Goal: Information Seeking & Learning: Learn about a topic

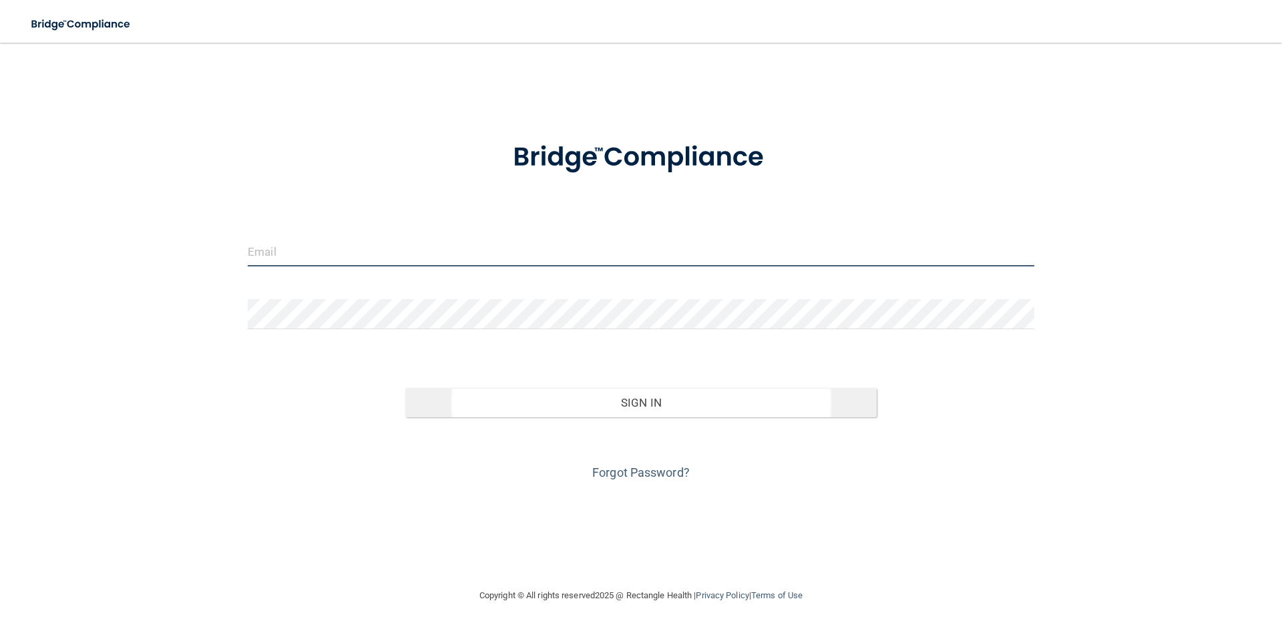
type input "[EMAIL_ADDRESS][DOMAIN_NAME]"
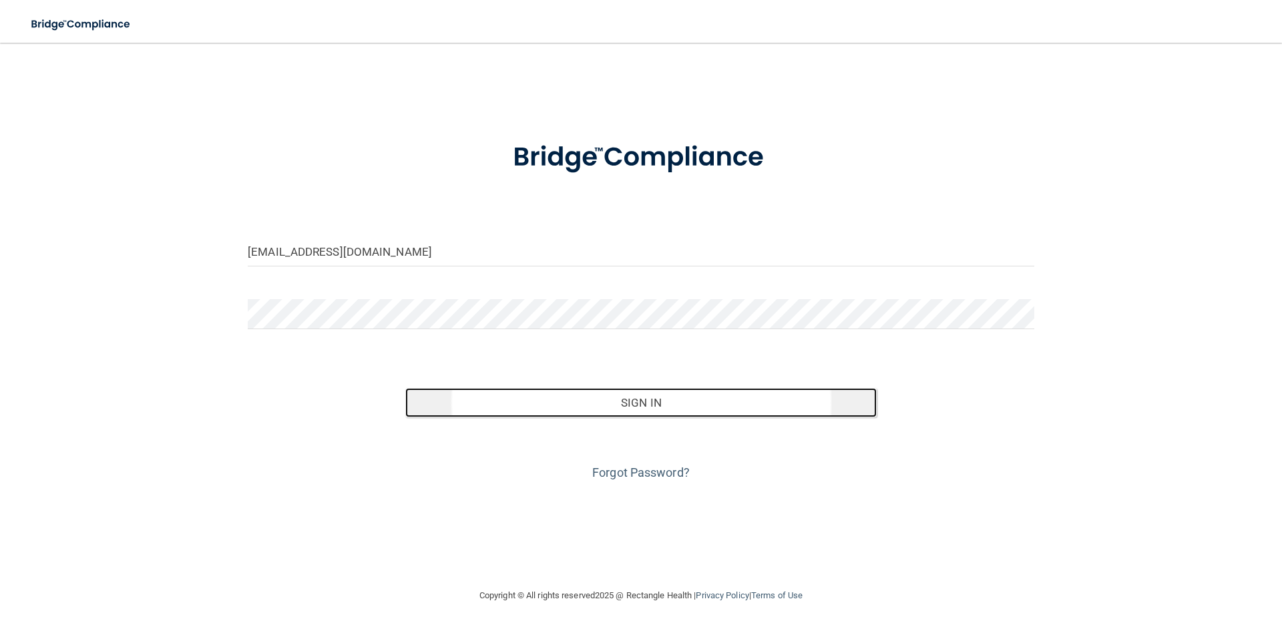
click at [600, 395] on button "Sign In" at bounding box center [641, 402] width 472 height 29
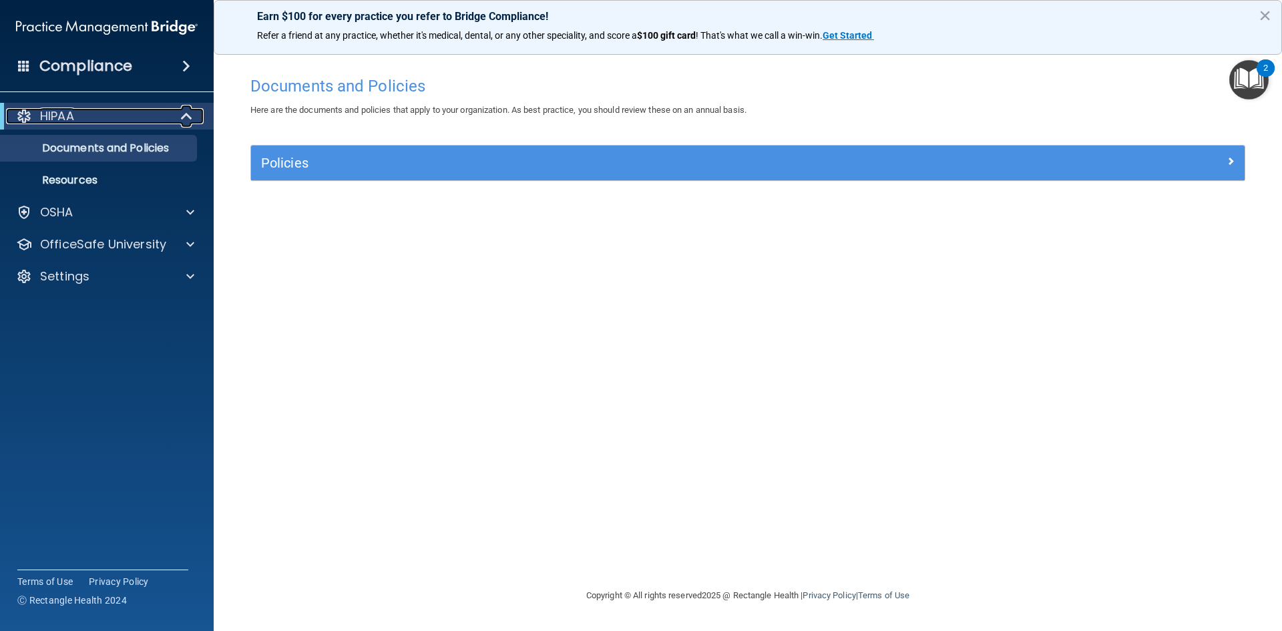
click at [189, 123] on span at bounding box center [187, 116] width 11 height 16
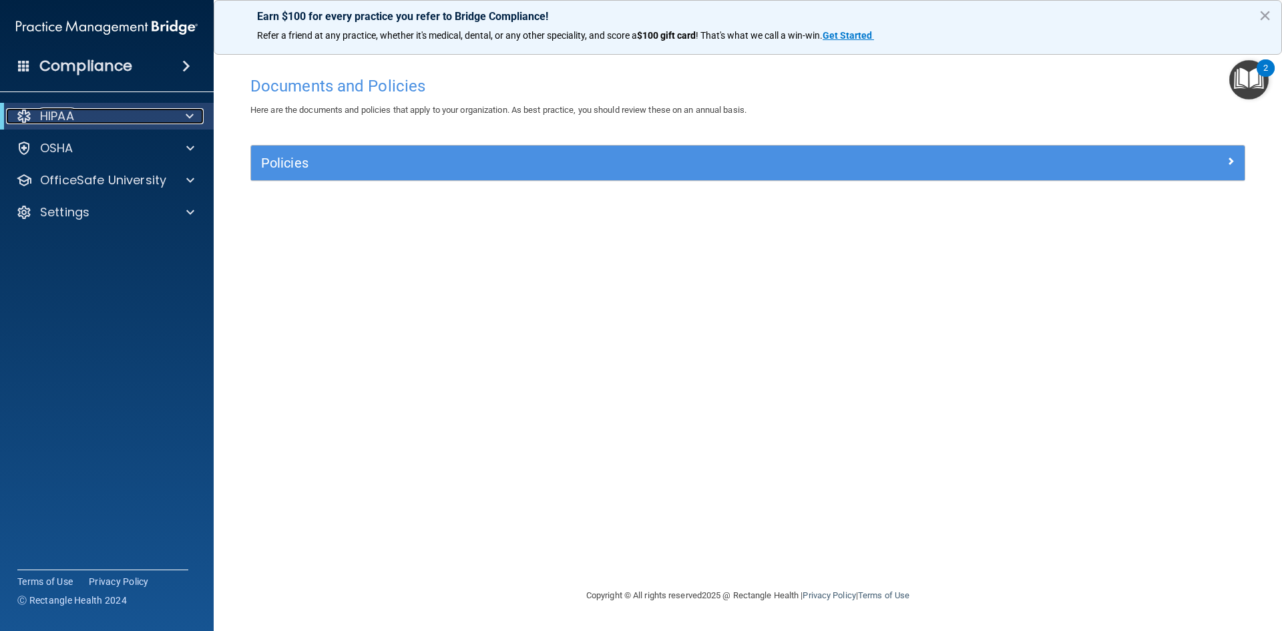
click at [189, 123] on span at bounding box center [190, 116] width 8 height 16
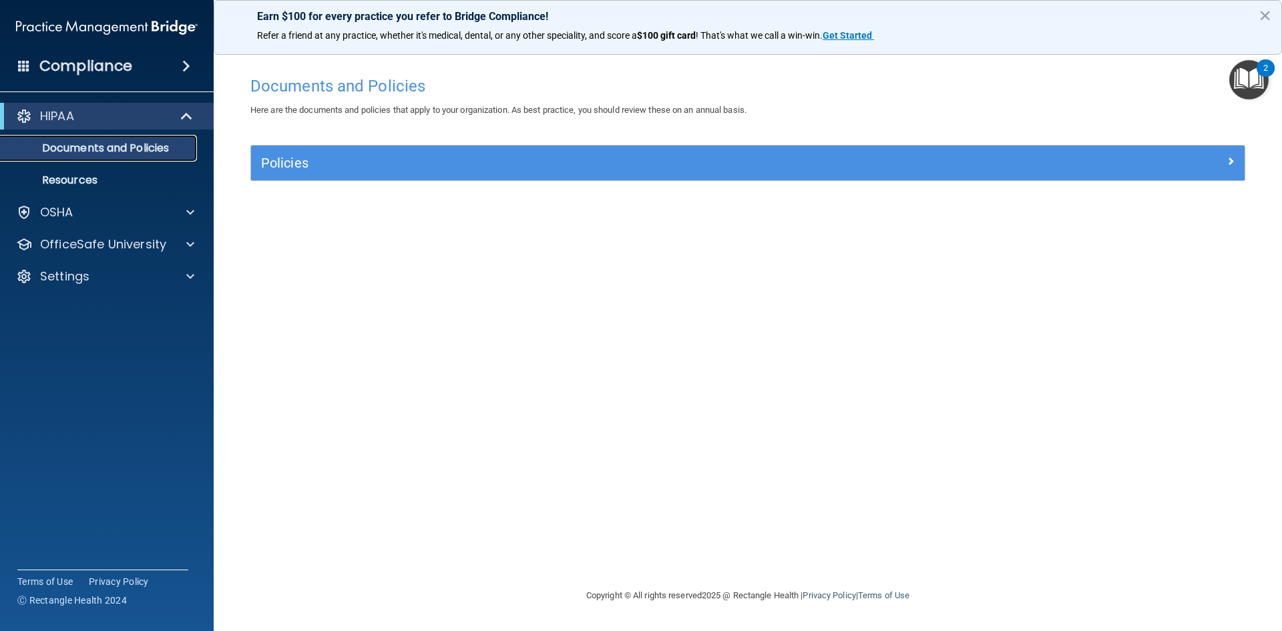
click at [174, 149] on p "Documents and Policies" at bounding box center [100, 148] width 182 height 13
click at [184, 216] on div at bounding box center [188, 212] width 33 height 16
click at [1247, 79] on img "Open Resource Center, 2 new notifications" at bounding box center [1248, 79] width 39 height 39
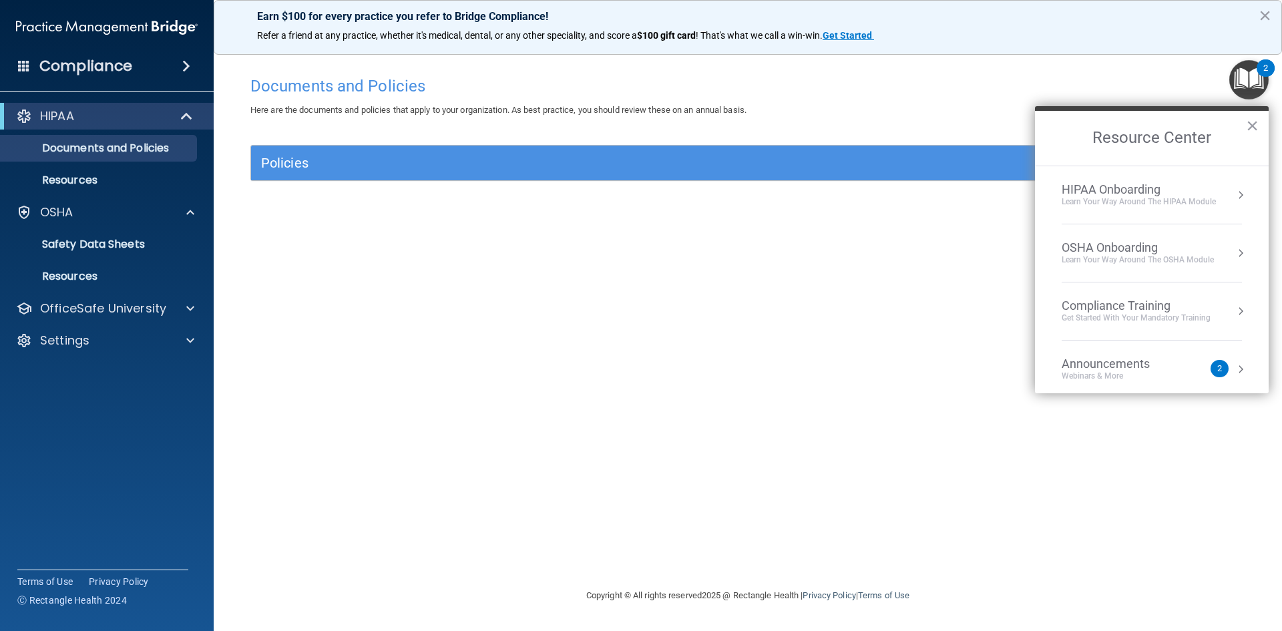
click at [1211, 207] on div "Learn Your Way around the HIPAA module" at bounding box center [1138, 201] width 154 height 11
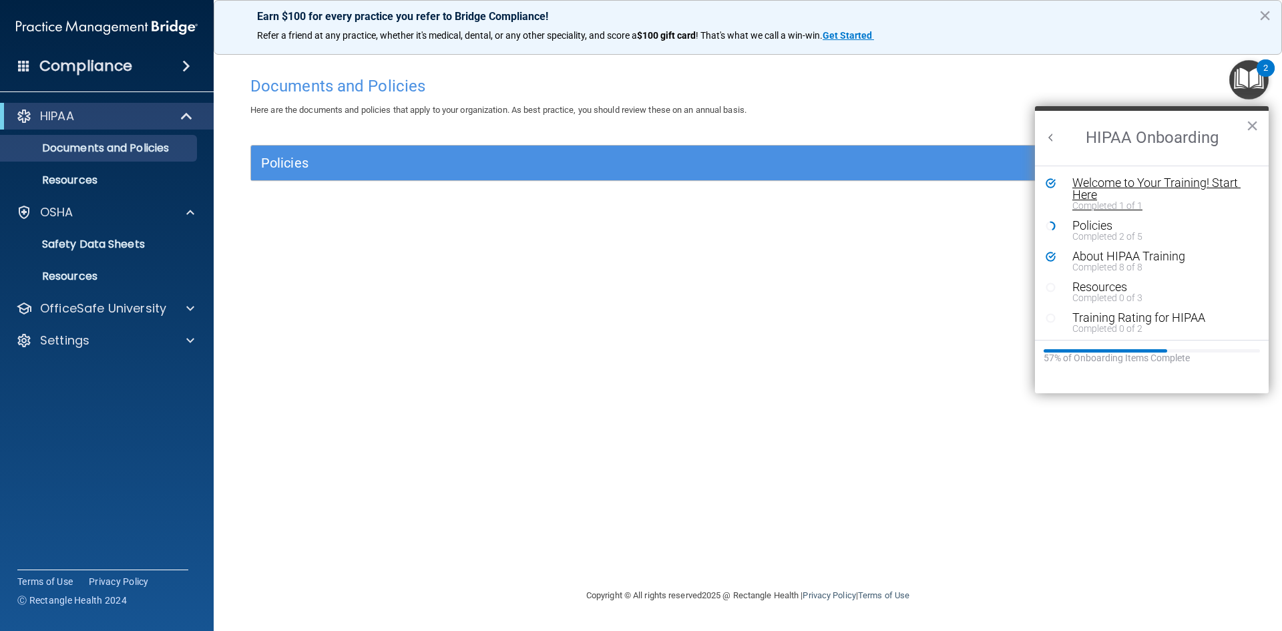
click at [1184, 183] on div "Welcome to Your Training! Start Here" at bounding box center [1156, 189] width 169 height 24
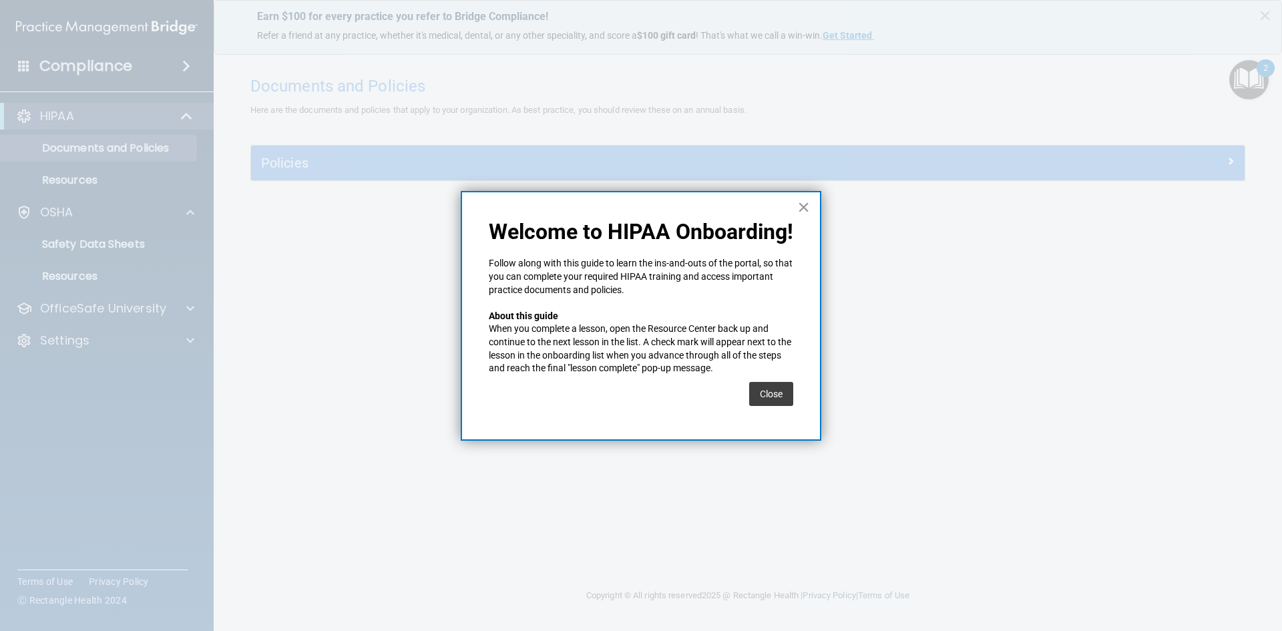
click at [804, 204] on button "×" at bounding box center [803, 206] width 13 height 21
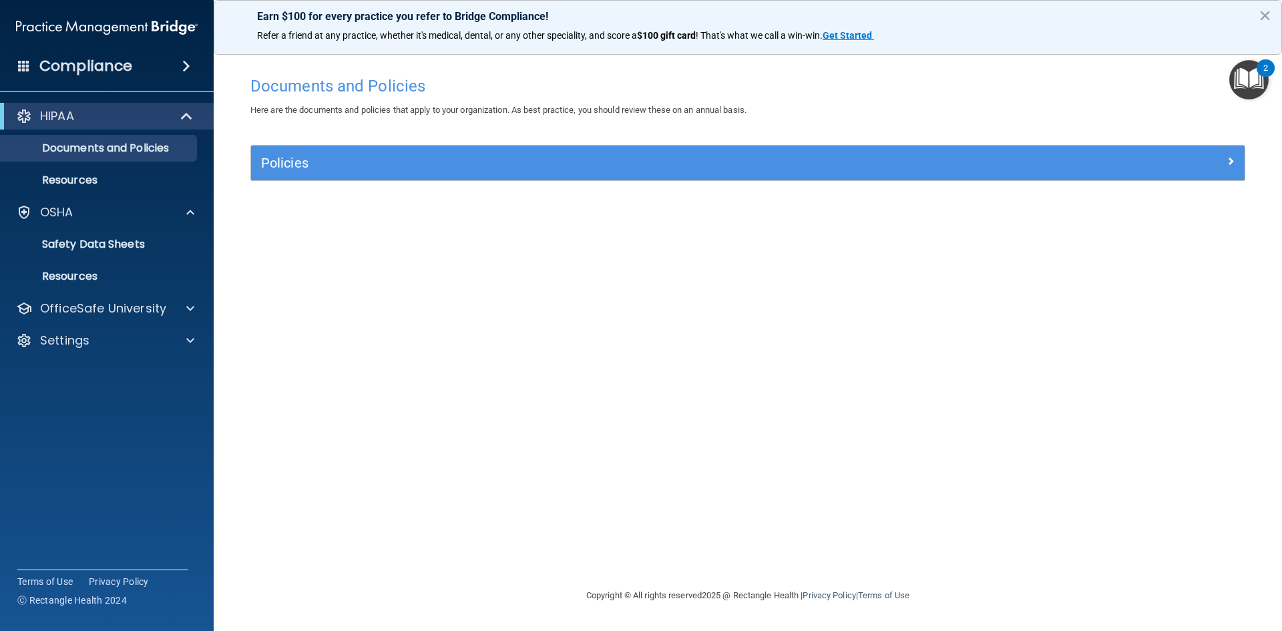
click at [1243, 83] on img "Open Resource Center, 2 new notifications" at bounding box center [1248, 79] width 39 height 39
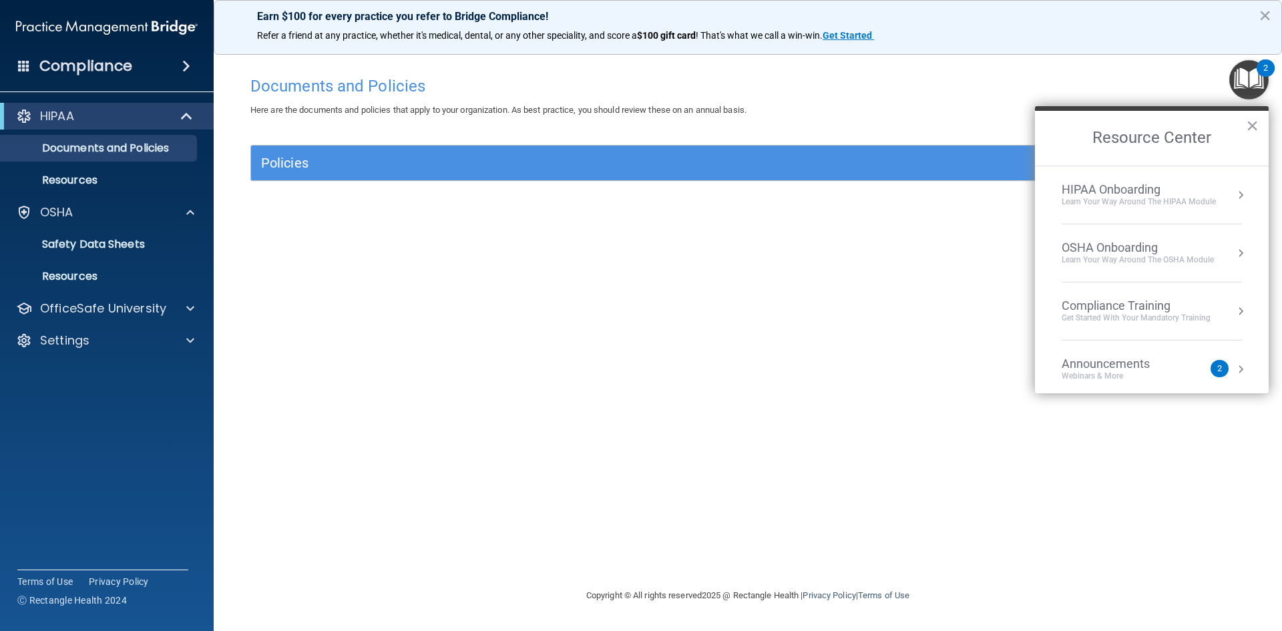
click at [1219, 312] on div "Compliance Training Get Started with your mandatory training" at bounding box center [1151, 310] width 180 height 25
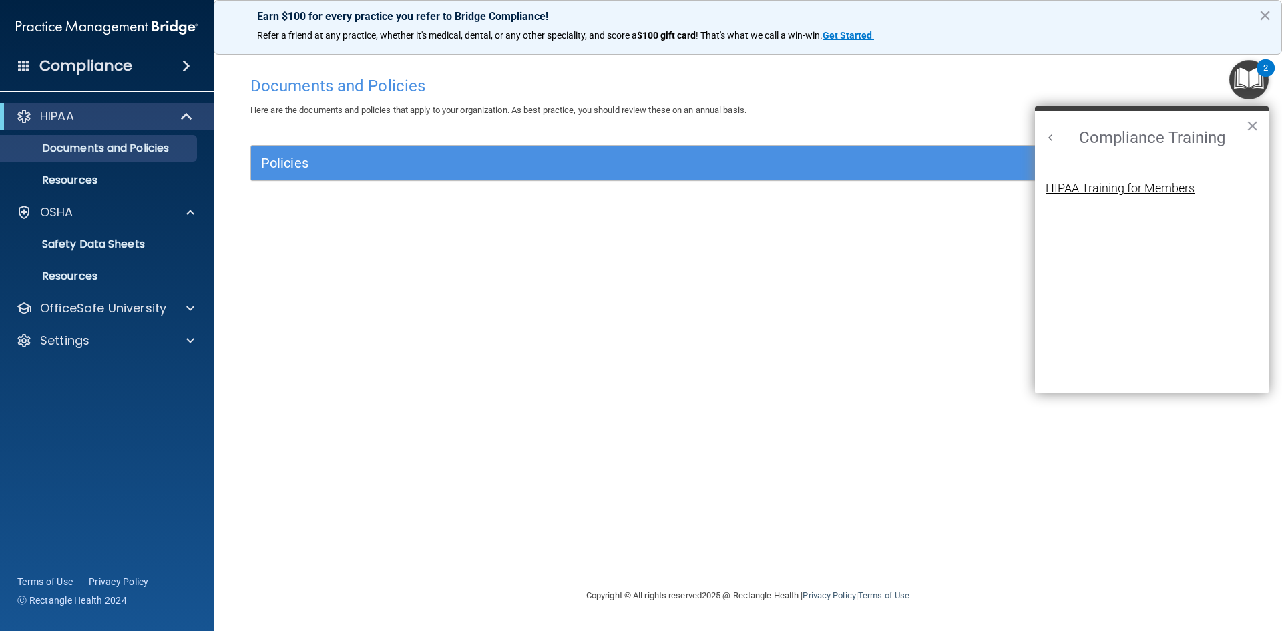
click at [1157, 186] on div "HIPAA Training for Members" at bounding box center [1119, 188] width 149 height 12
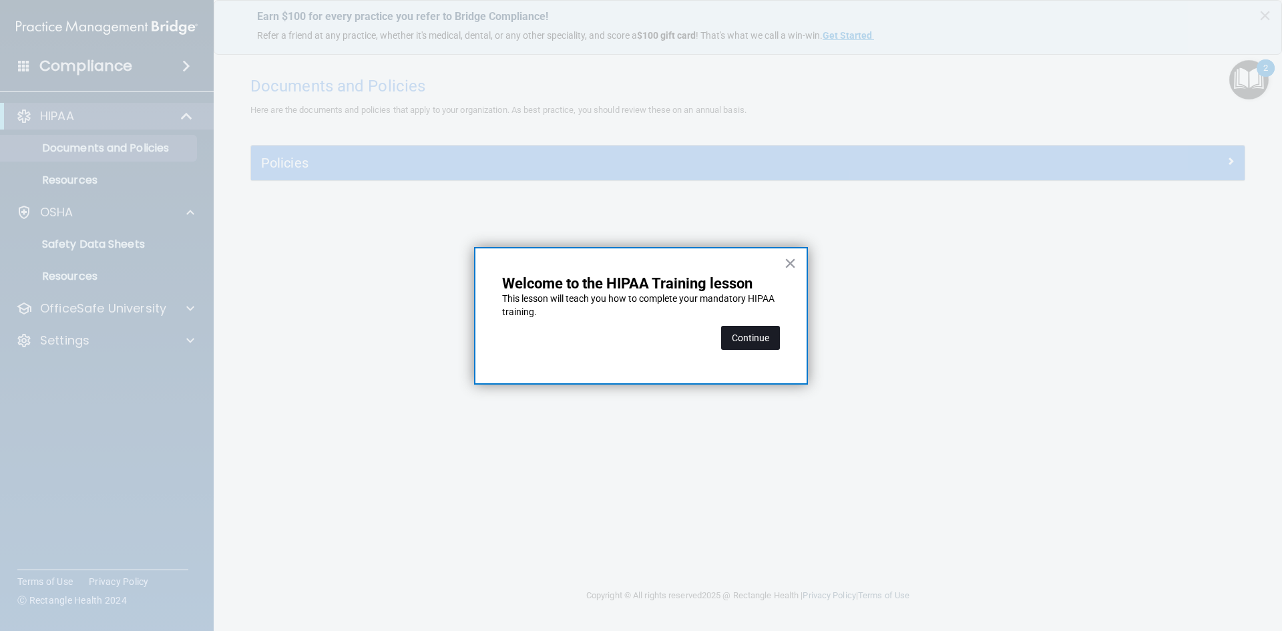
click at [762, 339] on button "Continue" at bounding box center [750, 338] width 59 height 24
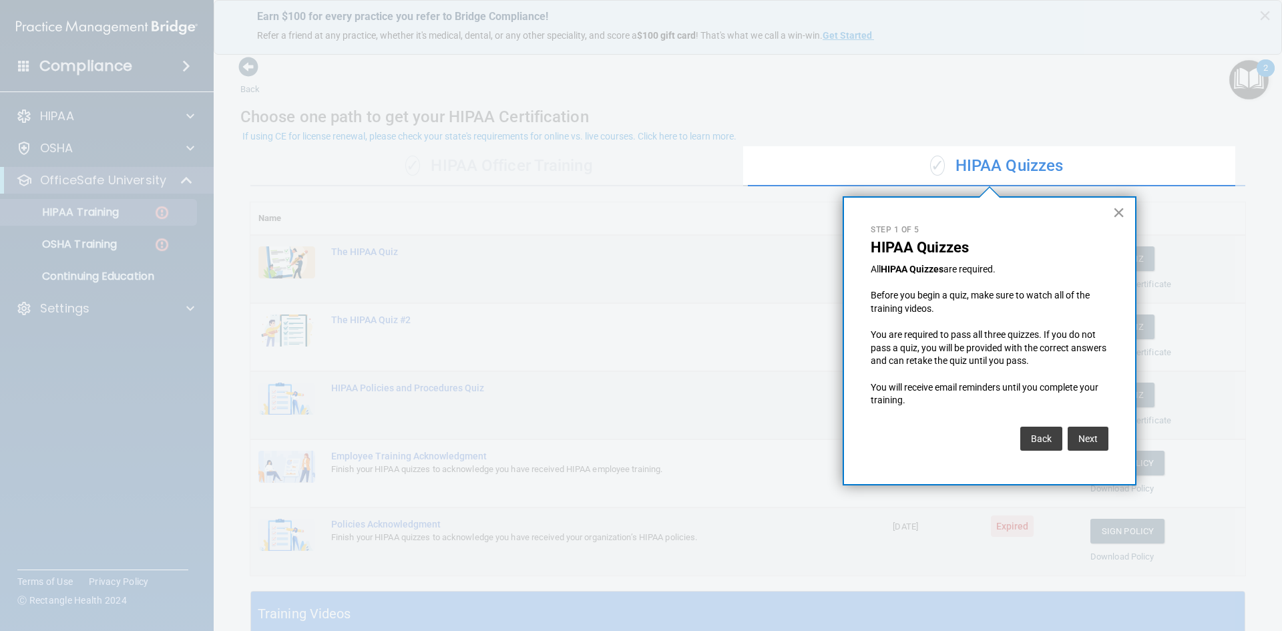
click at [1118, 213] on button "×" at bounding box center [1118, 212] width 13 height 21
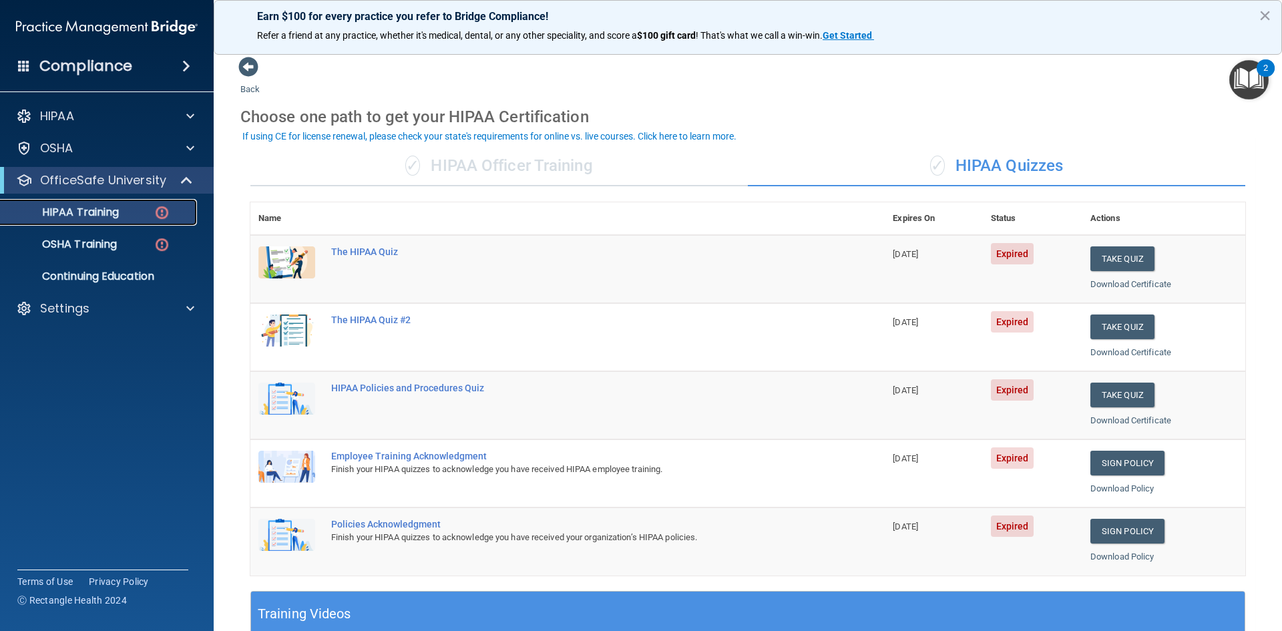
click at [153, 216] on div "HIPAA Training" at bounding box center [100, 212] width 182 height 13
click at [162, 211] on img at bounding box center [162, 212] width 17 height 17
click at [103, 217] on p "HIPAA Training" at bounding box center [64, 212] width 110 height 13
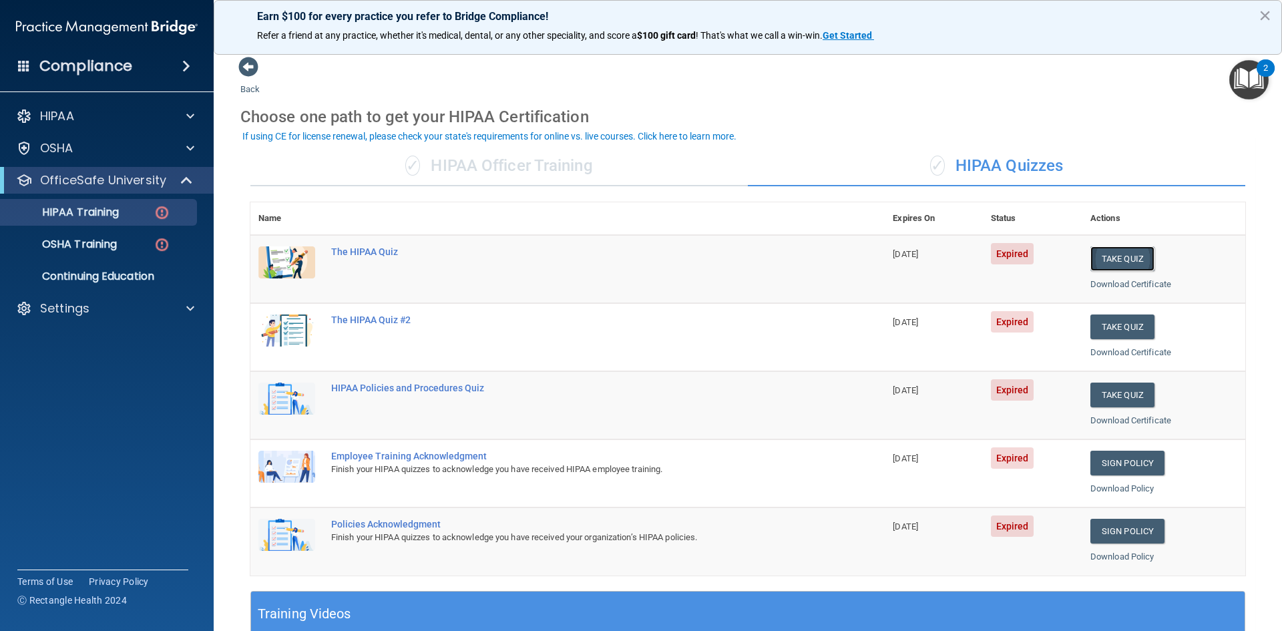
click at [1112, 258] on button "Take Quiz" at bounding box center [1122, 258] width 64 height 25
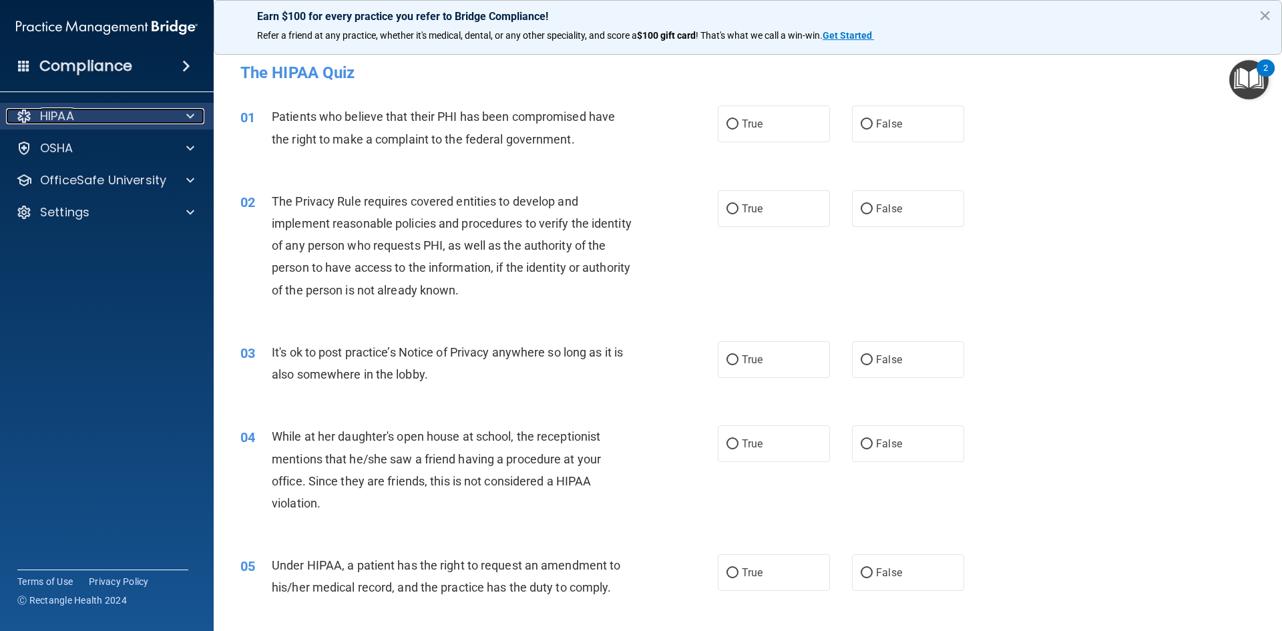
click at [186, 111] on div at bounding box center [188, 116] width 33 height 16
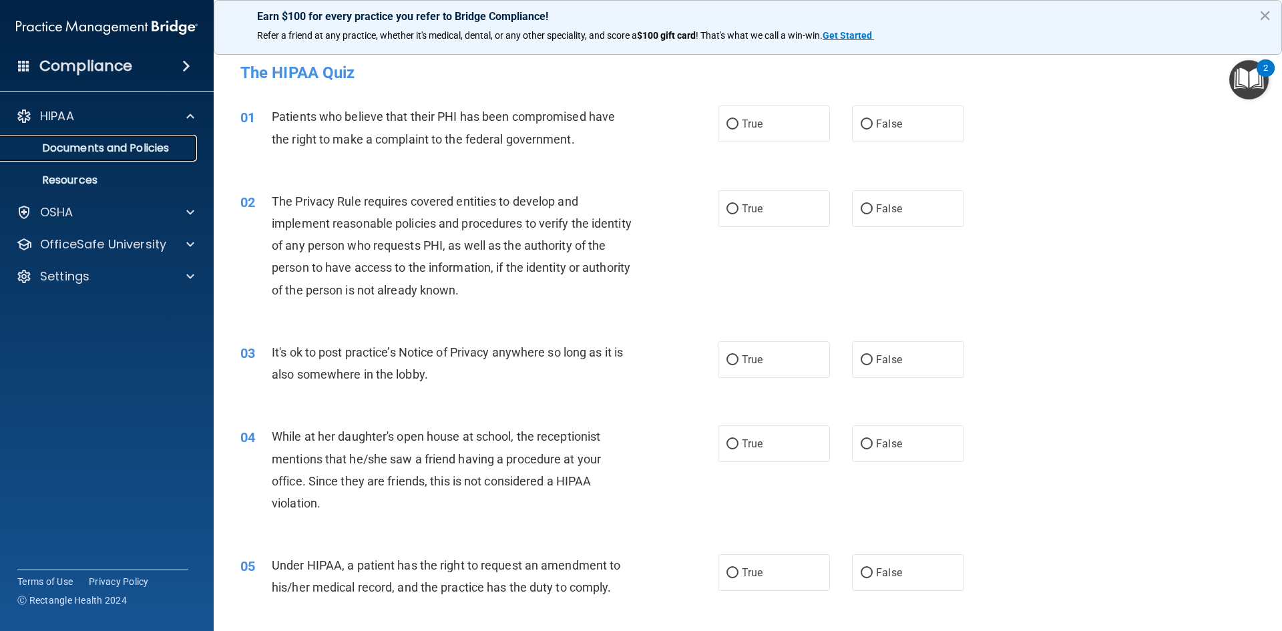
click at [173, 150] on p "Documents and Policies" at bounding box center [100, 148] width 182 height 13
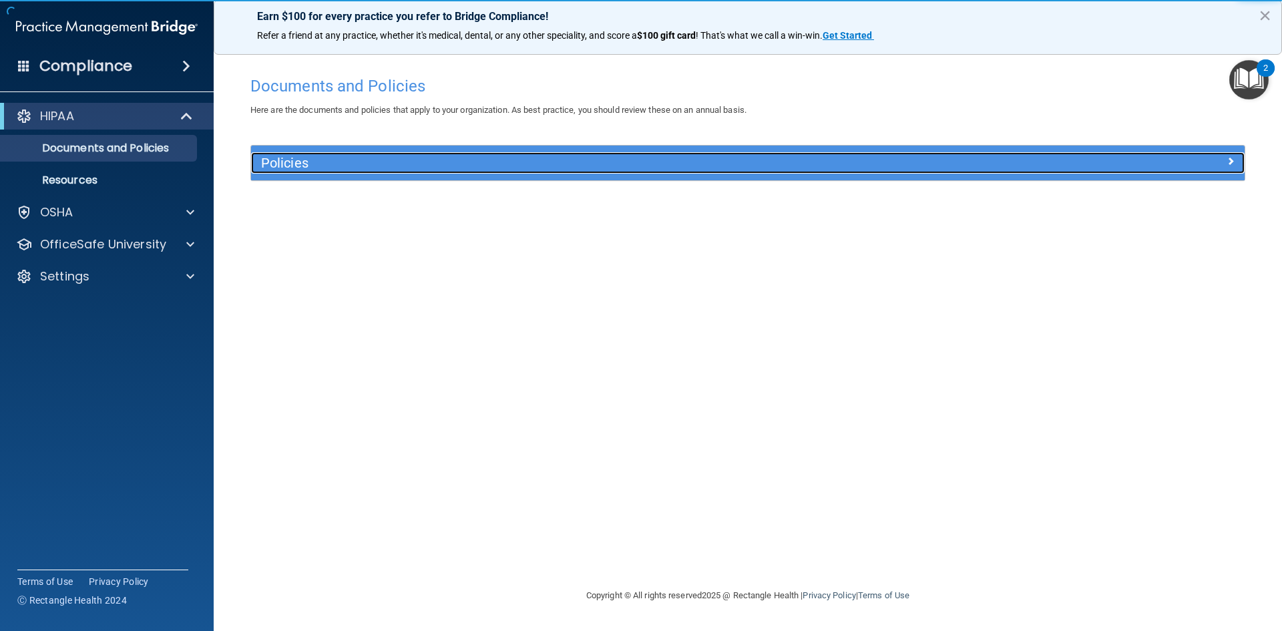
click at [296, 167] on h5 "Policies" at bounding box center [623, 163] width 725 height 15
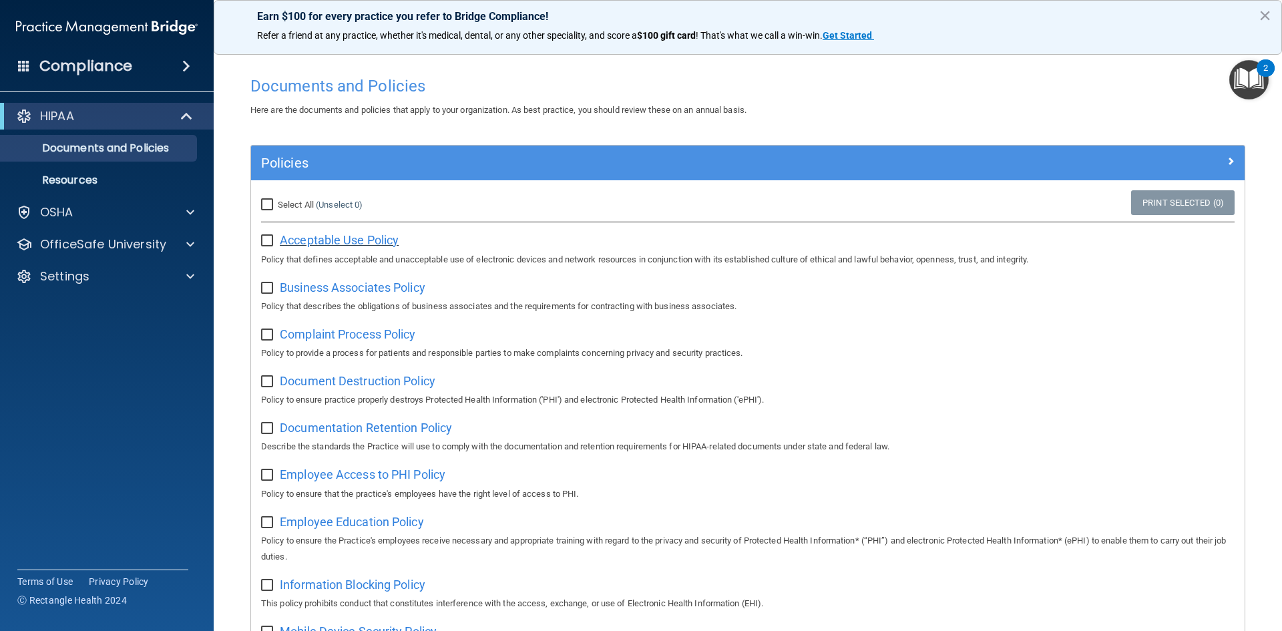
click at [357, 236] on span "Acceptable Use Policy" at bounding box center [339, 240] width 119 height 14
click at [152, 274] on div "Settings" at bounding box center [89, 276] width 166 height 16
click at [144, 240] on p "OfficeSafe University" at bounding box center [103, 244] width 126 height 16
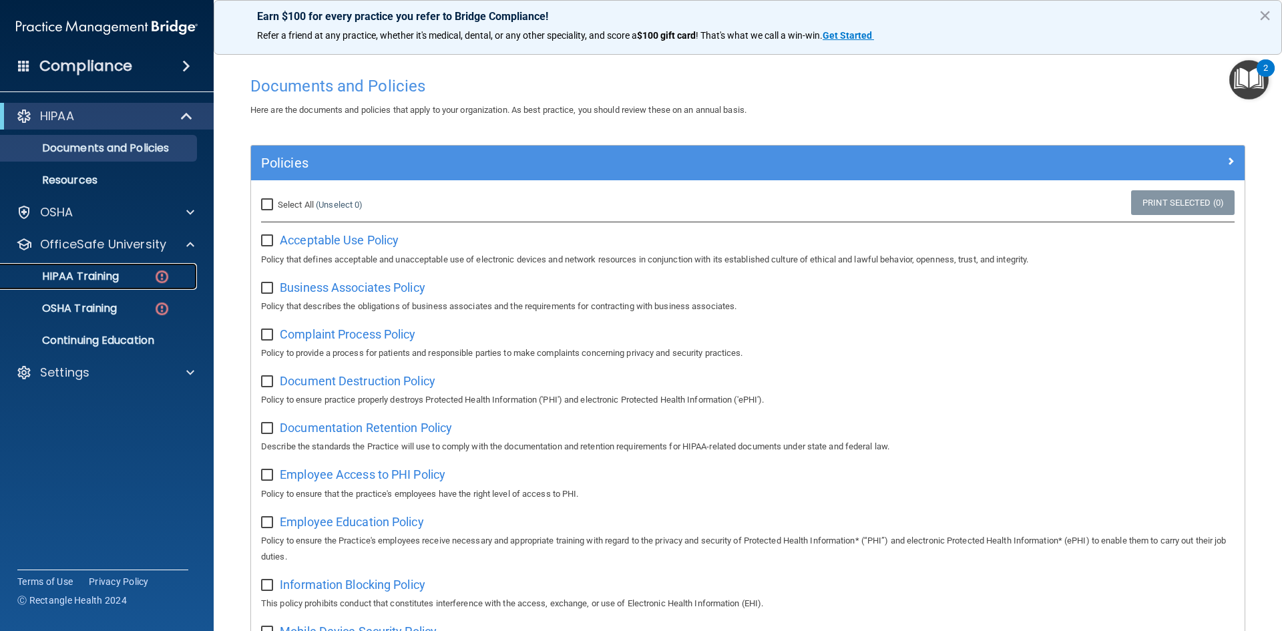
click at [107, 271] on p "HIPAA Training" at bounding box center [64, 276] width 110 height 13
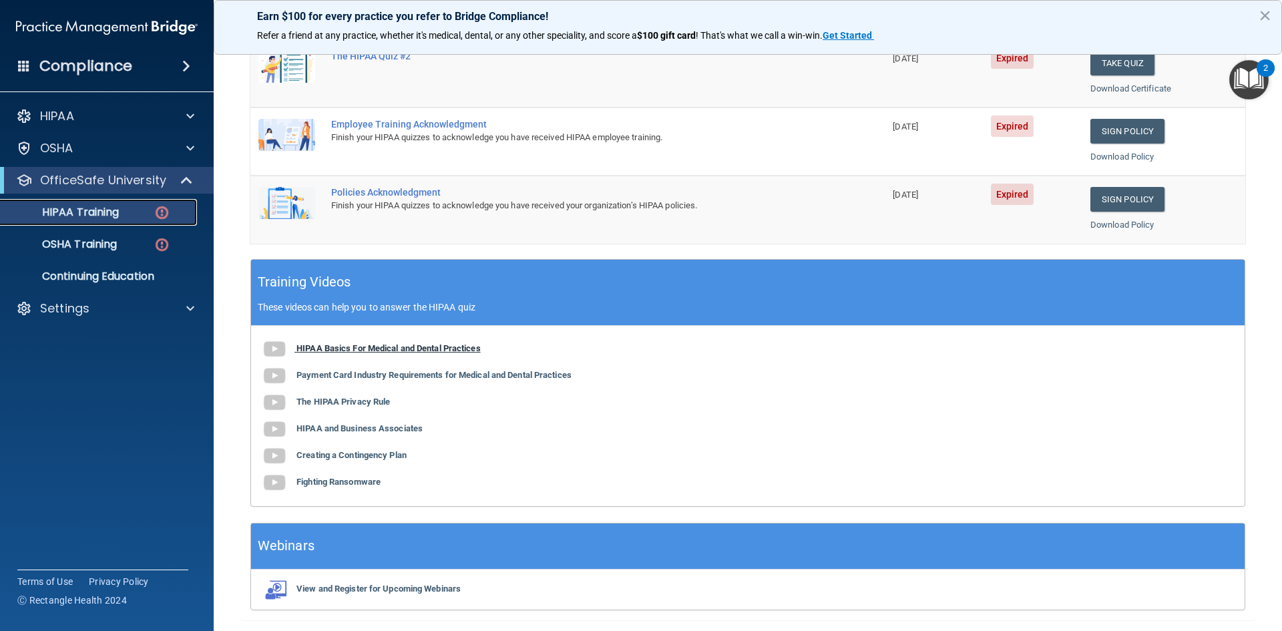
scroll to position [308, 0]
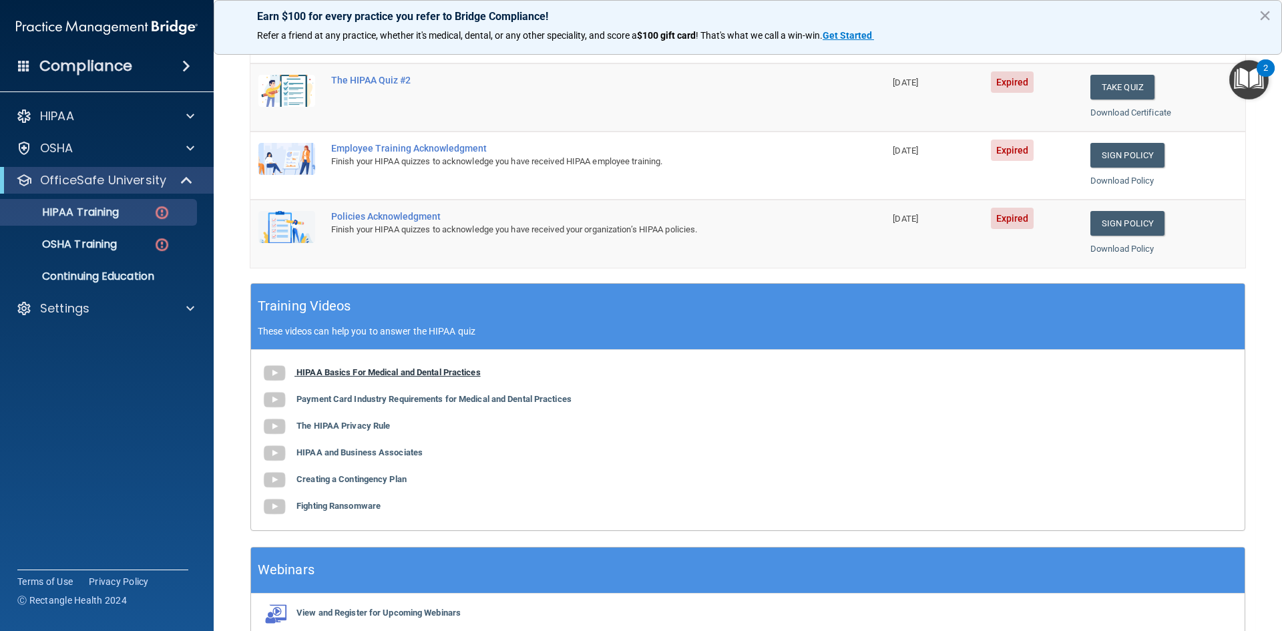
click at [363, 368] on b "HIPAA Basics For Medical and Dental Practices" at bounding box center [388, 372] width 184 height 10
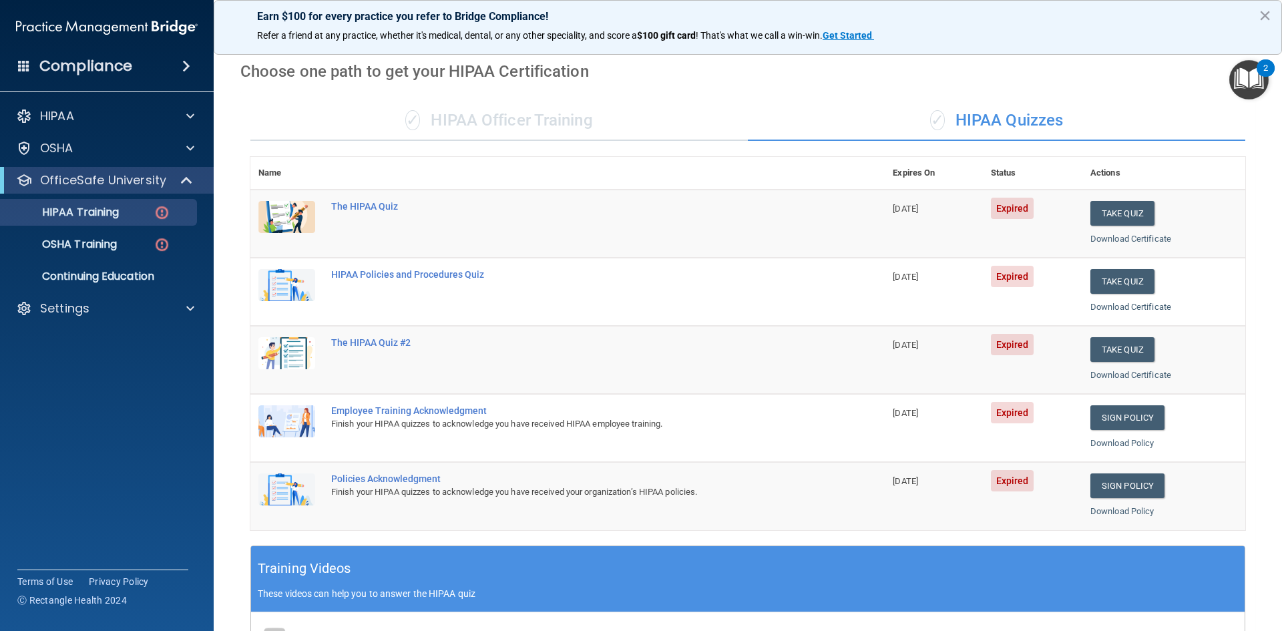
scroll to position [41, 0]
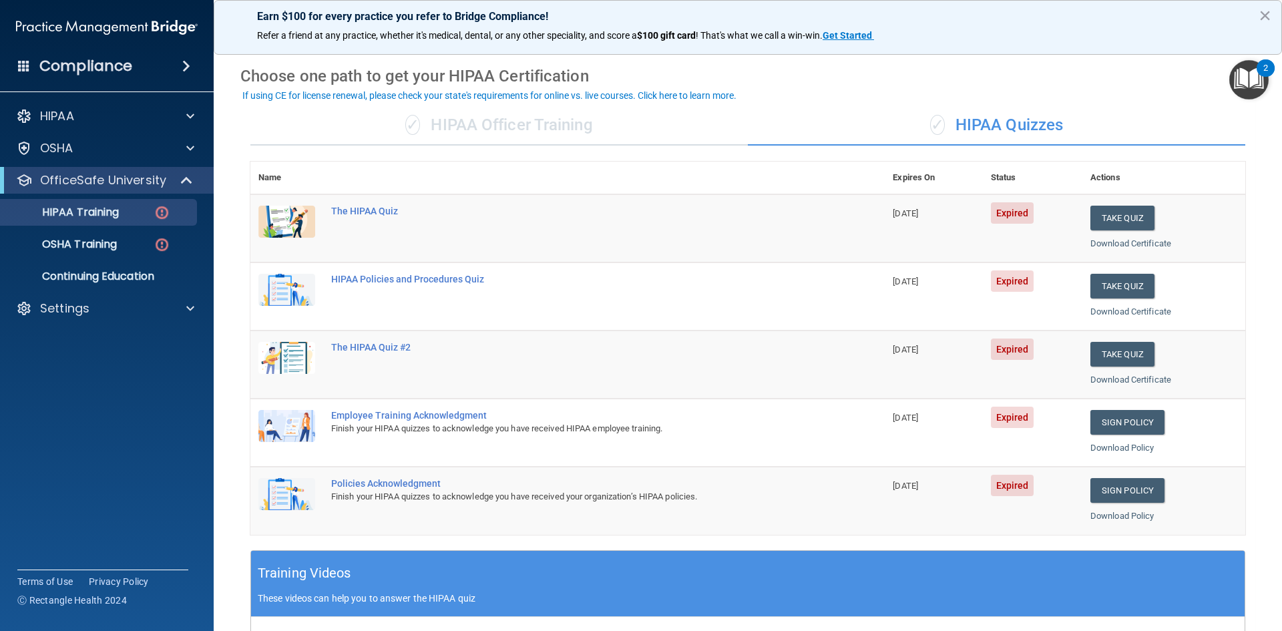
click at [384, 225] on td "The HIPAA Quiz" at bounding box center [603, 228] width 561 height 68
click at [1107, 216] on button "Take Quiz" at bounding box center [1122, 218] width 64 height 25
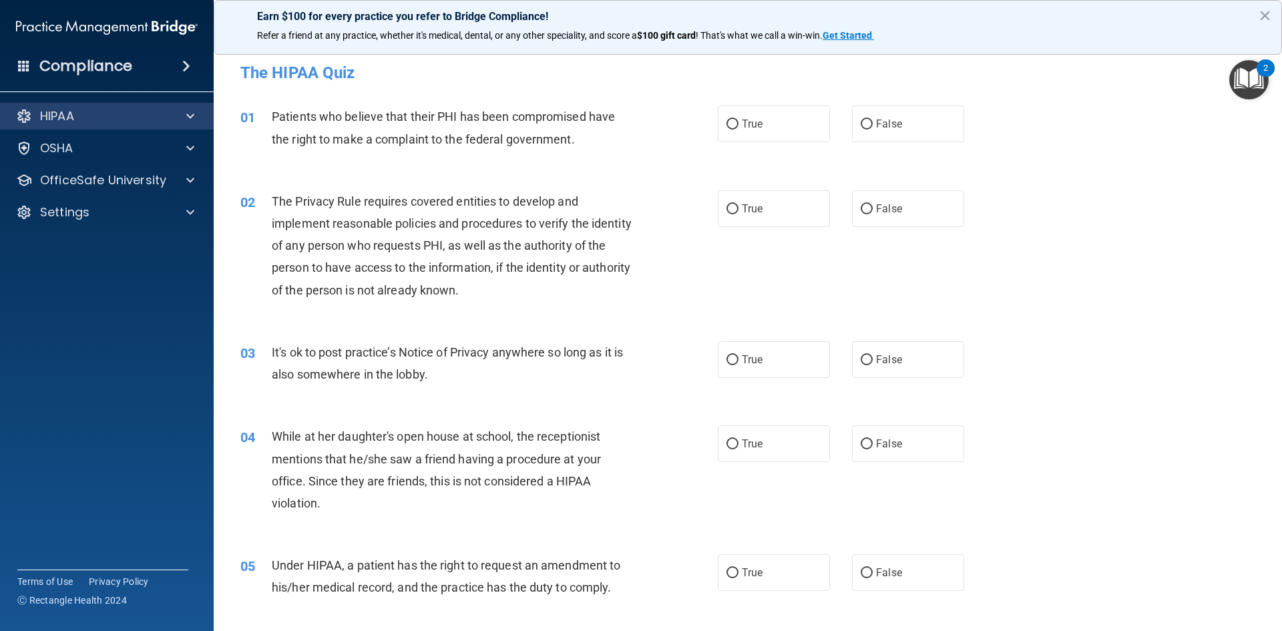
click at [125, 107] on div "HIPAA" at bounding box center [107, 116] width 214 height 27
click at [193, 112] on span at bounding box center [190, 116] width 8 height 16
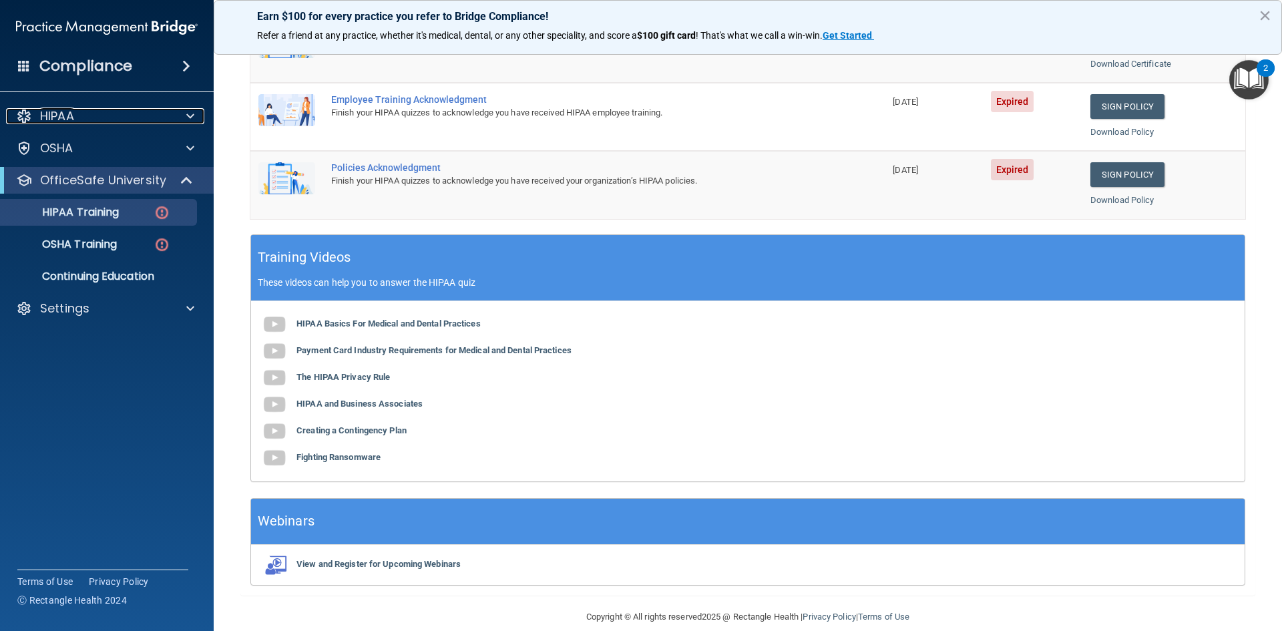
scroll to position [374, 0]
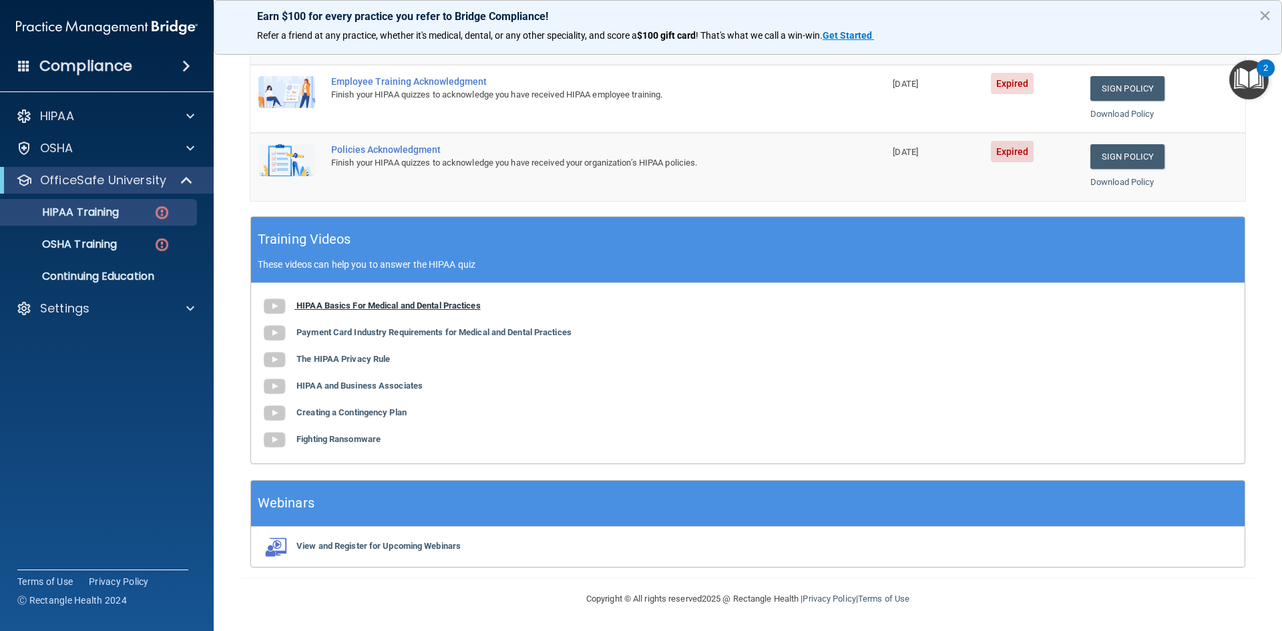
click at [373, 304] on b "HIPAA Basics For Medical and Dental Practices" at bounding box center [388, 305] width 184 height 10
click at [362, 329] on b "Payment Card Industry Requirements for Medical and Dental Practices" at bounding box center [433, 332] width 275 height 10
click at [333, 362] on b "The HIPAA Privacy Rule" at bounding box center [342, 359] width 93 height 10
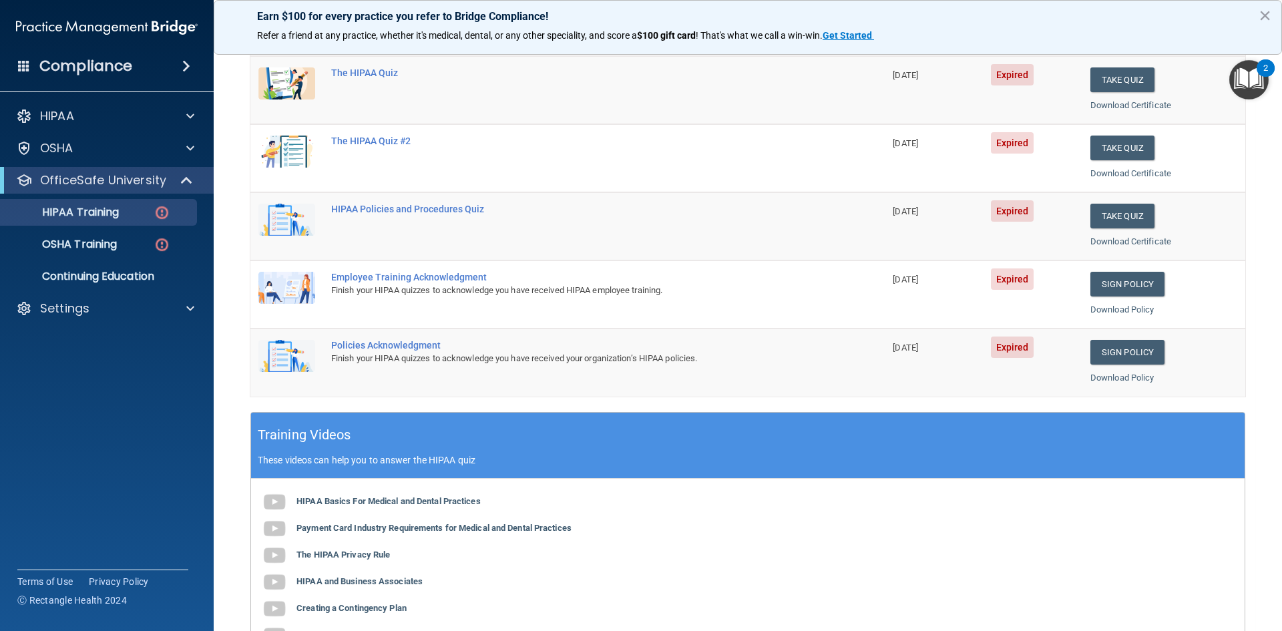
scroll to position [107, 0]
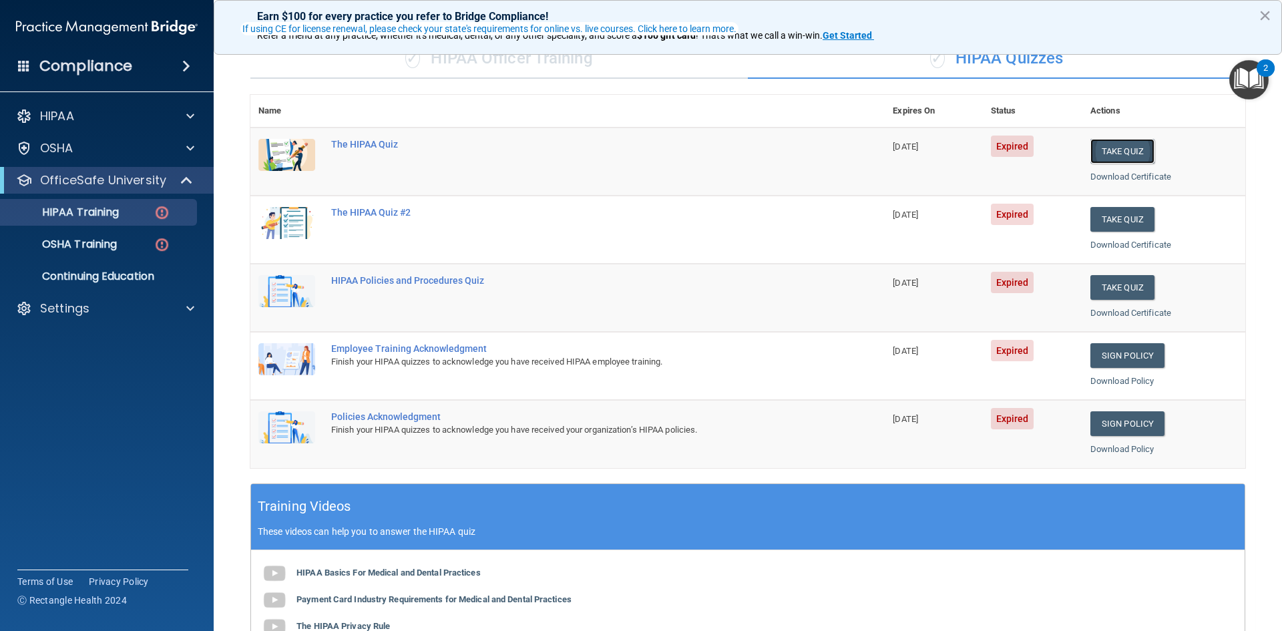
click at [1105, 152] on button "Take Quiz" at bounding box center [1122, 151] width 64 height 25
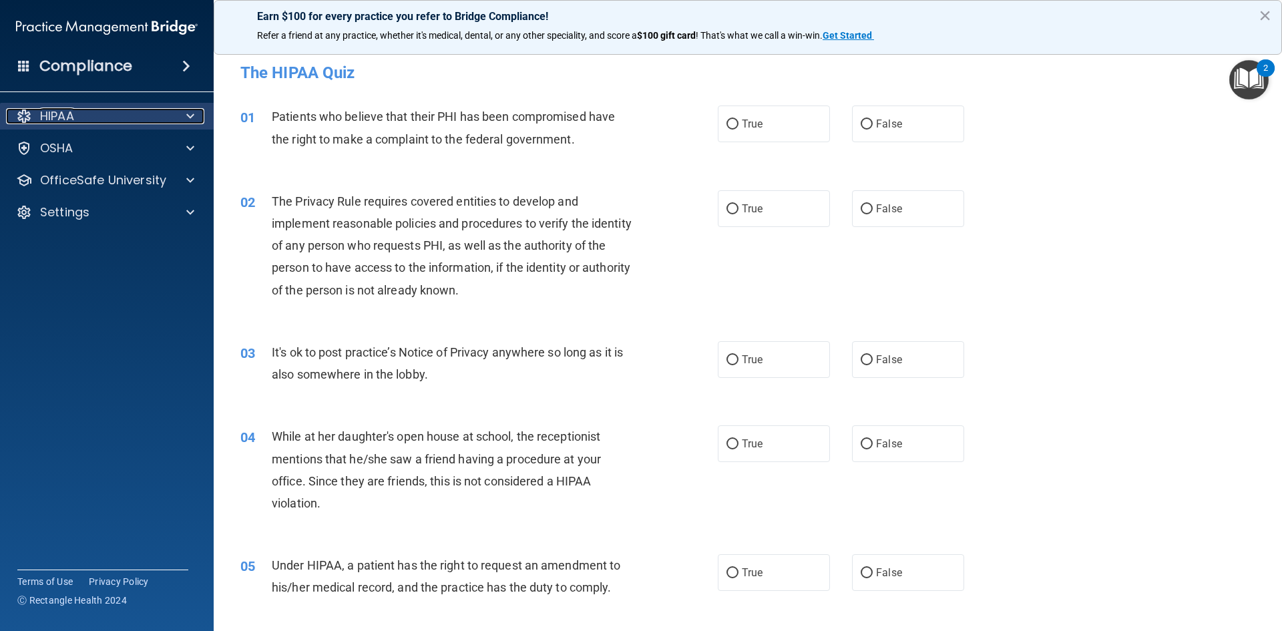
click at [95, 115] on div "HIPAA" at bounding box center [89, 116] width 166 height 16
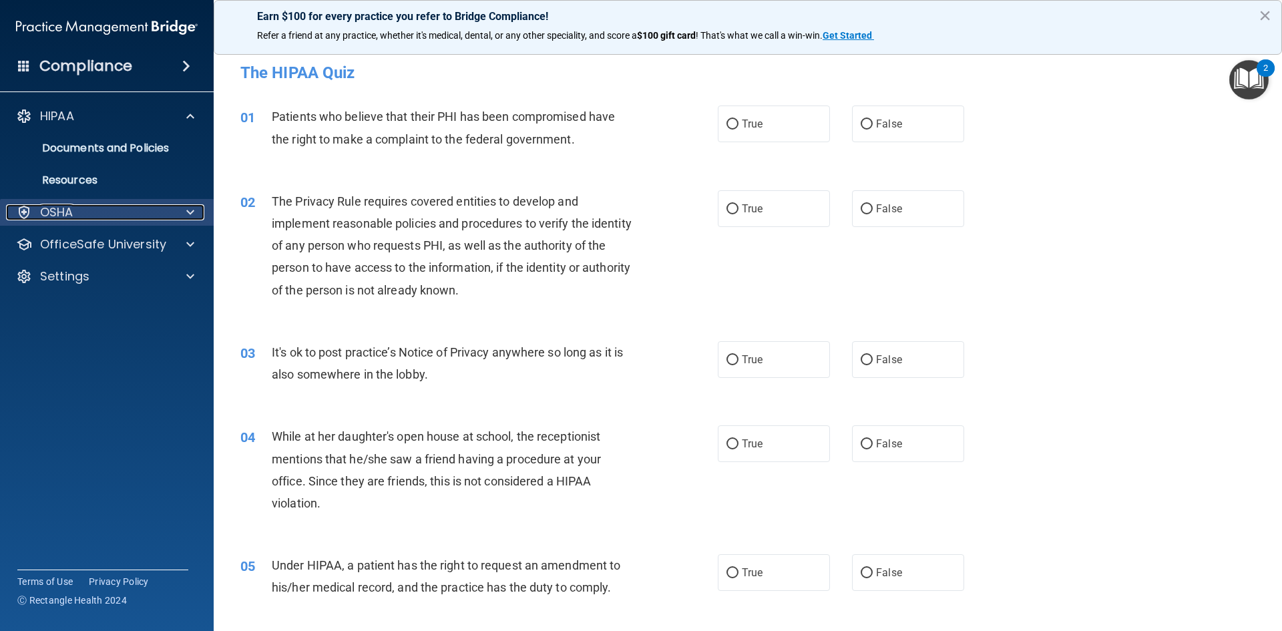
click at [123, 207] on div "OSHA" at bounding box center [89, 212] width 166 height 16
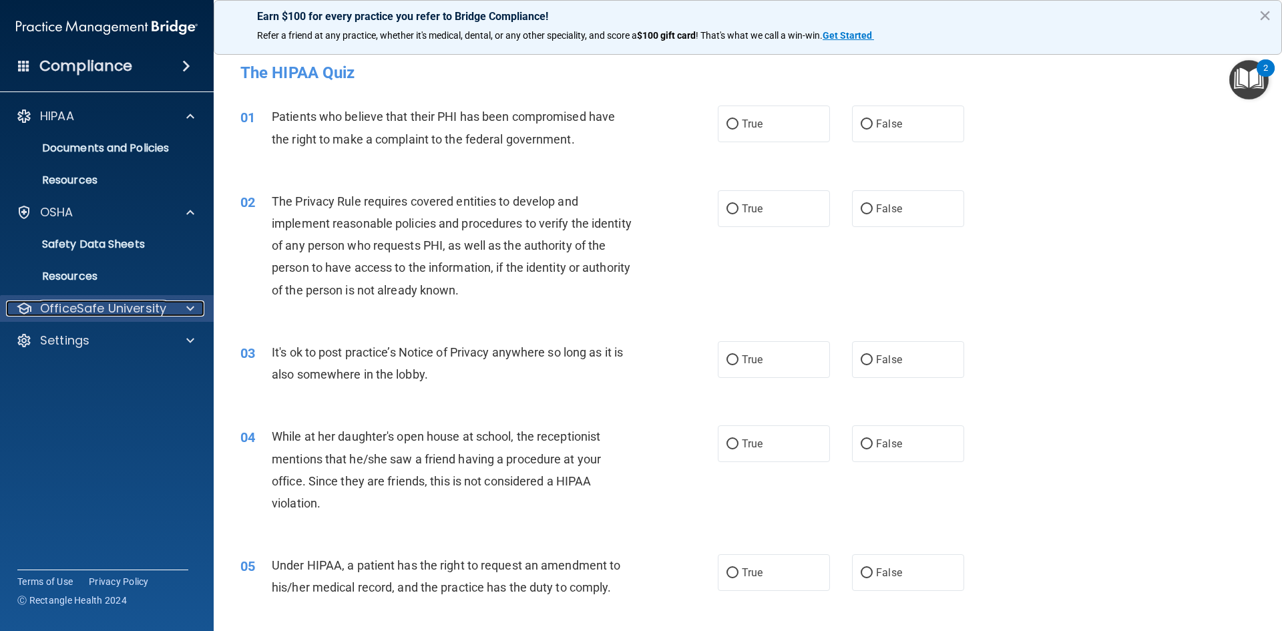
click at [168, 306] on div "OfficeSafe University" at bounding box center [89, 308] width 166 height 16
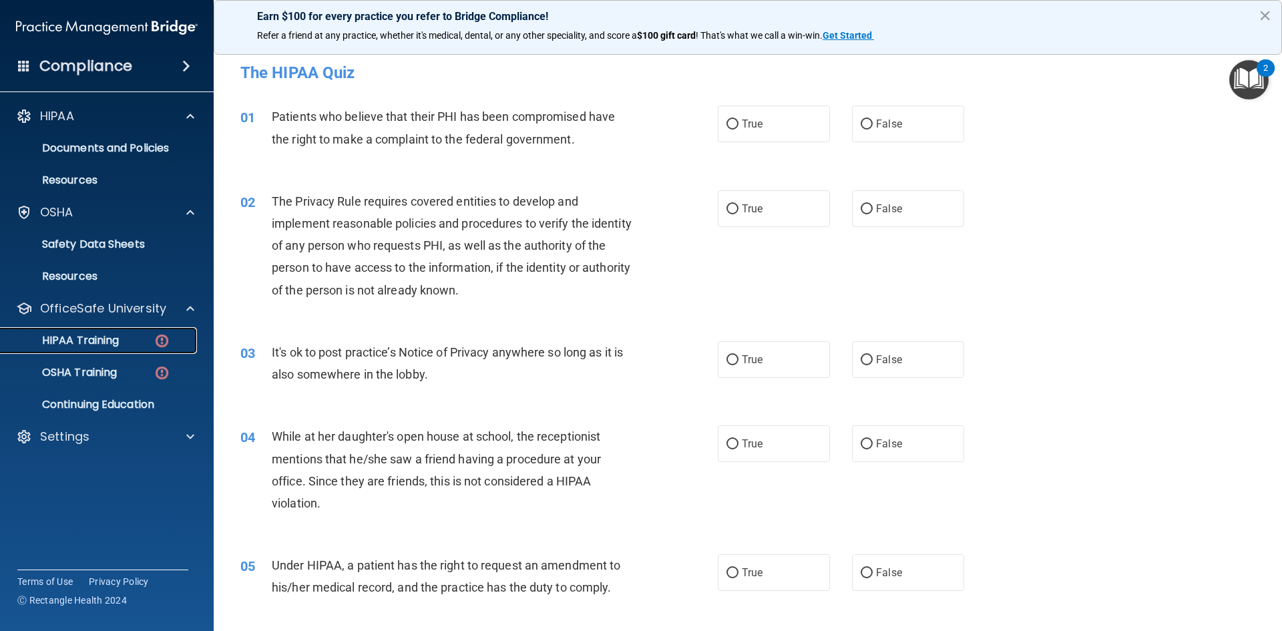
click at [105, 342] on p "HIPAA Training" at bounding box center [64, 340] width 110 height 13
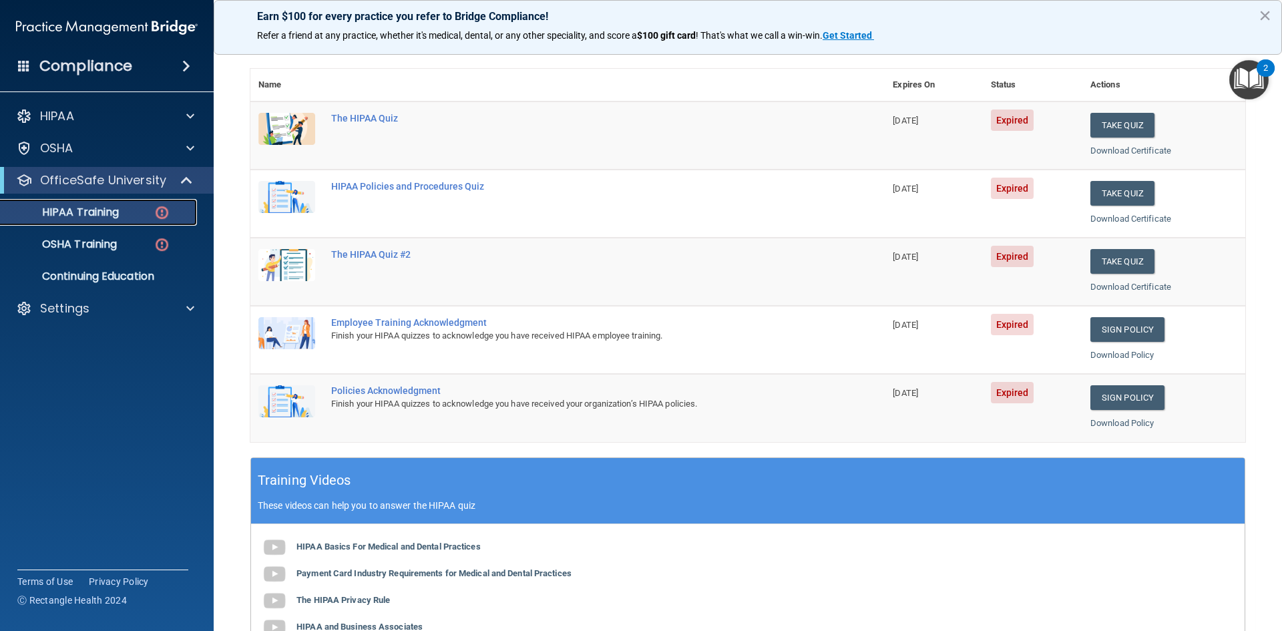
scroll to position [334, 0]
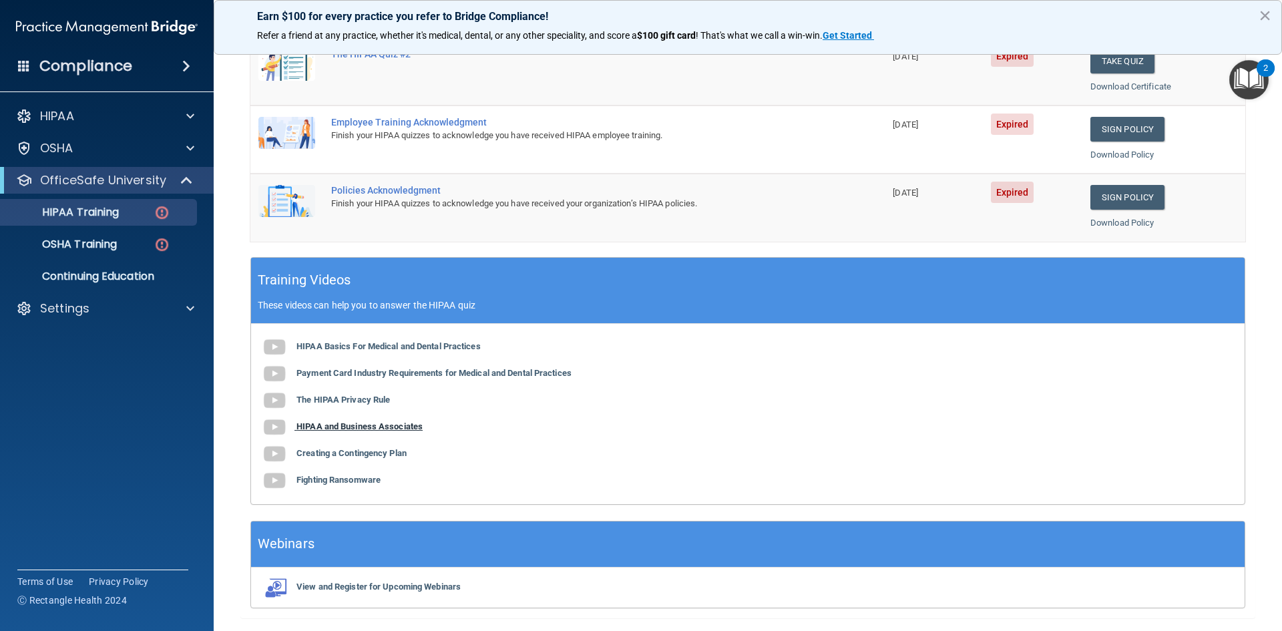
click at [357, 425] on b "HIPAA and Business Associates" at bounding box center [359, 426] width 126 height 10
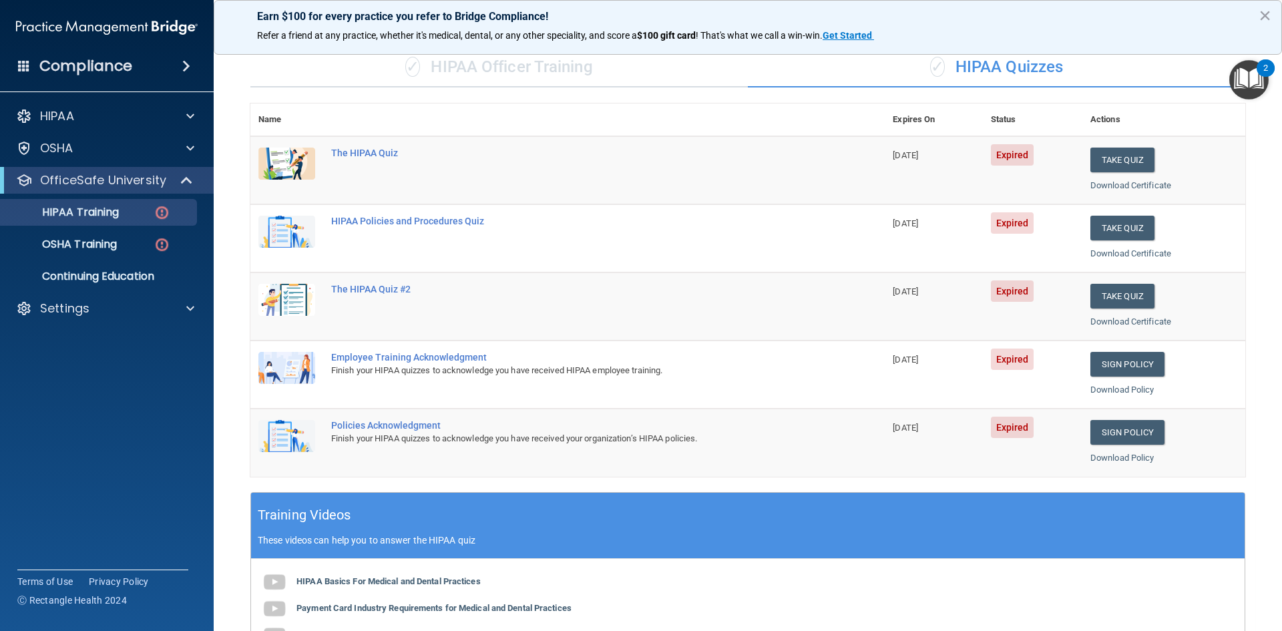
scroll to position [0, 0]
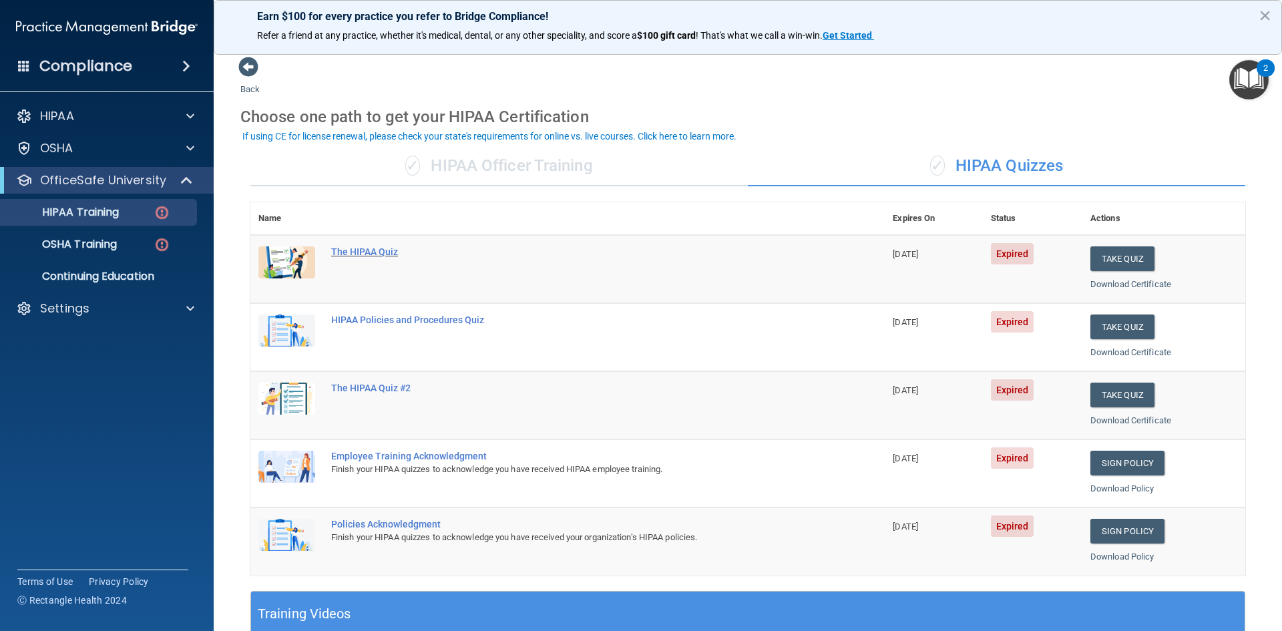
click at [380, 252] on div "The HIPAA Quiz" at bounding box center [574, 251] width 487 height 11
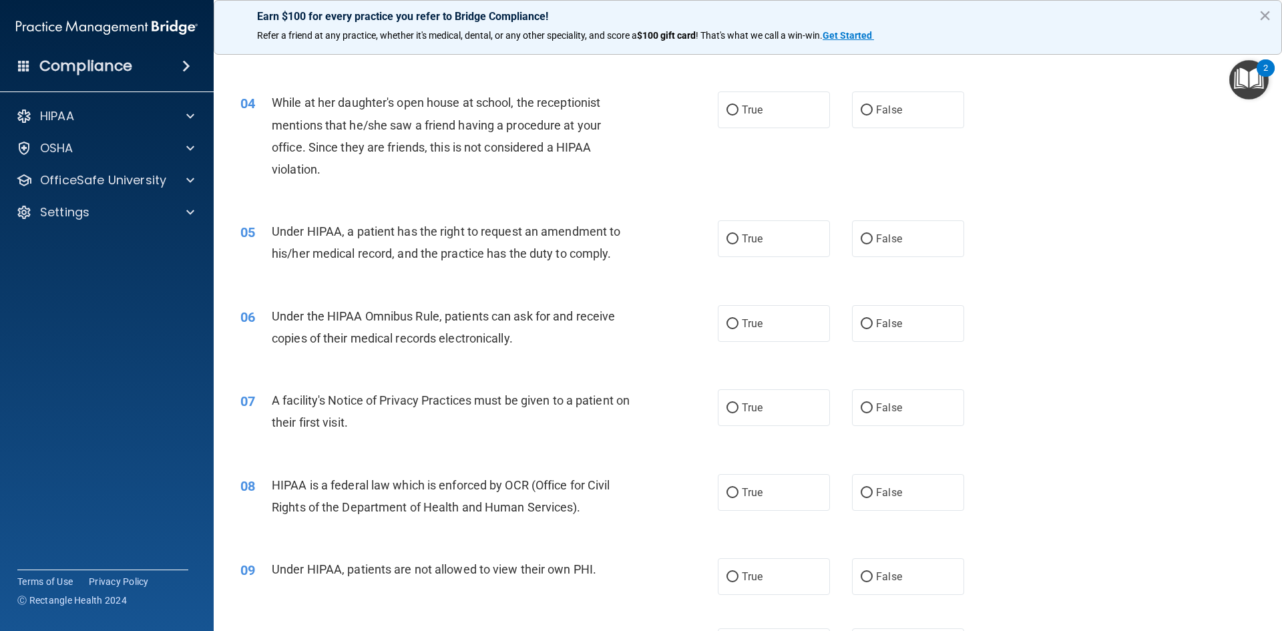
scroll to position [401, 0]
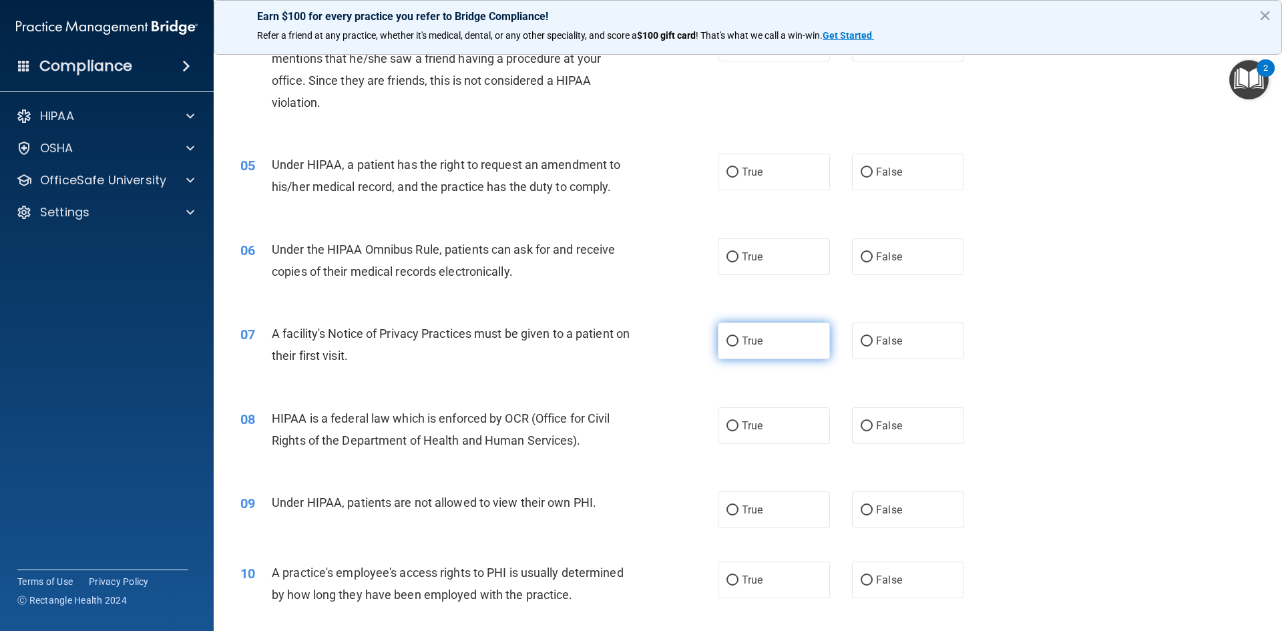
click at [734, 342] on label "True" at bounding box center [774, 340] width 112 height 37
click at [734, 342] on input "True" at bounding box center [732, 341] width 12 height 10
radio input "true"
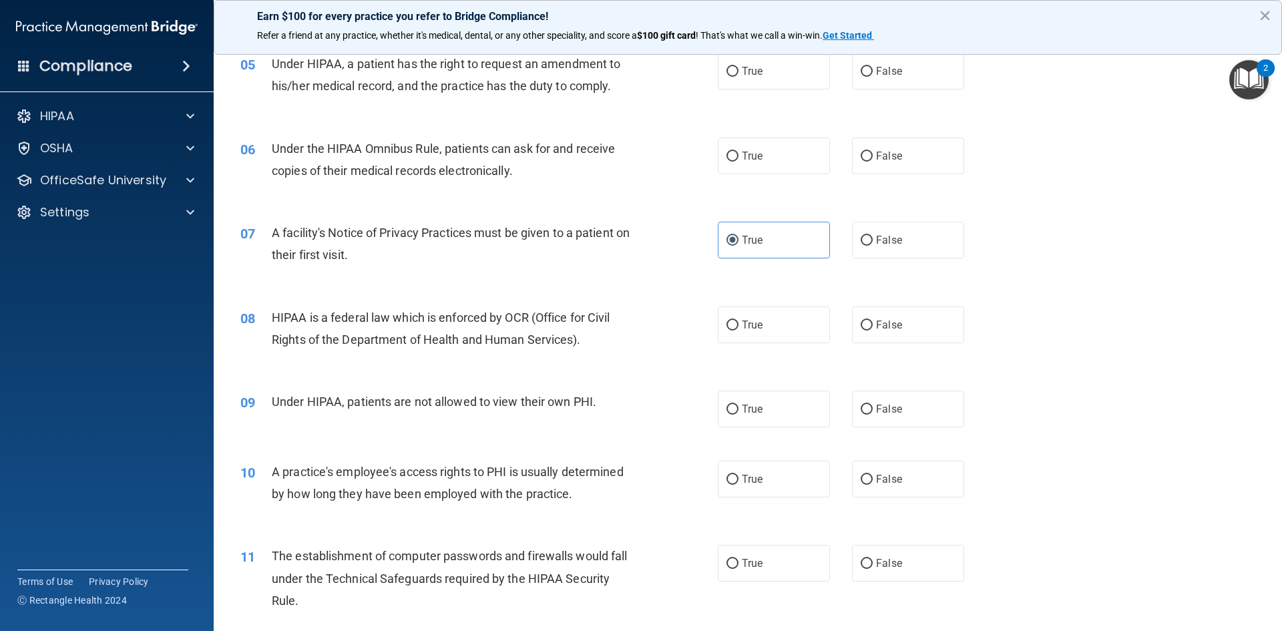
scroll to position [534, 0]
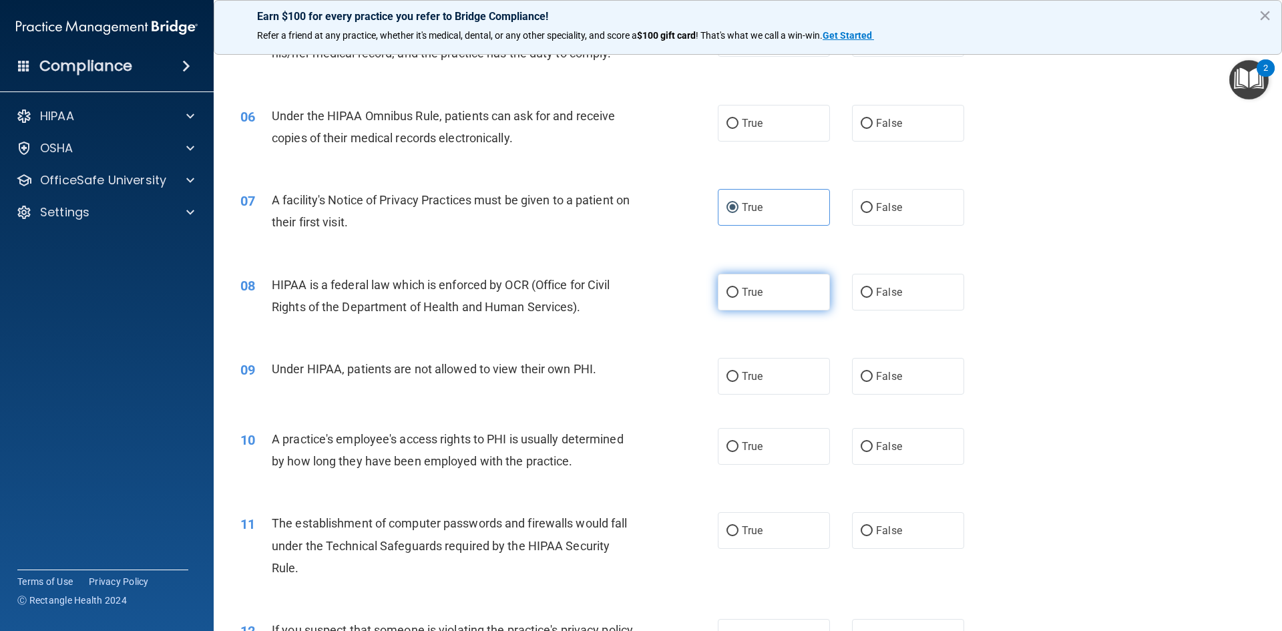
click at [728, 293] on input "True" at bounding box center [732, 293] width 12 height 10
radio input "true"
click at [861, 375] on input "False" at bounding box center [866, 377] width 12 height 10
radio input "true"
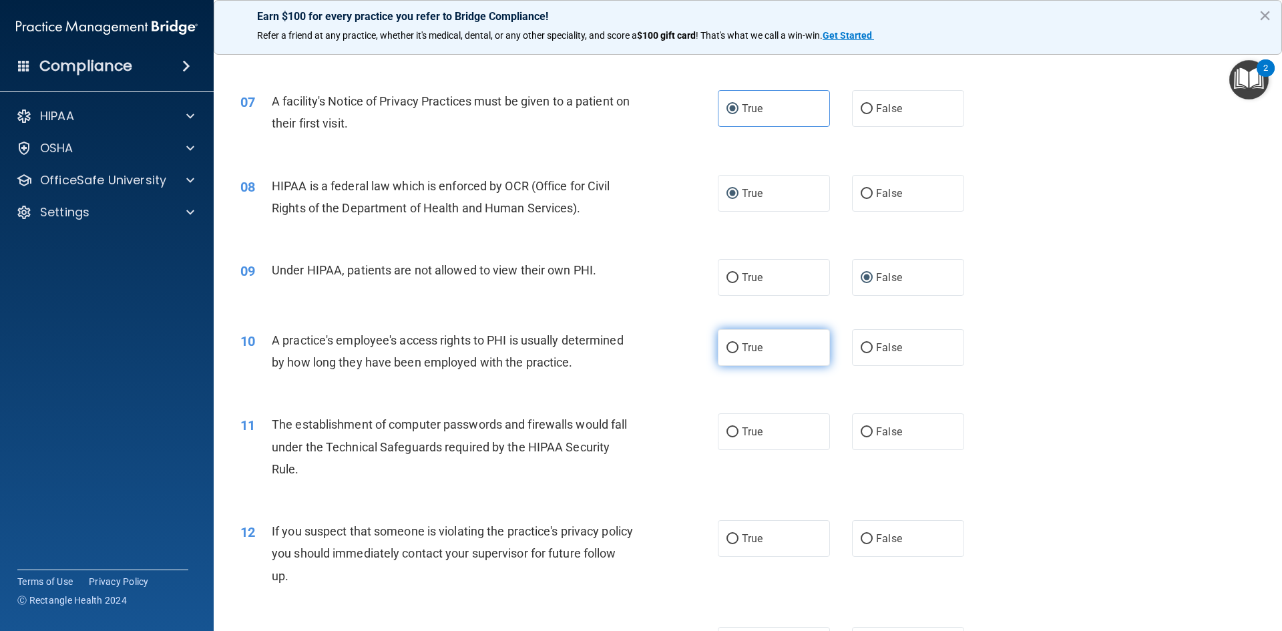
scroll to position [668, 0]
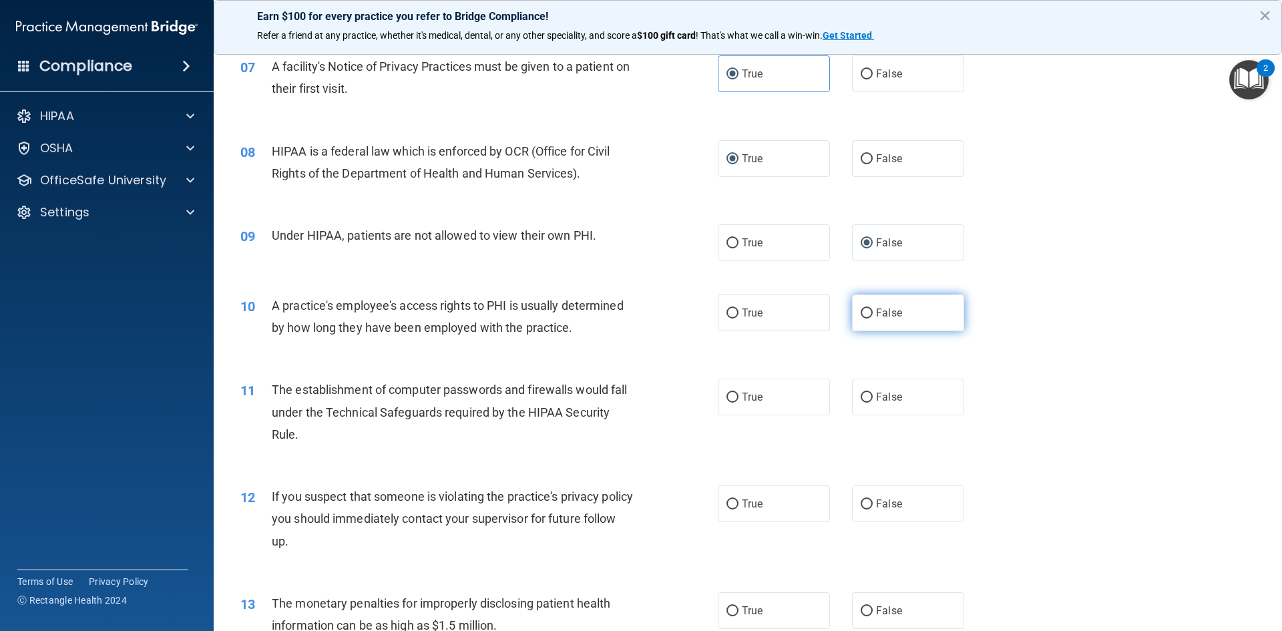
click at [862, 314] on input "False" at bounding box center [866, 313] width 12 height 10
radio input "true"
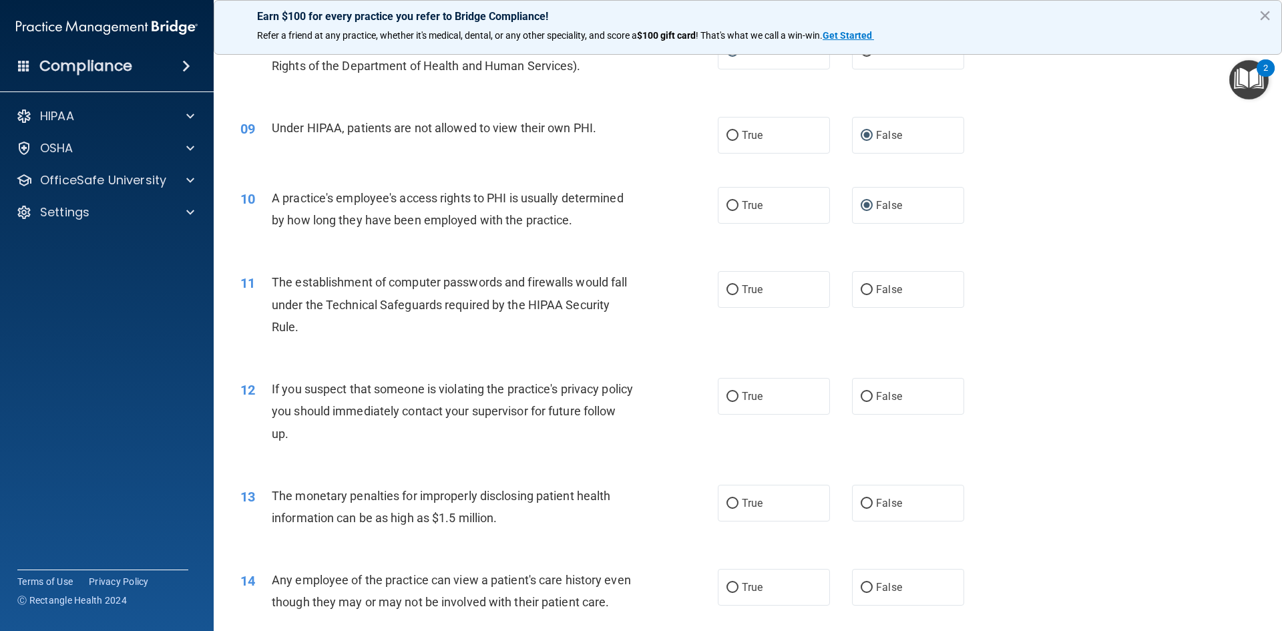
scroll to position [801, 0]
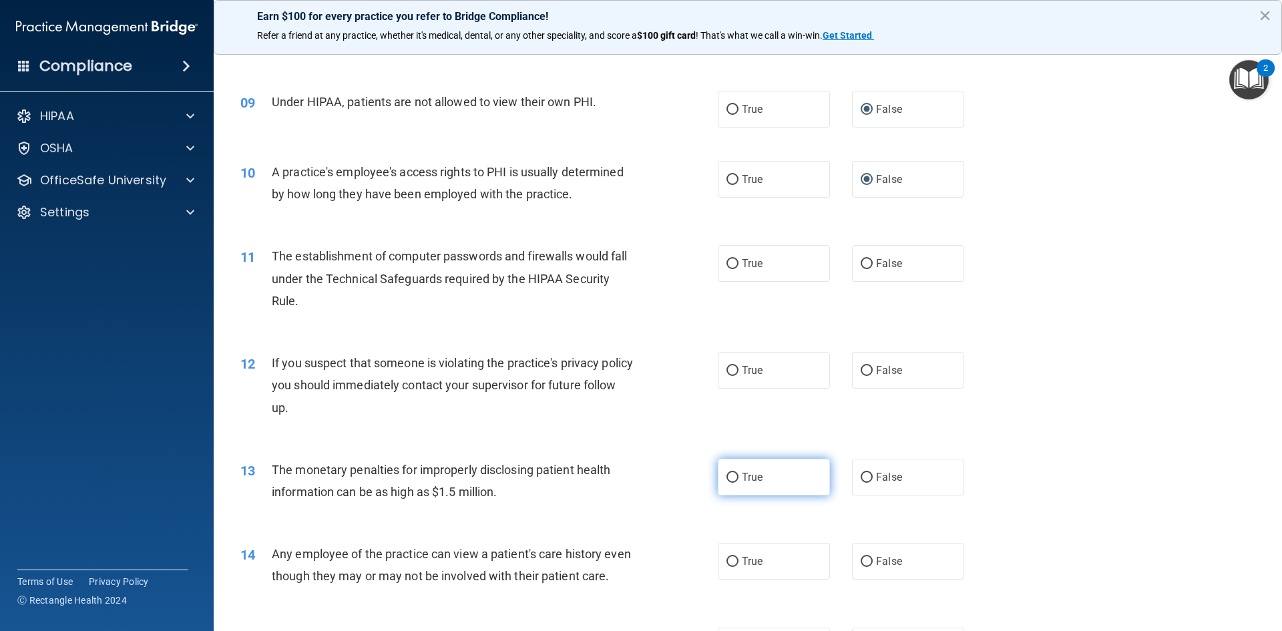
click at [732, 474] on input "True" at bounding box center [732, 478] width 12 height 10
radio input "true"
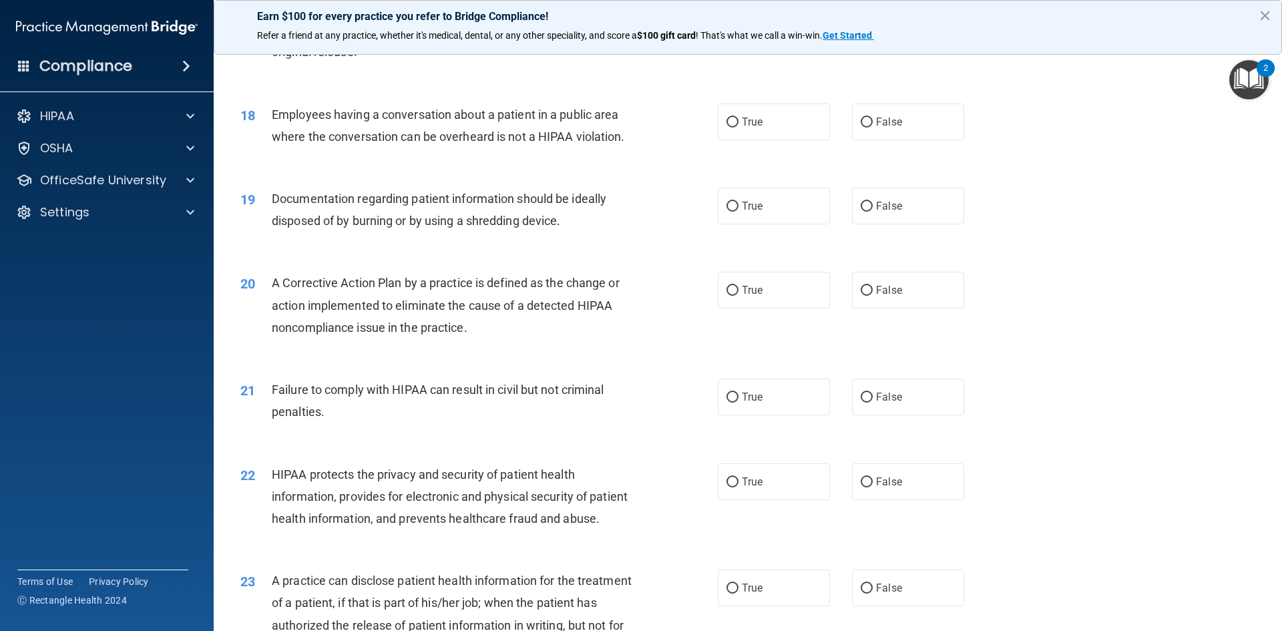
scroll to position [1669, 0]
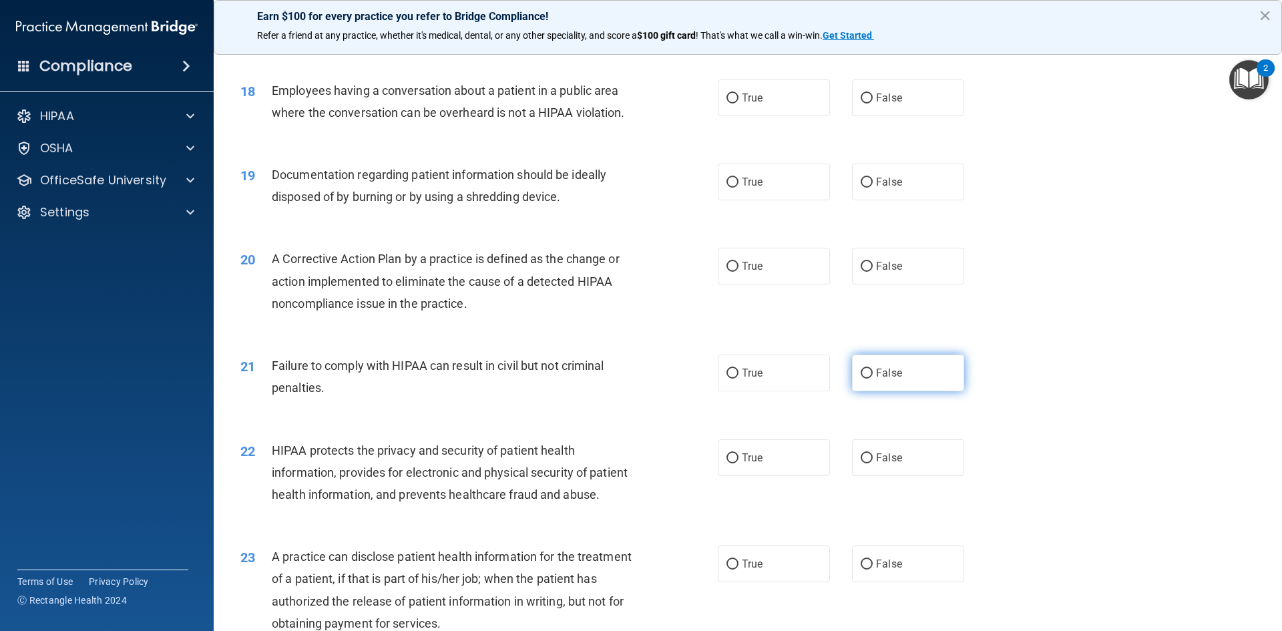
click at [863, 378] on input "False" at bounding box center [866, 373] width 12 height 10
radio input "true"
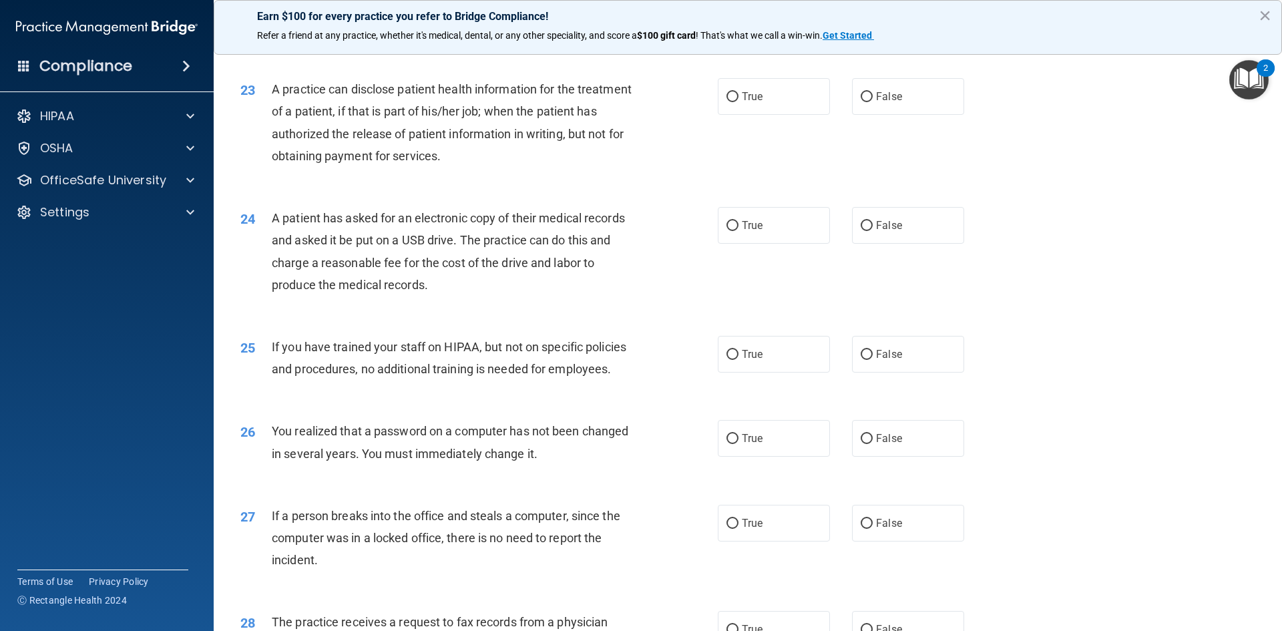
scroll to position [2203, 0]
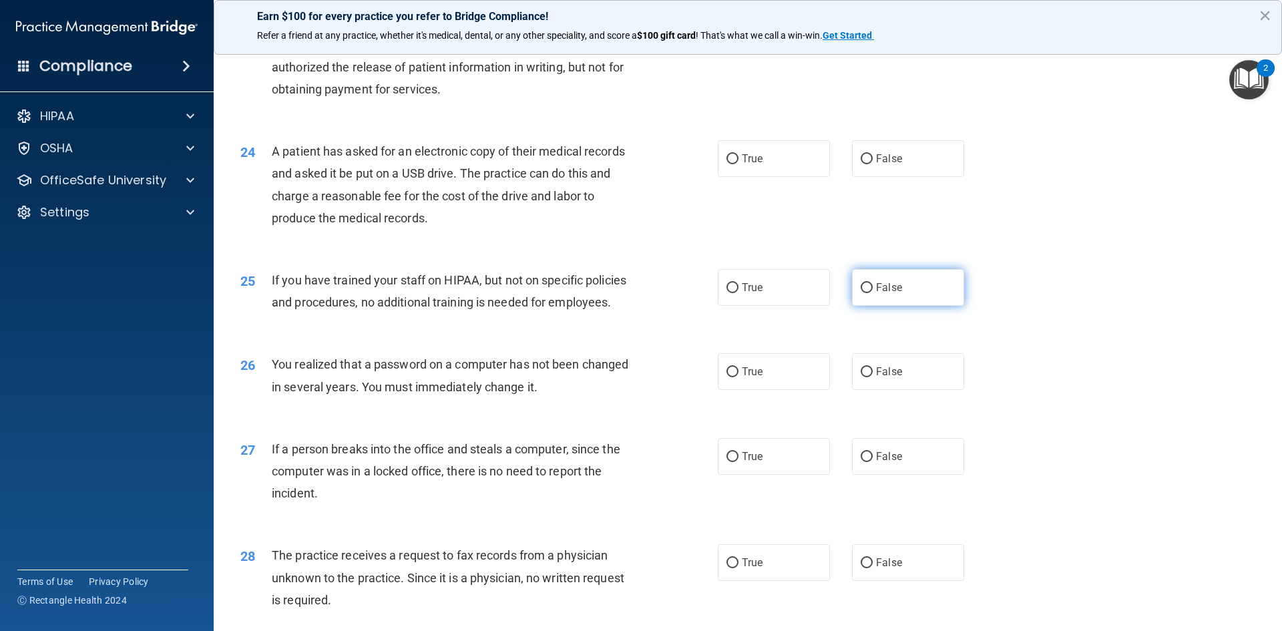
click at [862, 293] on input "False" at bounding box center [866, 288] width 12 height 10
radio input "true"
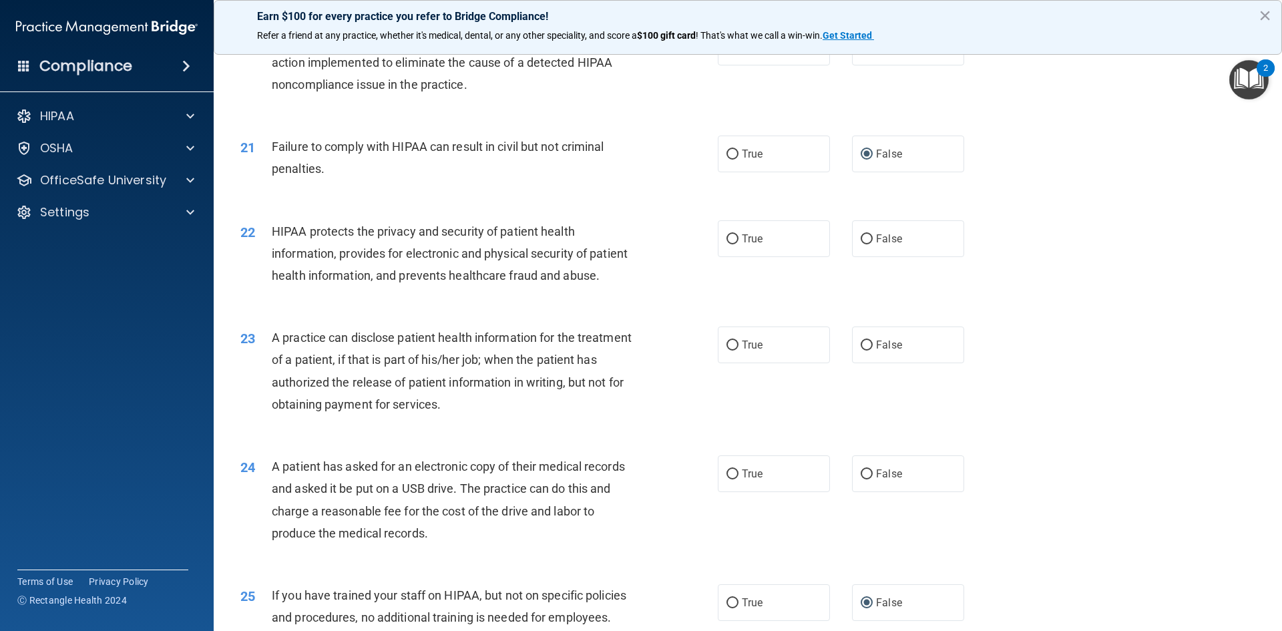
scroll to position [1861, 0]
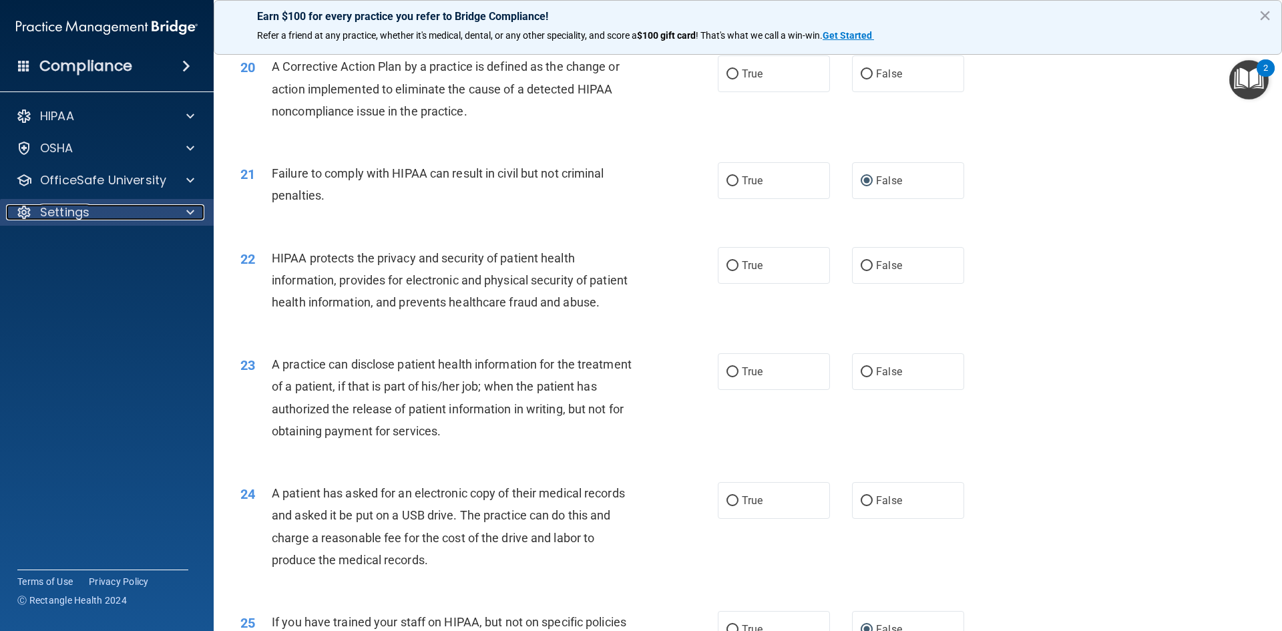
click at [170, 207] on div "Settings" at bounding box center [89, 212] width 166 height 16
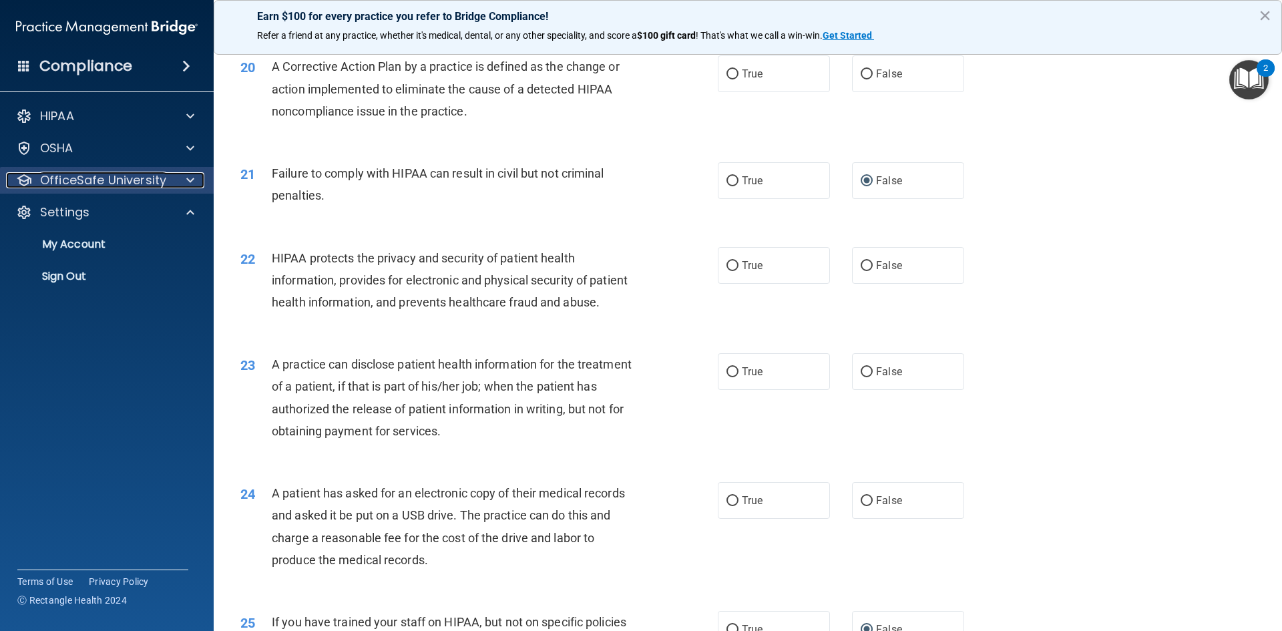
click at [170, 180] on div "OfficeSafe University" at bounding box center [89, 180] width 166 height 16
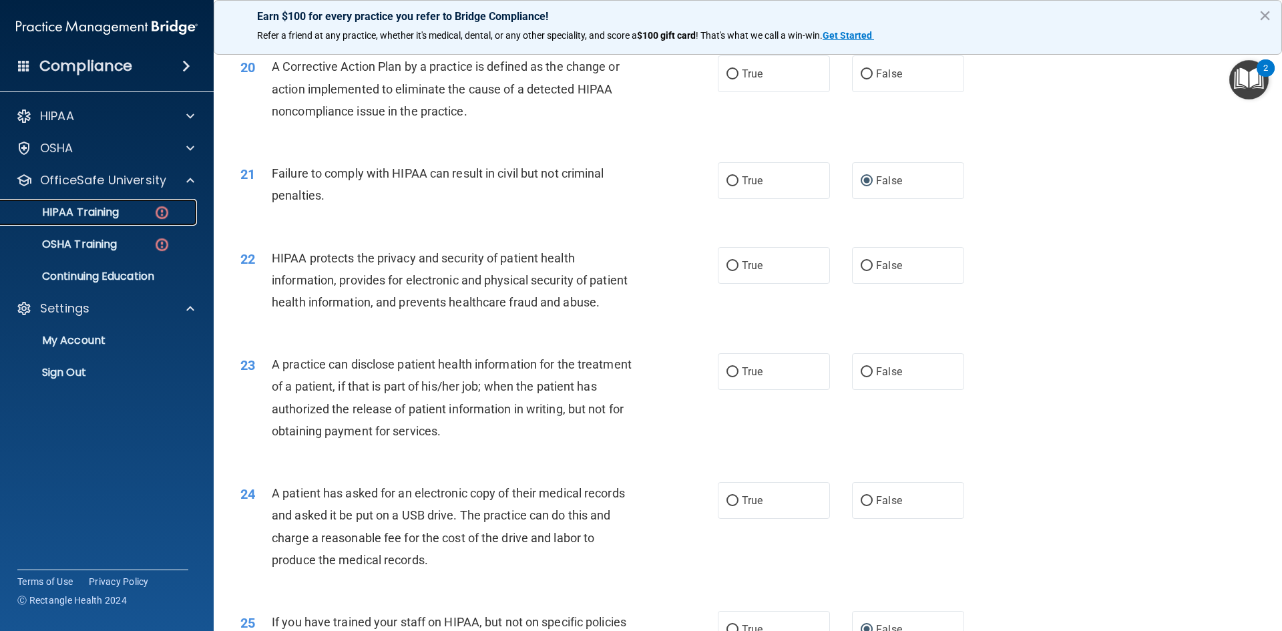
click at [125, 216] on div "HIPAA Training" at bounding box center [100, 212] width 182 height 13
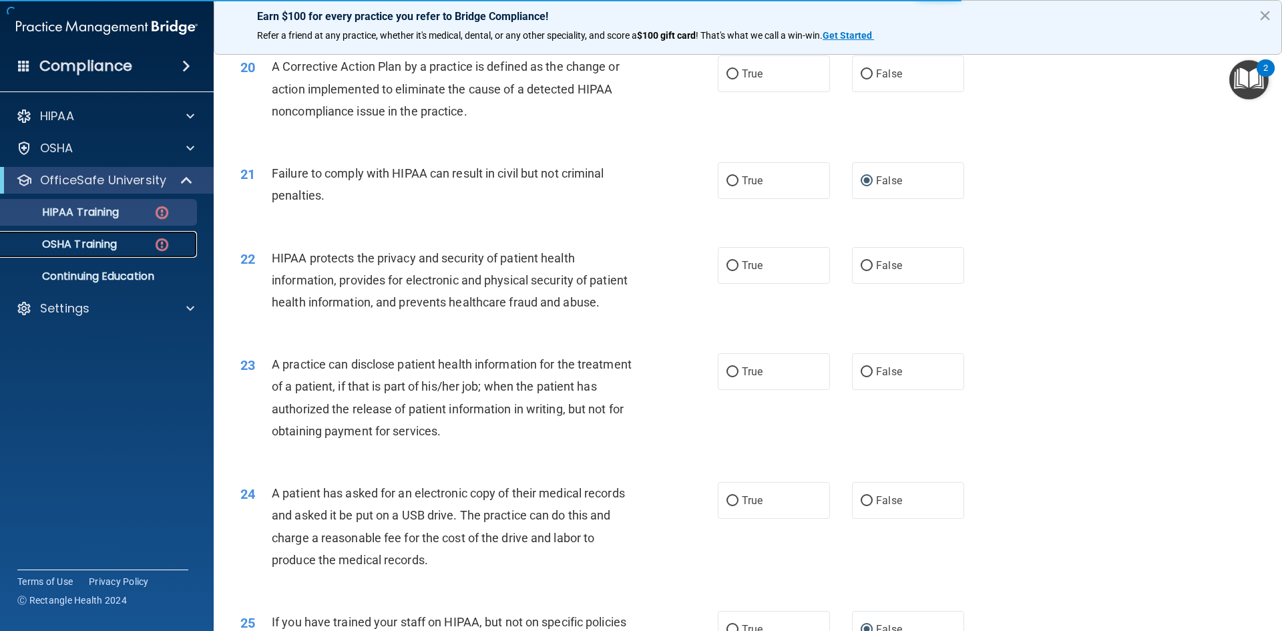
click at [119, 252] on link "OSHA Training" at bounding box center [92, 244] width 210 height 27
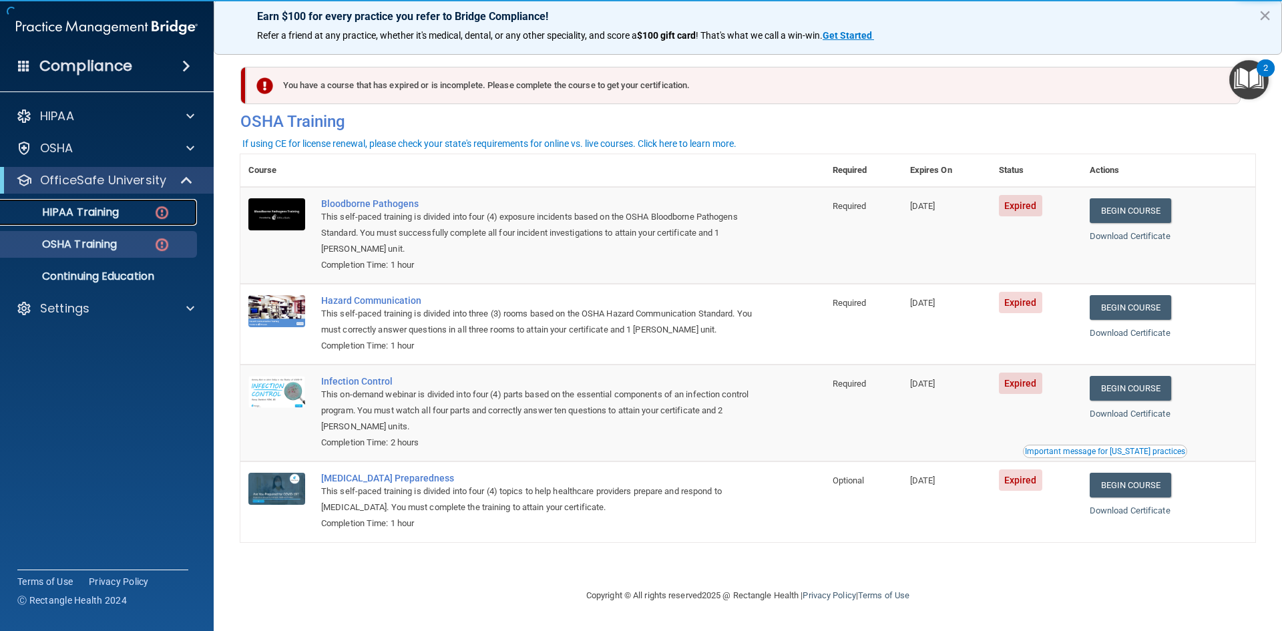
click at [119, 213] on p "HIPAA Training" at bounding box center [64, 212] width 110 height 13
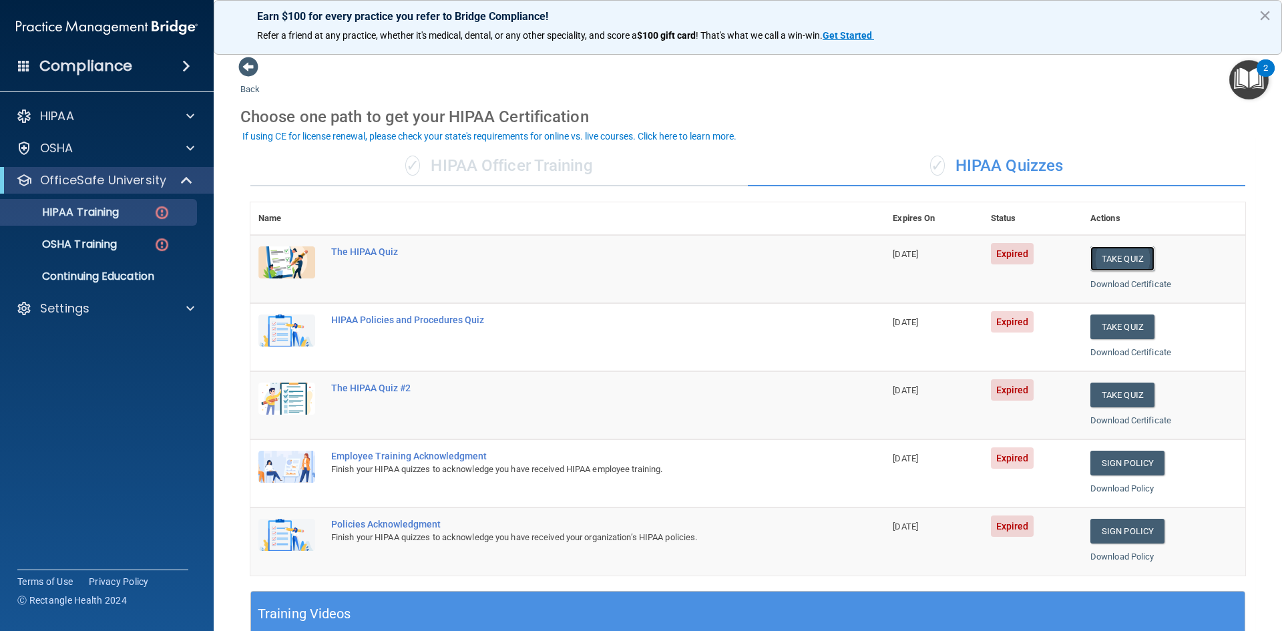
click at [1123, 262] on button "Take Quiz" at bounding box center [1122, 258] width 64 height 25
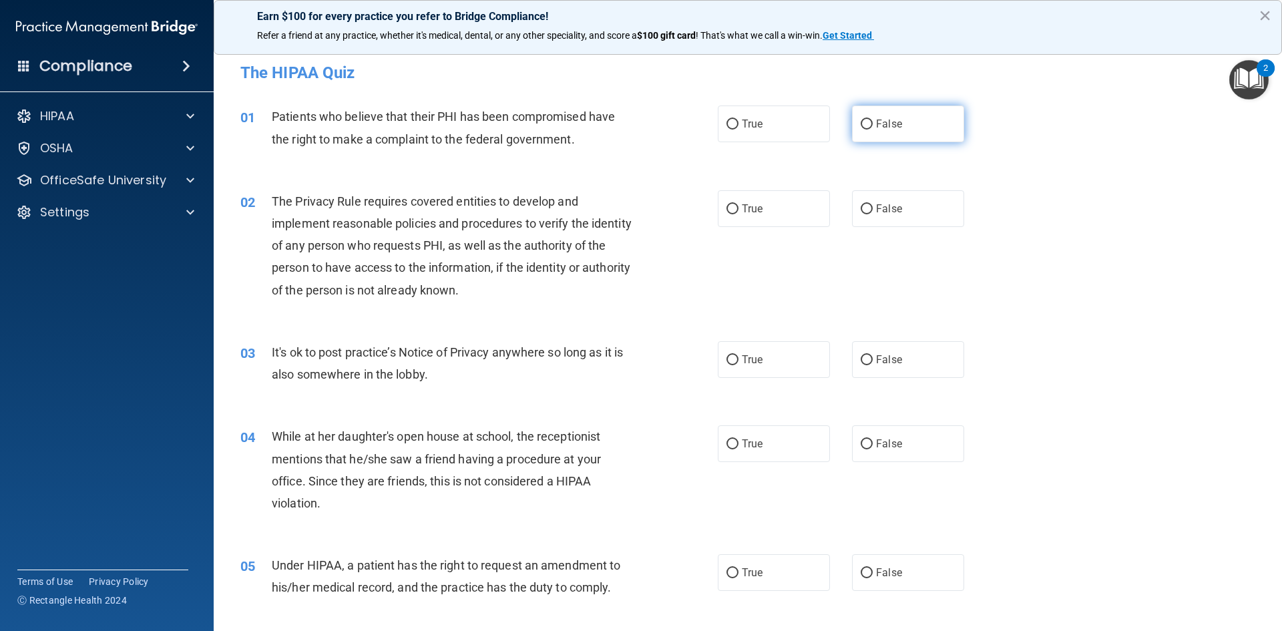
click at [865, 122] on input "False" at bounding box center [866, 124] width 12 height 10
radio input "true"
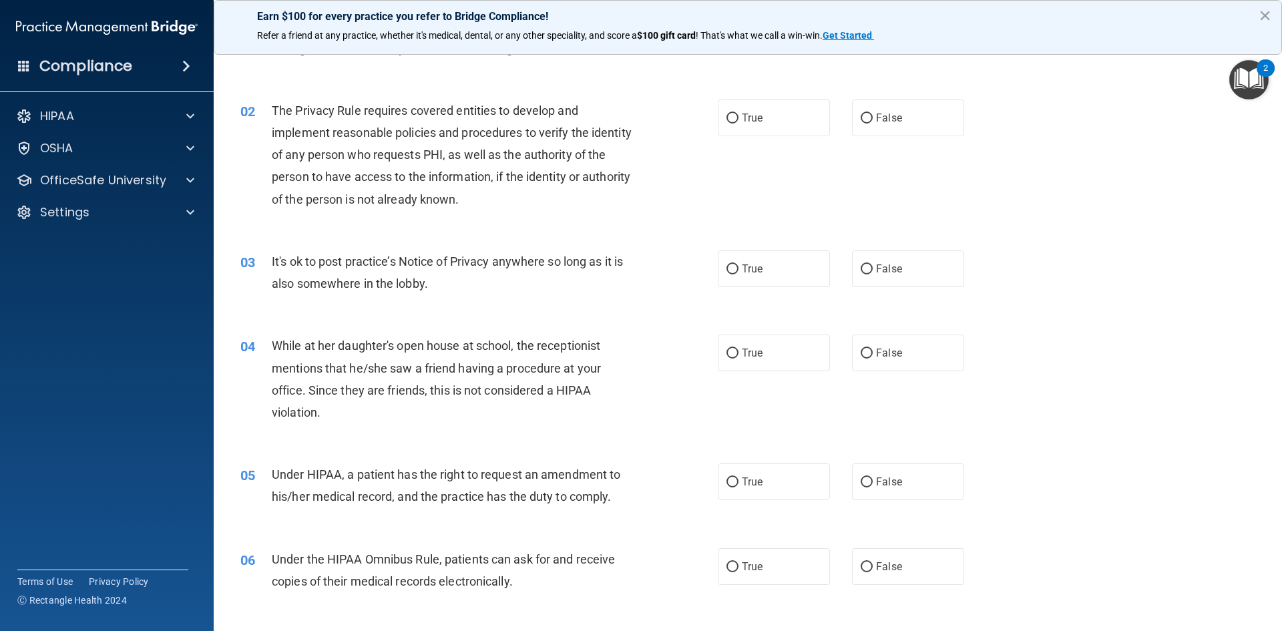
scroll to position [67, 0]
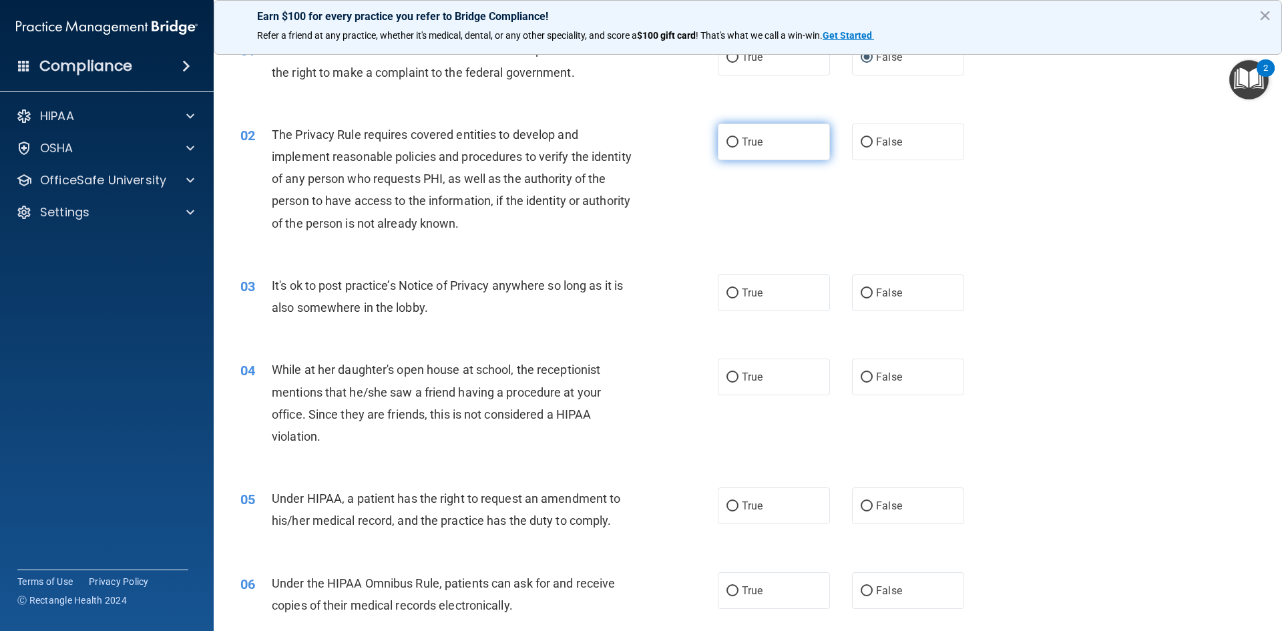
click at [730, 142] on input "True" at bounding box center [732, 143] width 12 height 10
radio input "true"
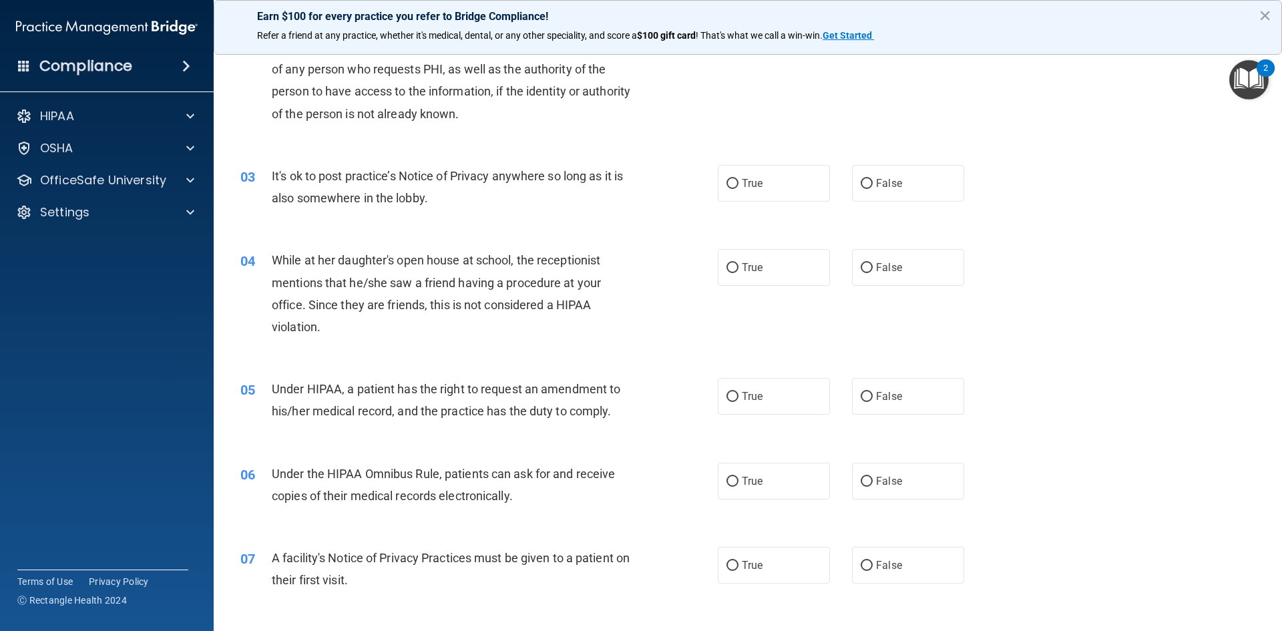
scroll to position [200, 0]
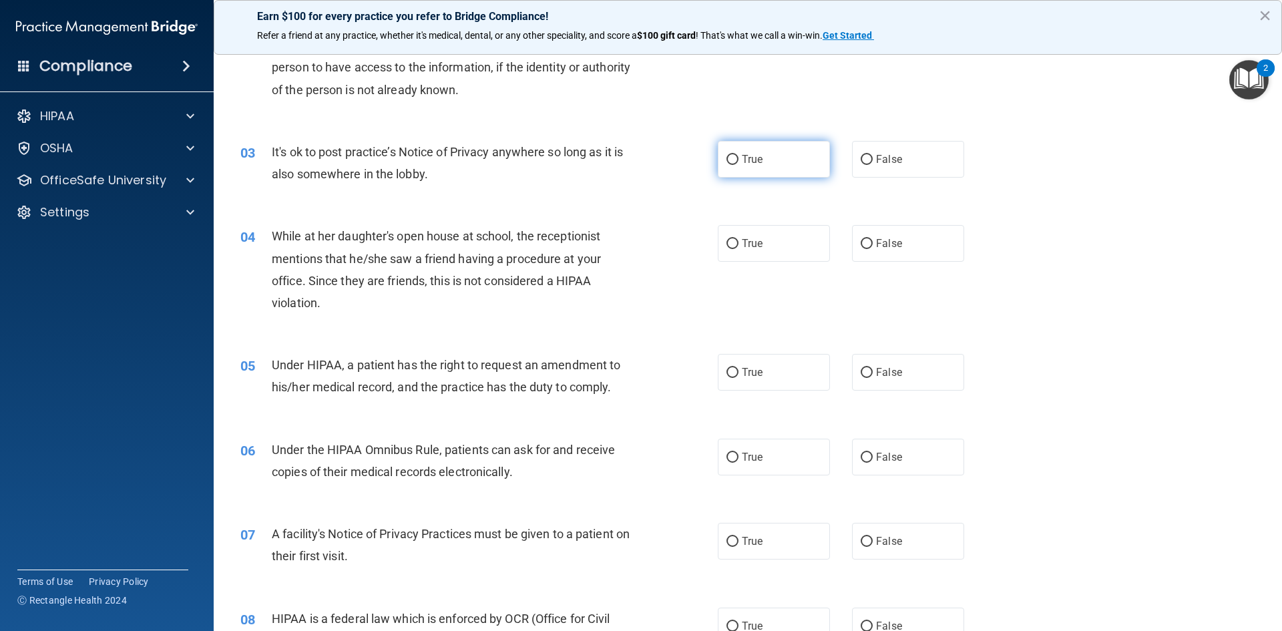
click at [727, 159] on input "True" at bounding box center [732, 160] width 12 height 10
radio input "true"
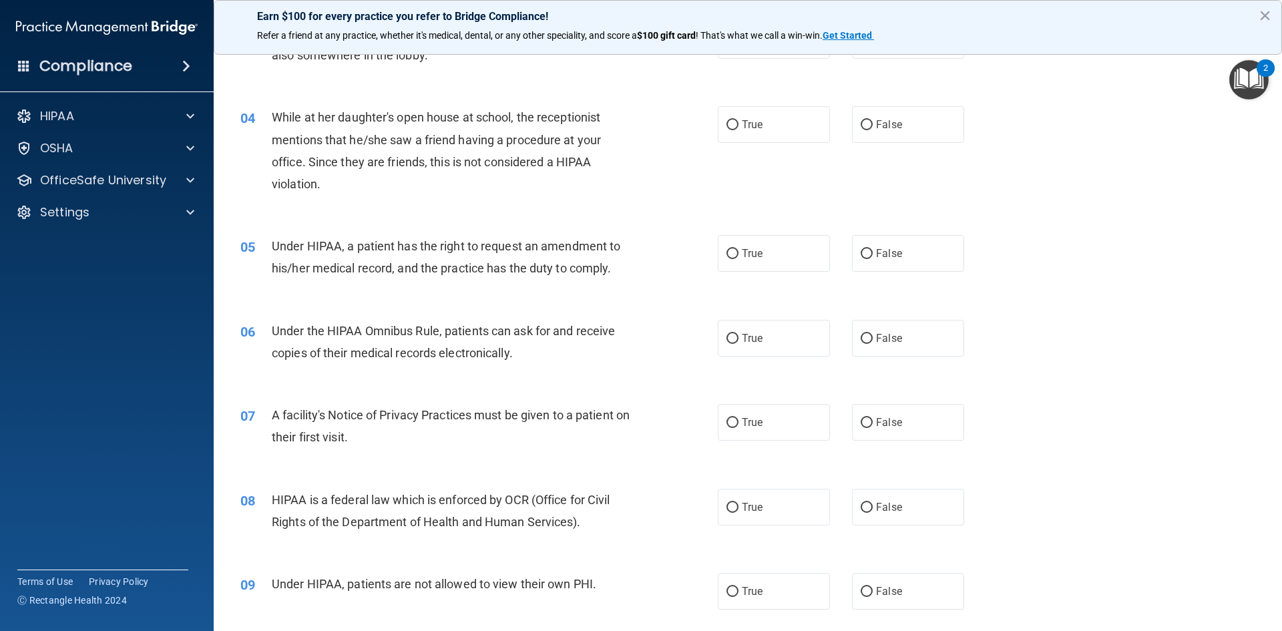
scroll to position [334, 0]
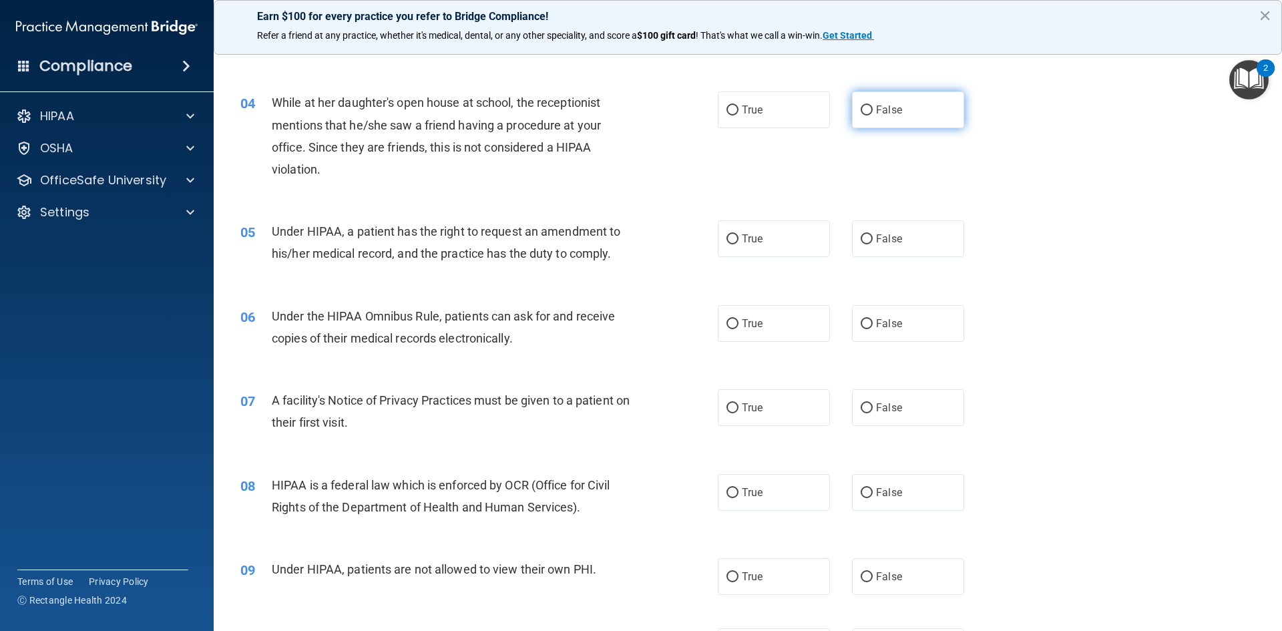
click at [865, 110] on input "False" at bounding box center [866, 110] width 12 height 10
radio input "true"
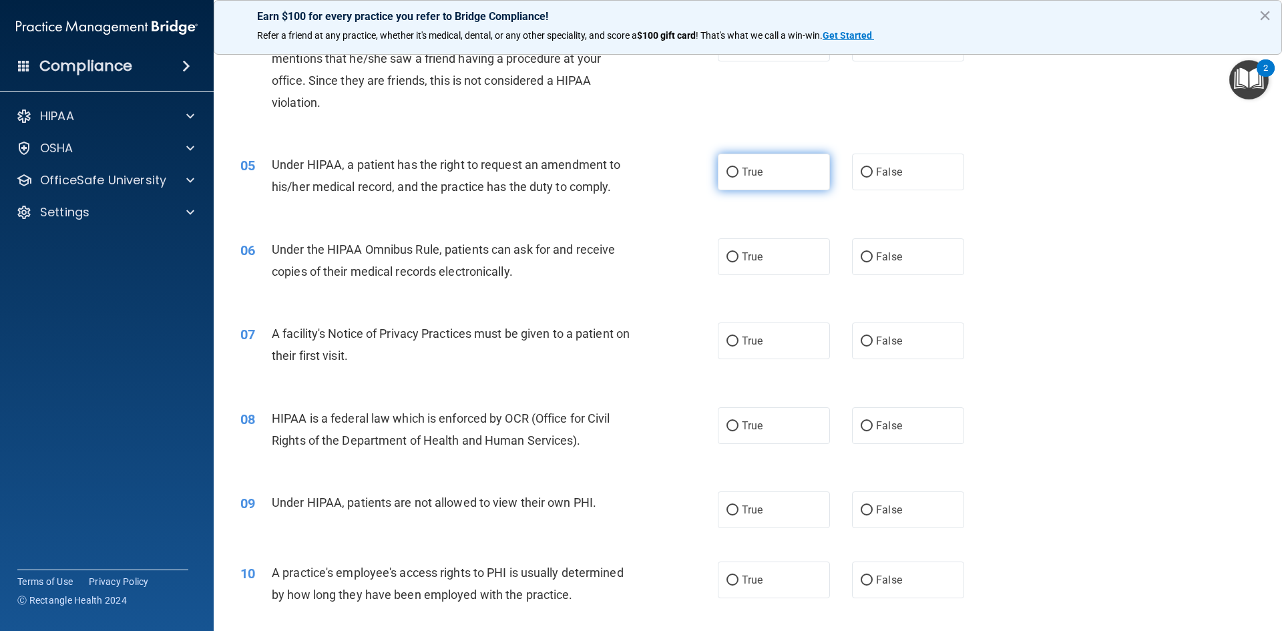
click at [726, 175] on input "True" at bounding box center [732, 173] width 12 height 10
radio input "true"
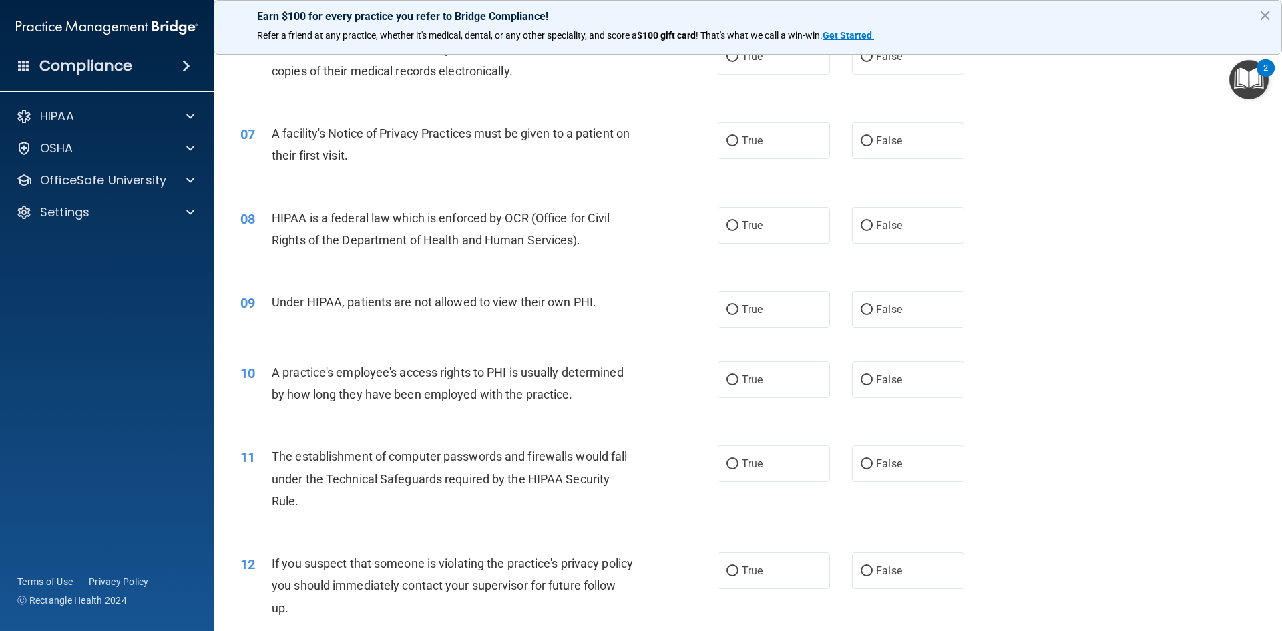
scroll to position [534, 0]
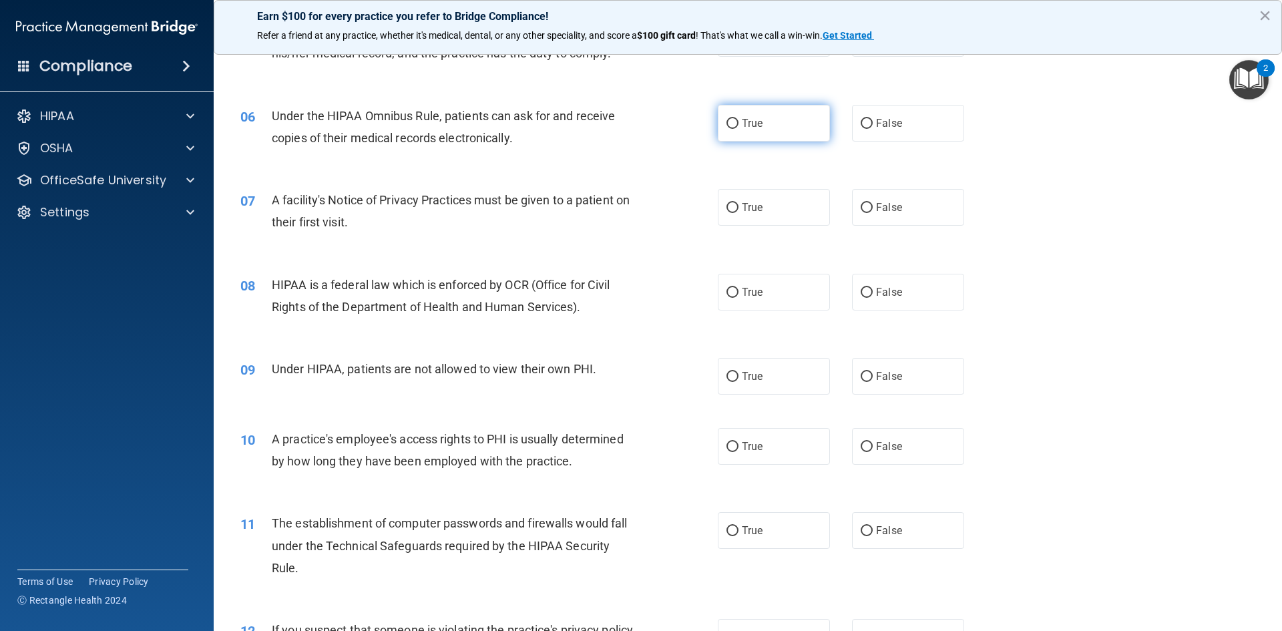
click at [726, 128] on input "True" at bounding box center [732, 124] width 12 height 10
radio input "true"
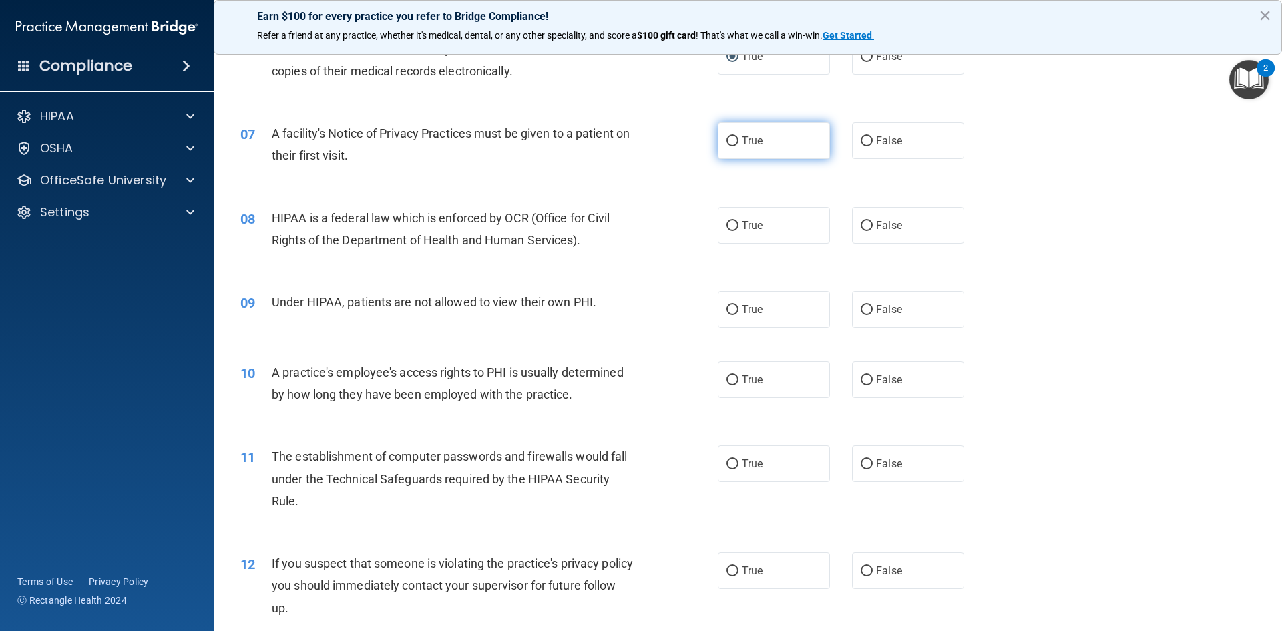
click at [726, 145] on input "True" at bounding box center [732, 141] width 12 height 10
radio input "true"
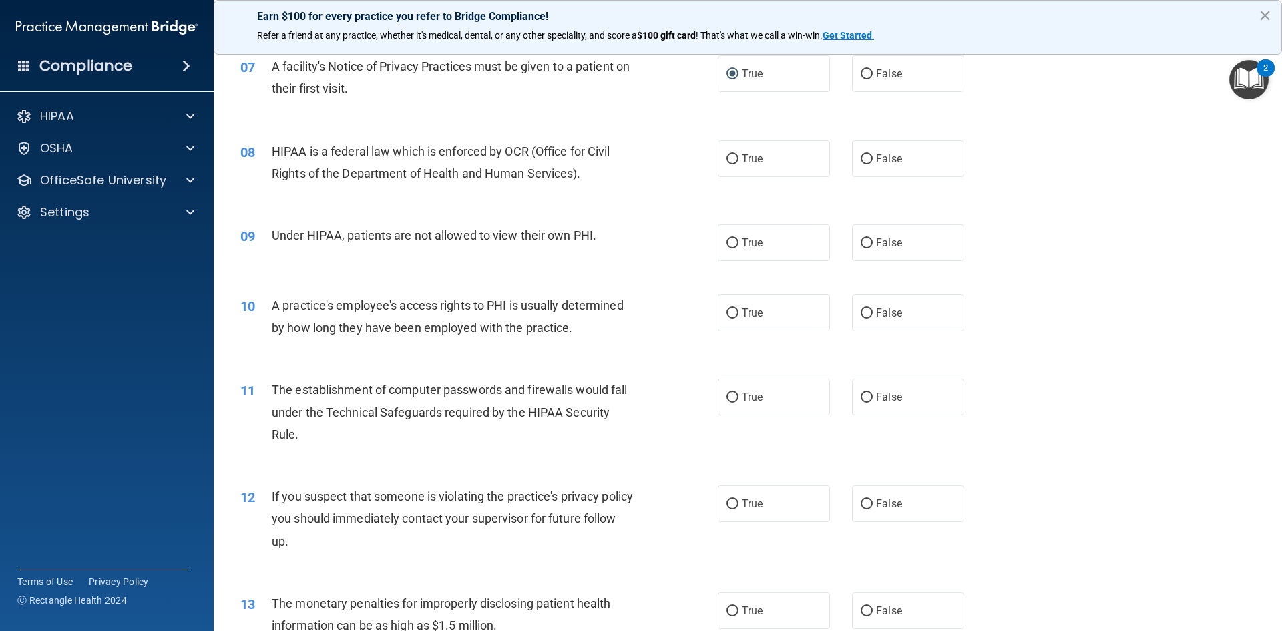
scroll to position [734, 0]
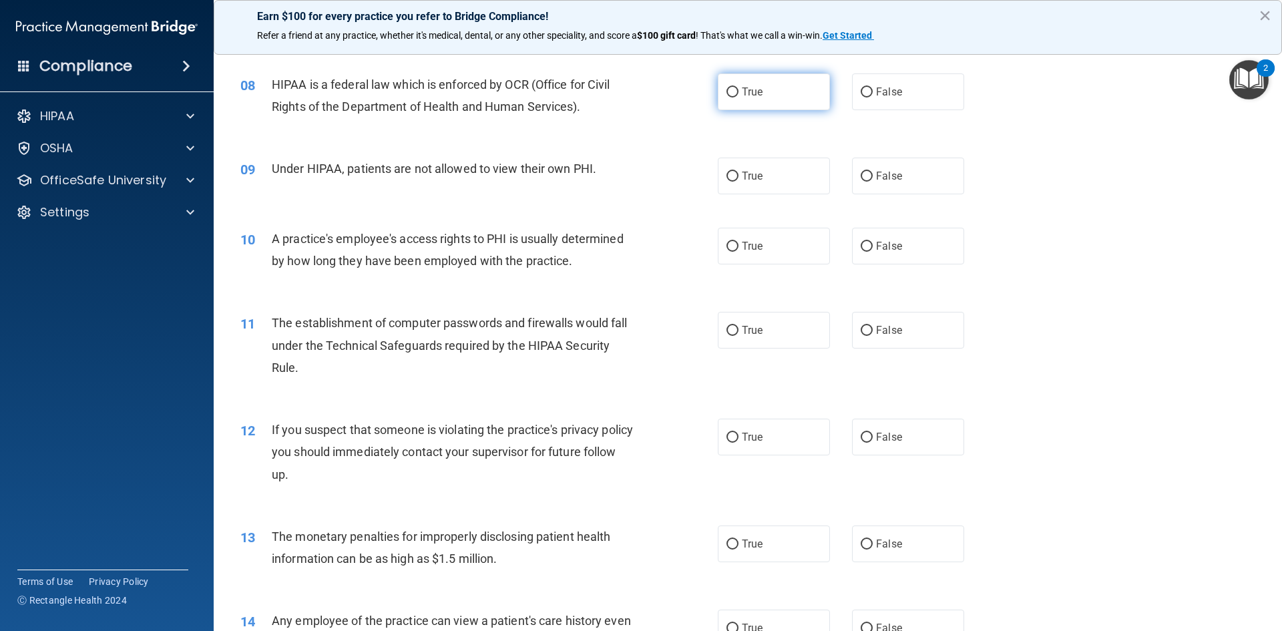
click at [727, 95] on input "True" at bounding box center [732, 92] width 12 height 10
radio input "true"
click at [864, 172] on input "False" at bounding box center [866, 177] width 12 height 10
radio input "true"
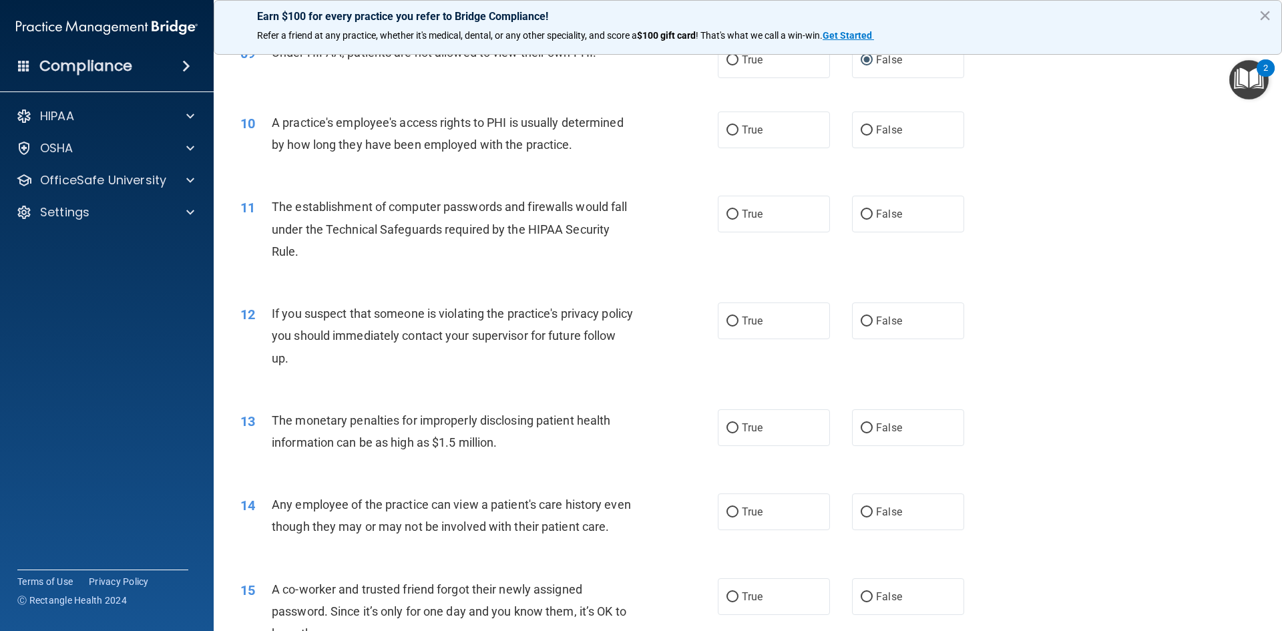
scroll to position [868, 0]
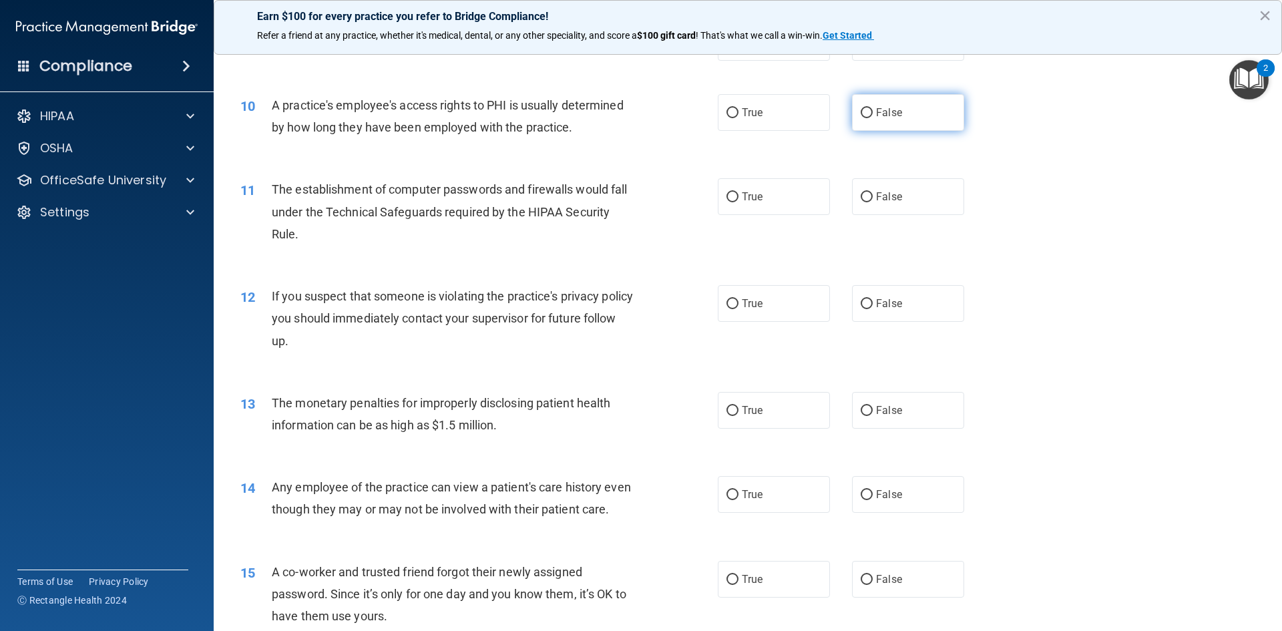
click at [860, 111] on input "False" at bounding box center [866, 113] width 12 height 10
radio input "true"
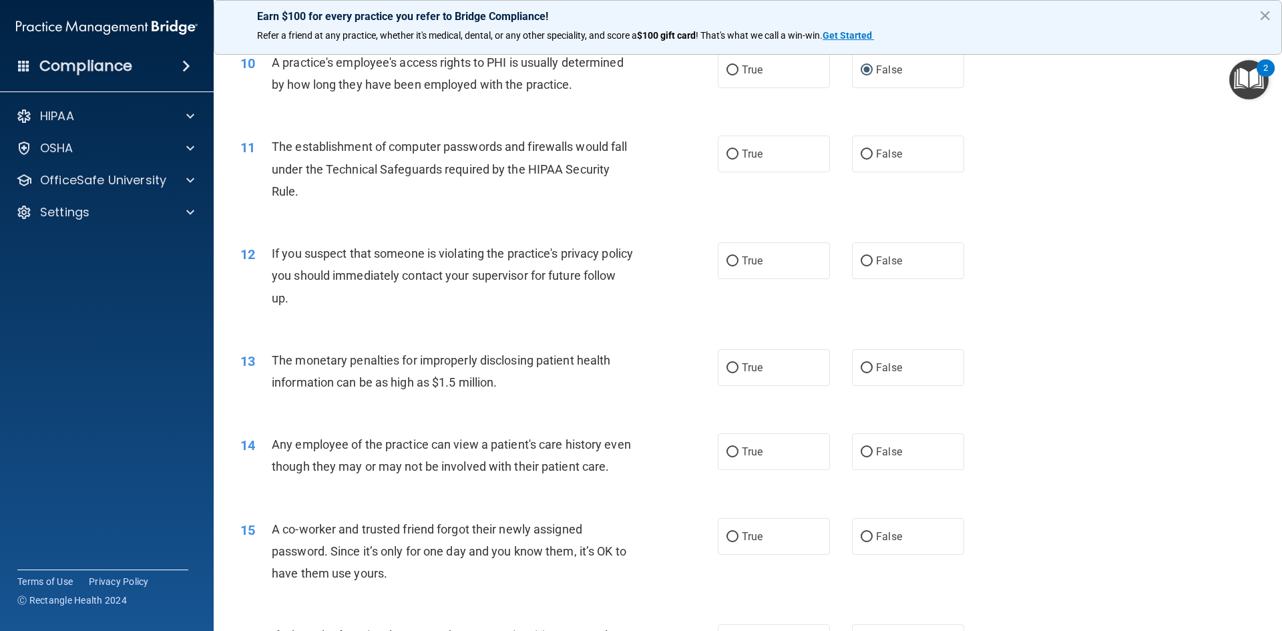
scroll to position [935, 0]
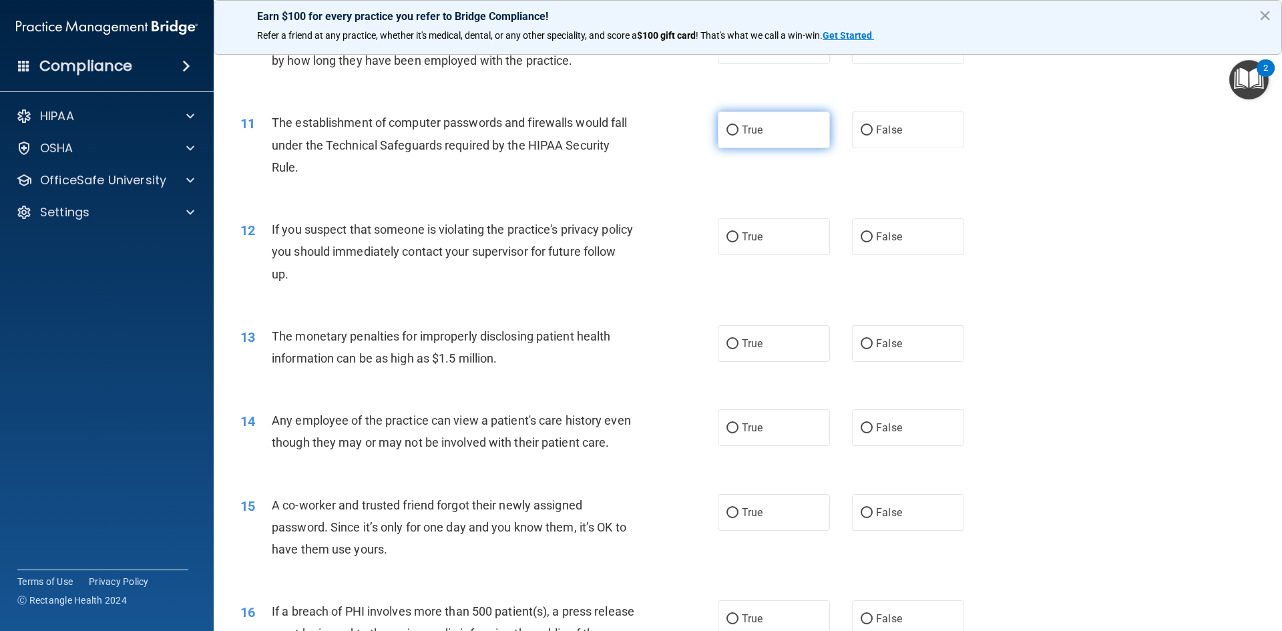
click at [726, 131] on input "True" at bounding box center [732, 130] width 12 height 10
radio input "true"
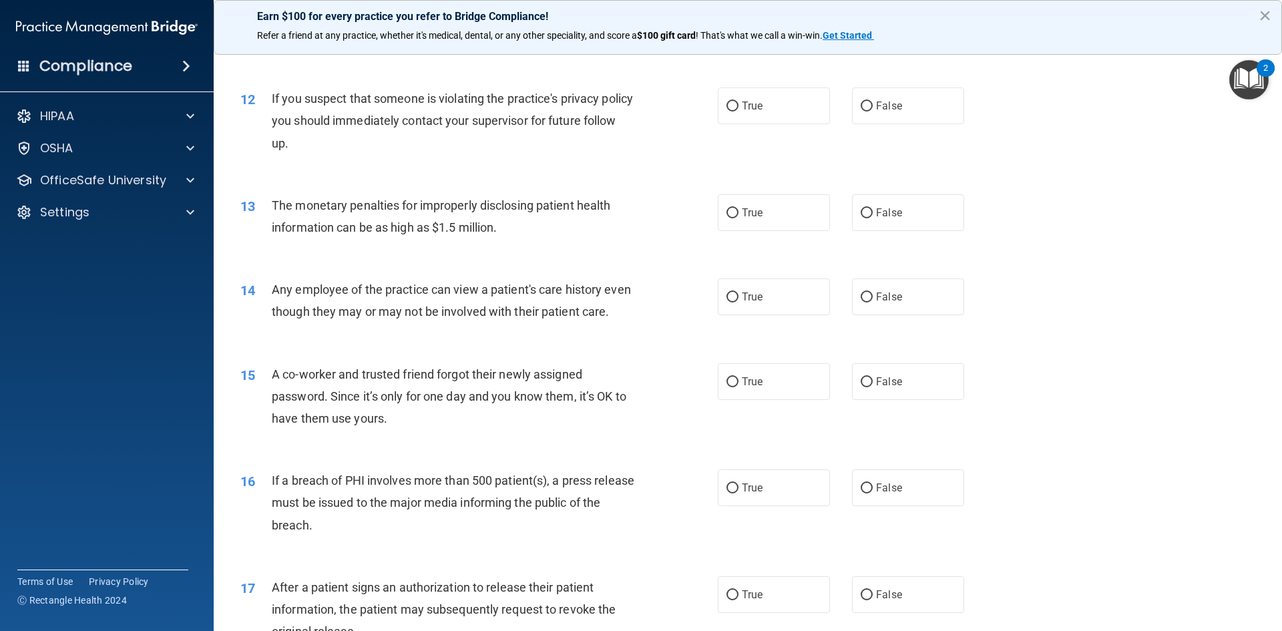
scroll to position [1068, 0]
click at [726, 105] on input "True" at bounding box center [732, 104] width 12 height 10
radio input "true"
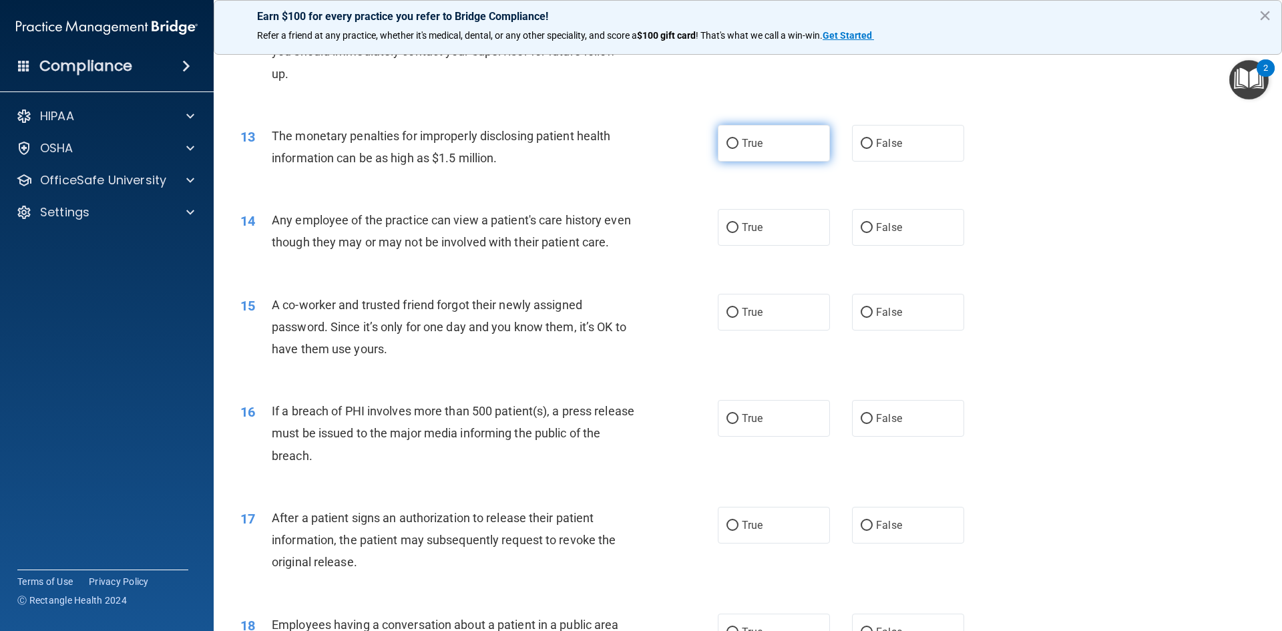
click at [726, 141] on input "True" at bounding box center [732, 144] width 12 height 10
radio input "true"
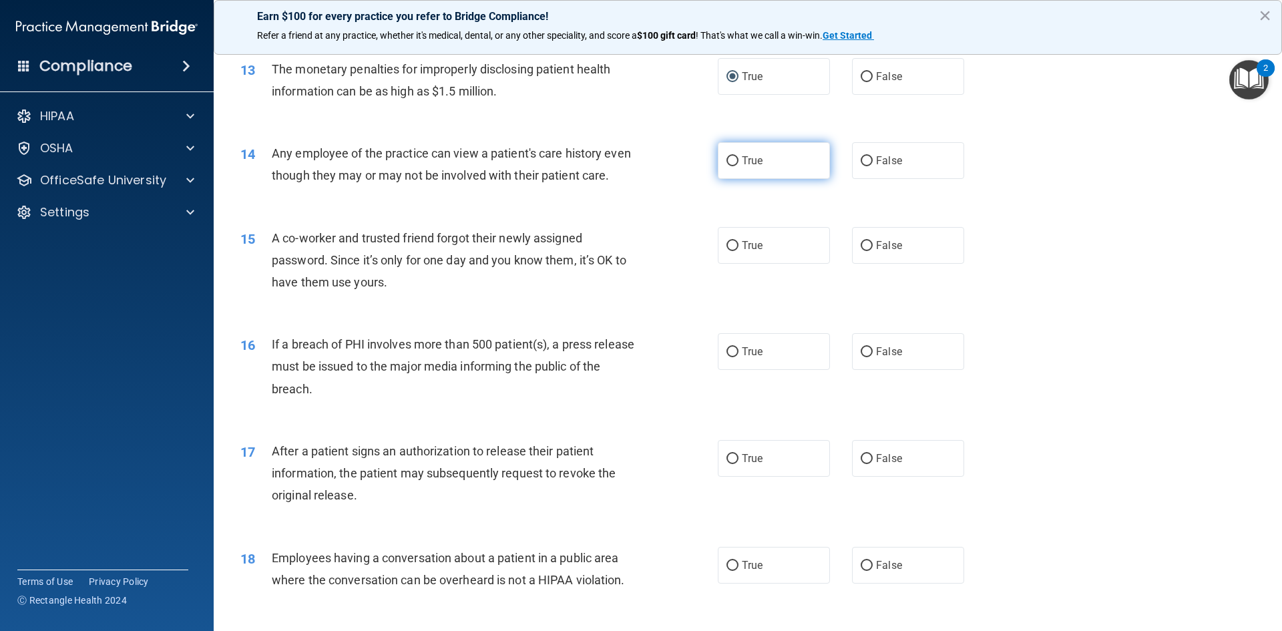
click at [726, 161] on input "True" at bounding box center [732, 161] width 12 height 10
radio input "true"
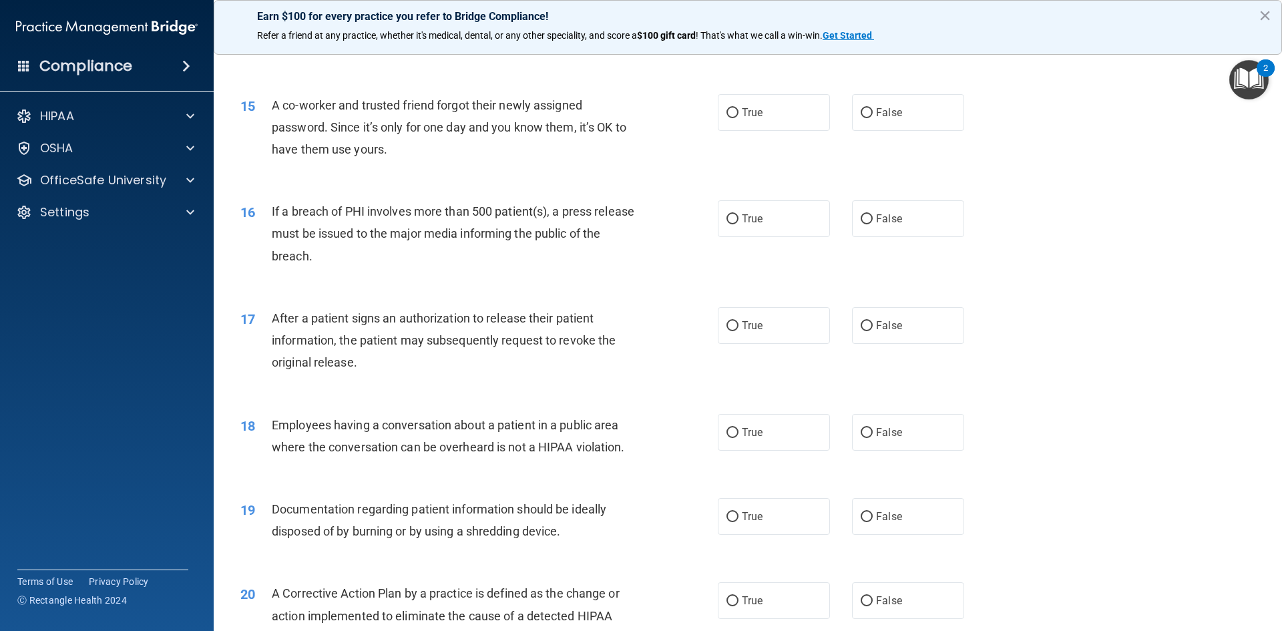
scroll to position [1335, 0]
click at [864, 117] on input "False" at bounding box center [866, 112] width 12 height 10
radio input "true"
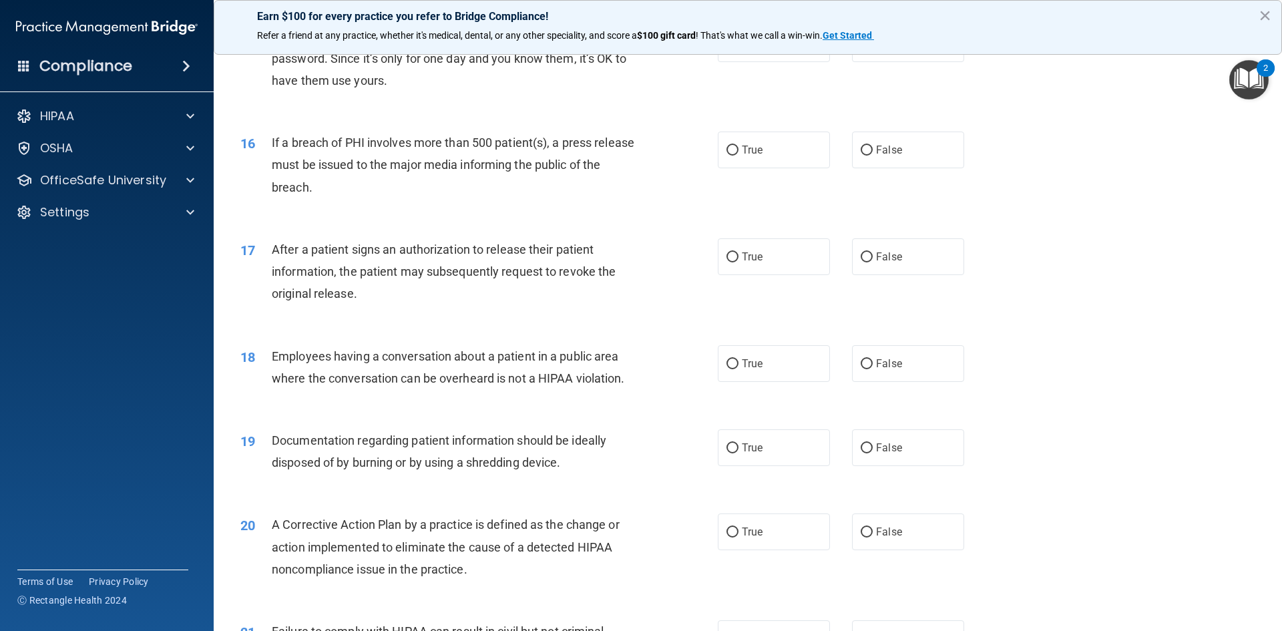
scroll to position [1469, 0]
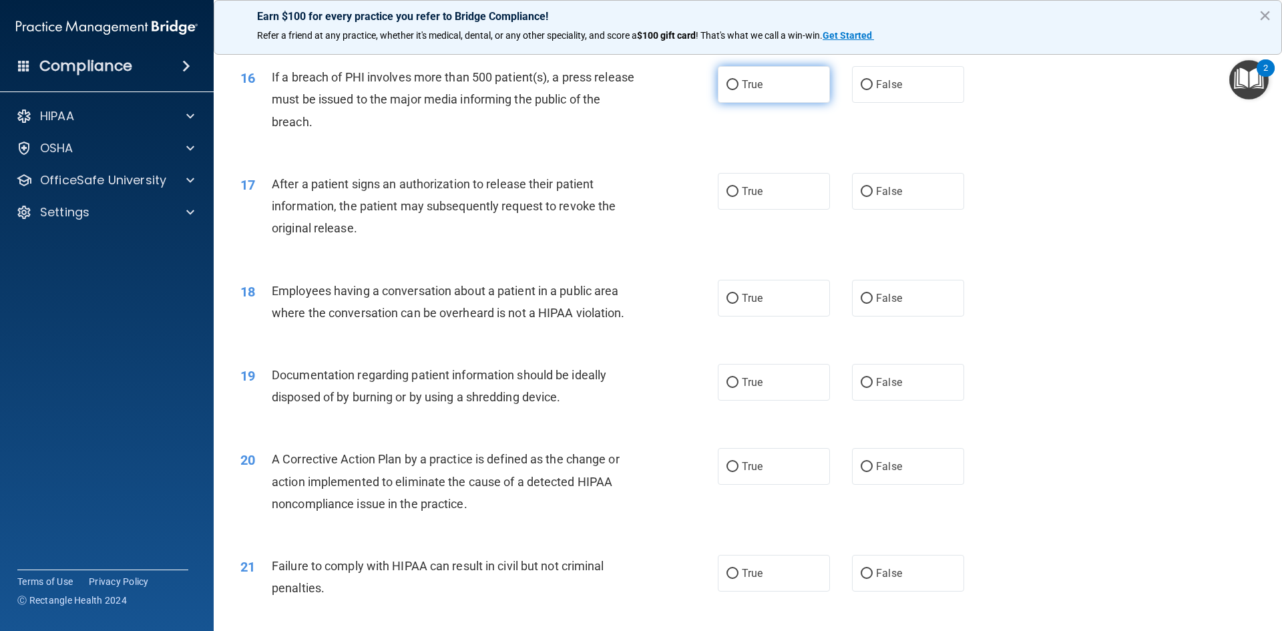
click at [728, 90] on input "True" at bounding box center [732, 85] width 12 height 10
radio input "true"
click at [732, 197] on input "True" at bounding box center [732, 192] width 12 height 10
radio input "true"
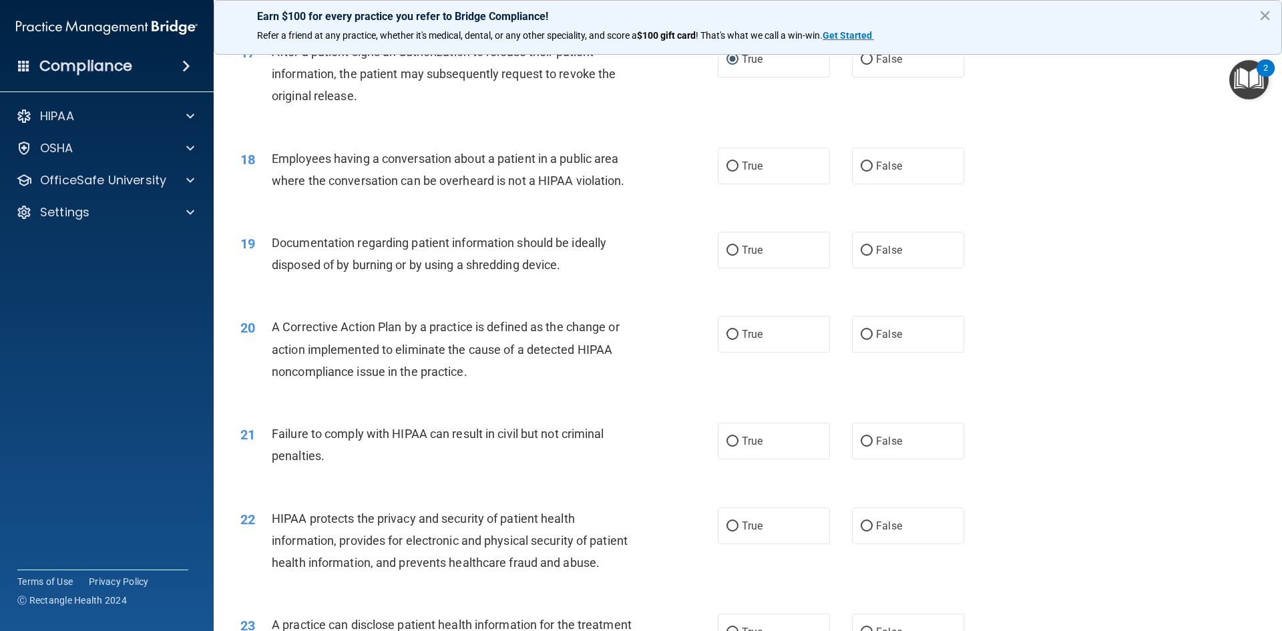
scroll to position [1602, 0]
click at [862, 170] on input "False" at bounding box center [866, 165] width 12 height 10
radio input "true"
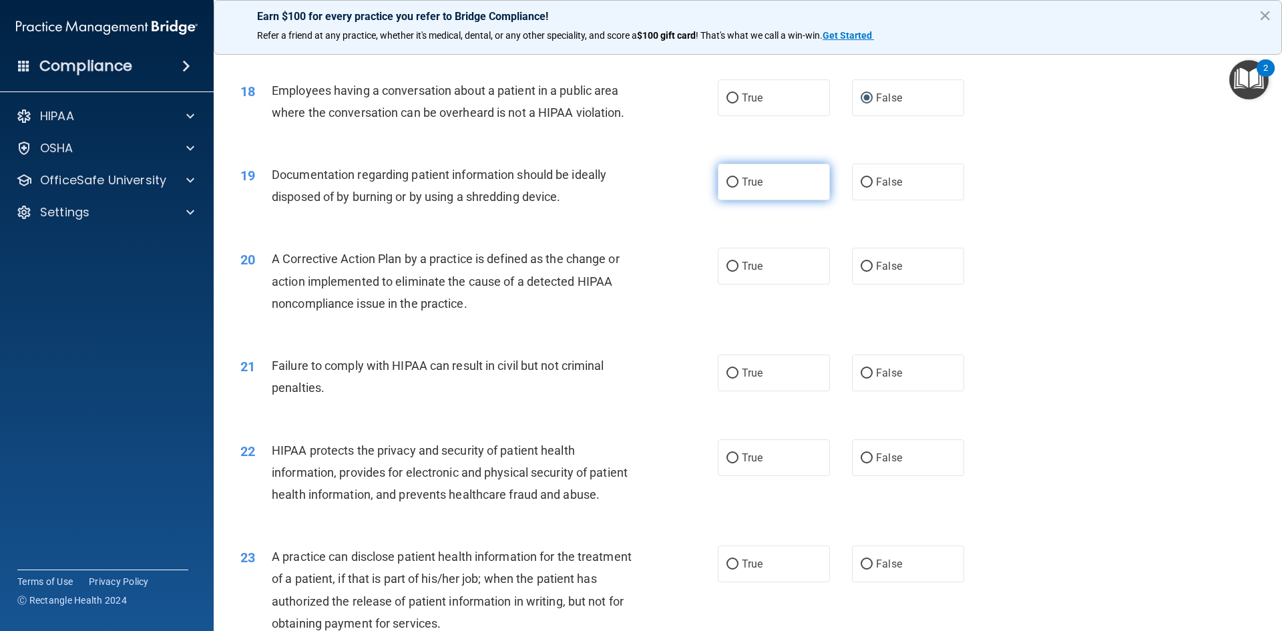
click at [726, 188] on input "True" at bounding box center [732, 183] width 12 height 10
radio input "true"
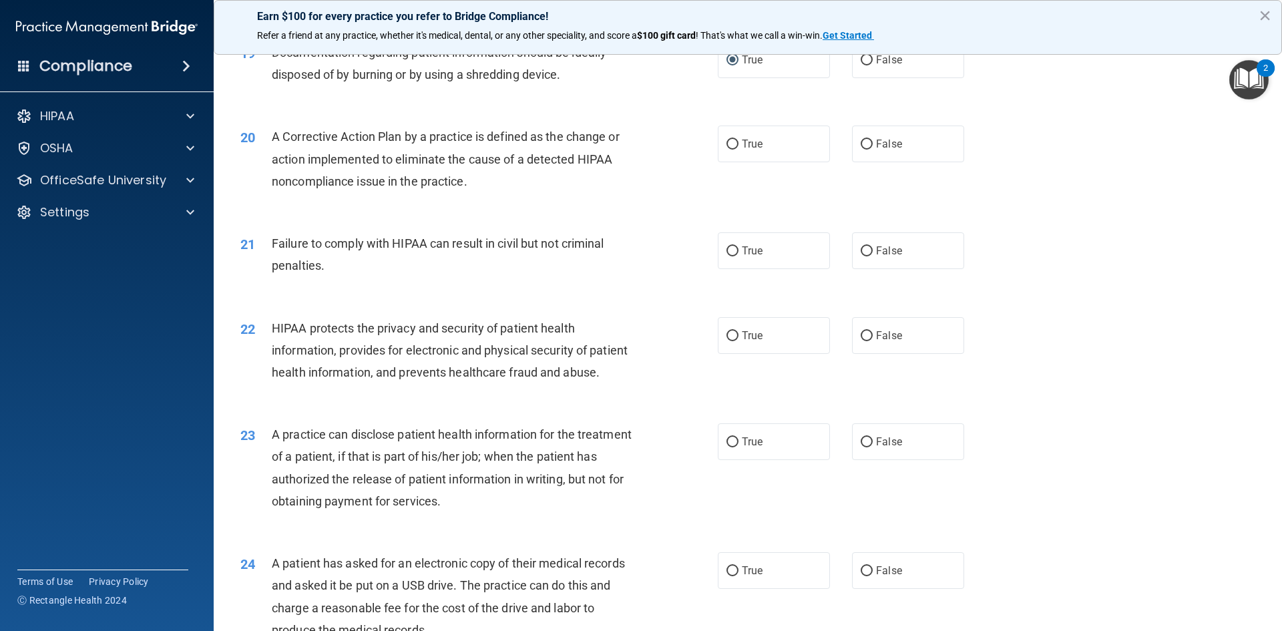
scroll to position [1802, 0]
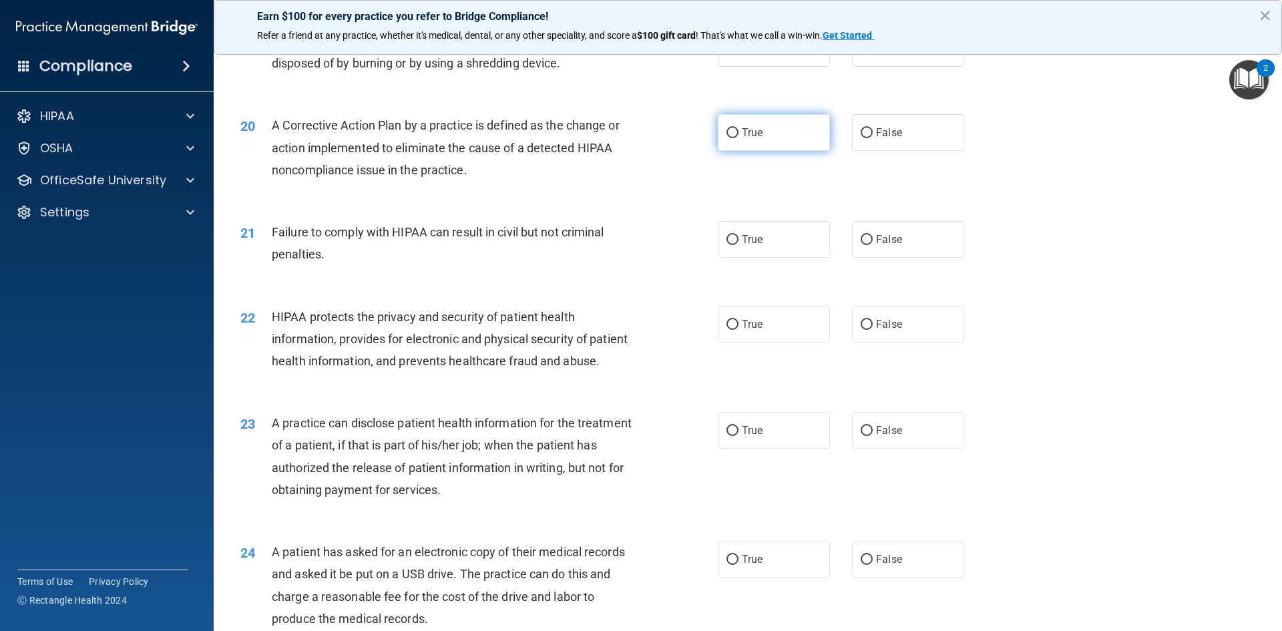
click at [730, 138] on input "True" at bounding box center [732, 133] width 12 height 10
radio input "true"
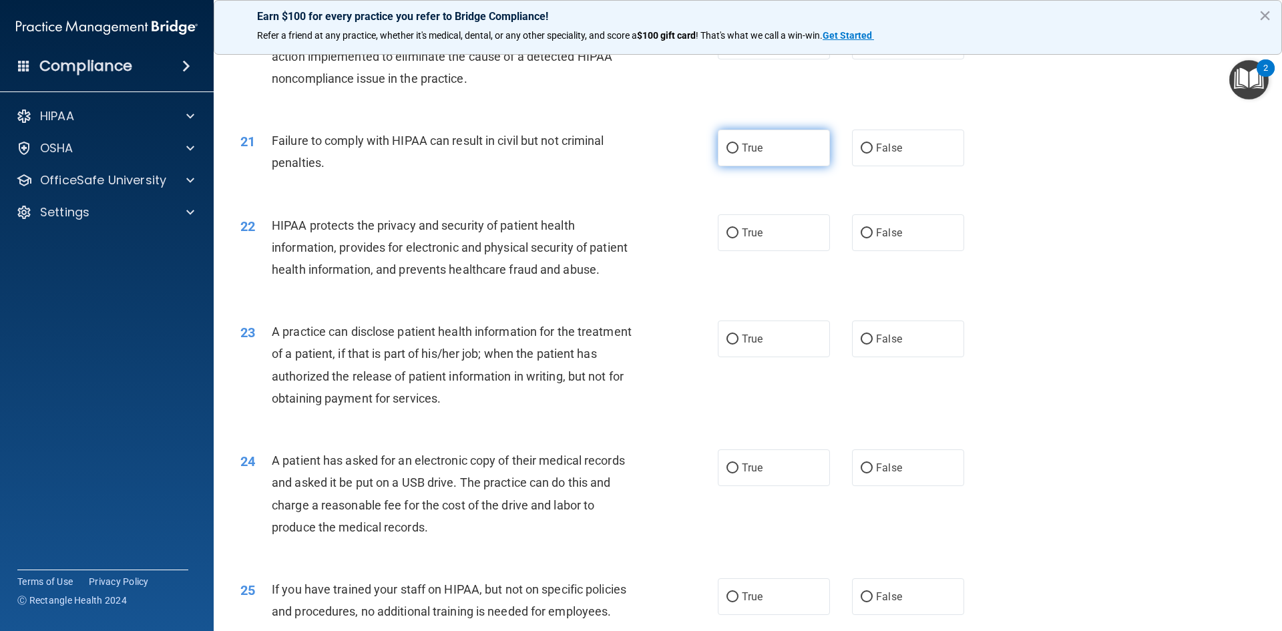
scroll to position [1936, 0]
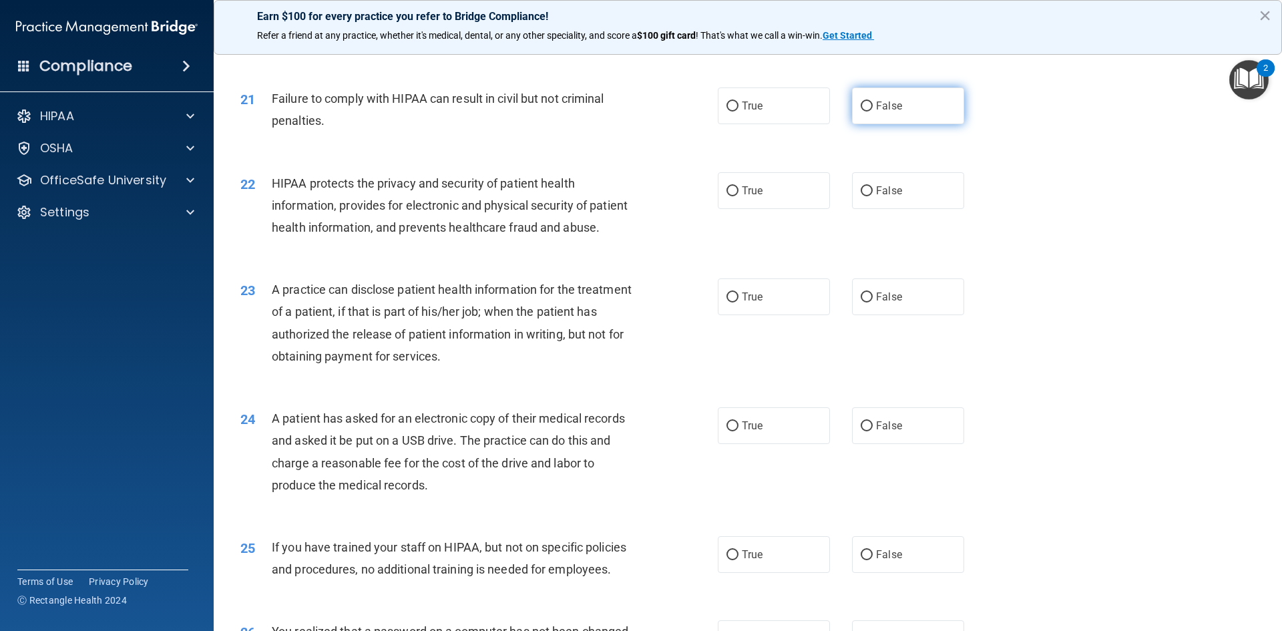
click at [860, 111] on input "False" at bounding box center [866, 106] width 12 height 10
radio input "true"
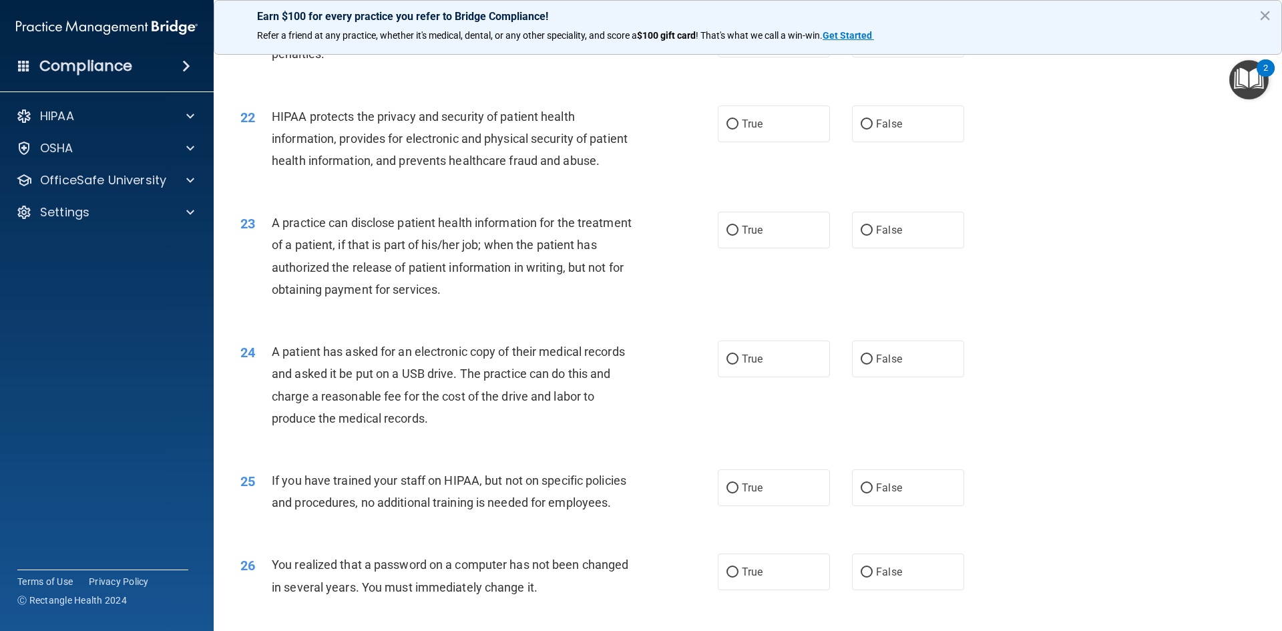
scroll to position [2069, 0]
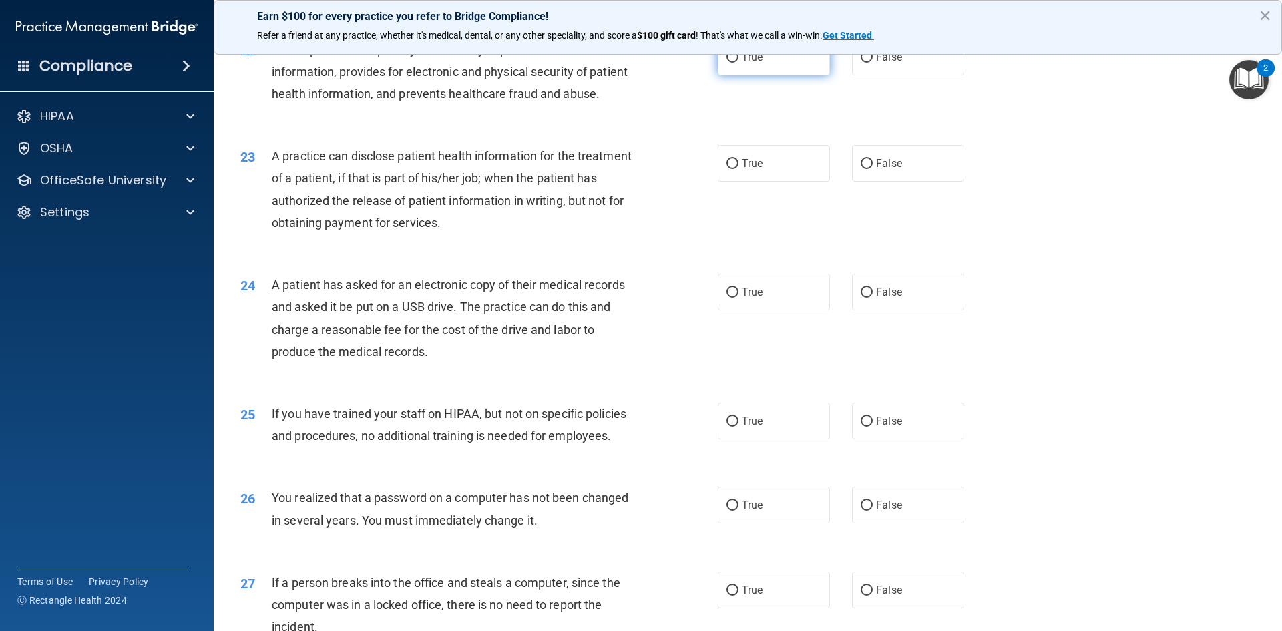
click at [726, 63] on input "True" at bounding box center [732, 58] width 12 height 10
radio input "true"
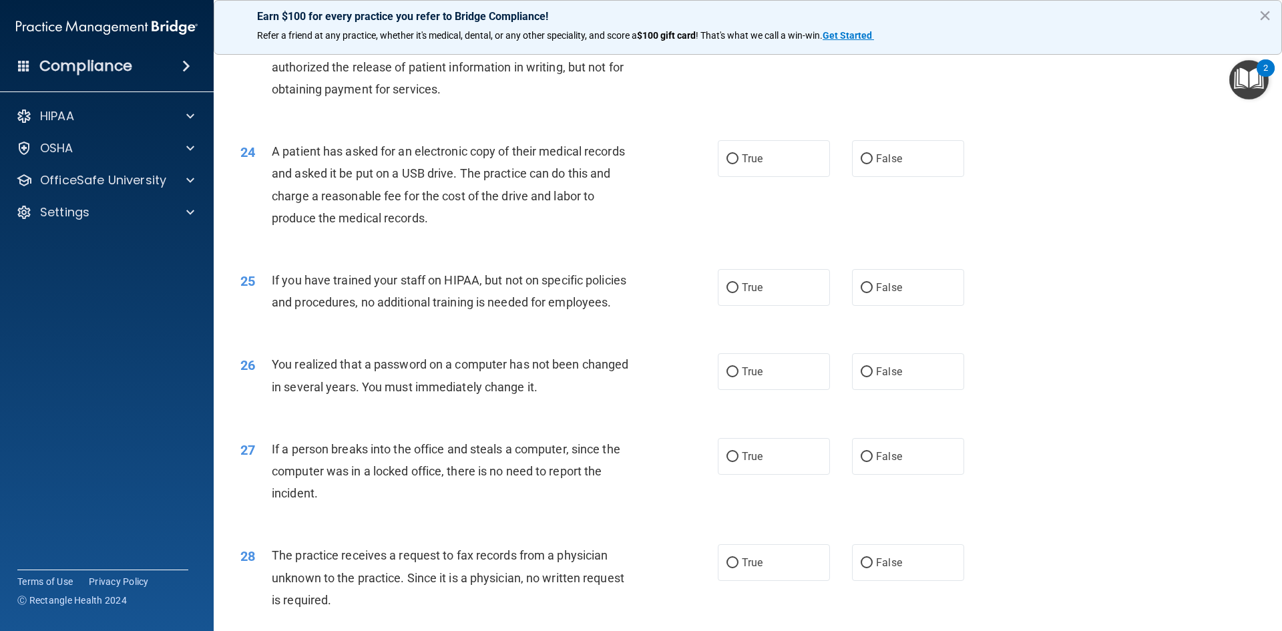
scroll to position [2136, 0]
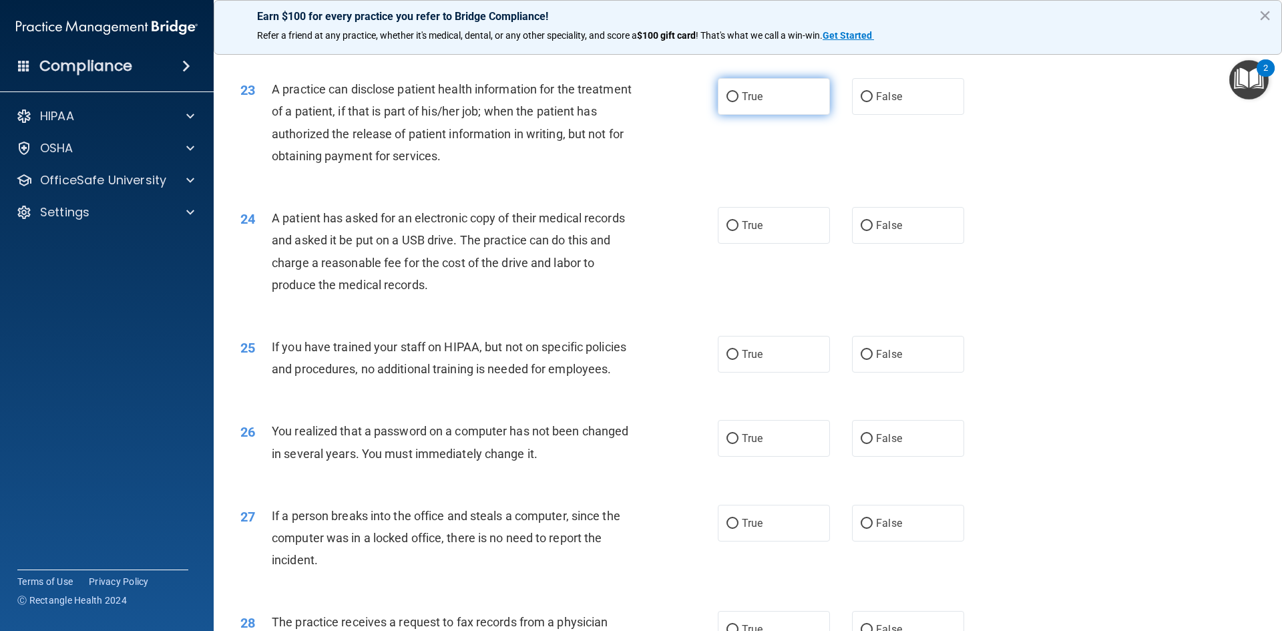
click at [732, 102] on input "True" at bounding box center [732, 97] width 12 height 10
radio input "true"
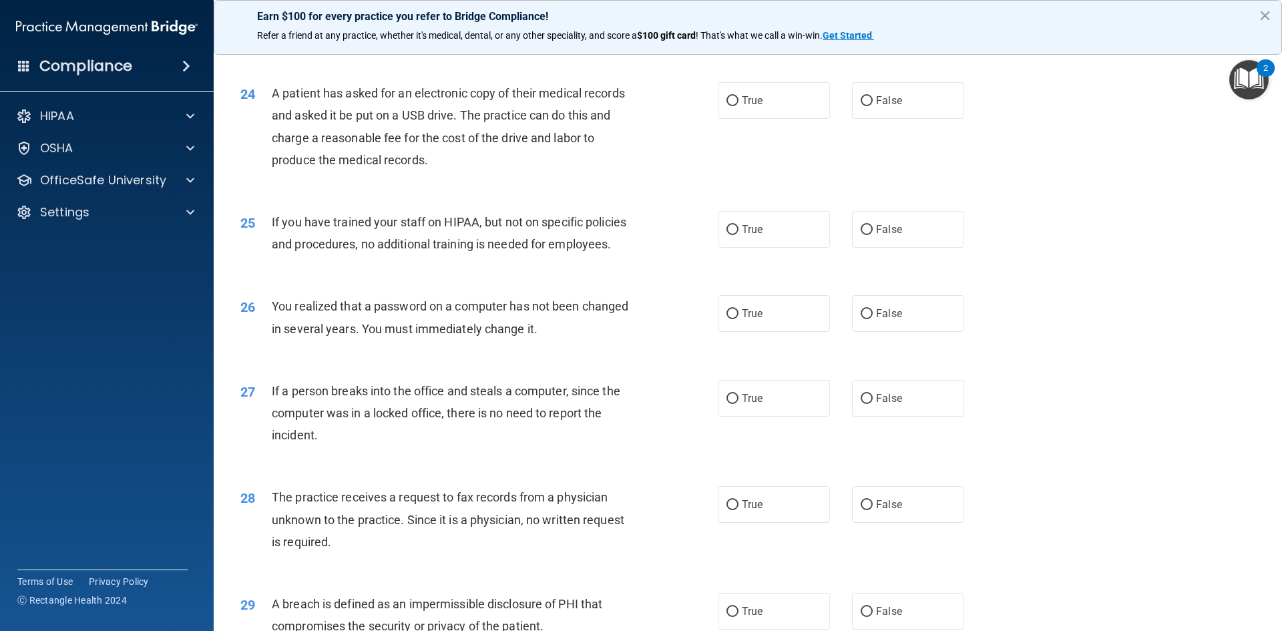
scroll to position [2270, 0]
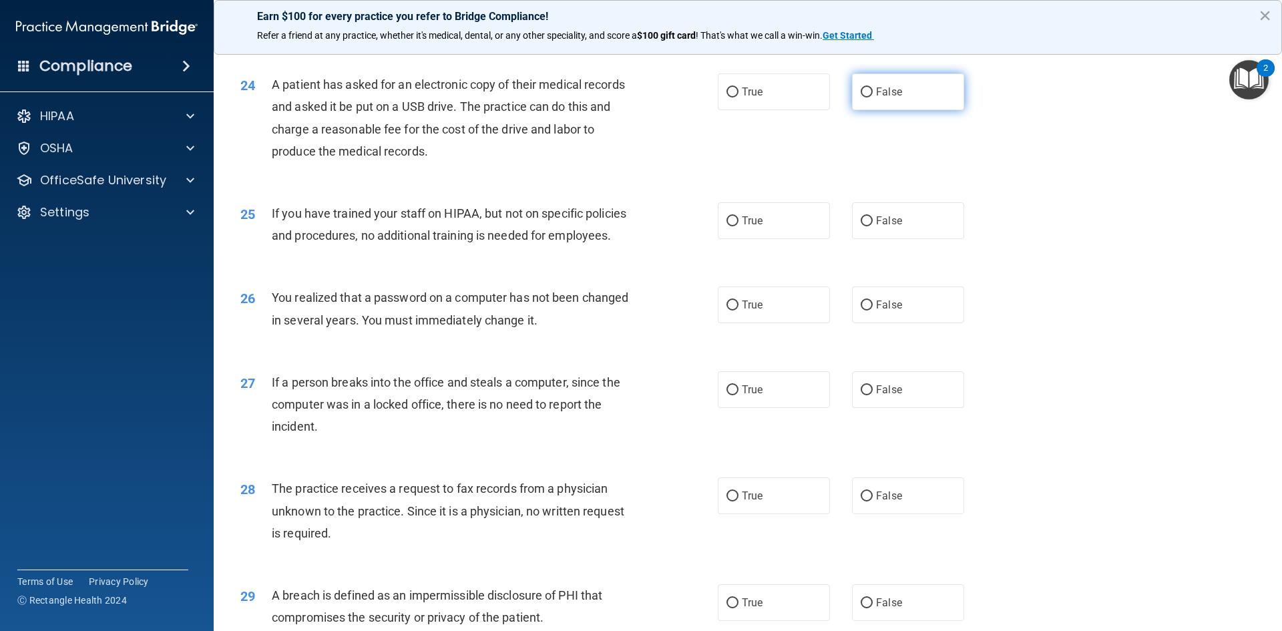
click at [869, 110] on label "False" at bounding box center [908, 91] width 112 height 37
click at [869, 97] on input "False" at bounding box center [866, 92] width 12 height 10
radio input "true"
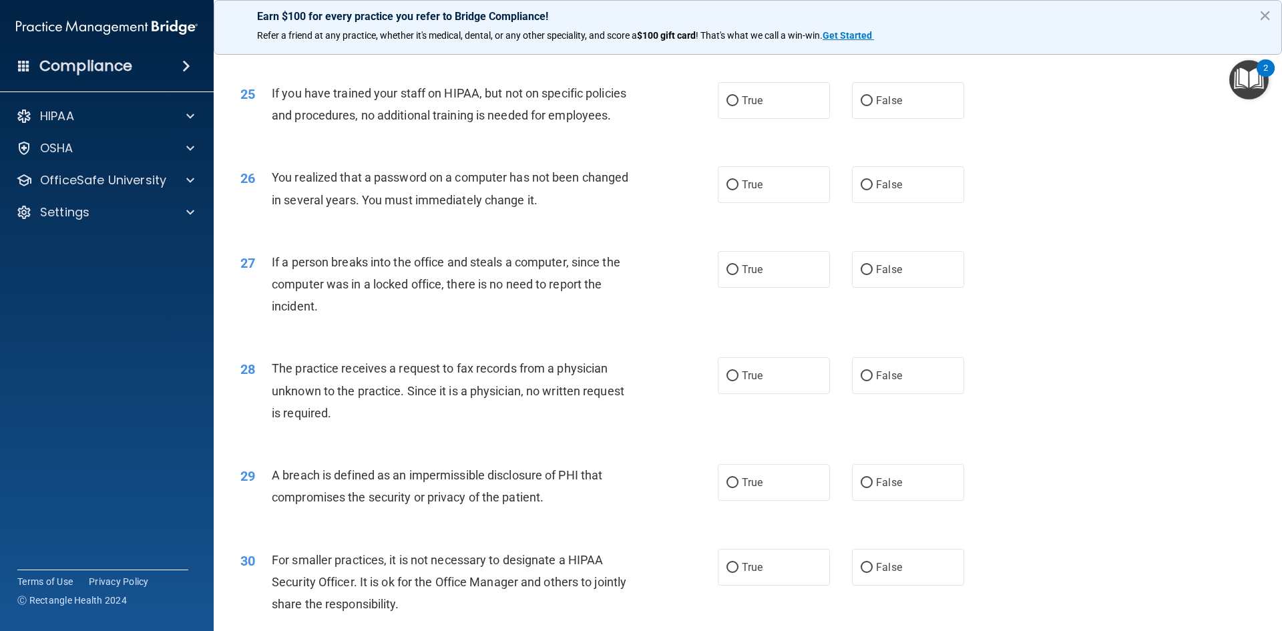
scroll to position [2403, 0]
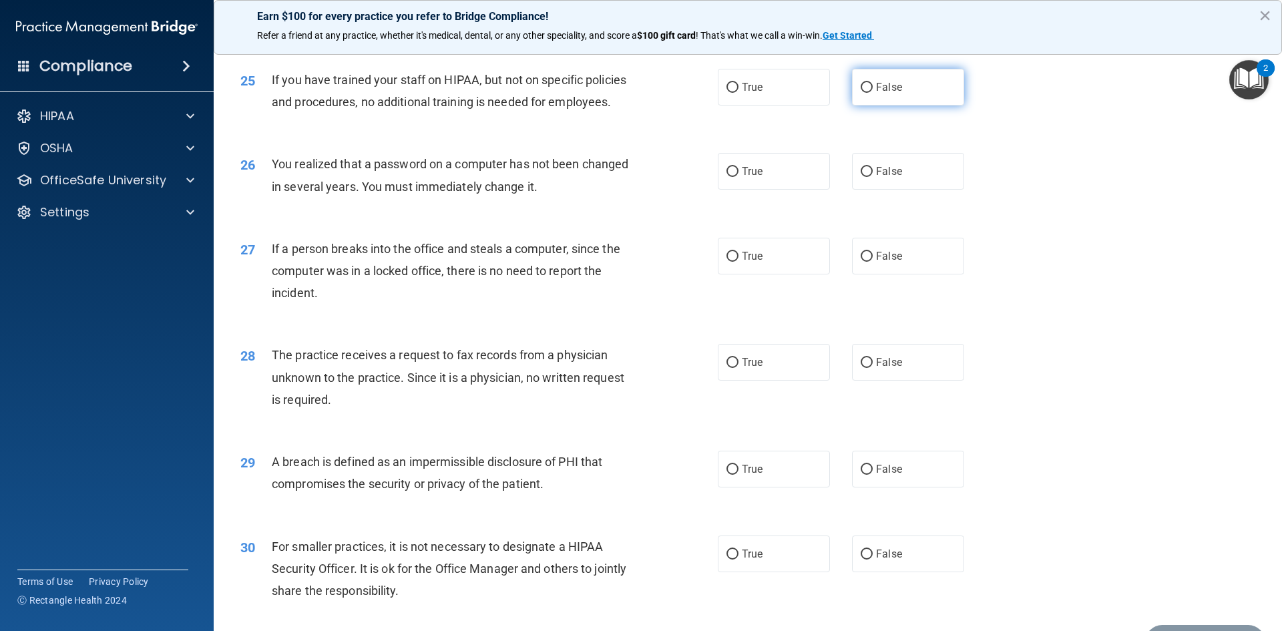
click at [868, 105] on label "False" at bounding box center [908, 87] width 112 height 37
click at [868, 93] on input "False" at bounding box center [866, 88] width 12 height 10
radio input "true"
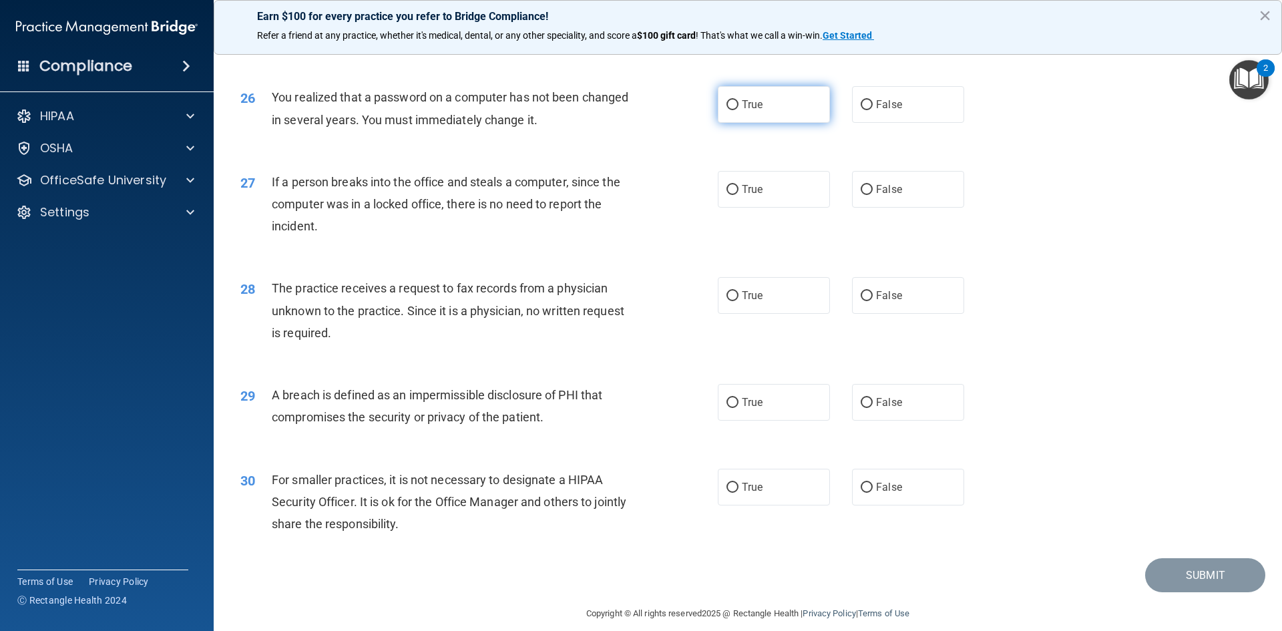
click at [727, 110] on input "True" at bounding box center [732, 105] width 12 height 10
radio input "true"
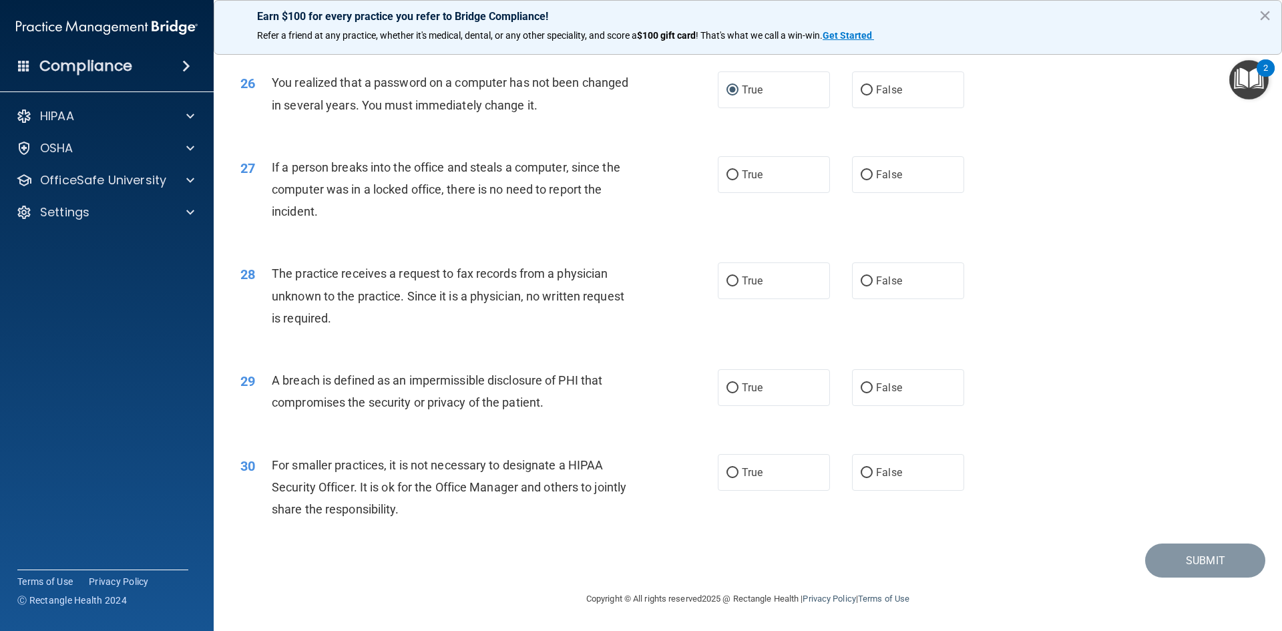
scroll to position [2529, 0]
click at [860, 86] on input "False" at bounding box center [866, 90] width 12 height 10
radio input "true"
radio input "false"
click at [861, 175] on input "False" at bounding box center [866, 175] width 12 height 10
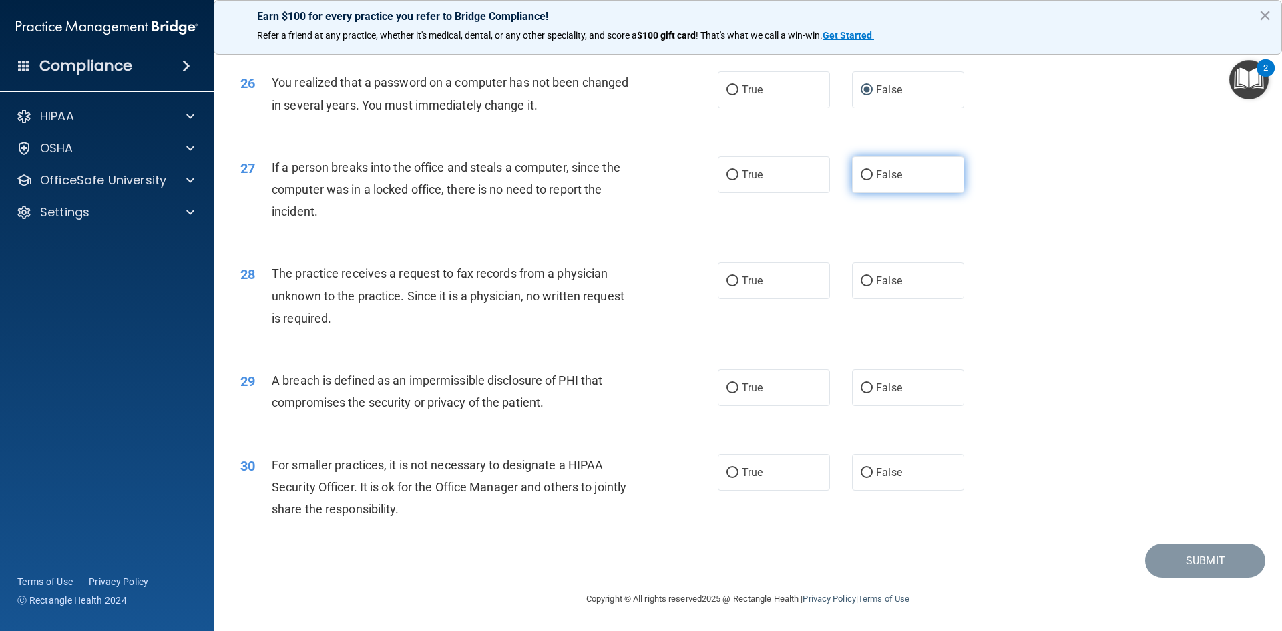
radio input "true"
click at [734, 278] on label "True" at bounding box center [774, 280] width 112 height 37
click at [734, 278] on input "True" at bounding box center [732, 281] width 12 height 10
radio input "true"
click at [734, 382] on label "True" at bounding box center [774, 387] width 112 height 37
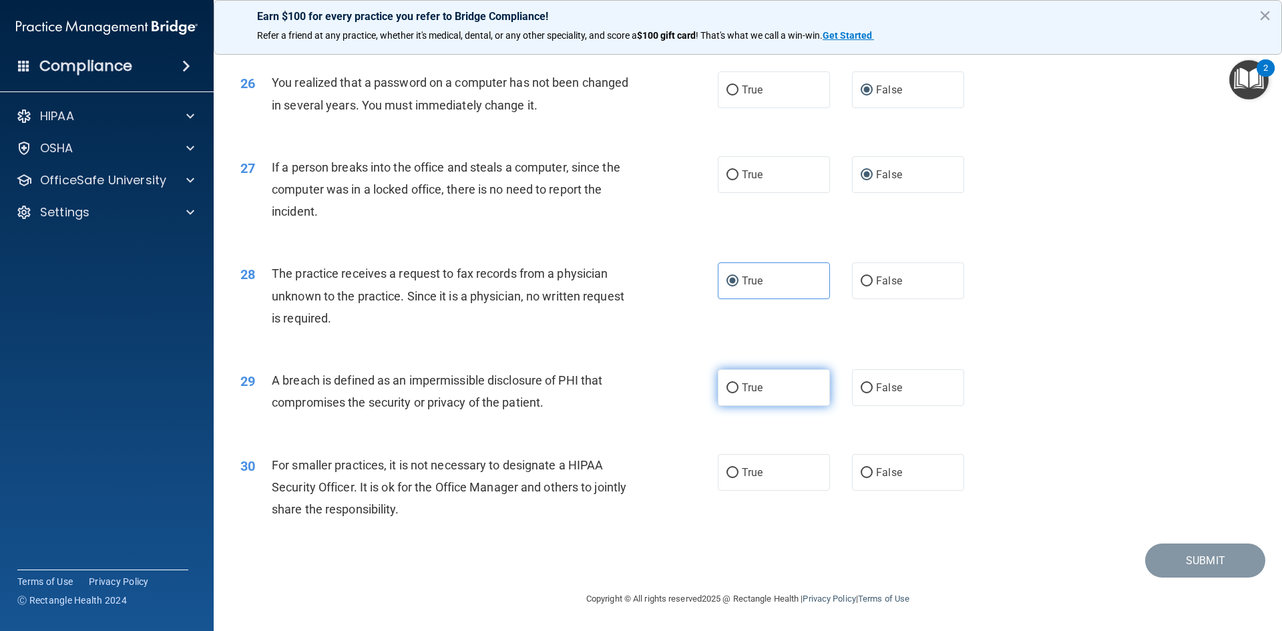
click at [734, 383] on input "True" at bounding box center [732, 388] width 12 height 10
radio input "true"
click at [862, 473] on input "False" at bounding box center [866, 473] width 12 height 10
radio input "true"
click at [1211, 558] on button "Submit" at bounding box center [1205, 560] width 120 height 34
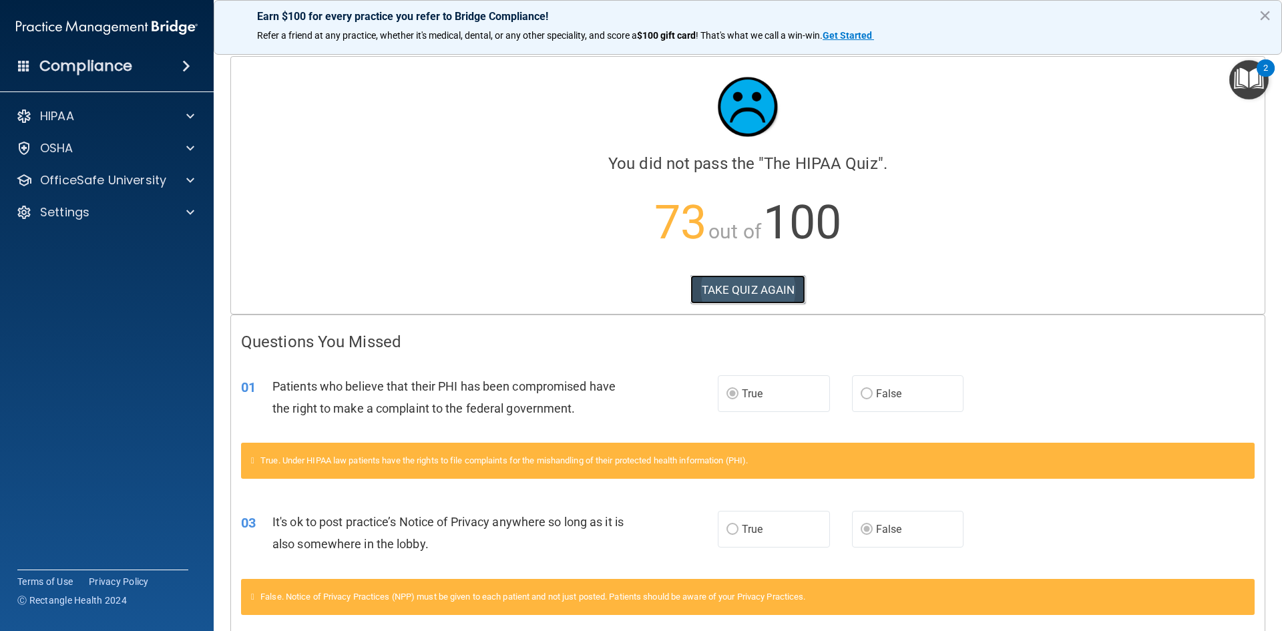
click at [763, 294] on button "TAKE QUIZ AGAIN" at bounding box center [747, 289] width 115 height 29
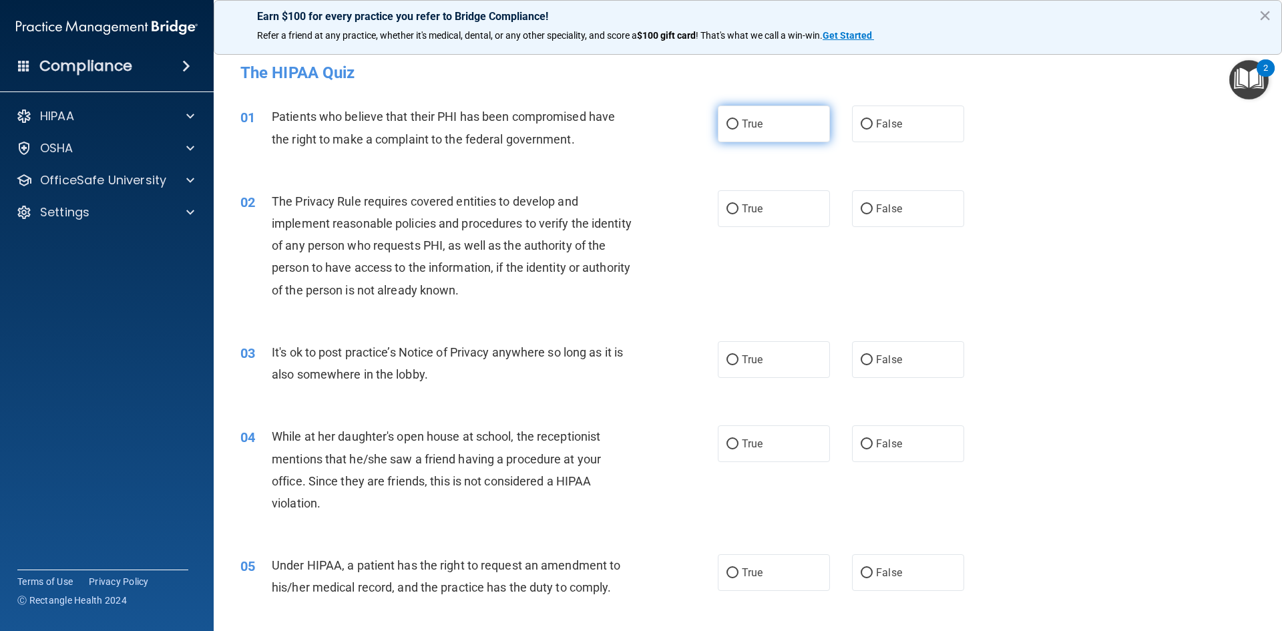
click at [730, 124] on input "True" at bounding box center [732, 124] width 12 height 10
radio input "true"
click at [728, 204] on input "True" at bounding box center [732, 209] width 12 height 10
radio input "true"
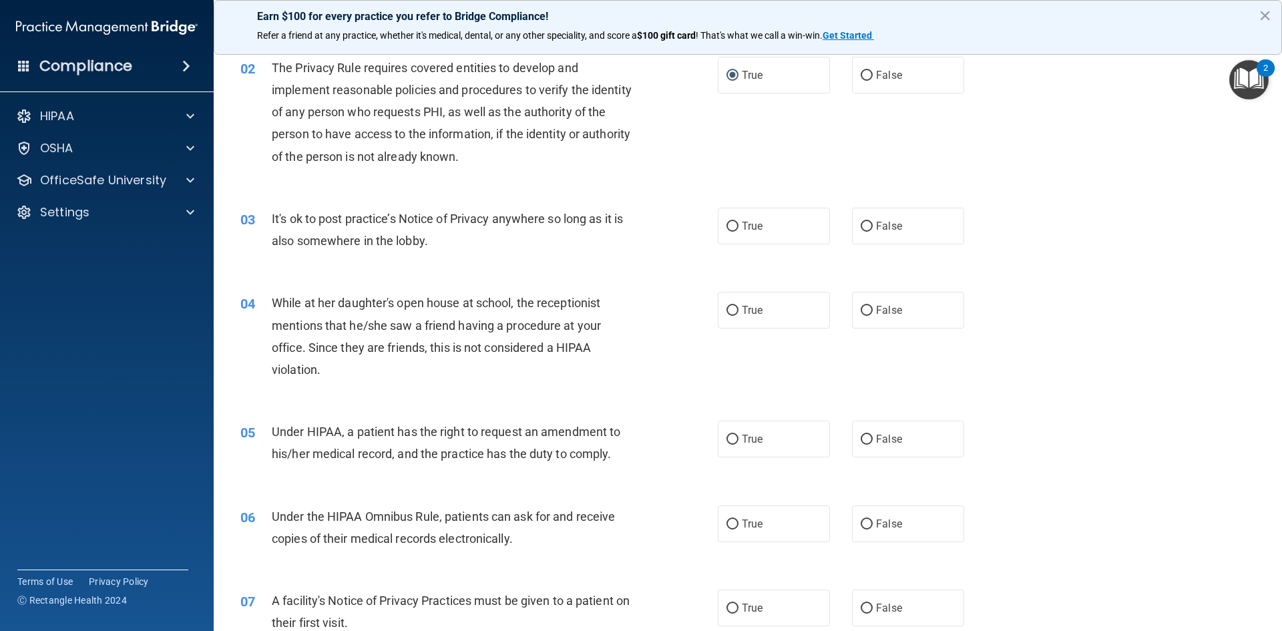
scroll to position [200, 0]
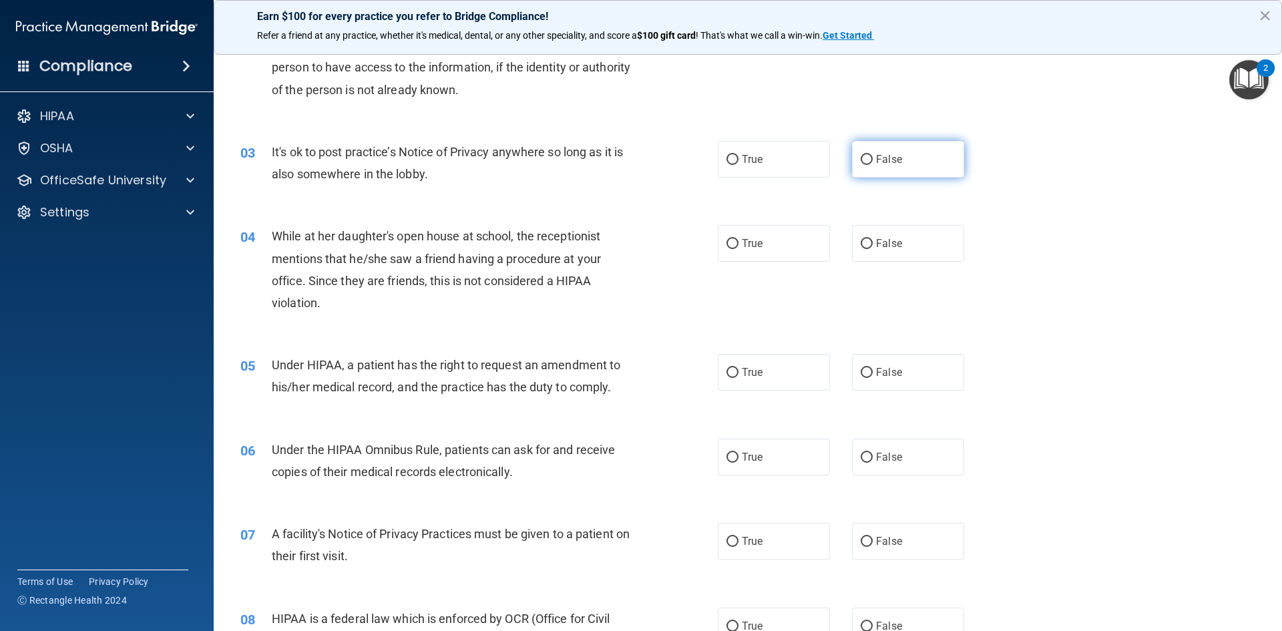
click at [867, 158] on label "False" at bounding box center [908, 159] width 112 height 37
click at [867, 158] on input "False" at bounding box center [866, 160] width 12 height 10
radio input "true"
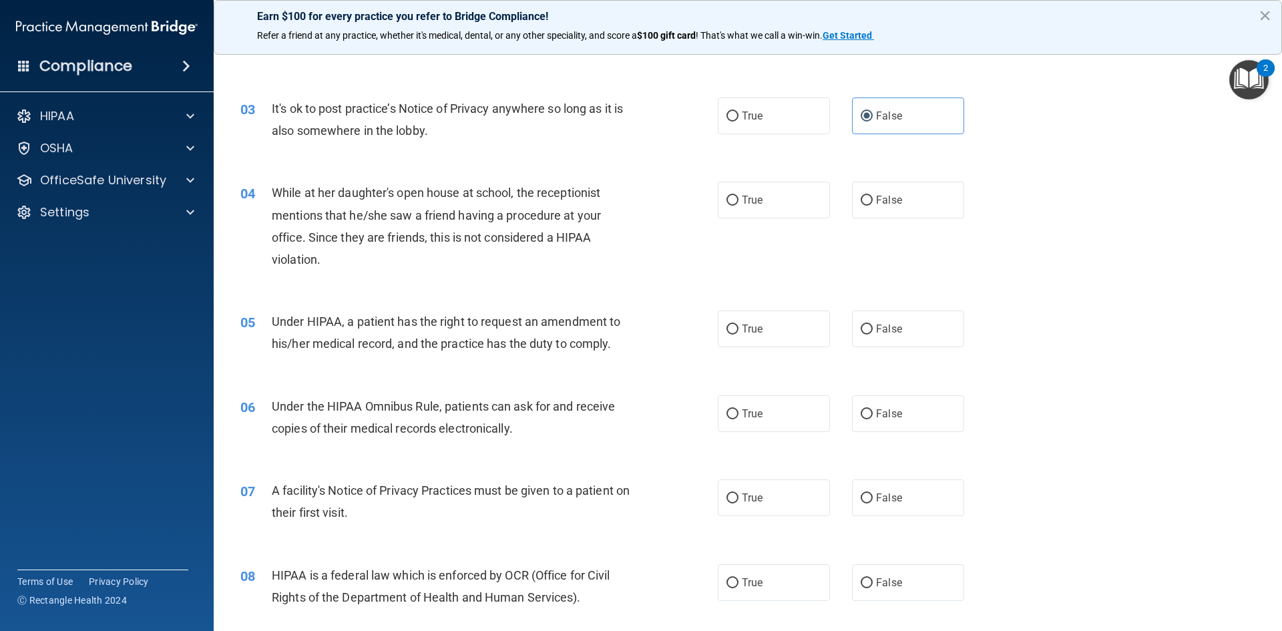
scroll to position [267, 0]
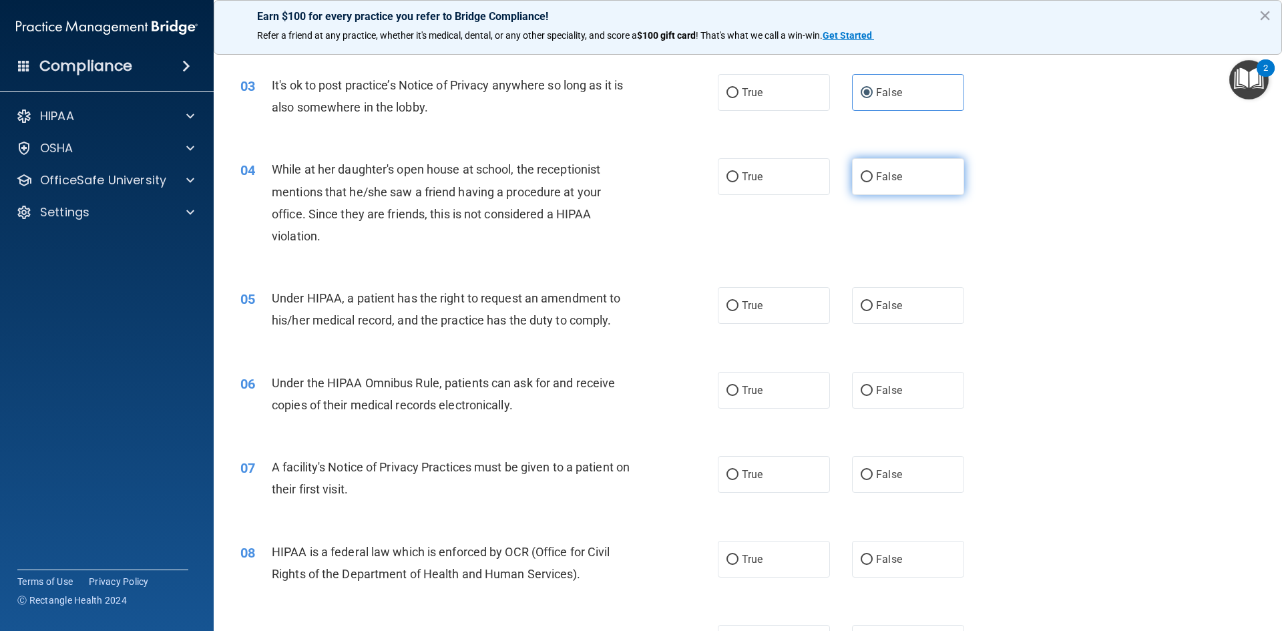
click at [861, 172] on input "False" at bounding box center [866, 177] width 12 height 10
radio input "true"
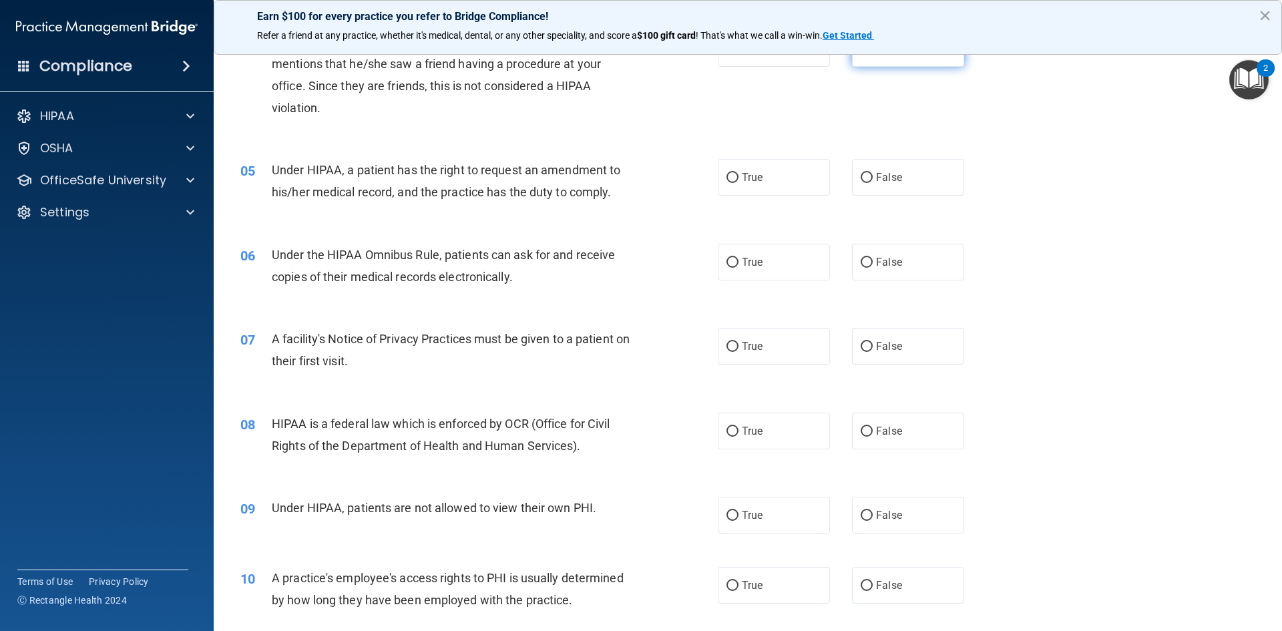
scroll to position [401, 0]
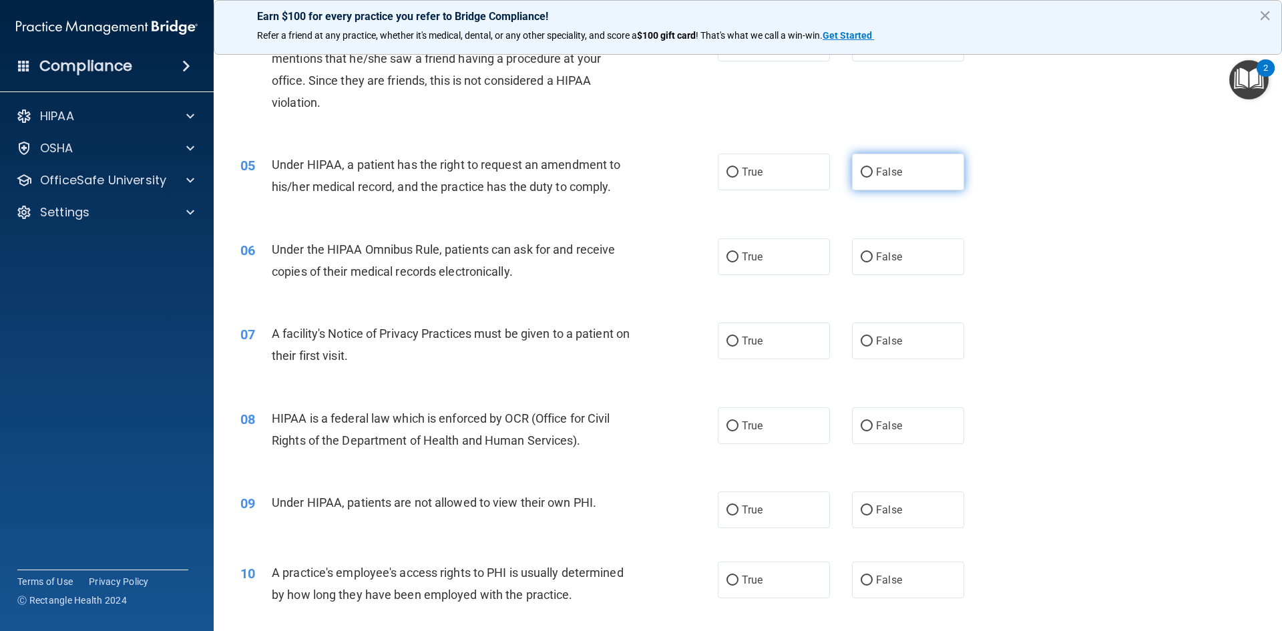
click at [861, 173] on input "False" at bounding box center [866, 173] width 12 height 10
radio input "true"
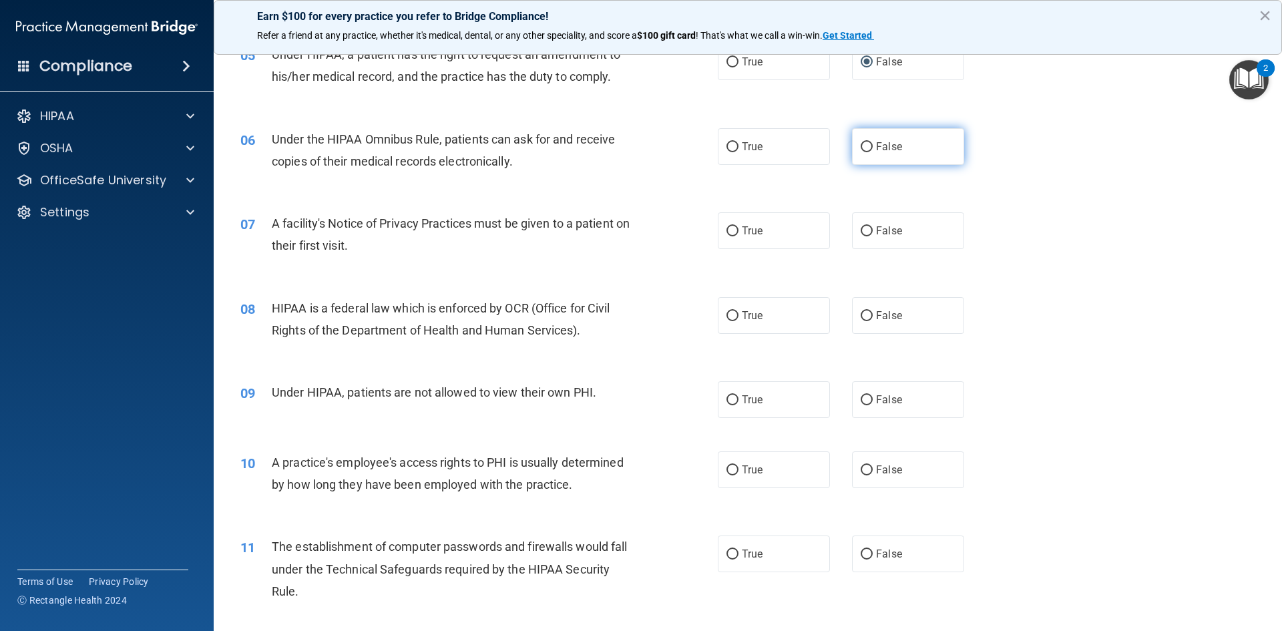
scroll to position [534, 0]
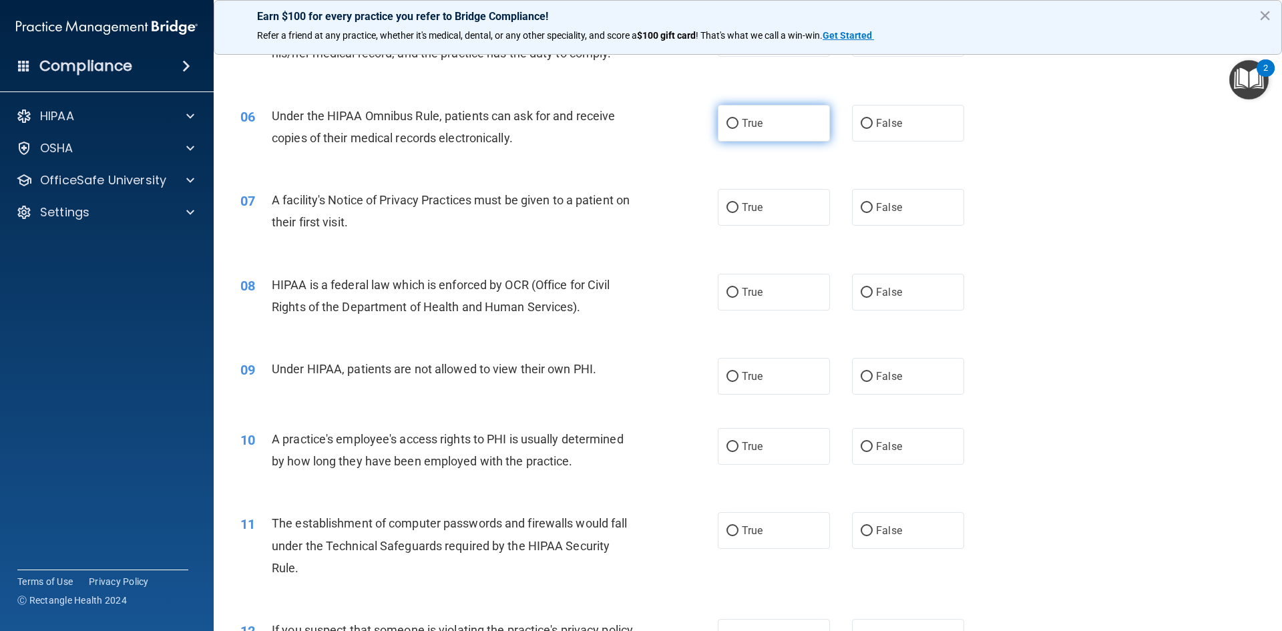
click at [726, 121] on input "True" at bounding box center [732, 124] width 12 height 10
radio input "true"
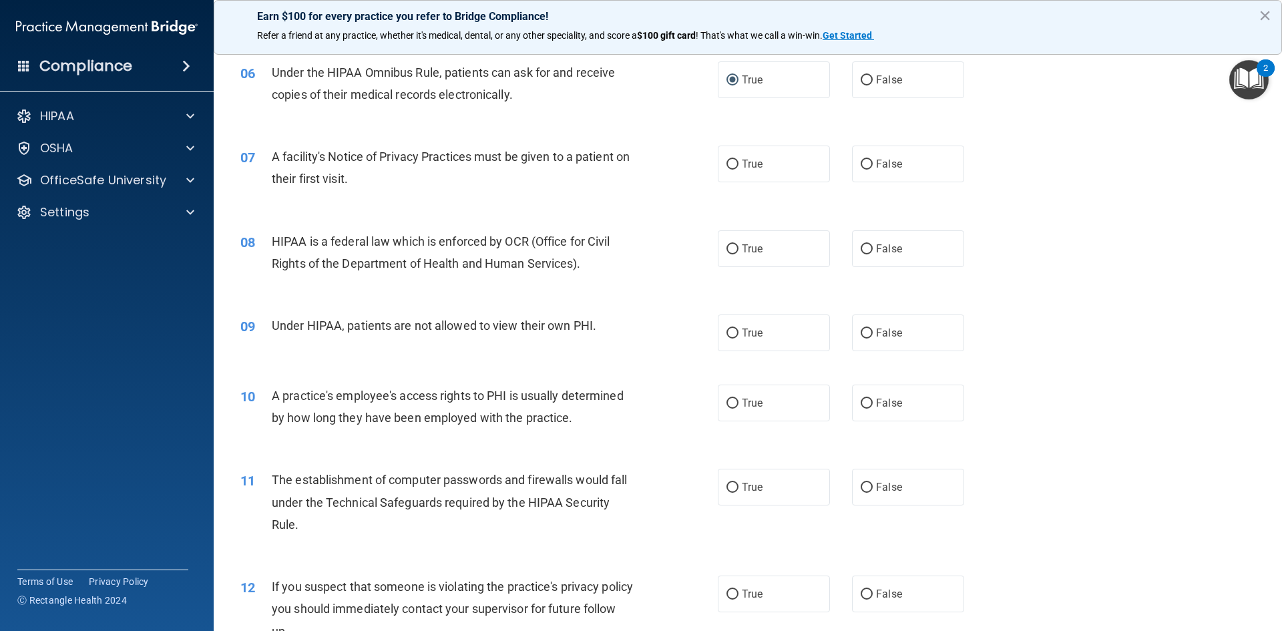
scroll to position [601, 0]
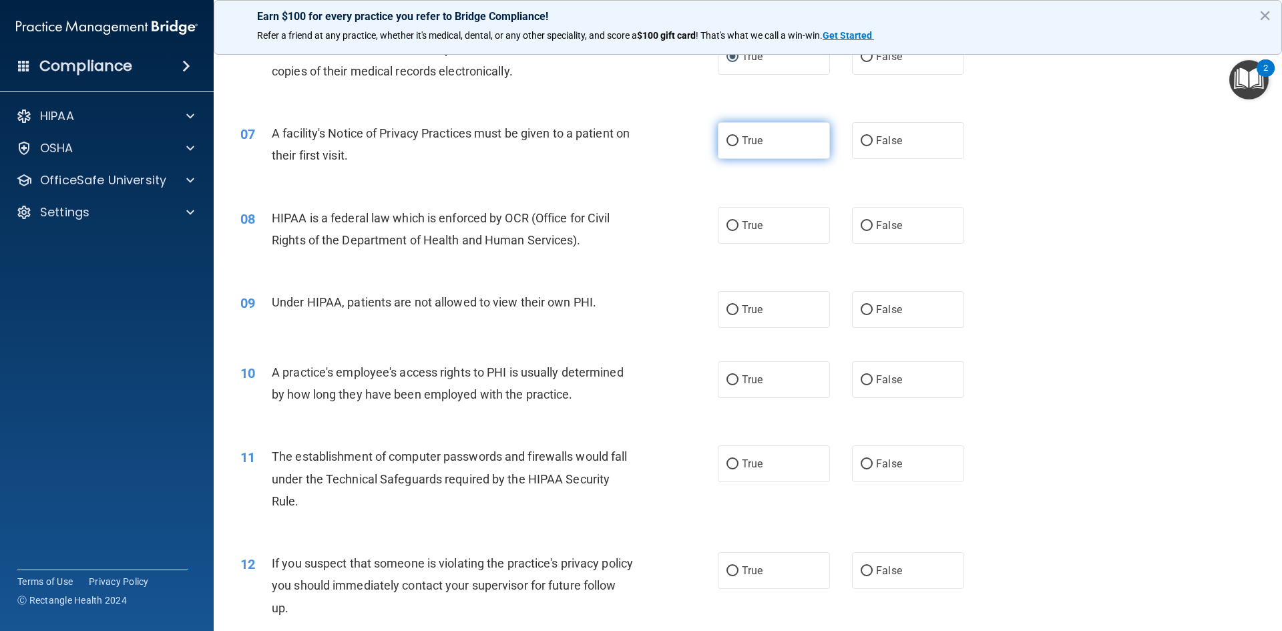
click at [732, 144] on input "True" at bounding box center [732, 141] width 12 height 10
radio input "true"
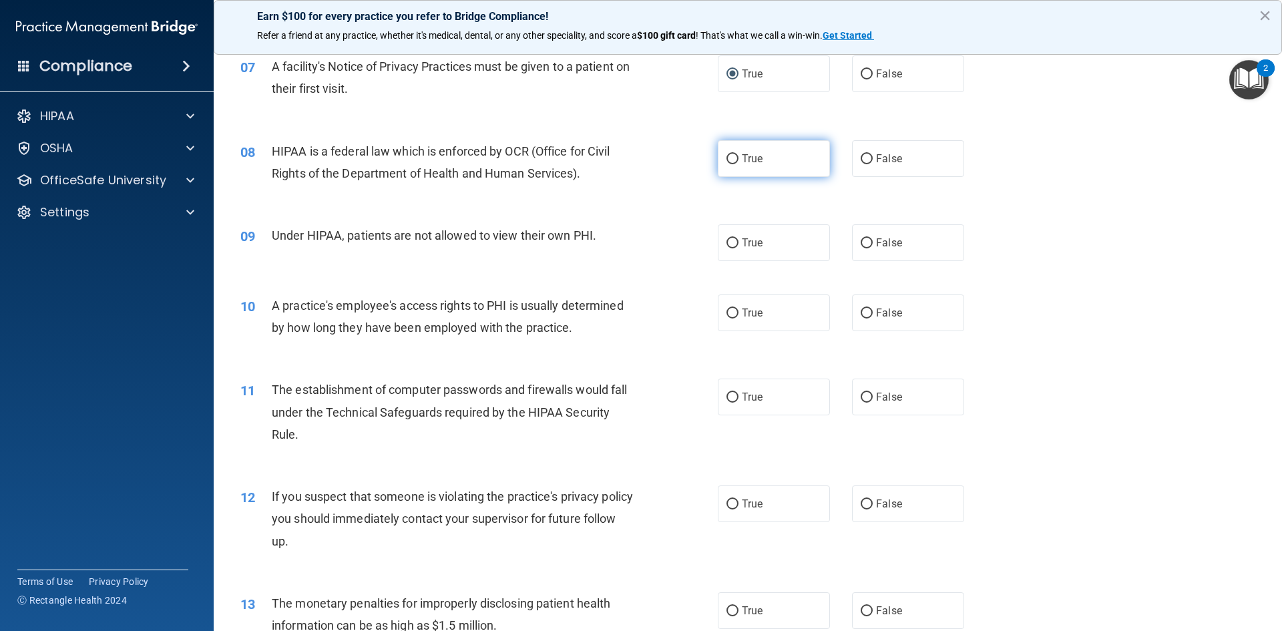
click at [732, 158] on input "True" at bounding box center [732, 159] width 12 height 10
radio input "true"
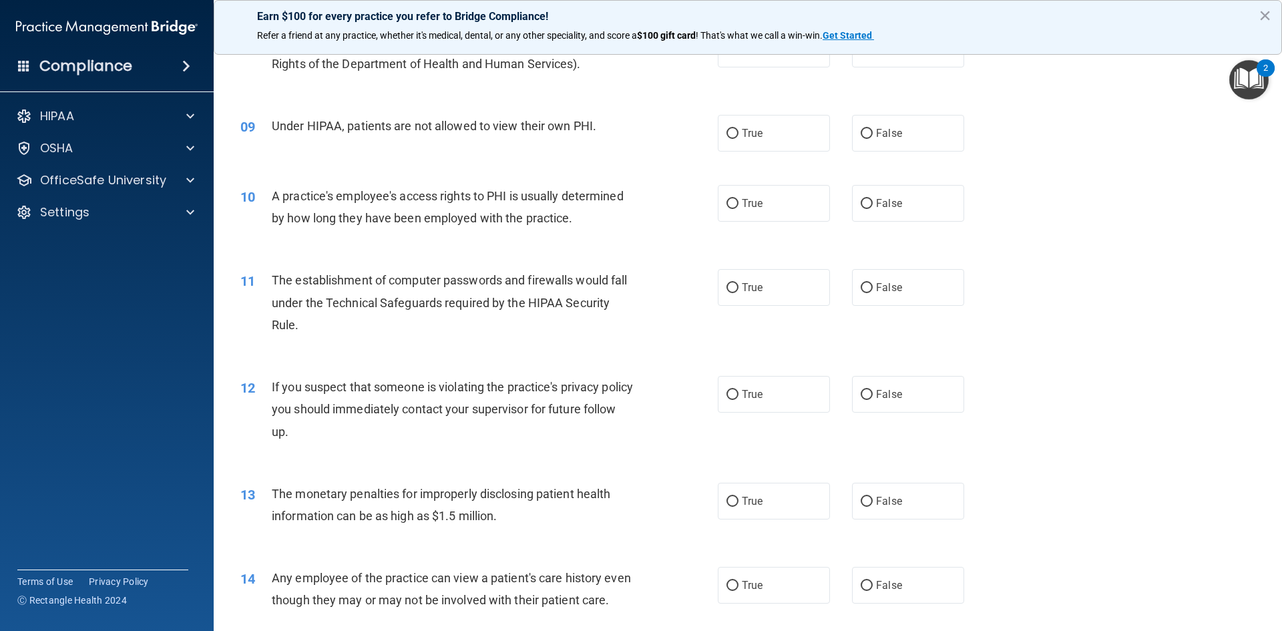
scroll to position [801, 0]
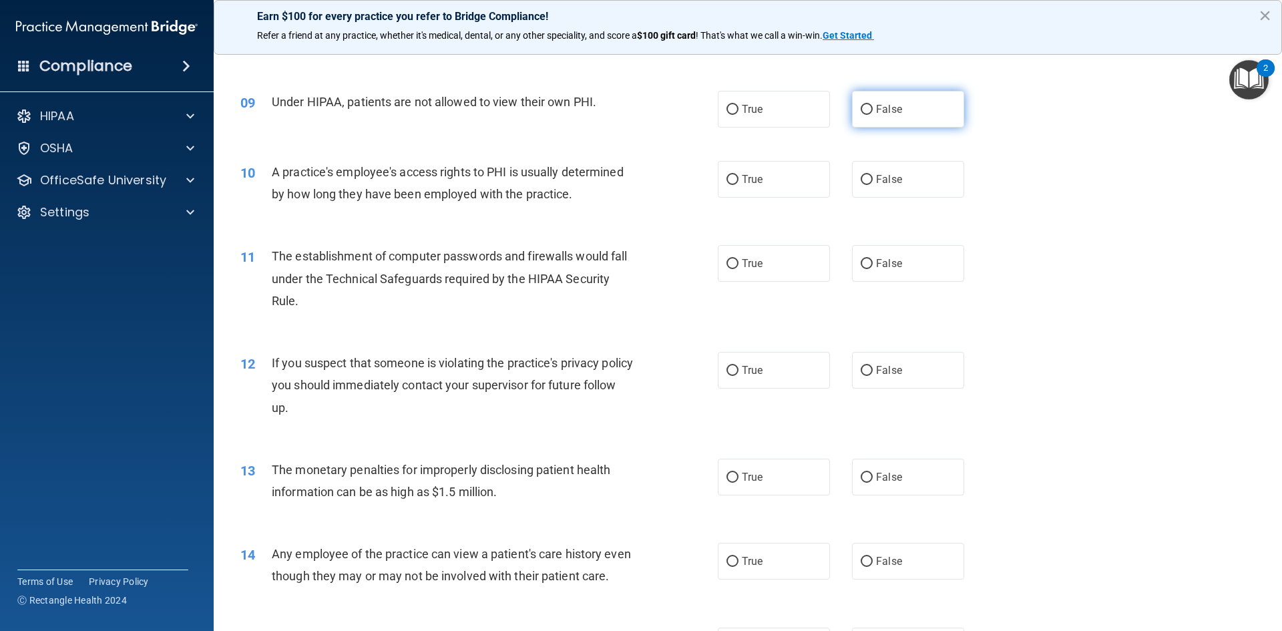
click at [860, 109] on input "False" at bounding box center [866, 110] width 12 height 10
radio input "true"
click at [862, 175] on input "False" at bounding box center [866, 180] width 12 height 10
radio input "true"
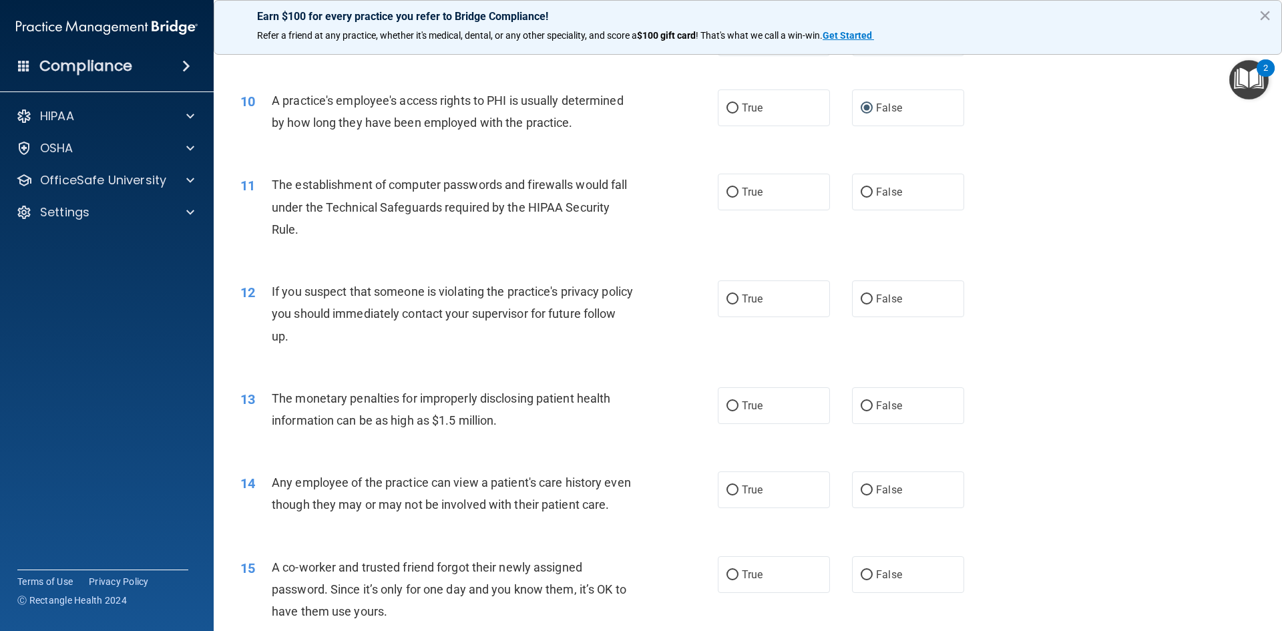
scroll to position [935, 0]
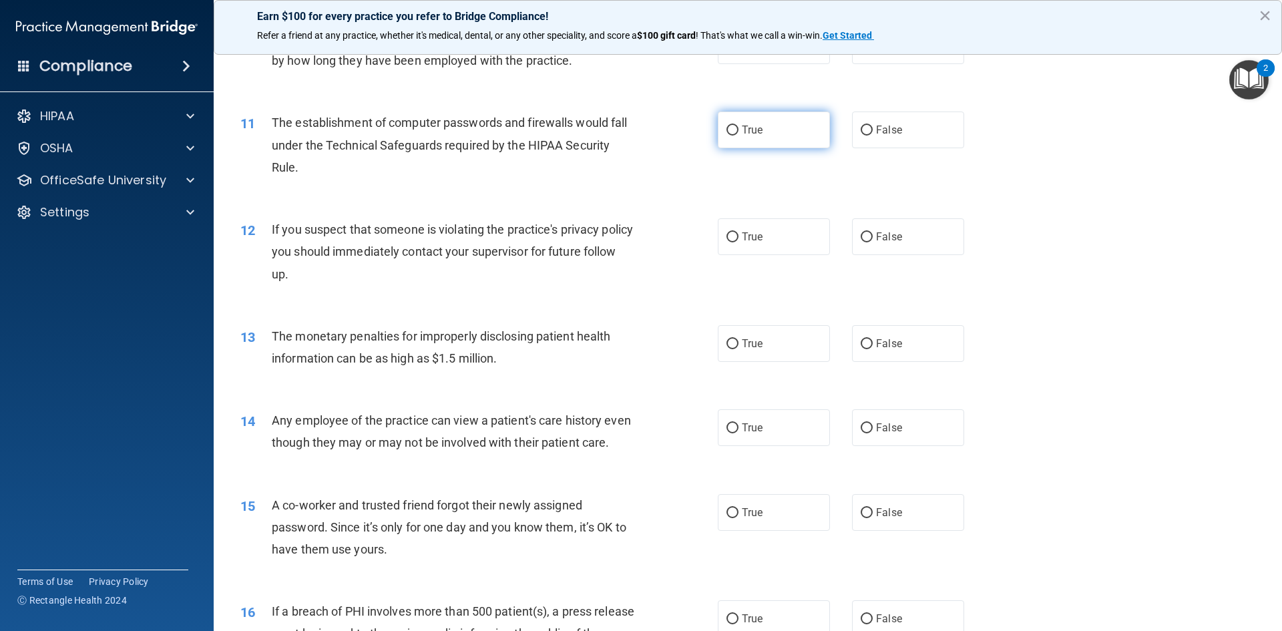
click at [734, 129] on label "True" at bounding box center [774, 129] width 112 height 37
click at [734, 129] on input "True" at bounding box center [732, 130] width 12 height 10
radio input "true"
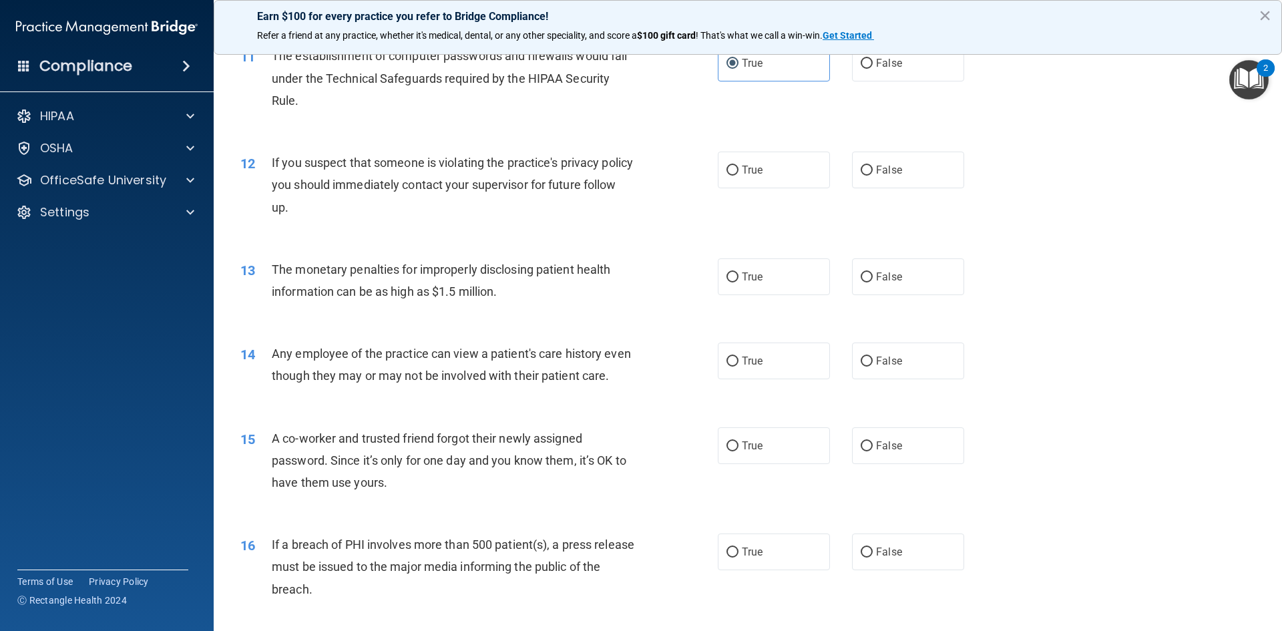
scroll to position [1068, 0]
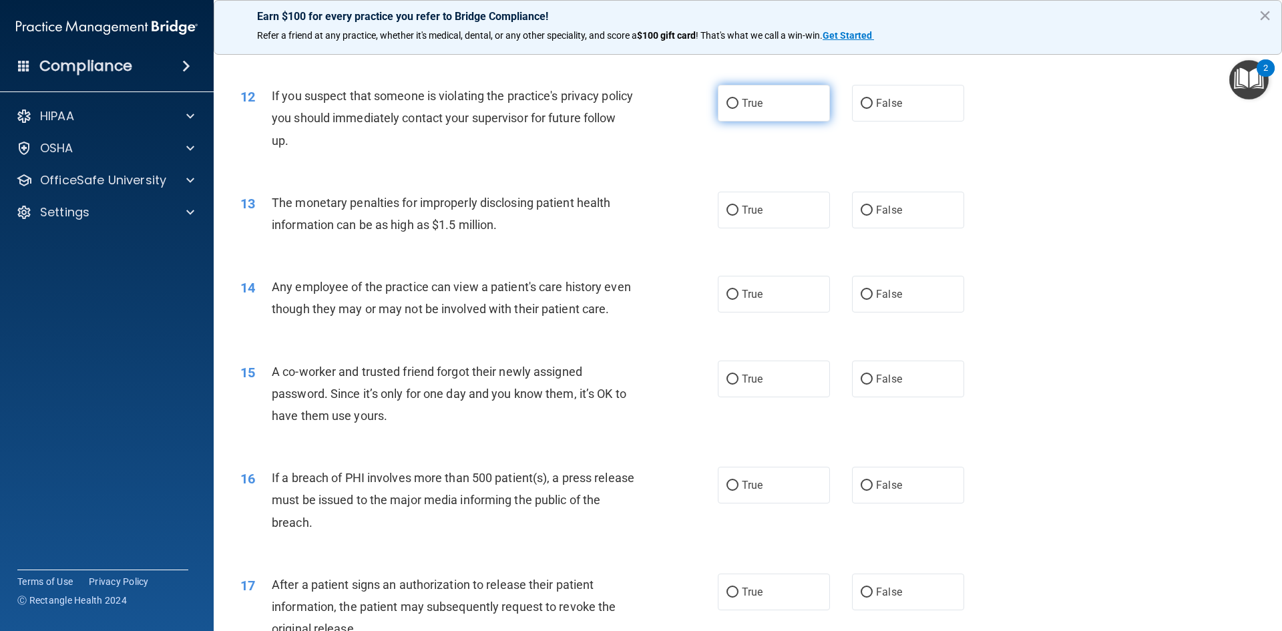
click at [736, 103] on label "True" at bounding box center [774, 103] width 112 height 37
click at [736, 103] on input "True" at bounding box center [732, 104] width 12 height 10
radio input "true"
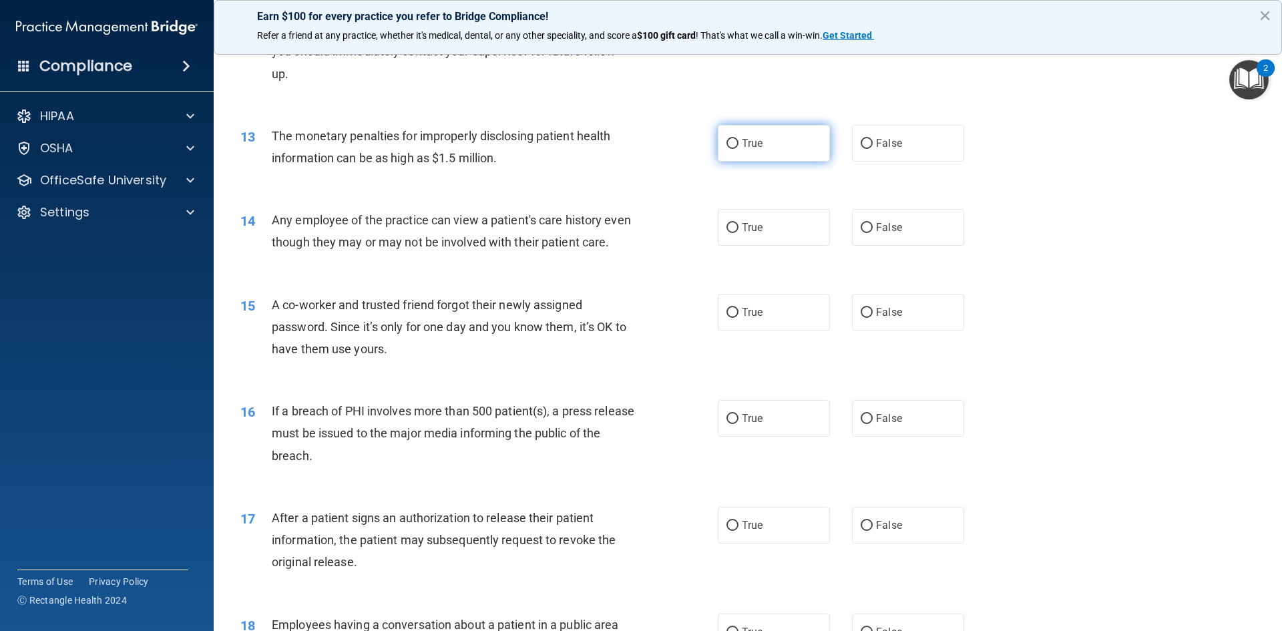
click at [726, 144] on input "True" at bounding box center [732, 144] width 12 height 10
radio input "true"
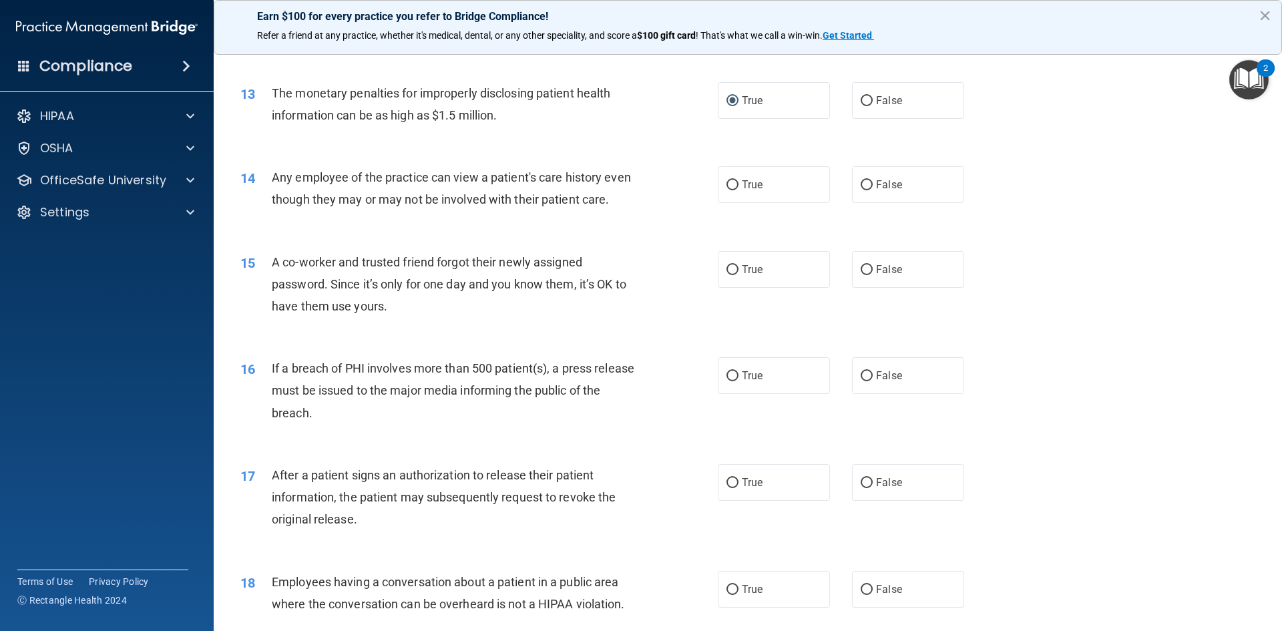
scroll to position [1202, 0]
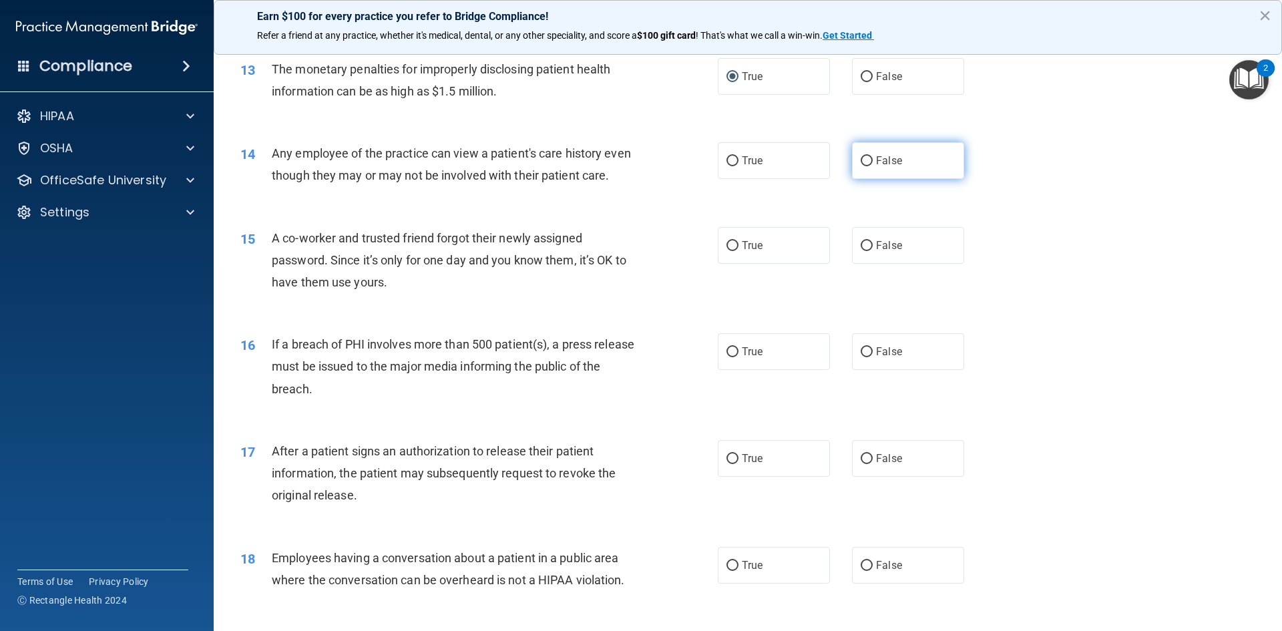
click at [866, 152] on label "False" at bounding box center [908, 160] width 112 height 37
click at [866, 156] on input "False" at bounding box center [866, 161] width 12 height 10
radio input "true"
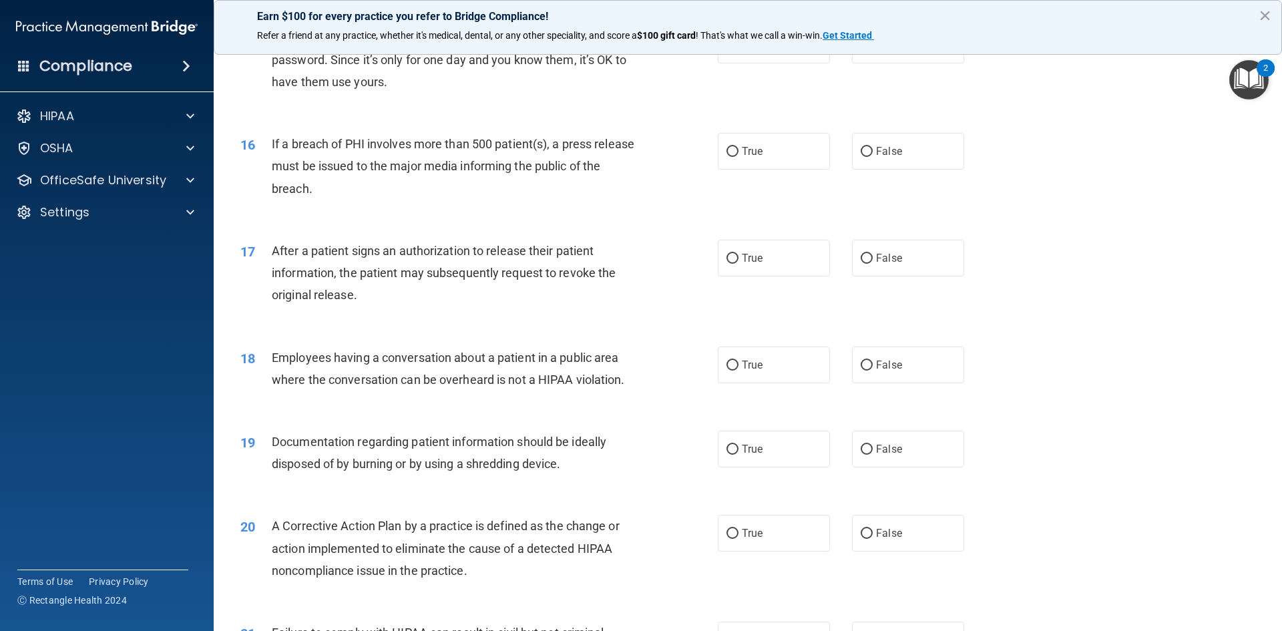
scroll to position [1335, 0]
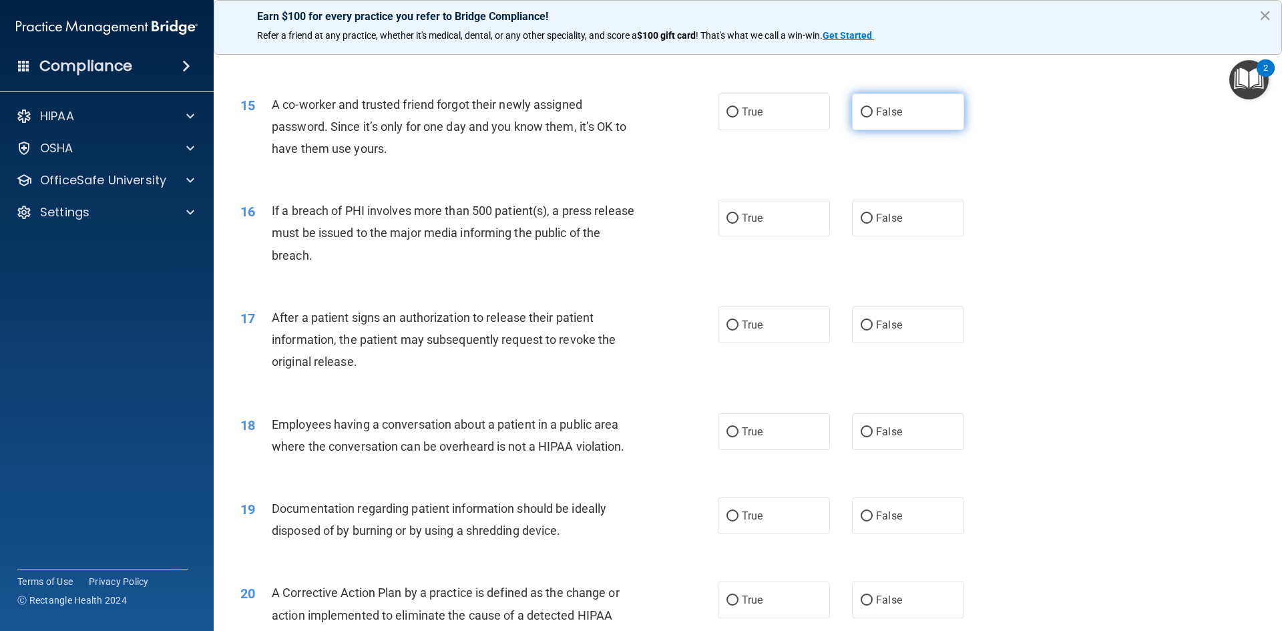
click at [864, 117] on input "False" at bounding box center [866, 112] width 12 height 10
radio input "true"
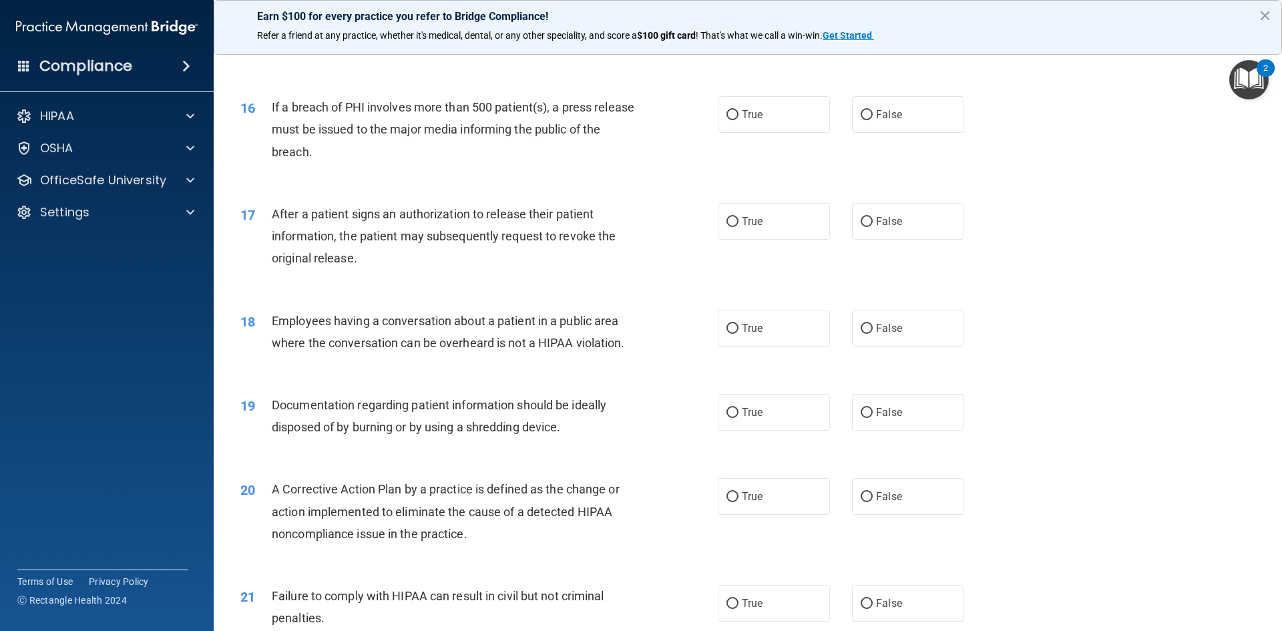
scroll to position [1469, 0]
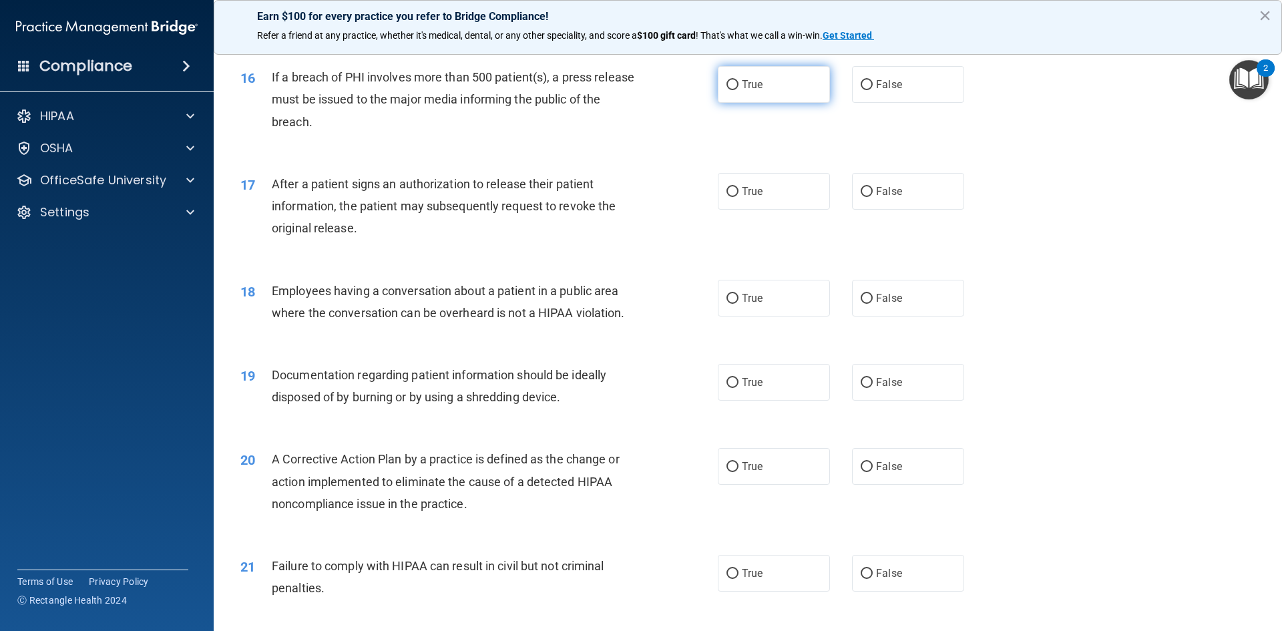
click at [733, 90] on input "True" at bounding box center [732, 85] width 12 height 10
radio input "true"
click at [732, 197] on input "True" at bounding box center [732, 192] width 12 height 10
radio input "true"
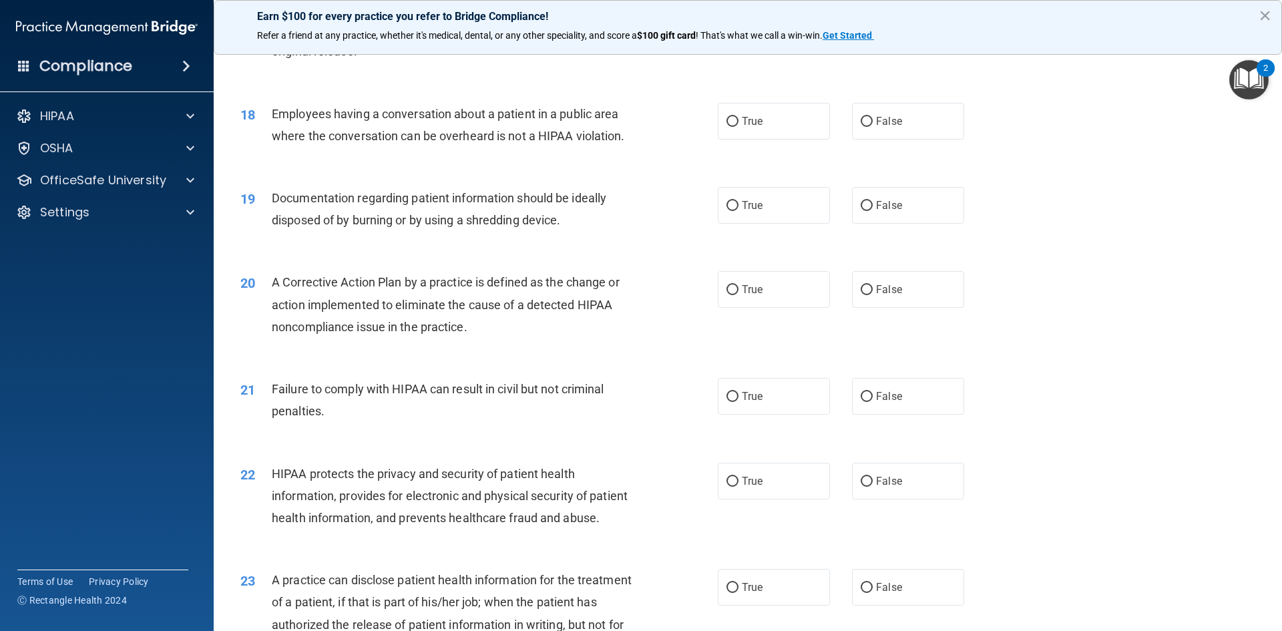
scroll to position [1669, 0]
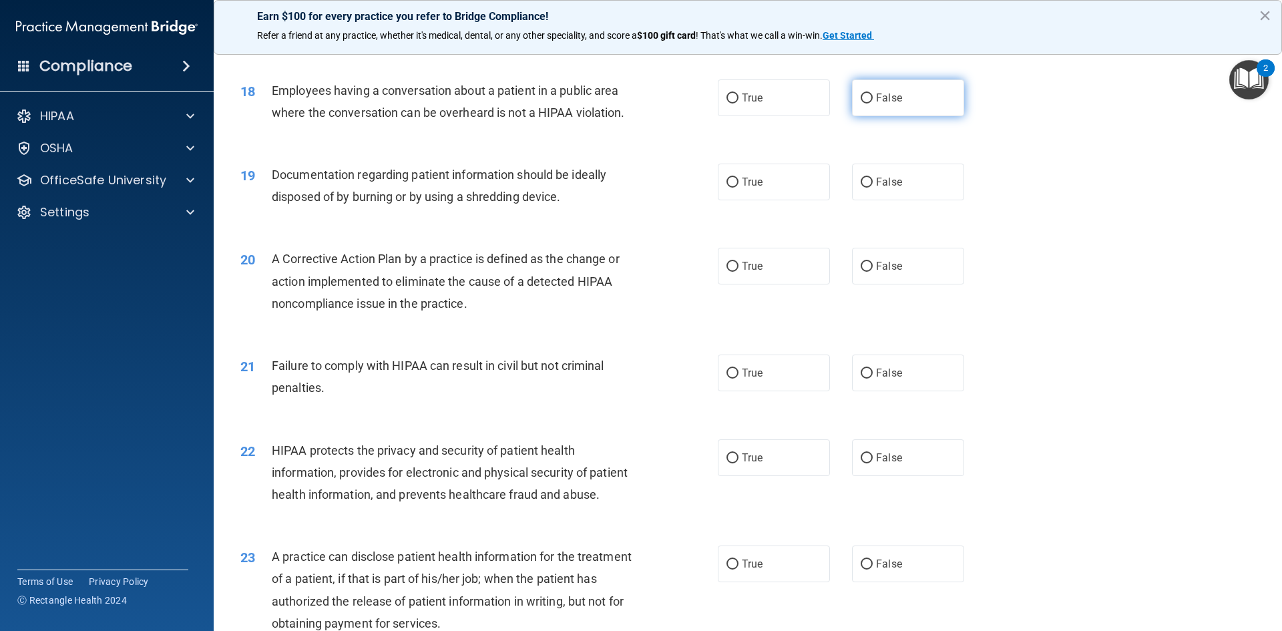
click at [852, 116] on label "False" at bounding box center [908, 97] width 112 height 37
click at [860, 103] on input "False" at bounding box center [866, 98] width 12 height 10
radio input "true"
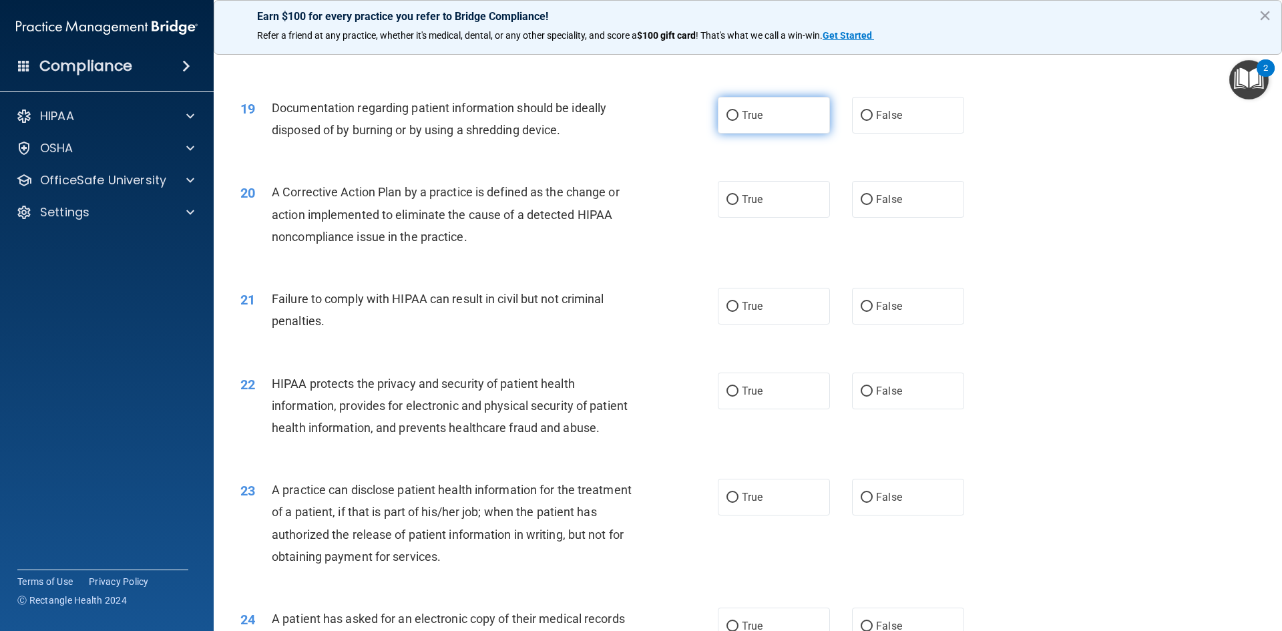
click at [742, 121] on span "True" at bounding box center [752, 115] width 21 height 13
click at [737, 121] on input "True" at bounding box center [732, 116] width 12 height 10
radio input "true"
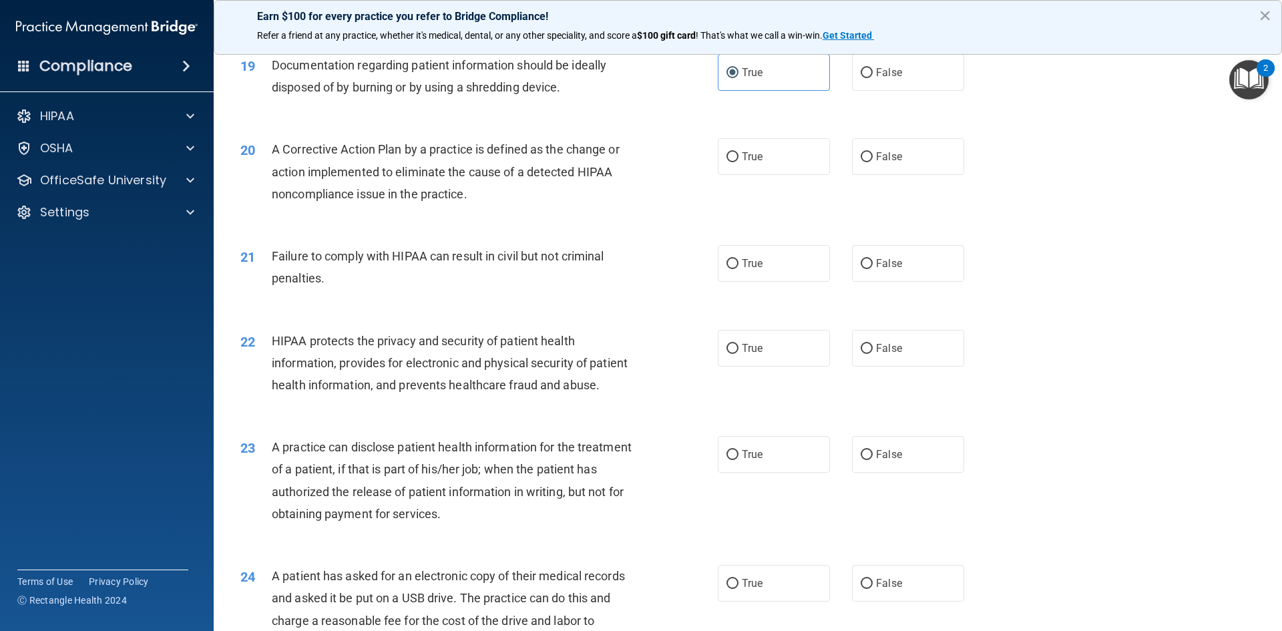
scroll to position [1802, 0]
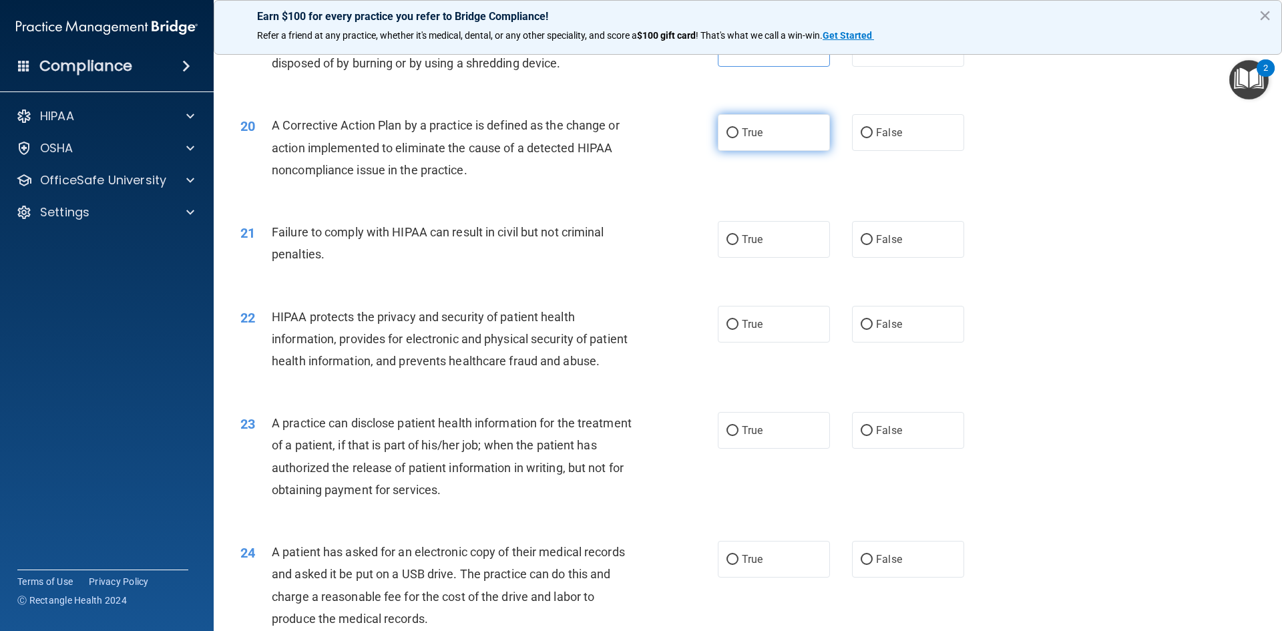
click at [730, 138] on input "True" at bounding box center [732, 133] width 12 height 10
radio input "true"
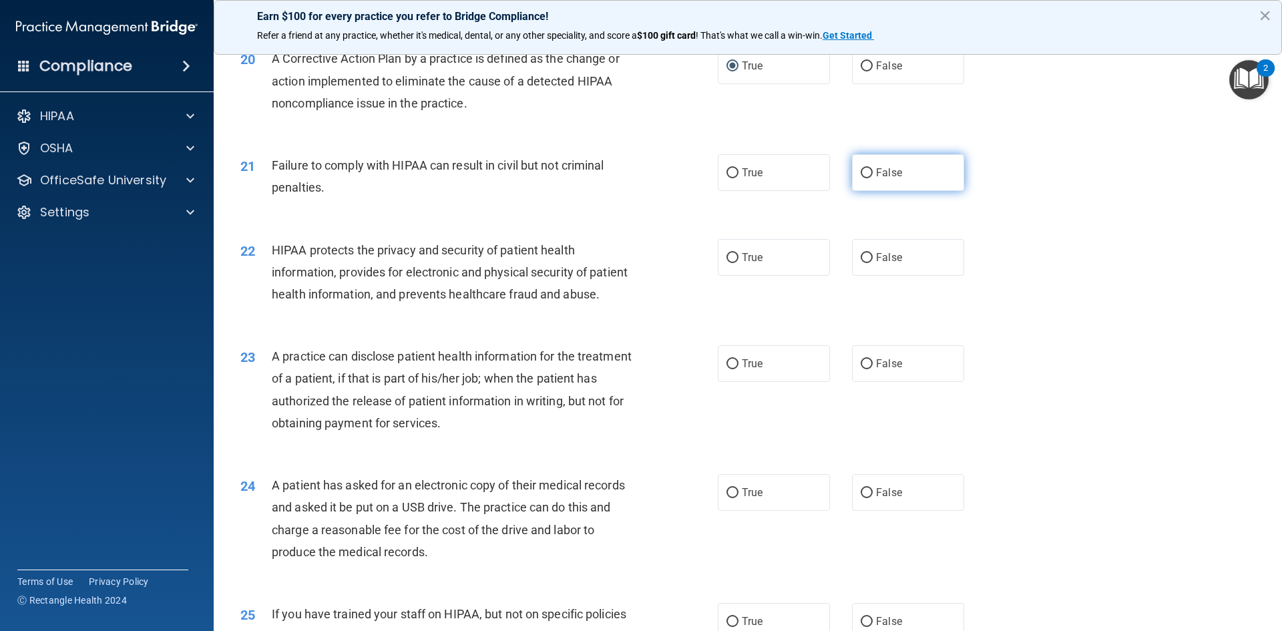
click at [876, 179] on span "False" at bounding box center [889, 172] width 26 height 13
click at [872, 178] on input "False" at bounding box center [866, 173] width 12 height 10
radio input "true"
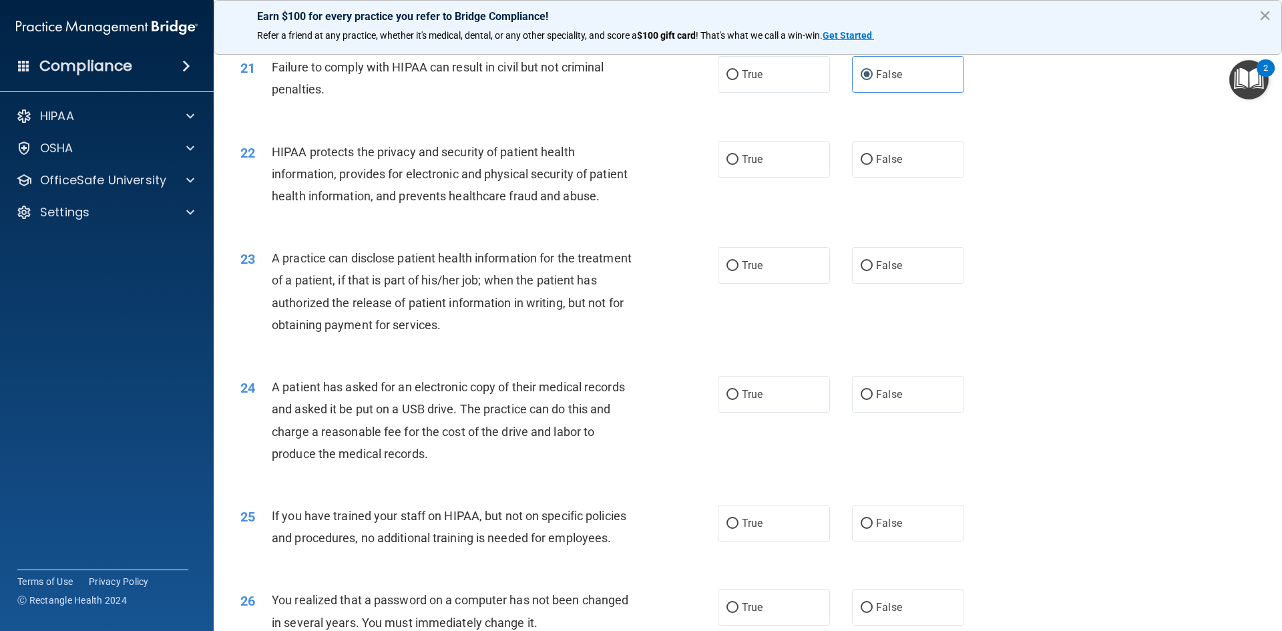
scroll to position [2003, 0]
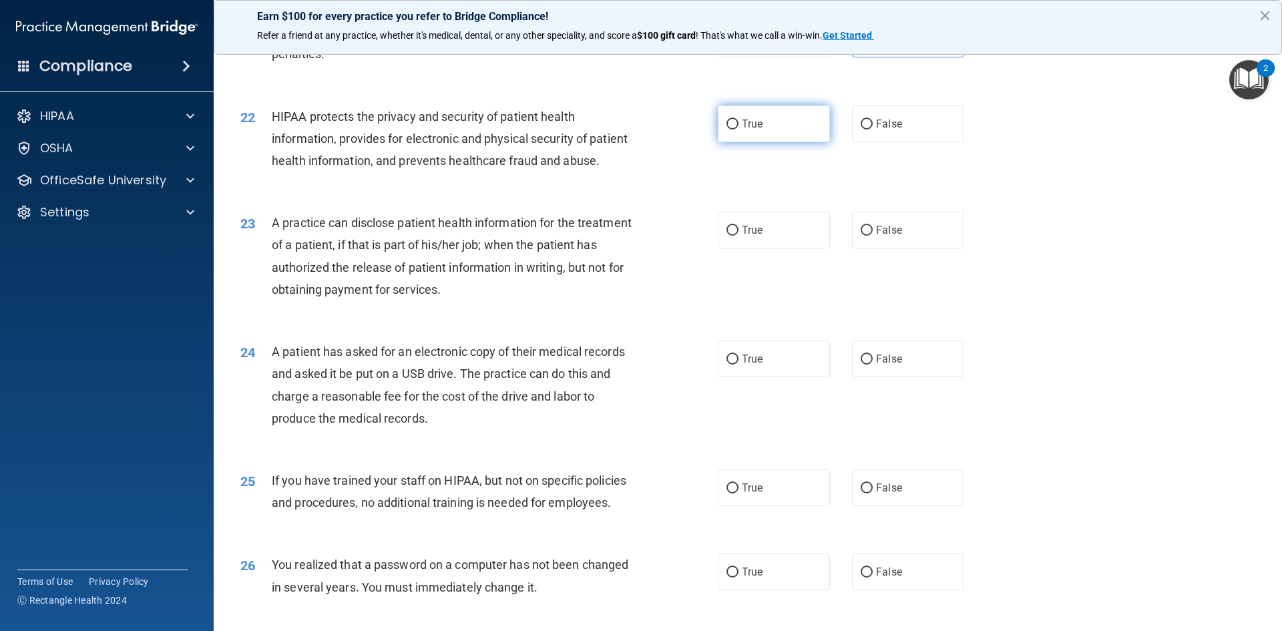
click at [749, 130] on span "True" at bounding box center [752, 123] width 21 height 13
click at [738, 129] on input "True" at bounding box center [732, 124] width 12 height 10
radio input "true"
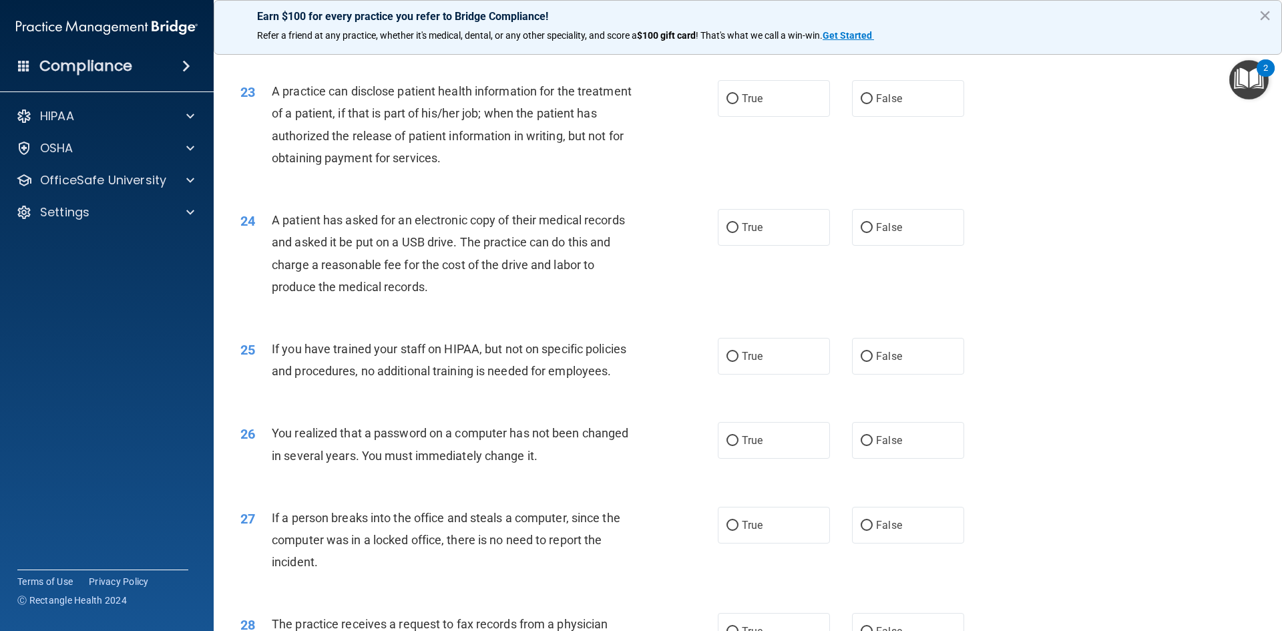
scroll to position [2136, 0]
click at [860, 102] on input "False" at bounding box center [866, 97] width 12 height 10
radio input "true"
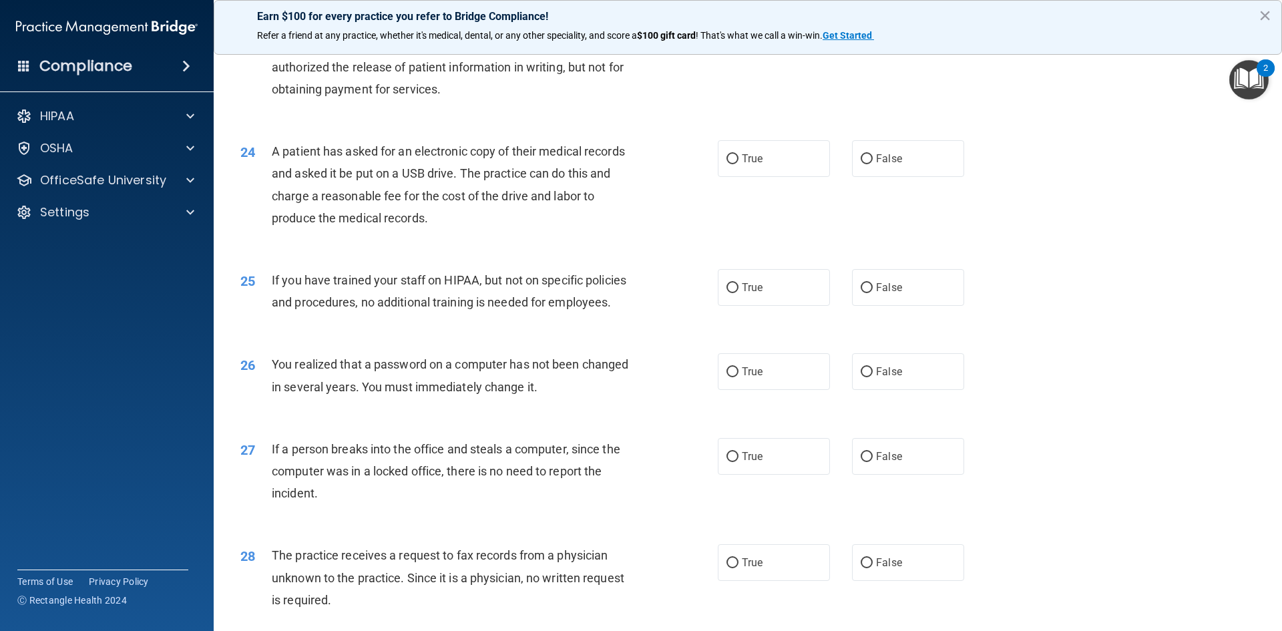
scroll to position [2270, 0]
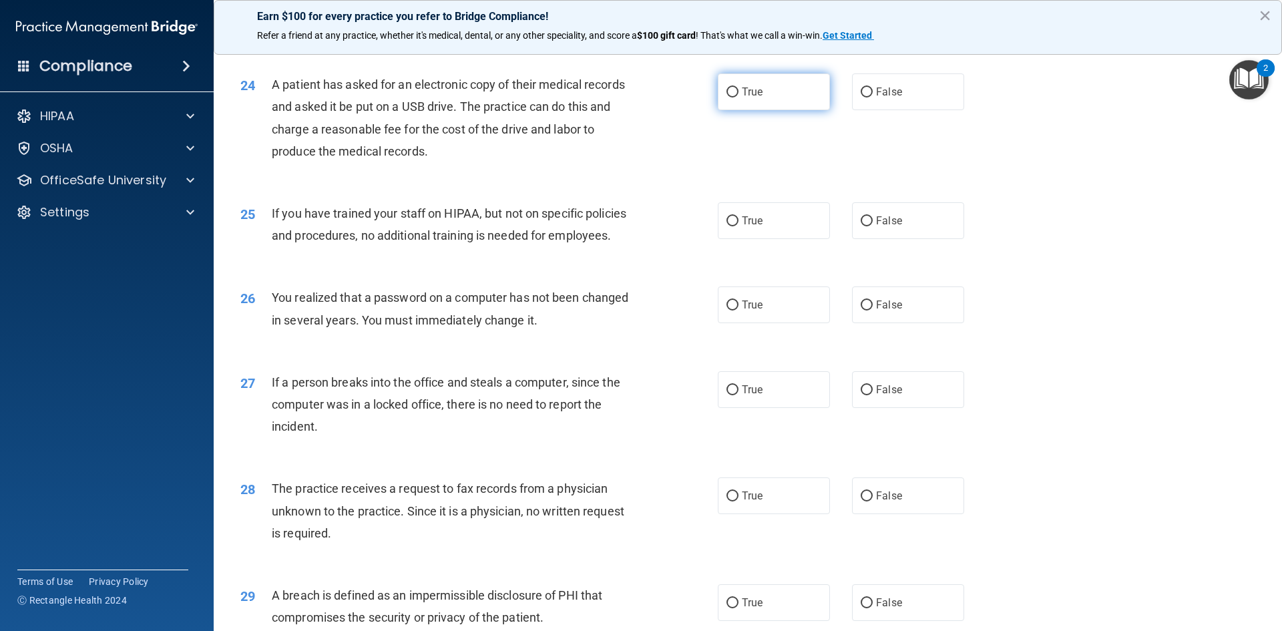
click at [754, 98] on span "True" at bounding box center [752, 91] width 21 height 13
click at [738, 97] on input "True" at bounding box center [732, 92] width 12 height 10
radio input "true"
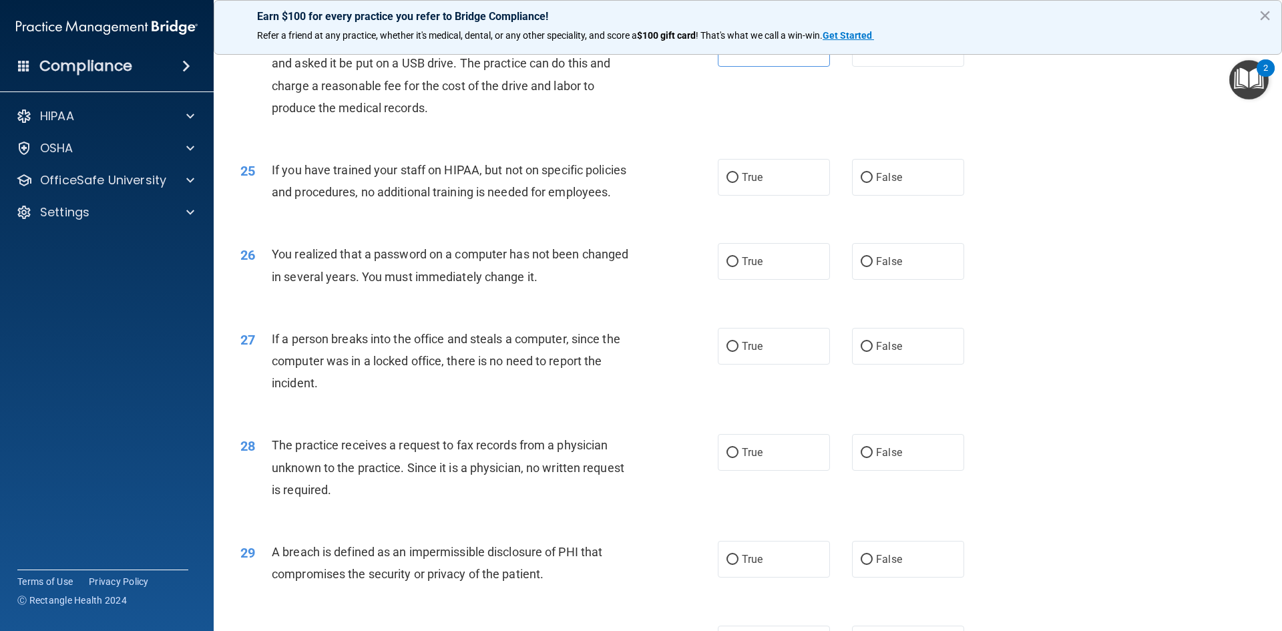
scroll to position [2336, 0]
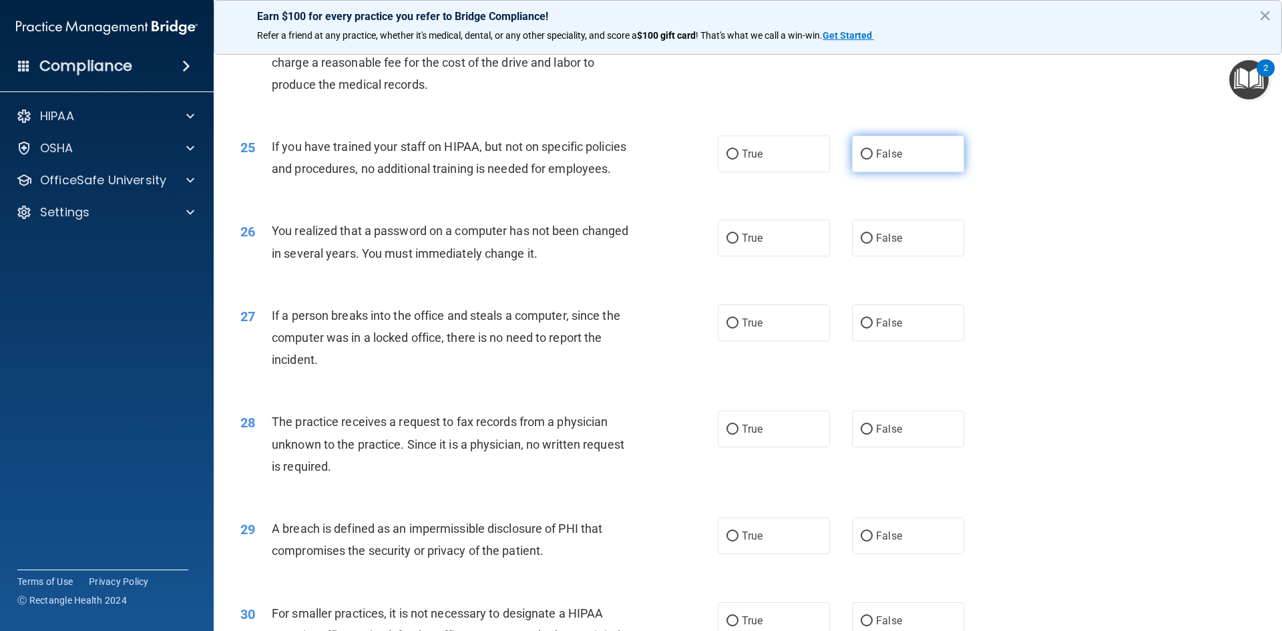
click at [853, 172] on label "False" at bounding box center [908, 154] width 112 height 37
click at [860, 160] on input "False" at bounding box center [866, 155] width 12 height 10
radio input "true"
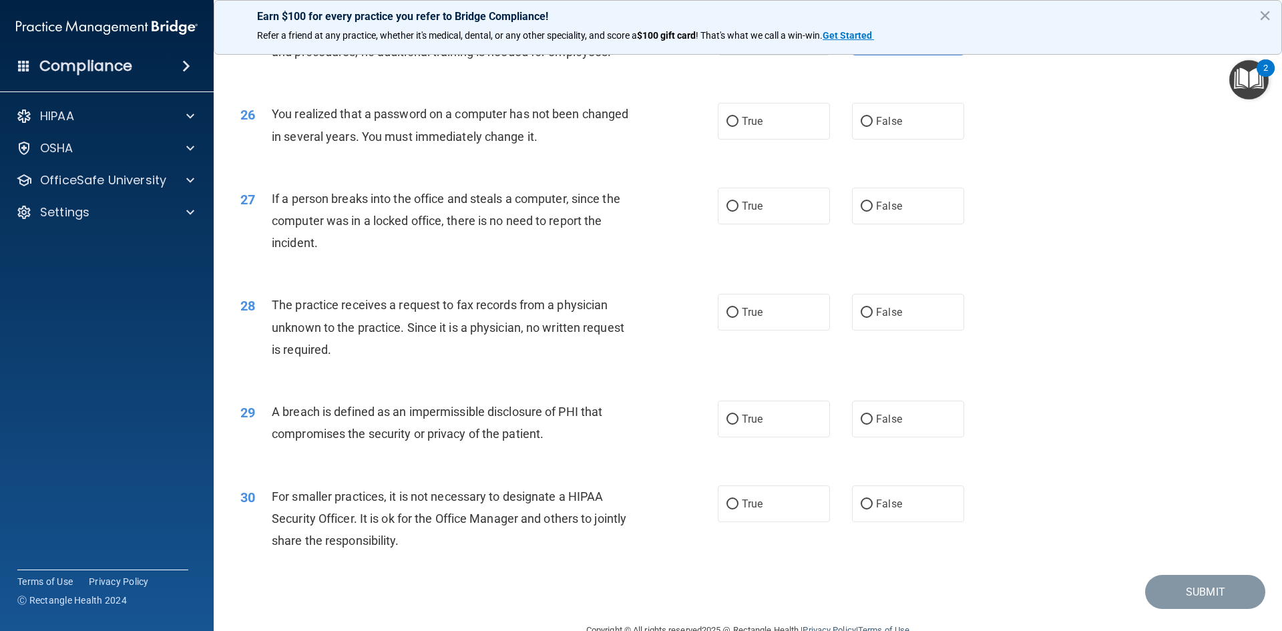
scroll to position [2470, 0]
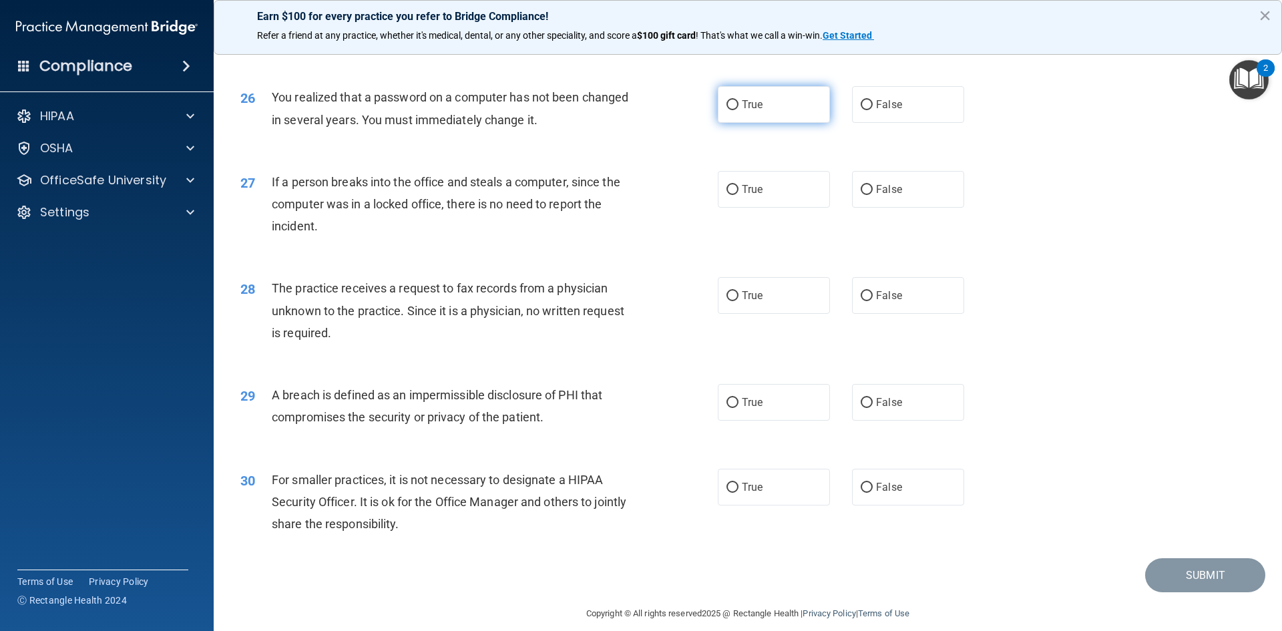
click at [754, 123] on label "True" at bounding box center [774, 104] width 112 height 37
click at [738, 110] on input "True" at bounding box center [732, 105] width 12 height 10
radio input "true"
click at [898, 208] on label "False" at bounding box center [908, 189] width 112 height 37
click at [872, 195] on input "False" at bounding box center [866, 190] width 12 height 10
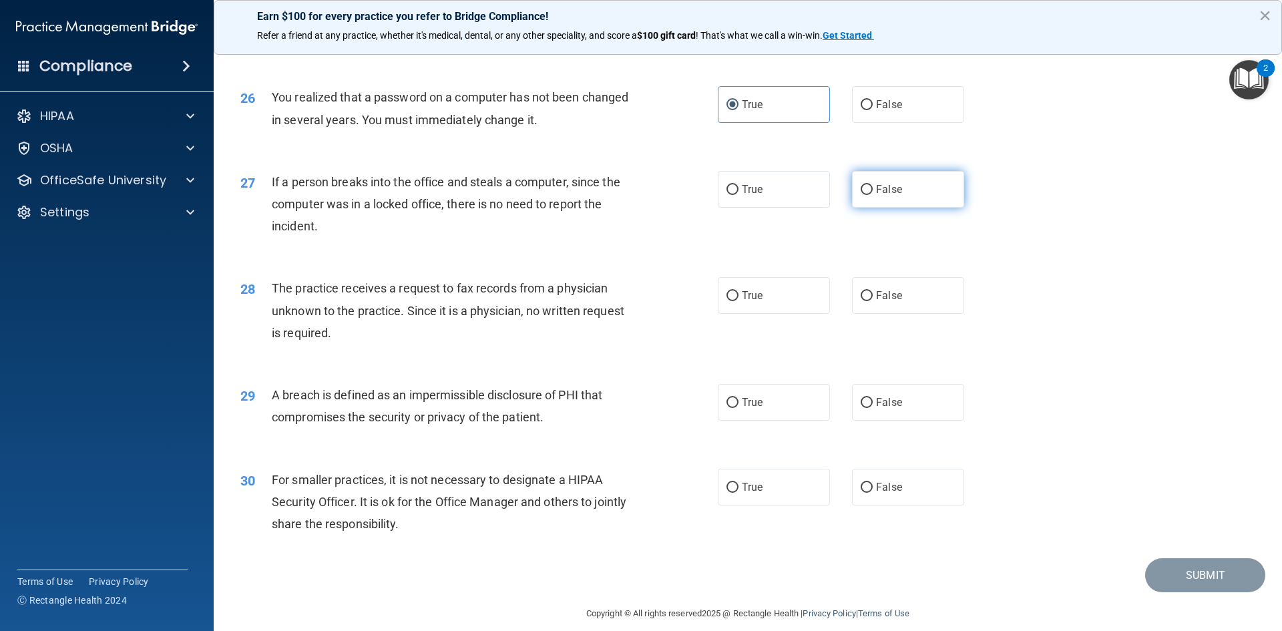
radio input "true"
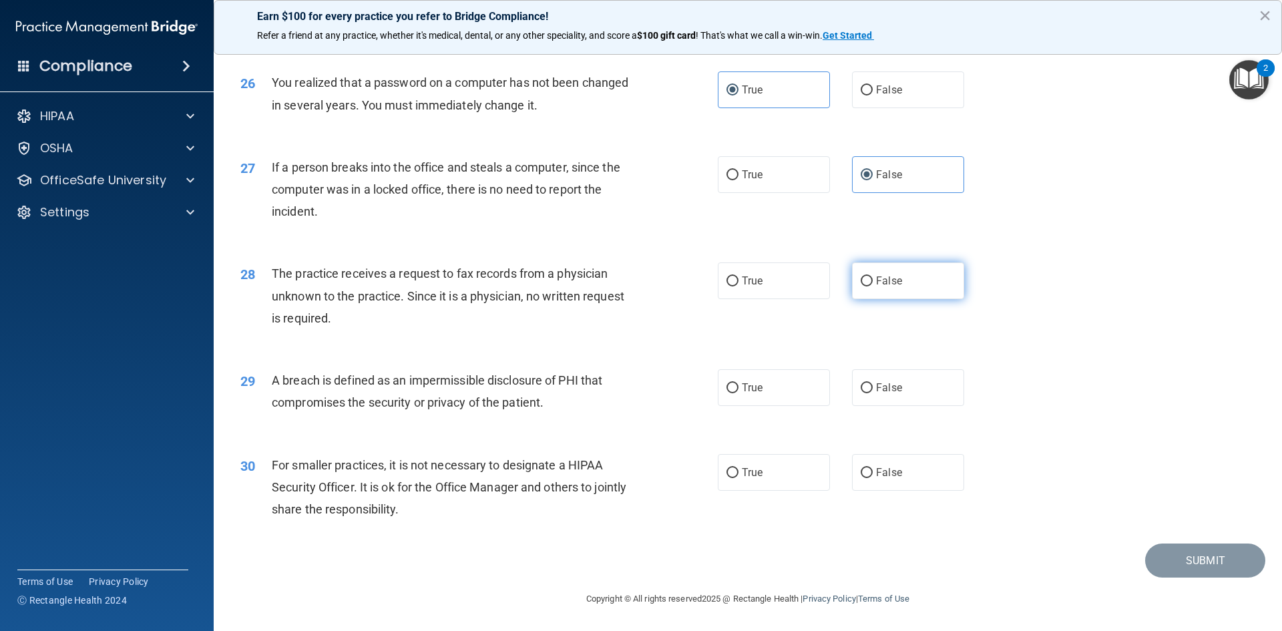
click at [876, 278] on span "False" at bounding box center [889, 280] width 26 height 13
click at [872, 278] on input "False" at bounding box center [866, 281] width 12 height 10
radio input "true"
click at [760, 380] on label "True" at bounding box center [774, 387] width 112 height 37
click at [738, 383] on input "True" at bounding box center [732, 388] width 12 height 10
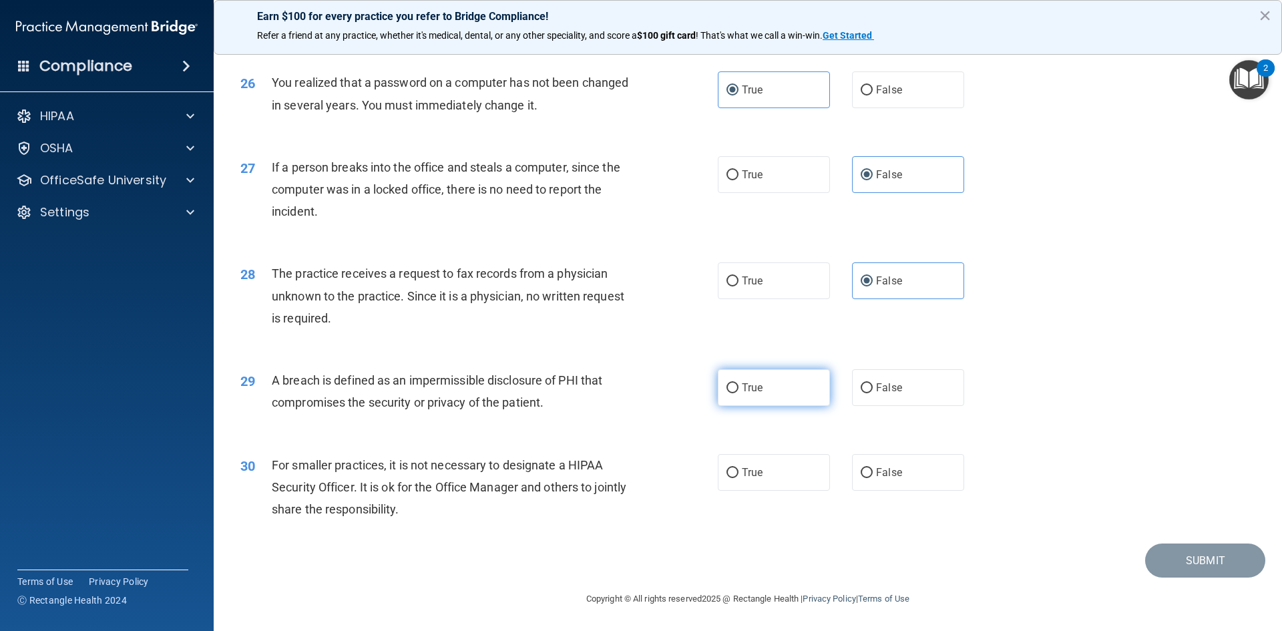
radio input "true"
click at [876, 472] on span "False" at bounding box center [889, 472] width 26 height 13
click at [872, 472] on input "False" at bounding box center [866, 473] width 12 height 10
radio input "true"
click at [1201, 561] on button "Submit" at bounding box center [1205, 560] width 120 height 34
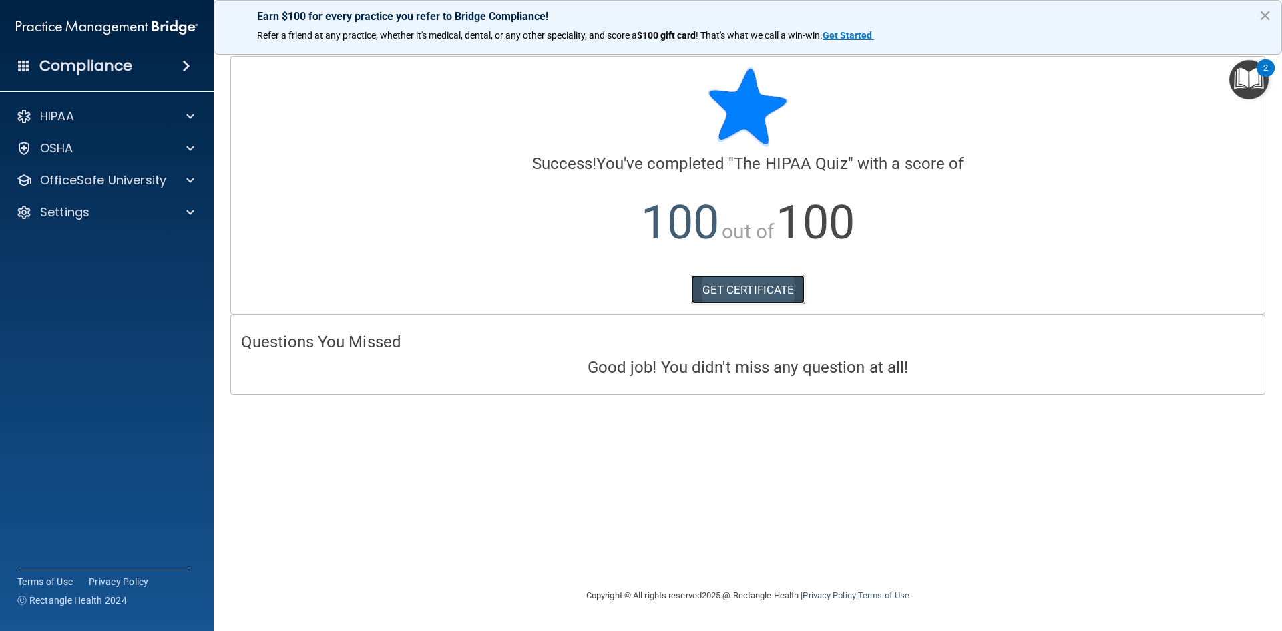
click at [740, 291] on link "GET CERTIFICATE" at bounding box center [748, 289] width 114 height 29
click at [125, 185] on p "OfficeSafe University" at bounding box center [103, 180] width 126 height 16
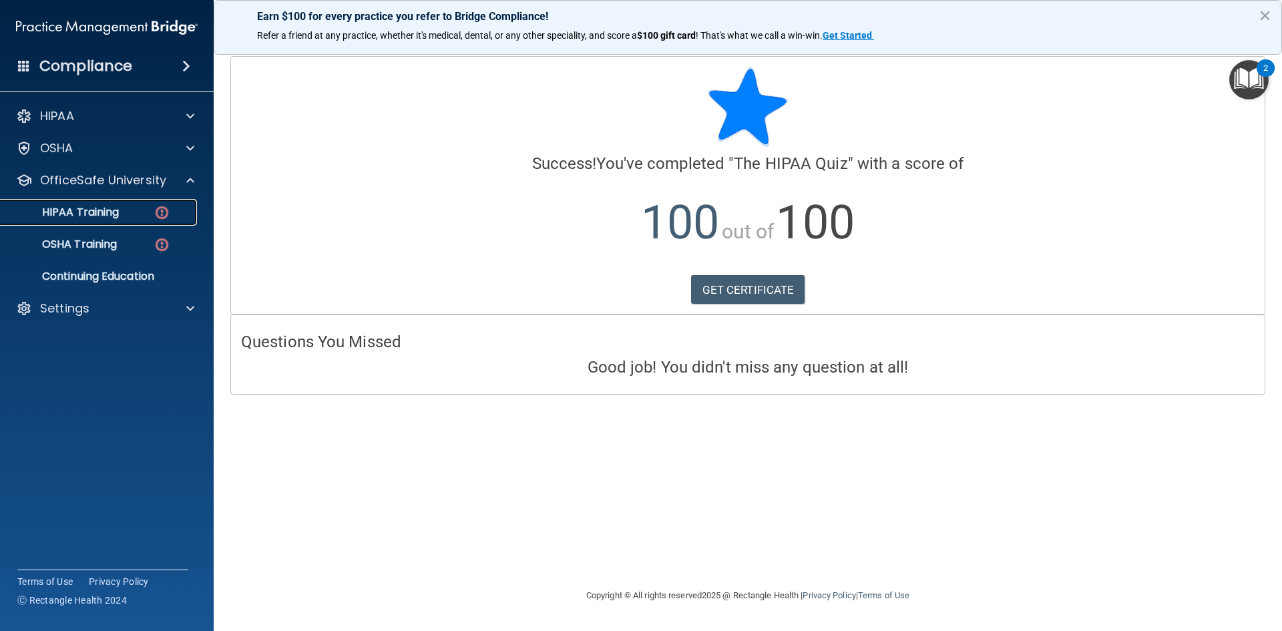
click at [111, 215] on p "HIPAA Training" at bounding box center [64, 212] width 110 height 13
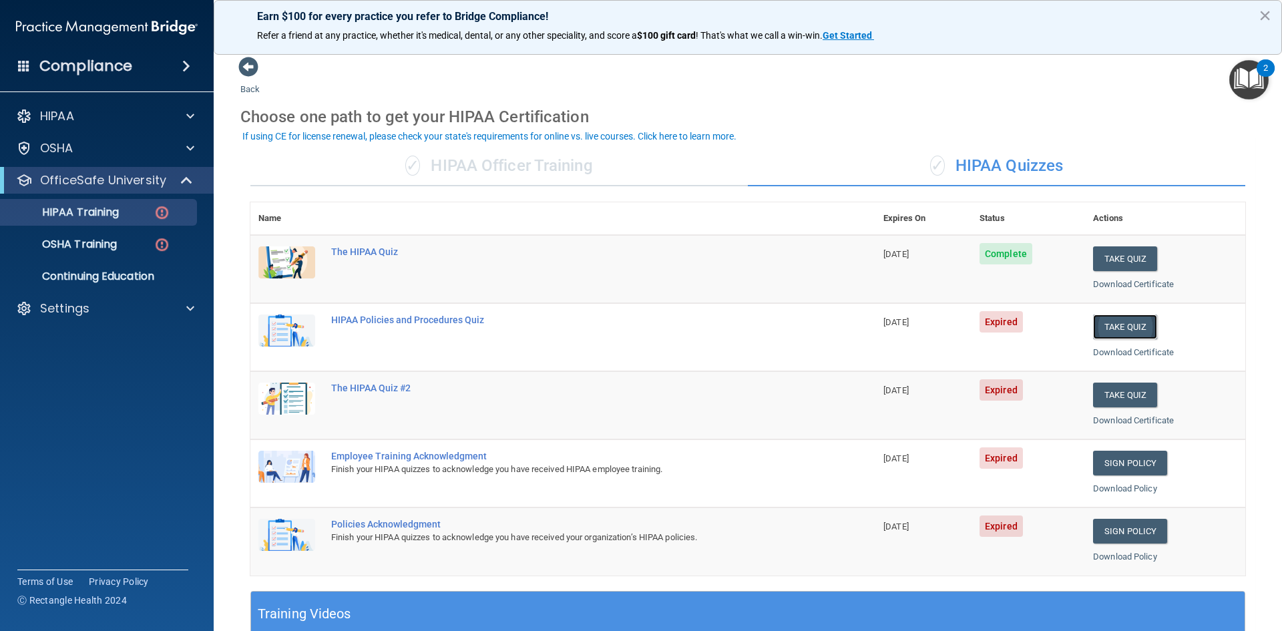
click at [1106, 323] on button "Take Quiz" at bounding box center [1125, 326] width 64 height 25
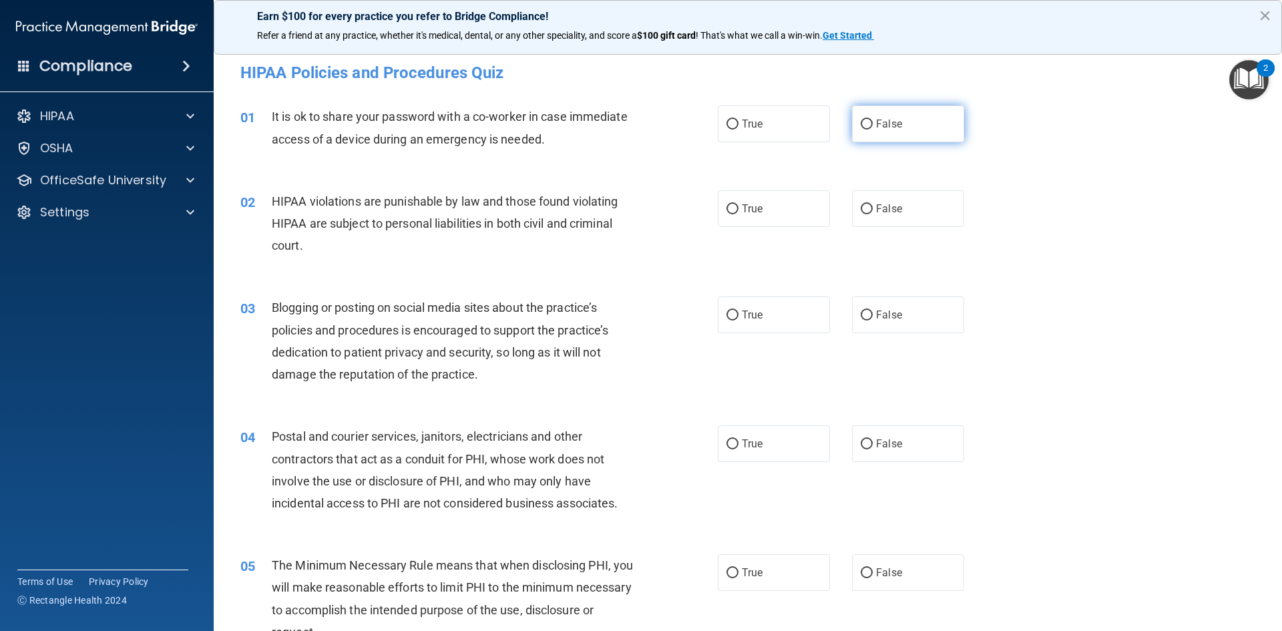
click at [876, 129] on span "False" at bounding box center [889, 123] width 26 height 13
click at [871, 129] on input "False" at bounding box center [866, 124] width 12 height 10
radio input "true"
click at [752, 215] on label "True" at bounding box center [774, 208] width 112 height 37
click at [738, 214] on input "True" at bounding box center [732, 209] width 12 height 10
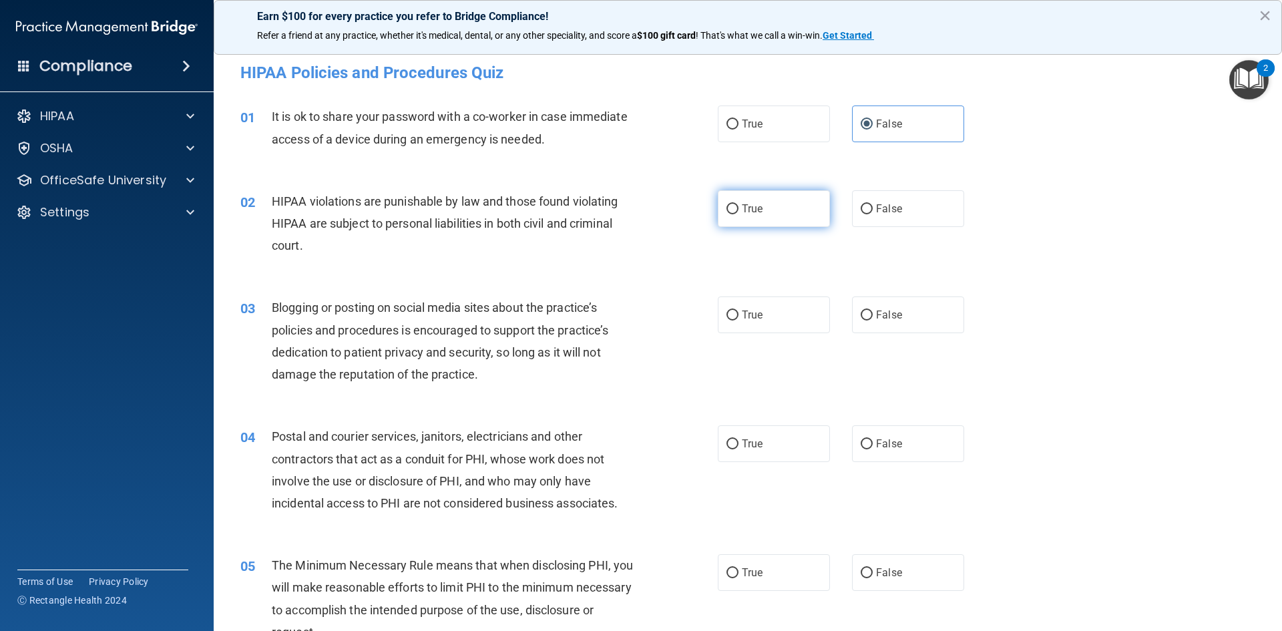
radio input "true"
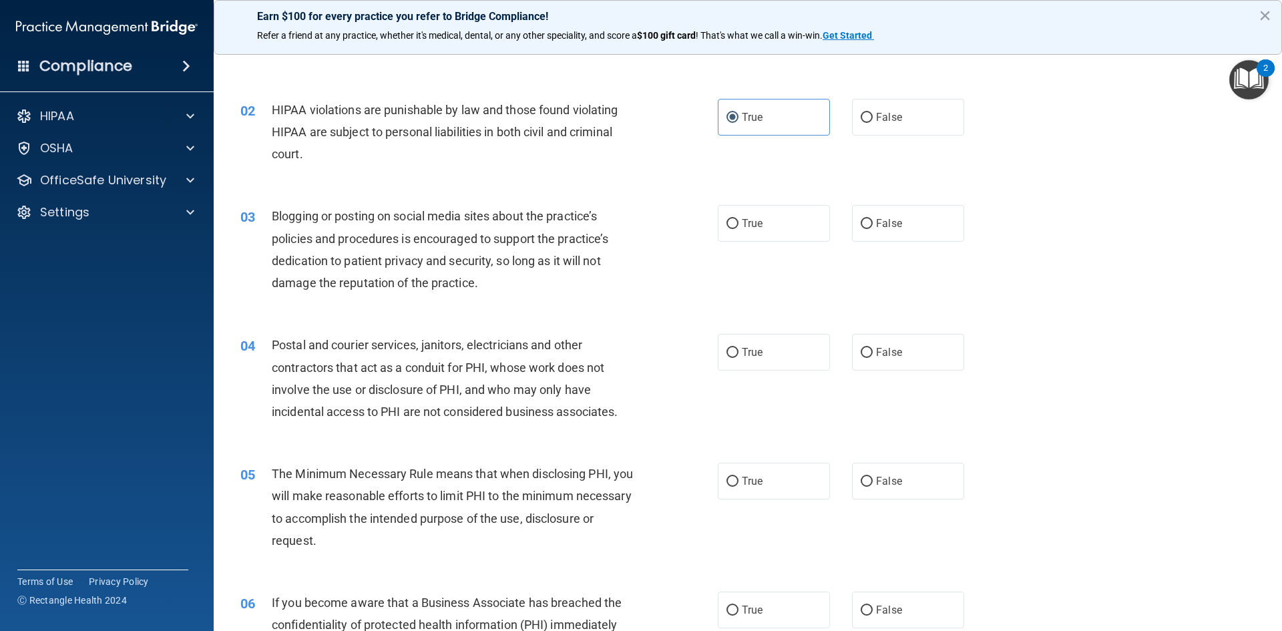
scroll to position [134, 0]
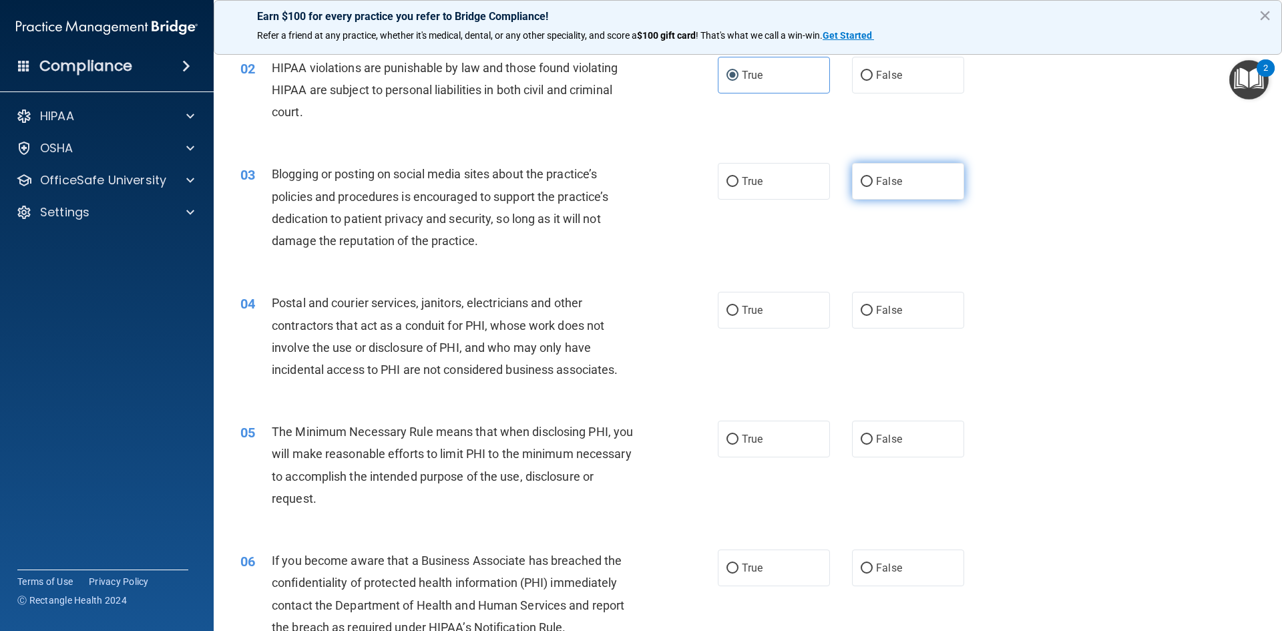
click at [876, 179] on span "False" at bounding box center [889, 181] width 26 height 13
click at [872, 179] on input "False" at bounding box center [866, 182] width 12 height 10
radio input "true"
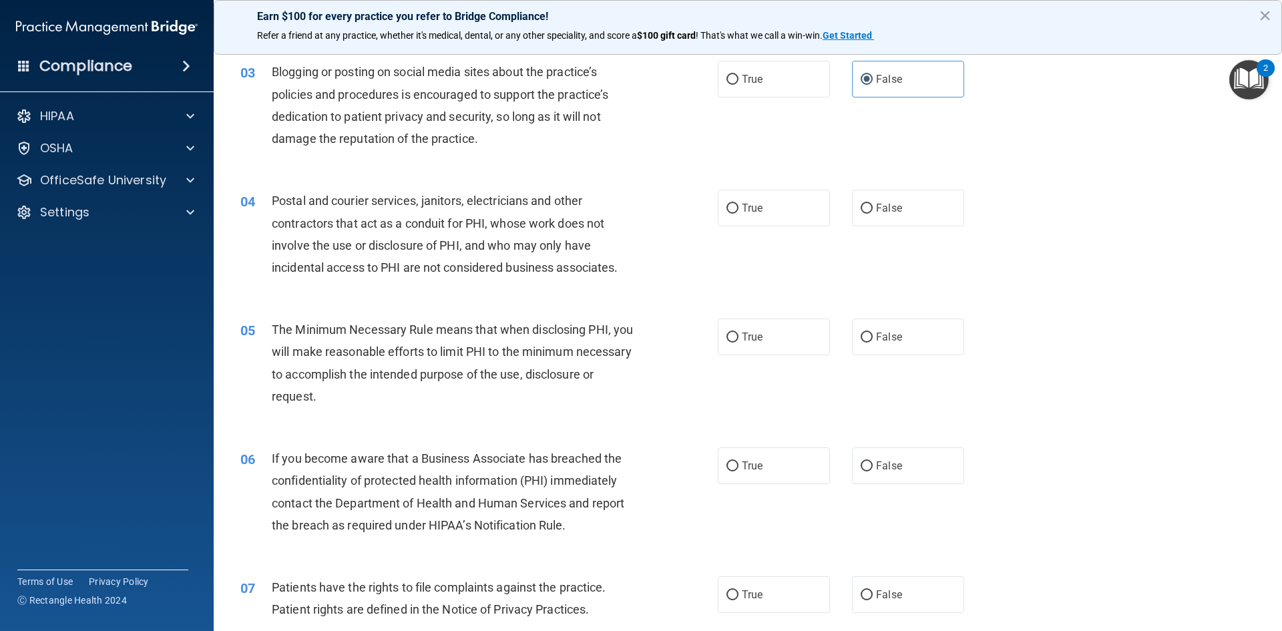
scroll to position [267, 0]
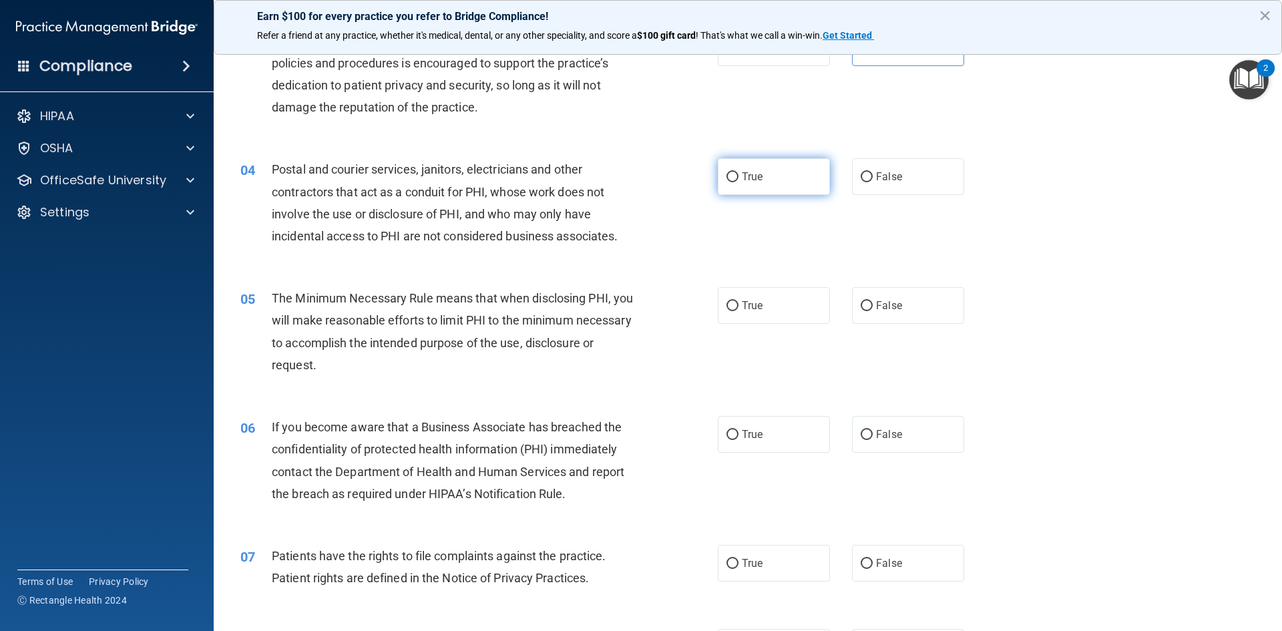
click at [746, 188] on label "True" at bounding box center [774, 176] width 112 height 37
click at [738, 182] on input "True" at bounding box center [732, 177] width 12 height 10
radio input "true"
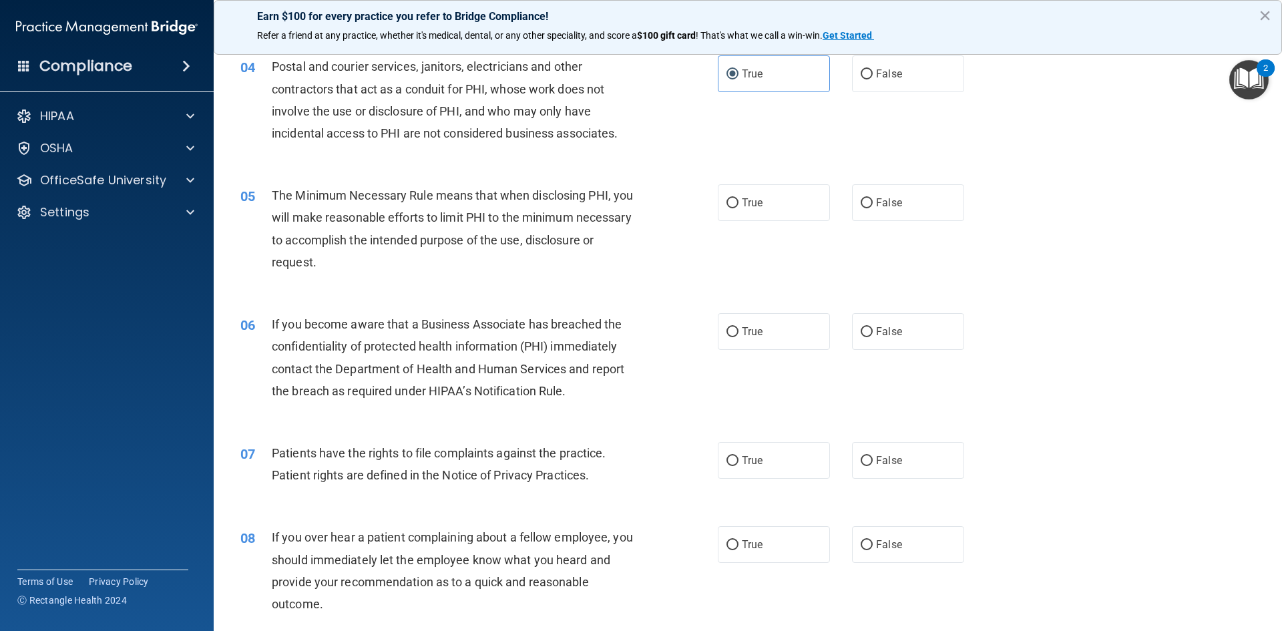
scroll to position [401, 0]
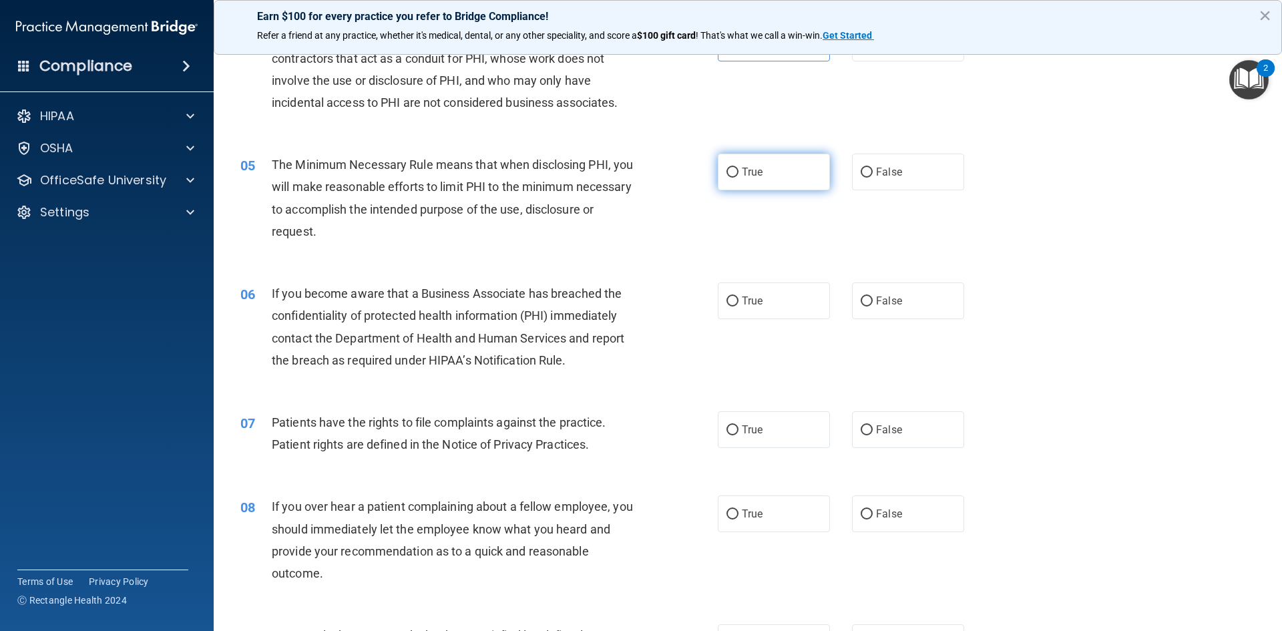
click at [769, 175] on label "True" at bounding box center [774, 172] width 112 height 37
click at [738, 175] on input "True" at bounding box center [732, 173] width 12 height 10
radio input "true"
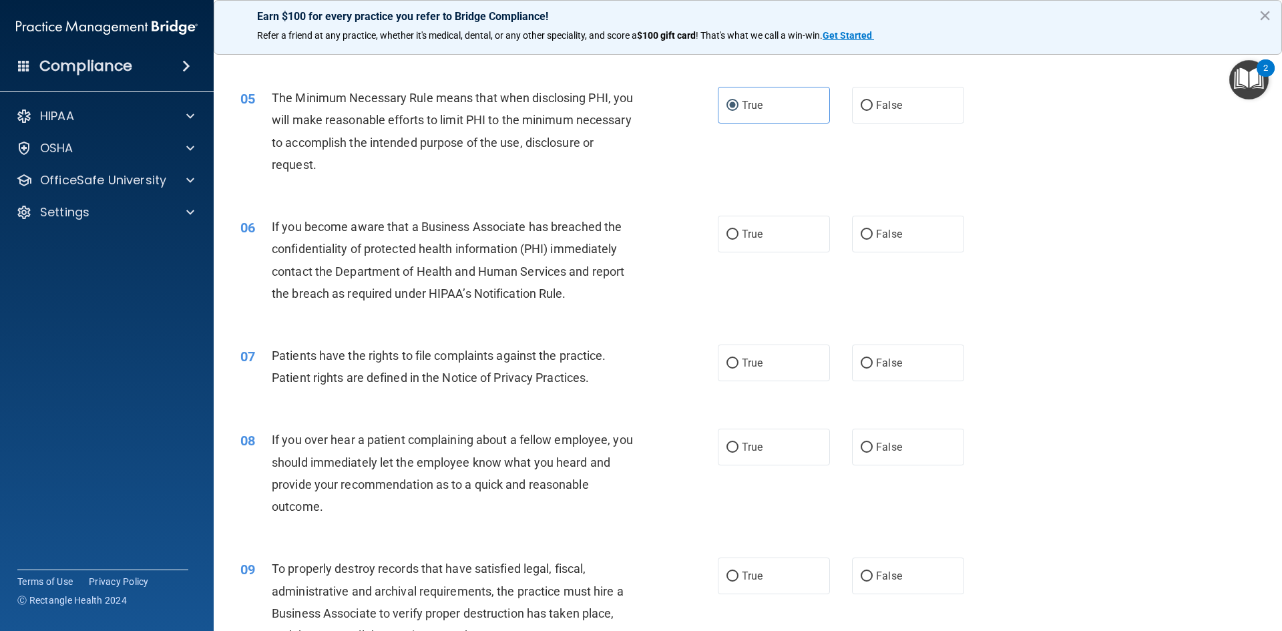
scroll to position [534, 0]
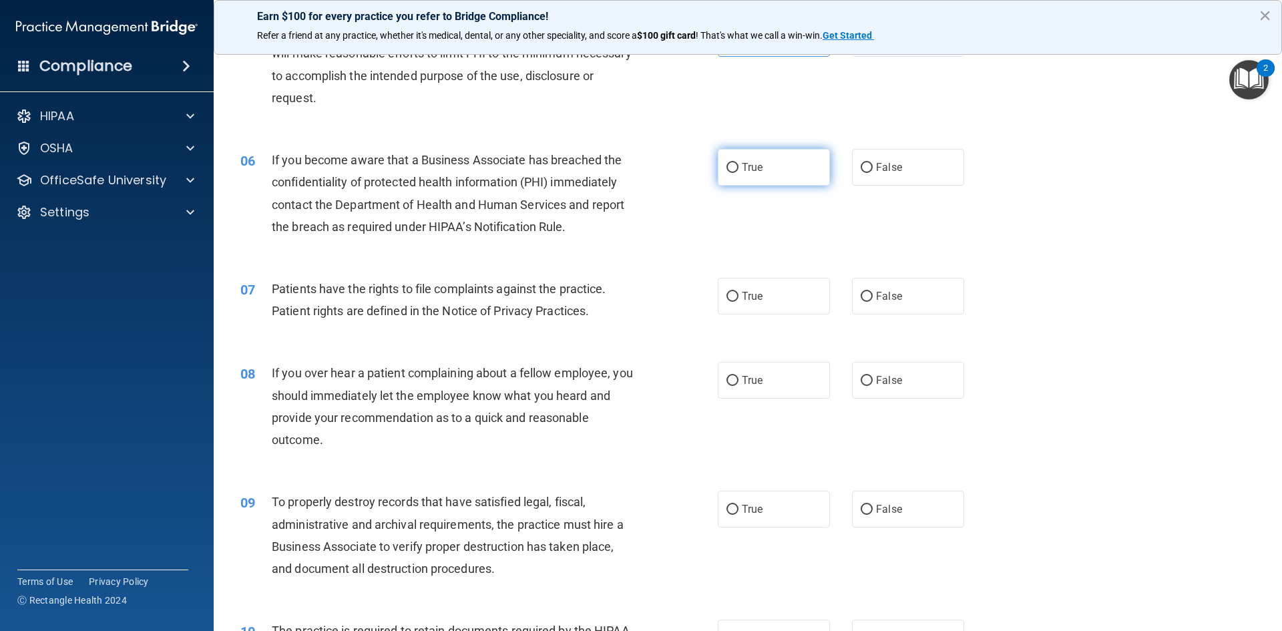
click at [757, 181] on label "True" at bounding box center [774, 167] width 112 height 37
click at [738, 173] on input "True" at bounding box center [732, 168] width 12 height 10
radio input "true"
click at [756, 296] on span "True" at bounding box center [752, 296] width 21 height 13
click at [738, 296] on input "True" at bounding box center [732, 297] width 12 height 10
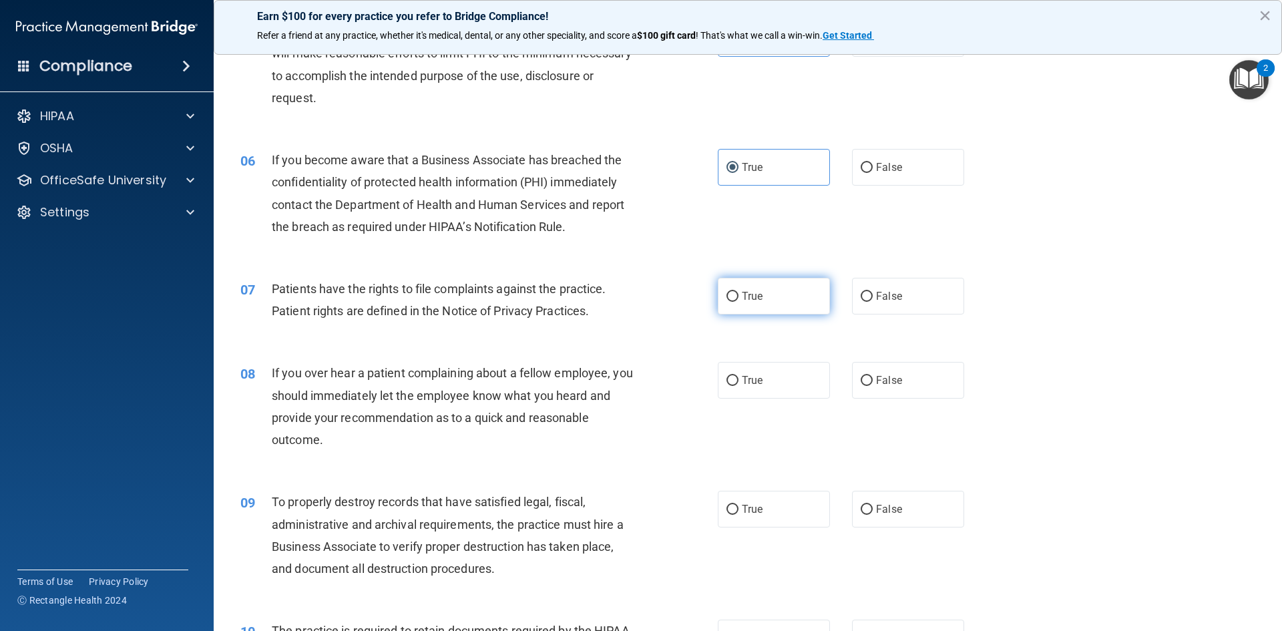
radio input "true"
click at [736, 384] on label "True" at bounding box center [774, 380] width 112 height 37
click at [736, 384] on input "True" at bounding box center [732, 381] width 12 height 10
radio input "true"
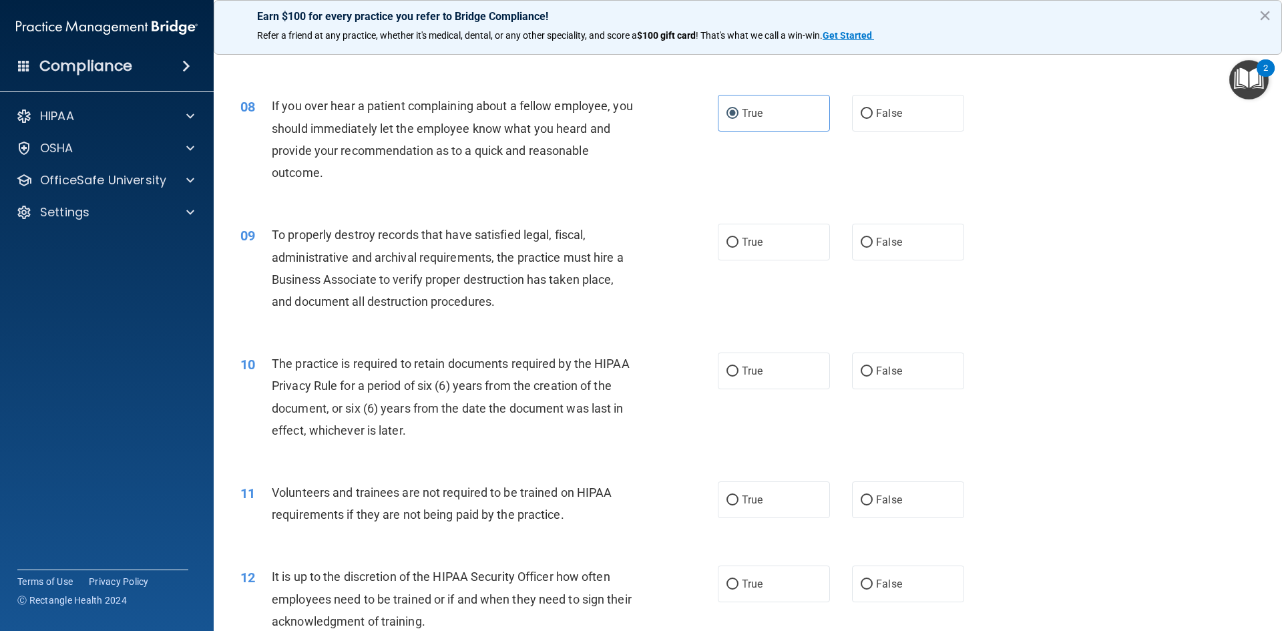
scroll to position [868, 0]
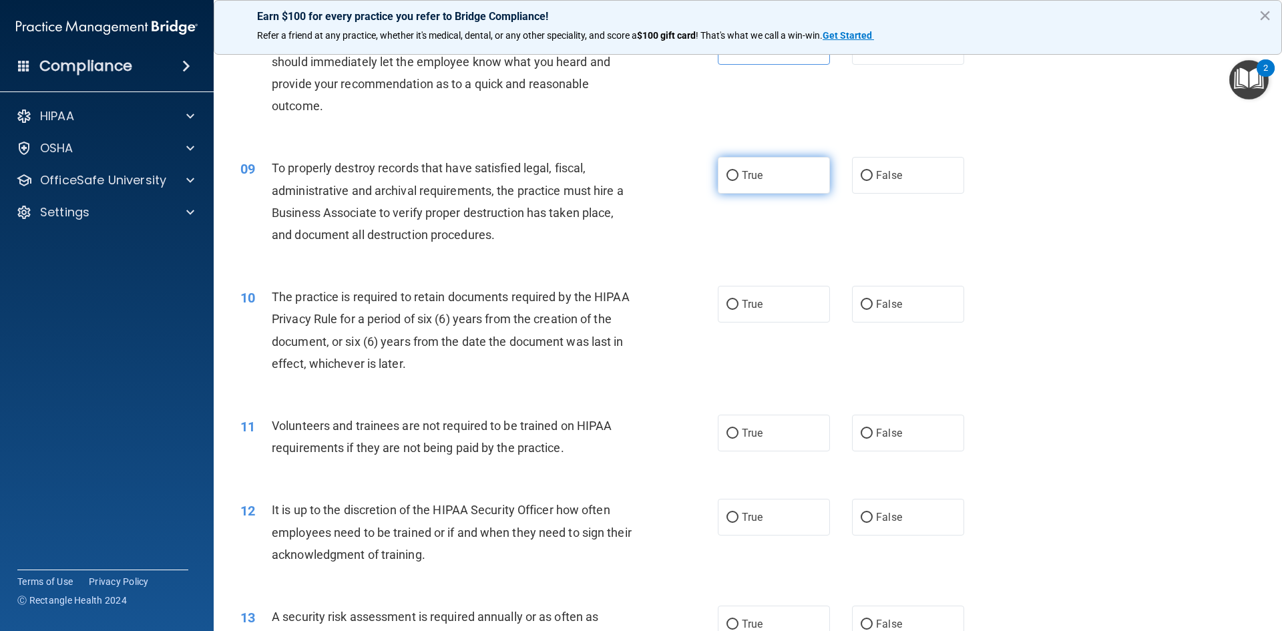
click at [726, 174] on input "True" at bounding box center [732, 176] width 12 height 10
radio input "true"
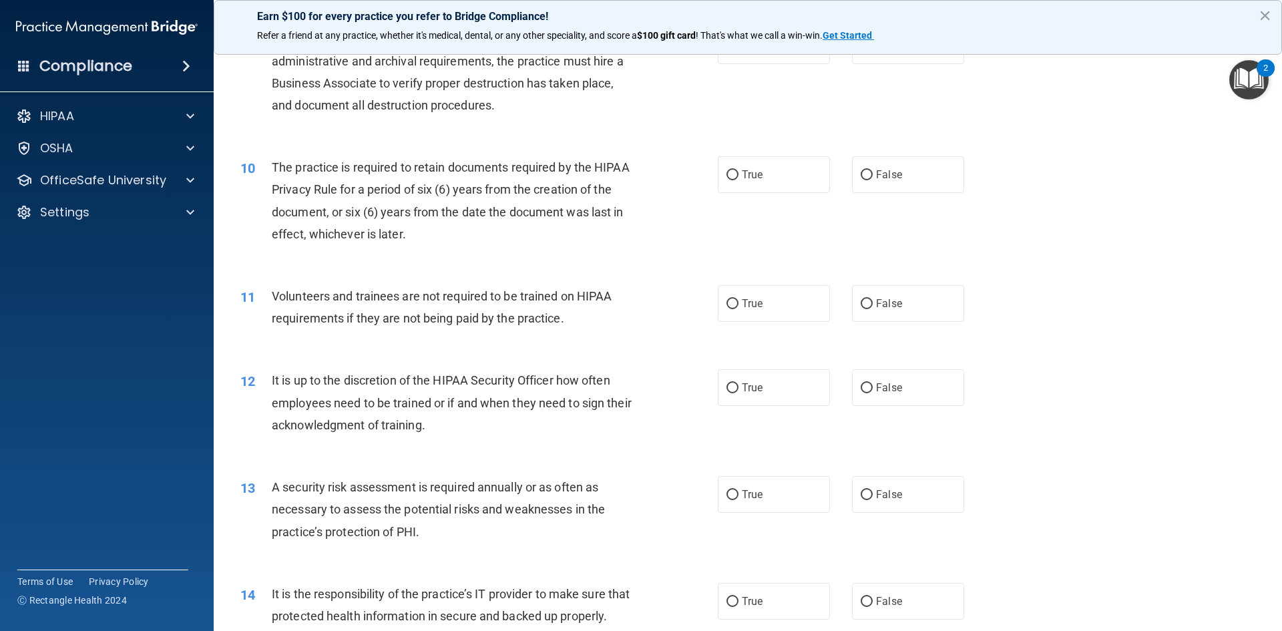
scroll to position [1001, 0]
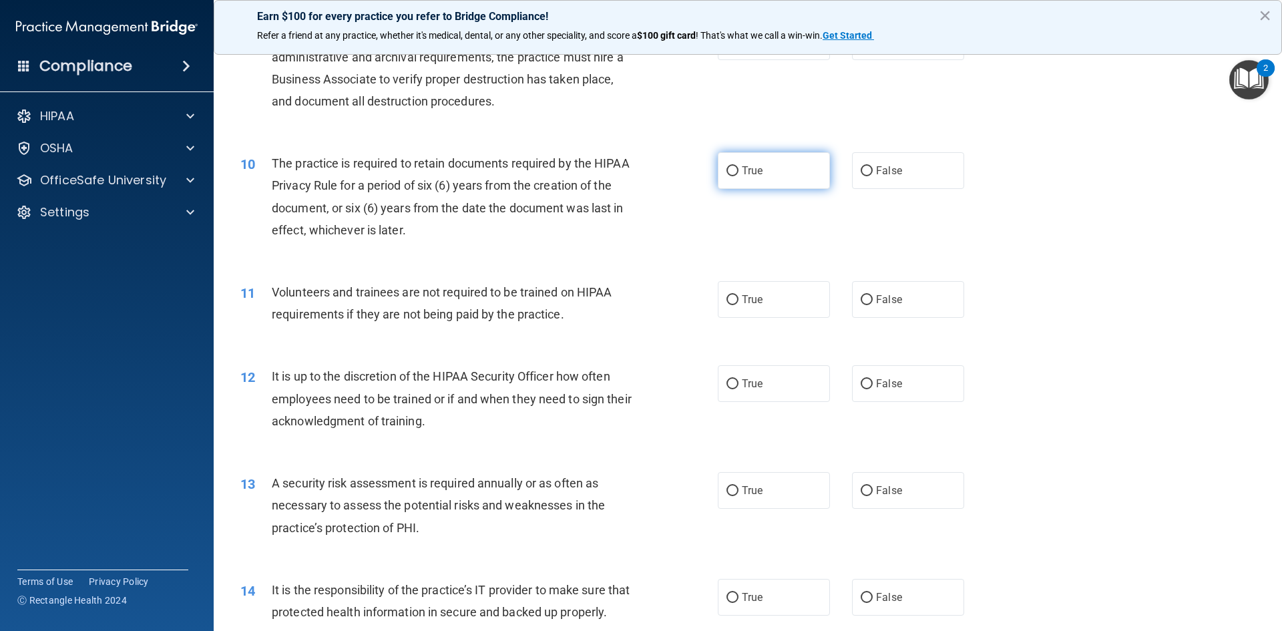
click at [744, 178] on label "True" at bounding box center [774, 170] width 112 height 37
click at [738, 176] on input "True" at bounding box center [732, 171] width 12 height 10
radio input "true"
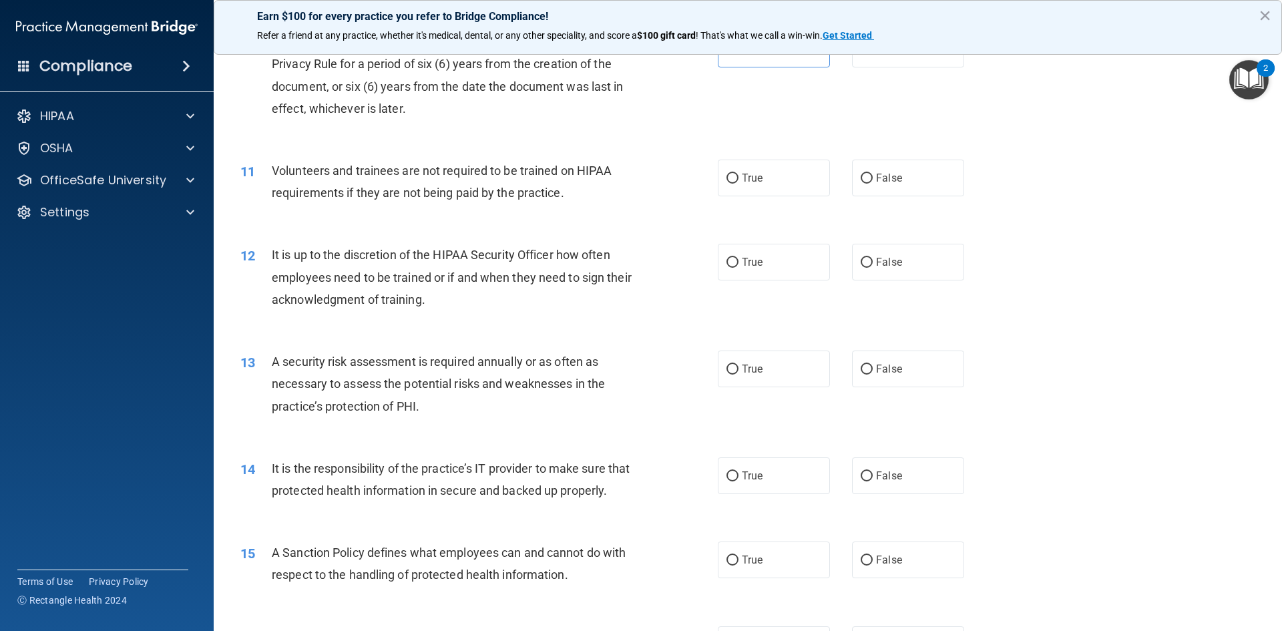
scroll to position [1135, 0]
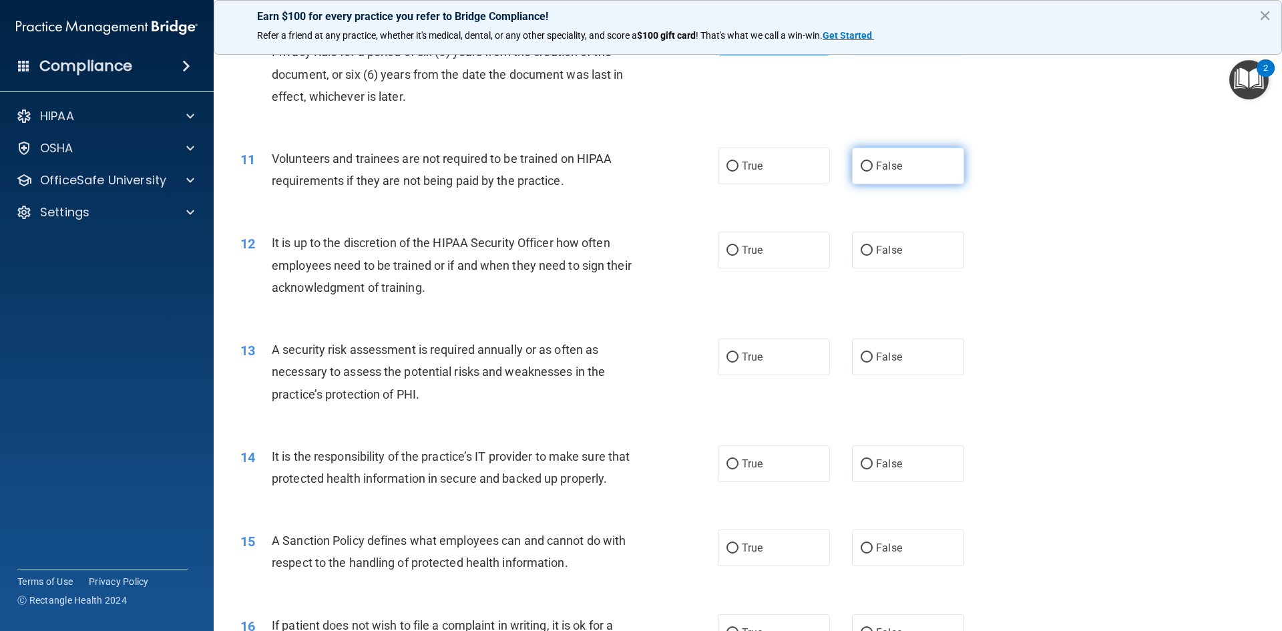
click at [920, 157] on label "False" at bounding box center [908, 166] width 112 height 37
click at [872, 162] on input "False" at bounding box center [866, 167] width 12 height 10
radio input "true"
click at [872, 258] on label "False" at bounding box center [908, 250] width 112 height 37
click at [872, 256] on input "False" at bounding box center [866, 251] width 12 height 10
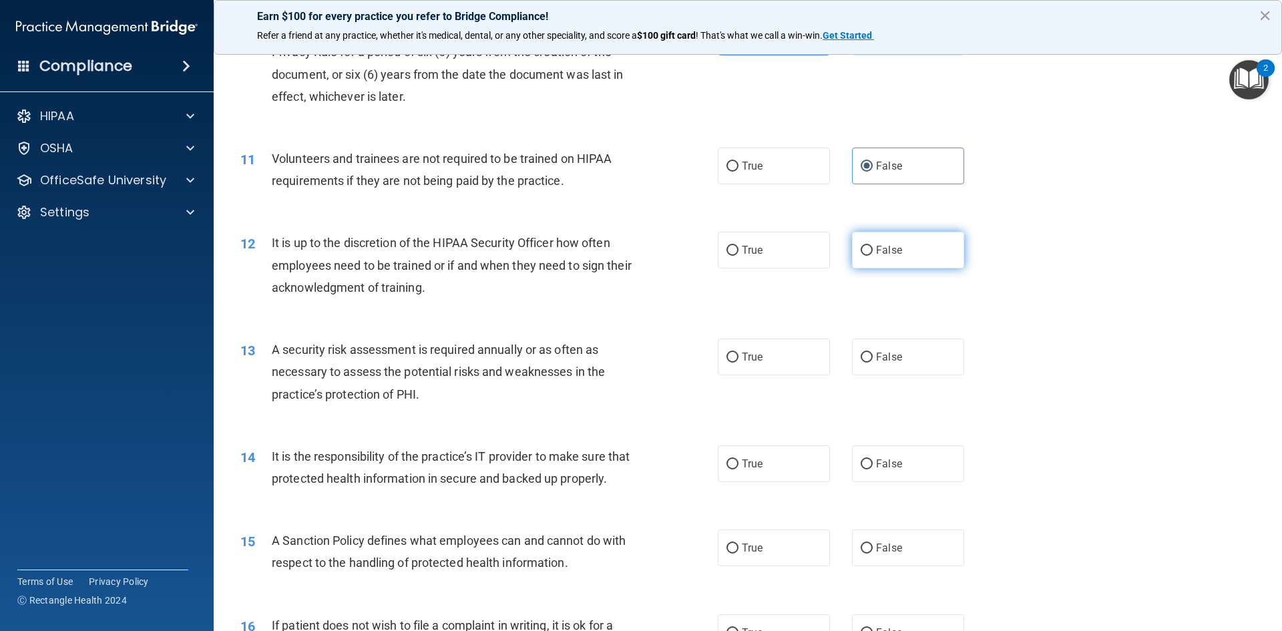
radio input "true"
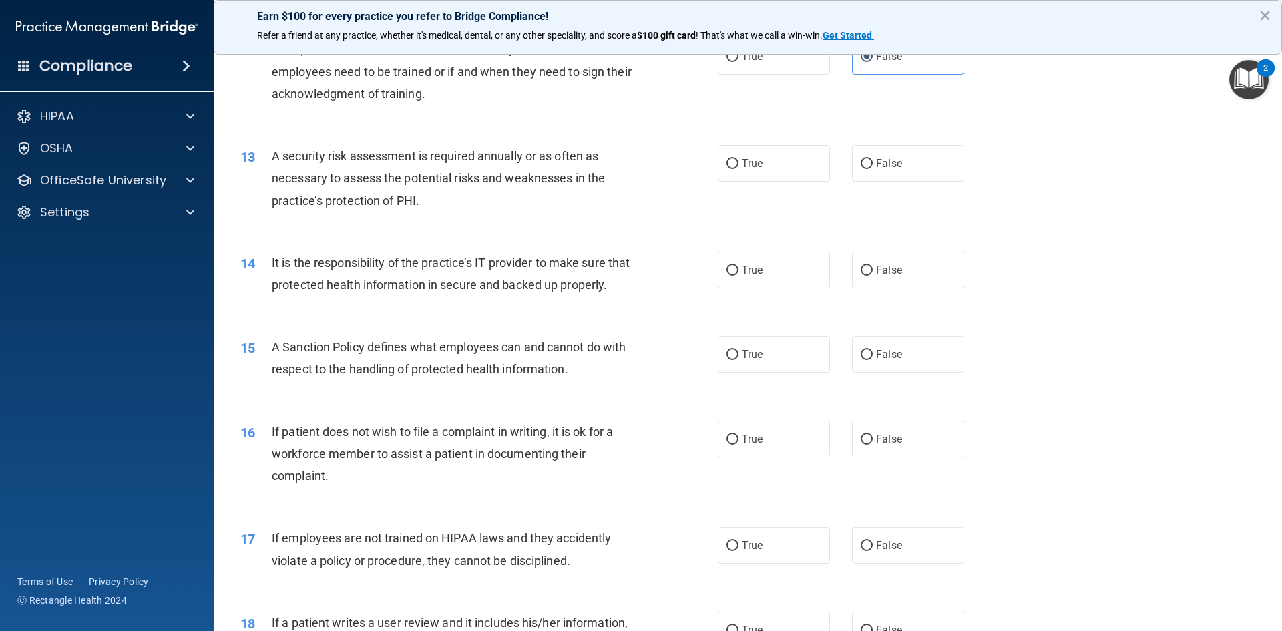
scroll to position [1335, 0]
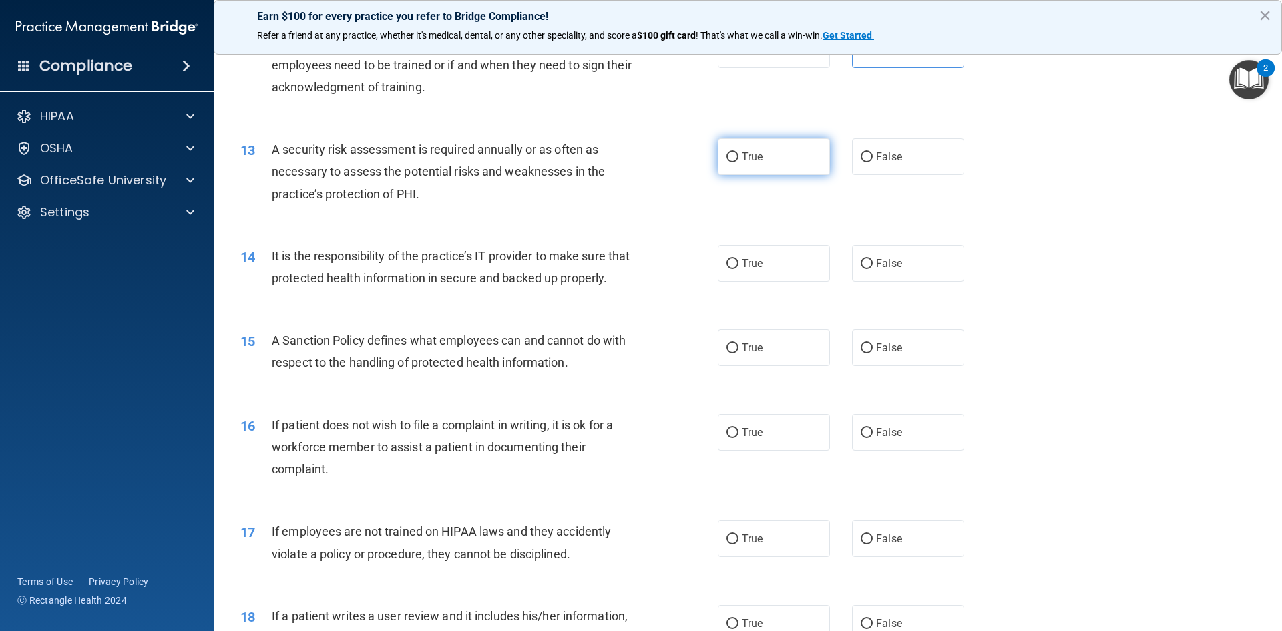
click at [743, 160] on span "True" at bounding box center [752, 156] width 21 height 13
click at [738, 160] on input "True" at bounding box center [732, 157] width 12 height 10
radio input "true"
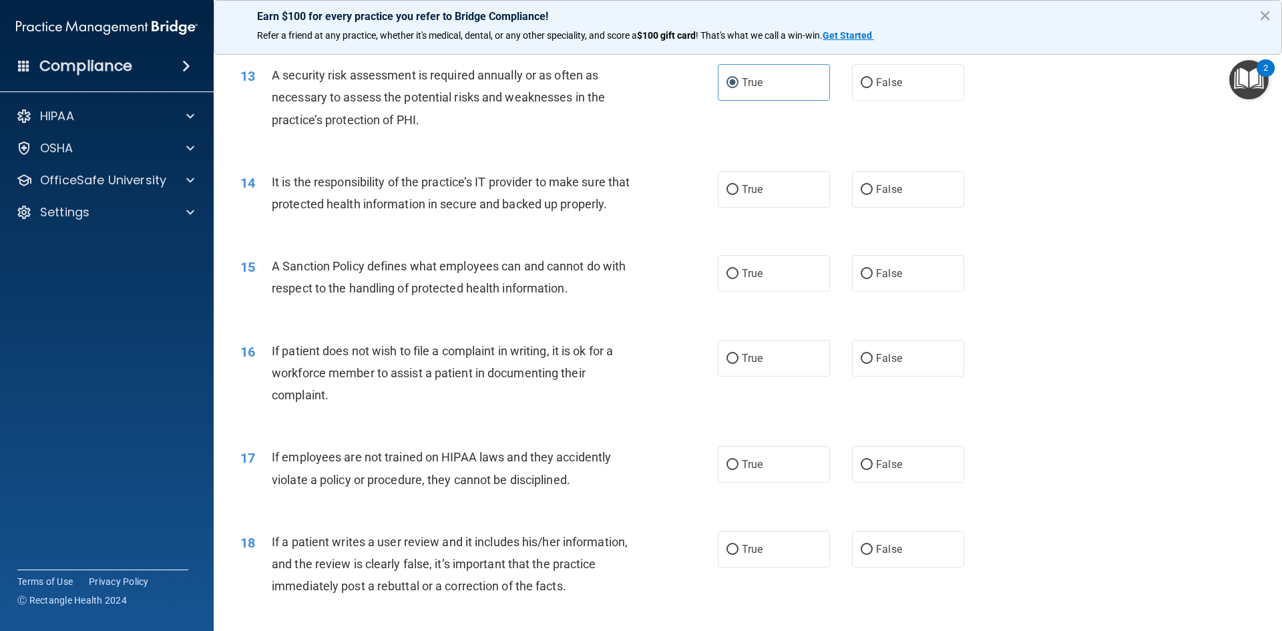
scroll to position [1469, 0]
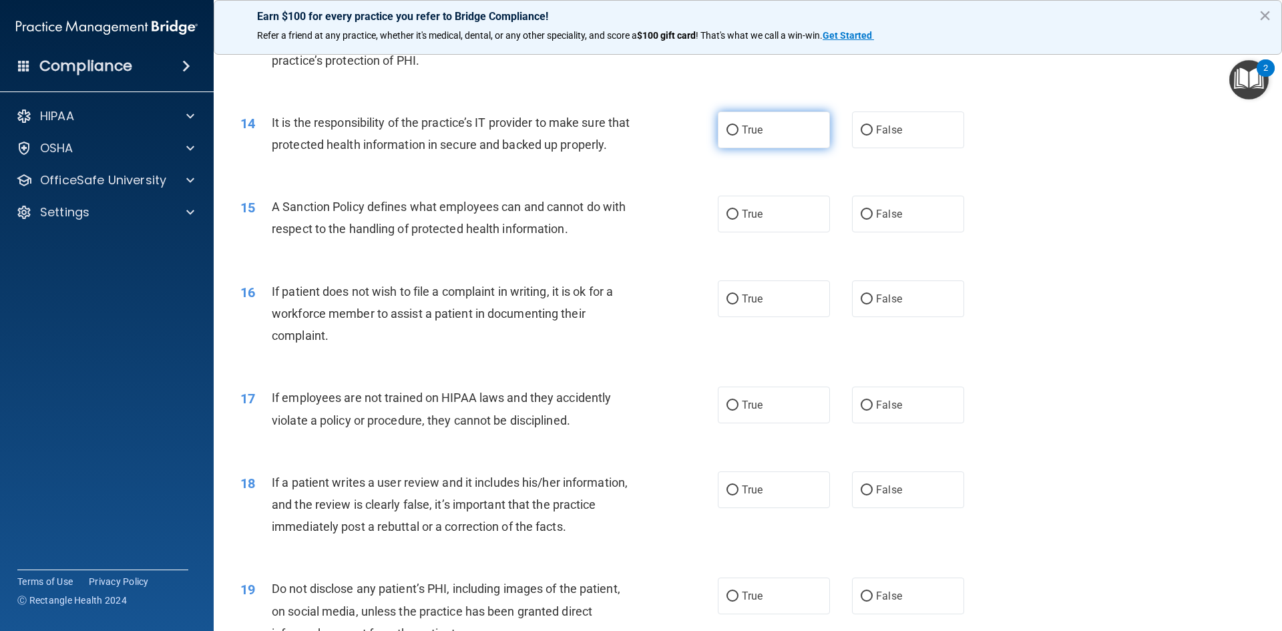
click at [726, 131] on input "True" at bounding box center [732, 130] width 12 height 10
radio input "true"
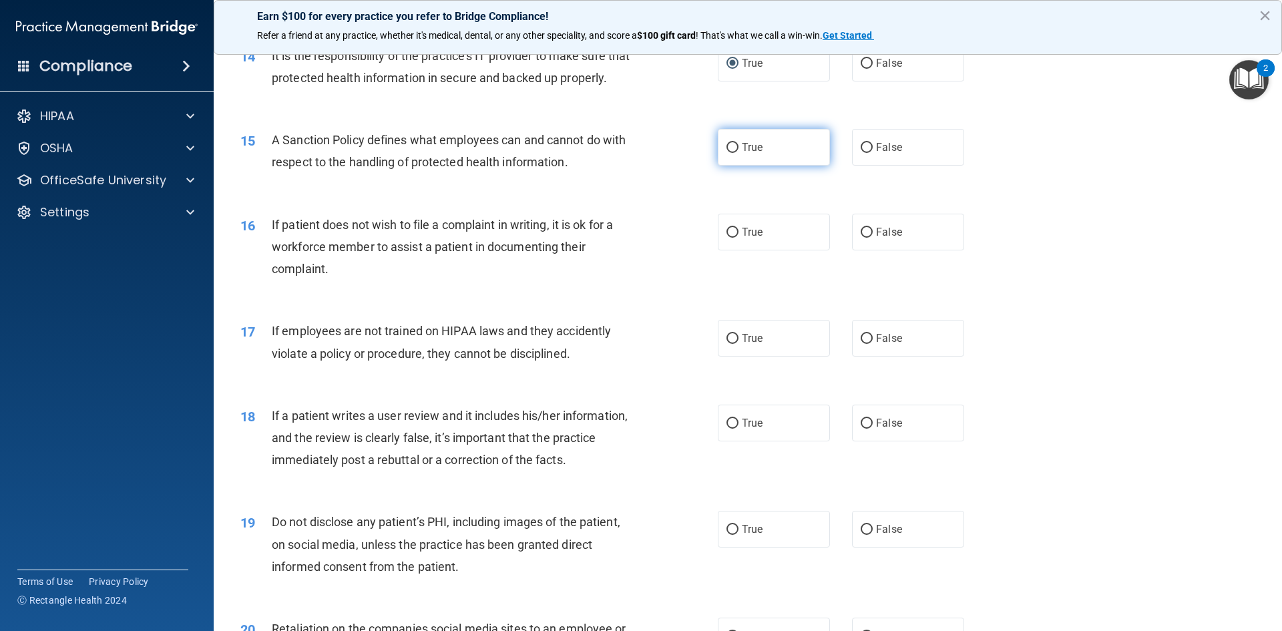
click at [795, 166] on label "True" at bounding box center [774, 147] width 112 height 37
click at [738, 153] on input "True" at bounding box center [732, 148] width 12 height 10
radio input "true"
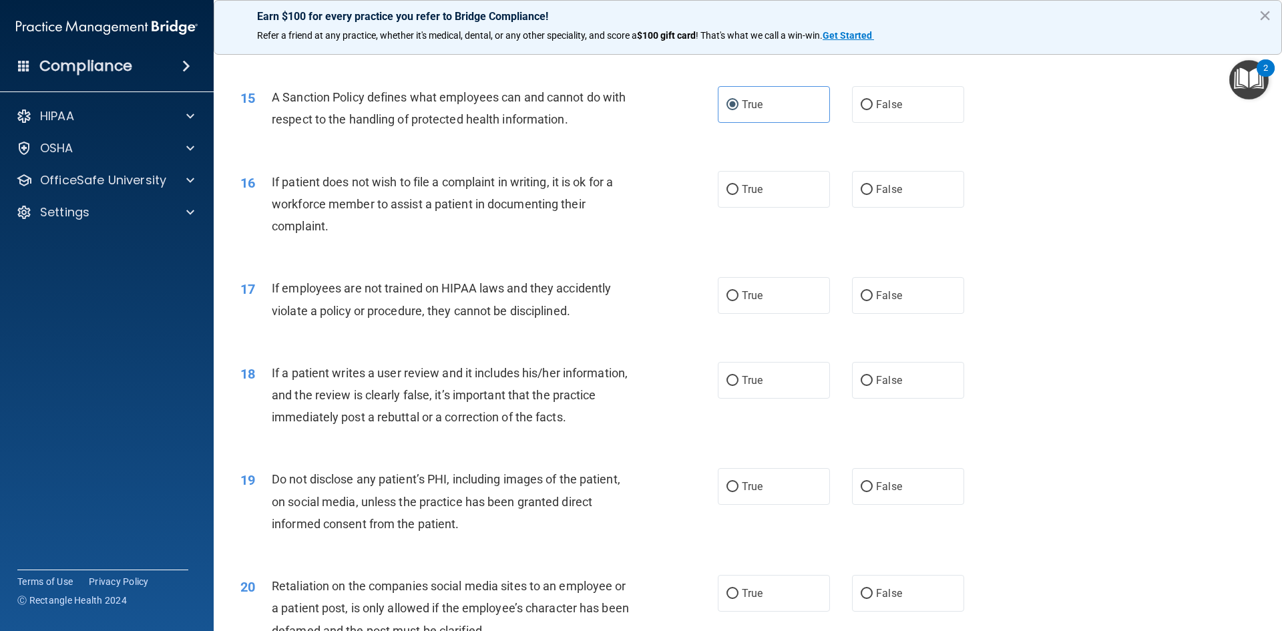
scroll to position [1602, 0]
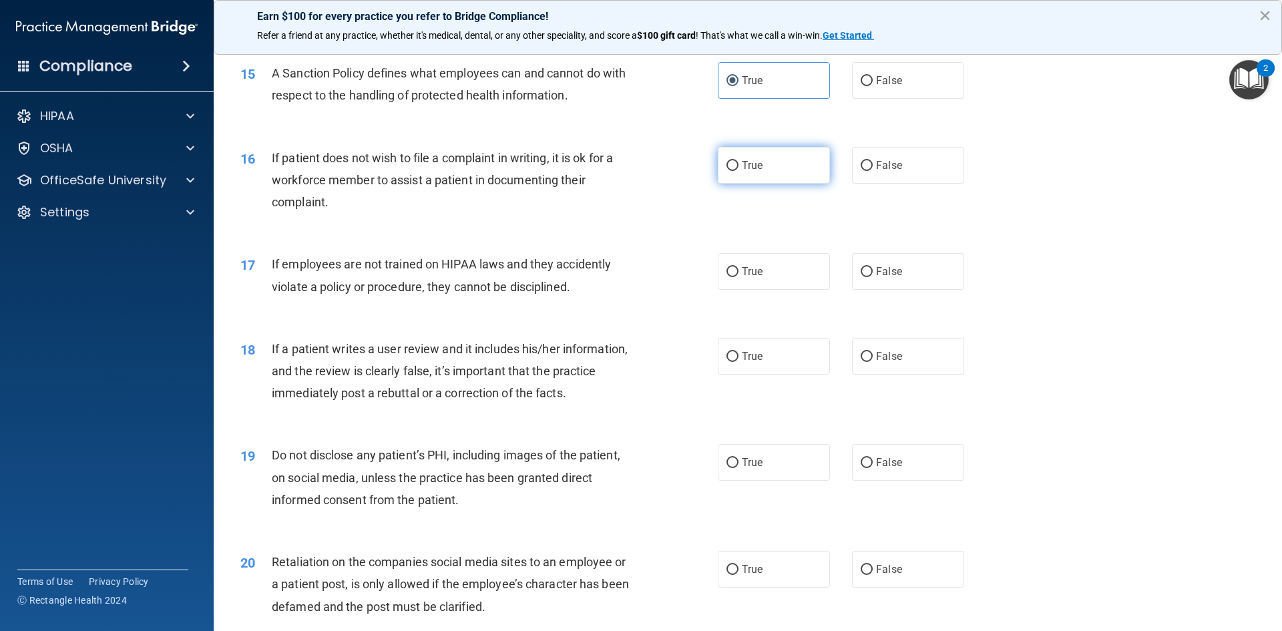
click at [778, 184] on label "True" at bounding box center [774, 165] width 112 height 37
click at [738, 171] on input "True" at bounding box center [732, 166] width 12 height 10
radio input "true"
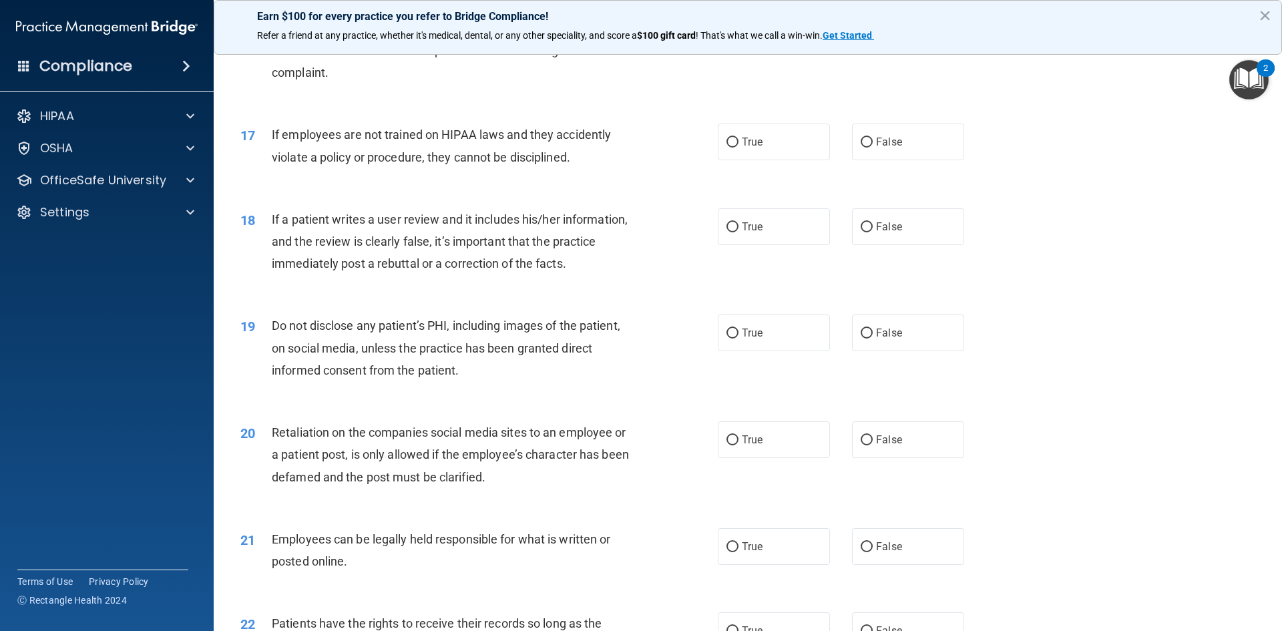
scroll to position [1736, 0]
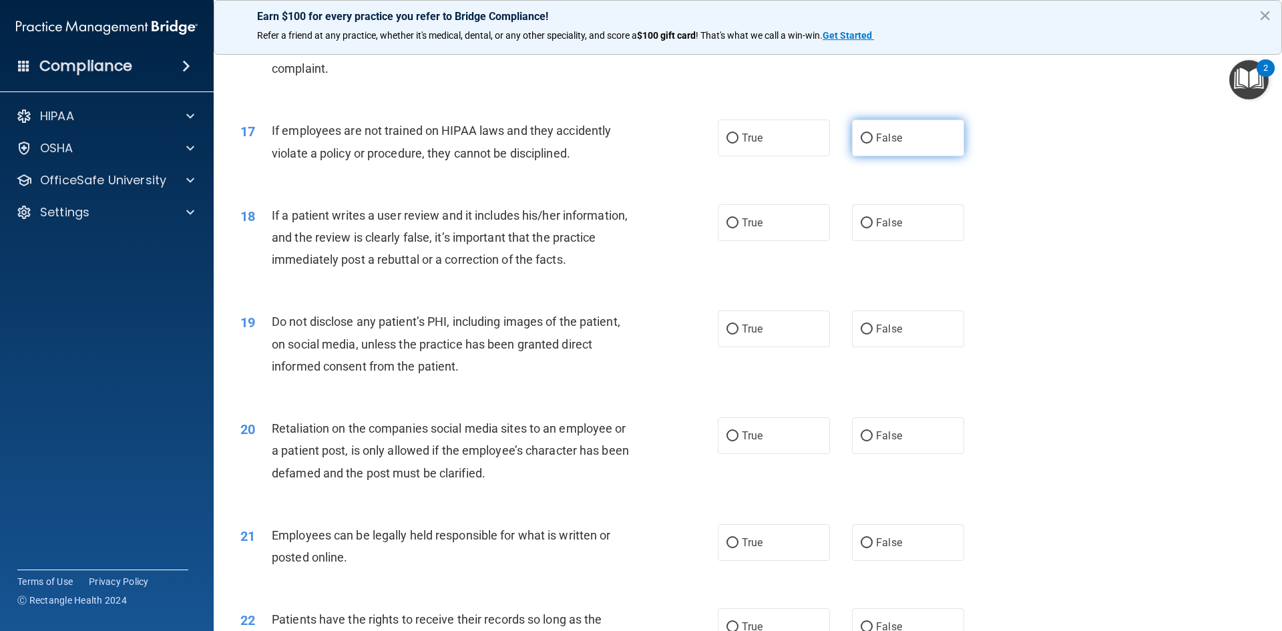
click at [884, 156] on label "False" at bounding box center [908, 137] width 112 height 37
click at [872, 144] on input "False" at bounding box center [866, 139] width 12 height 10
radio input "true"
click at [750, 144] on span "True" at bounding box center [752, 137] width 21 height 13
click at [738, 144] on input "True" at bounding box center [732, 139] width 12 height 10
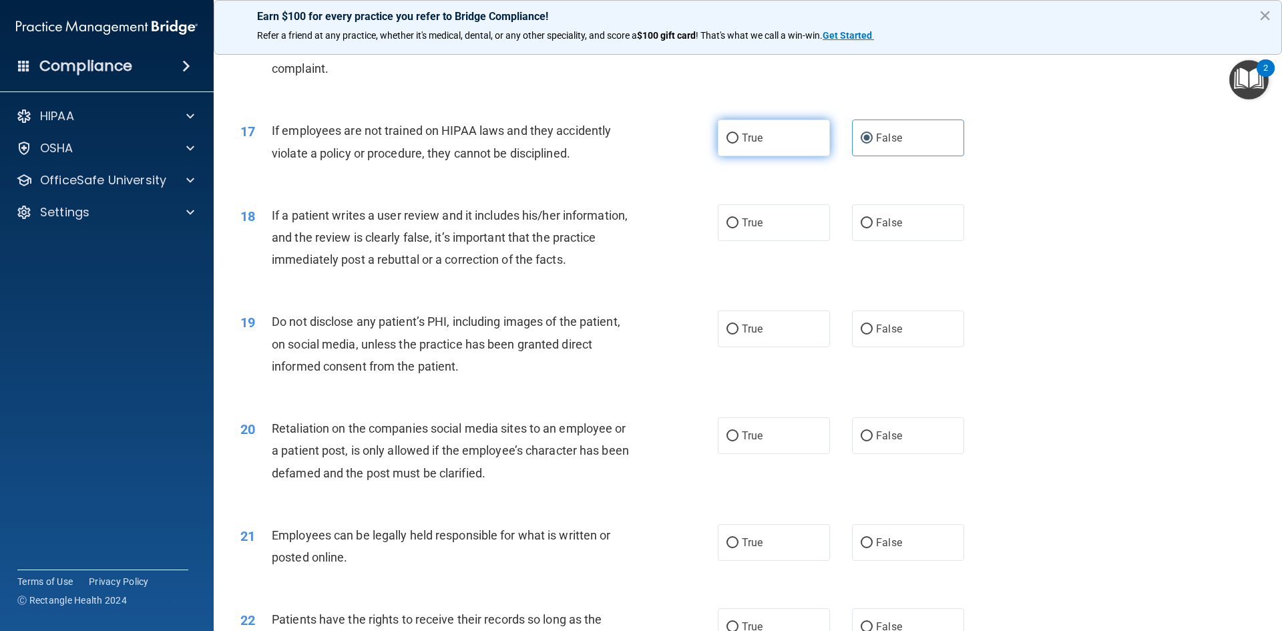
radio input "true"
radio input "false"
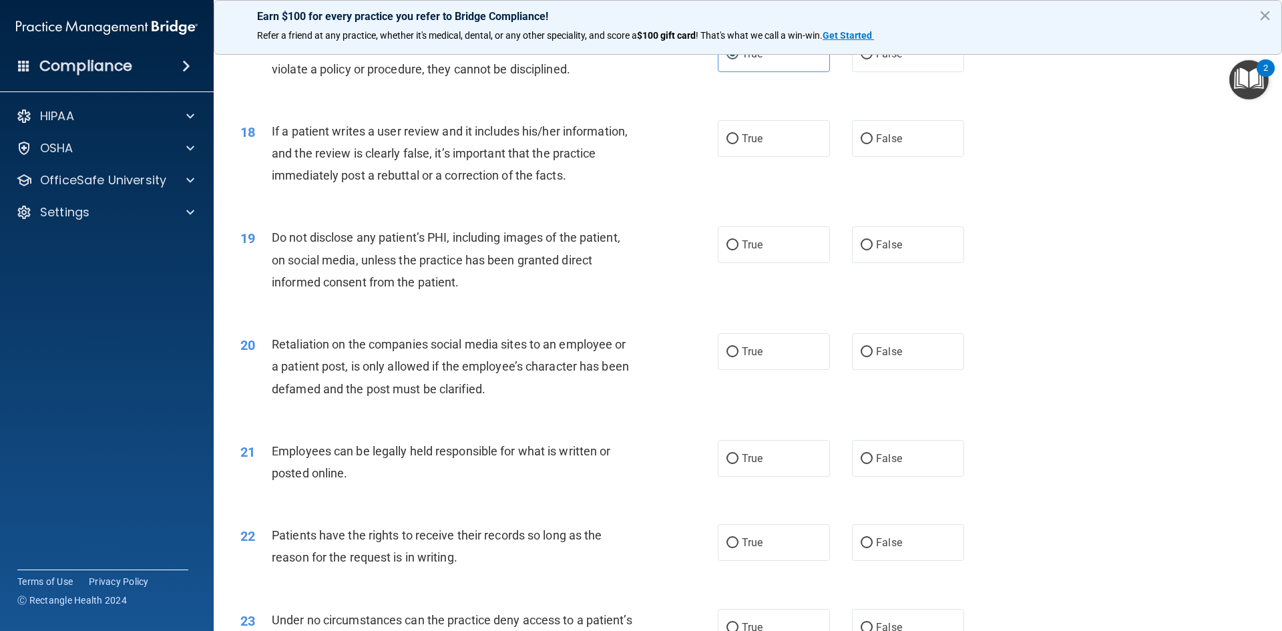
scroll to position [1869, 0]
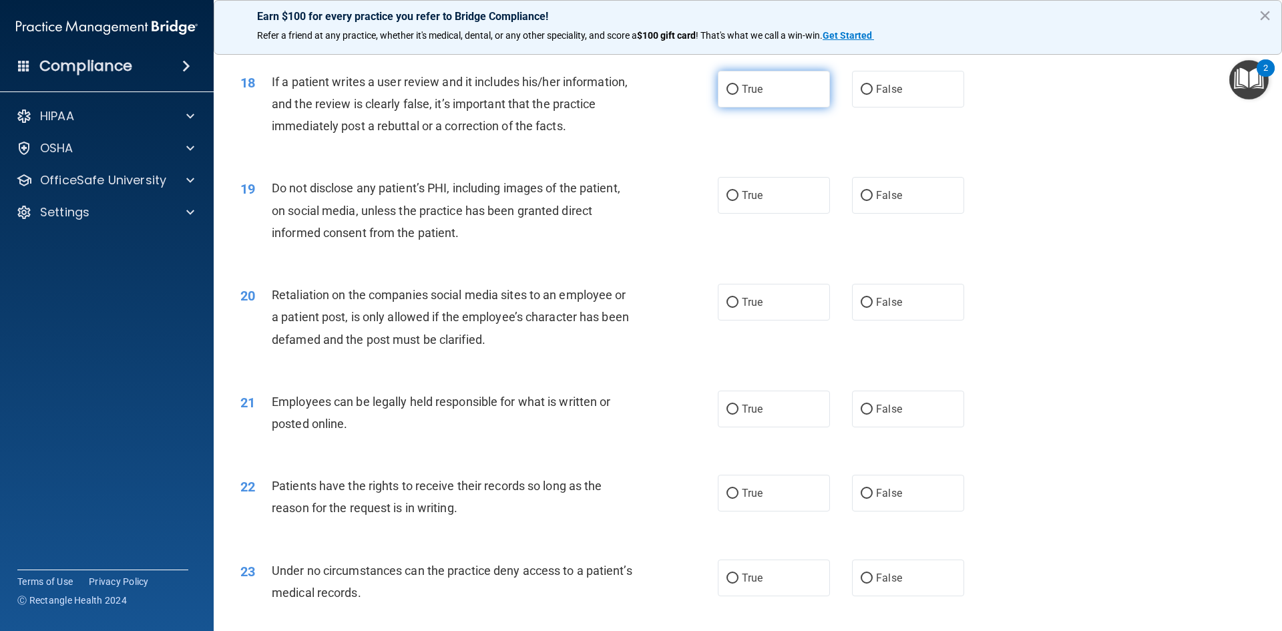
click at [759, 107] on label "True" at bounding box center [774, 89] width 112 height 37
click at [738, 95] on input "True" at bounding box center [732, 90] width 12 height 10
radio input "true"
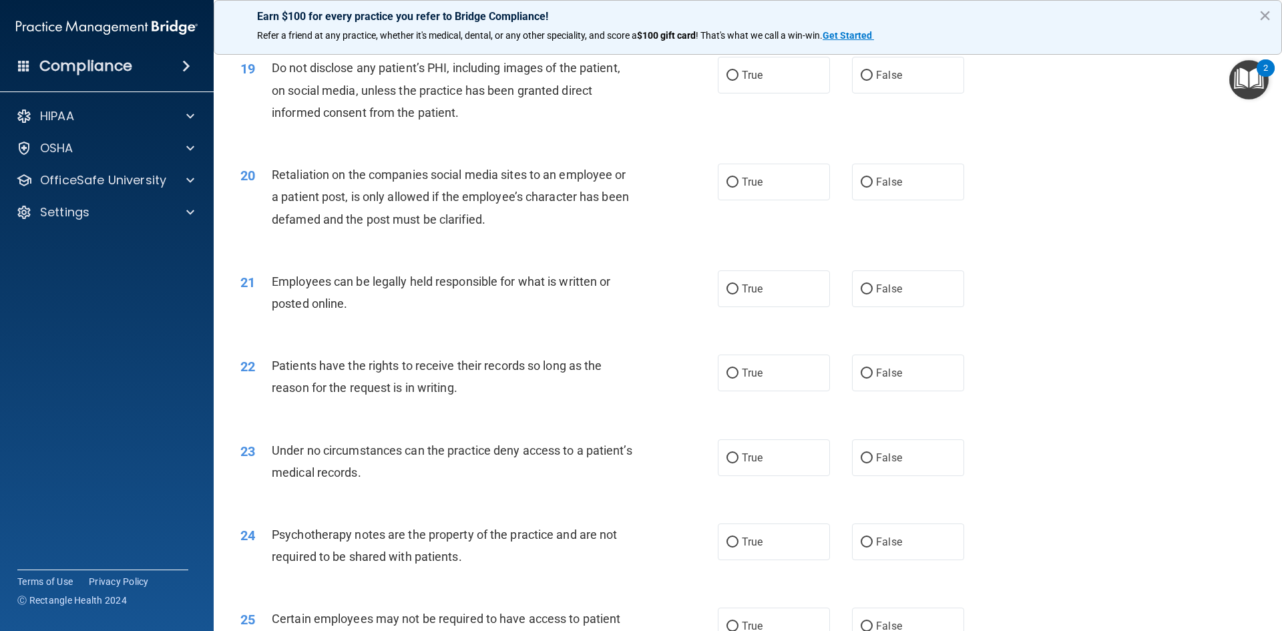
scroll to position [2003, 0]
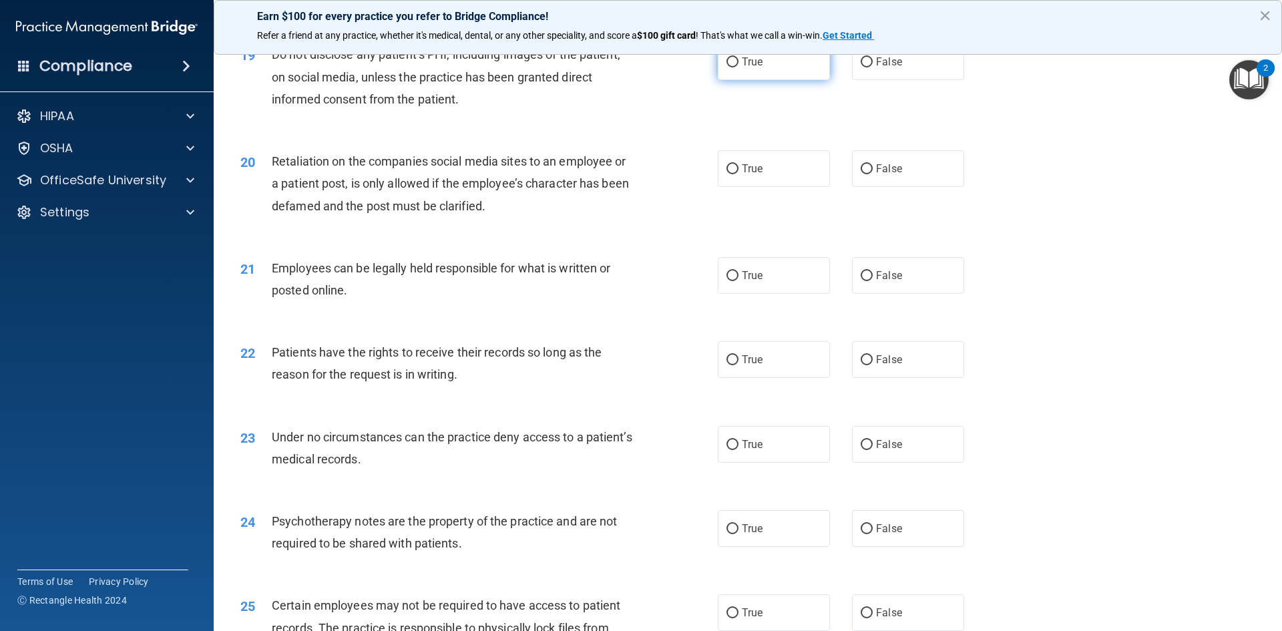
click at [760, 79] on label "True" at bounding box center [774, 61] width 112 height 37
click at [738, 67] on input "True" at bounding box center [732, 62] width 12 height 10
radio input "true"
click at [866, 187] on label "False" at bounding box center [908, 168] width 112 height 37
click at [866, 174] on input "False" at bounding box center [866, 169] width 12 height 10
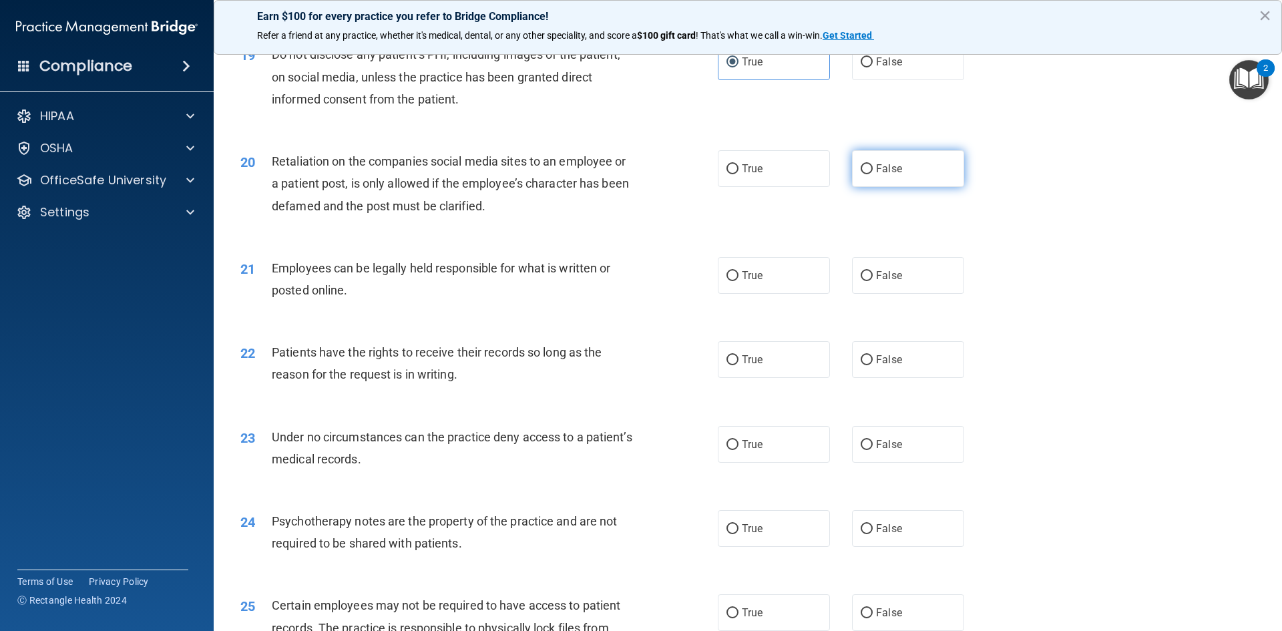
radio input "true"
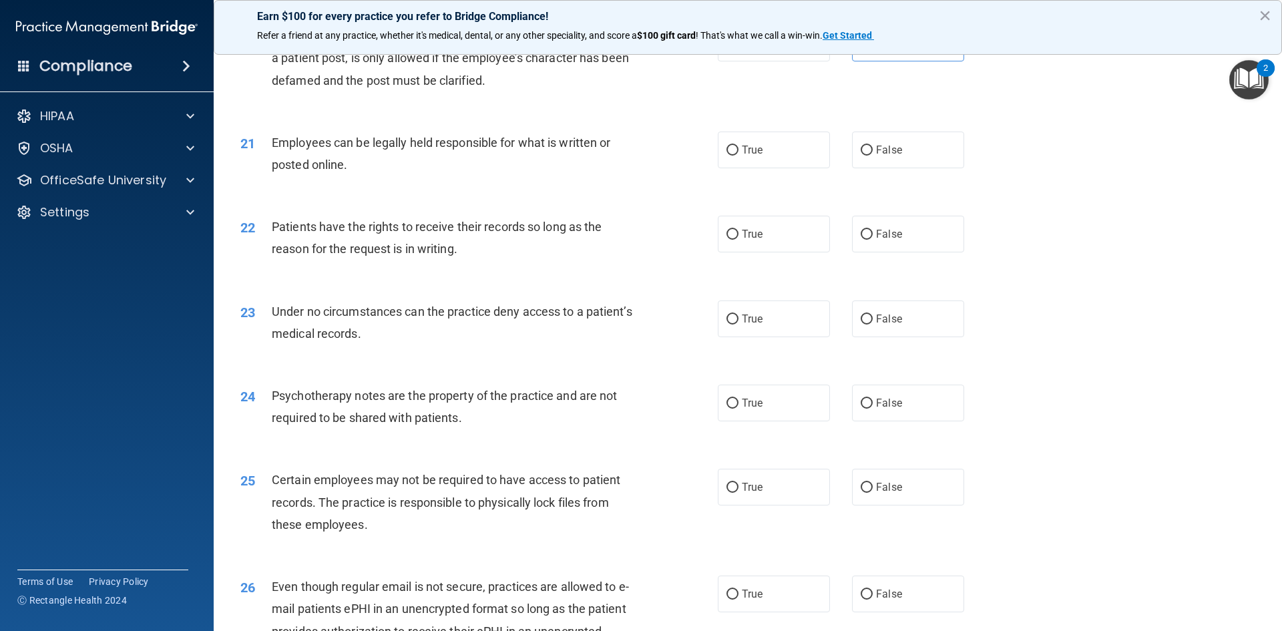
scroll to position [2136, 0]
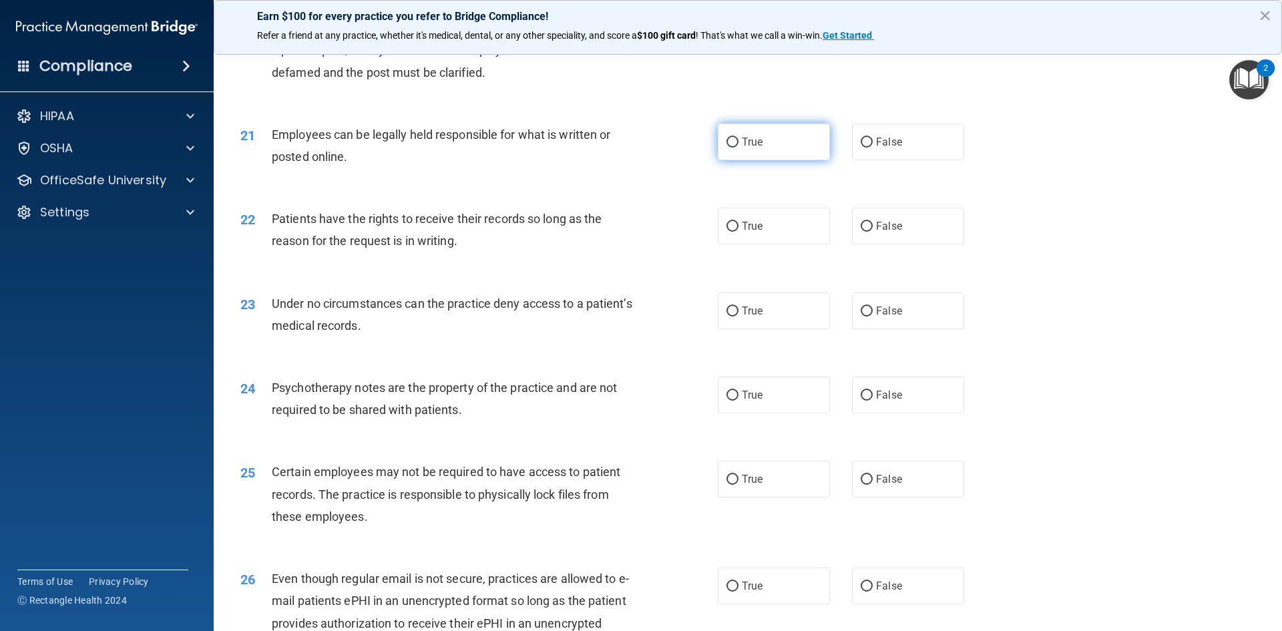
click at [742, 148] on span "True" at bounding box center [752, 142] width 21 height 13
click at [738, 148] on input "True" at bounding box center [732, 143] width 12 height 10
radio input "true"
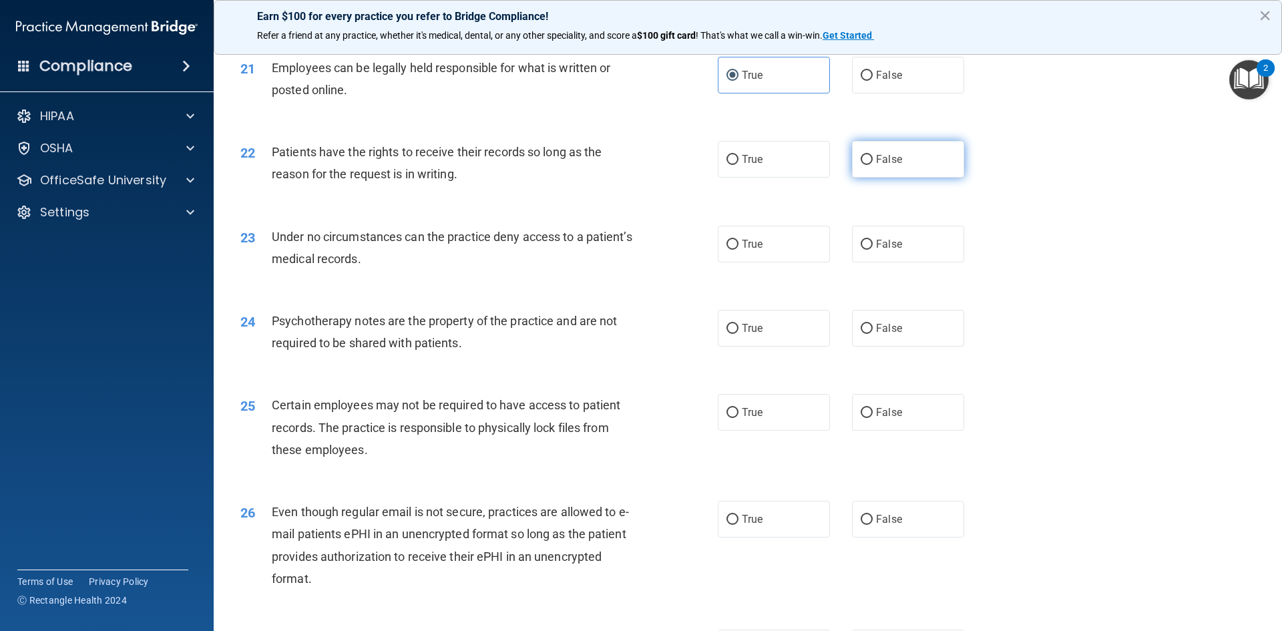
click at [860, 165] on input "False" at bounding box center [866, 160] width 12 height 10
radio input "true"
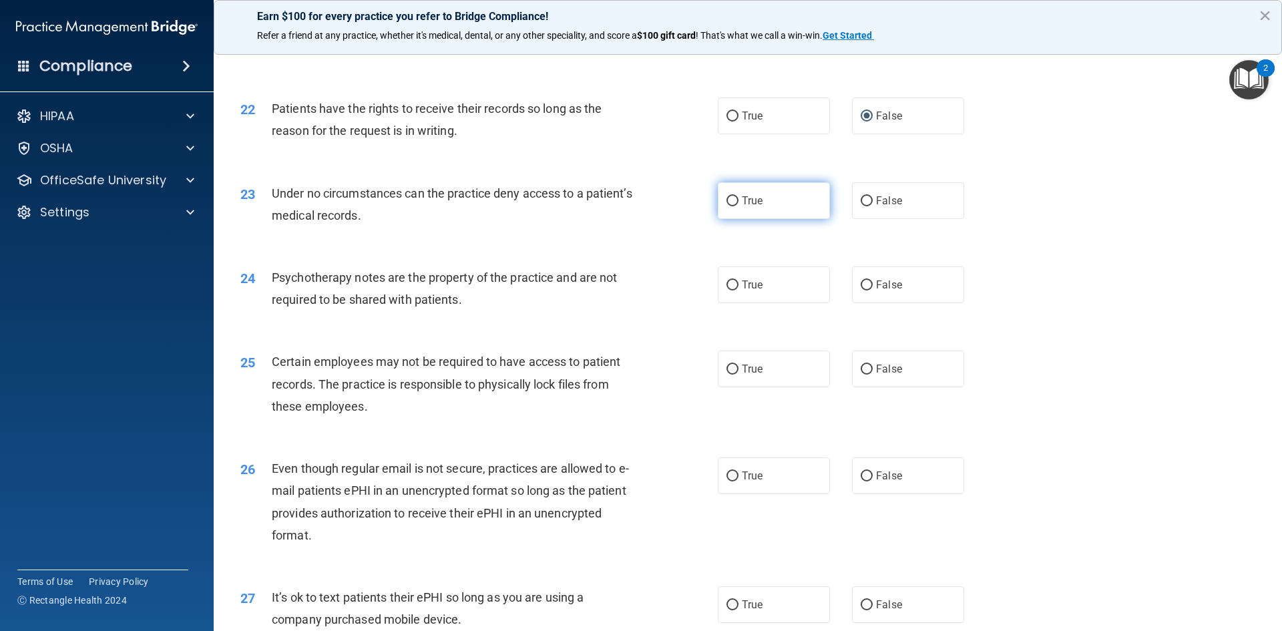
scroll to position [2336, 0]
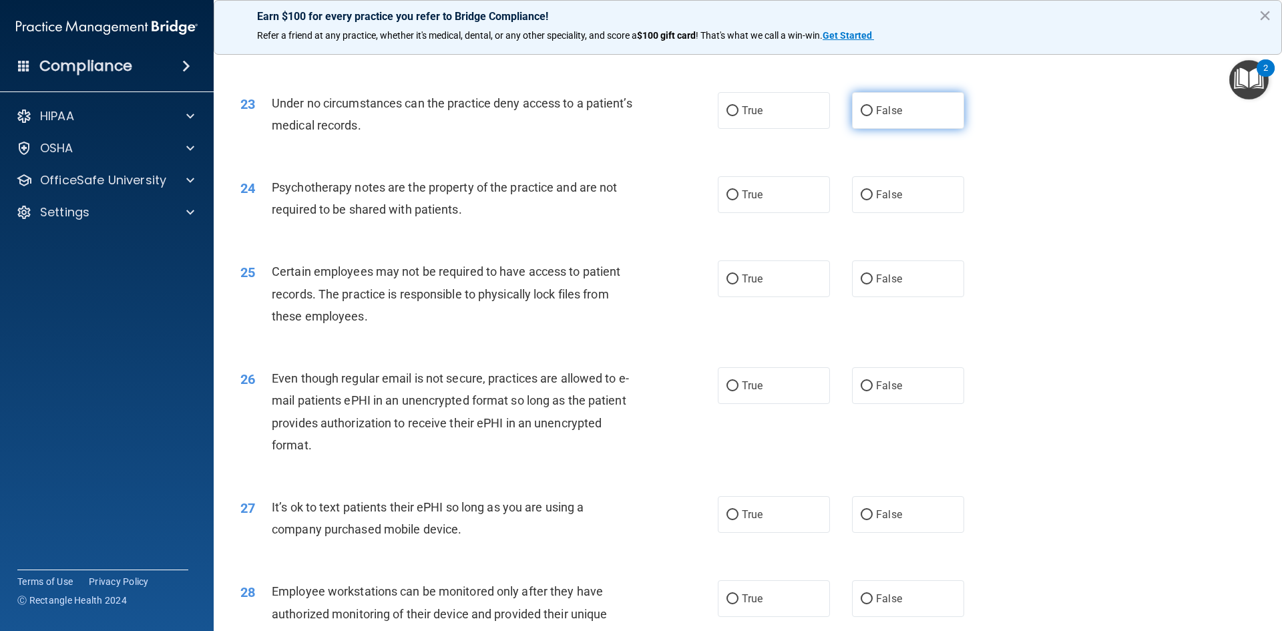
click at [860, 116] on input "False" at bounding box center [866, 111] width 12 height 10
radio input "true"
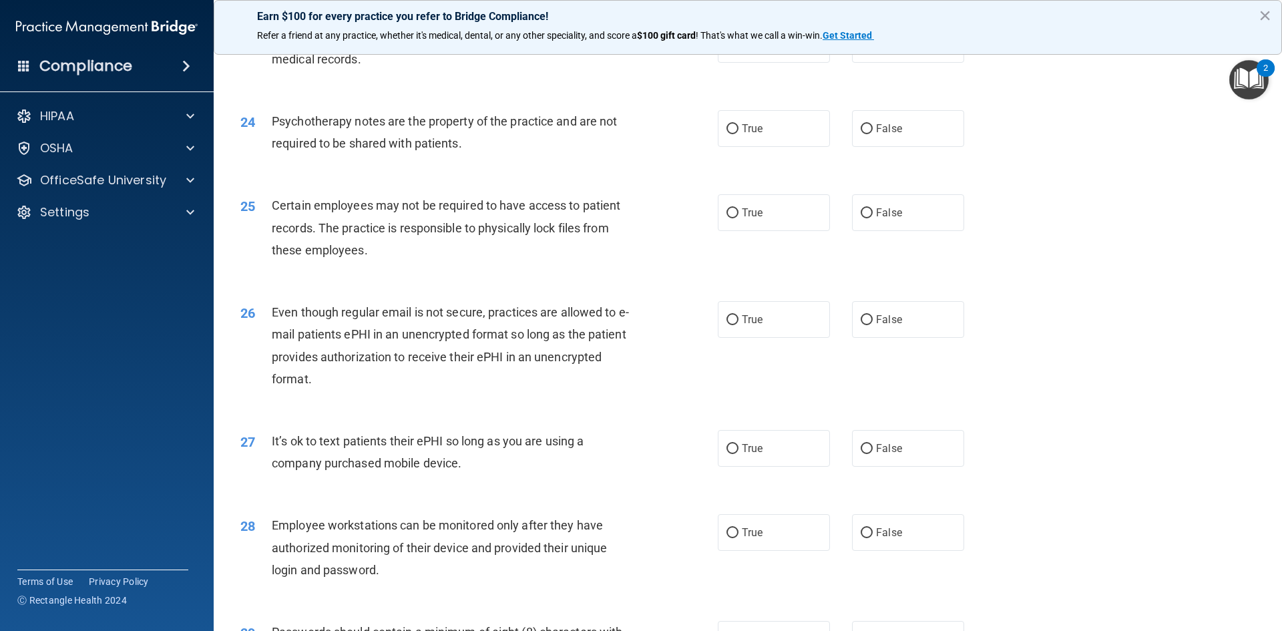
scroll to position [2403, 0]
click at [914, 146] on label "False" at bounding box center [908, 127] width 112 height 37
click at [872, 134] on input "False" at bounding box center [866, 128] width 12 height 10
radio input "true"
click at [768, 230] on label "True" at bounding box center [774, 212] width 112 height 37
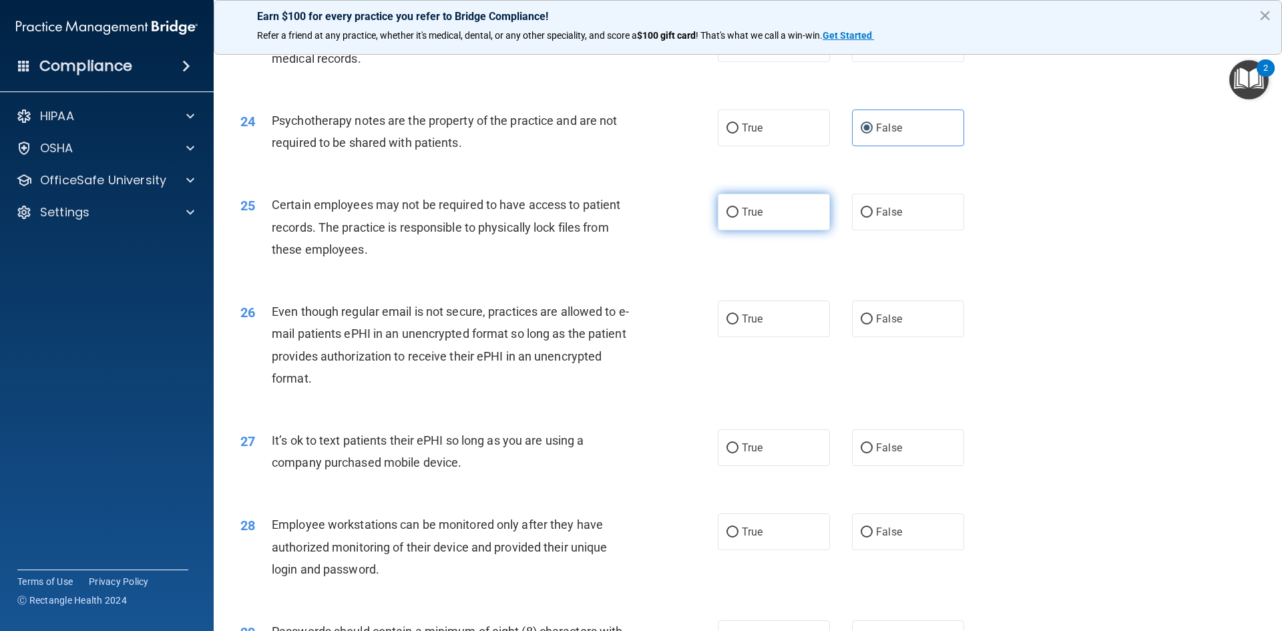
click at [738, 218] on input "True" at bounding box center [732, 213] width 12 height 10
radio input "true"
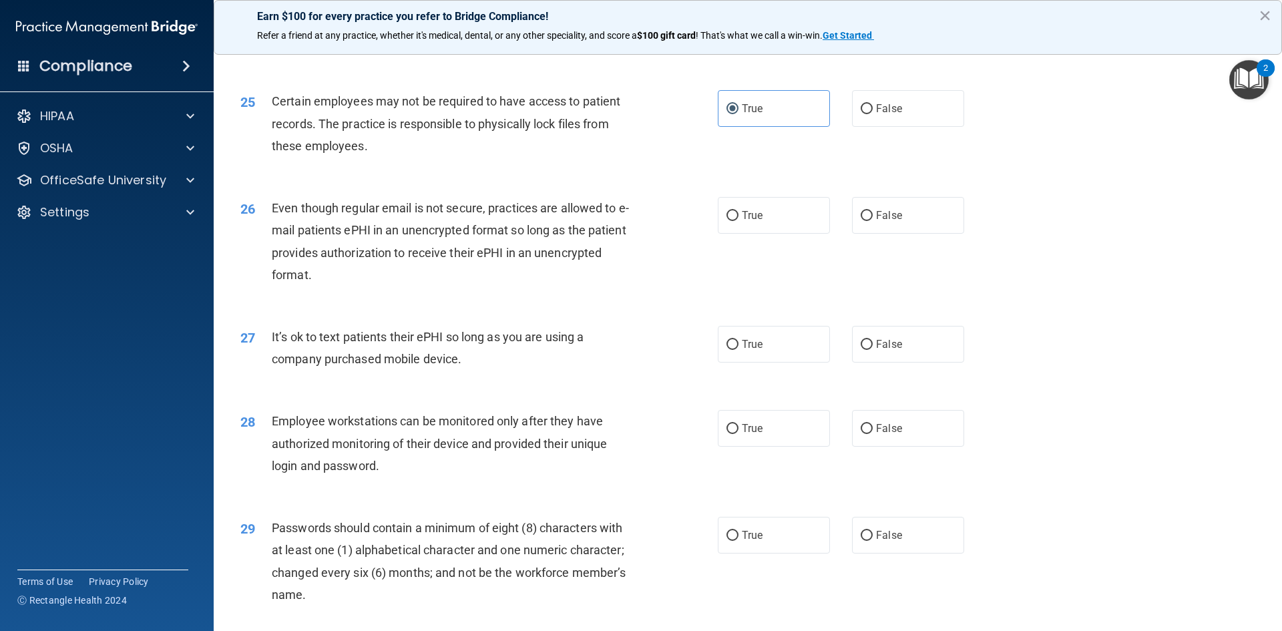
scroll to position [2537, 0]
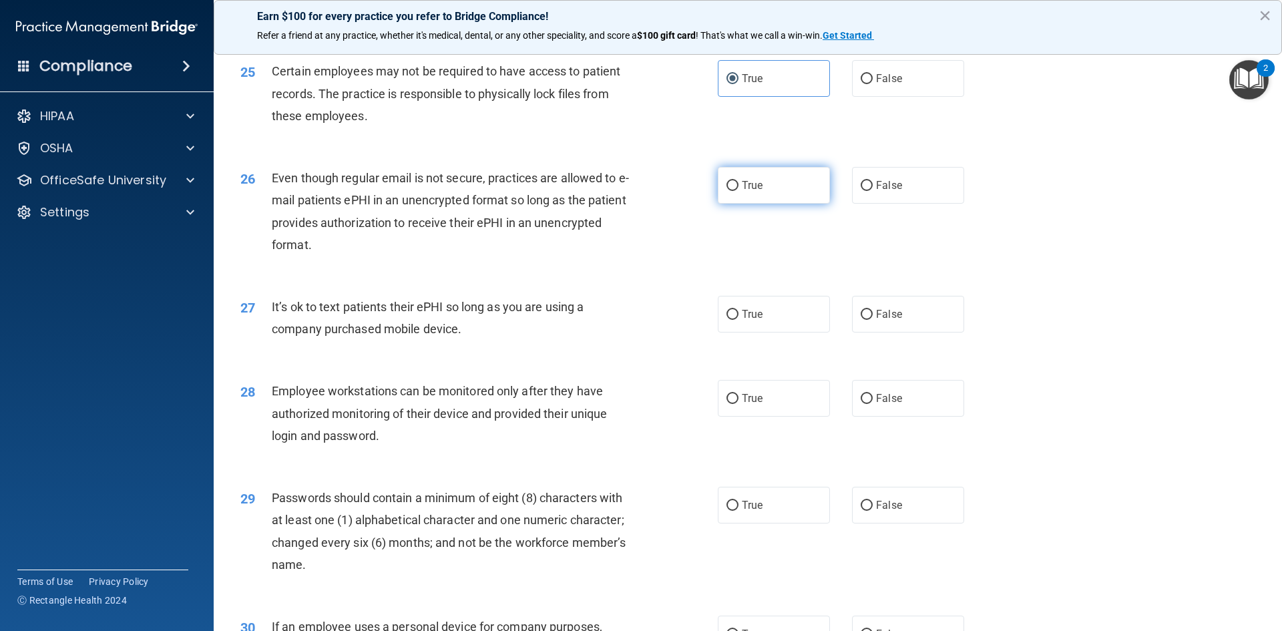
click at [740, 204] on label "True" at bounding box center [774, 185] width 112 height 37
click at [738, 191] on input "True" at bounding box center [732, 186] width 12 height 10
radio input "true"
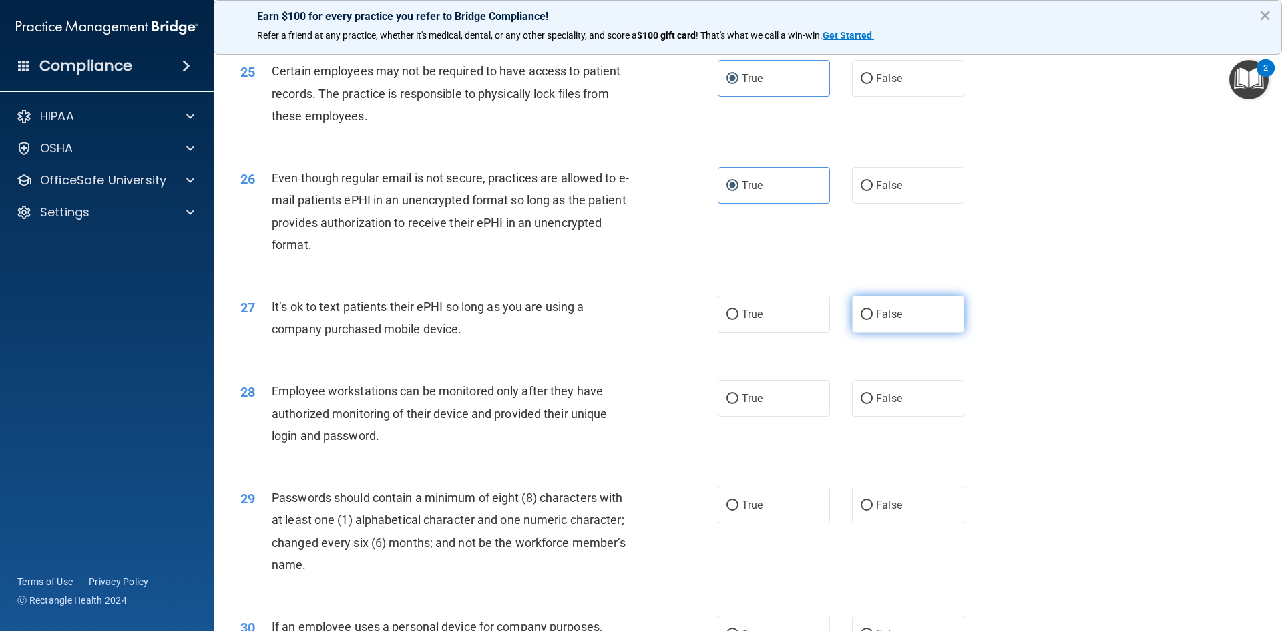
click at [876, 320] on span "False" at bounding box center [889, 314] width 26 height 13
click at [872, 320] on input "False" at bounding box center [866, 315] width 12 height 10
radio input "true"
click at [866, 415] on label "False" at bounding box center [908, 398] width 112 height 37
click at [866, 404] on input "False" at bounding box center [866, 399] width 12 height 10
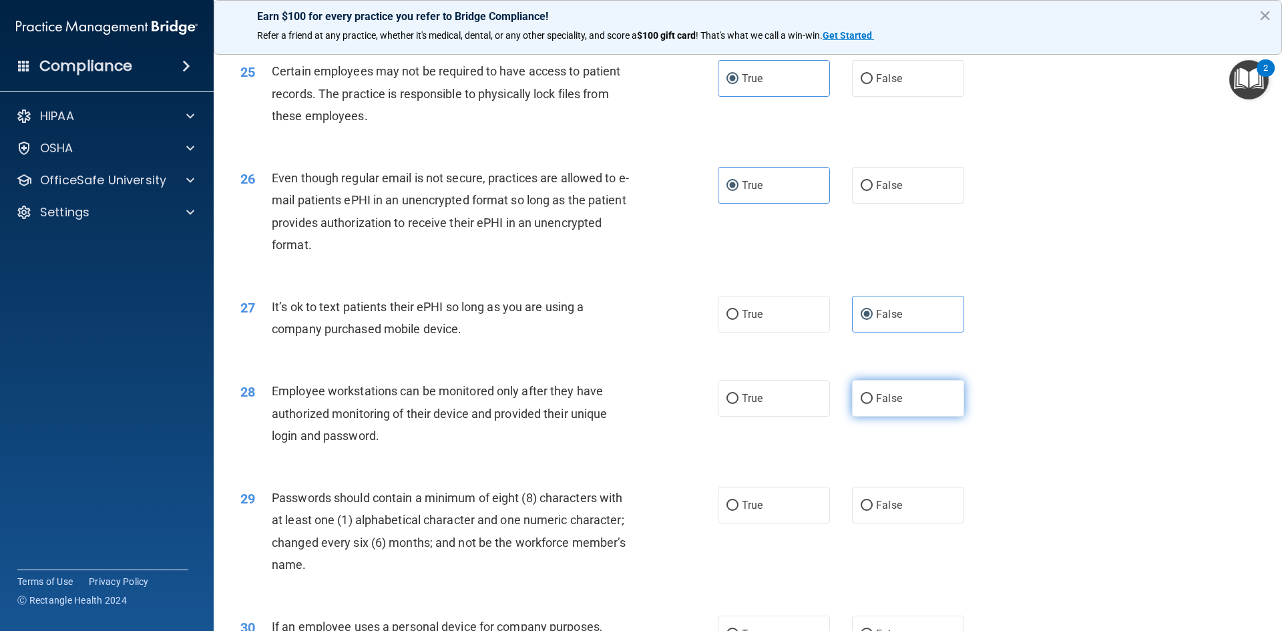
radio input "true"
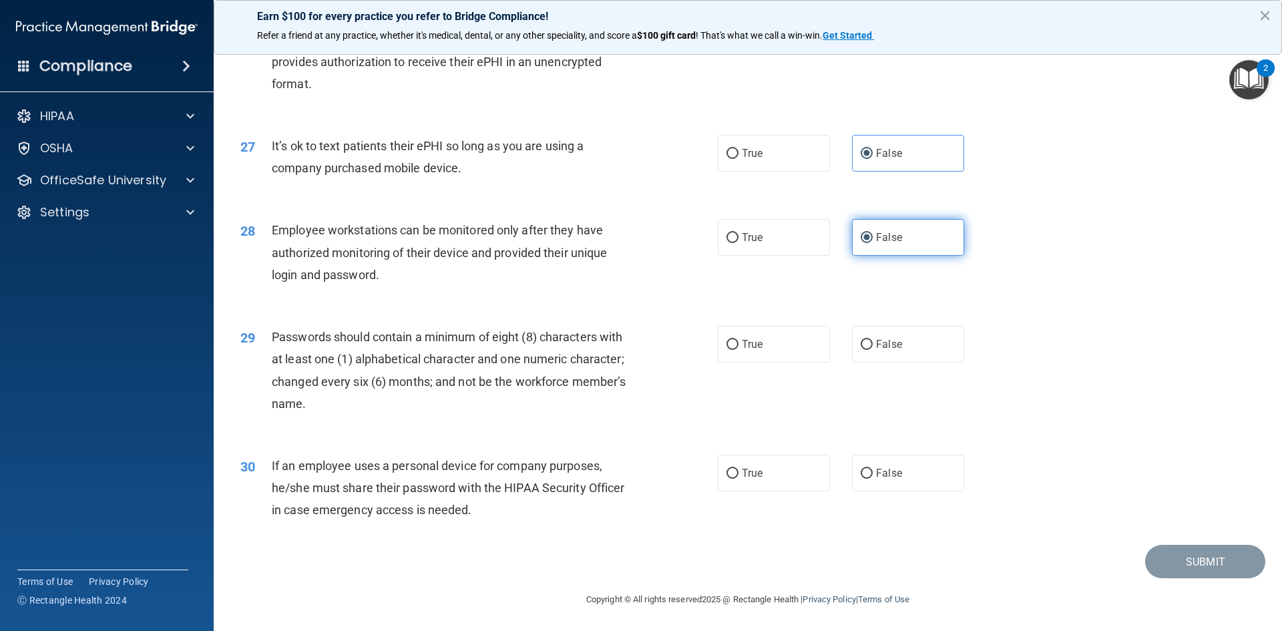
scroll to position [2720, 0]
click at [766, 351] on label "True" at bounding box center [774, 343] width 112 height 37
click at [738, 349] on input "True" at bounding box center [732, 344] width 12 height 10
radio input "true"
click at [748, 477] on span "True" at bounding box center [752, 472] width 21 height 13
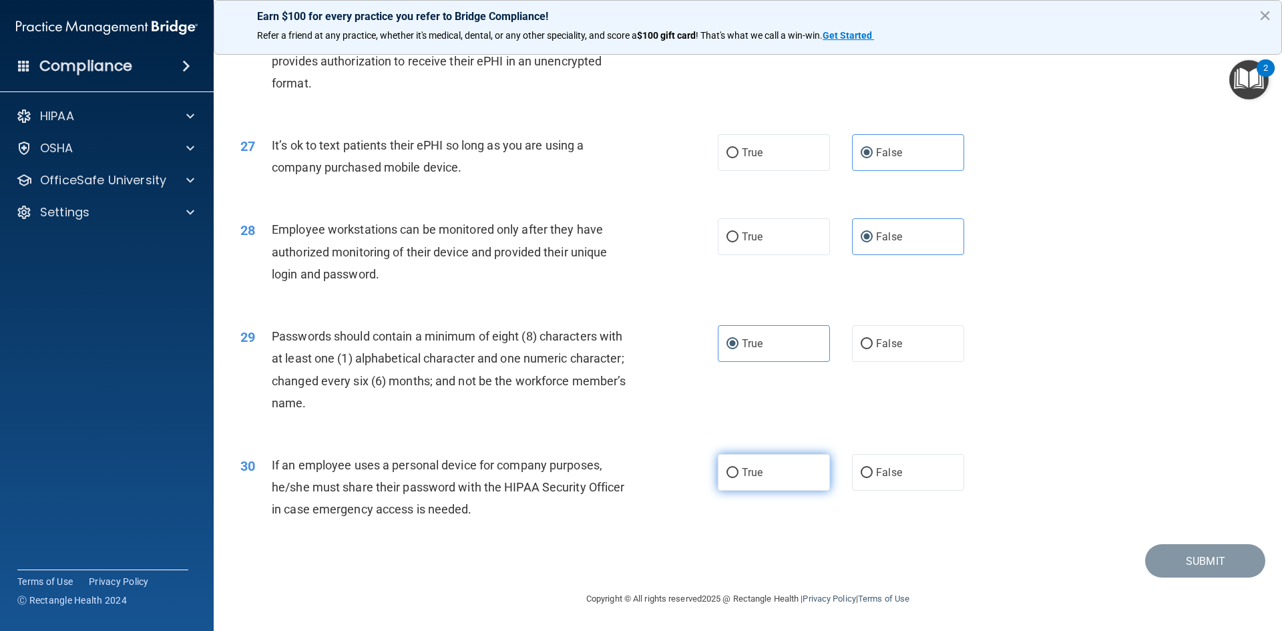
click at [738, 477] on input "True" at bounding box center [732, 473] width 12 height 10
radio input "true"
click at [1169, 561] on button "Submit" at bounding box center [1205, 561] width 120 height 34
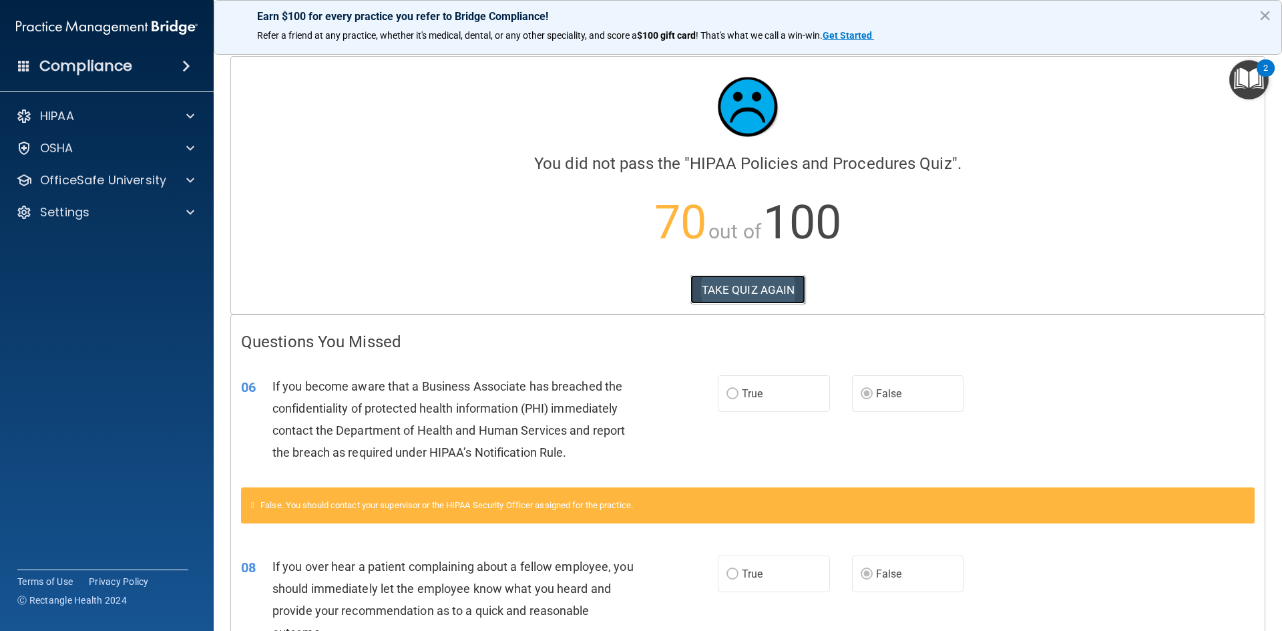
click at [712, 288] on button "TAKE QUIZ AGAIN" at bounding box center [747, 289] width 115 height 29
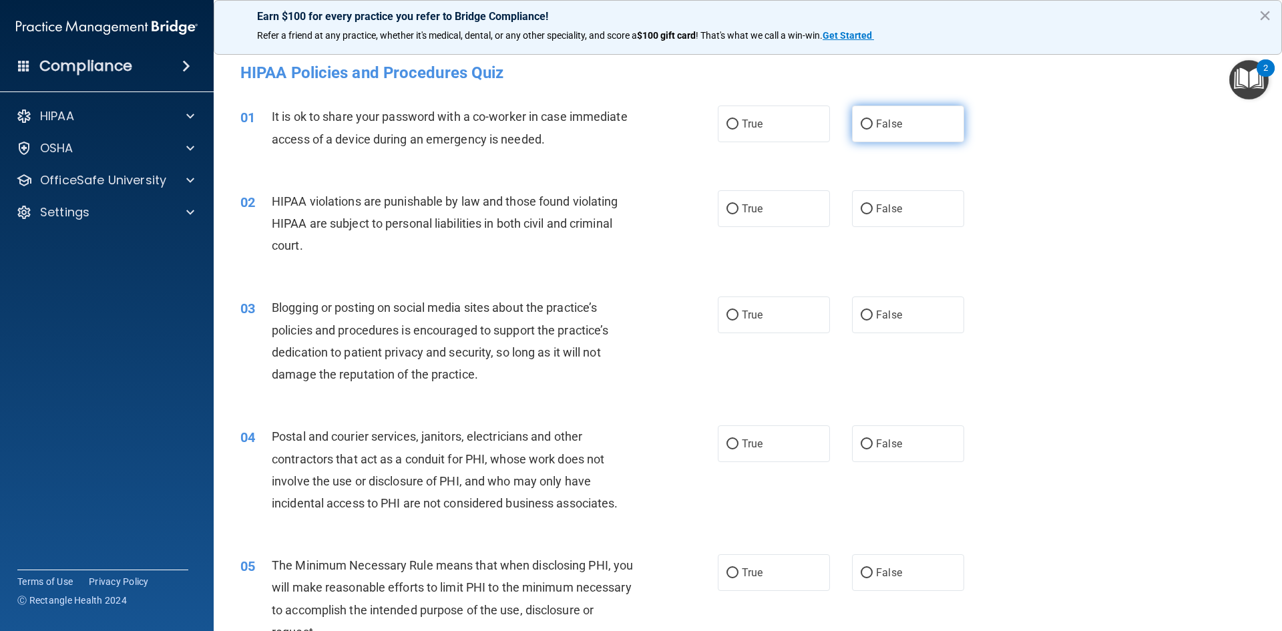
click at [877, 123] on span "False" at bounding box center [889, 123] width 26 height 13
click at [872, 123] on input "False" at bounding box center [866, 124] width 12 height 10
radio input "true"
click at [755, 211] on span "True" at bounding box center [752, 208] width 21 height 13
click at [738, 211] on input "True" at bounding box center [732, 209] width 12 height 10
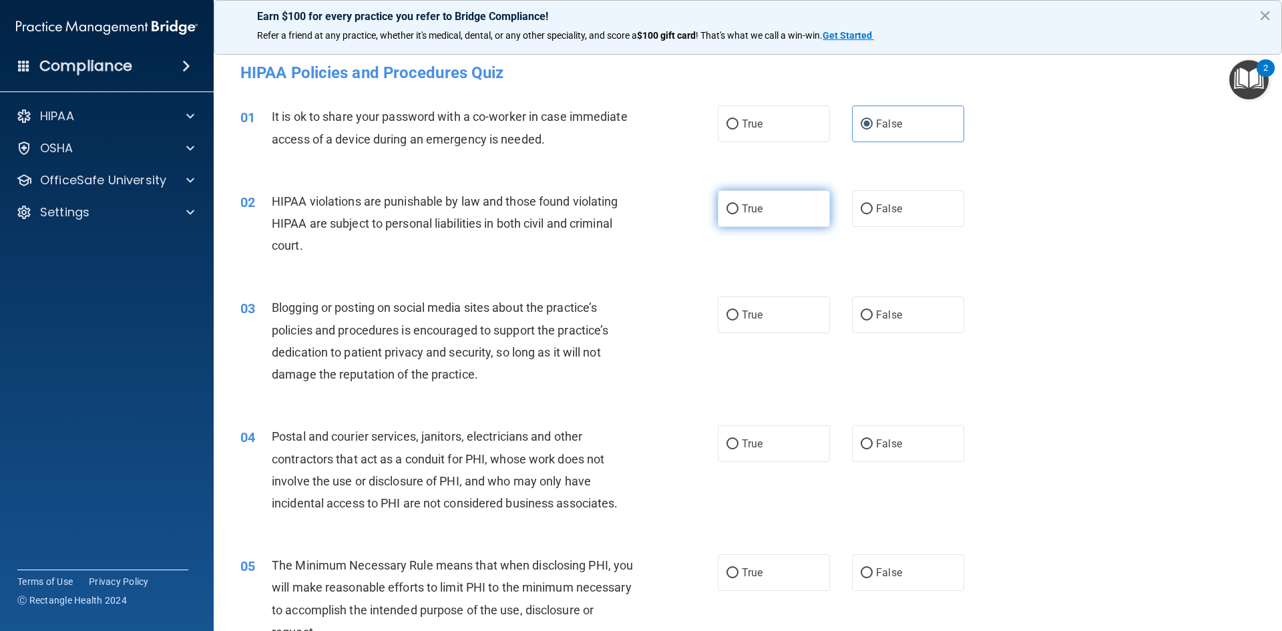
radio input "true"
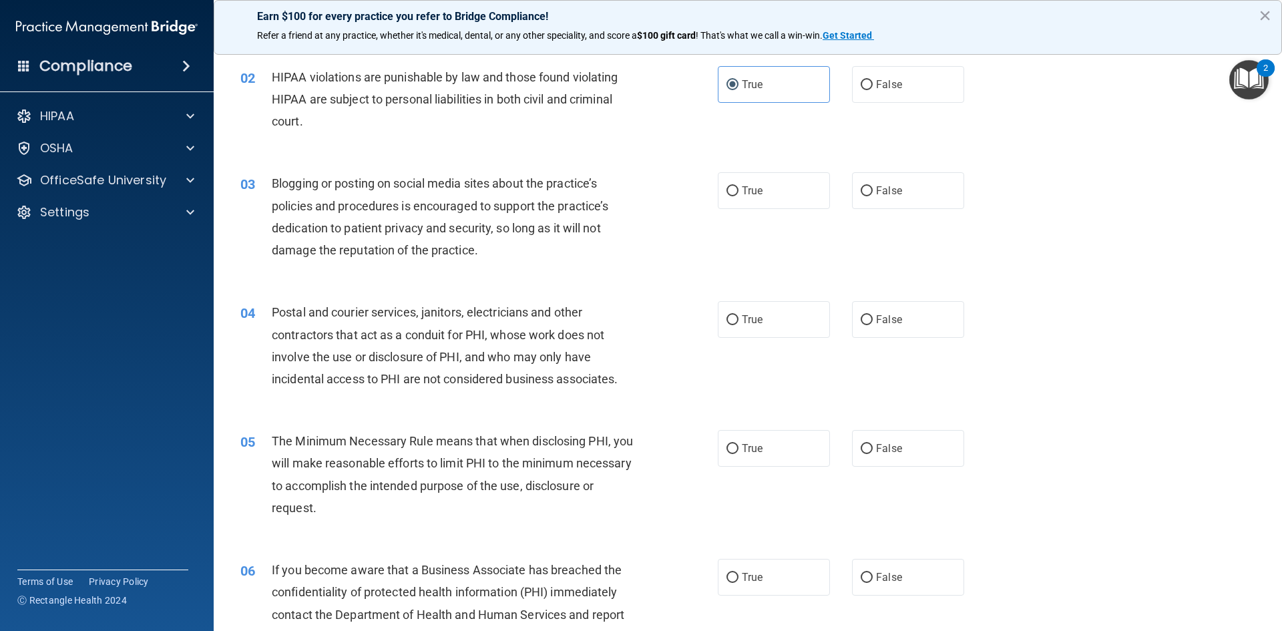
scroll to position [200, 0]
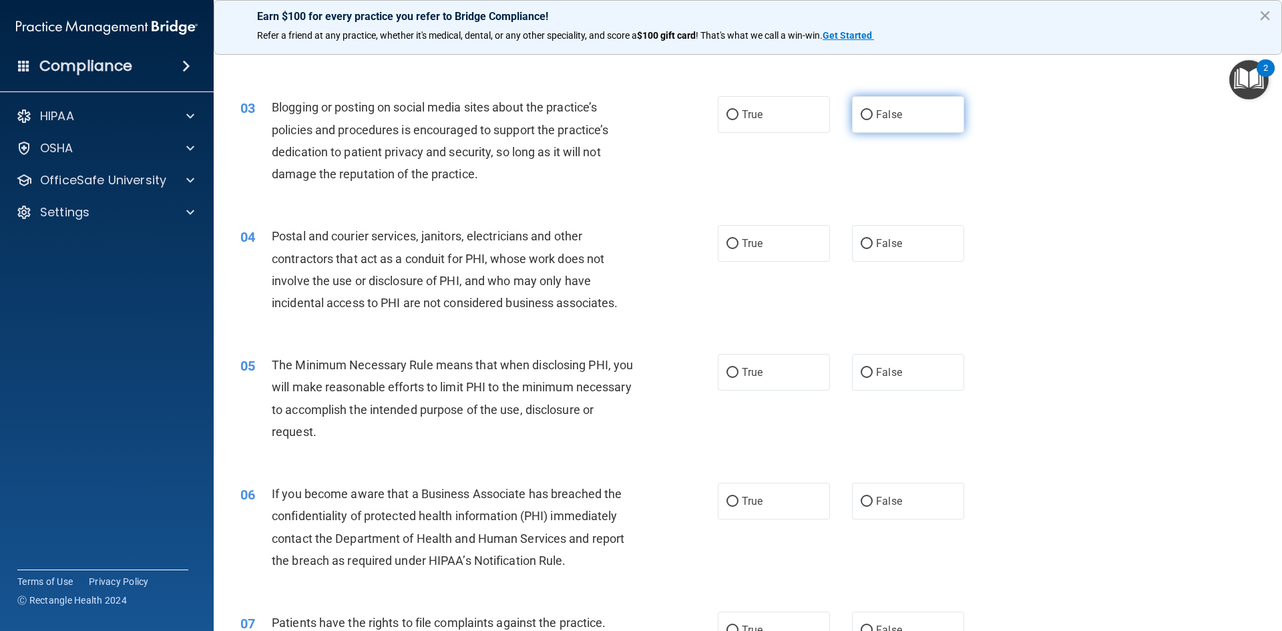
click at [912, 125] on label "False" at bounding box center [908, 114] width 112 height 37
click at [872, 120] on input "False" at bounding box center [866, 115] width 12 height 10
radio input "true"
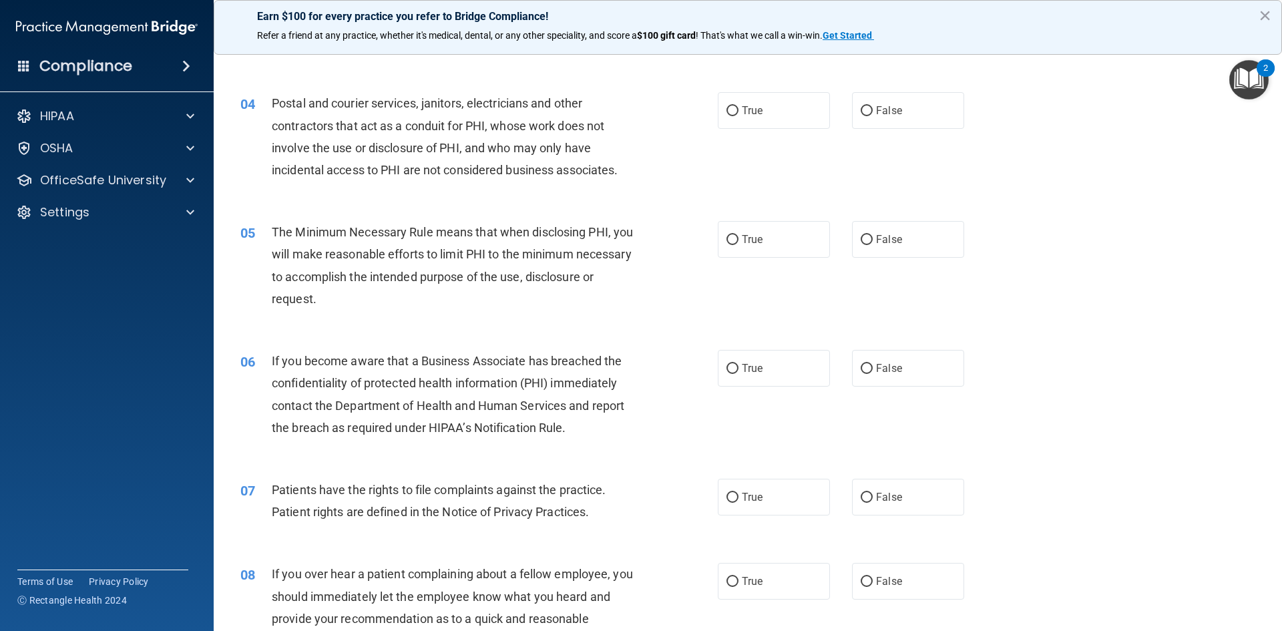
scroll to position [334, 0]
click at [742, 111] on span "True" at bounding box center [752, 109] width 21 height 13
click at [738, 111] on input "True" at bounding box center [732, 110] width 12 height 10
radio input "true"
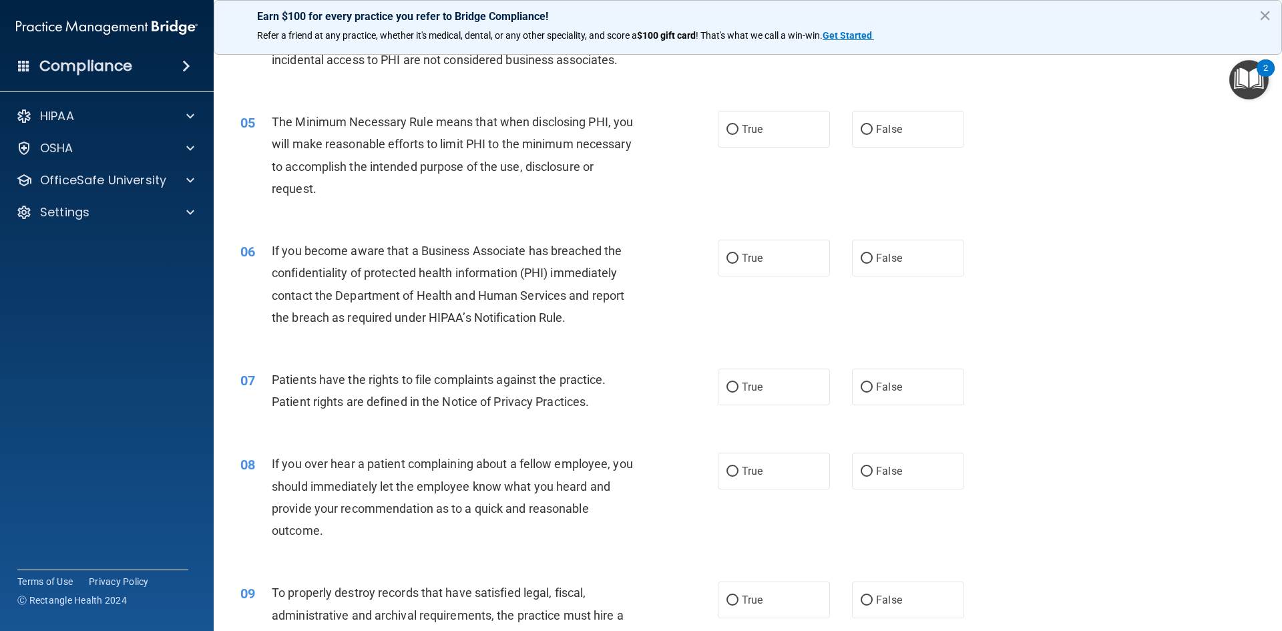
scroll to position [467, 0]
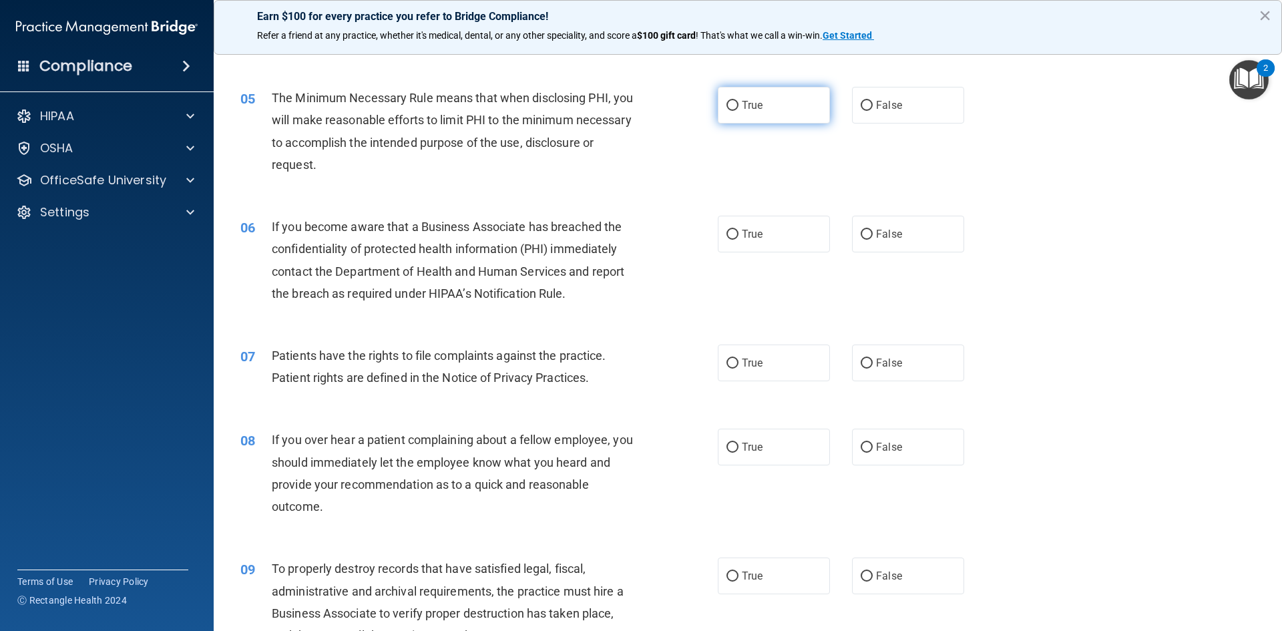
click at [736, 97] on label "True" at bounding box center [774, 105] width 112 height 37
click at [736, 101] on input "True" at bounding box center [732, 106] width 12 height 10
radio input "true"
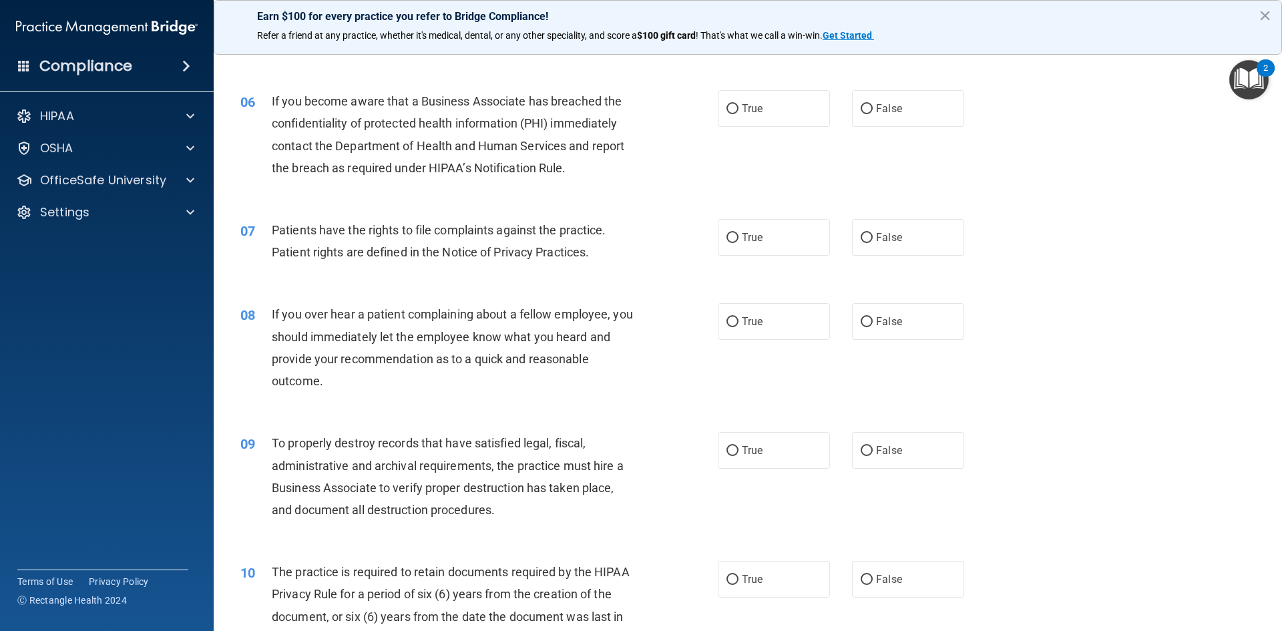
scroll to position [601, 0]
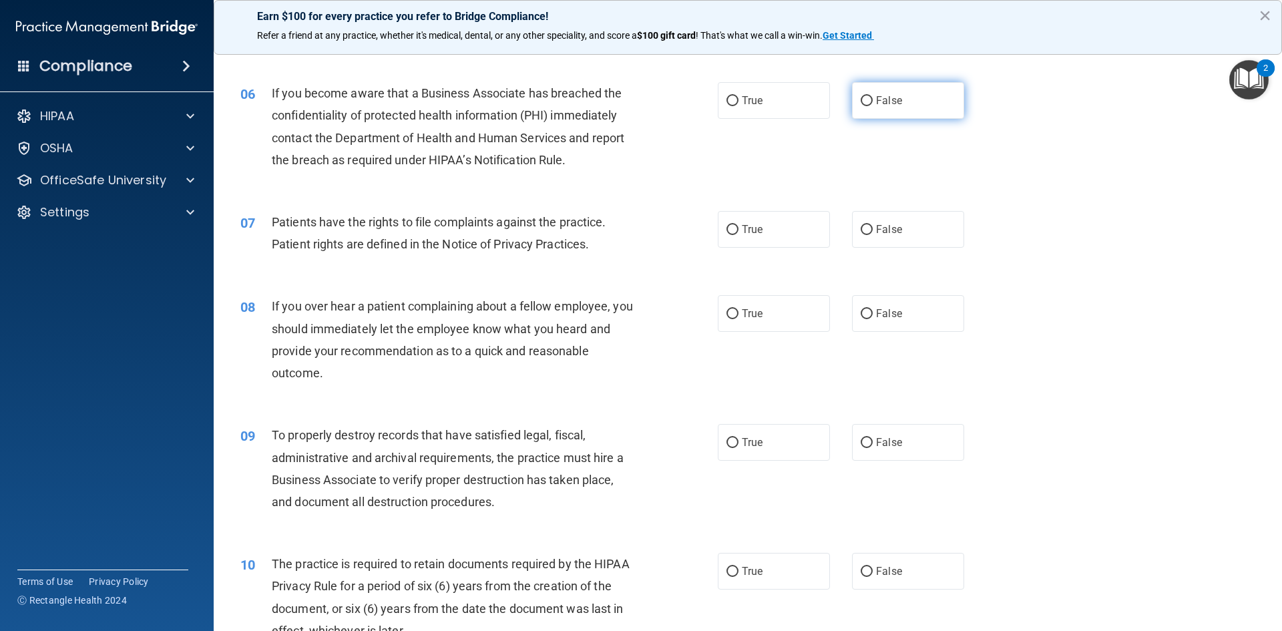
click at [883, 105] on span "False" at bounding box center [889, 100] width 26 height 13
click at [872, 105] on input "False" at bounding box center [866, 101] width 12 height 10
radio input "true"
click at [758, 232] on label "True" at bounding box center [774, 229] width 112 height 37
click at [738, 232] on input "True" at bounding box center [732, 230] width 12 height 10
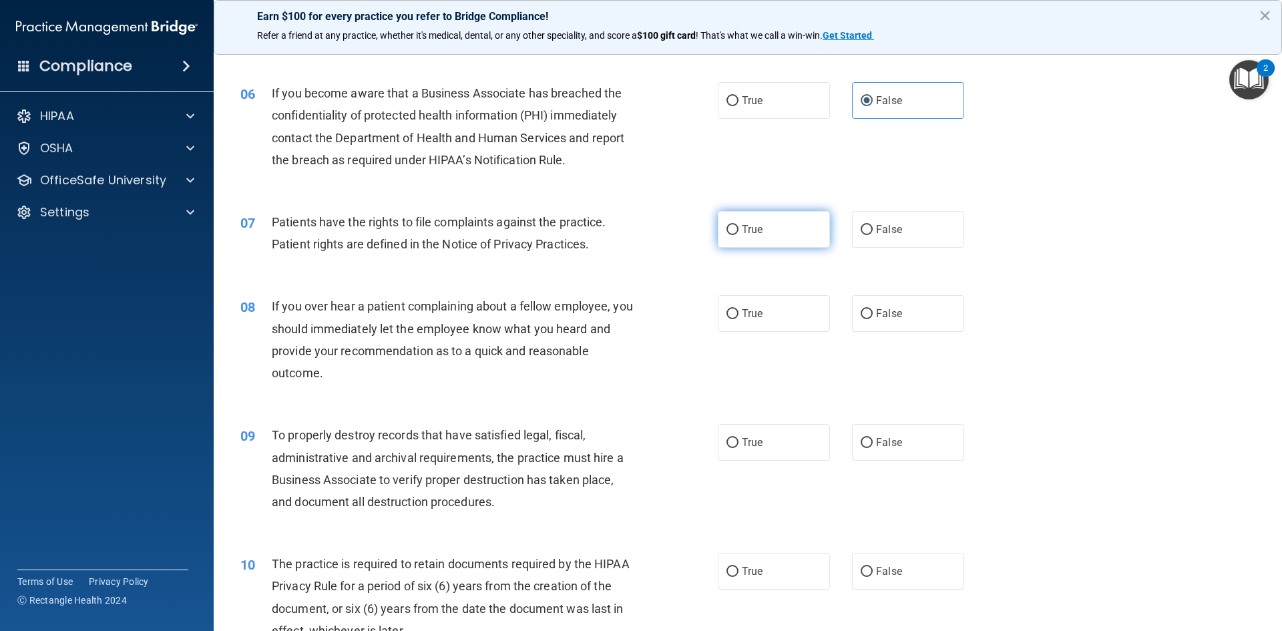
radio input "true"
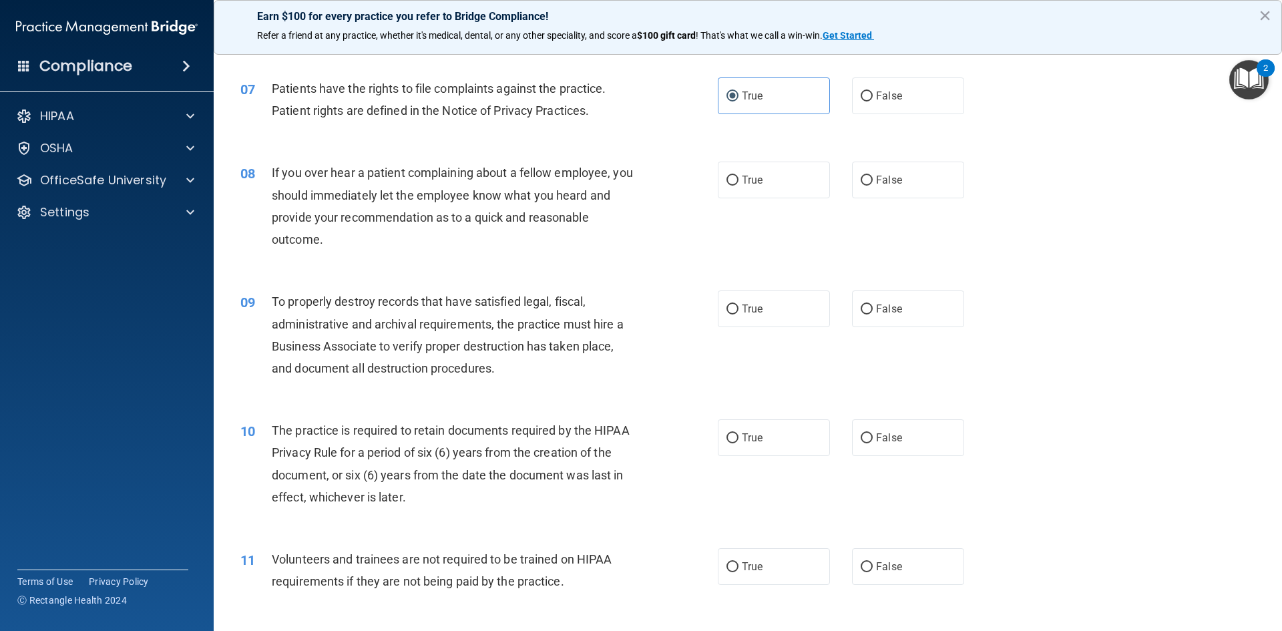
scroll to position [801, 0]
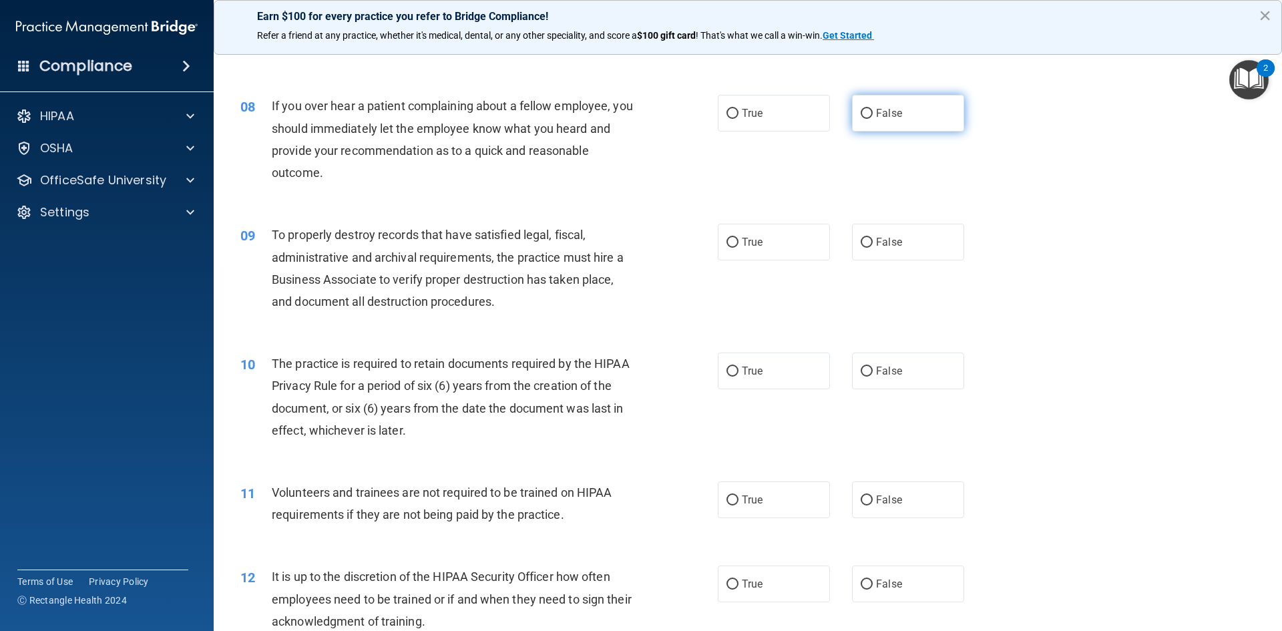
click at [869, 105] on label "False" at bounding box center [908, 113] width 112 height 37
click at [869, 109] on input "False" at bounding box center [866, 114] width 12 height 10
radio input "true"
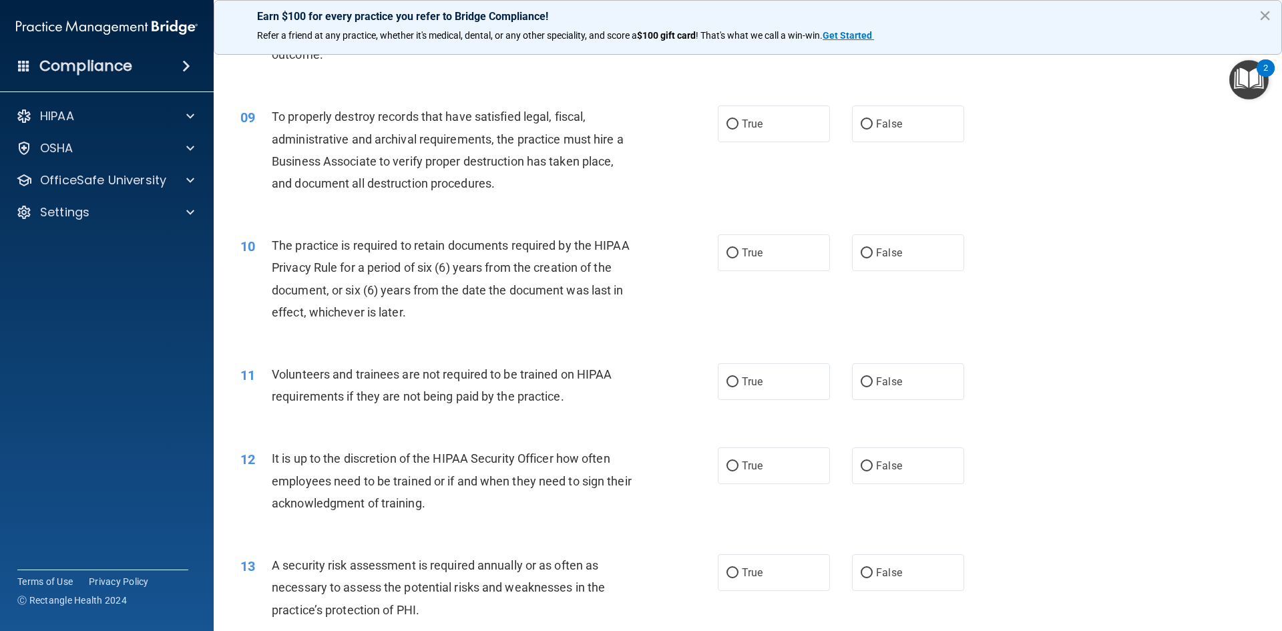
scroll to position [935, 0]
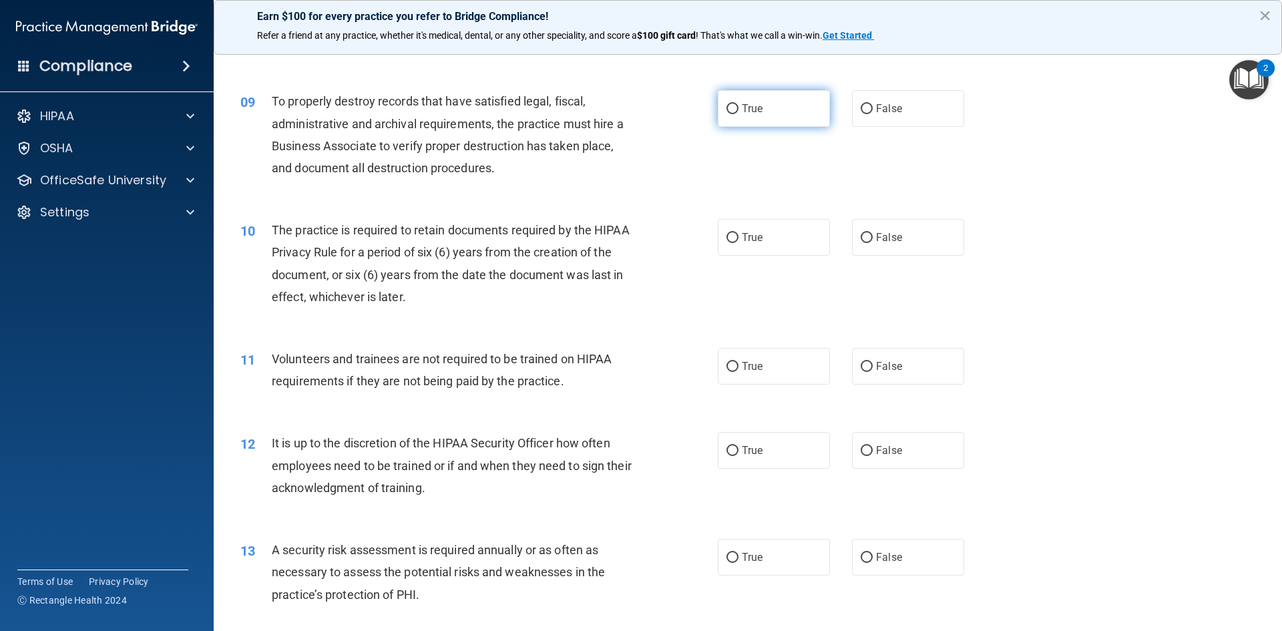
click at [788, 98] on label "True" at bounding box center [774, 108] width 112 height 37
click at [738, 104] on input "True" at bounding box center [732, 109] width 12 height 10
radio input "true"
click at [861, 101] on label "False" at bounding box center [908, 108] width 112 height 37
click at [861, 104] on input "False" at bounding box center [866, 109] width 12 height 10
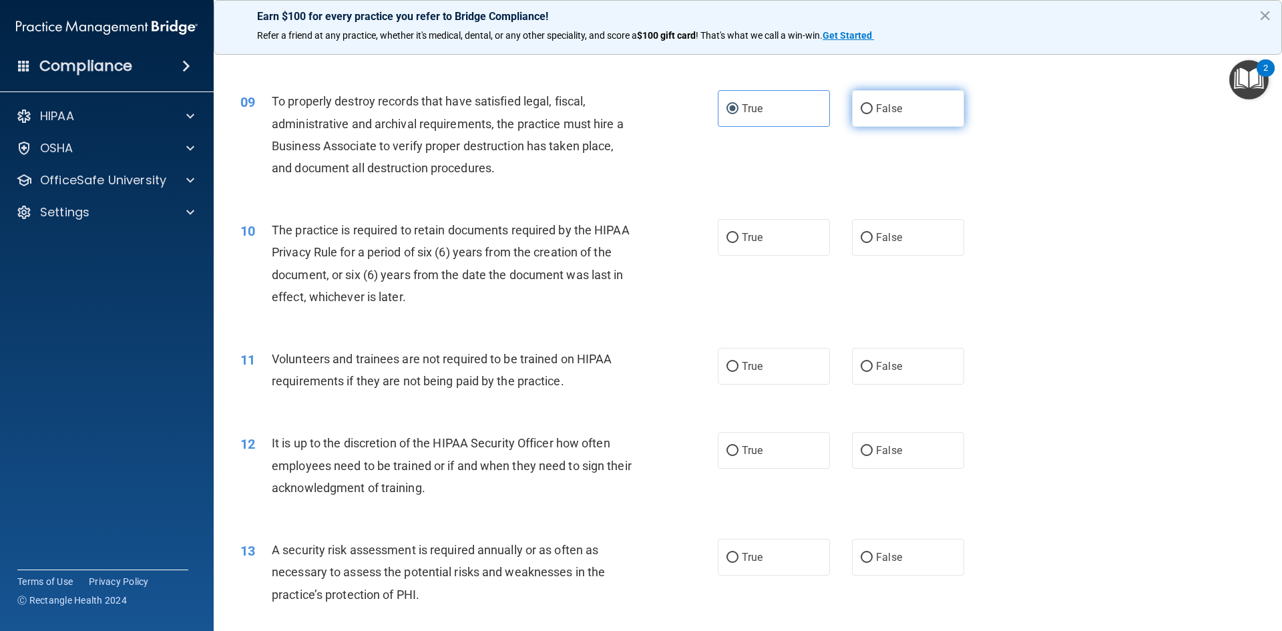
radio input "true"
radio input "false"
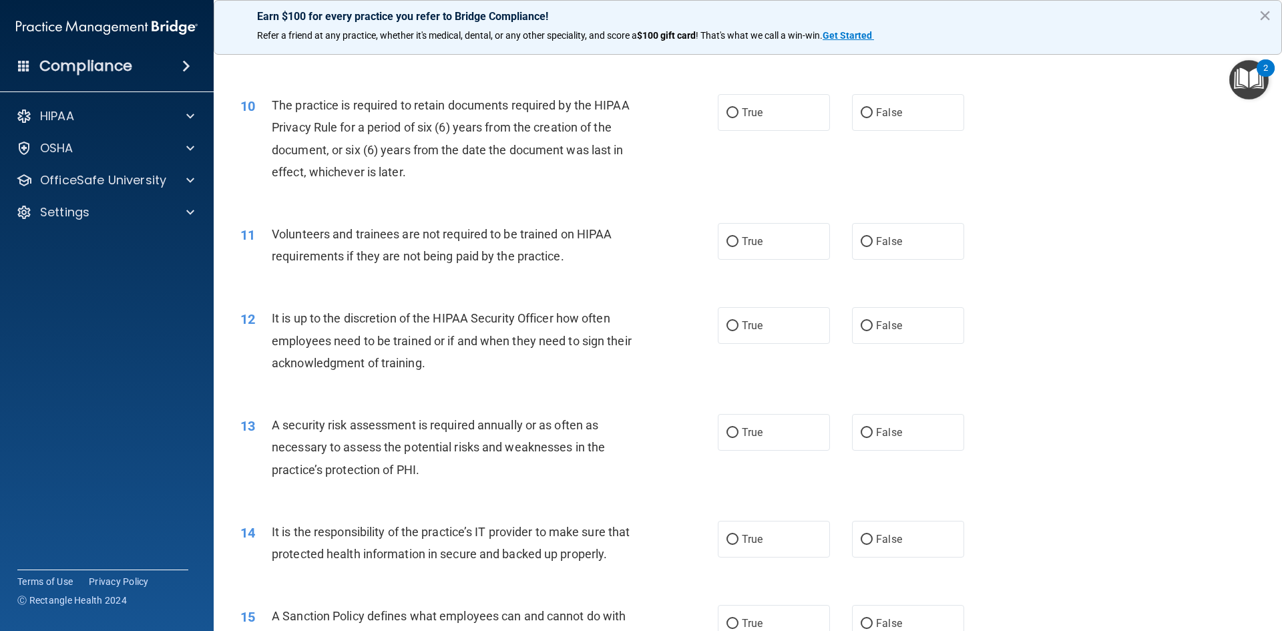
scroll to position [1068, 0]
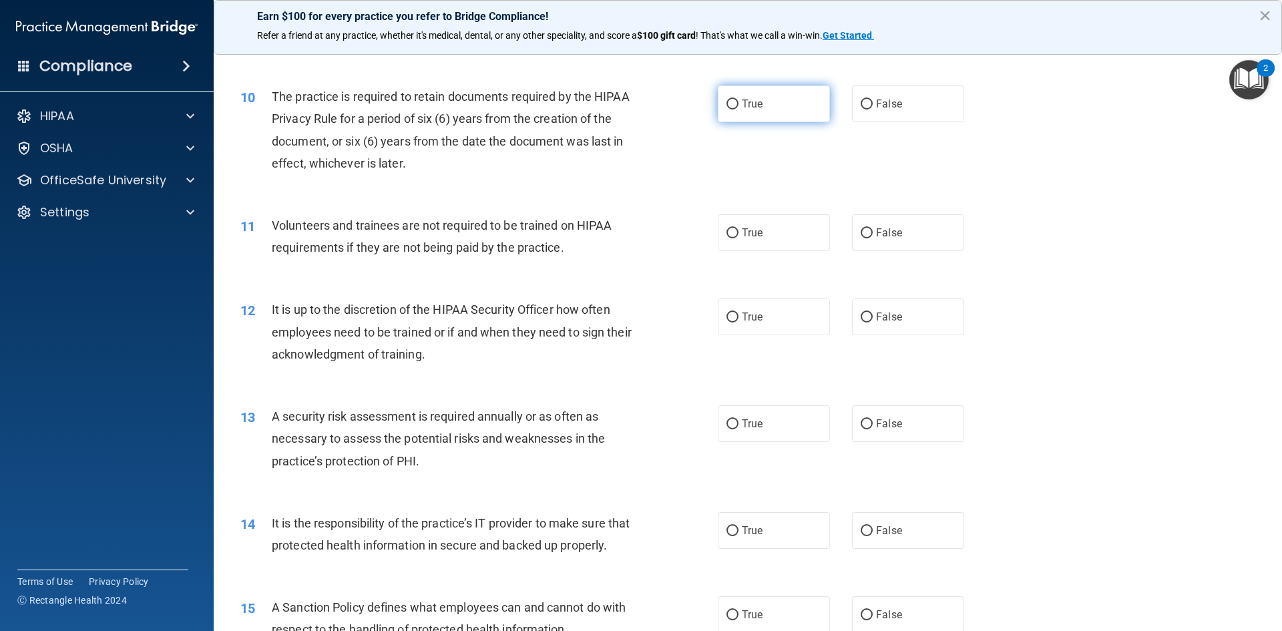
click at [767, 107] on label "True" at bounding box center [774, 103] width 112 height 37
click at [738, 107] on input "True" at bounding box center [732, 104] width 12 height 10
radio input "true"
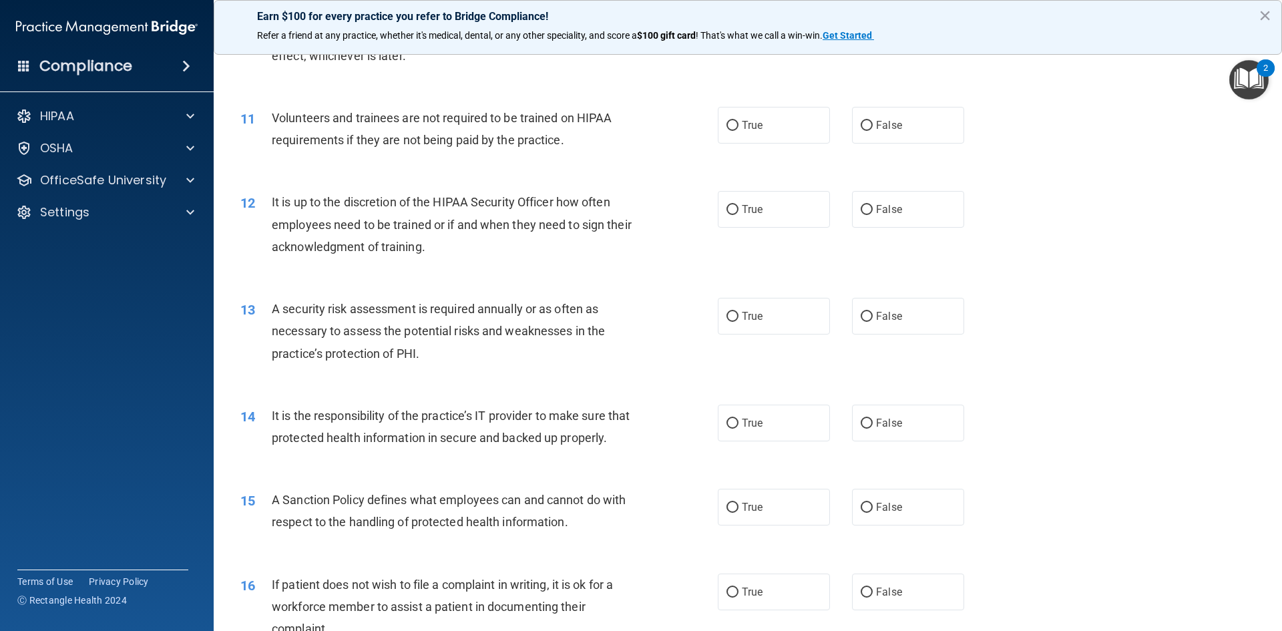
scroll to position [1202, 0]
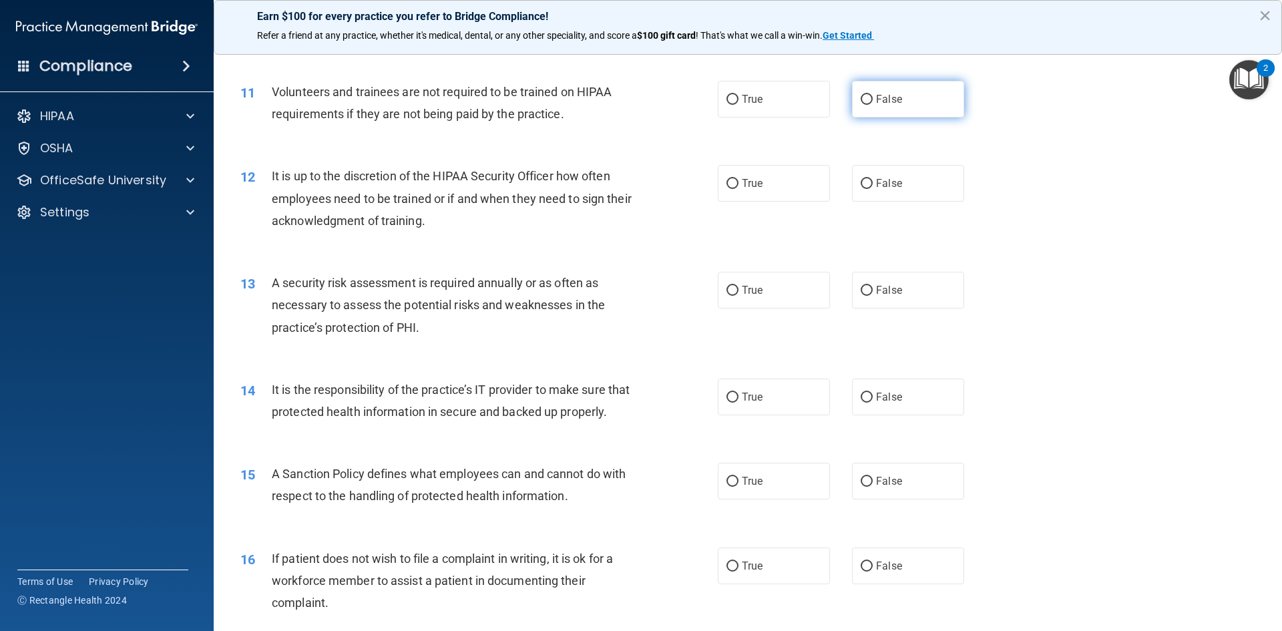
click at [870, 91] on label "False" at bounding box center [908, 99] width 112 height 37
click at [870, 95] on input "False" at bounding box center [866, 100] width 12 height 10
radio input "true"
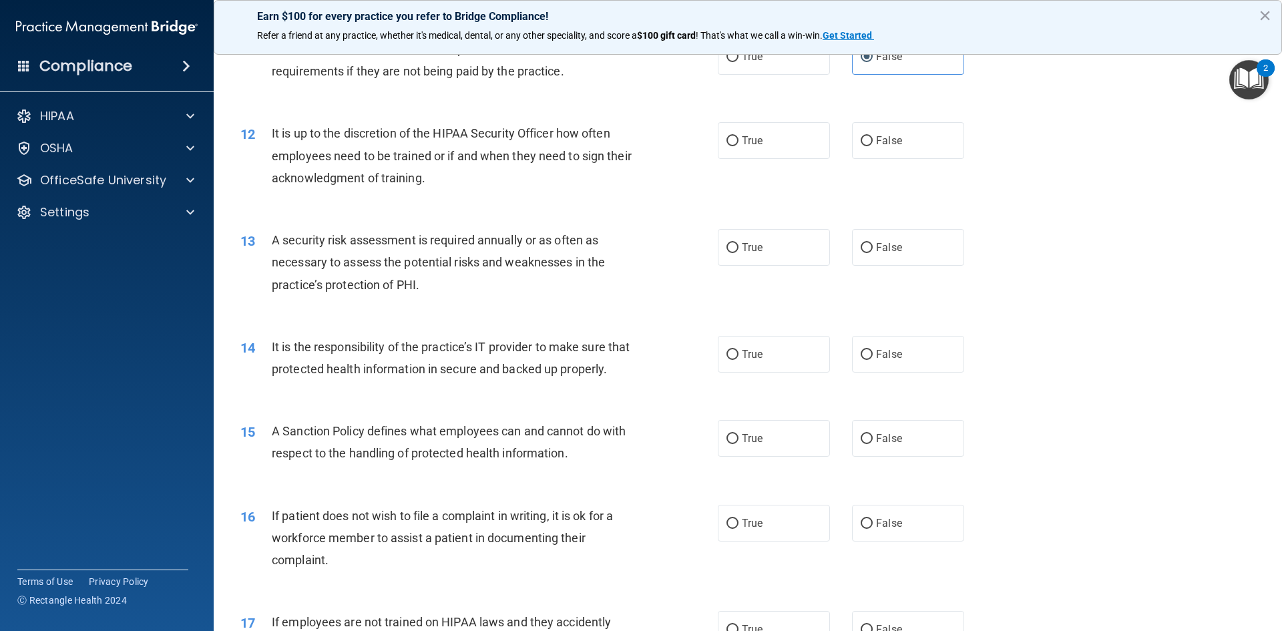
scroll to position [1268, 0]
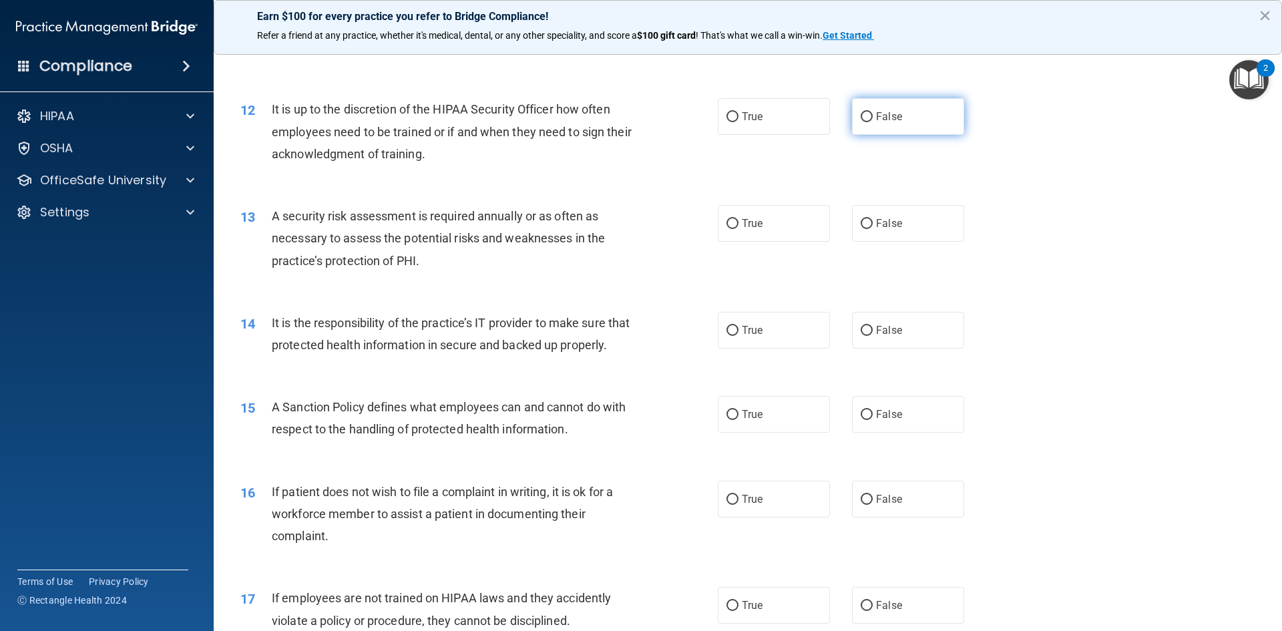
click at [864, 125] on label "False" at bounding box center [908, 116] width 112 height 37
click at [864, 122] on input "False" at bounding box center [866, 117] width 12 height 10
radio input "true"
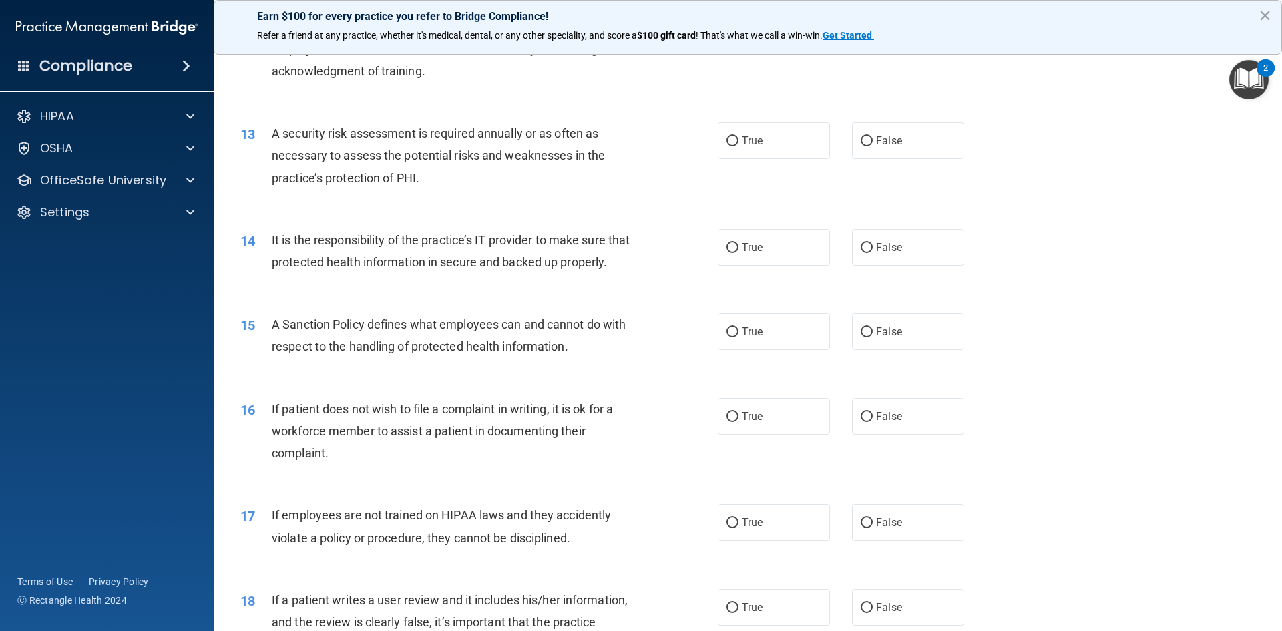
scroll to position [1402, 0]
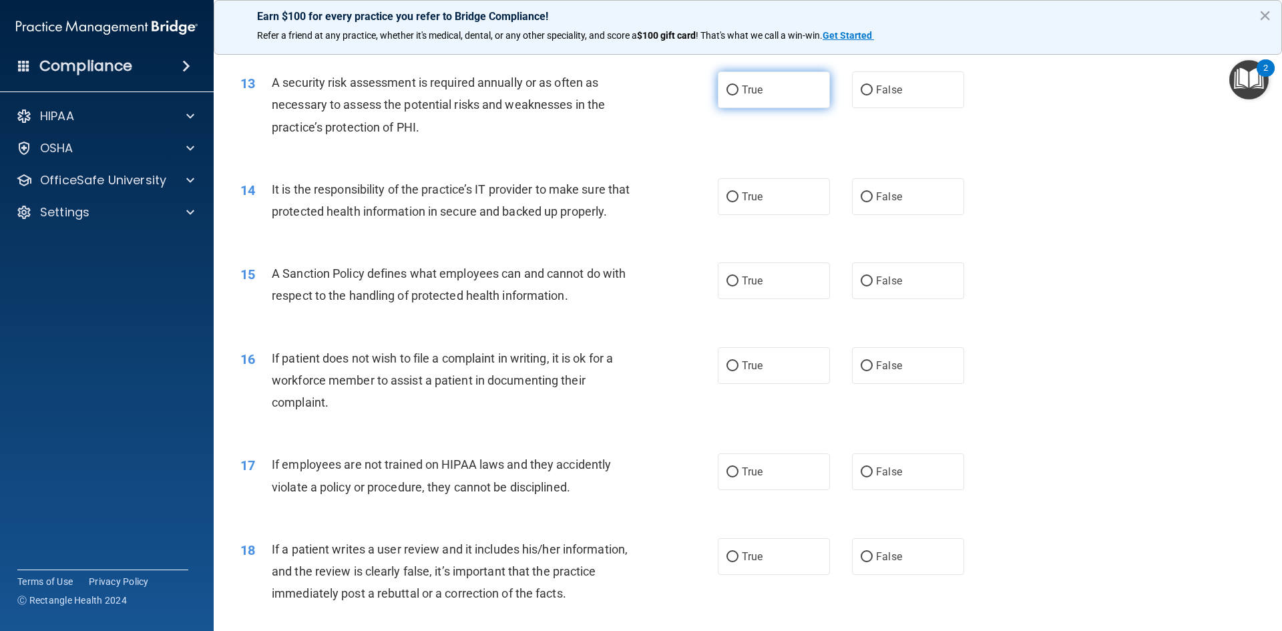
click at [744, 91] on span "True" at bounding box center [752, 89] width 21 height 13
click at [738, 91] on input "True" at bounding box center [732, 90] width 12 height 10
radio input "true"
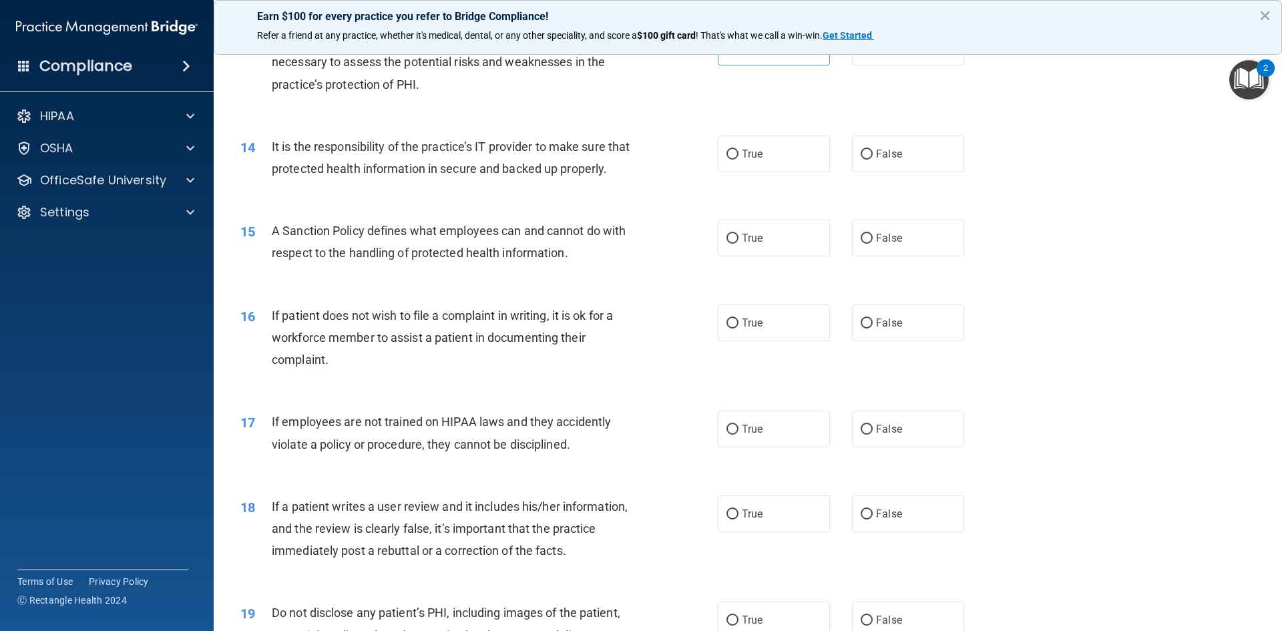
scroll to position [1469, 0]
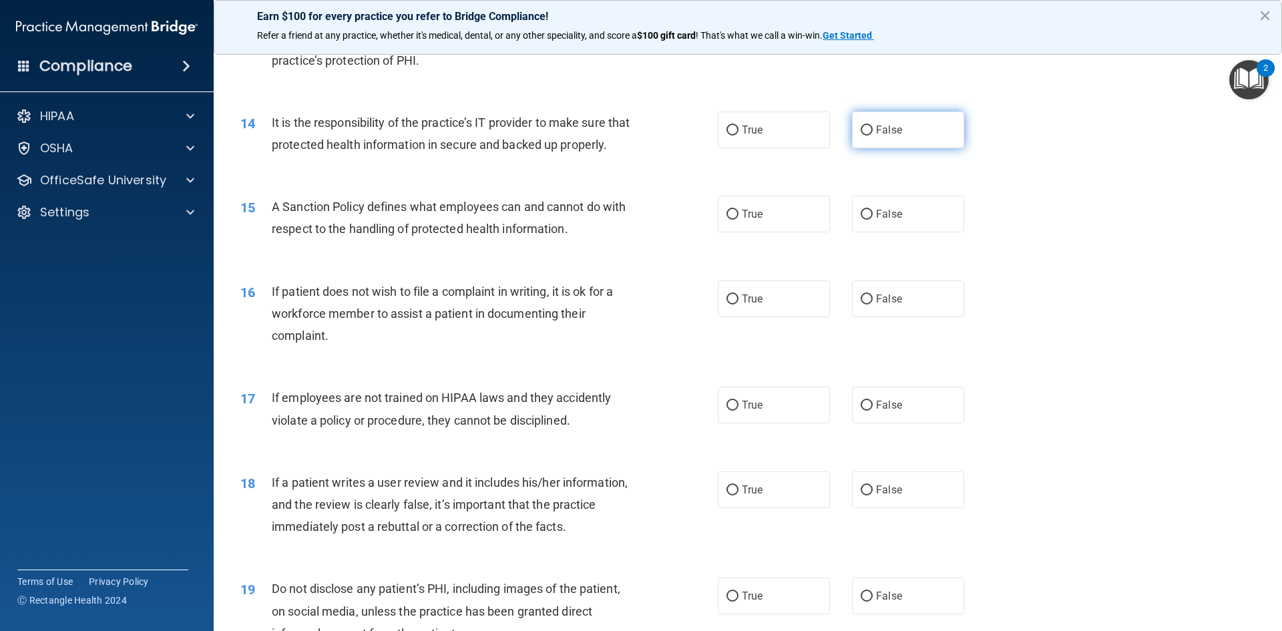
click at [926, 144] on label "False" at bounding box center [908, 129] width 112 height 37
click at [872, 136] on input "False" at bounding box center [866, 130] width 12 height 10
radio input "true"
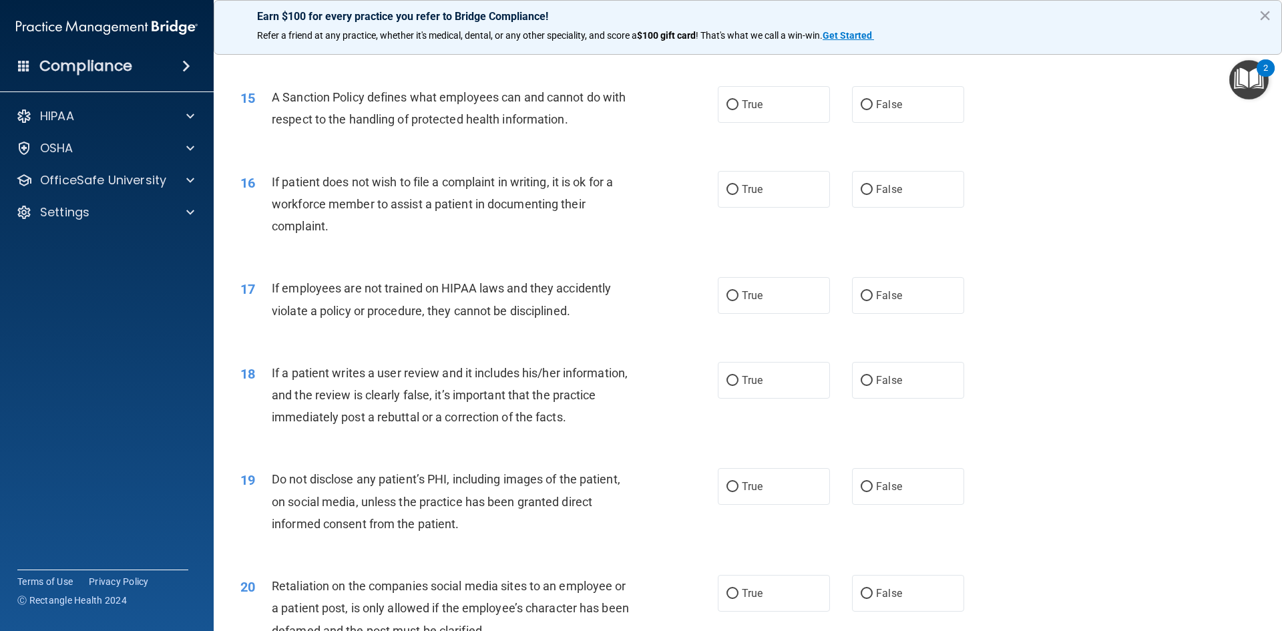
scroll to position [1602, 0]
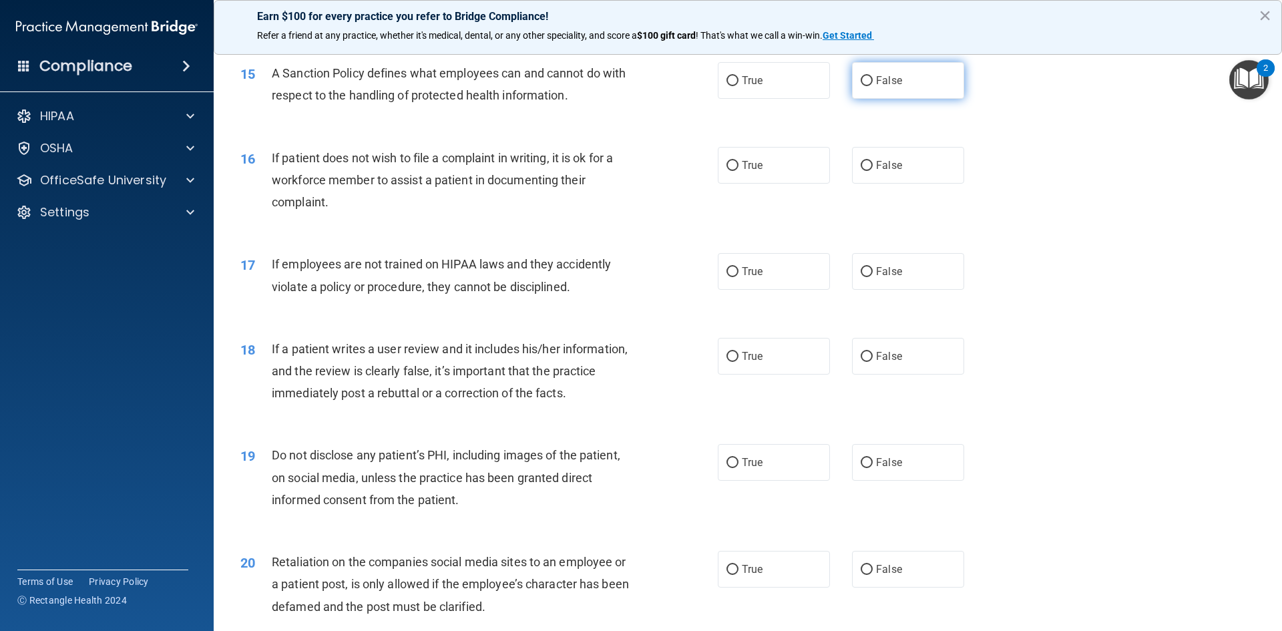
click at [860, 86] on input "False" at bounding box center [866, 81] width 12 height 10
radio input "true"
click at [759, 184] on label "True" at bounding box center [774, 165] width 112 height 37
click at [738, 171] on input "True" at bounding box center [732, 166] width 12 height 10
radio input "true"
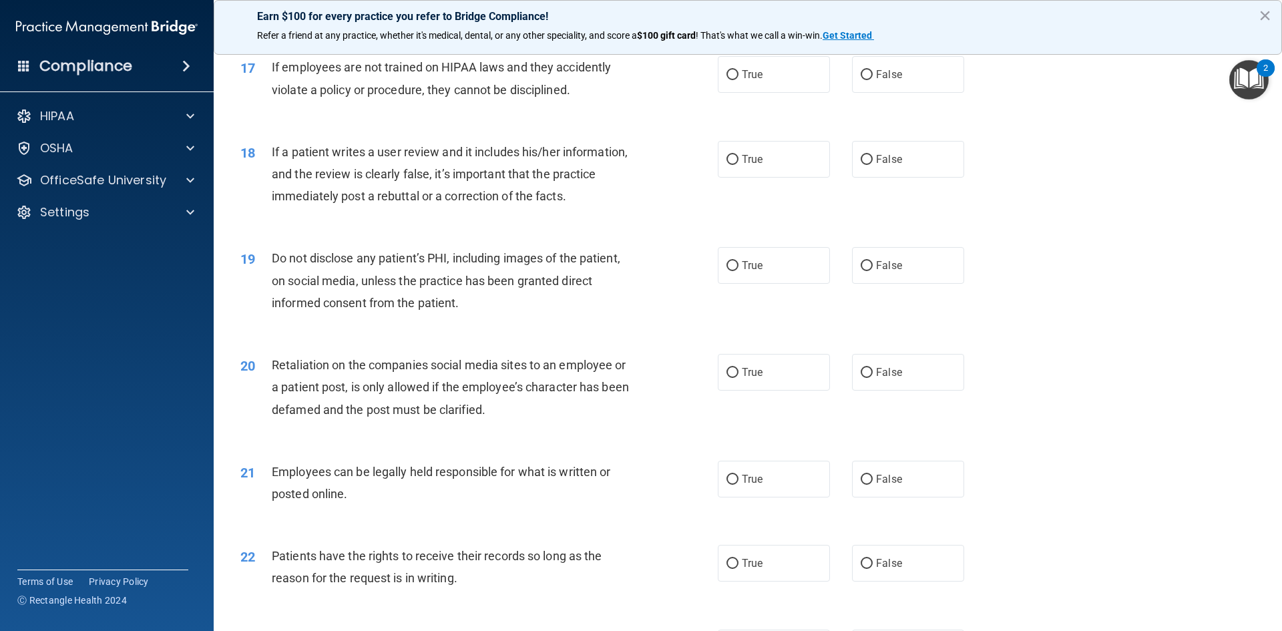
scroll to position [1802, 0]
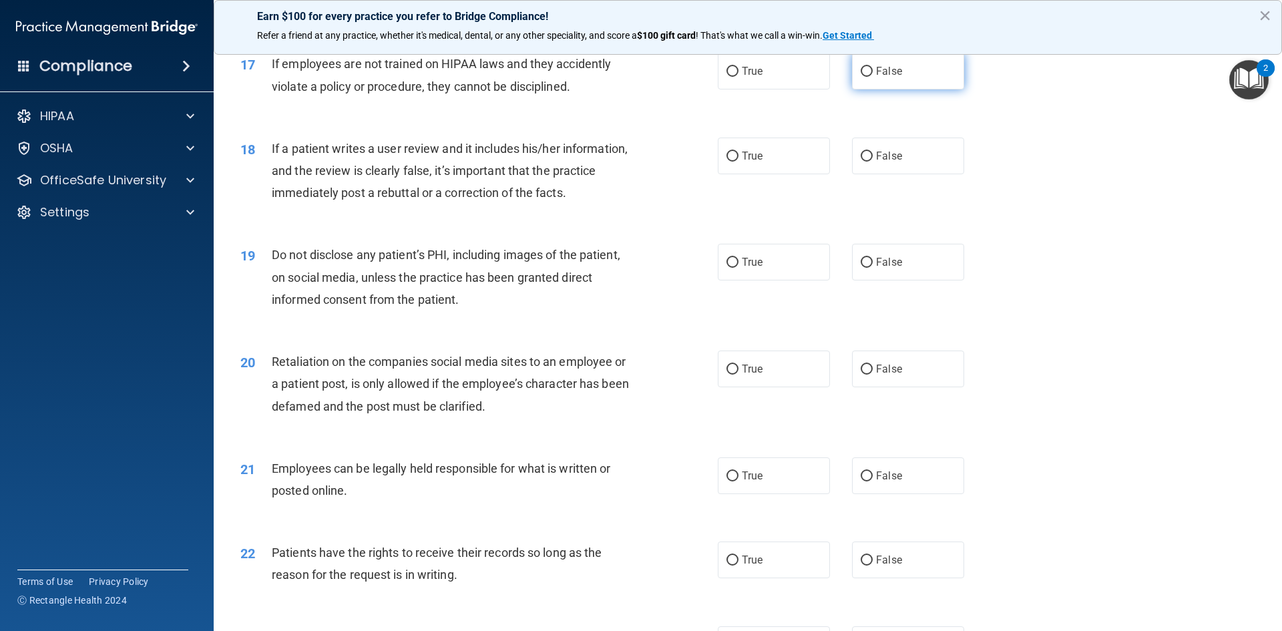
click at [910, 89] on label "False" at bounding box center [908, 71] width 112 height 37
click at [872, 77] on input "False" at bounding box center [866, 72] width 12 height 10
radio input "true"
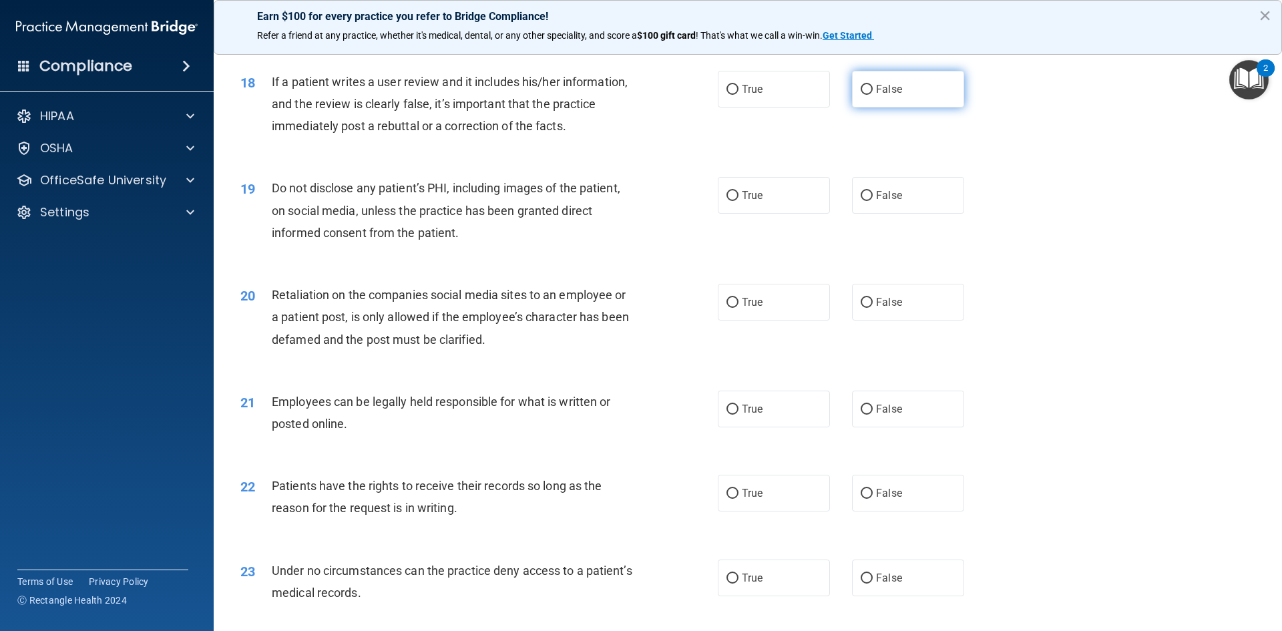
click at [895, 107] on label "False" at bounding box center [908, 89] width 112 height 37
click at [872, 95] on input "False" at bounding box center [866, 90] width 12 height 10
radio input "true"
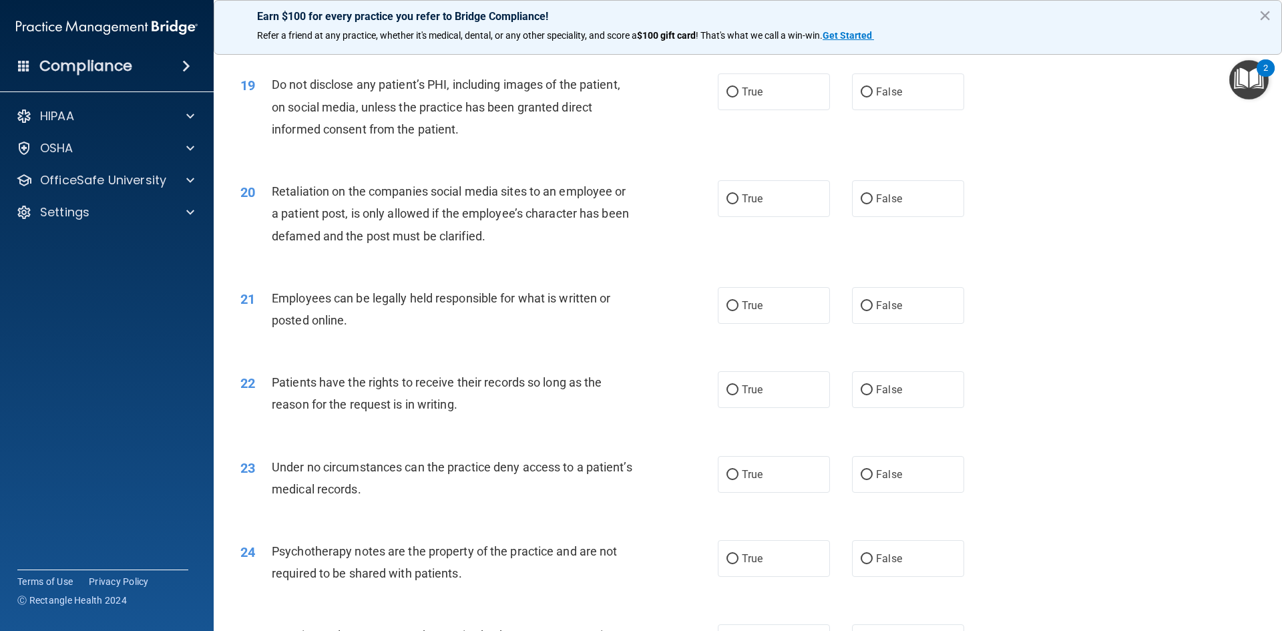
scroll to position [2003, 0]
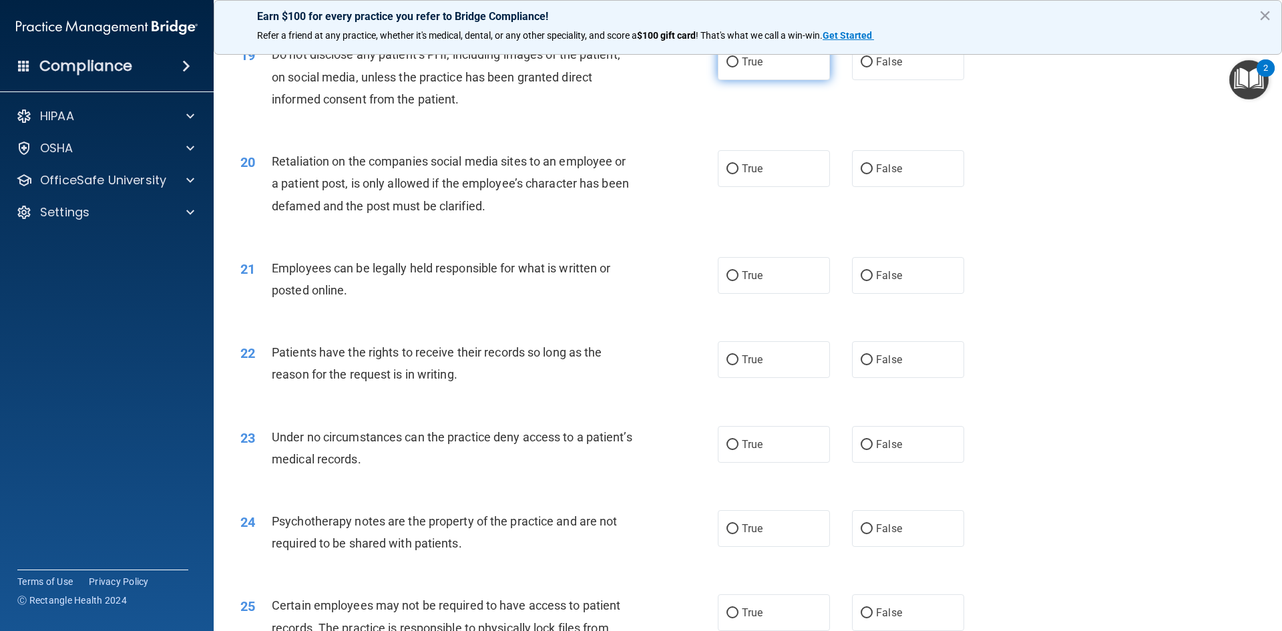
click at [758, 80] on label "True" at bounding box center [774, 61] width 112 height 37
click at [738, 67] on input "True" at bounding box center [732, 62] width 12 height 10
radio input "true"
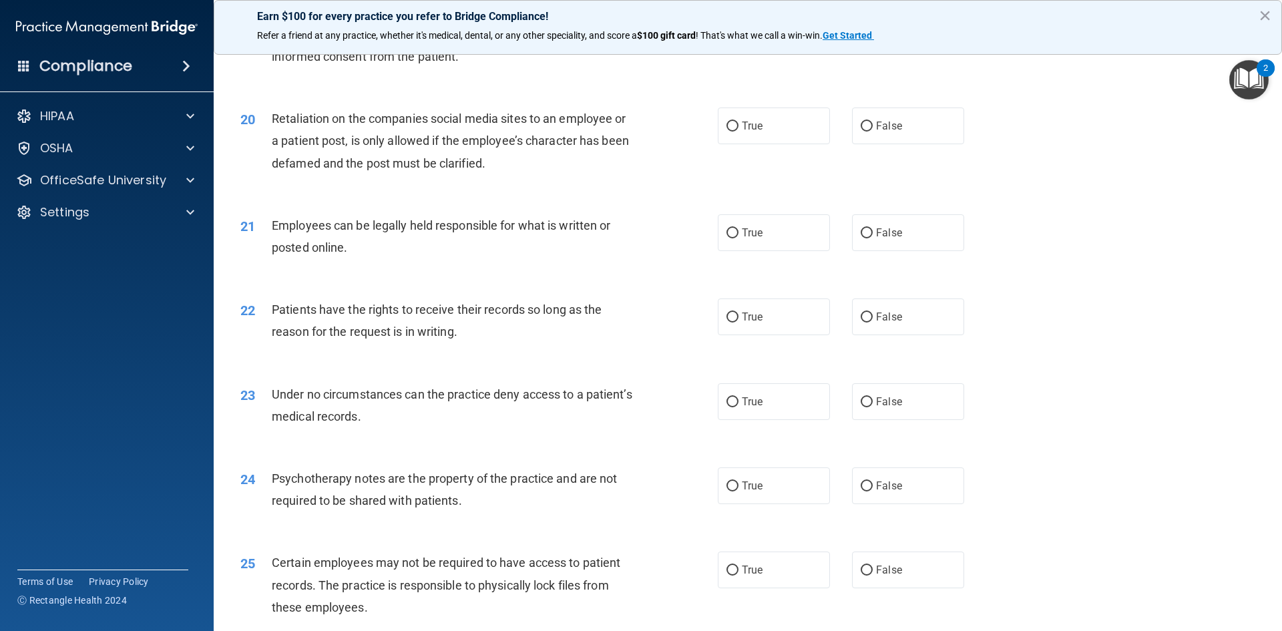
scroll to position [2069, 0]
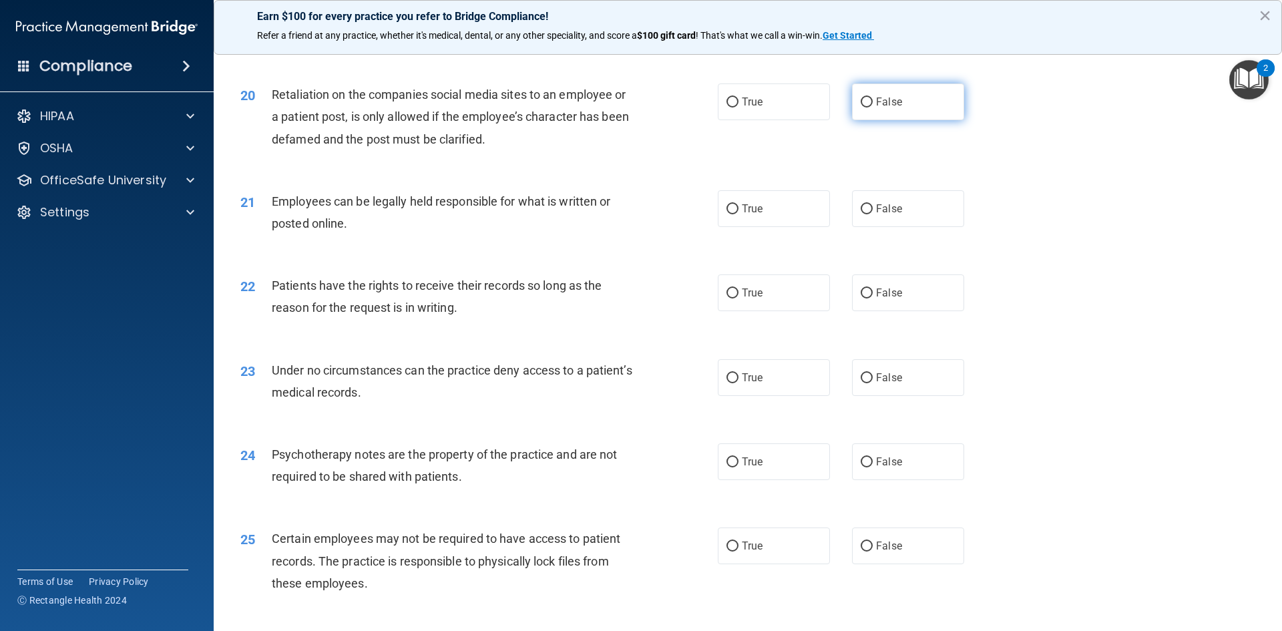
click at [876, 108] on span "False" at bounding box center [889, 101] width 26 height 13
click at [872, 107] on input "False" at bounding box center [866, 102] width 12 height 10
radio input "true"
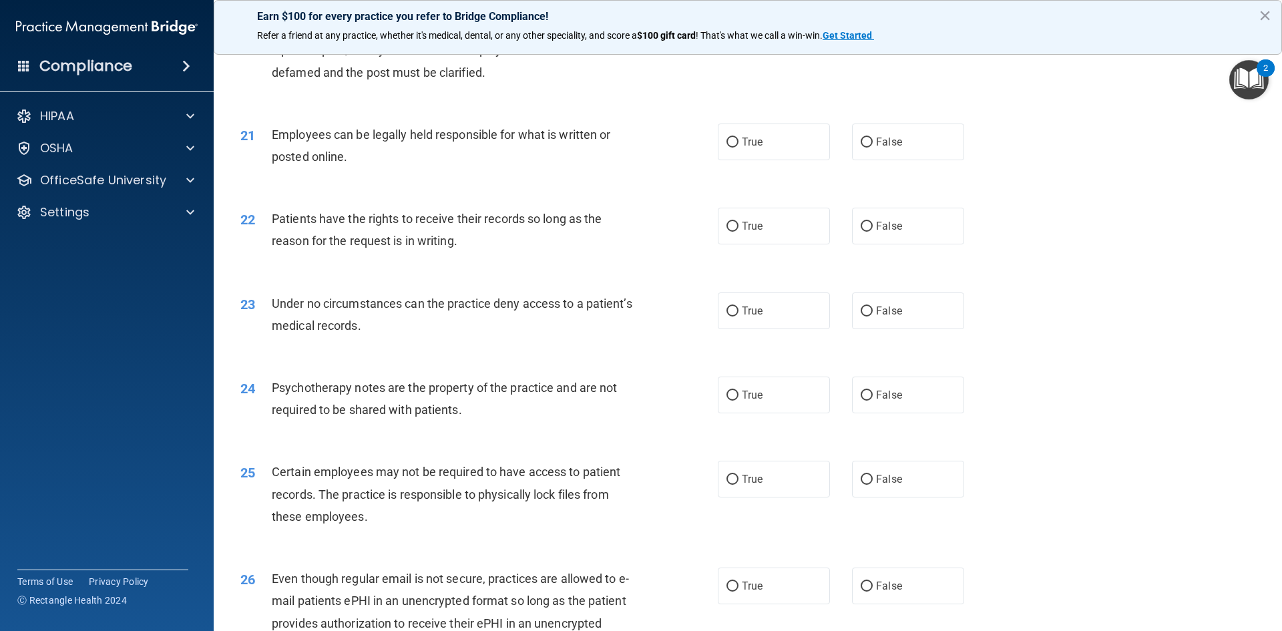
scroll to position [2203, 0]
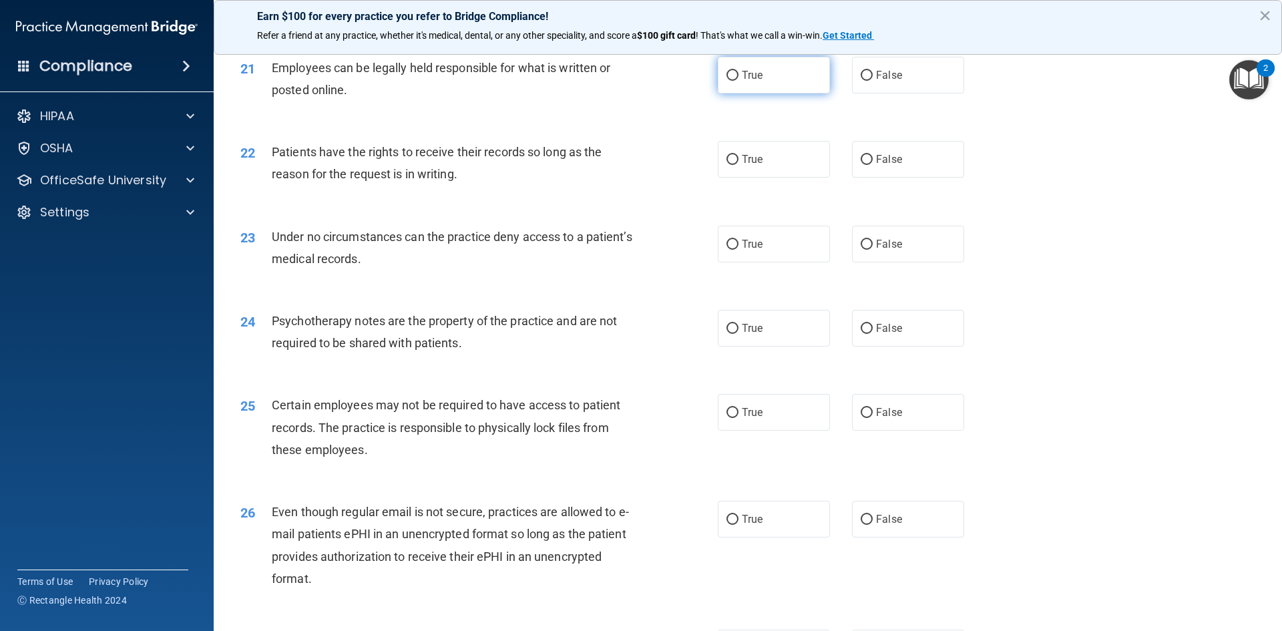
click at [770, 93] on label "True" at bounding box center [774, 75] width 112 height 37
click at [738, 81] on input "True" at bounding box center [732, 76] width 12 height 10
radio input "true"
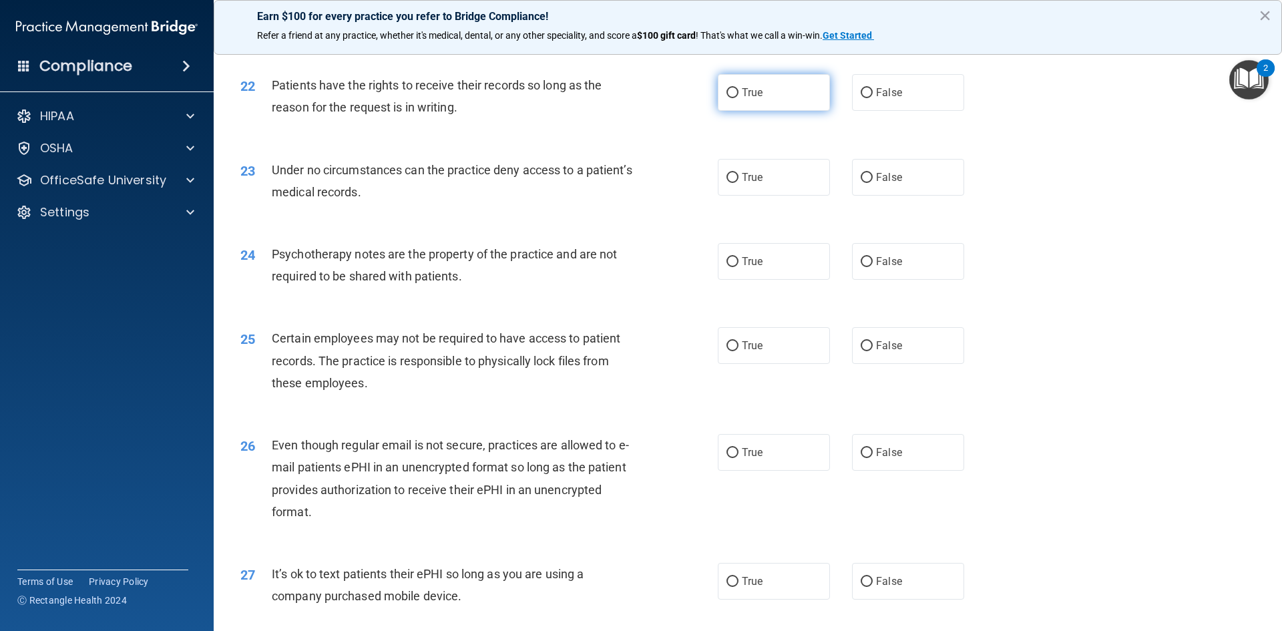
click at [792, 111] on label "True" at bounding box center [774, 92] width 112 height 37
click at [738, 98] on input "True" at bounding box center [732, 93] width 12 height 10
radio input "true"
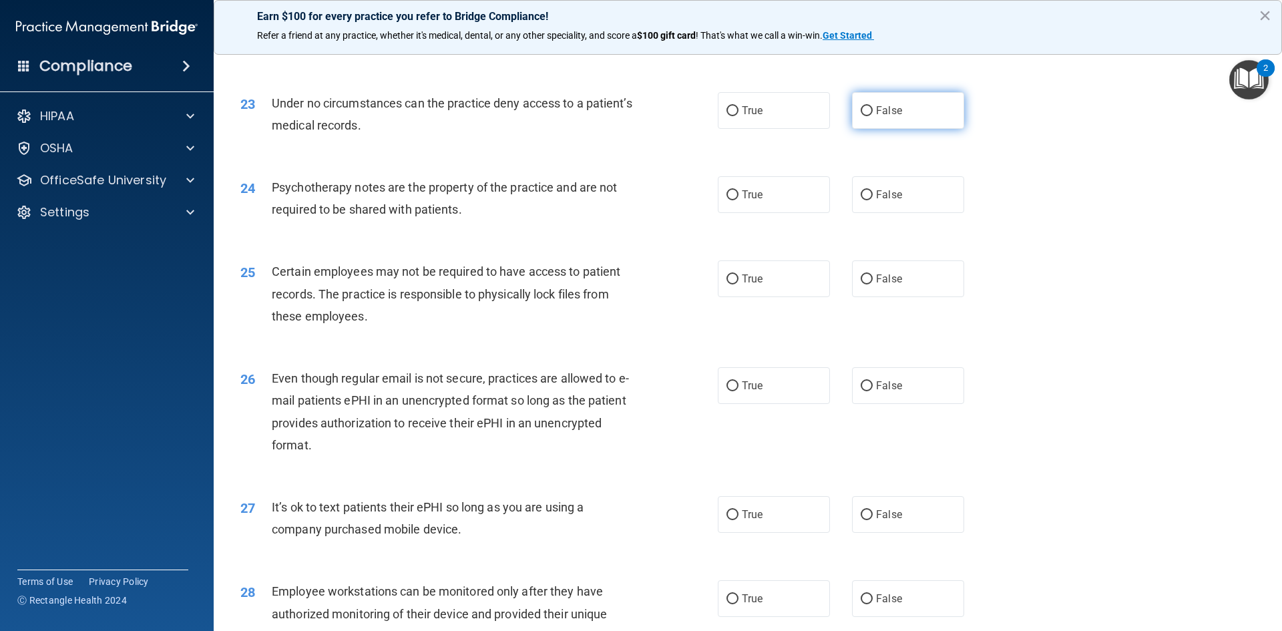
click at [860, 116] on input "False" at bounding box center [866, 111] width 12 height 10
radio input "true"
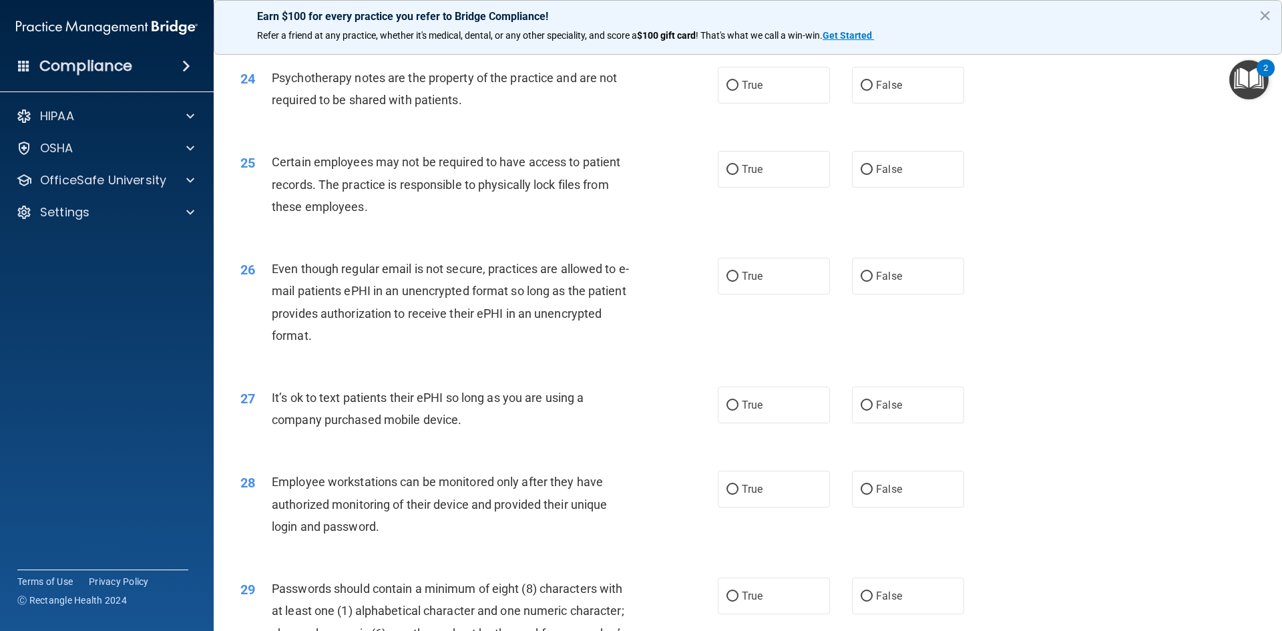
scroll to position [2470, 0]
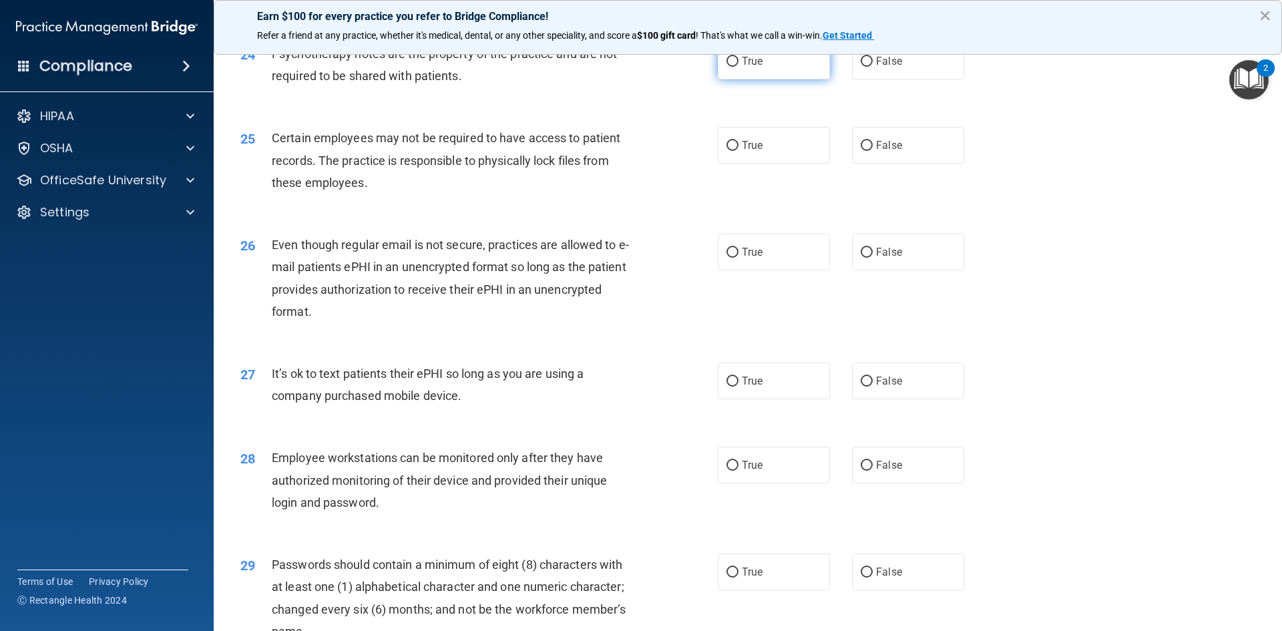
click at [720, 79] on label "True" at bounding box center [774, 61] width 112 height 37
click at [726, 67] on input "True" at bounding box center [732, 62] width 12 height 10
radio input "true"
click at [723, 164] on label "True" at bounding box center [774, 145] width 112 height 37
click at [744, 156] on label "True" at bounding box center [774, 145] width 112 height 37
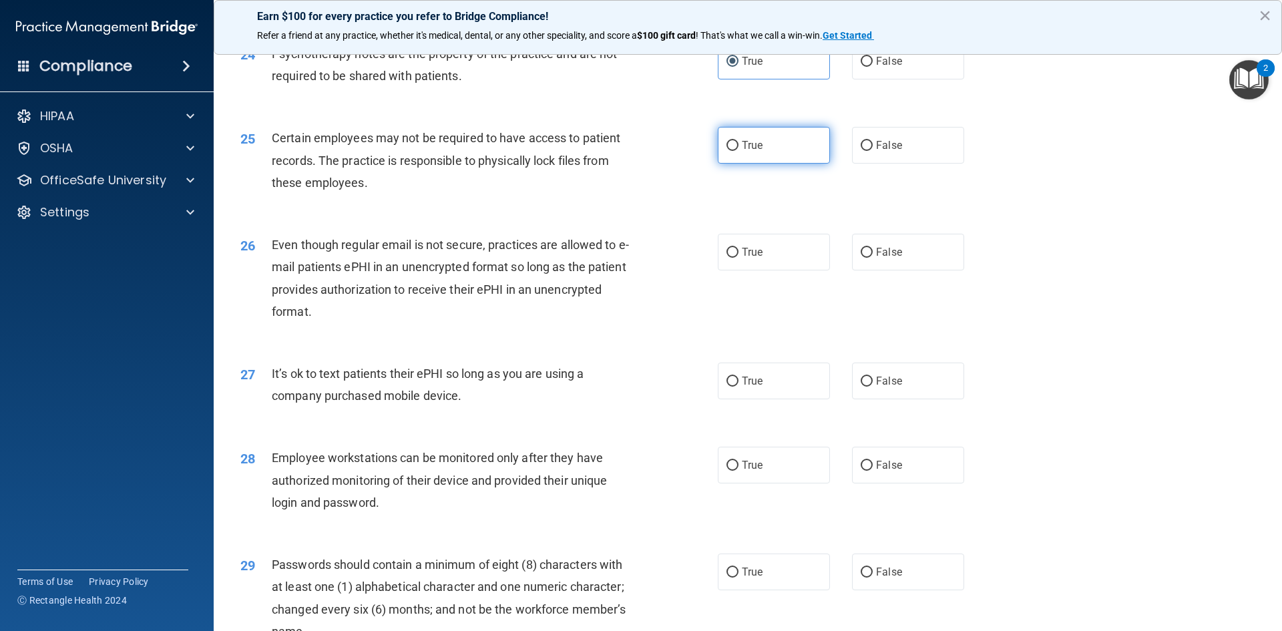
click at [738, 151] on input "True" at bounding box center [732, 146] width 12 height 10
radio input "true"
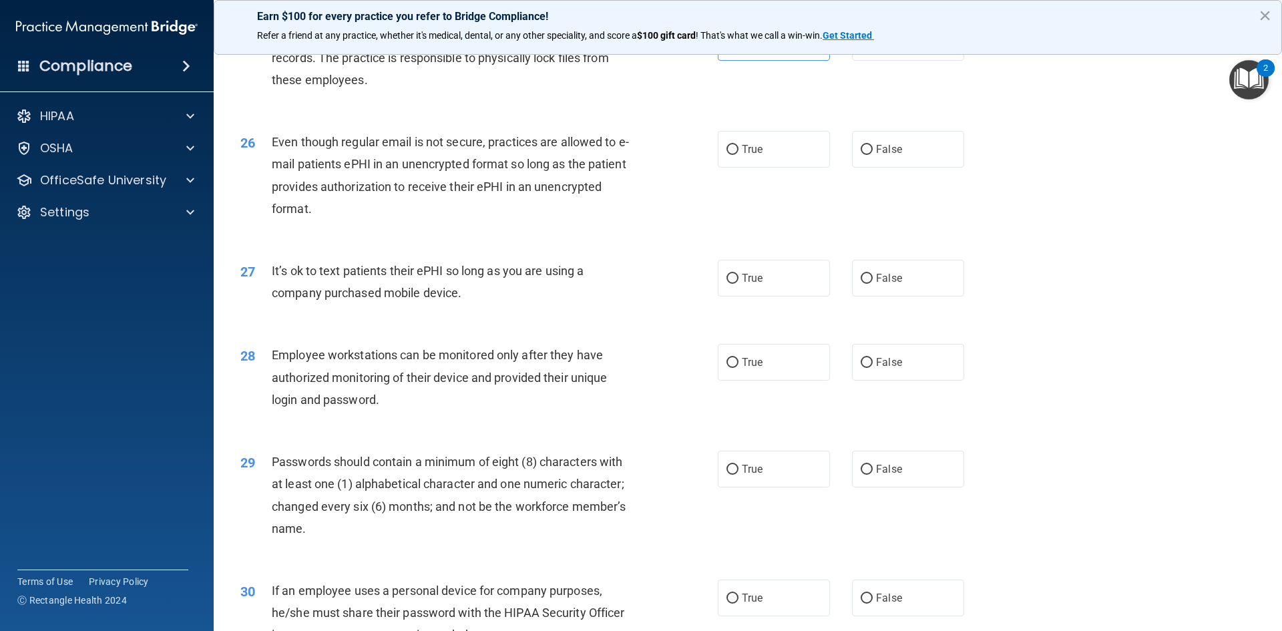
scroll to position [2603, 0]
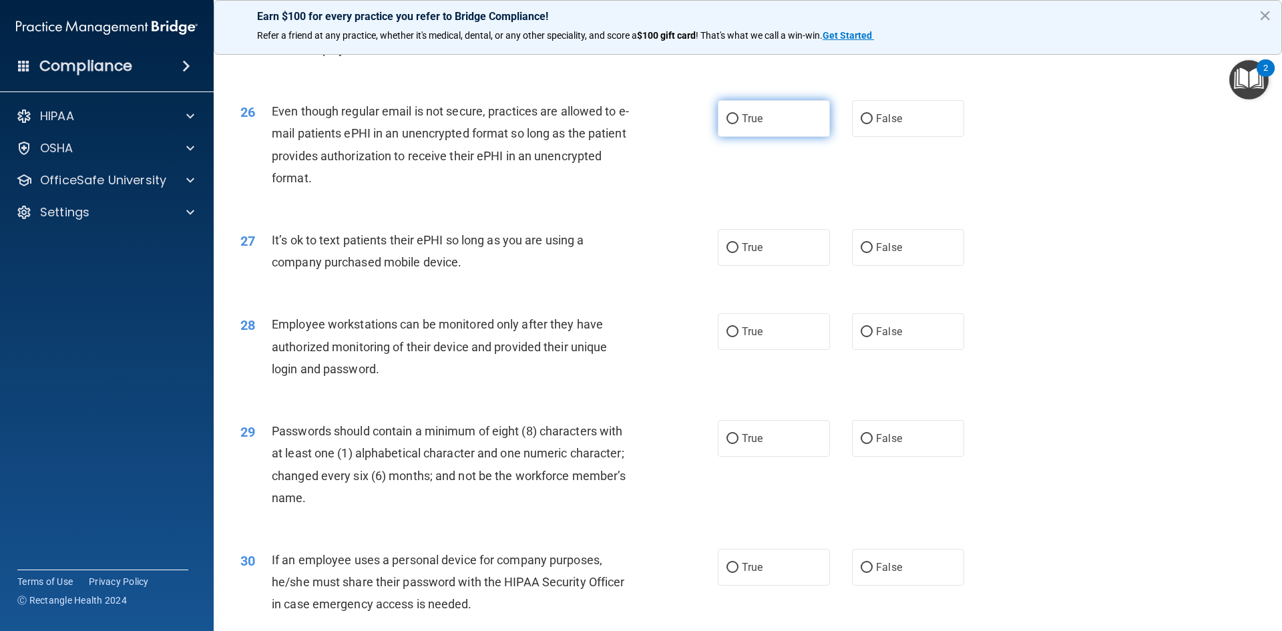
click at [757, 125] on span "True" at bounding box center [752, 118] width 21 height 13
click at [738, 124] on input "True" at bounding box center [732, 119] width 12 height 10
radio input "true"
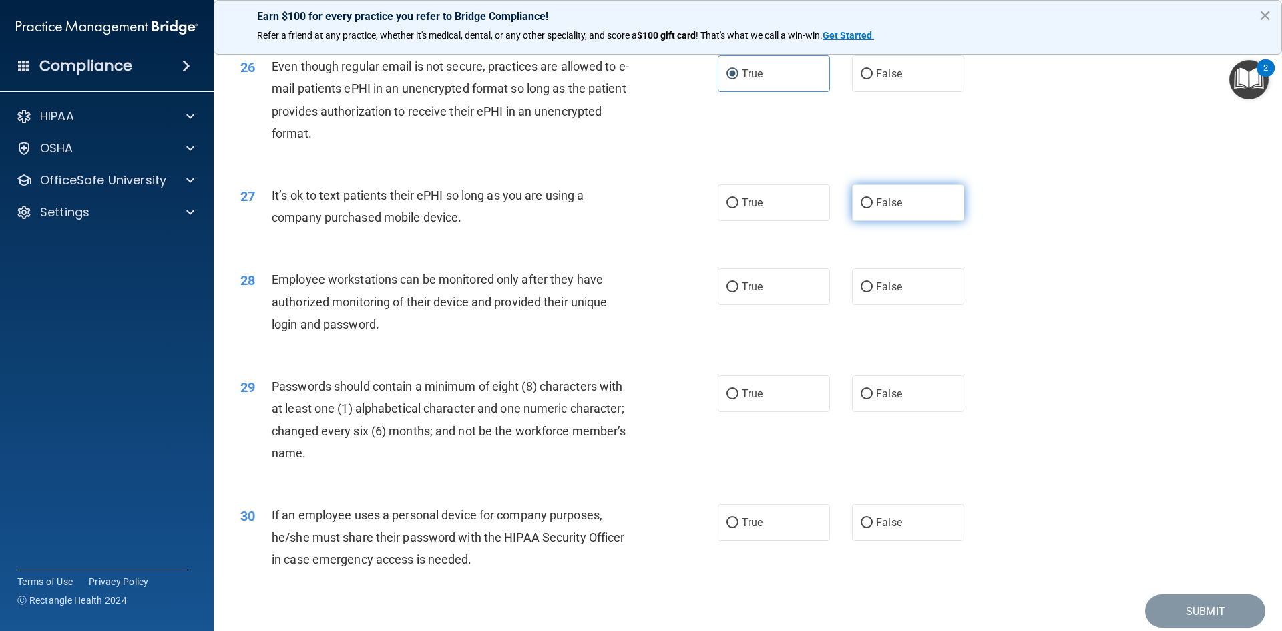
scroll to position [2720, 0]
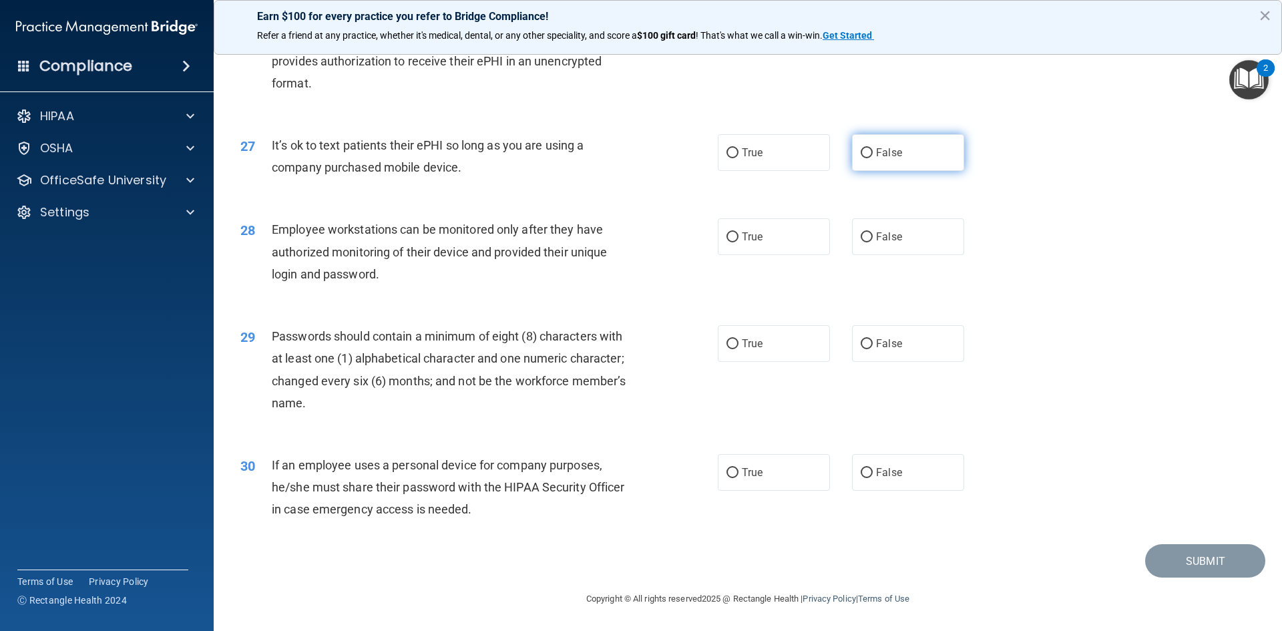
click at [896, 160] on label "False" at bounding box center [908, 152] width 112 height 37
click at [872, 158] on input "False" at bounding box center [866, 153] width 12 height 10
radio input "true"
click at [866, 236] on input "False" at bounding box center [866, 237] width 12 height 10
radio input "true"
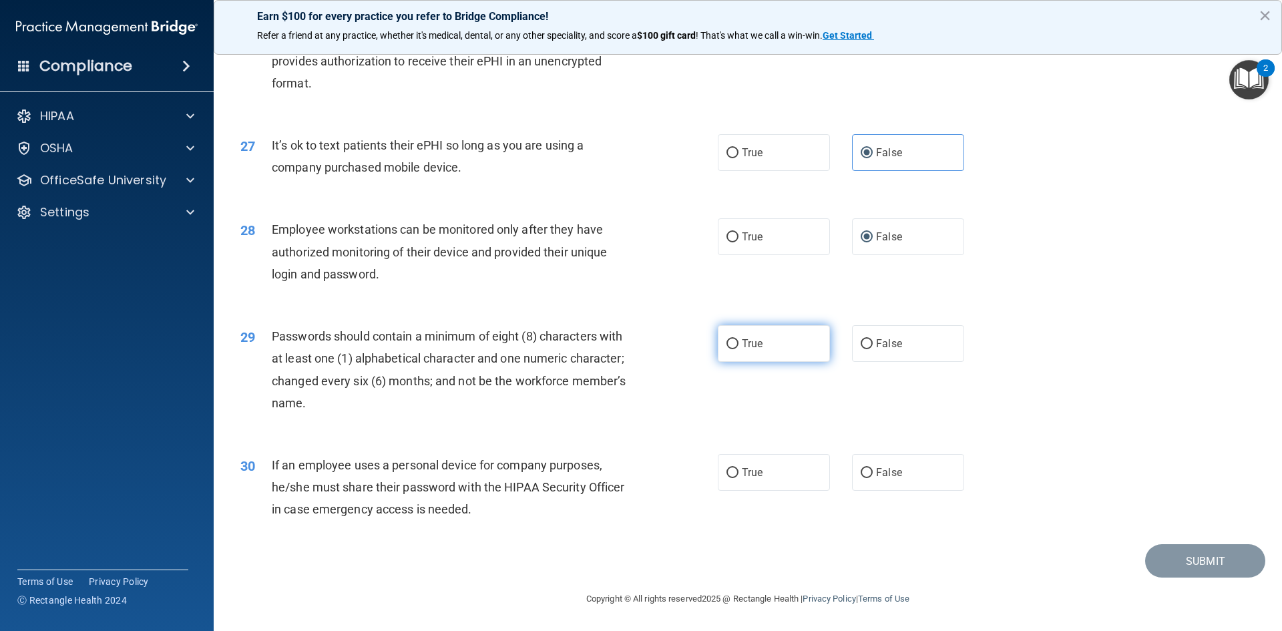
click at [788, 336] on label "True" at bounding box center [774, 343] width 112 height 37
click at [738, 339] on input "True" at bounding box center [732, 344] width 12 height 10
radio input "true"
click at [935, 473] on label "False" at bounding box center [908, 472] width 112 height 37
click at [872, 473] on input "False" at bounding box center [866, 473] width 12 height 10
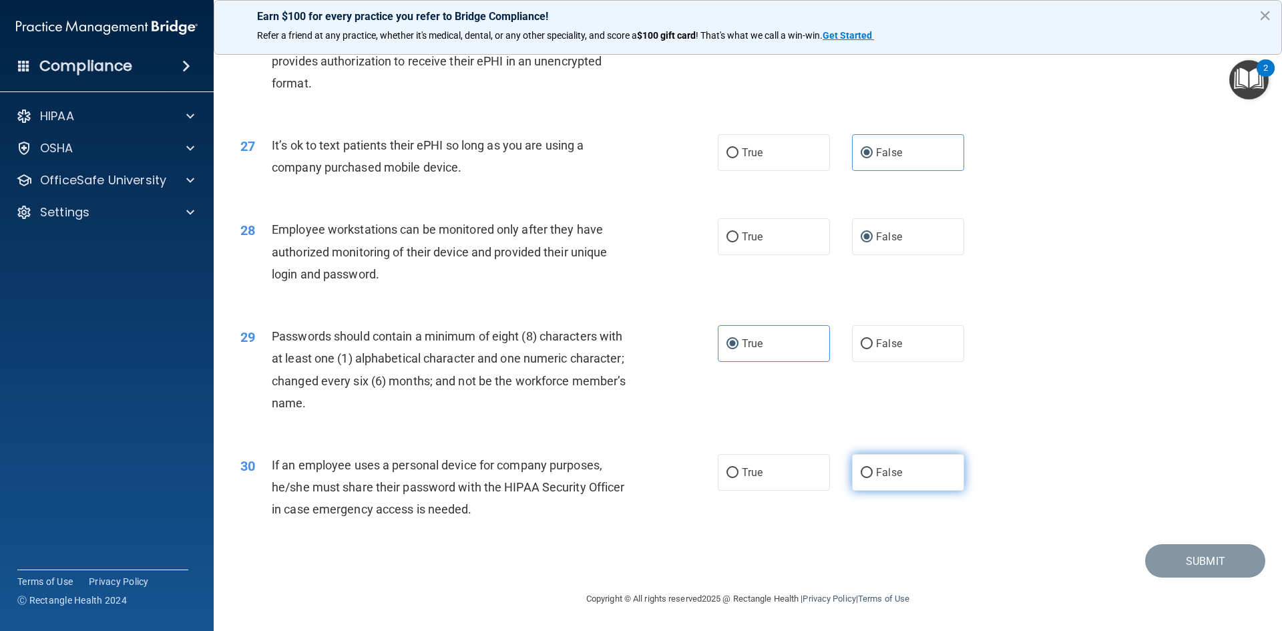
radio input "true"
click at [1181, 566] on button "Submit" at bounding box center [1205, 561] width 120 height 34
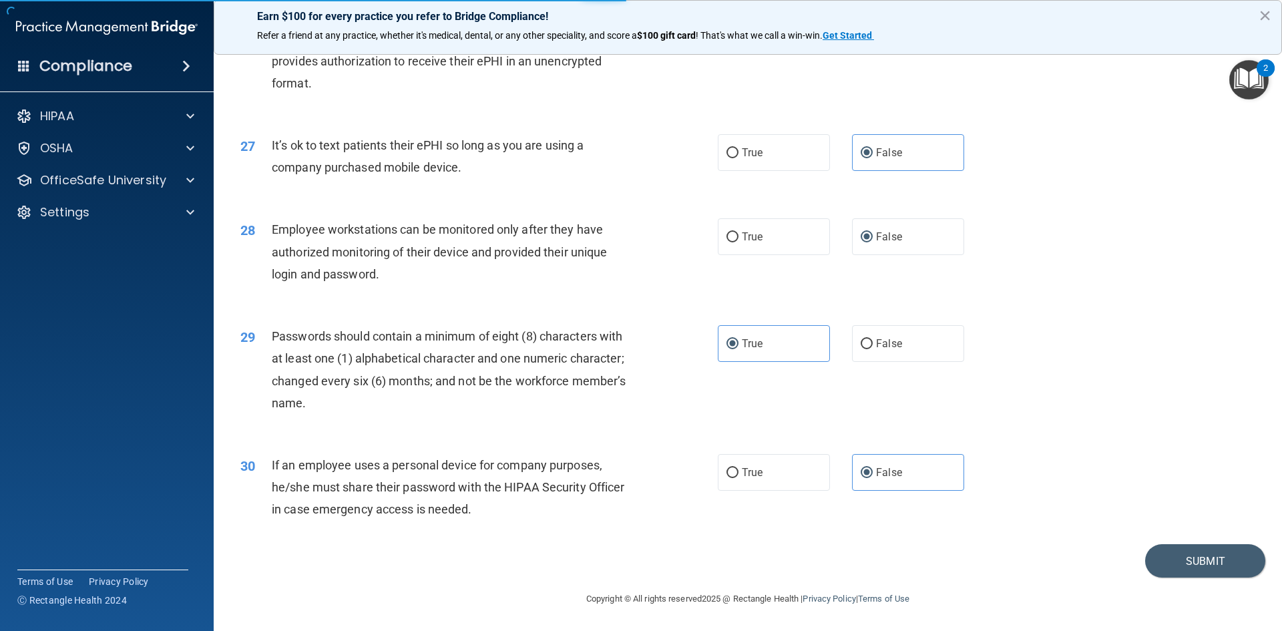
click at [1263, 19] on button "×" at bounding box center [1264, 15] width 13 height 21
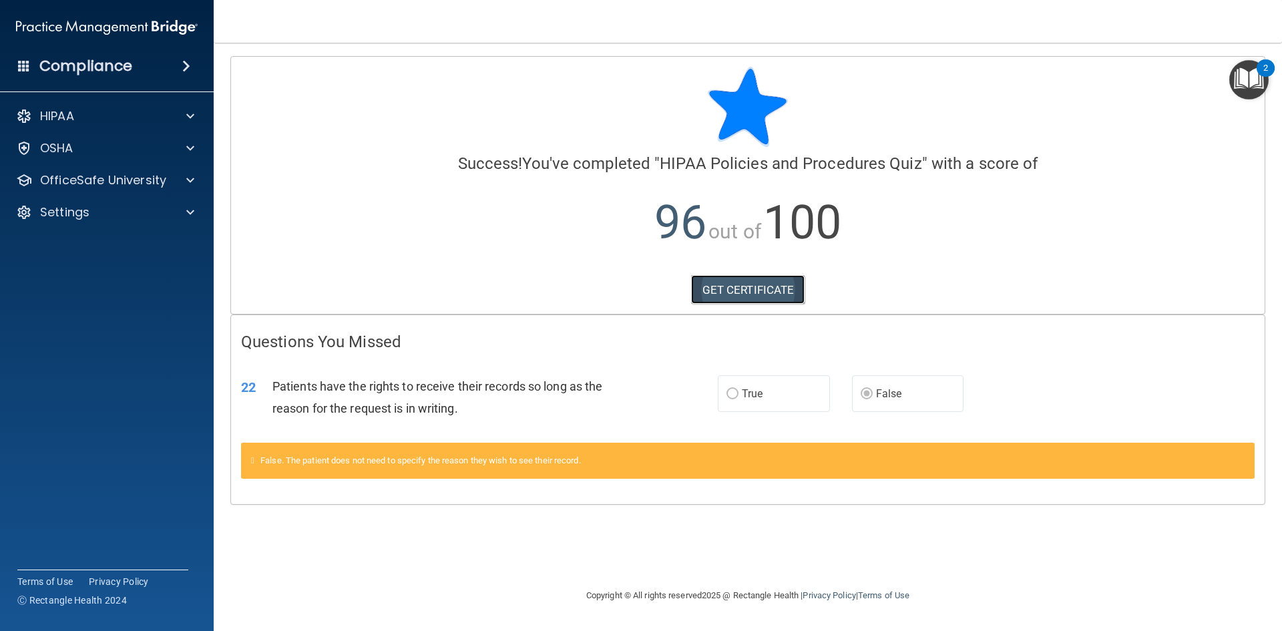
click at [778, 293] on link "GET CERTIFICATE" at bounding box center [748, 289] width 114 height 29
click at [125, 175] on p "OfficeSafe University" at bounding box center [103, 180] width 126 height 16
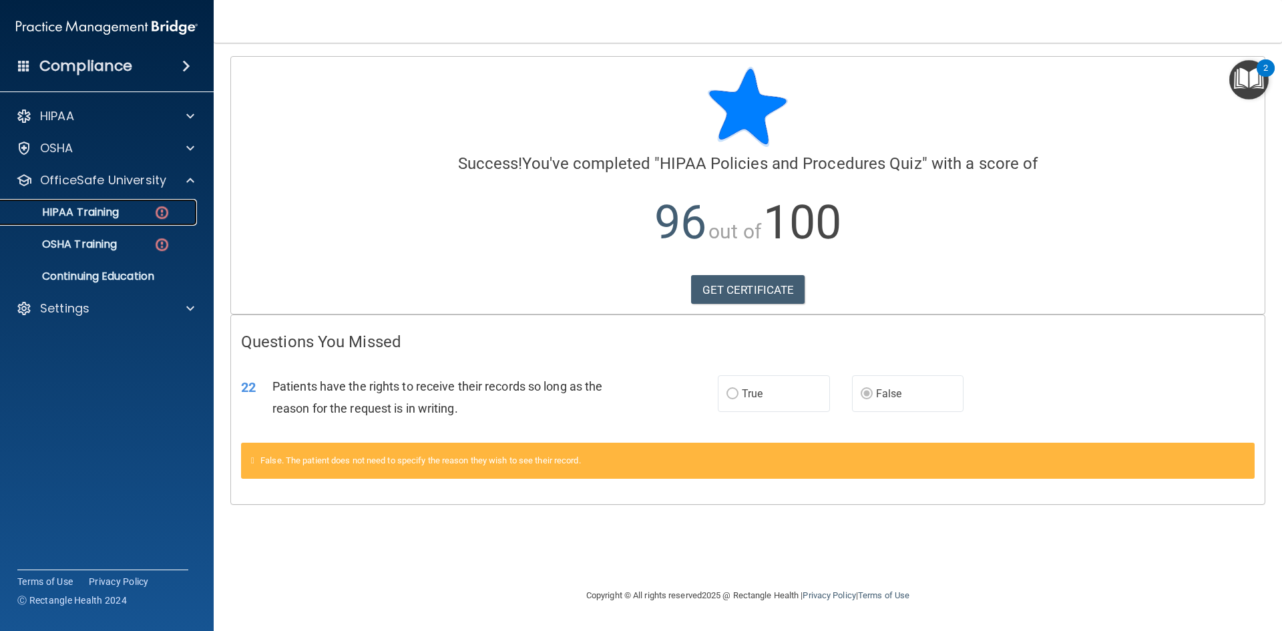
click at [104, 216] on p "HIPAA Training" at bounding box center [64, 212] width 110 height 13
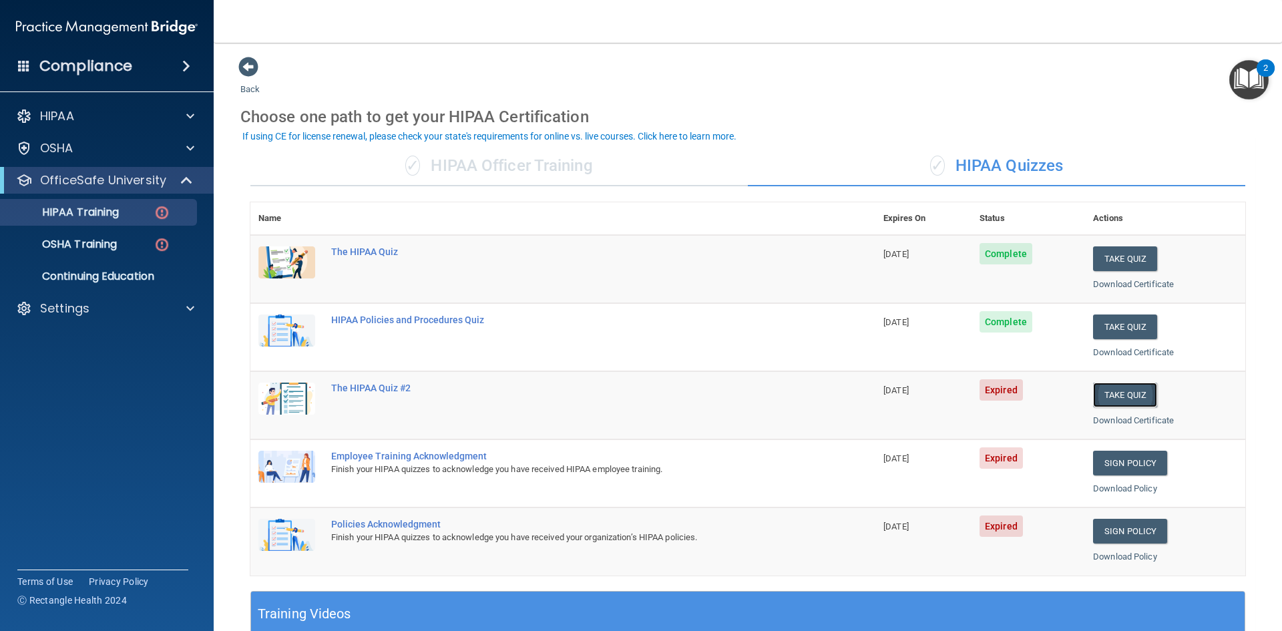
click at [1112, 394] on button "Take Quiz" at bounding box center [1125, 394] width 64 height 25
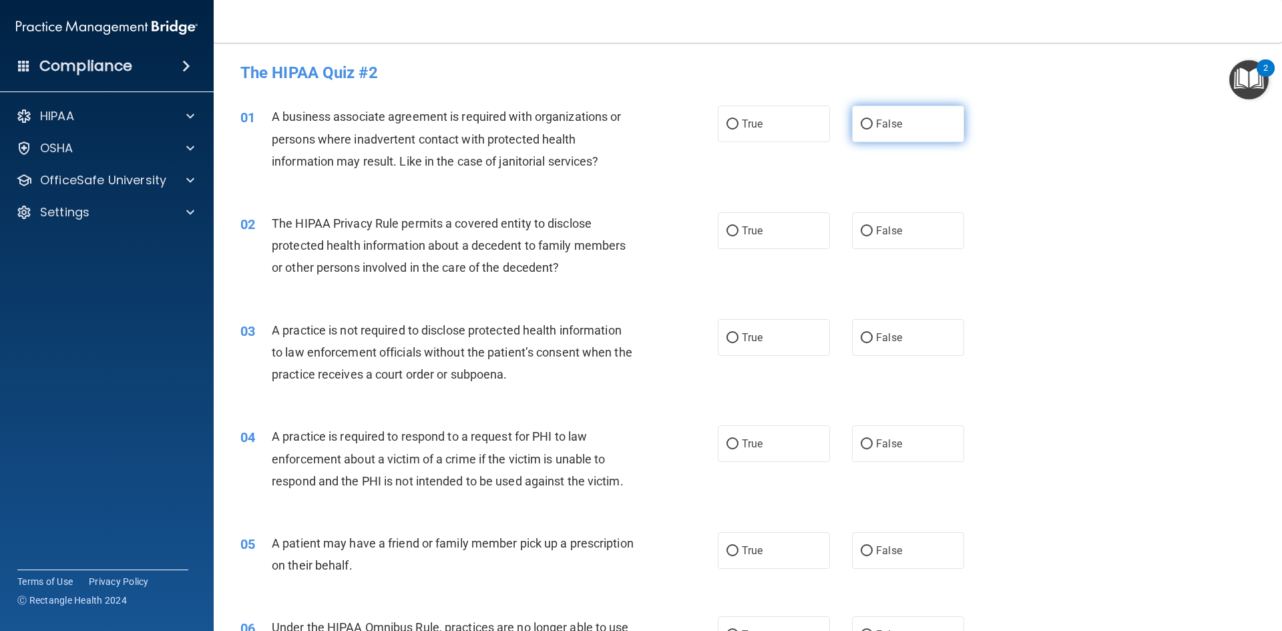
click at [876, 124] on span "False" at bounding box center [889, 123] width 26 height 13
click at [870, 124] on input "False" at bounding box center [866, 124] width 12 height 10
radio input "true"
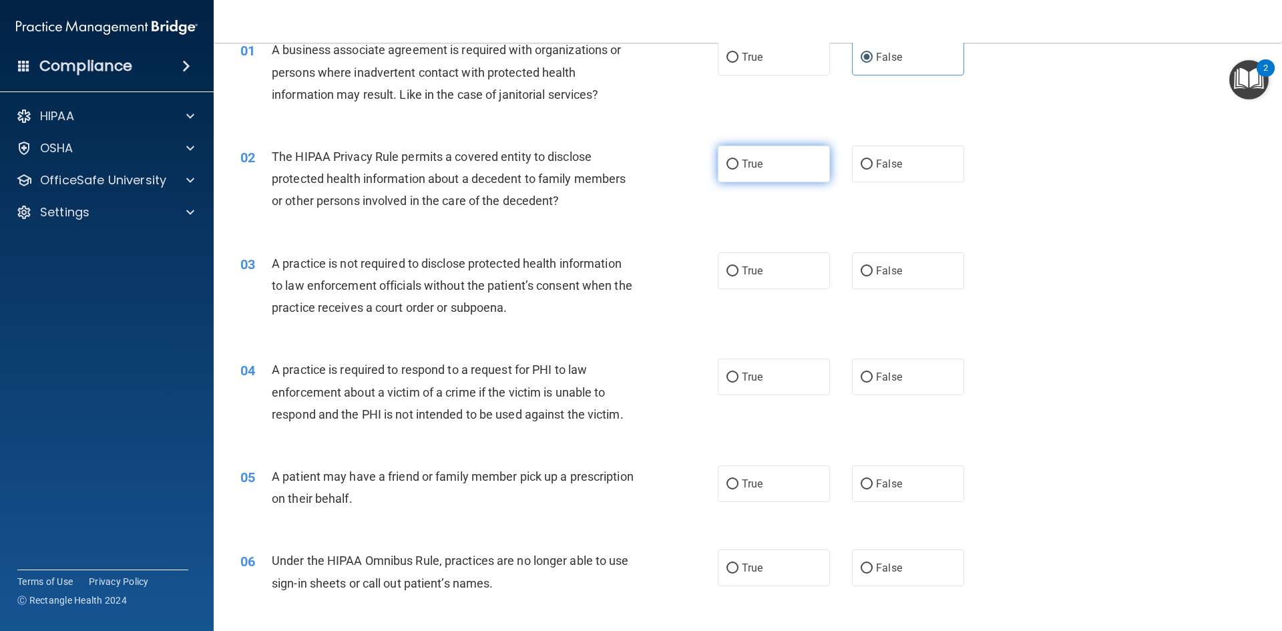
click at [742, 161] on span "True" at bounding box center [752, 164] width 21 height 13
click at [738, 161] on input "True" at bounding box center [732, 165] width 12 height 10
radio input "true"
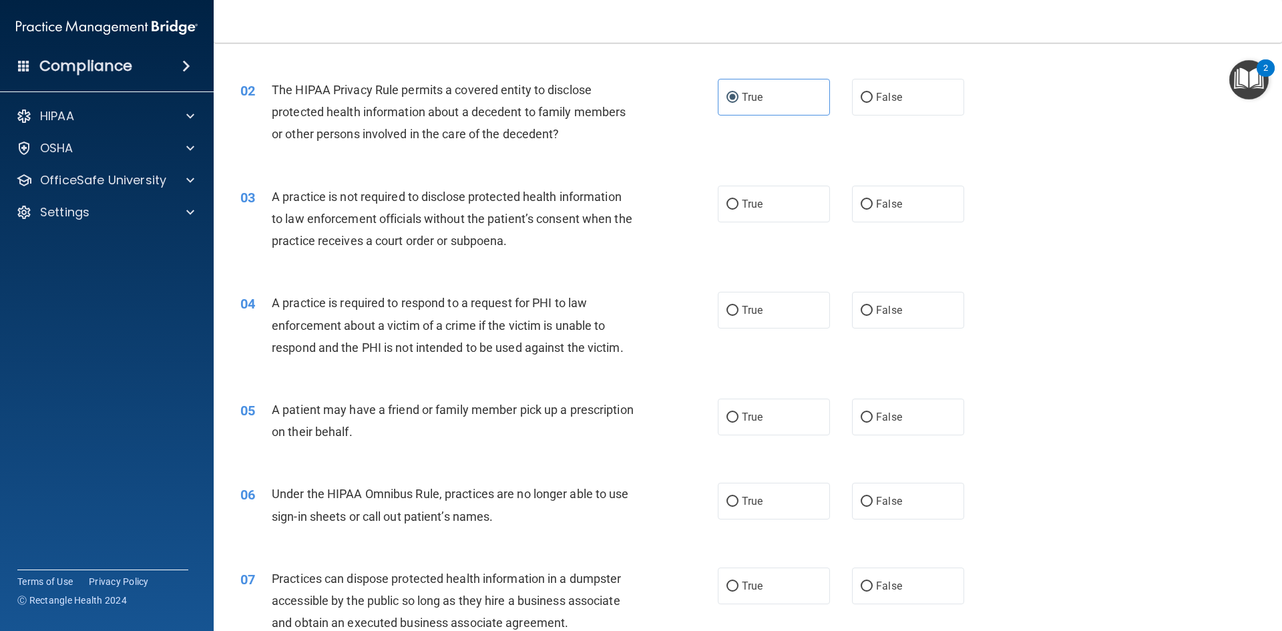
scroll to position [200, 0]
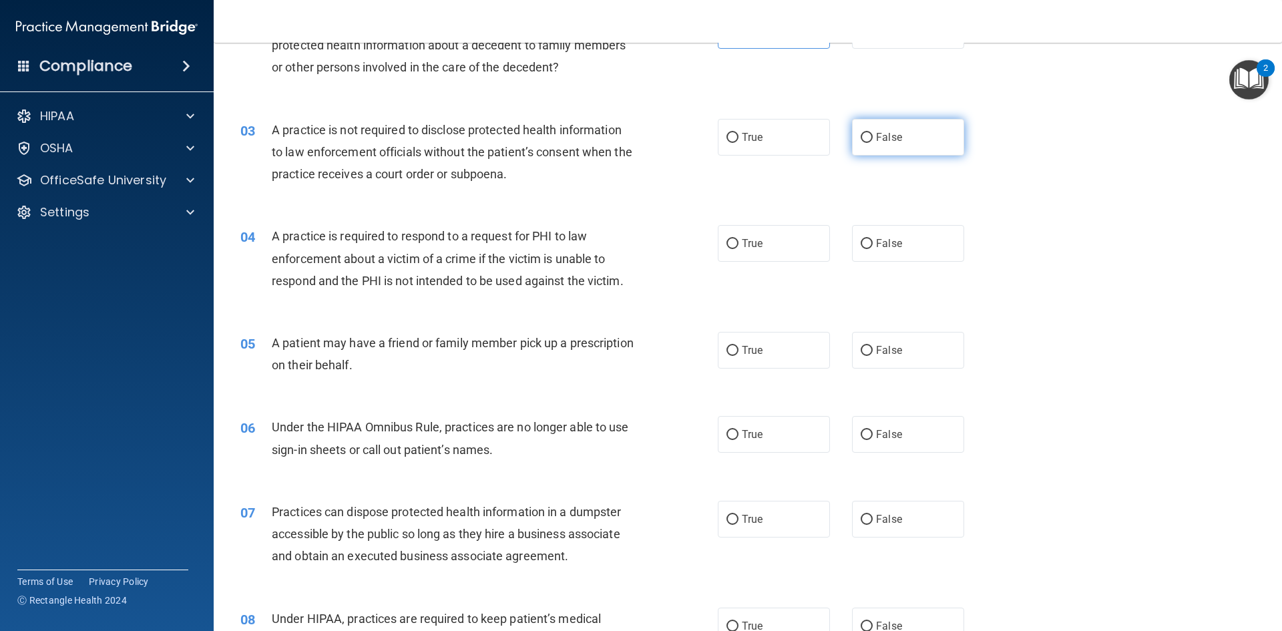
click at [876, 136] on span "False" at bounding box center [889, 137] width 26 height 13
click at [870, 136] on input "False" at bounding box center [866, 138] width 12 height 10
radio input "true"
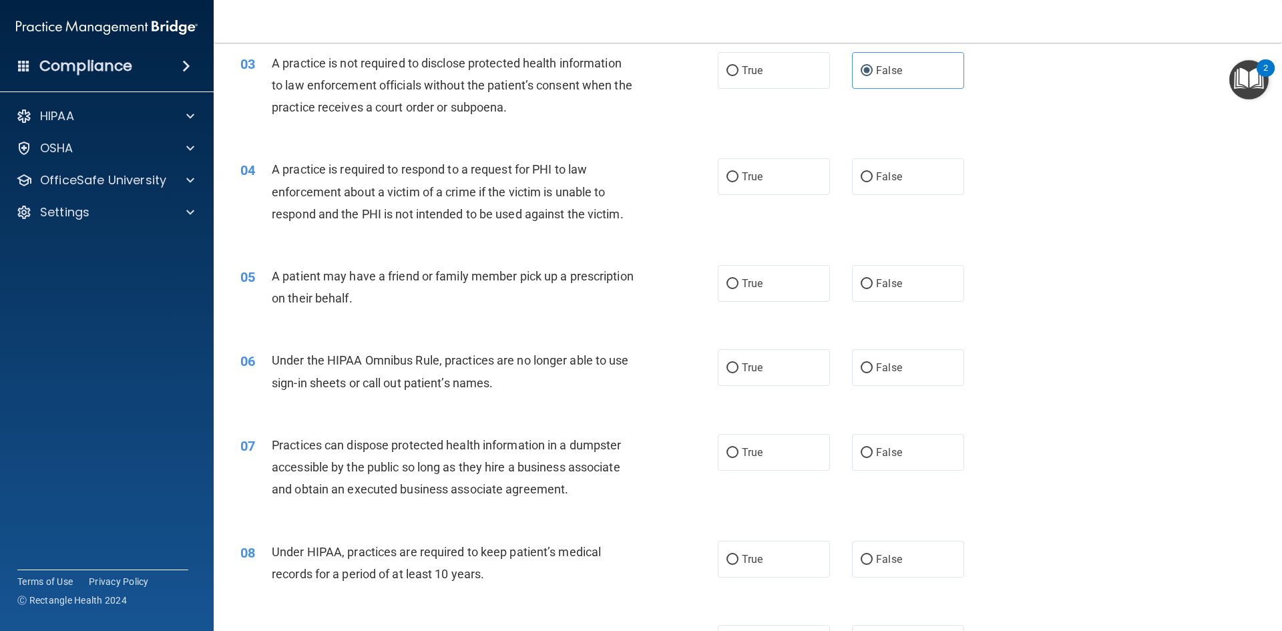
scroll to position [334, 0]
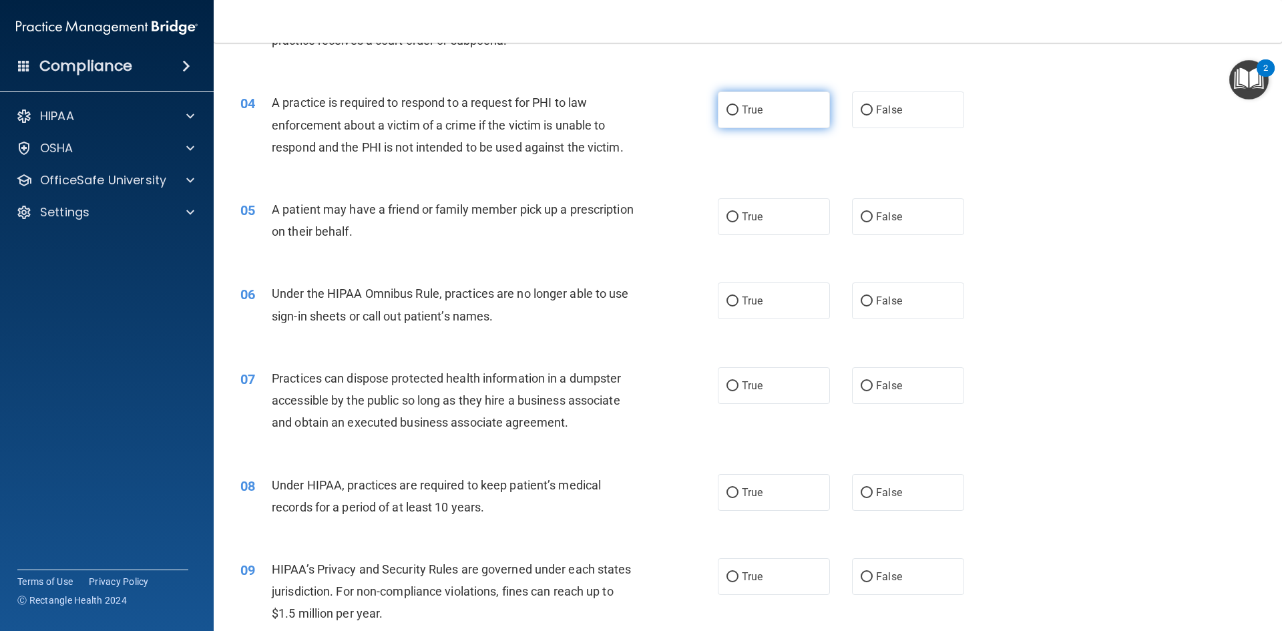
click at [733, 109] on input "True" at bounding box center [732, 110] width 12 height 10
radio input "true"
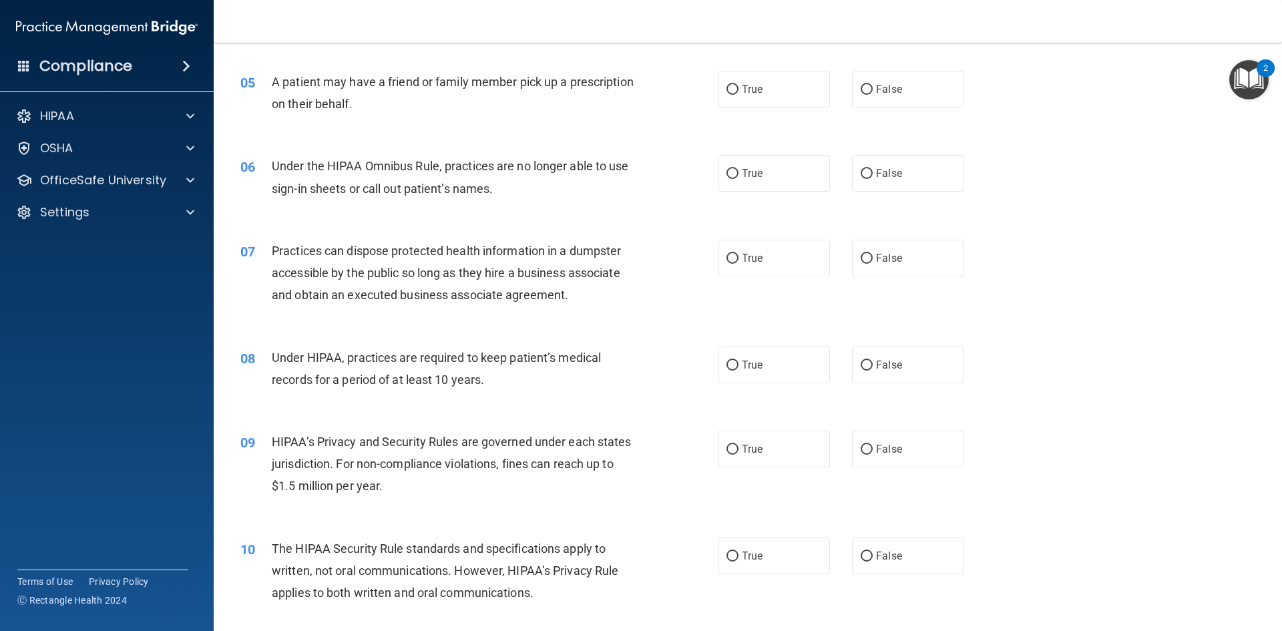
scroll to position [467, 0]
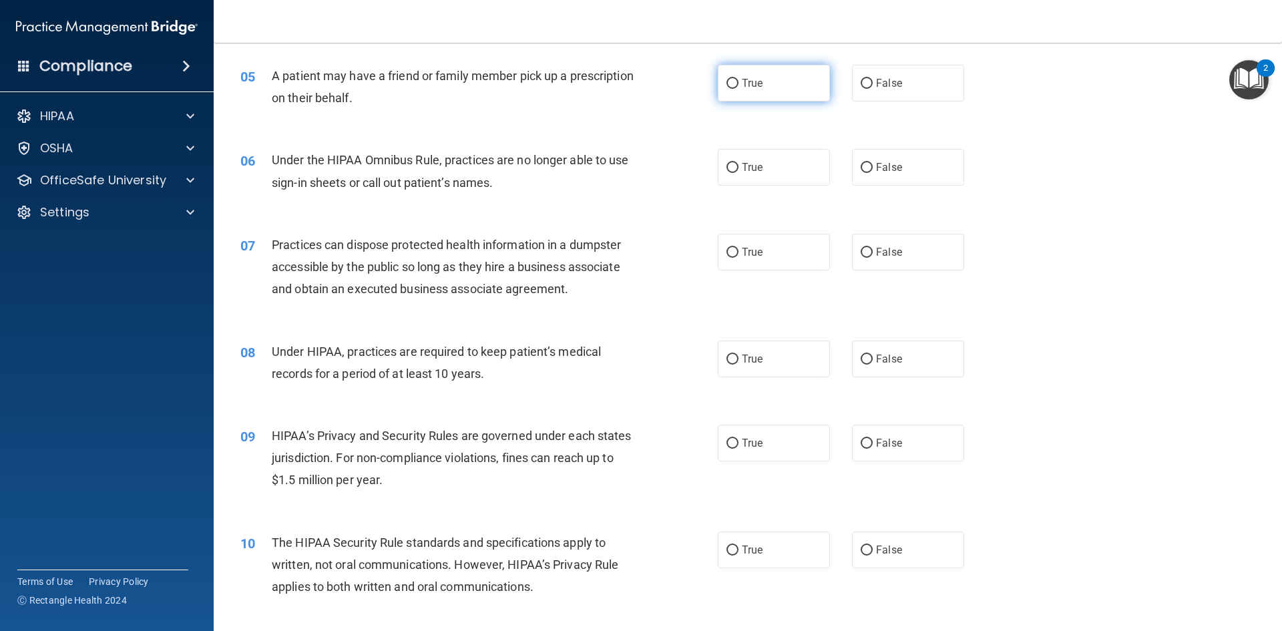
click at [770, 84] on label "True" at bounding box center [774, 83] width 112 height 37
click at [738, 84] on input "True" at bounding box center [732, 84] width 12 height 10
radio input "true"
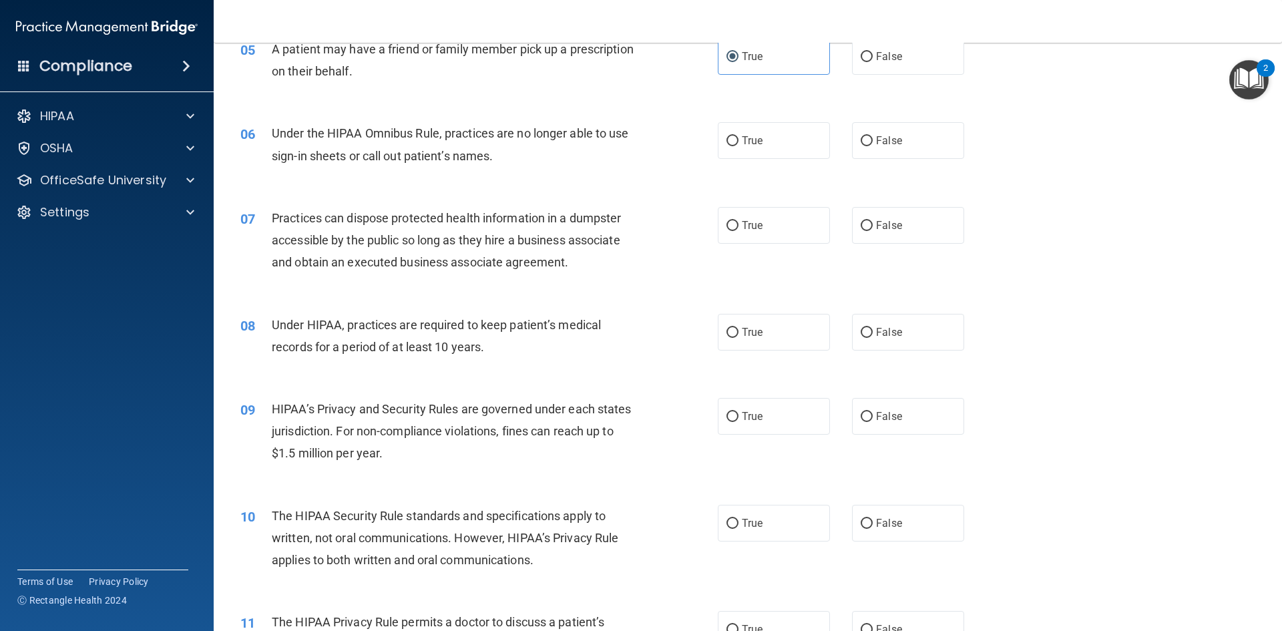
scroll to position [534, 0]
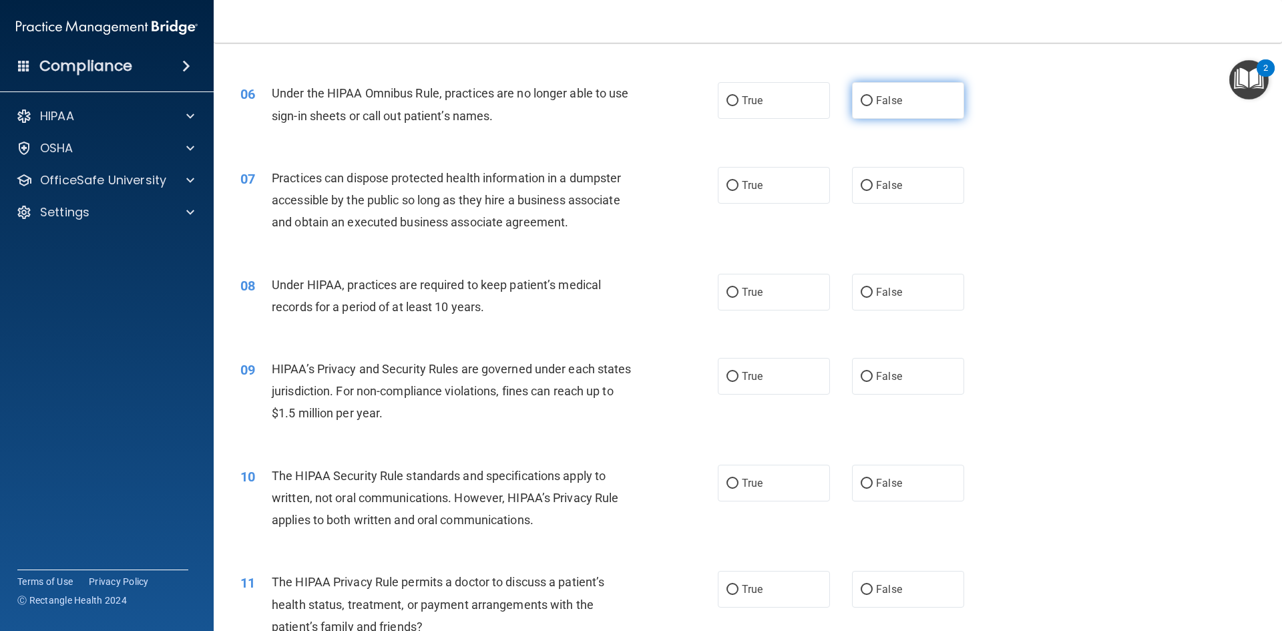
click at [926, 105] on label "False" at bounding box center [908, 100] width 112 height 37
click at [872, 105] on input "False" at bounding box center [866, 101] width 12 height 10
radio input "true"
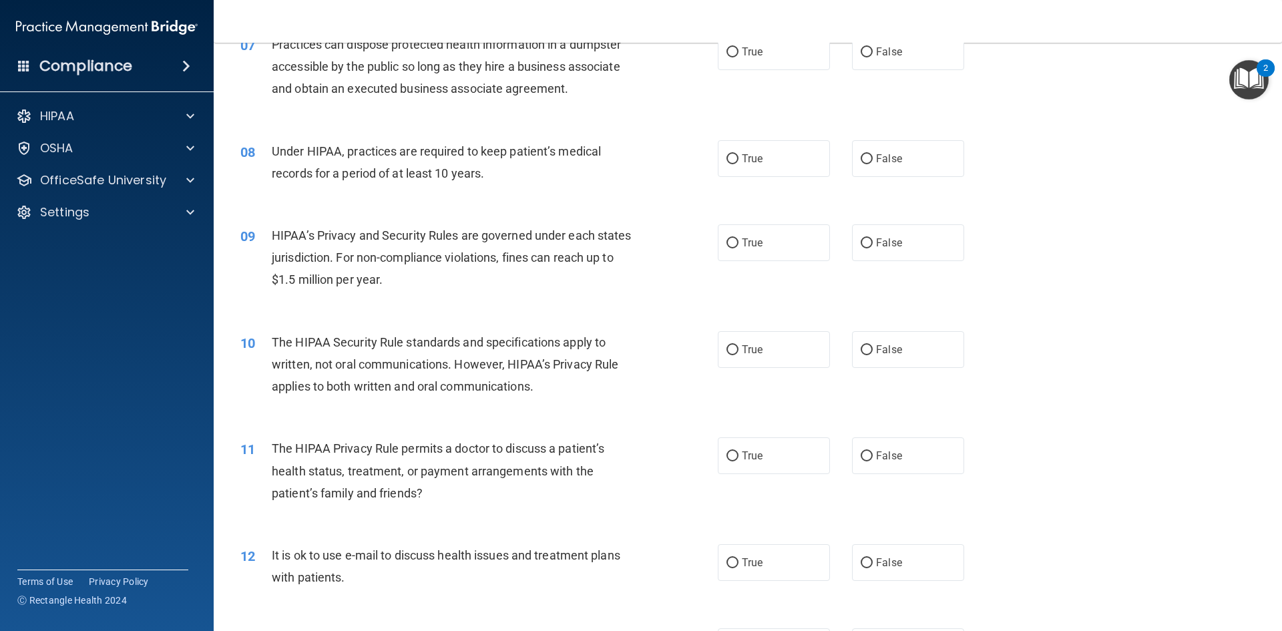
scroll to position [601, 0]
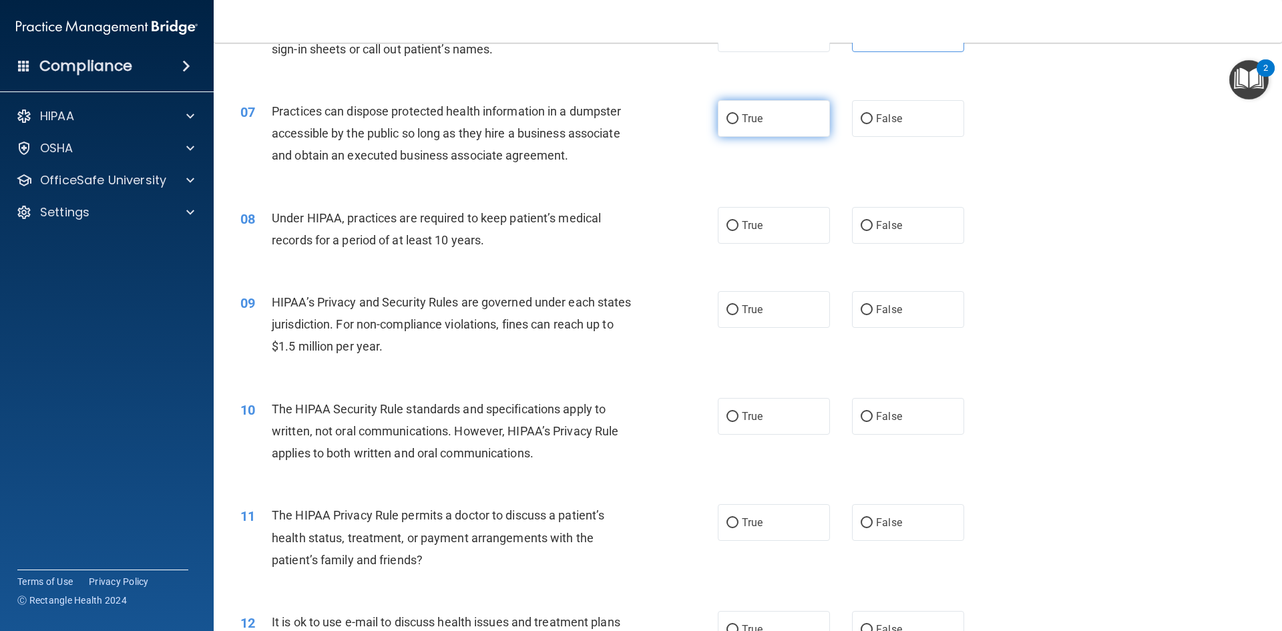
click at [752, 127] on label "True" at bounding box center [774, 118] width 112 height 37
click at [738, 124] on input "True" at bounding box center [732, 119] width 12 height 10
radio input "true"
click at [888, 121] on span "False" at bounding box center [889, 118] width 26 height 13
click at [872, 121] on input "False" at bounding box center [866, 119] width 12 height 10
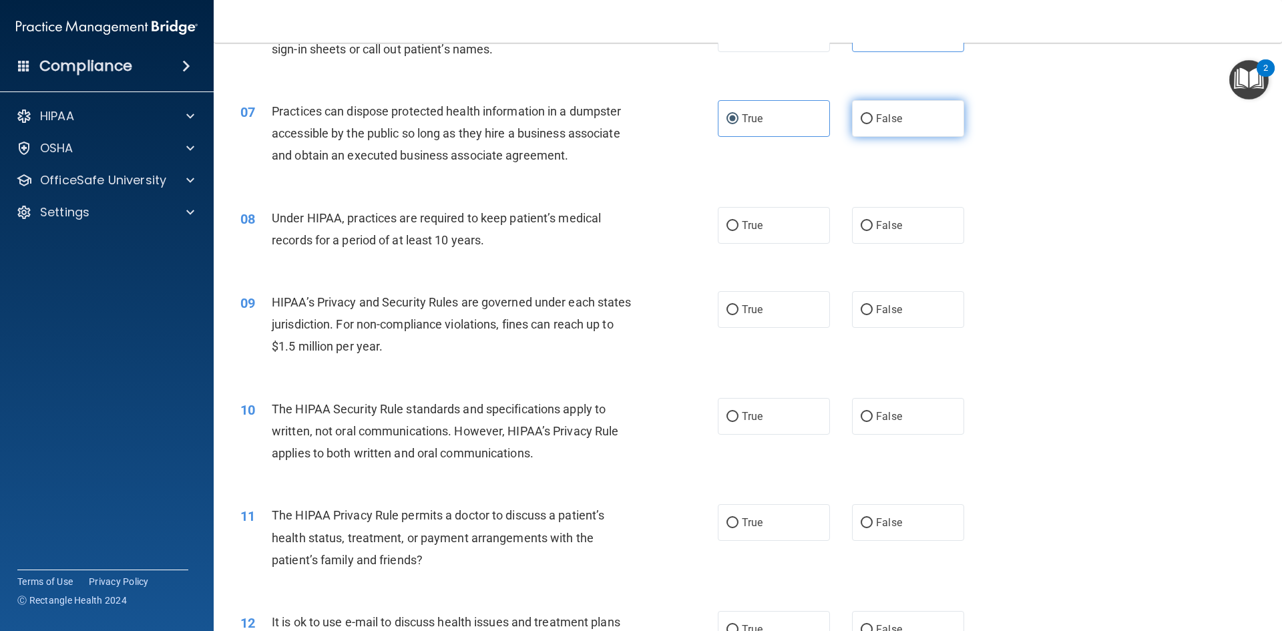
radio input "true"
radio input "false"
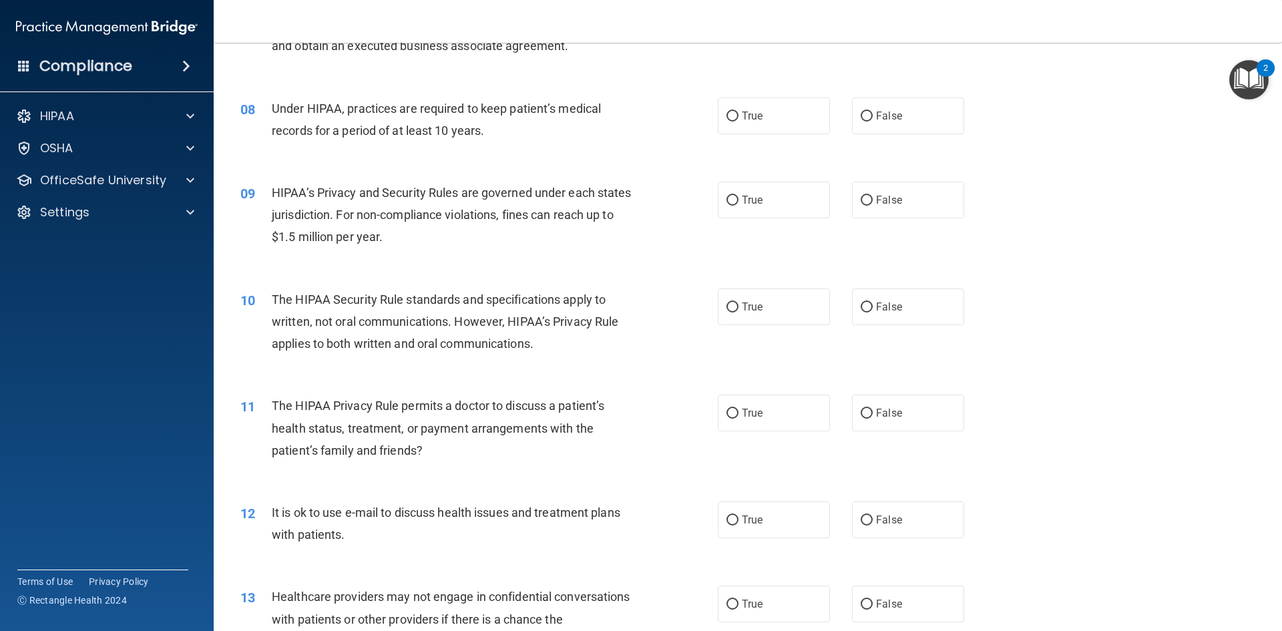
scroll to position [734, 0]
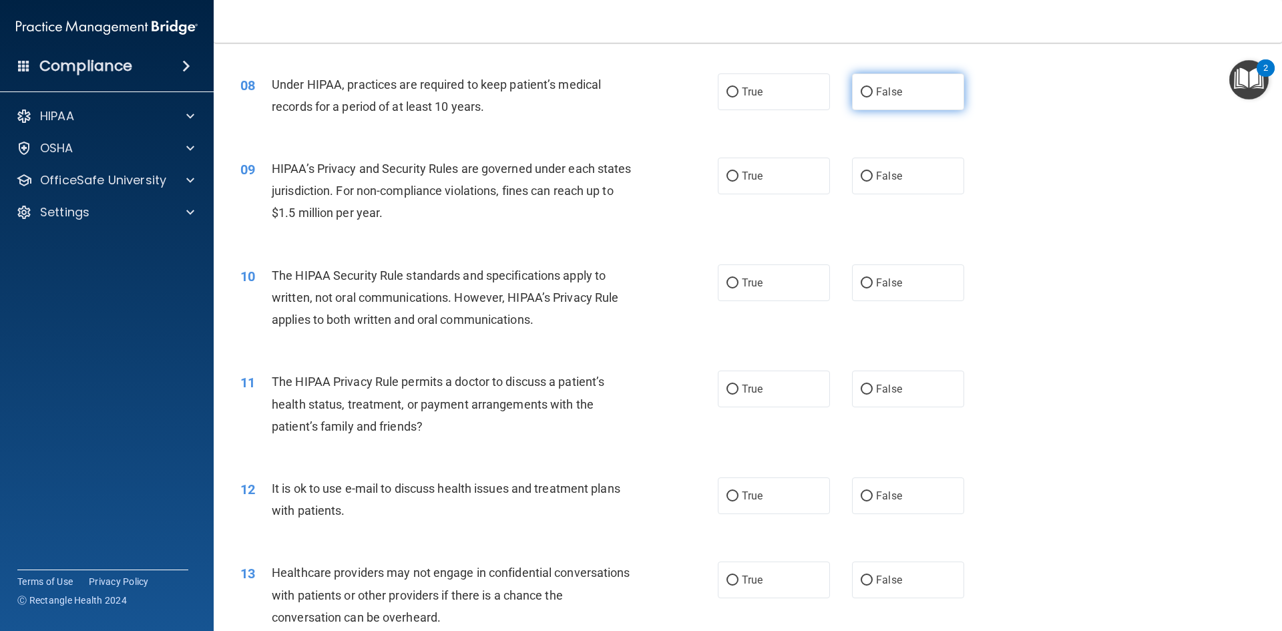
click at [892, 92] on span "False" at bounding box center [889, 91] width 26 height 13
click at [872, 92] on input "False" at bounding box center [866, 92] width 12 height 10
radio input "true"
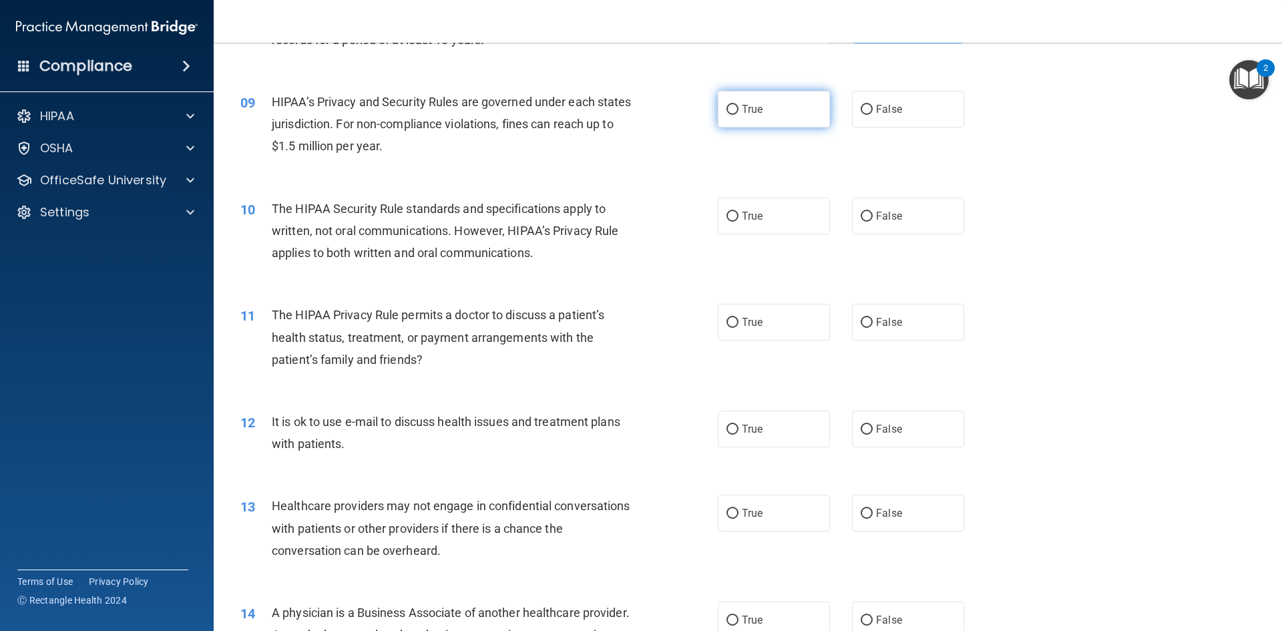
click at [768, 105] on label "True" at bounding box center [774, 109] width 112 height 37
click at [738, 105] on input "True" at bounding box center [732, 110] width 12 height 10
radio input "true"
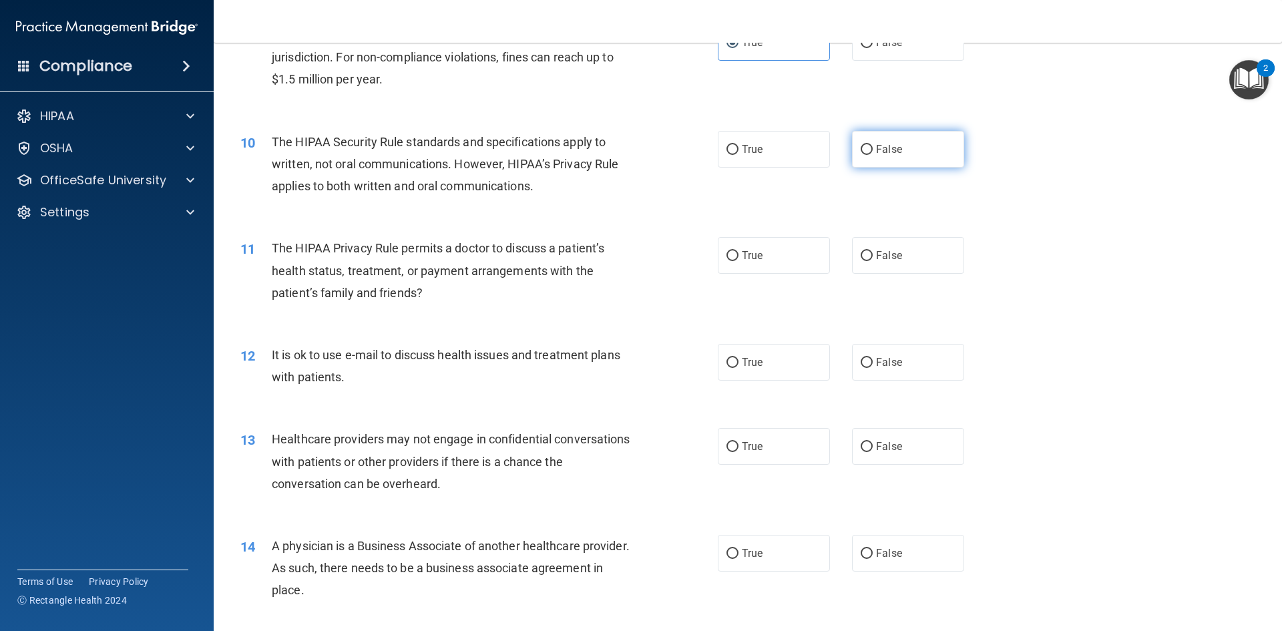
click at [886, 150] on span "False" at bounding box center [889, 149] width 26 height 13
click at [872, 150] on input "False" at bounding box center [866, 150] width 12 height 10
radio input "true"
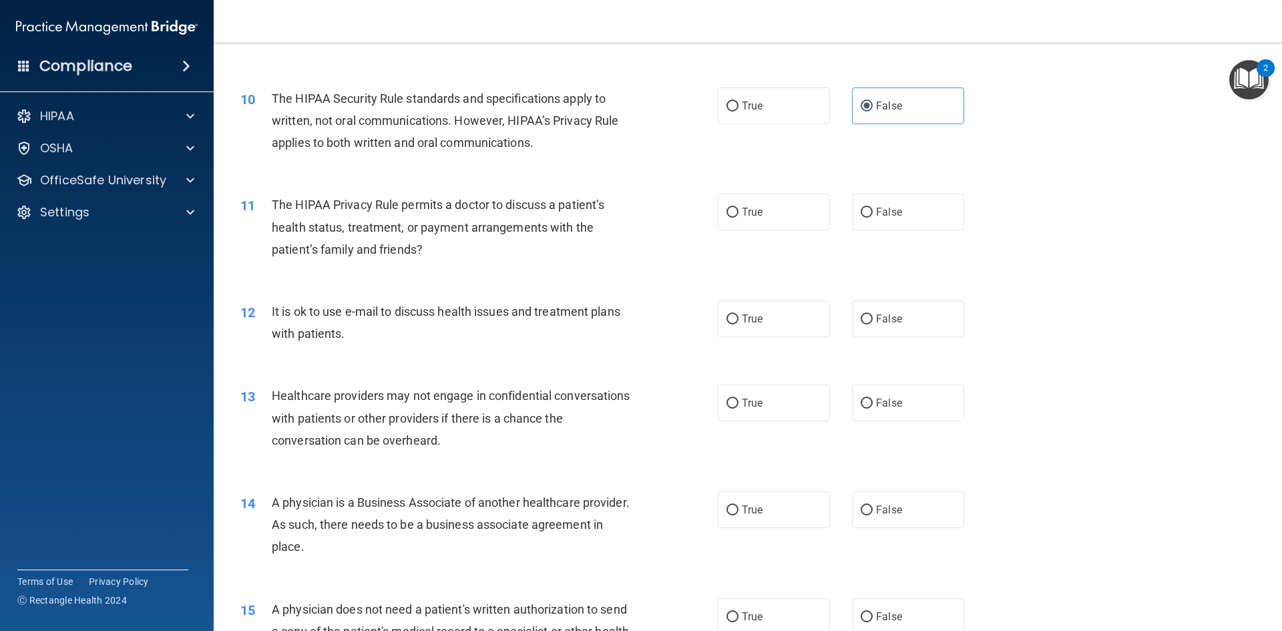
scroll to position [1001, 0]
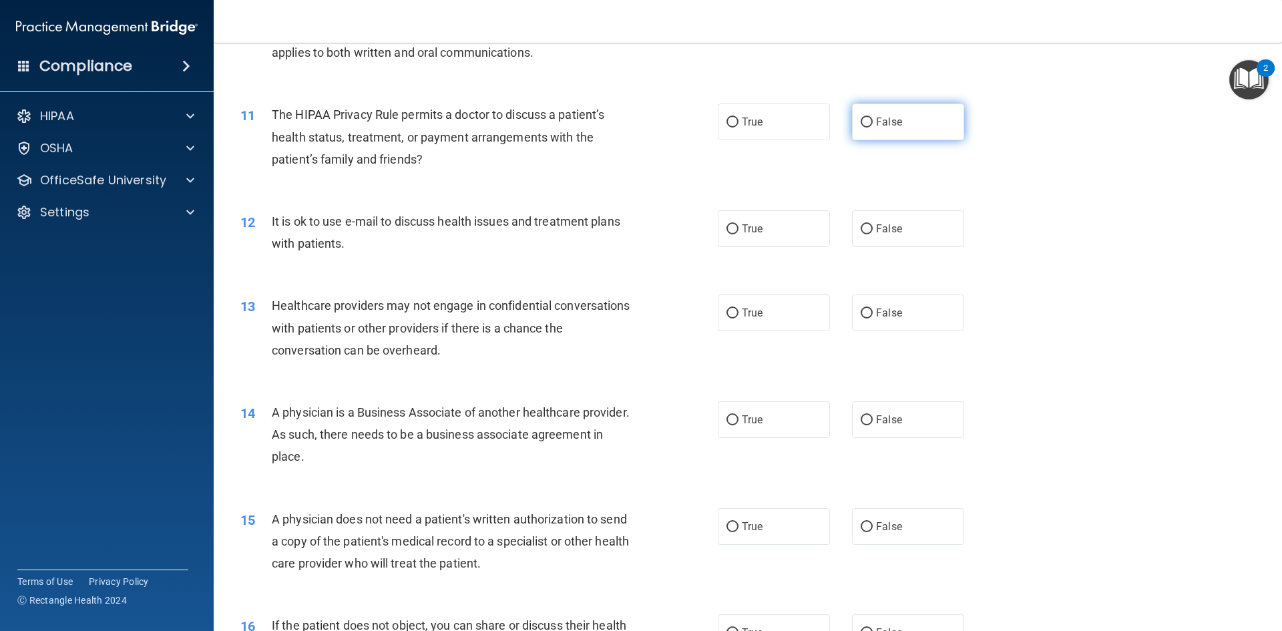
click at [878, 114] on label "False" at bounding box center [908, 121] width 112 height 37
click at [872, 117] on input "False" at bounding box center [866, 122] width 12 height 10
radio input "true"
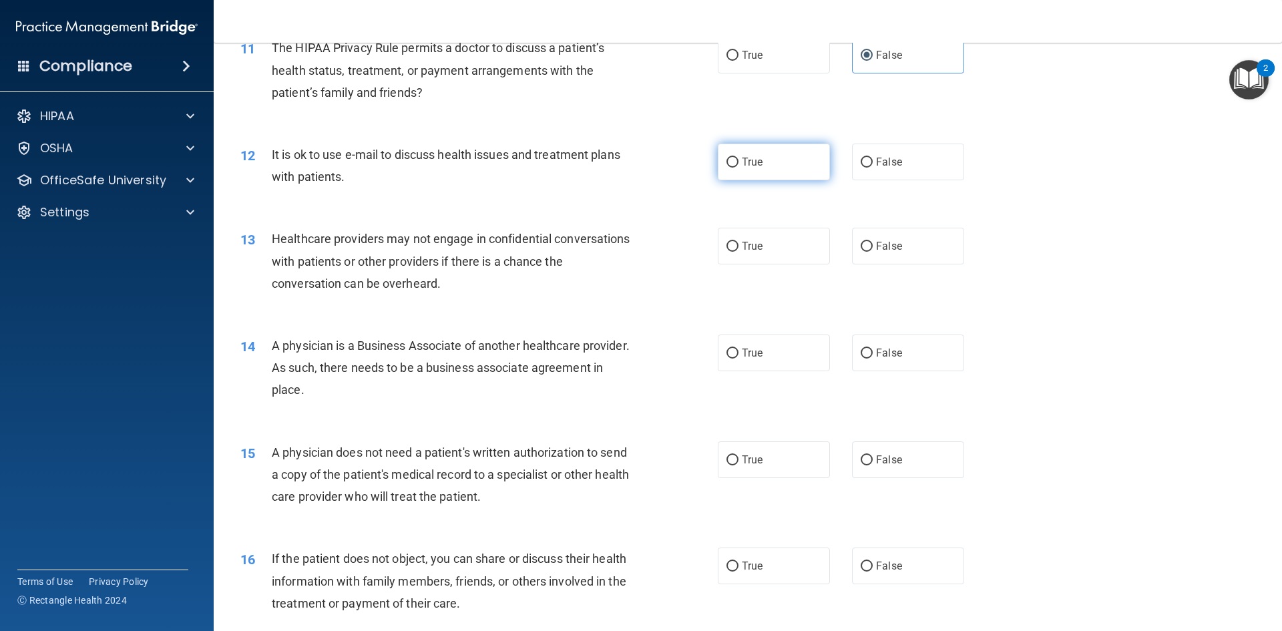
click at [765, 170] on label "True" at bounding box center [774, 162] width 112 height 37
click at [738, 168] on input "True" at bounding box center [732, 163] width 12 height 10
radio input "true"
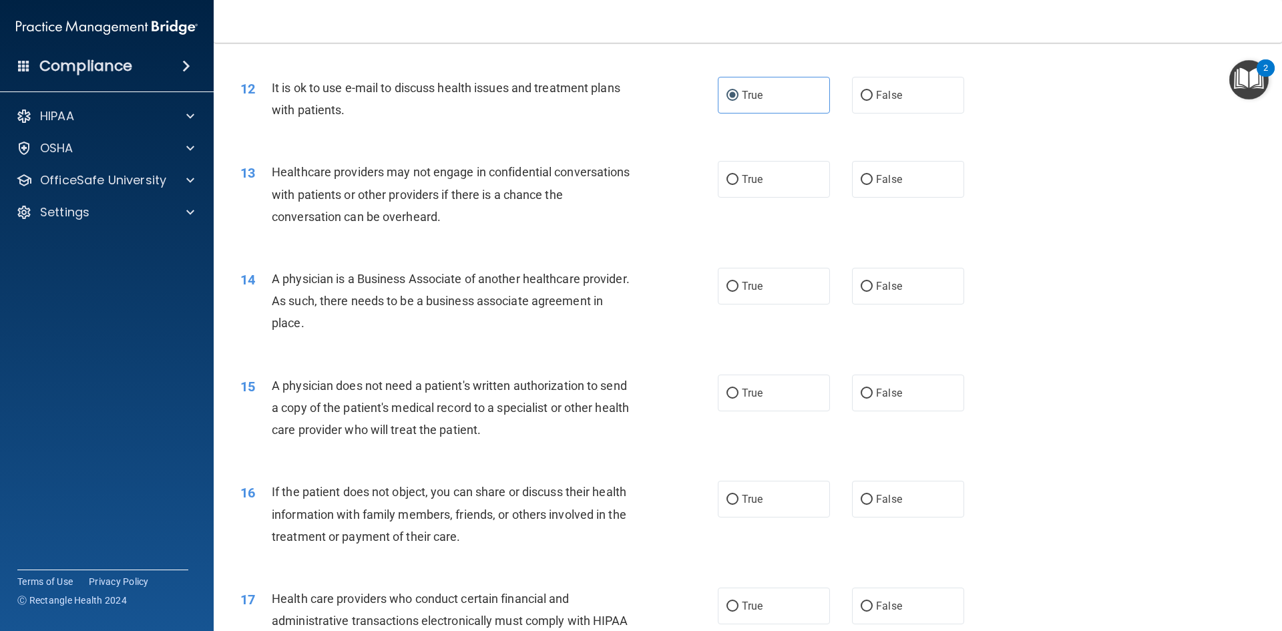
scroll to position [1202, 0]
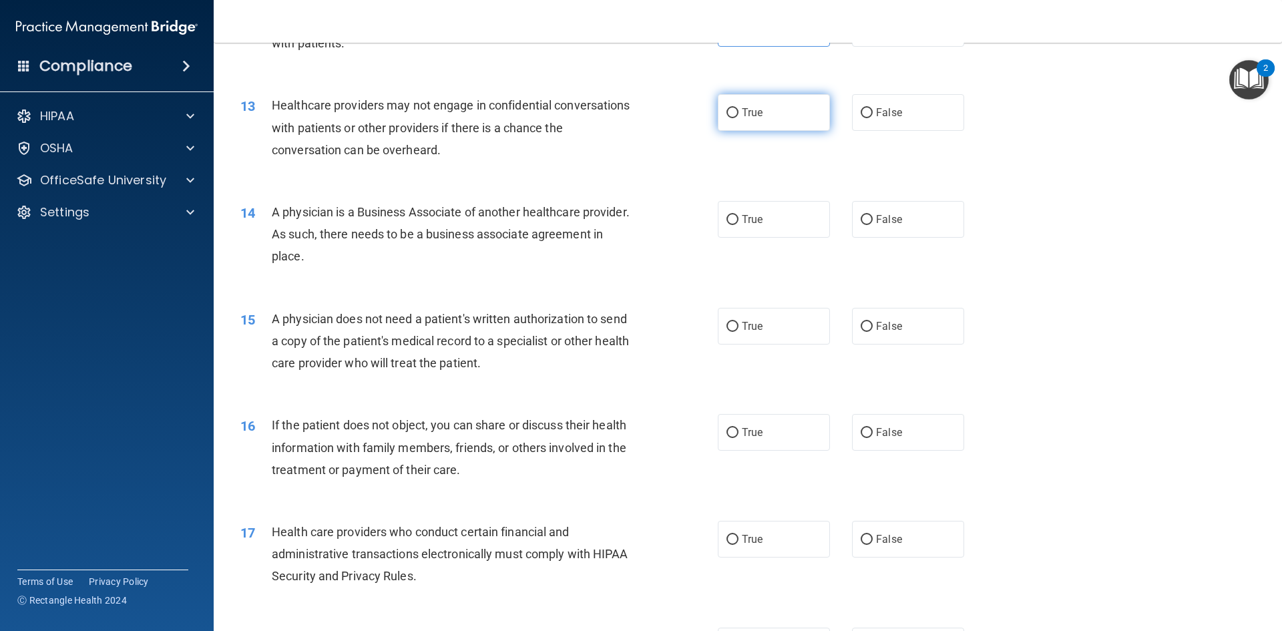
click at [805, 126] on label "True" at bounding box center [774, 112] width 112 height 37
click at [738, 118] on input "True" at bounding box center [732, 113] width 12 height 10
radio input "true"
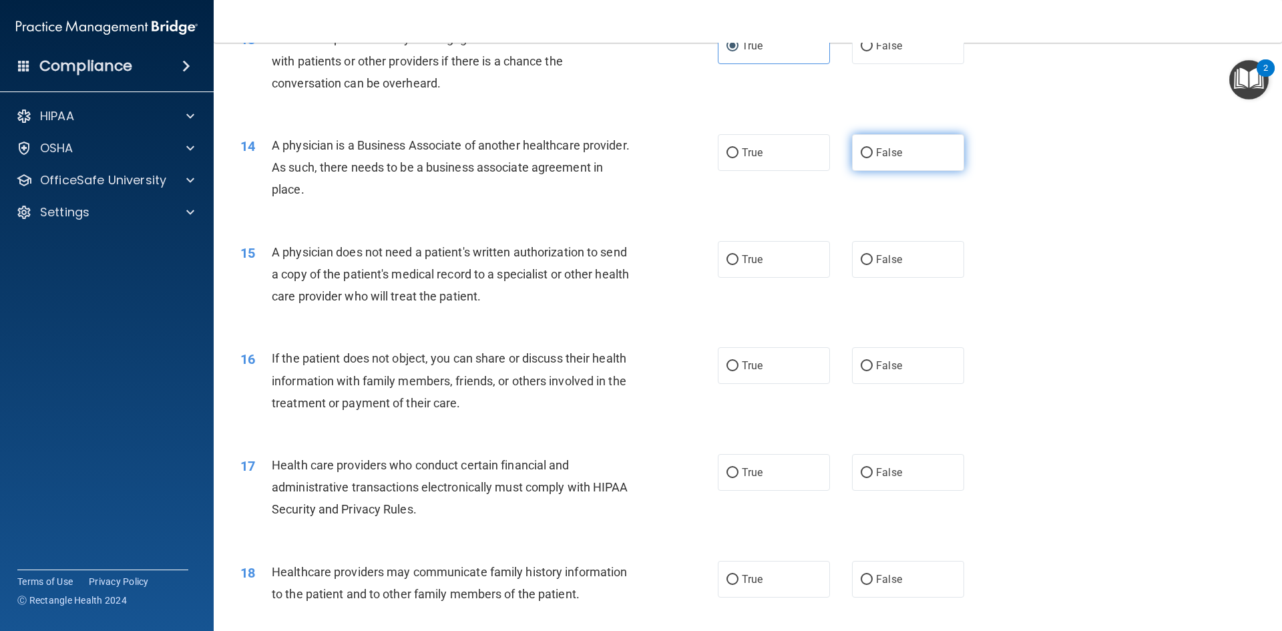
click at [900, 160] on label "False" at bounding box center [908, 152] width 112 height 37
click at [872, 158] on input "False" at bounding box center [866, 153] width 12 height 10
radio input "true"
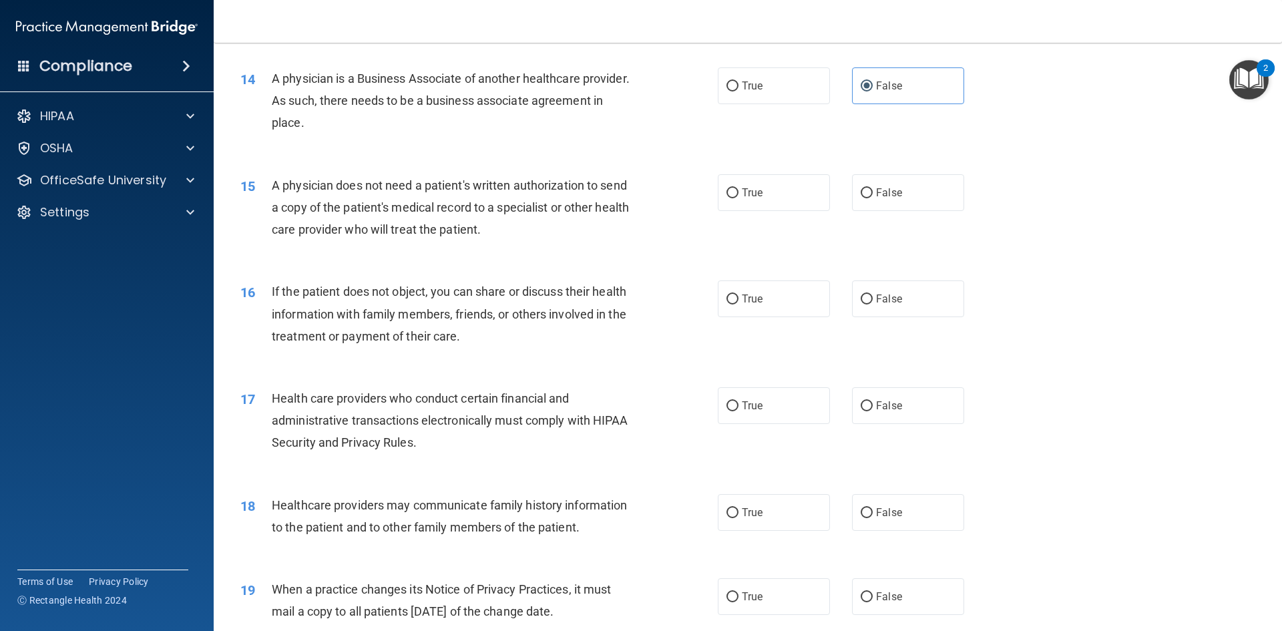
scroll to position [1402, 0]
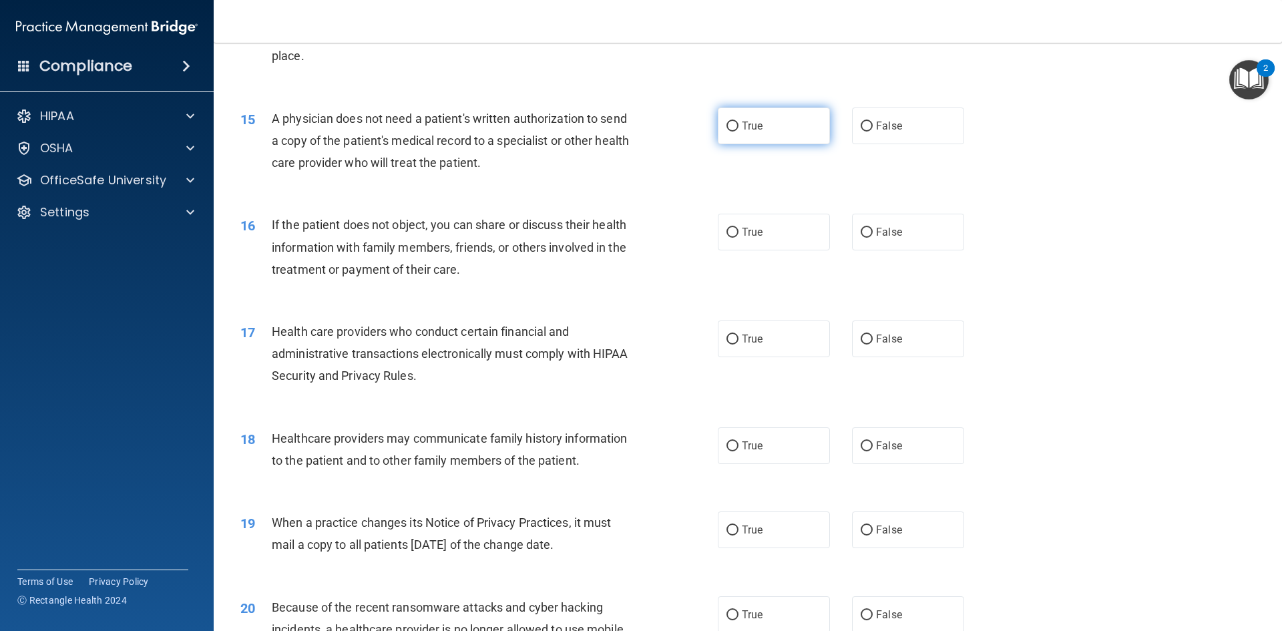
click at [760, 128] on label "True" at bounding box center [774, 125] width 112 height 37
click at [738, 128] on input "True" at bounding box center [732, 126] width 12 height 10
radio input "true"
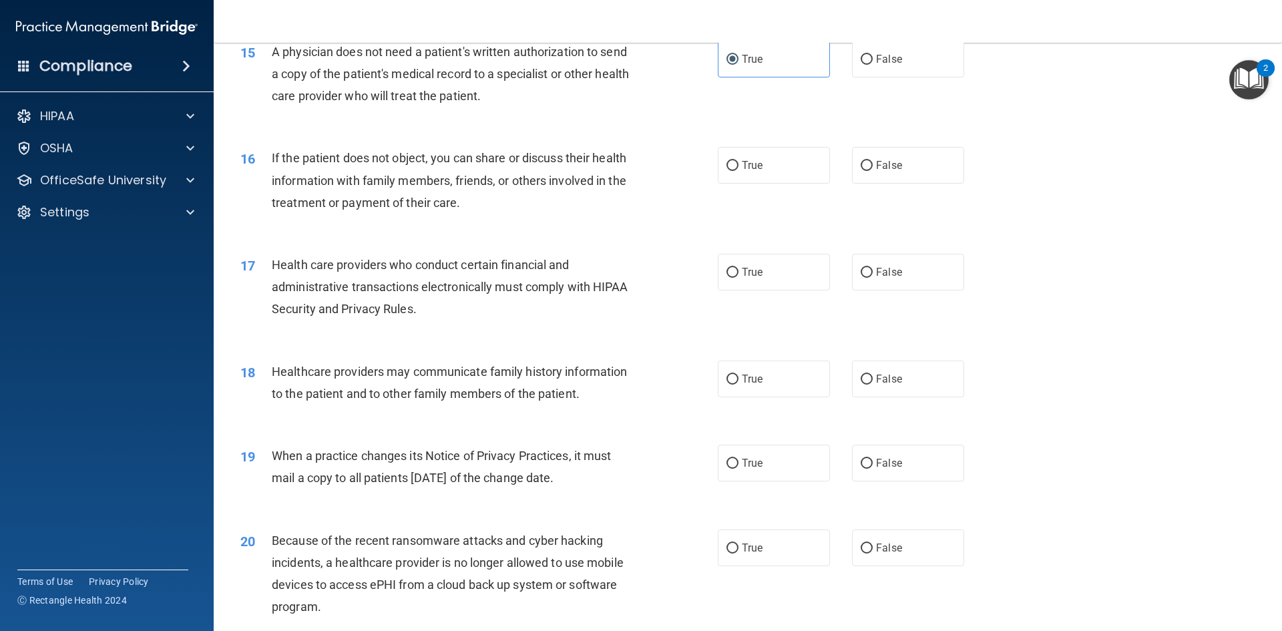
scroll to position [1535, 0]
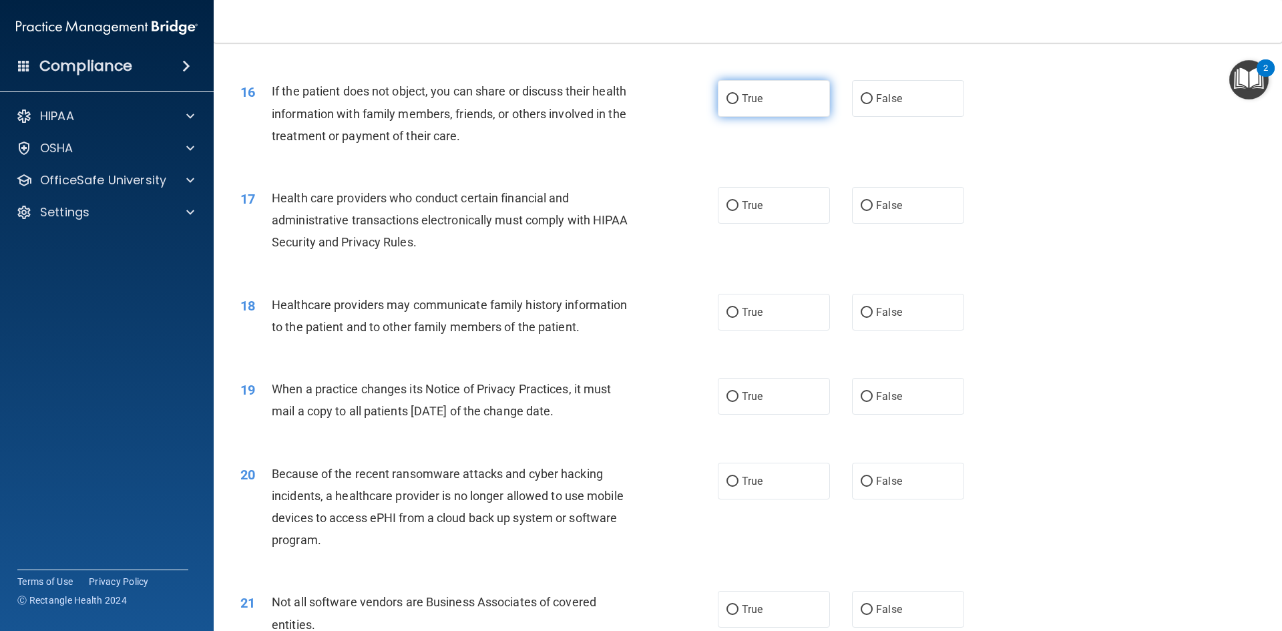
click at [756, 103] on span "True" at bounding box center [752, 98] width 21 height 13
click at [738, 103] on input "True" at bounding box center [732, 99] width 12 height 10
radio input "true"
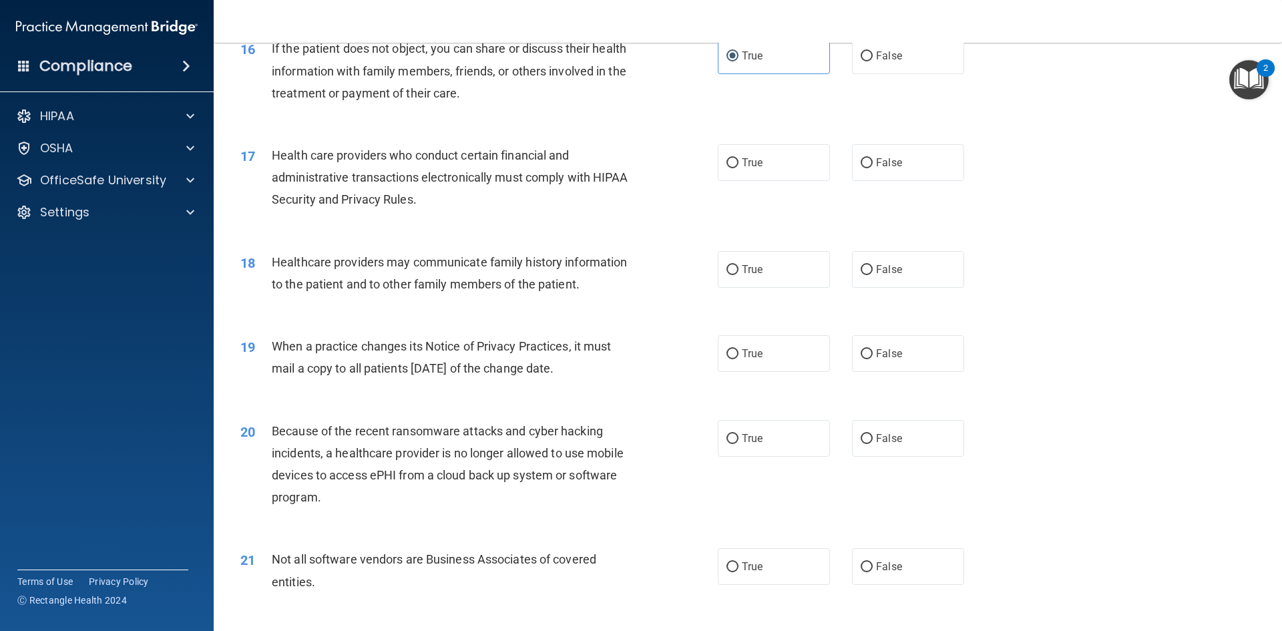
scroll to position [1602, 0]
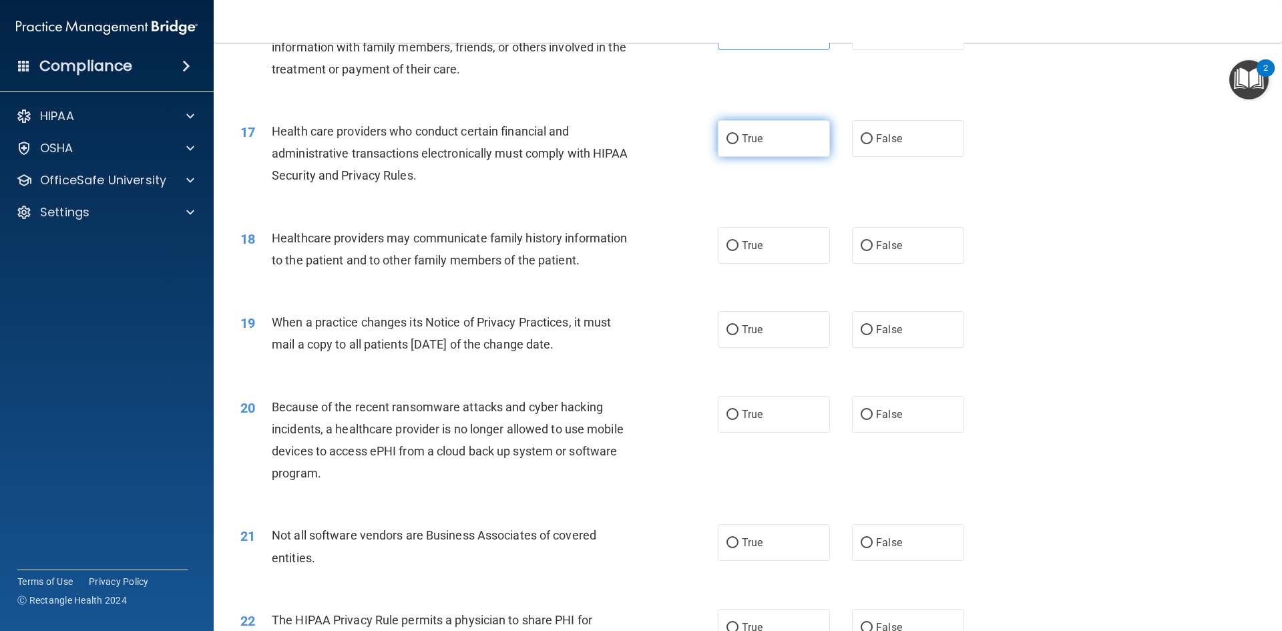
click at [783, 144] on label "True" at bounding box center [774, 138] width 112 height 37
click at [738, 144] on input "True" at bounding box center [732, 139] width 12 height 10
radio input "true"
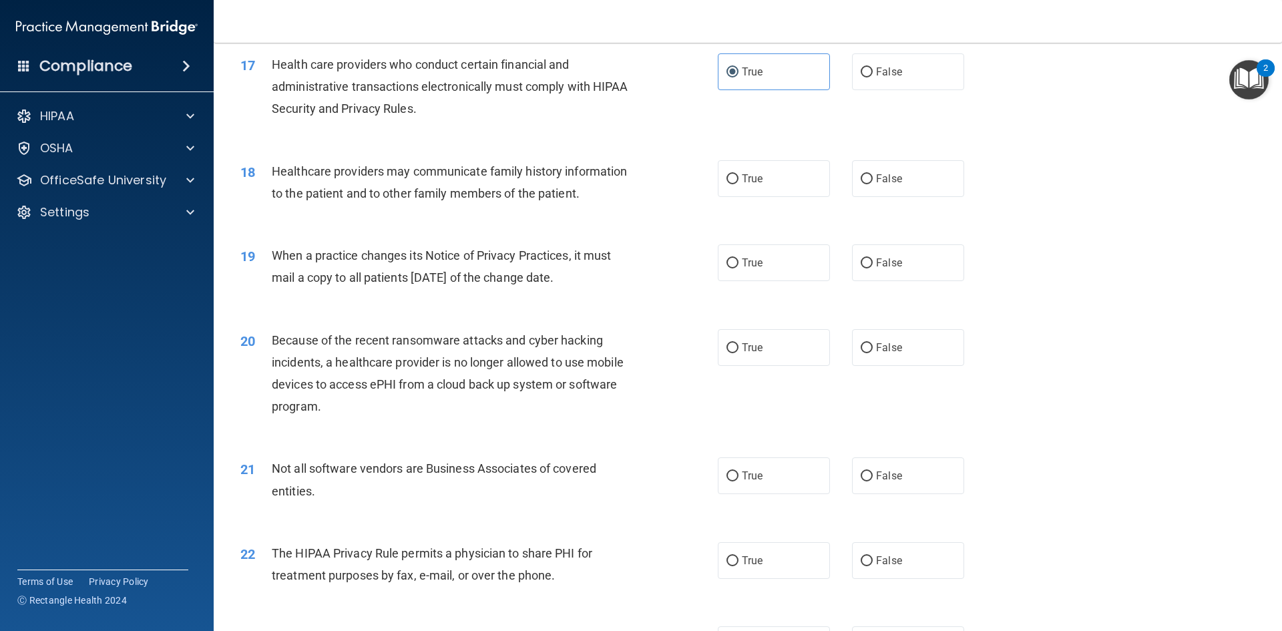
scroll to position [1736, 0]
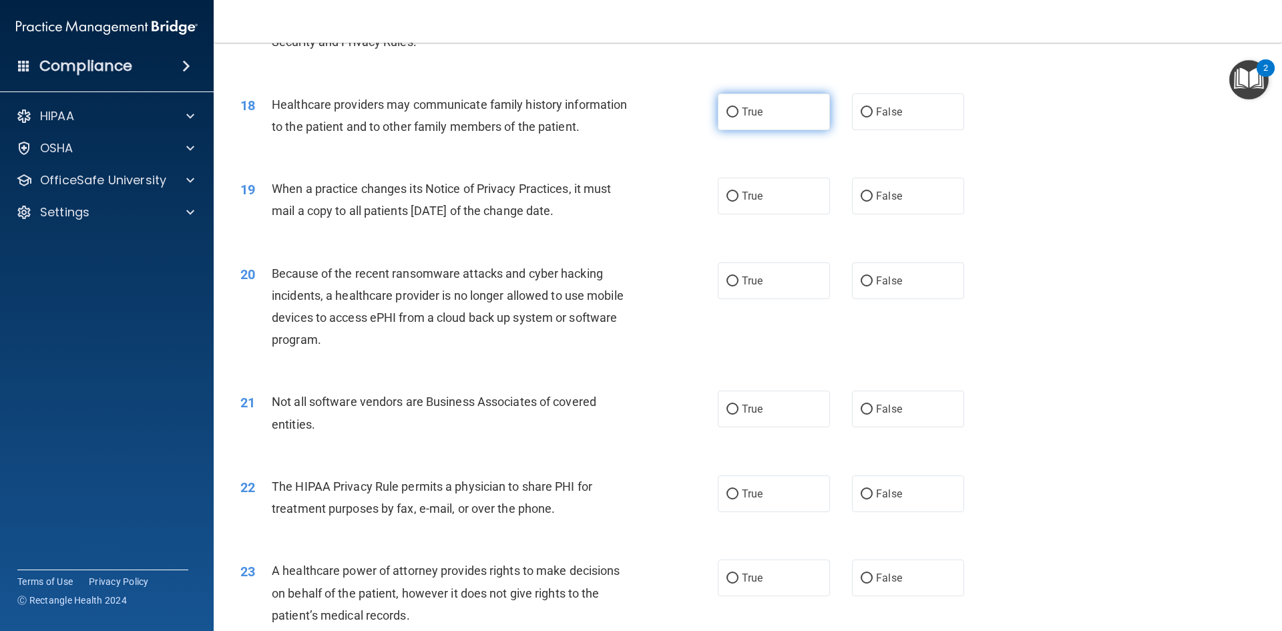
click at [787, 125] on label "True" at bounding box center [774, 111] width 112 height 37
click at [738, 117] on input "True" at bounding box center [732, 112] width 12 height 10
radio input "true"
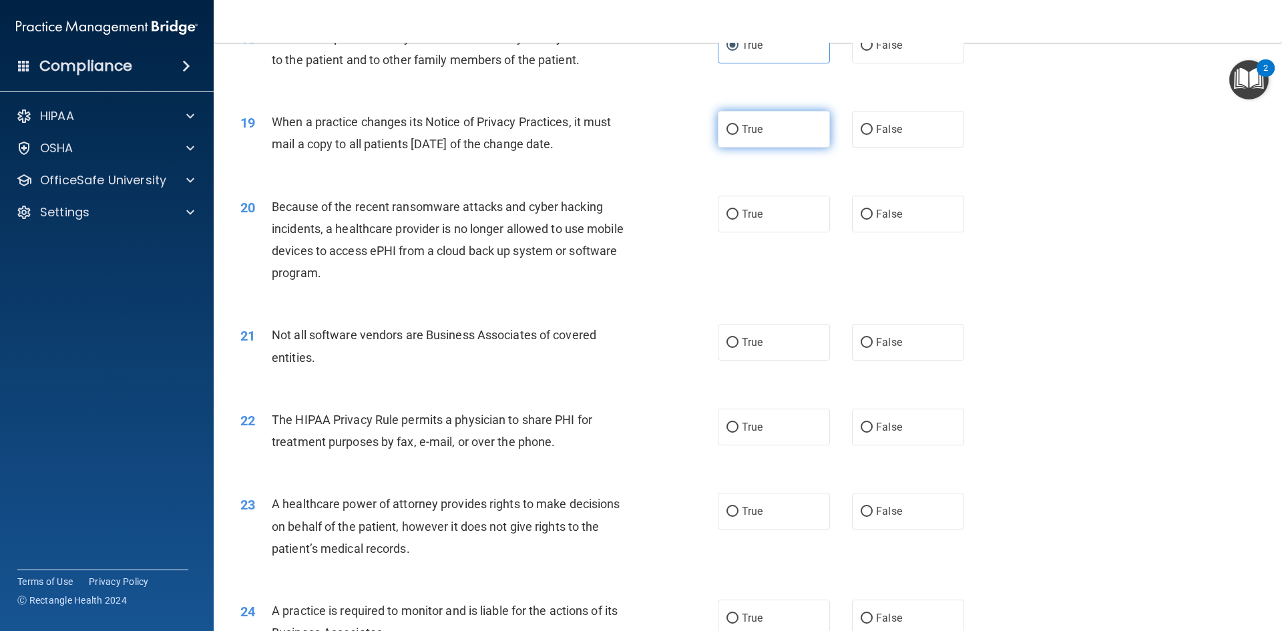
click at [792, 139] on label "True" at bounding box center [774, 129] width 112 height 37
click at [738, 135] on input "True" at bounding box center [732, 130] width 12 height 10
radio input "true"
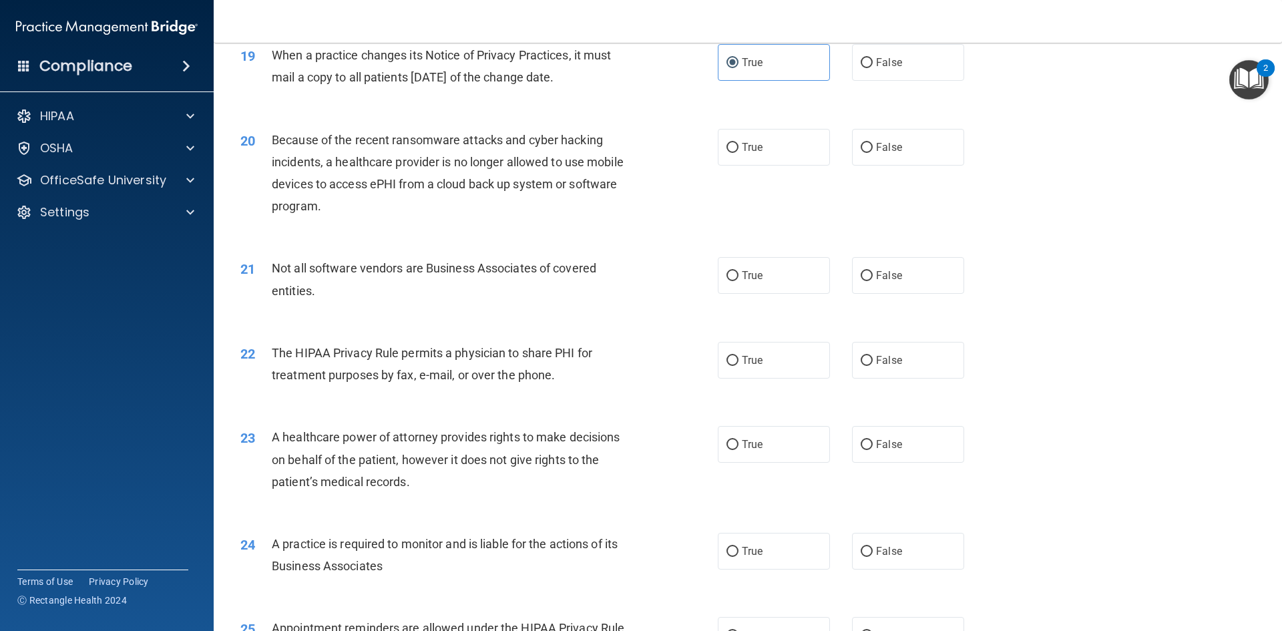
scroll to position [1936, 0]
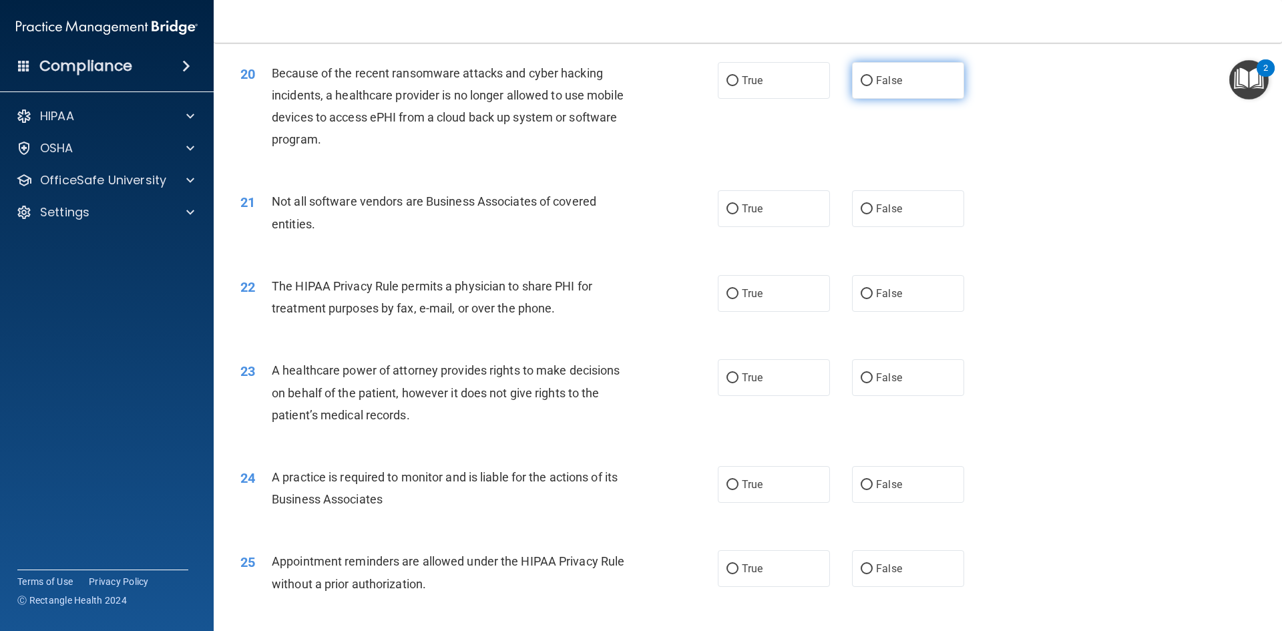
click at [896, 83] on label "False" at bounding box center [908, 80] width 112 height 37
click at [872, 83] on input "False" at bounding box center [866, 81] width 12 height 10
radio input "true"
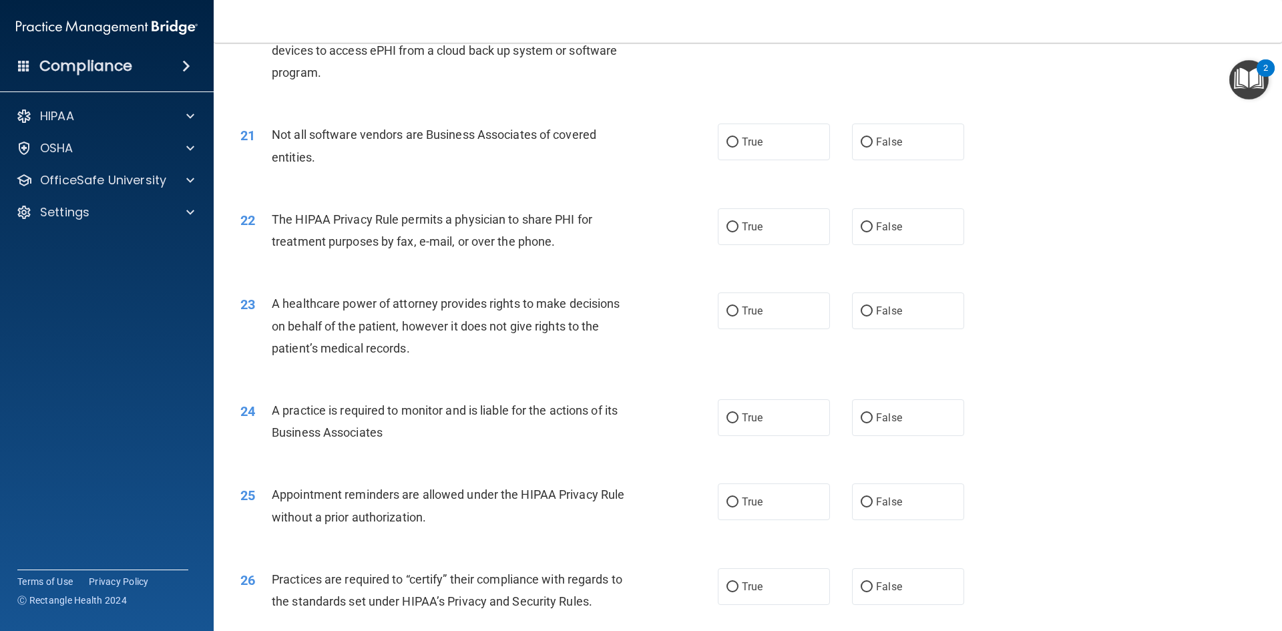
scroll to position [2069, 0]
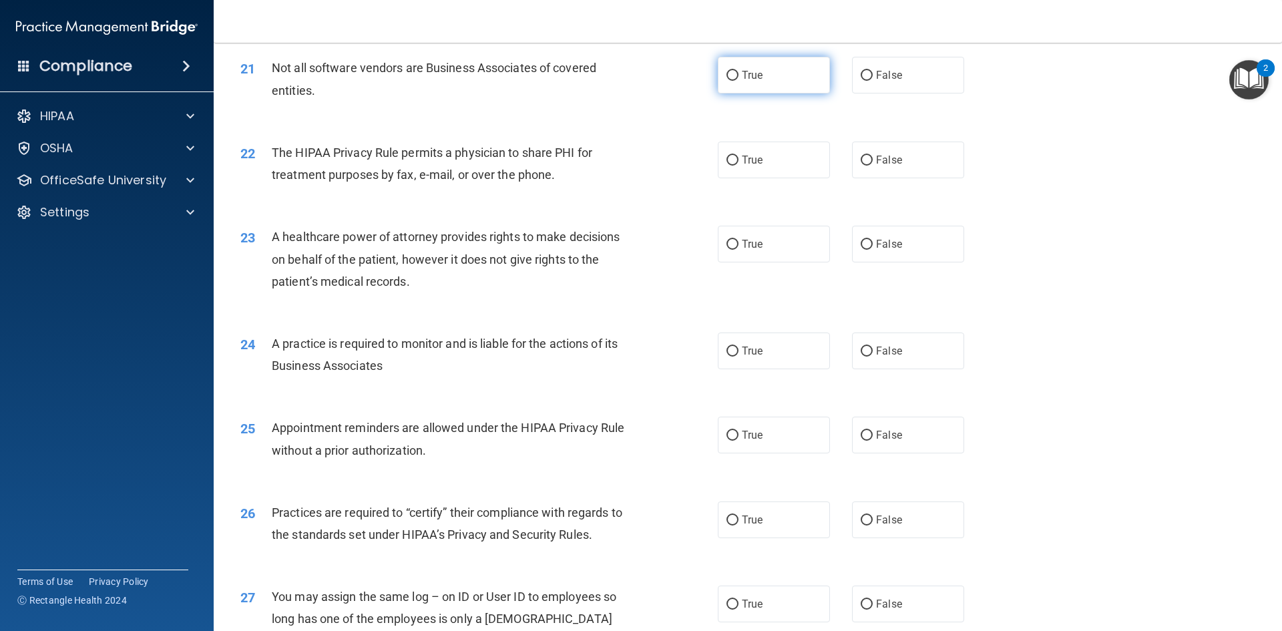
click at [774, 72] on label "True" at bounding box center [774, 75] width 112 height 37
click at [738, 72] on input "True" at bounding box center [732, 76] width 12 height 10
radio input "true"
click at [752, 155] on span "True" at bounding box center [752, 160] width 21 height 13
click at [738, 156] on input "True" at bounding box center [732, 161] width 12 height 10
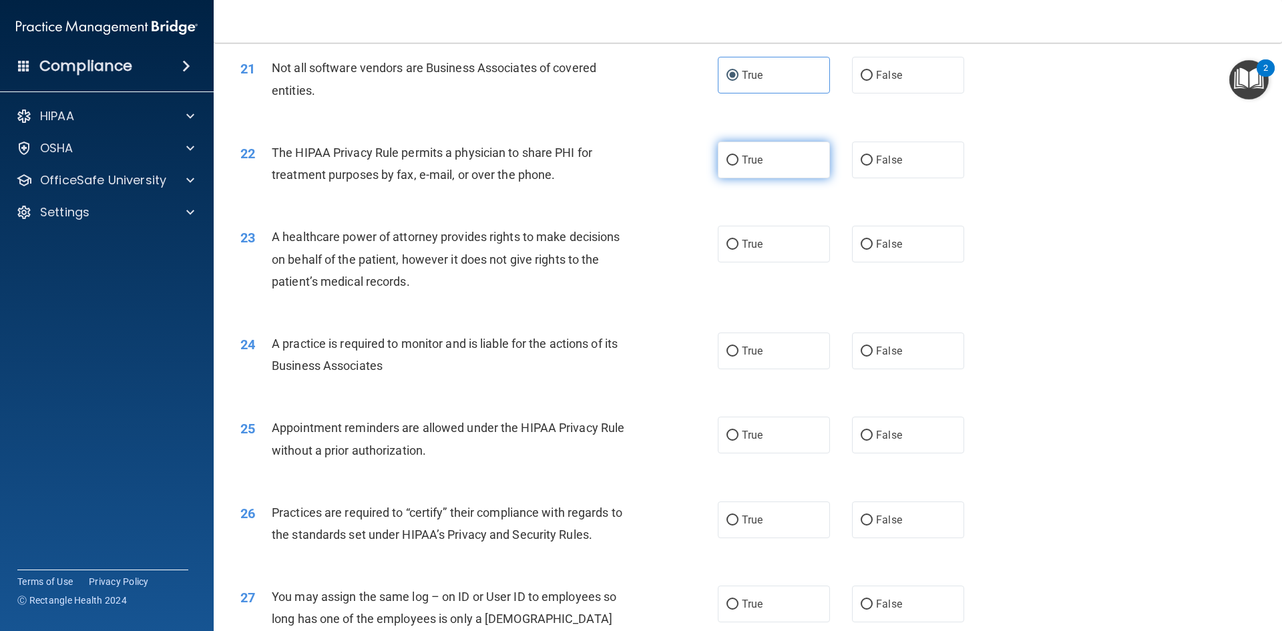
radio input "true"
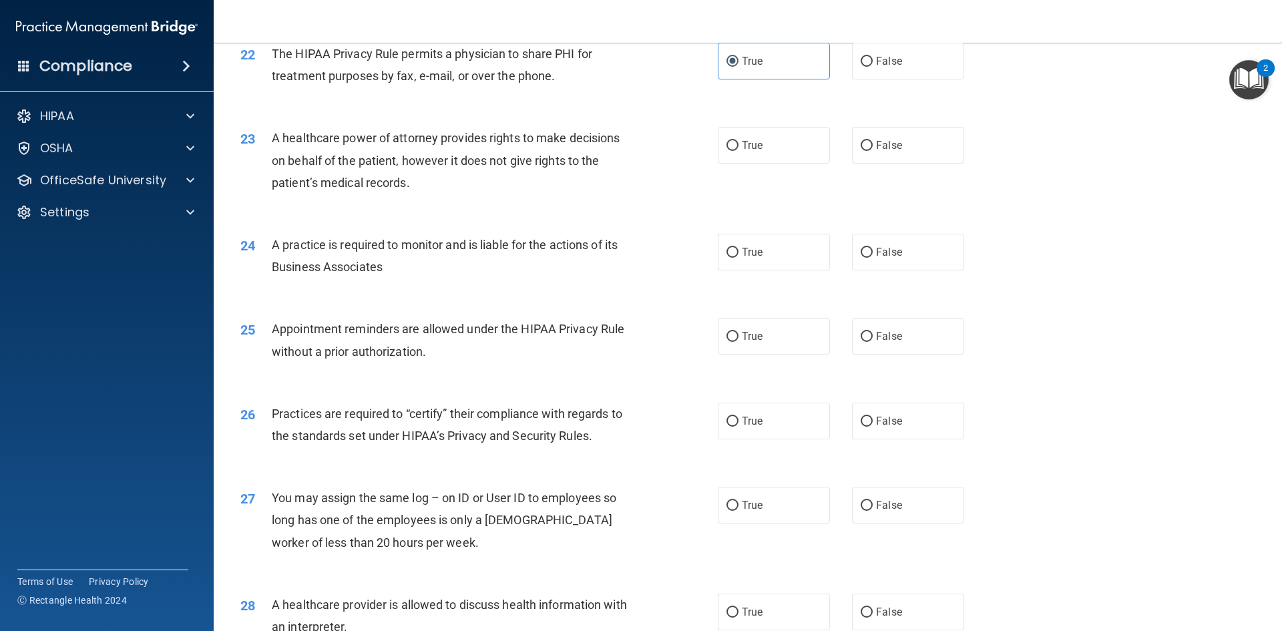
scroll to position [2203, 0]
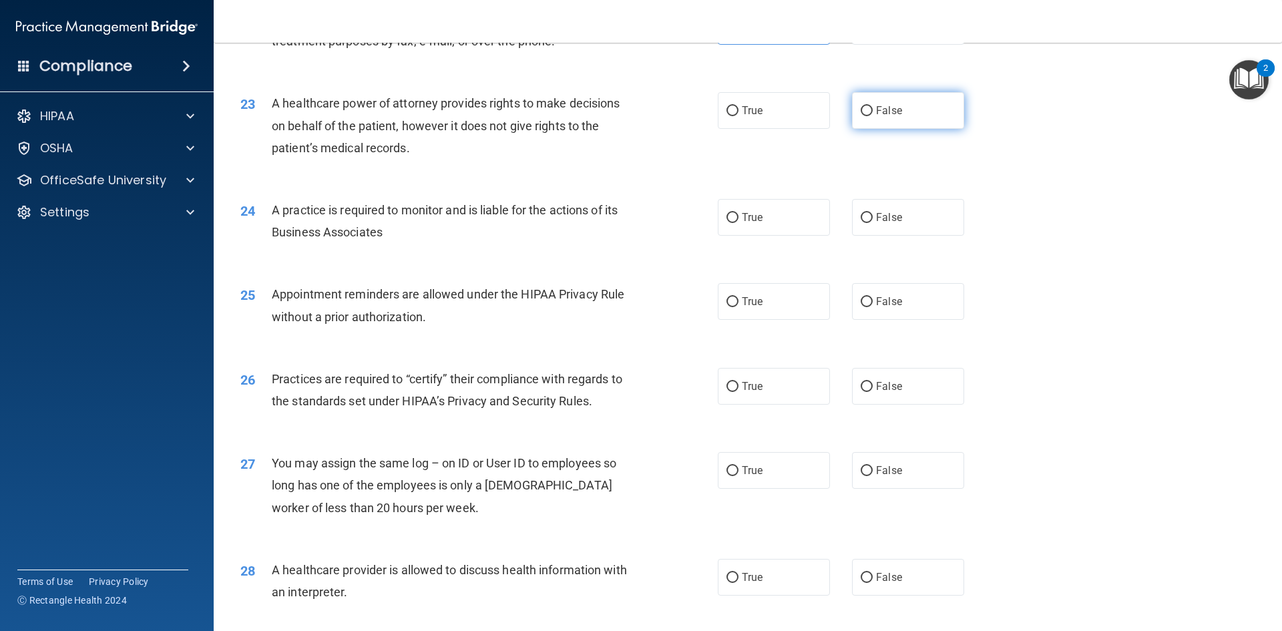
click at [881, 107] on span "False" at bounding box center [889, 110] width 26 height 13
click at [872, 107] on input "False" at bounding box center [866, 111] width 12 height 10
radio input "true"
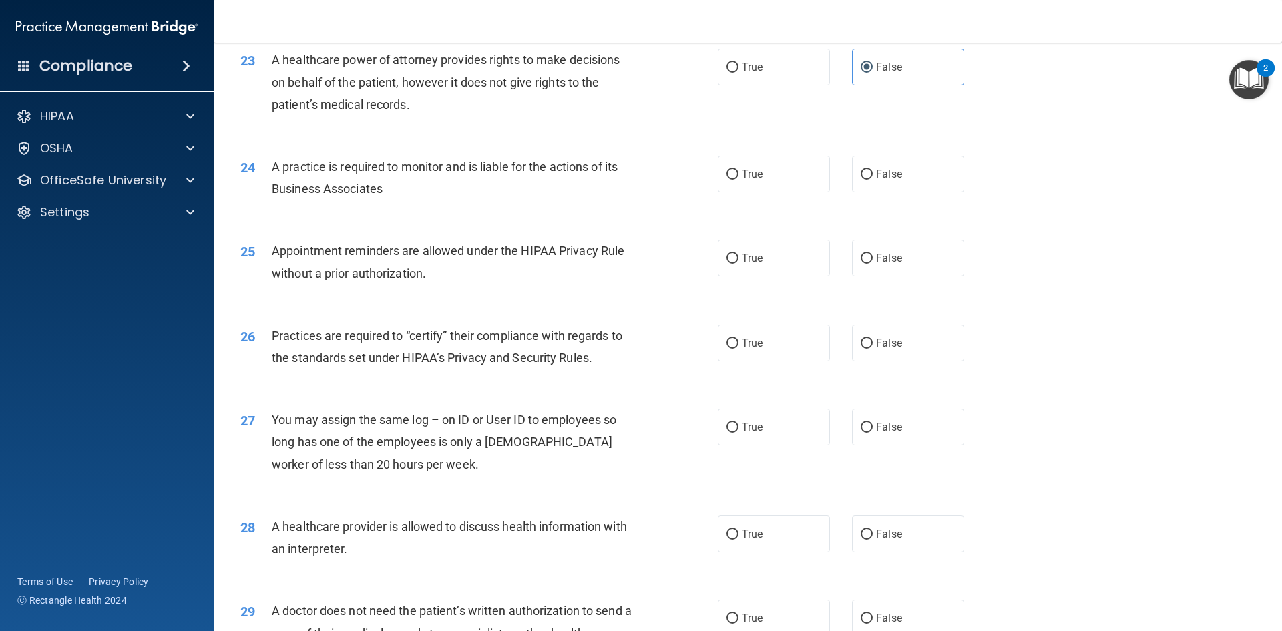
scroll to position [2336, 0]
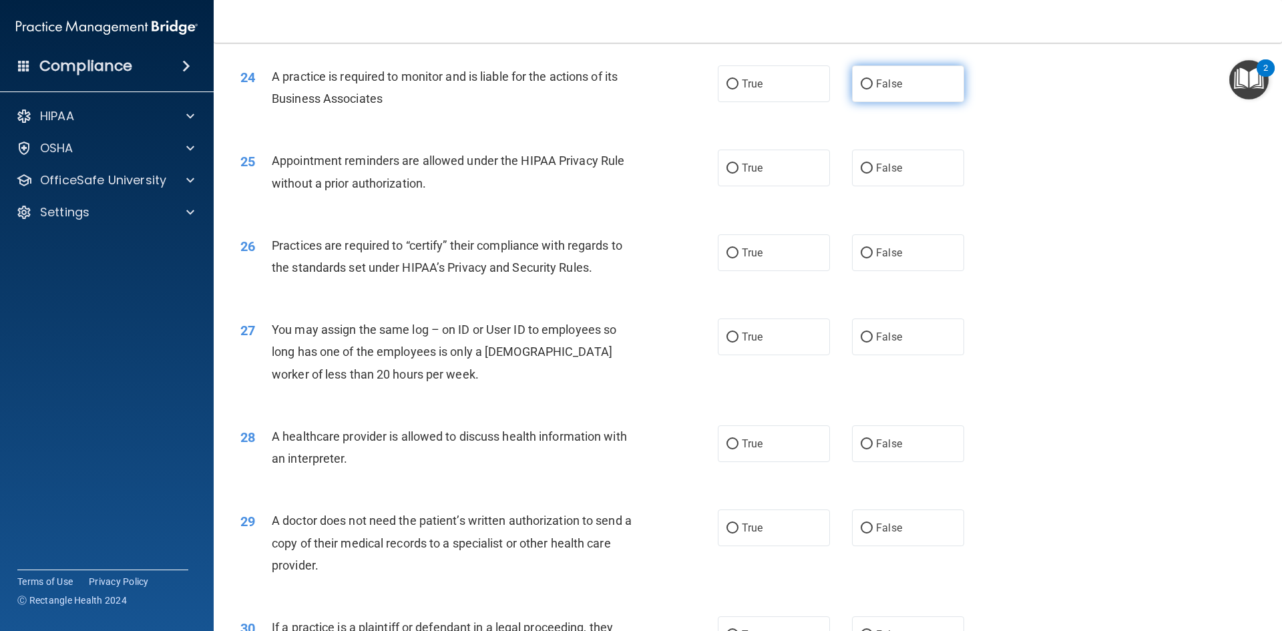
click at [918, 82] on label "False" at bounding box center [908, 83] width 112 height 37
click at [872, 82] on input "False" at bounding box center [866, 84] width 12 height 10
radio input "true"
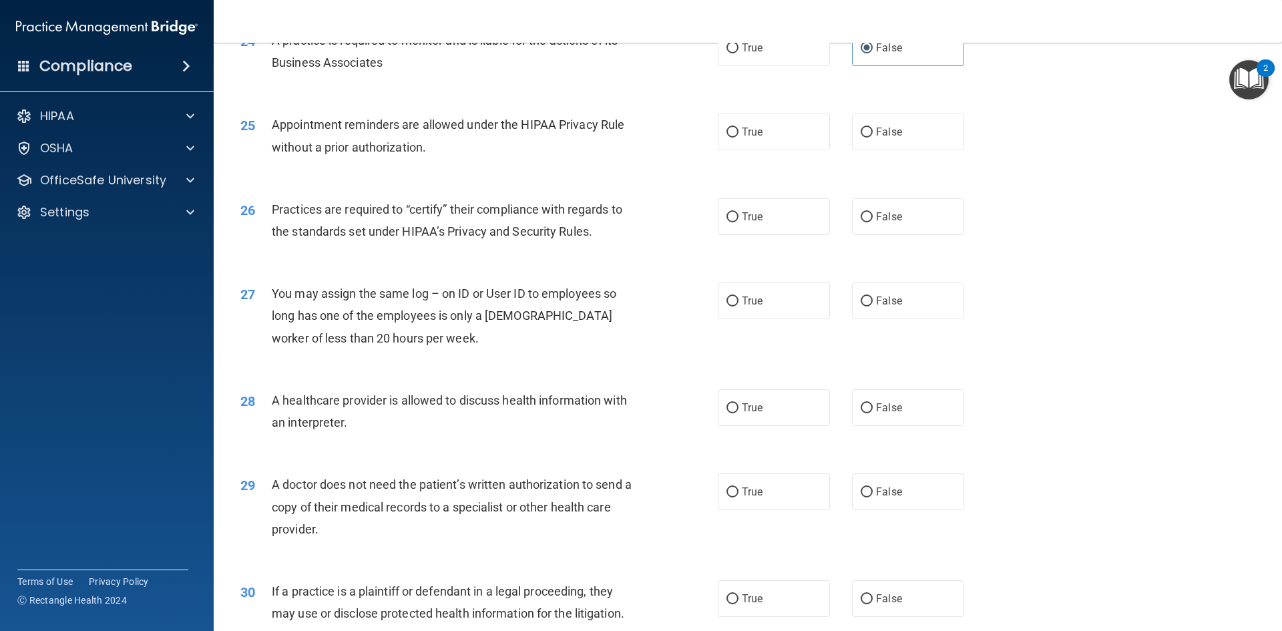
scroll to position [2403, 0]
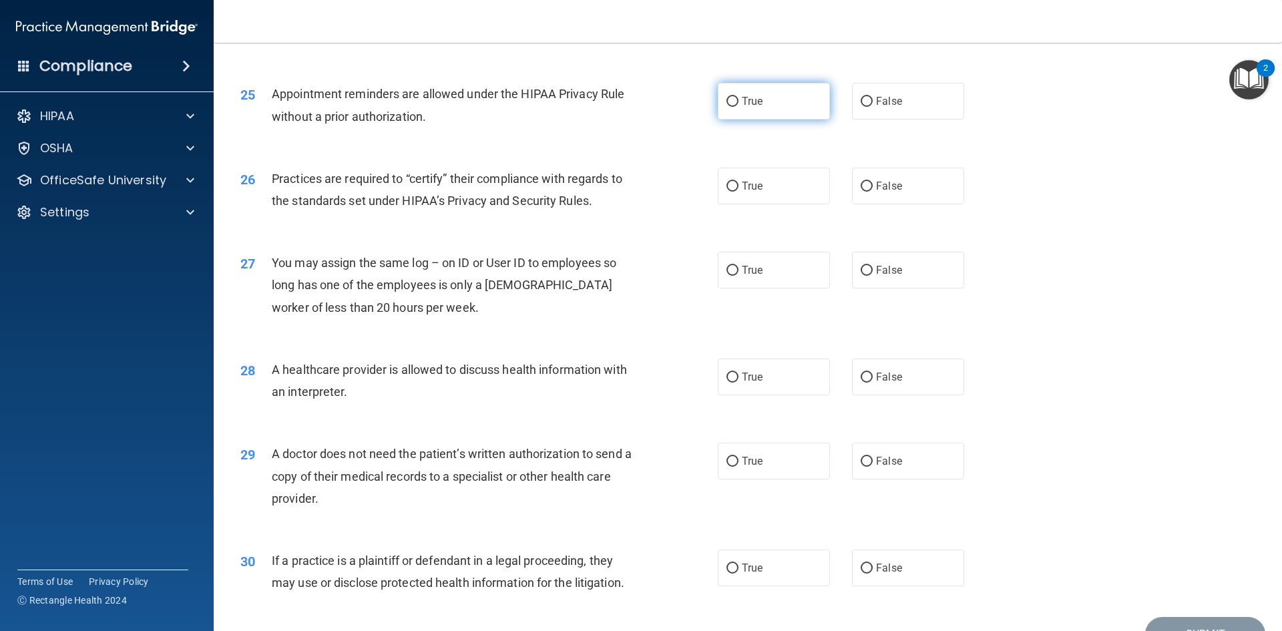
click at [799, 109] on label "True" at bounding box center [774, 101] width 112 height 37
click at [738, 107] on input "True" at bounding box center [732, 102] width 12 height 10
radio input "true"
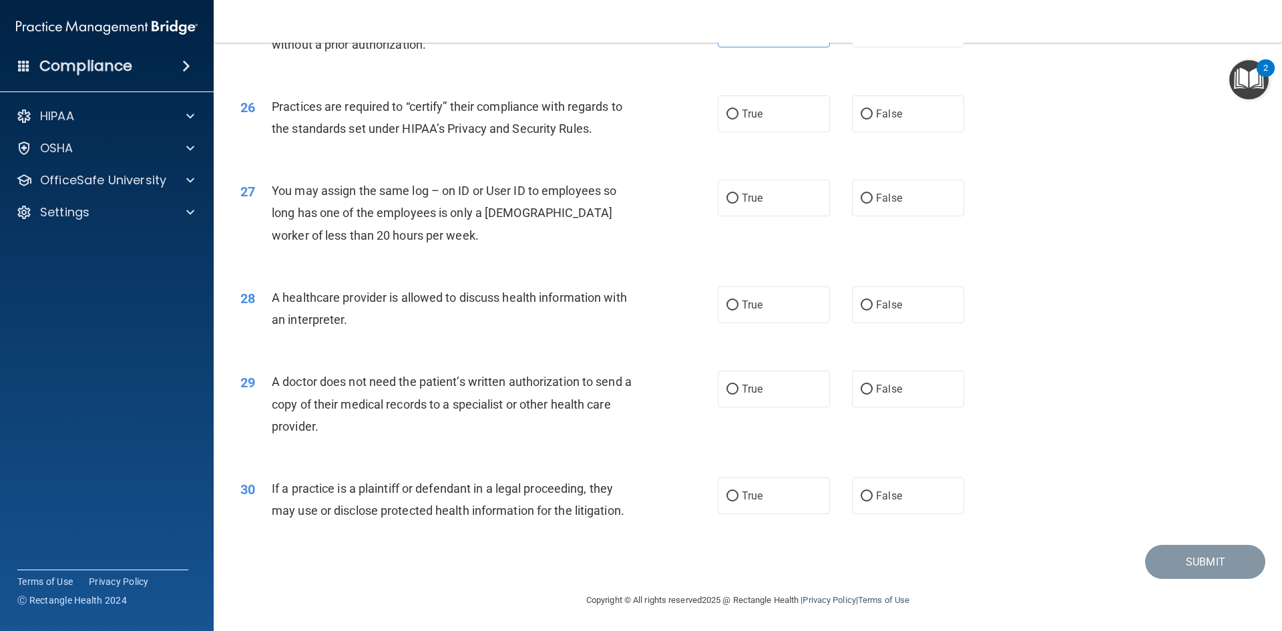
scroll to position [2476, 0]
click at [755, 108] on span "True" at bounding box center [752, 112] width 21 height 13
click at [738, 108] on input "True" at bounding box center [732, 113] width 12 height 10
radio input "true"
click at [897, 202] on label "False" at bounding box center [908, 196] width 112 height 37
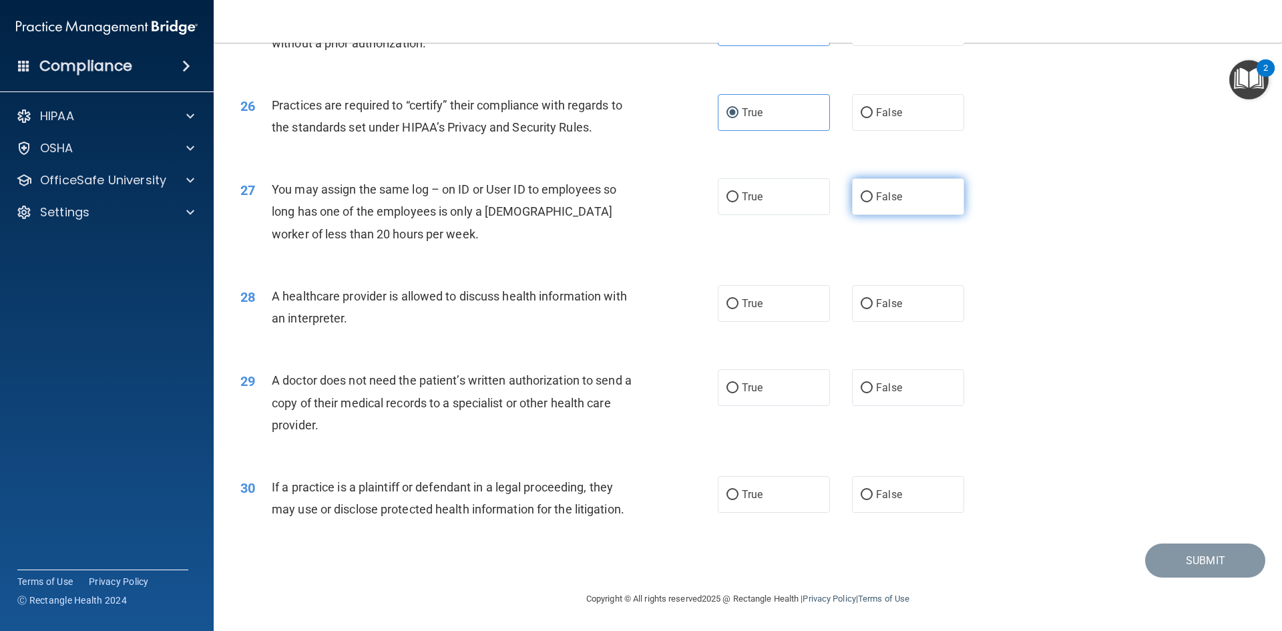
click at [872, 202] on input "False" at bounding box center [866, 197] width 12 height 10
radio input "true"
click at [807, 305] on label "True" at bounding box center [774, 303] width 112 height 37
click at [738, 305] on input "True" at bounding box center [732, 304] width 12 height 10
radio input "true"
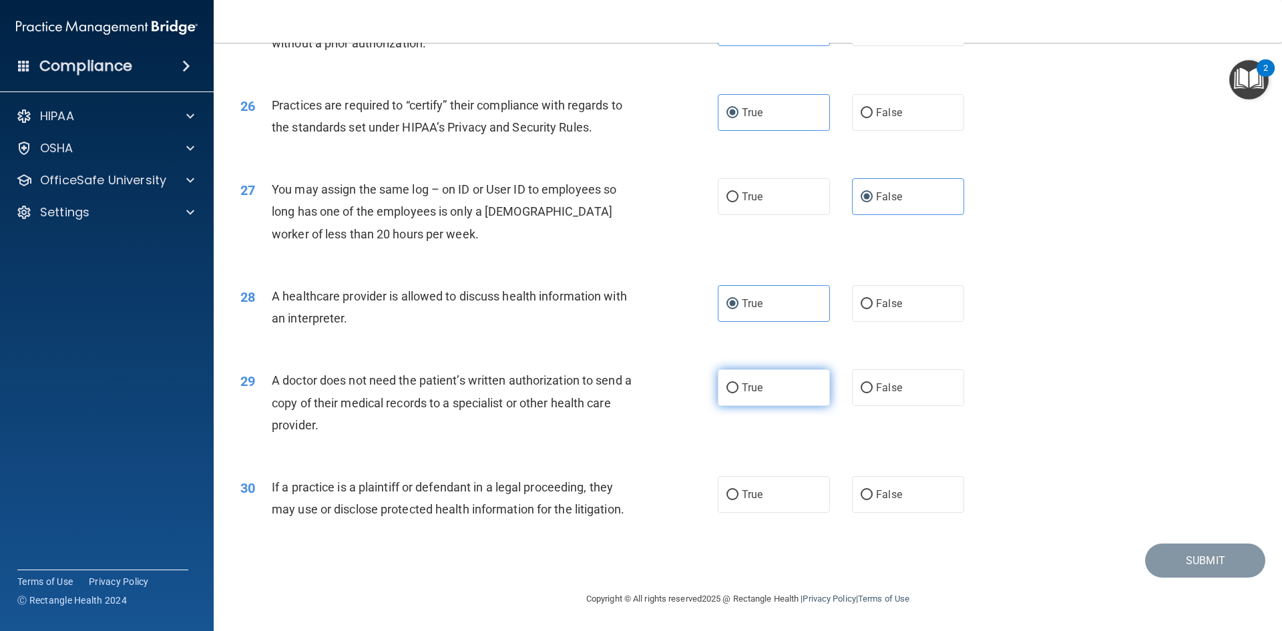
click at [758, 383] on label "True" at bounding box center [774, 387] width 112 height 37
click at [738, 383] on input "True" at bounding box center [732, 388] width 12 height 10
radio input "true"
click at [754, 505] on label "True" at bounding box center [774, 494] width 112 height 37
click at [738, 500] on input "True" at bounding box center [732, 495] width 12 height 10
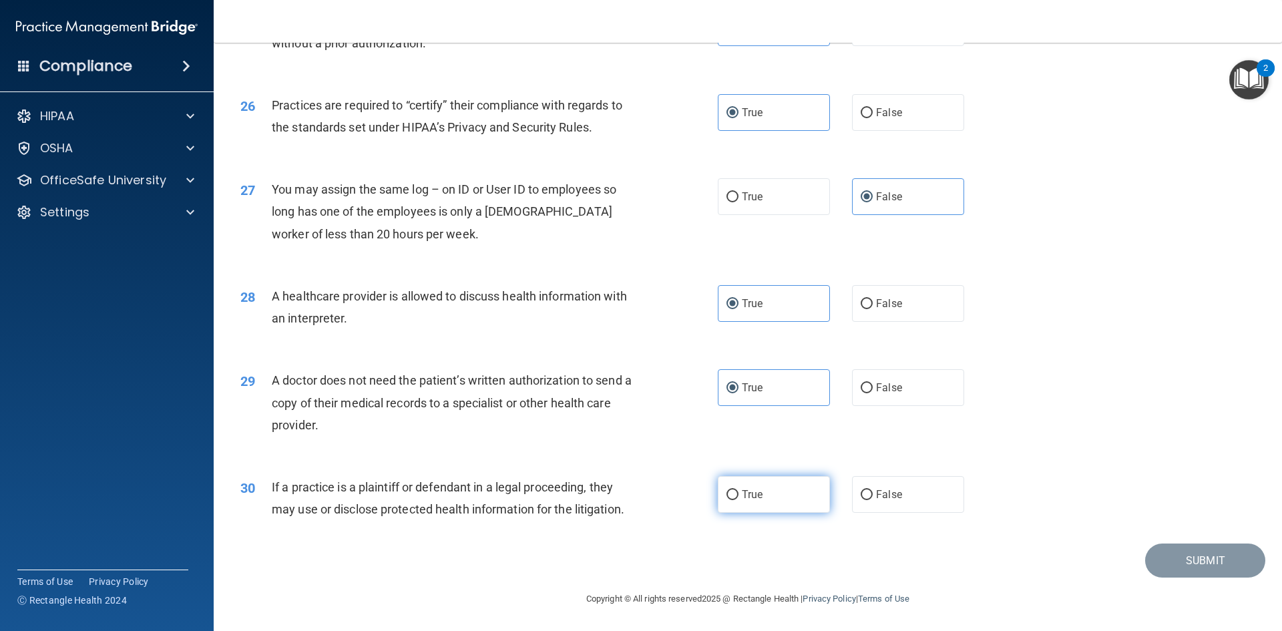
radio input "true"
click at [1191, 553] on button "Submit" at bounding box center [1205, 560] width 120 height 34
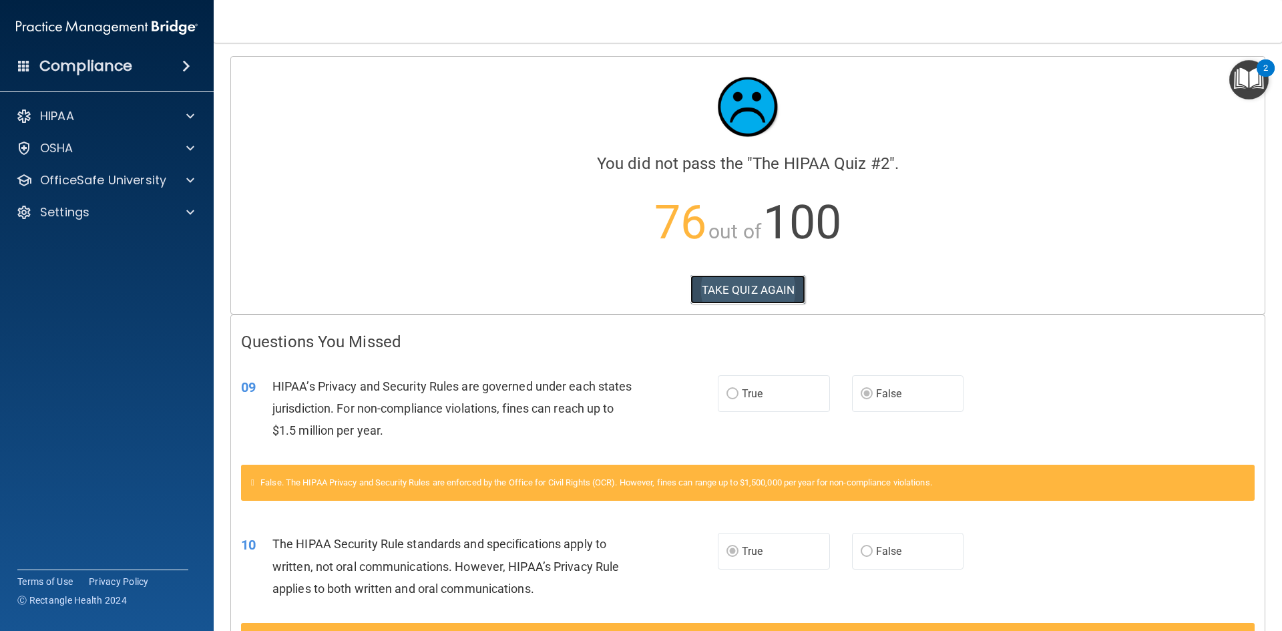
click at [758, 283] on button "TAKE QUIZ AGAIN" at bounding box center [747, 289] width 115 height 29
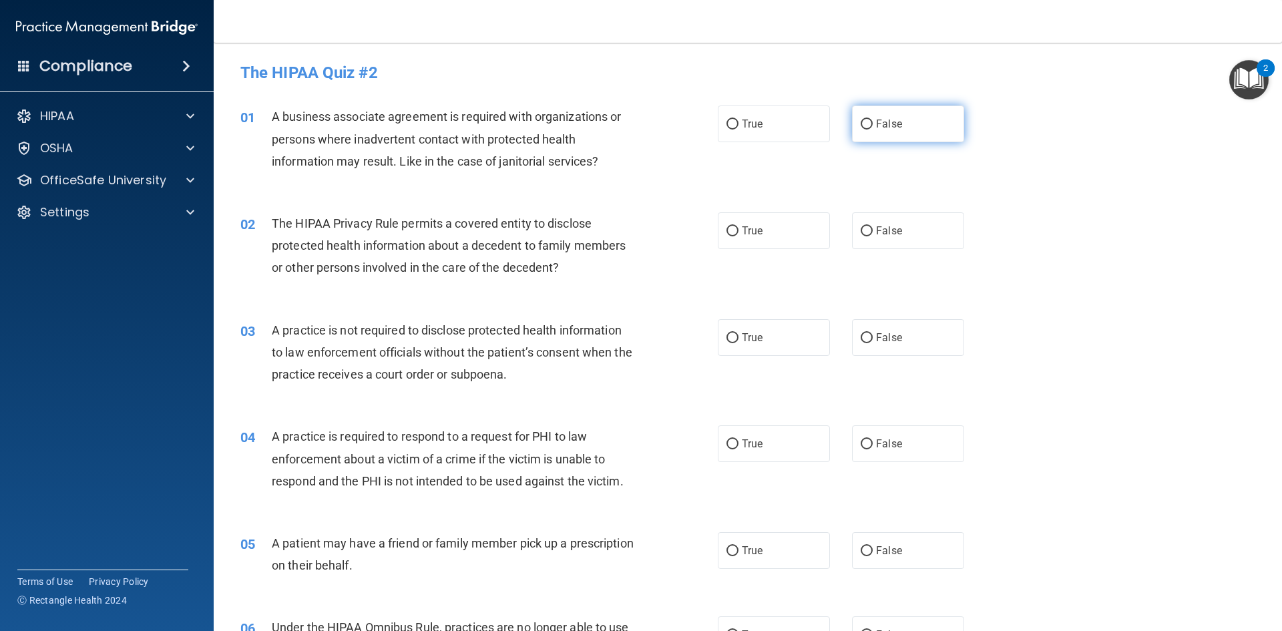
click at [878, 121] on span "False" at bounding box center [889, 123] width 26 height 13
click at [872, 121] on input "False" at bounding box center [866, 124] width 12 height 10
radio input "true"
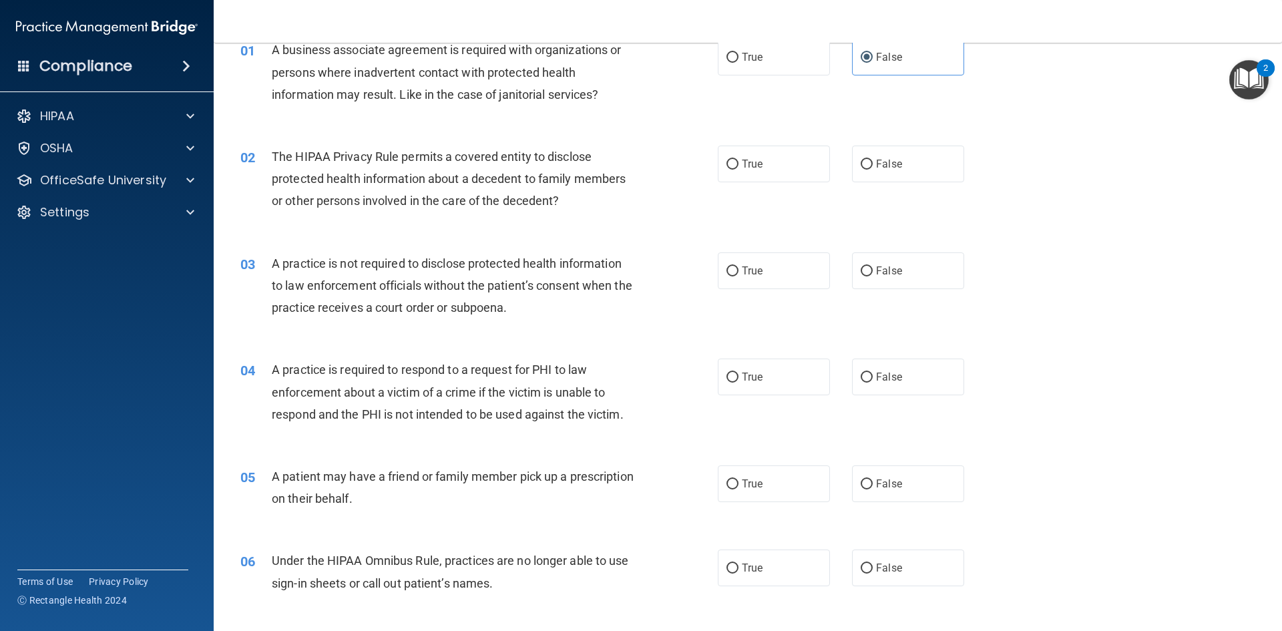
scroll to position [134, 0]
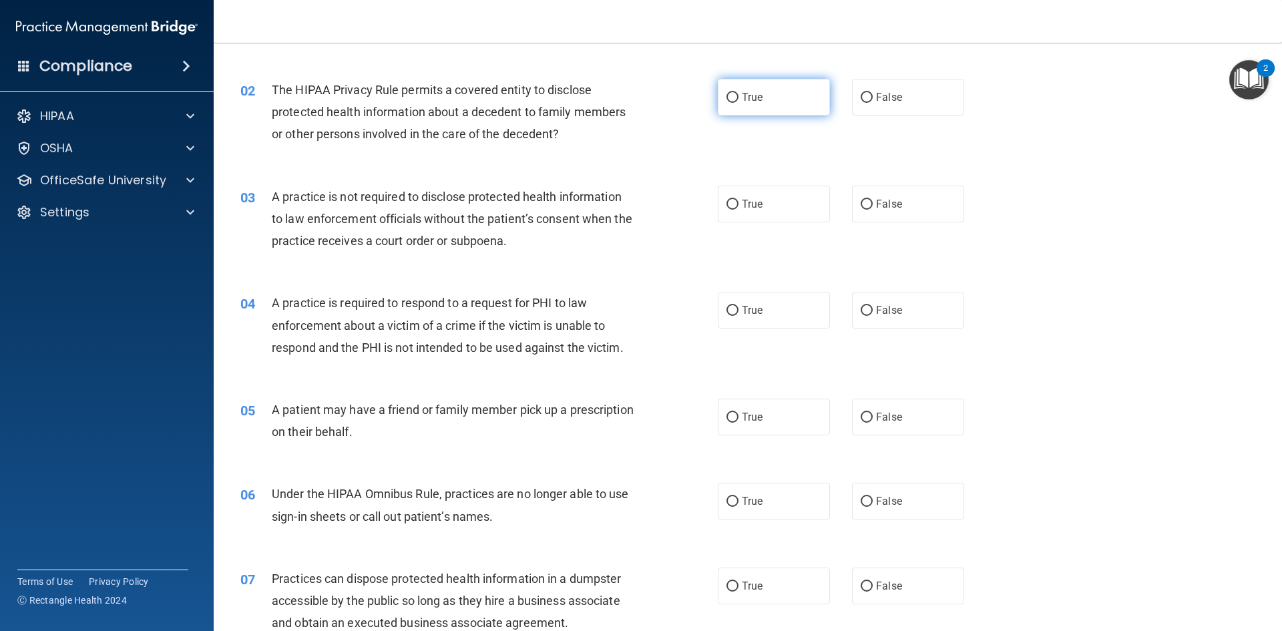
click at [762, 97] on label "True" at bounding box center [774, 97] width 112 height 37
click at [738, 97] on input "True" at bounding box center [732, 98] width 12 height 10
radio input "true"
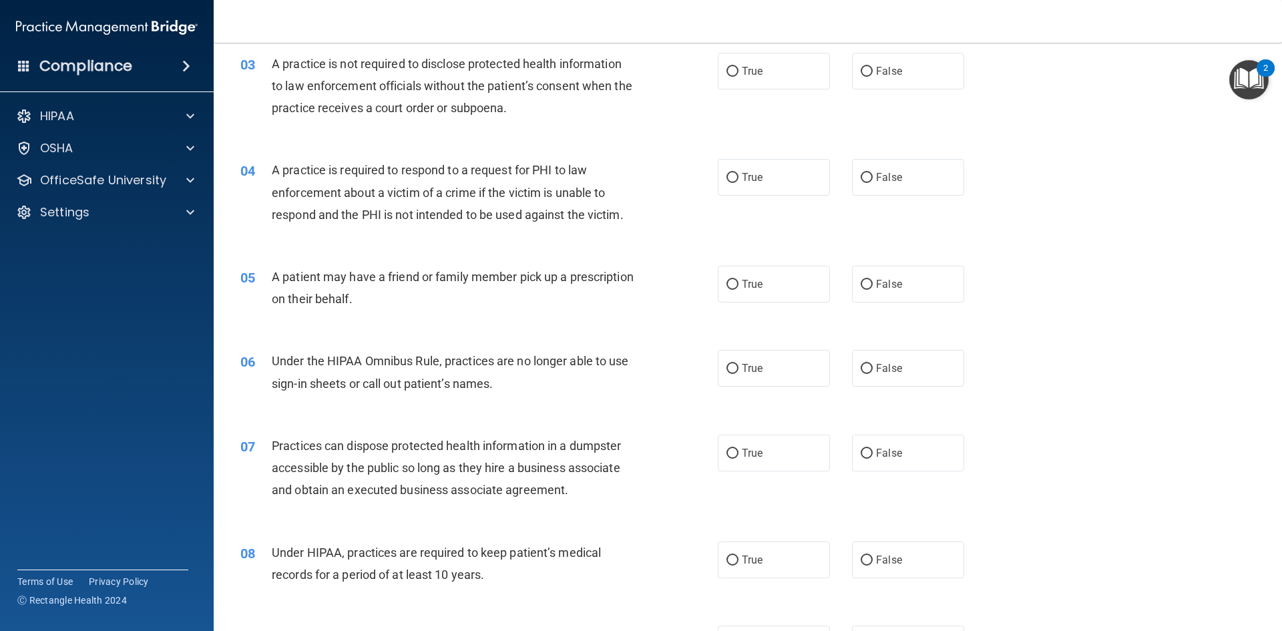
scroll to position [267, 0]
click at [892, 69] on span "False" at bounding box center [889, 70] width 26 height 13
click at [872, 69] on input "False" at bounding box center [866, 71] width 12 height 10
radio input "true"
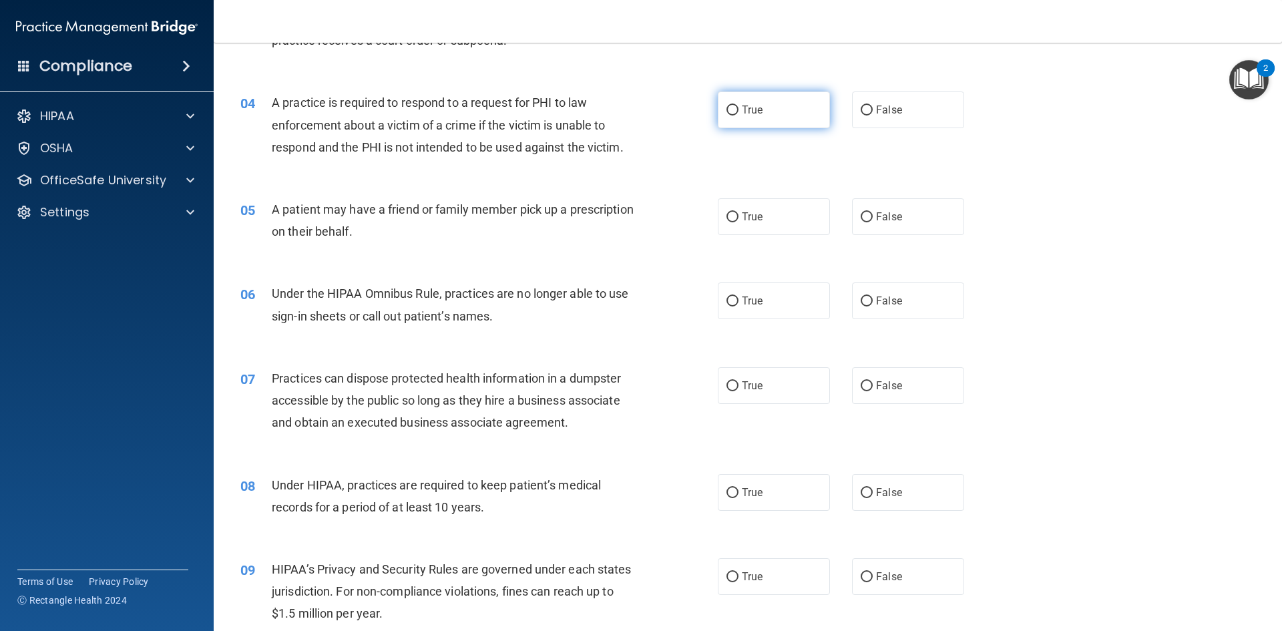
click at [781, 108] on label "True" at bounding box center [774, 109] width 112 height 37
click at [738, 108] on input "True" at bounding box center [732, 110] width 12 height 10
radio input "true"
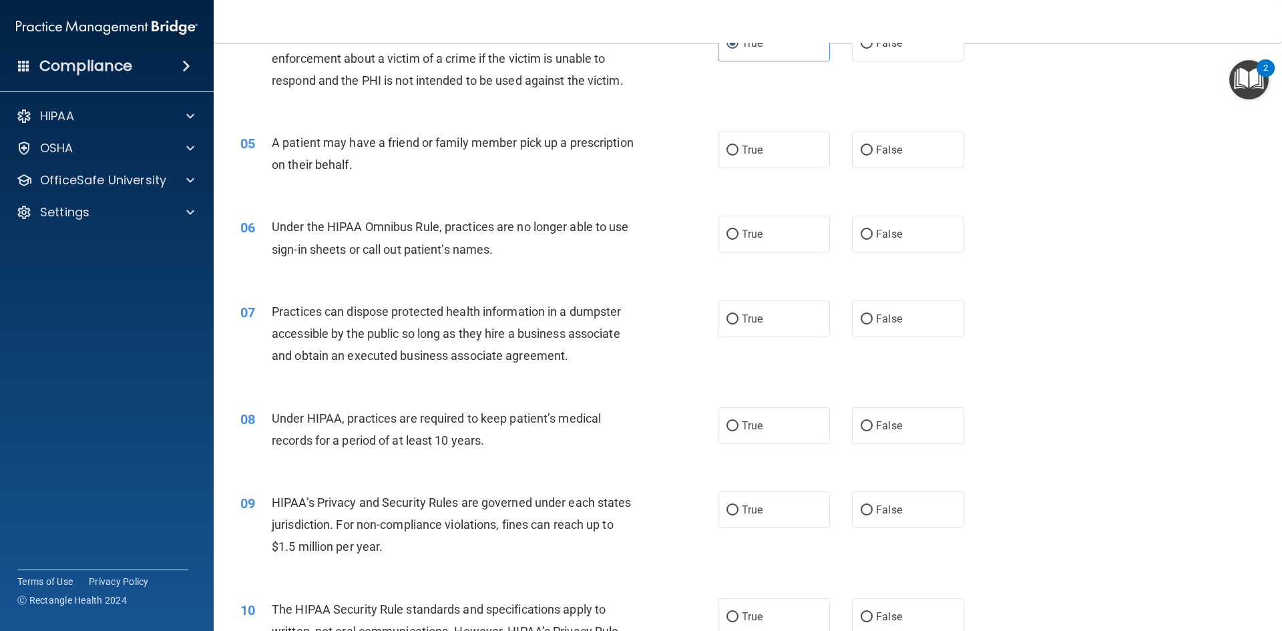
scroll to position [467, 0]
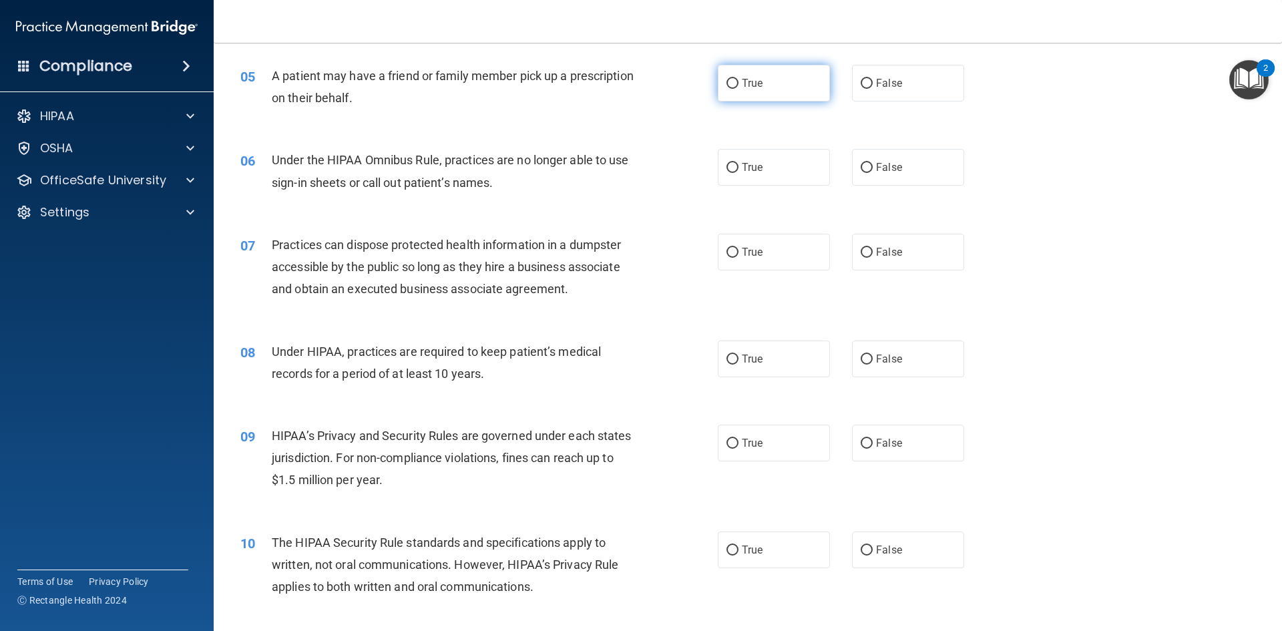
click at [745, 81] on span "True" at bounding box center [752, 83] width 21 height 13
click at [738, 81] on input "True" at bounding box center [732, 84] width 12 height 10
radio input "true"
click at [862, 174] on label "False" at bounding box center [908, 167] width 112 height 37
click at [862, 173] on input "False" at bounding box center [866, 168] width 12 height 10
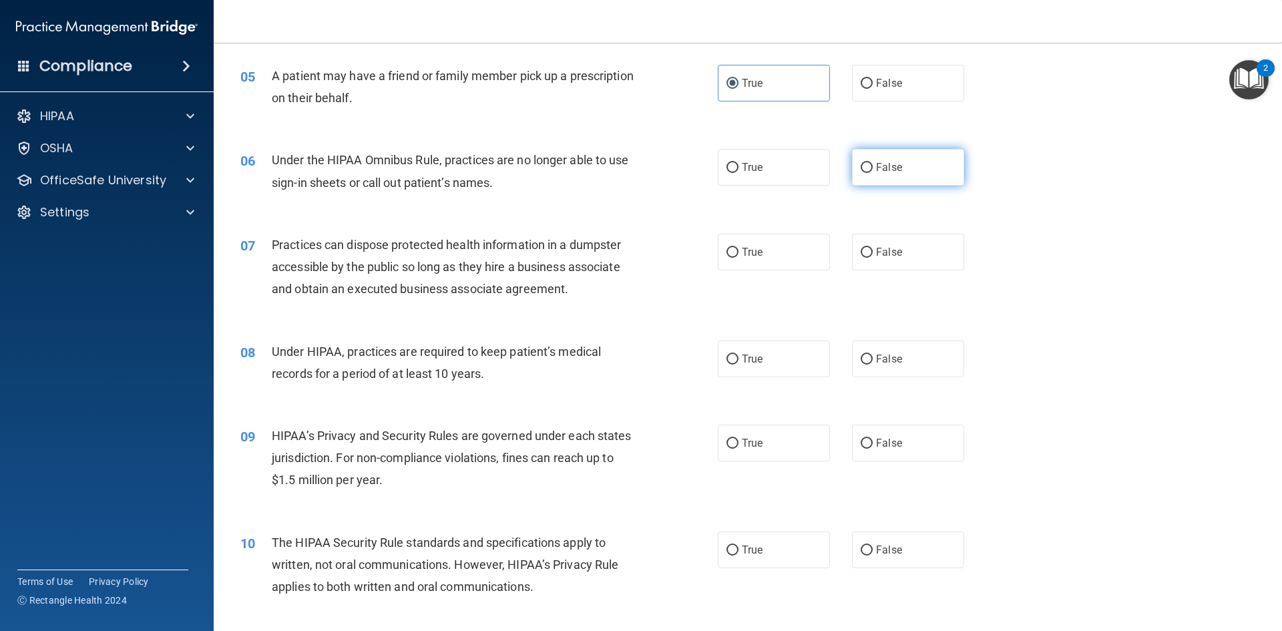
radio input "true"
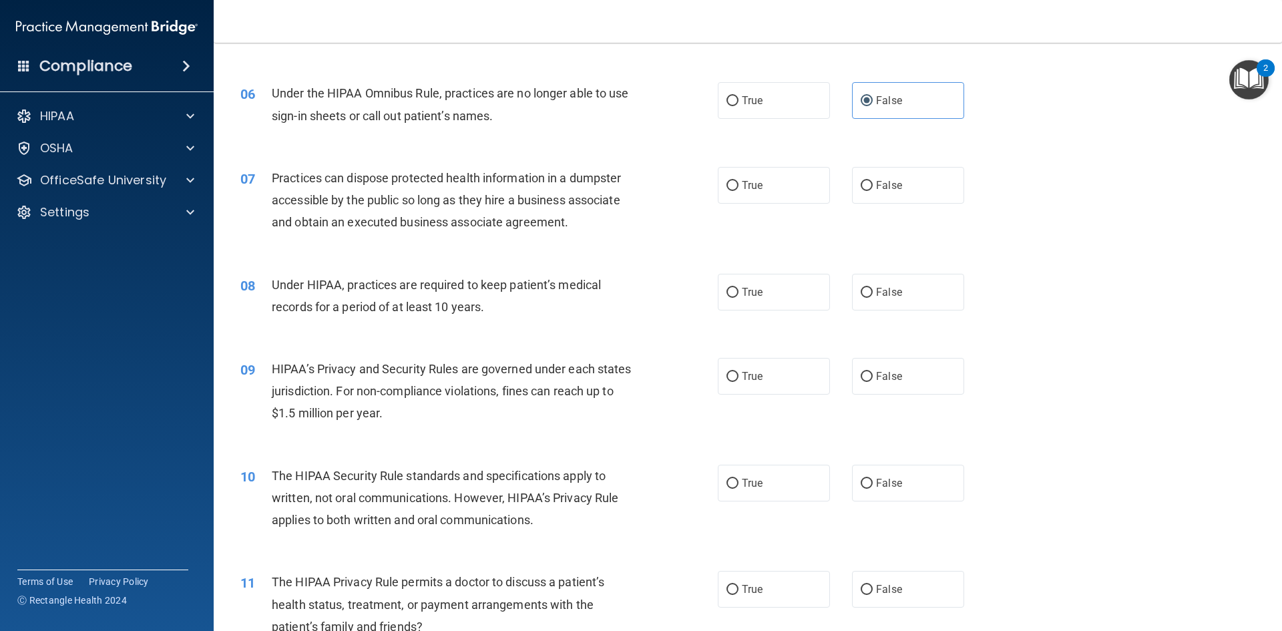
scroll to position [601, 0]
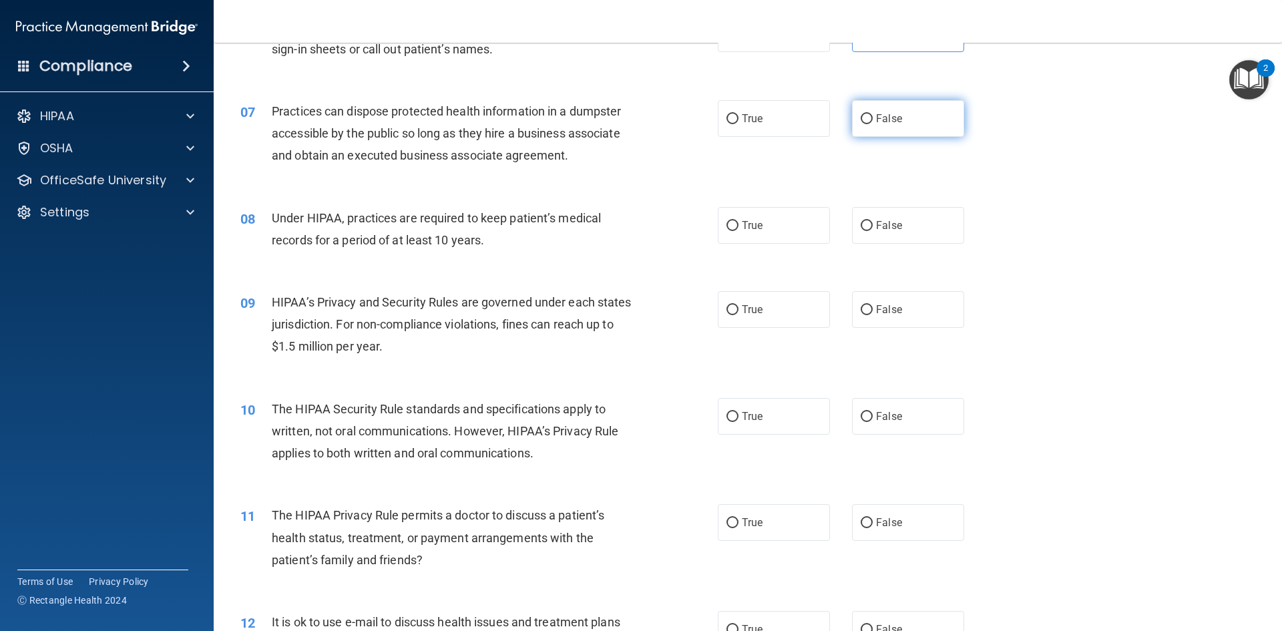
click at [898, 125] on label "False" at bounding box center [908, 118] width 112 height 37
click at [872, 124] on input "False" at bounding box center [866, 119] width 12 height 10
radio input "true"
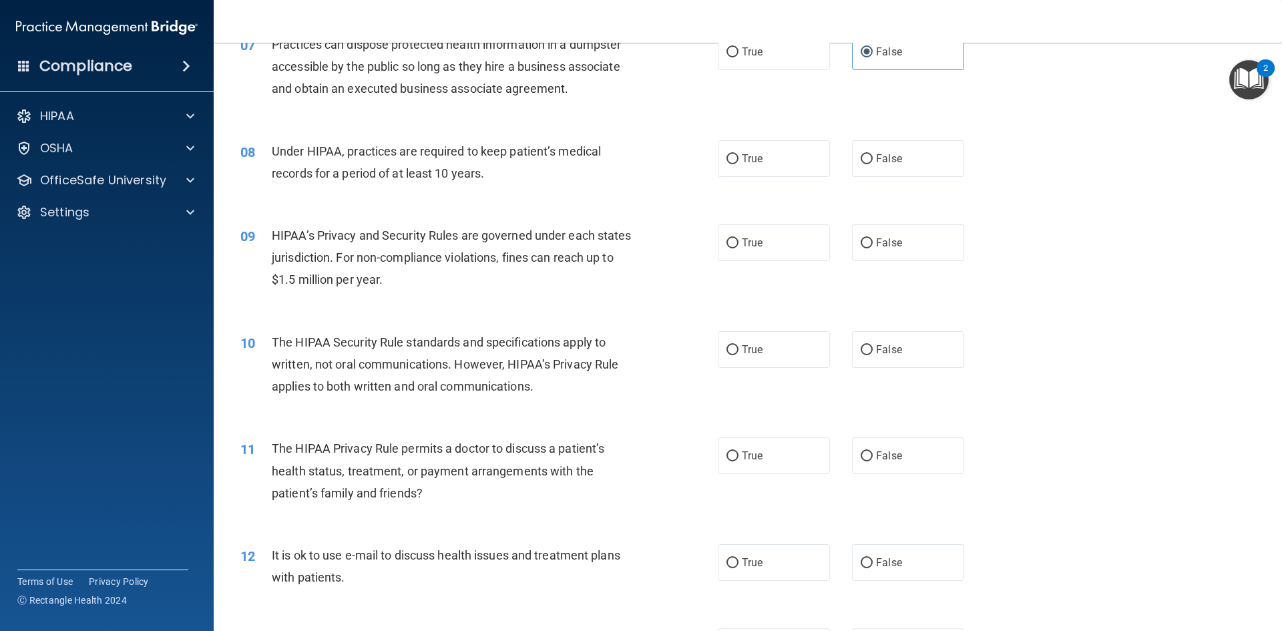
scroll to position [734, 0]
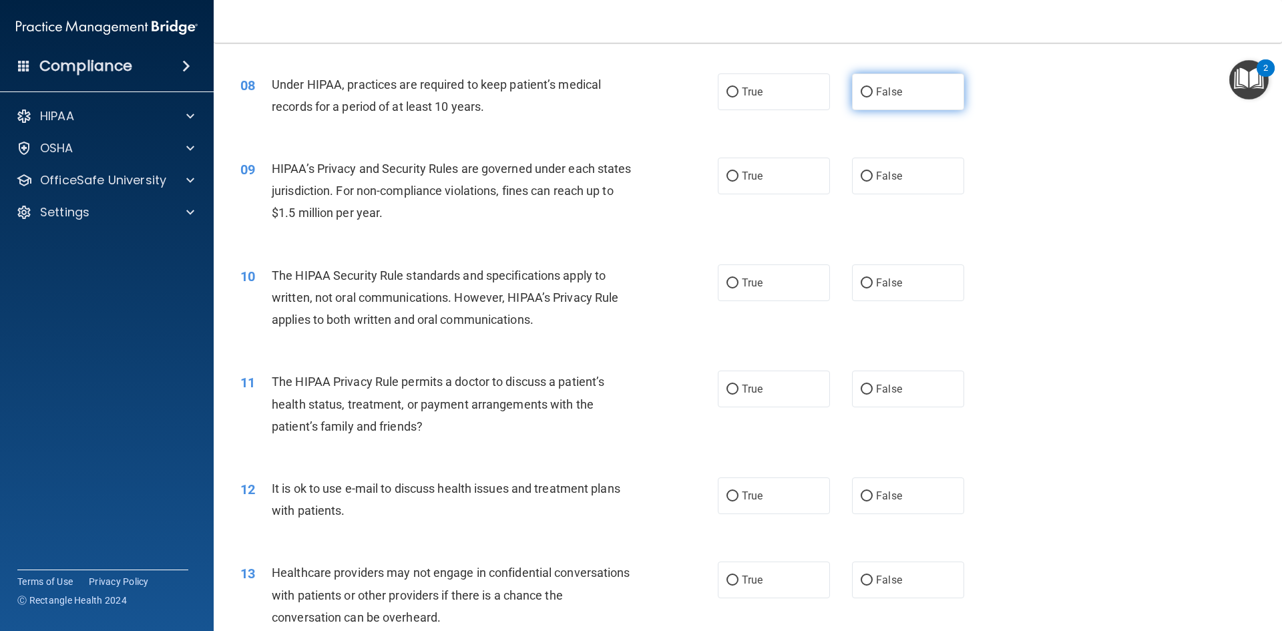
click at [885, 97] on span "False" at bounding box center [889, 91] width 26 height 13
click at [872, 97] on input "False" at bounding box center [866, 92] width 12 height 10
radio input "true"
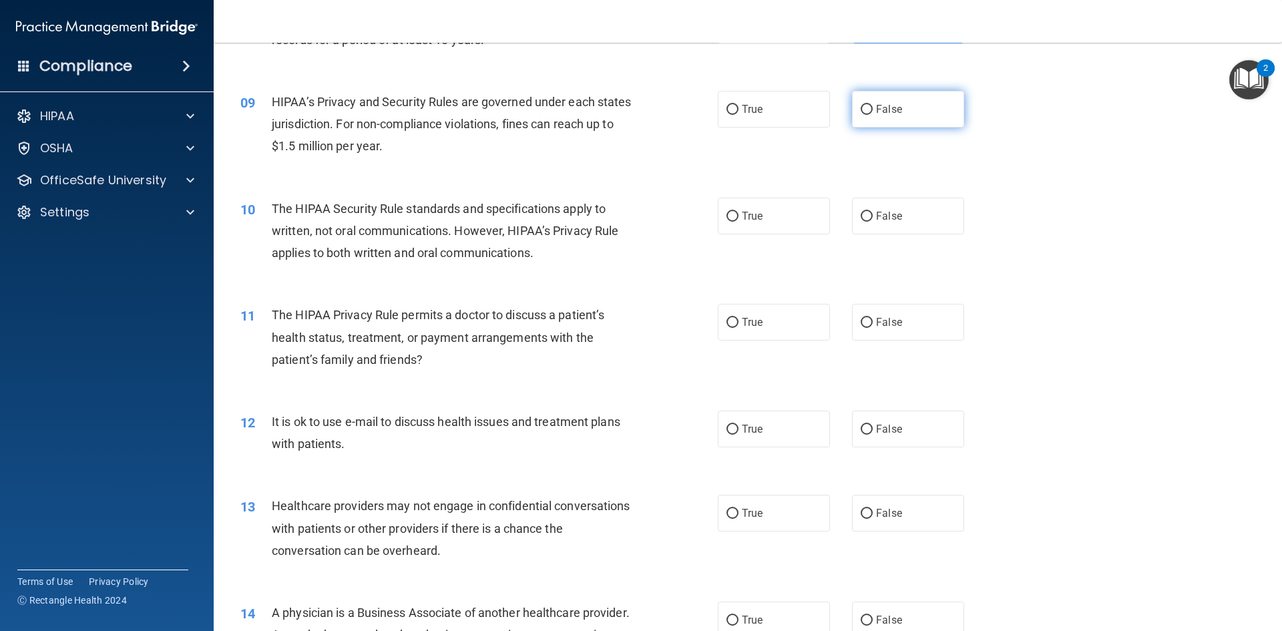
click at [882, 108] on span "False" at bounding box center [889, 109] width 26 height 13
click at [872, 108] on input "False" at bounding box center [866, 110] width 12 height 10
radio input "true"
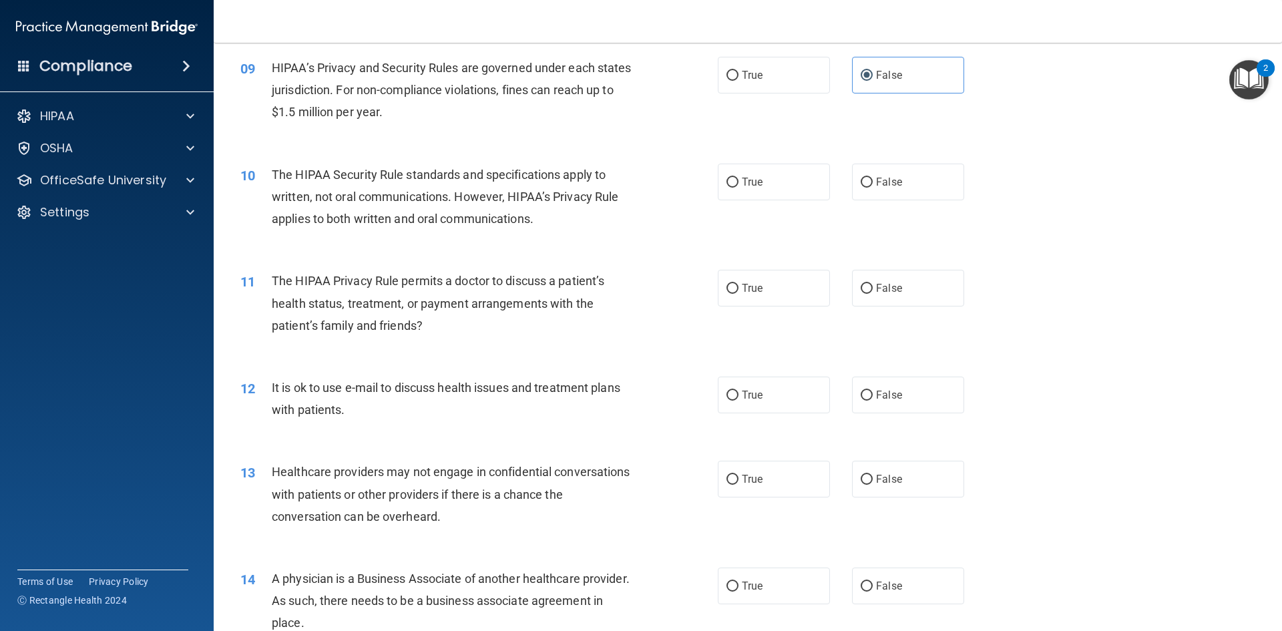
scroll to position [868, 0]
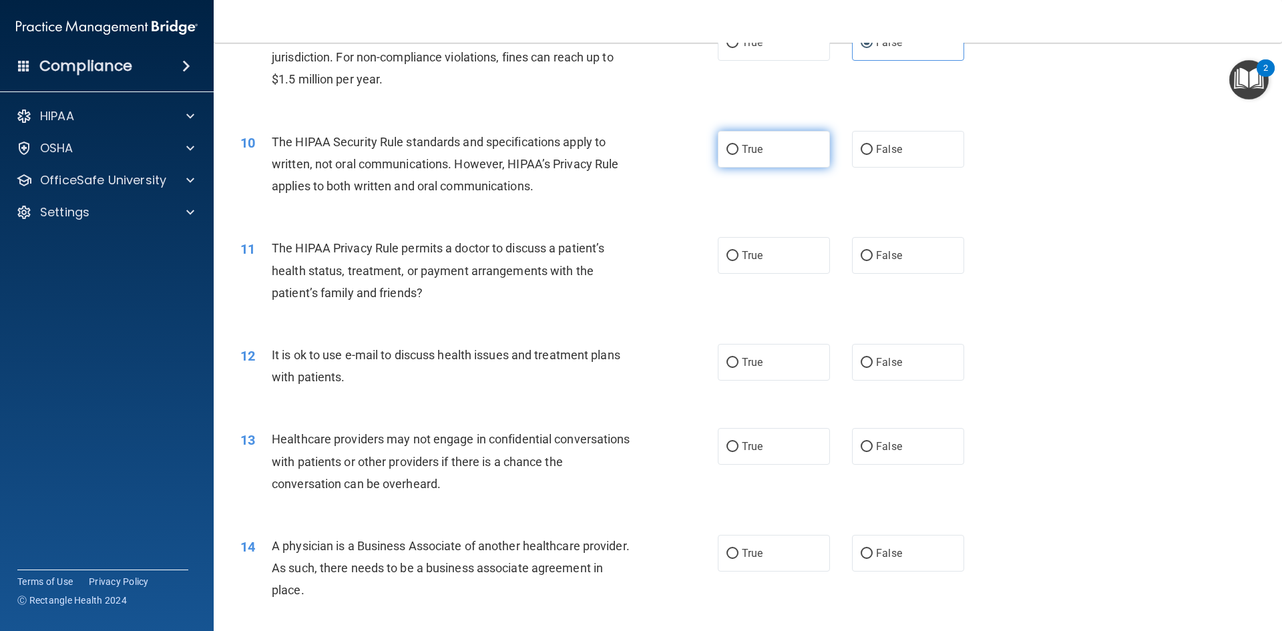
click at [782, 156] on label "True" at bounding box center [774, 149] width 112 height 37
click at [738, 155] on input "True" at bounding box center [732, 150] width 12 height 10
radio input "true"
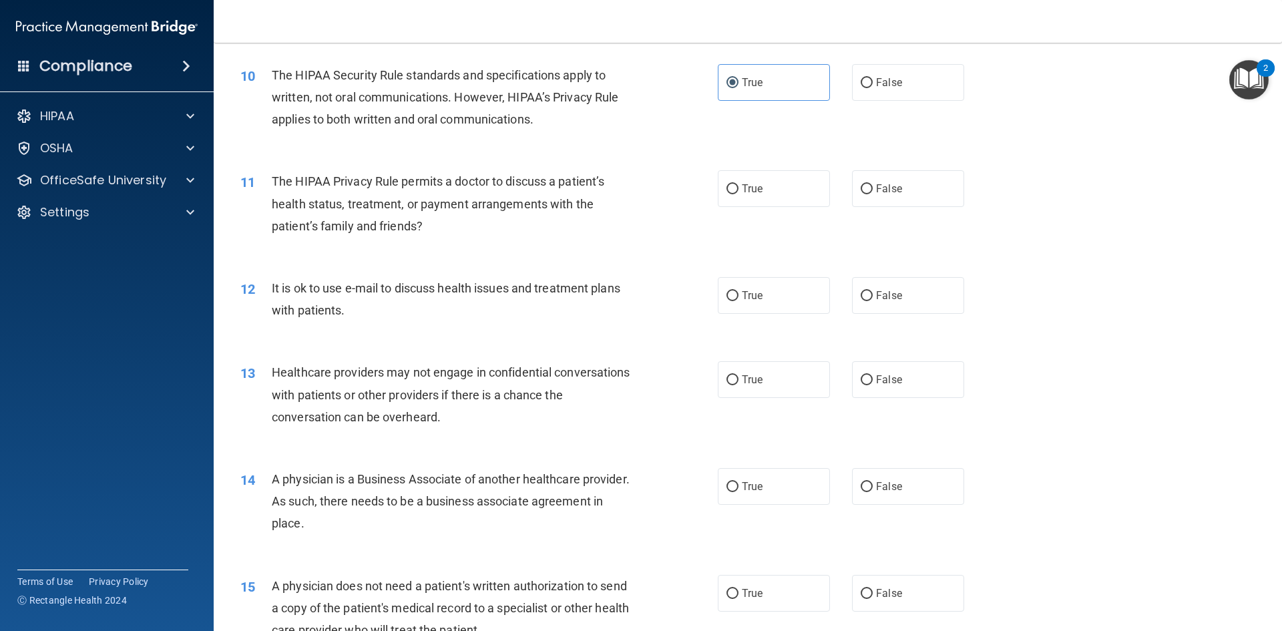
scroll to position [1001, 0]
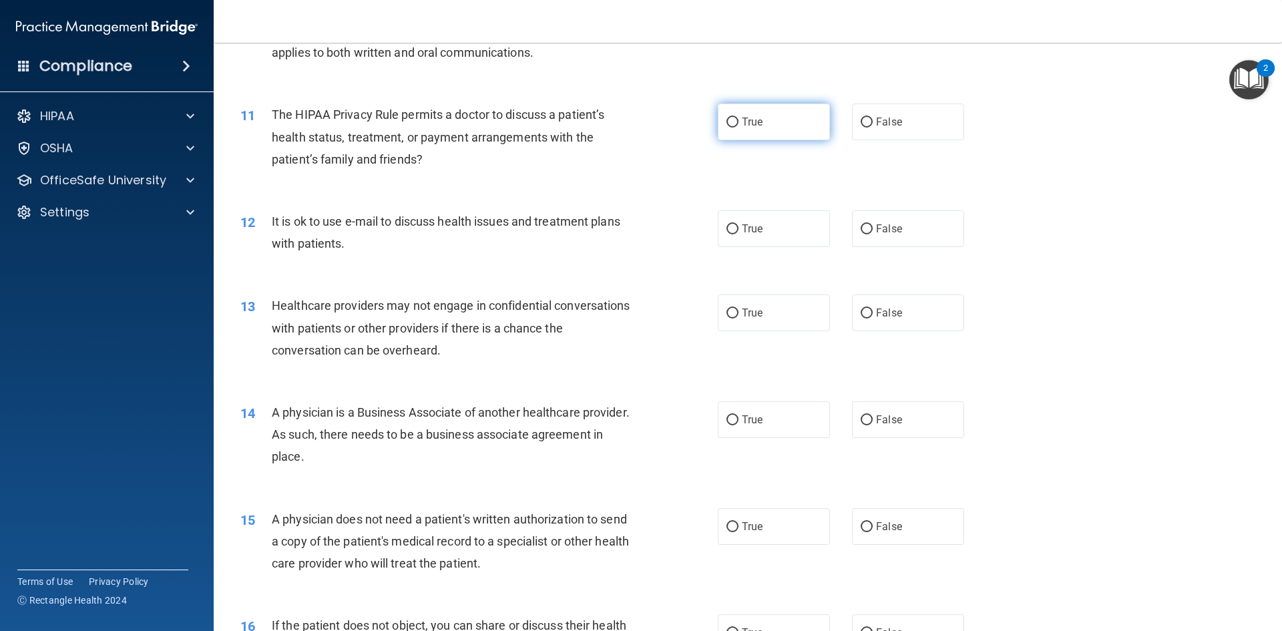
click at [760, 128] on label "True" at bounding box center [774, 121] width 112 height 37
click at [738, 127] on input "True" at bounding box center [732, 122] width 12 height 10
radio input "true"
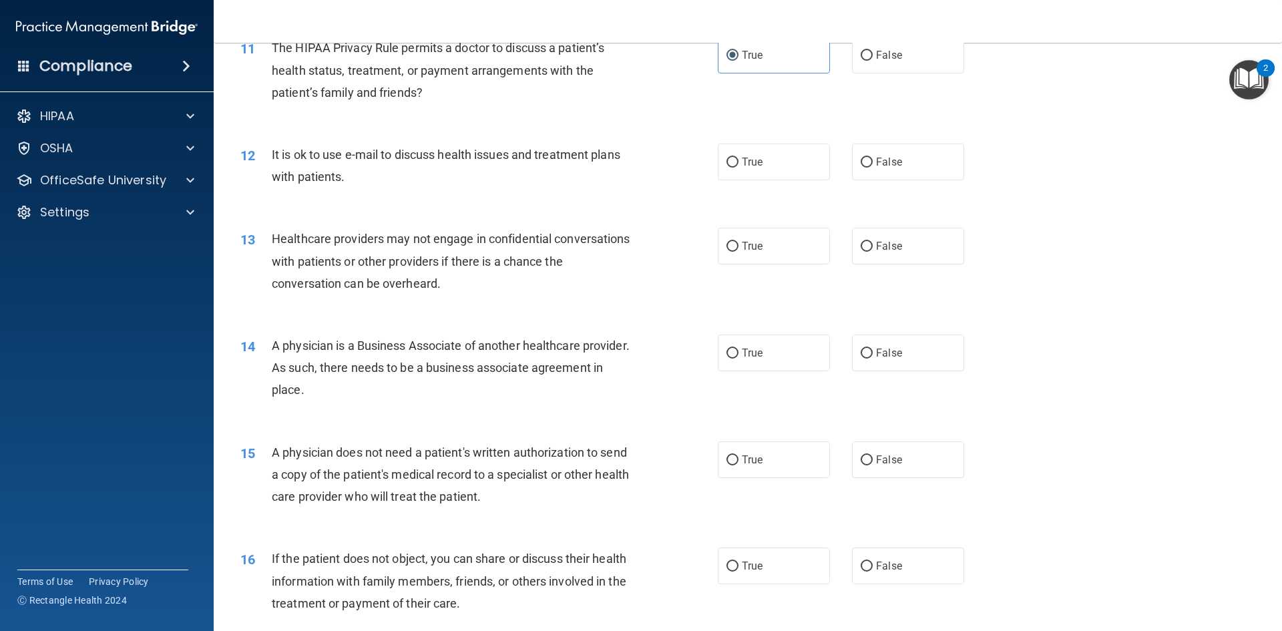
scroll to position [1135, 0]
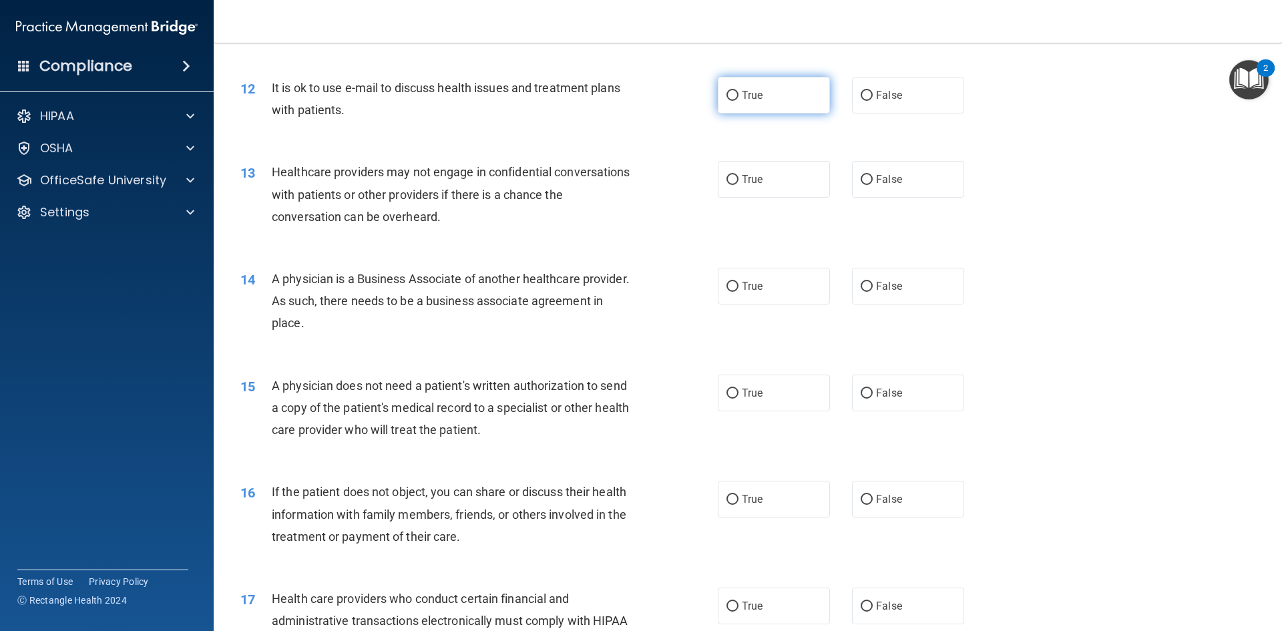
click at [794, 97] on label "True" at bounding box center [774, 95] width 112 height 37
click at [738, 97] on input "True" at bounding box center [732, 96] width 12 height 10
radio input "true"
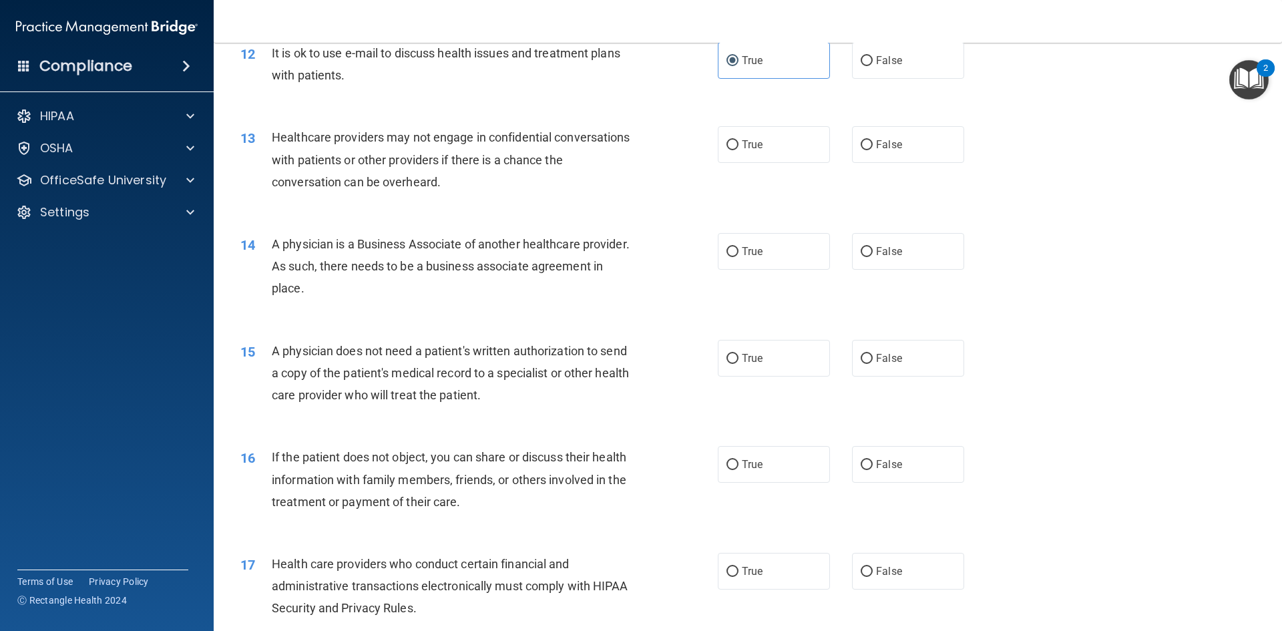
scroll to position [1202, 0]
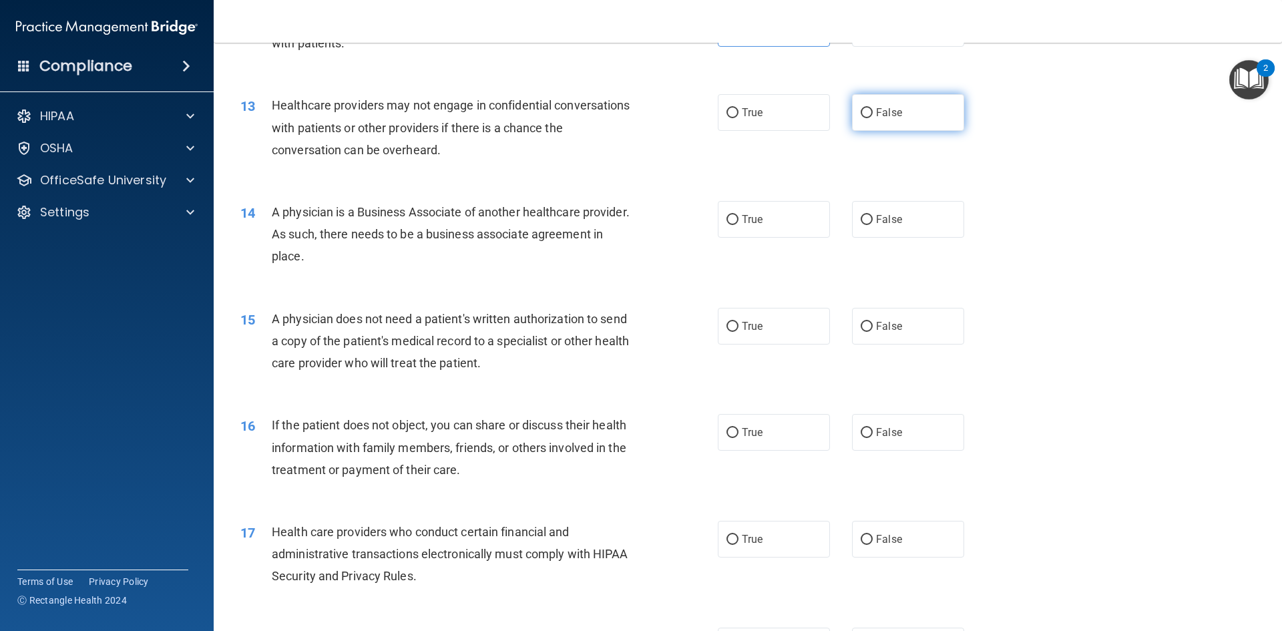
click at [868, 104] on label "False" at bounding box center [908, 112] width 112 height 37
click at [868, 108] on input "False" at bounding box center [866, 113] width 12 height 10
radio input "true"
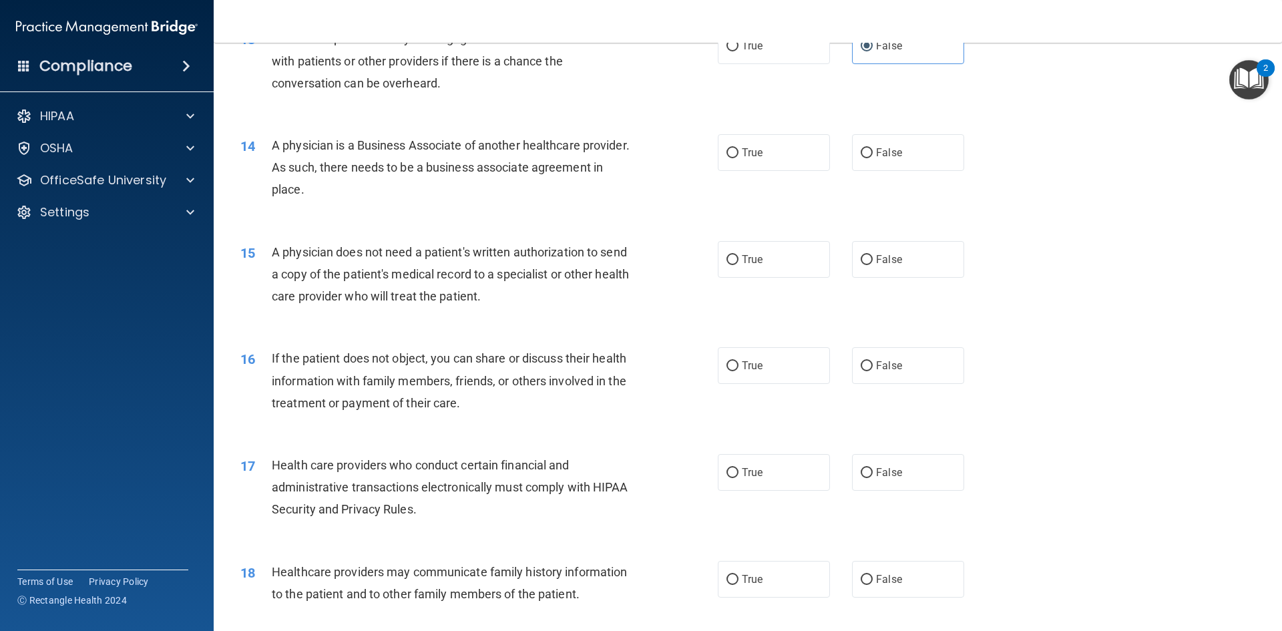
scroll to position [1335, 0]
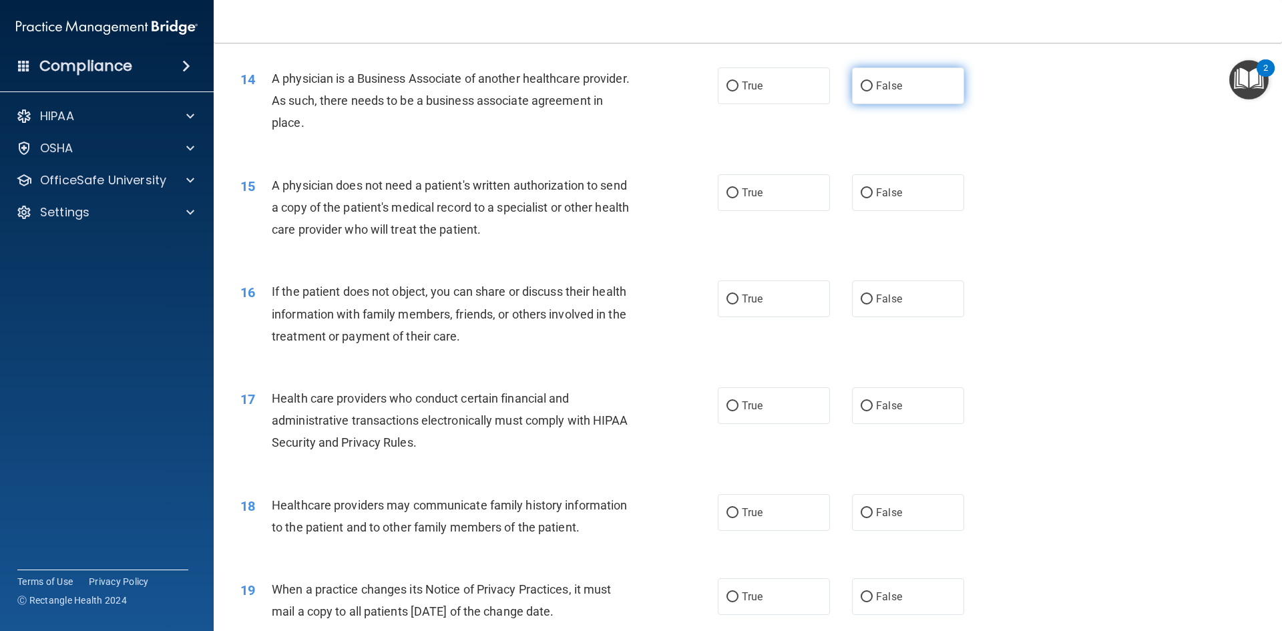
click at [860, 85] on input "False" at bounding box center [866, 86] width 12 height 10
radio input "true"
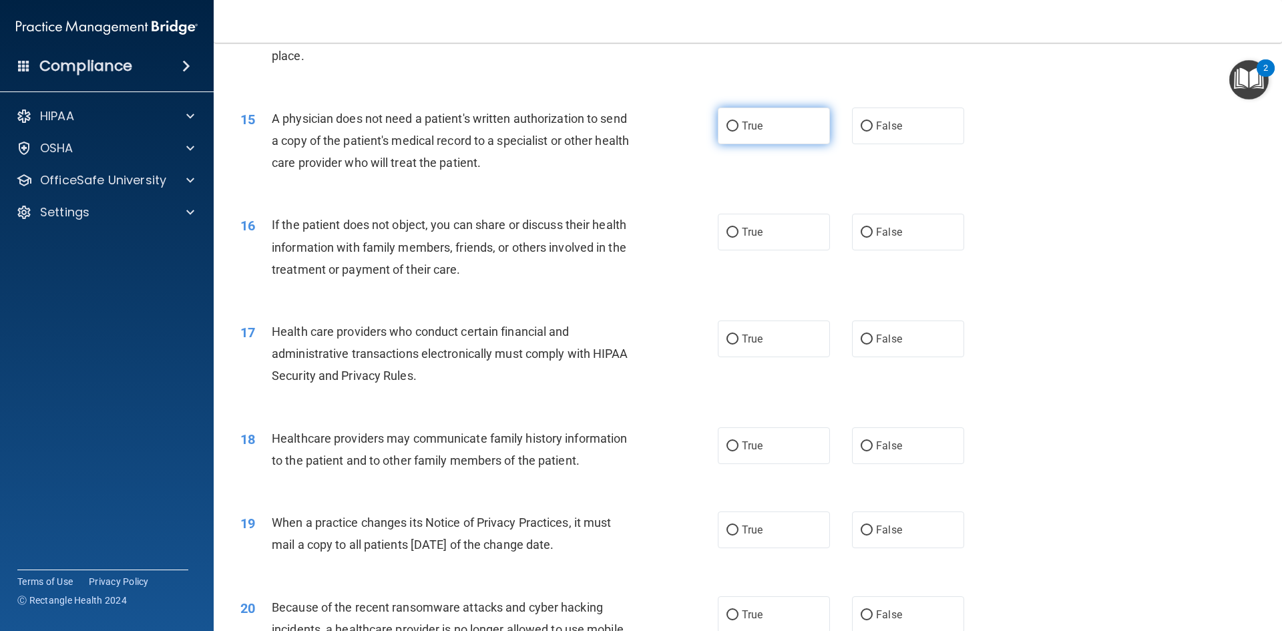
click at [749, 126] on span "True" at bounding box center [752, 125] width 21 height 13
click at [738, 126] on input "True" at bounding box center [732, 126] width 12 height 10
radio input "true"
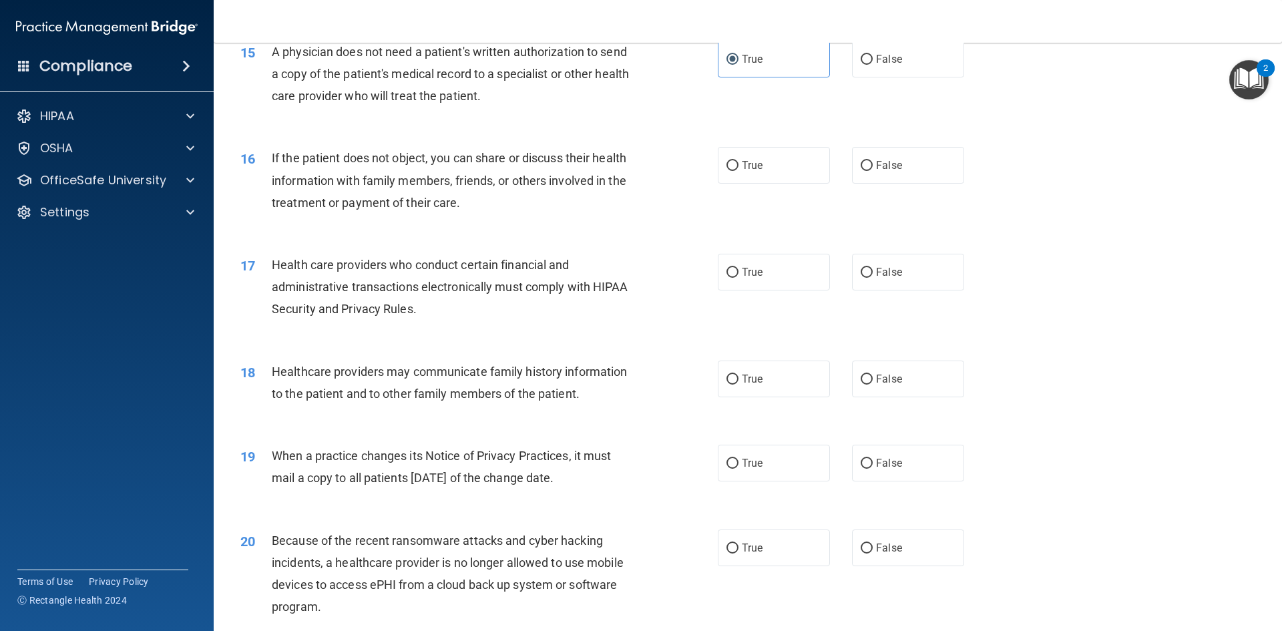
scroll to position [1535, 0]
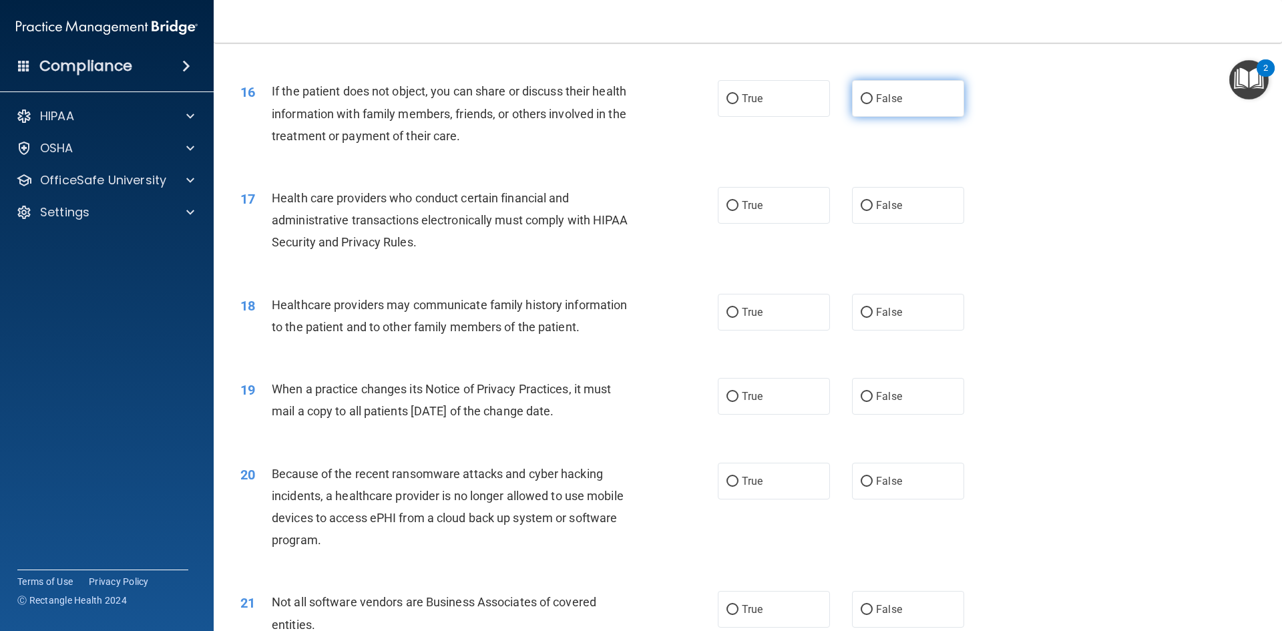
click at [876, 95] on span "False" at bounding box center [889, 98] width 26 height 13
click at [872, 95] on input "False" at bounding box center [866, 99] width 12 height 10
radio input "true"
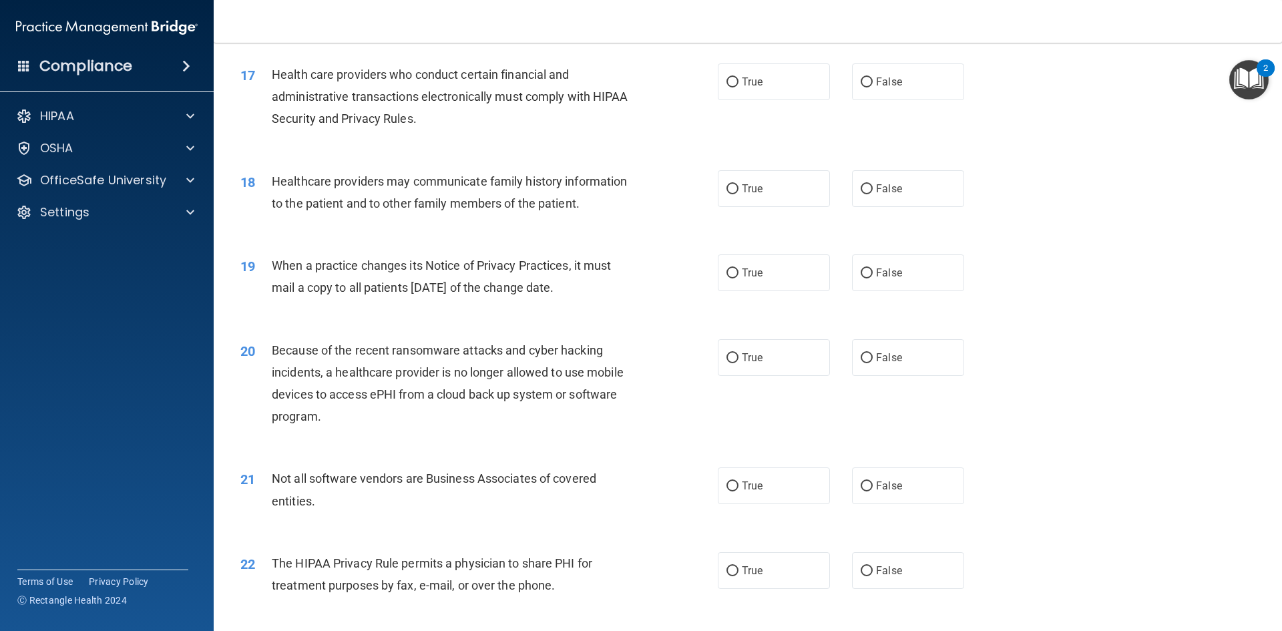
scroll to position [1669, 0]
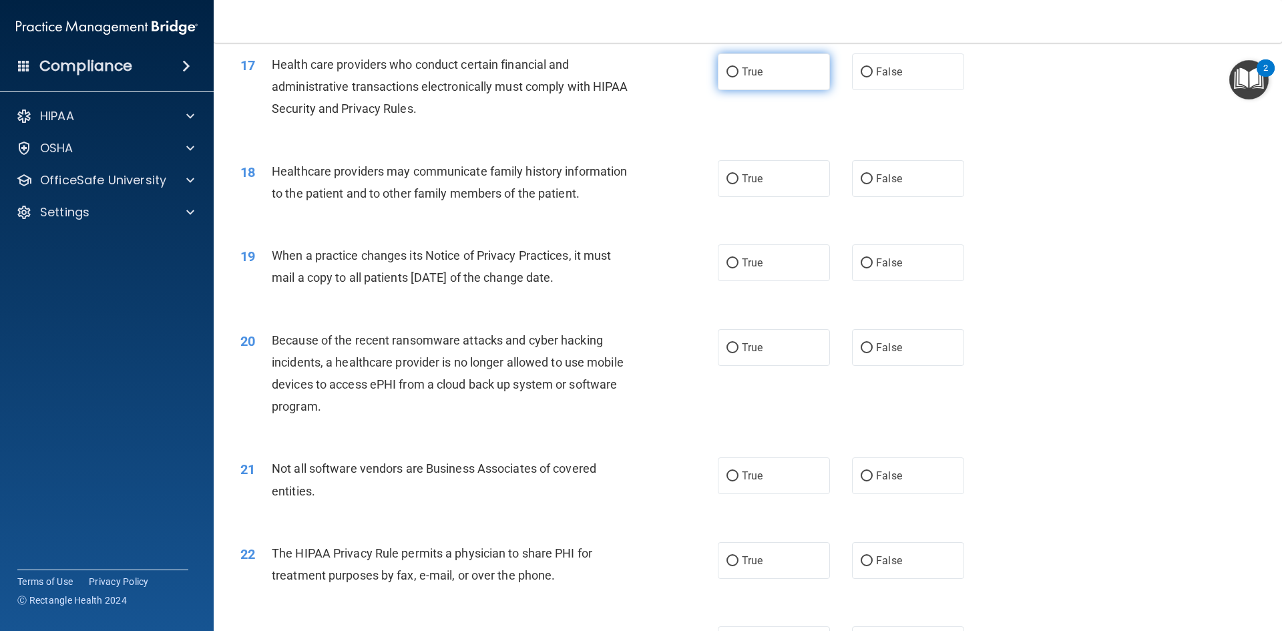
click at [733, 75] on input "True" at bounding box center [732, 72] width 12 height 10
radio input "true"
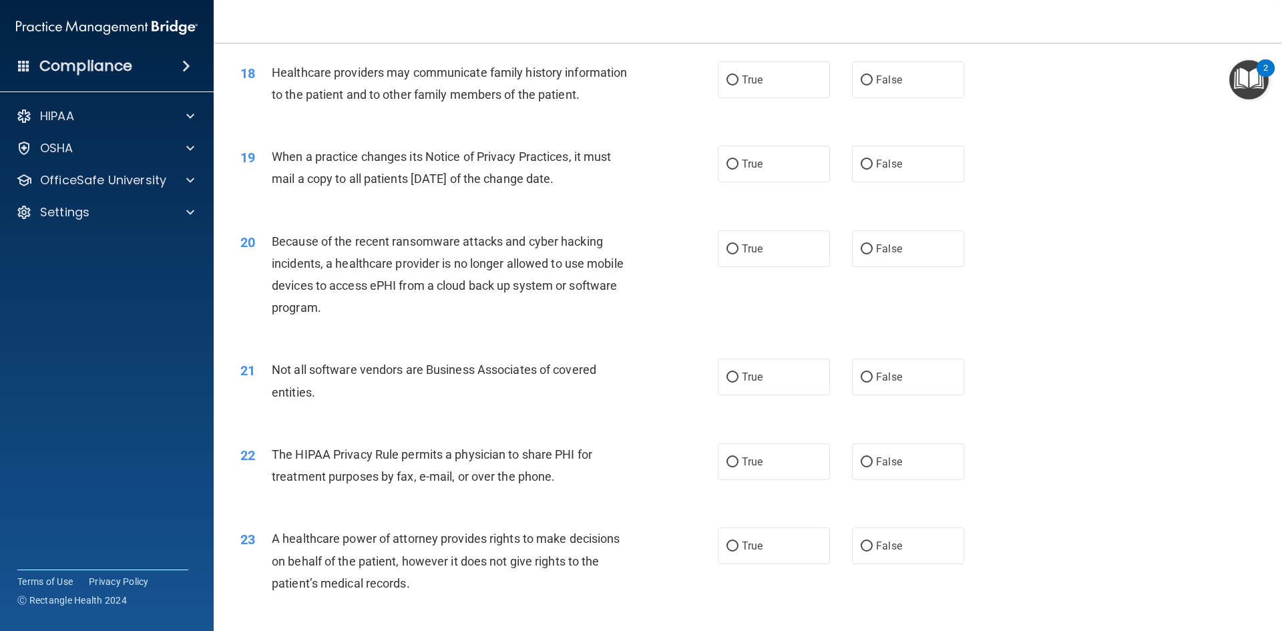
scroll to position [1736, 0]
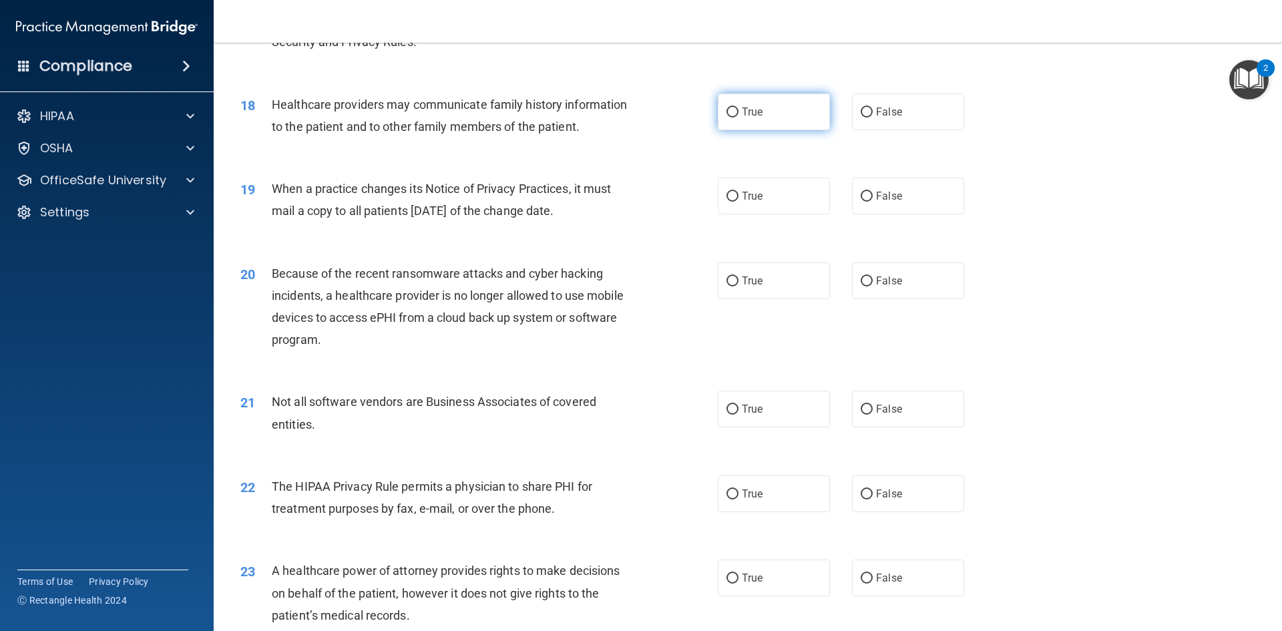
click at [780, 107] on label "True" at bounding box center [774, 111] width 112 height 37
click at [738, 107] on input "True" at bounding box center [732, 112] width 12 height 10
radio input "true"
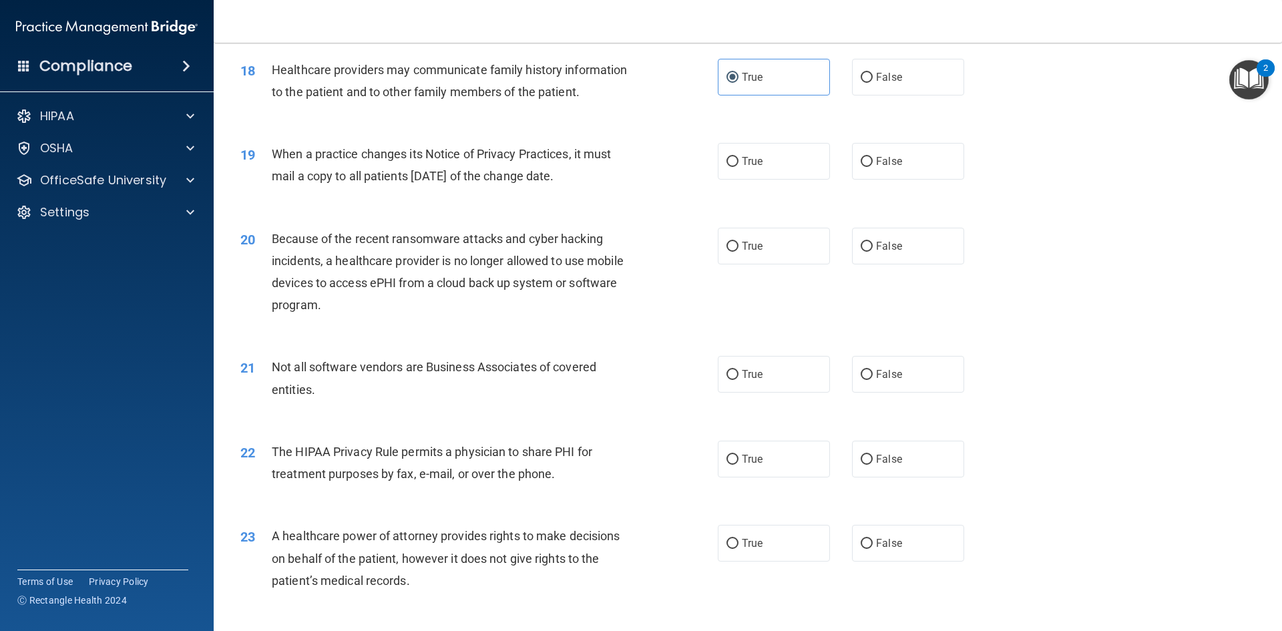
scroll to position [1802, 0]
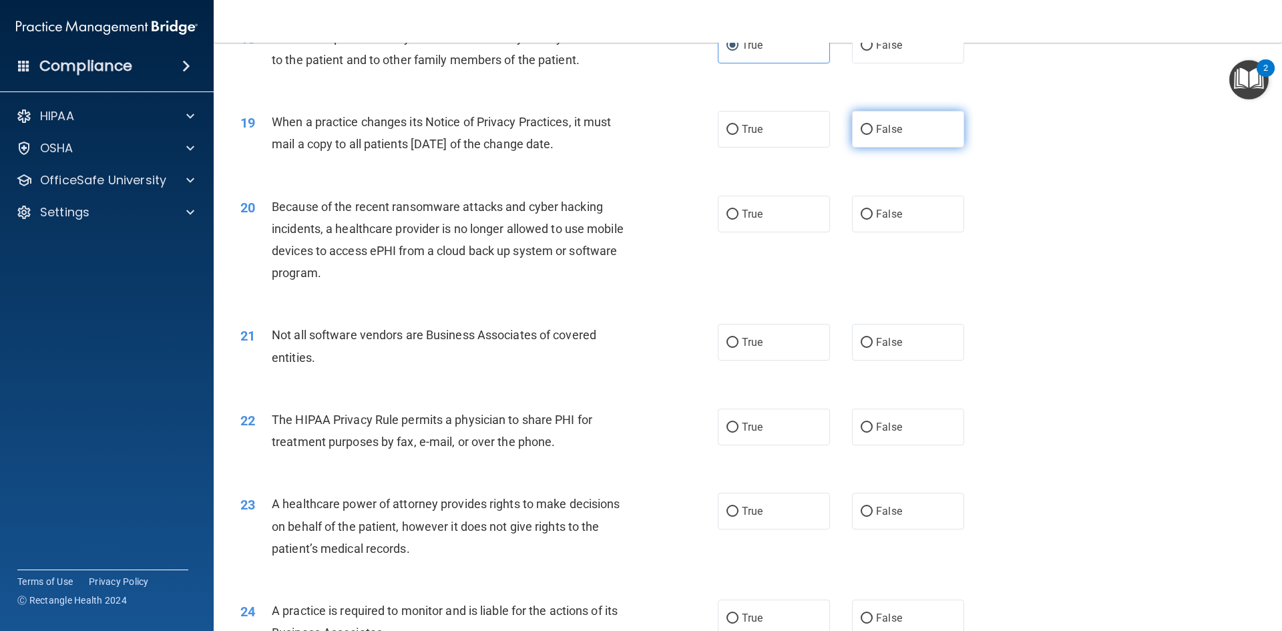
click at [876, 127] on span "False" at bounding box center [889, 129] width 26 height 13
click at [870, 127] on input "False" at bounding box center [866, 130] width 12 height 10
radio input "true"
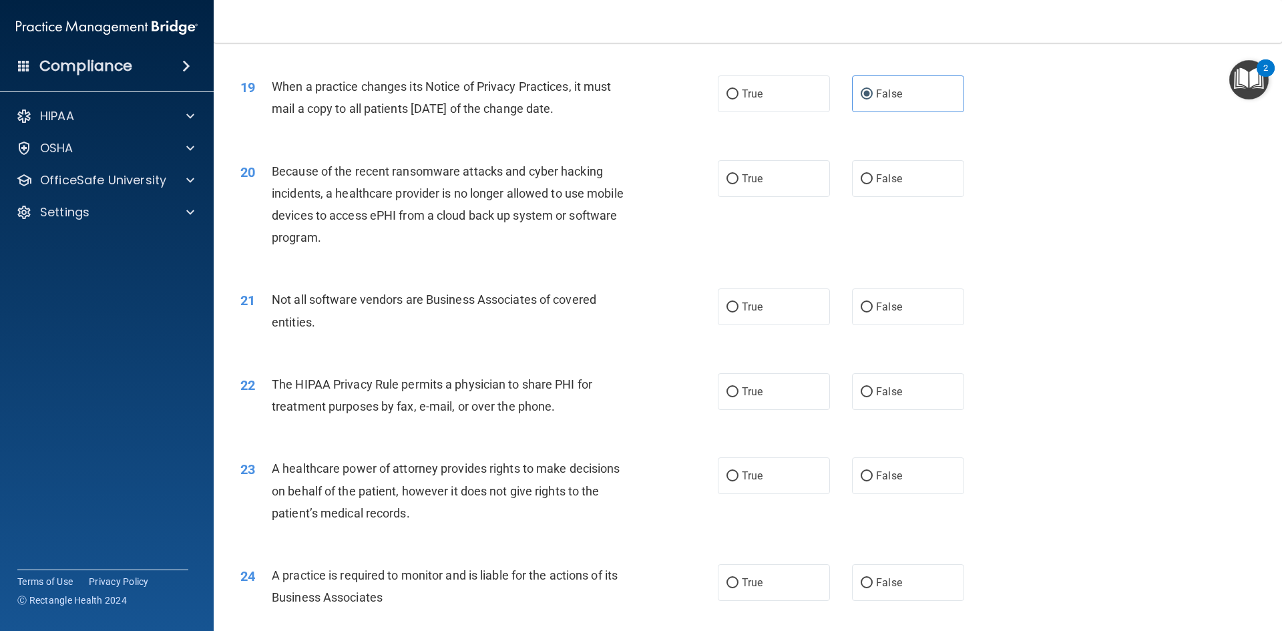
scroll to position [1869, 0]
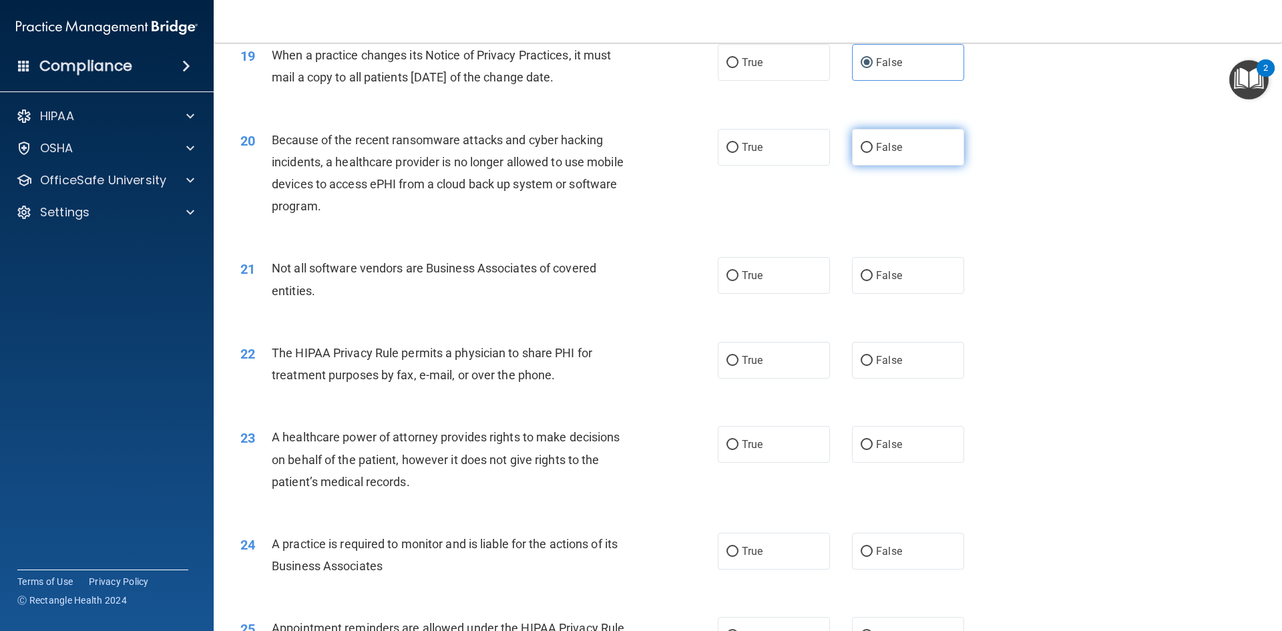
click at [908, 136] on label "False" at bounding box center [908, 147] width 112 height 37
click at [872, 143] on input "False" at bounding box center [866, 148] width 12 height 10
radio input "true"
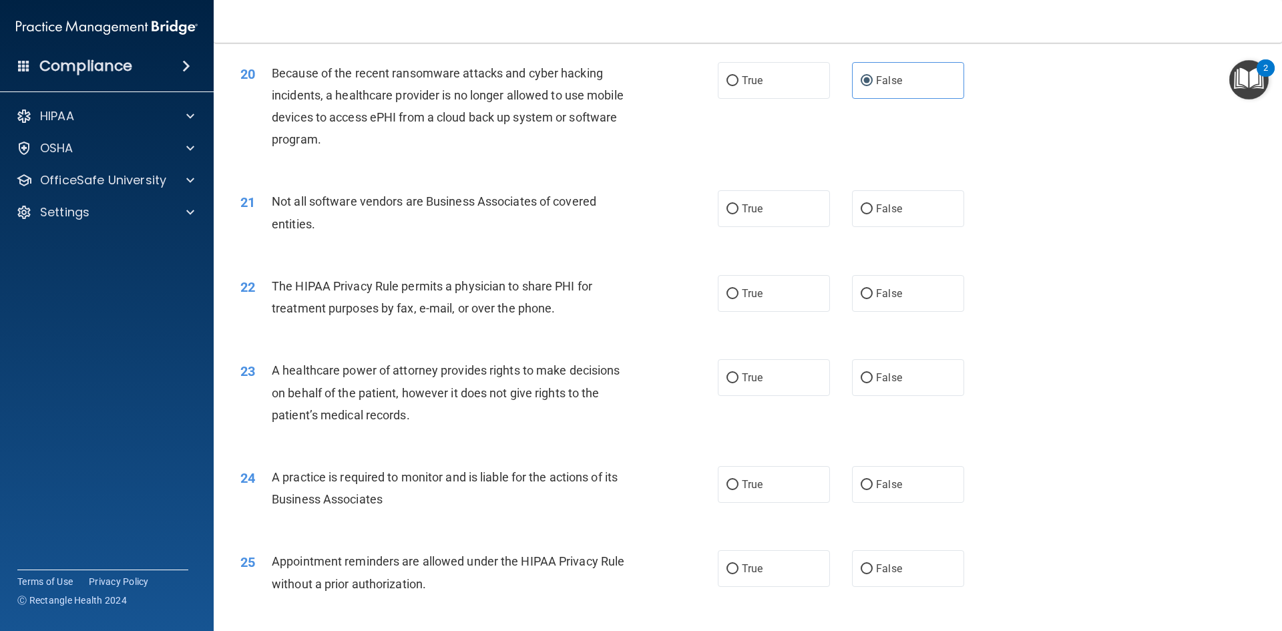
scroll to position [2003, 0]
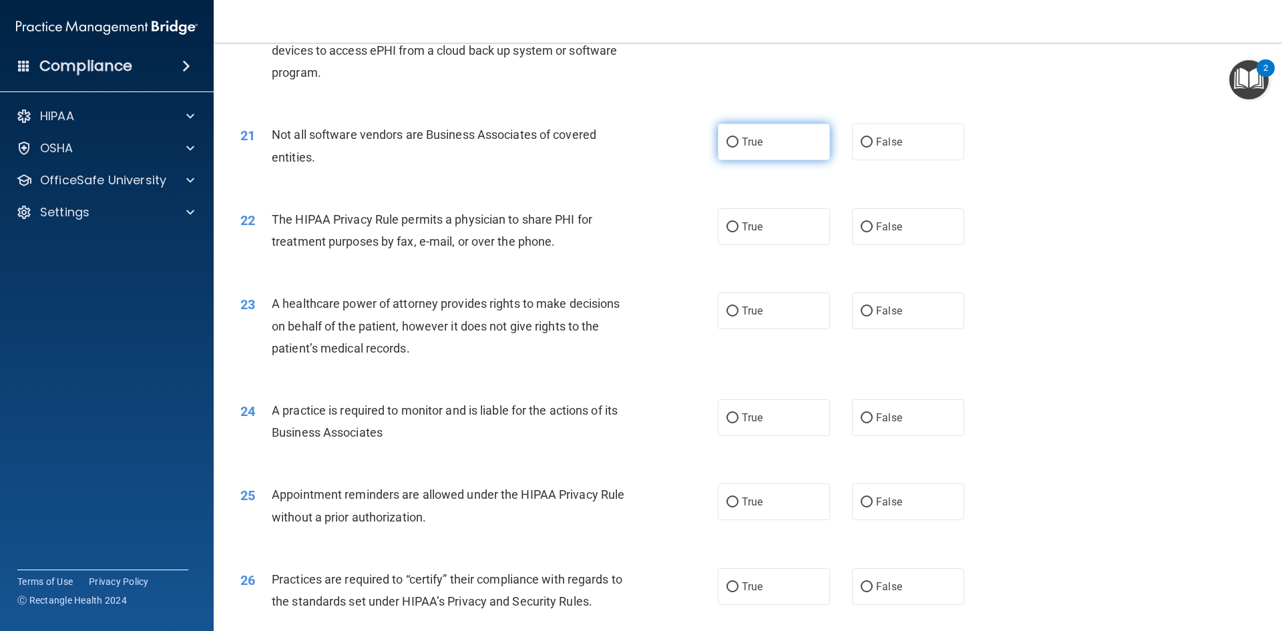
click at [792, 148] on label "True" at bounding box center [774, 141] width 112 height 37
click at [738, 148] on input "True" at bounding box center [732, 143] width 12 height 10
radio input "true"
click at [783, 226] on label "True" at bounding box center [774, 226] width 112 height 37
click at [738, 226] on input "True" at bounding box center [732, 227] width 12 height 10
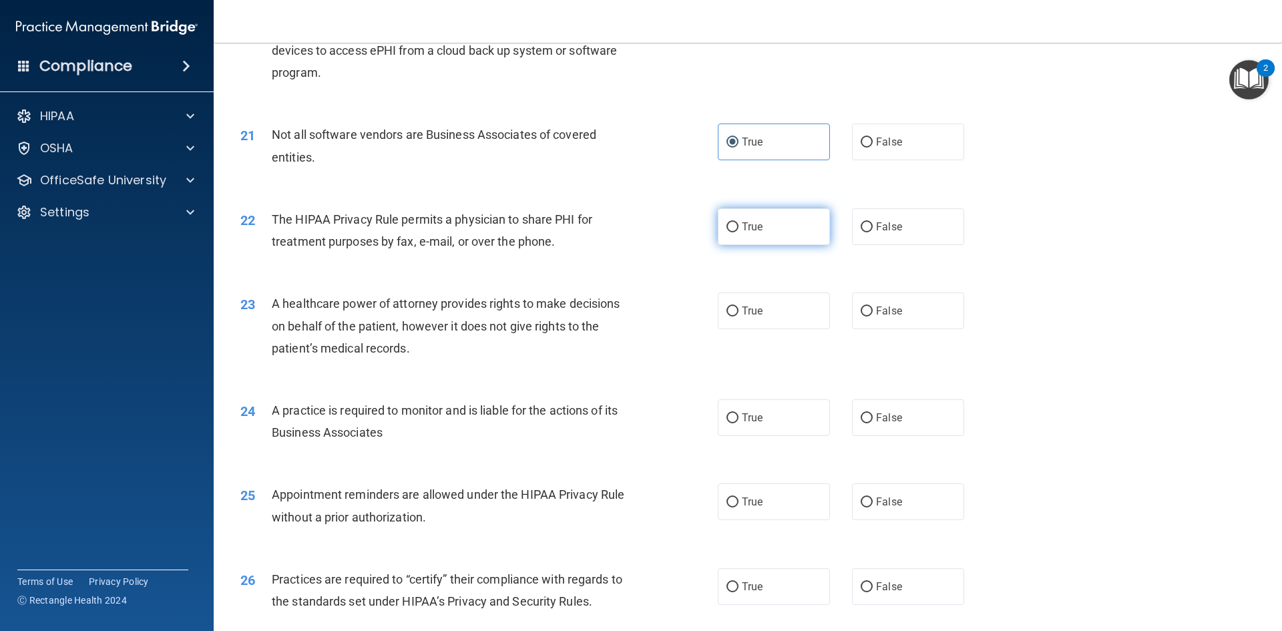
radio input "true"
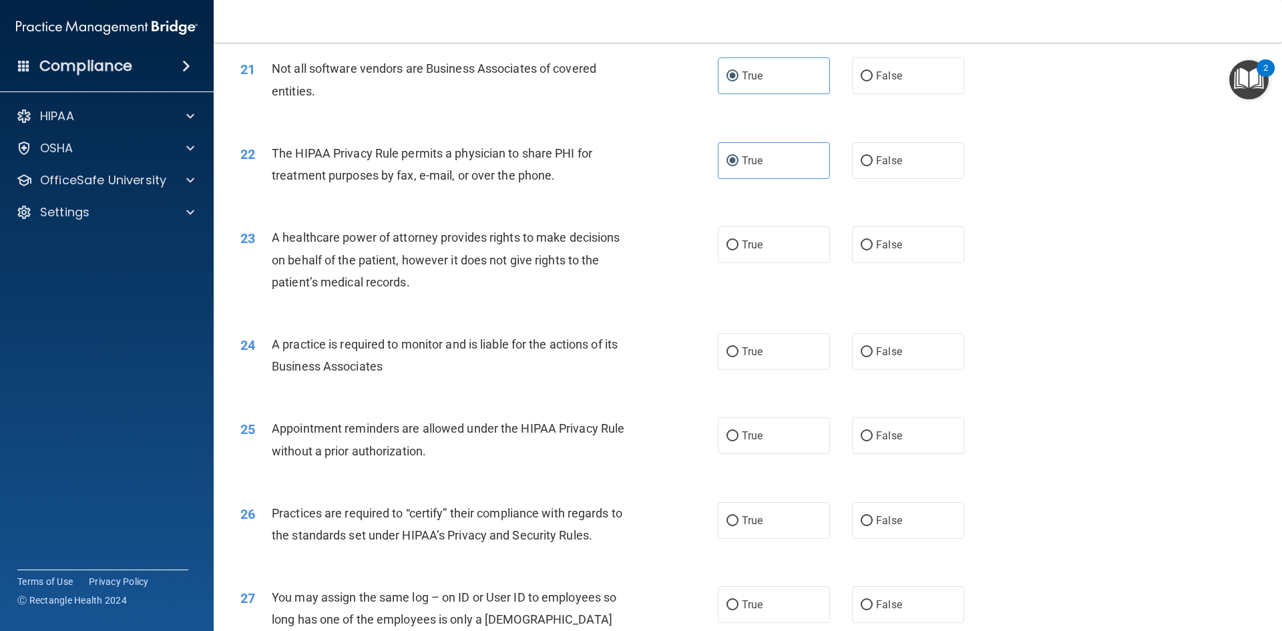
scroll to position [2069, 0]
click at [899, 251] on label "False" at bounding box center [908, 244] width 112 height 37
click at [872, 250] on input "False" at bounding box center [866, 245] width 12 height 10
radio input "true"
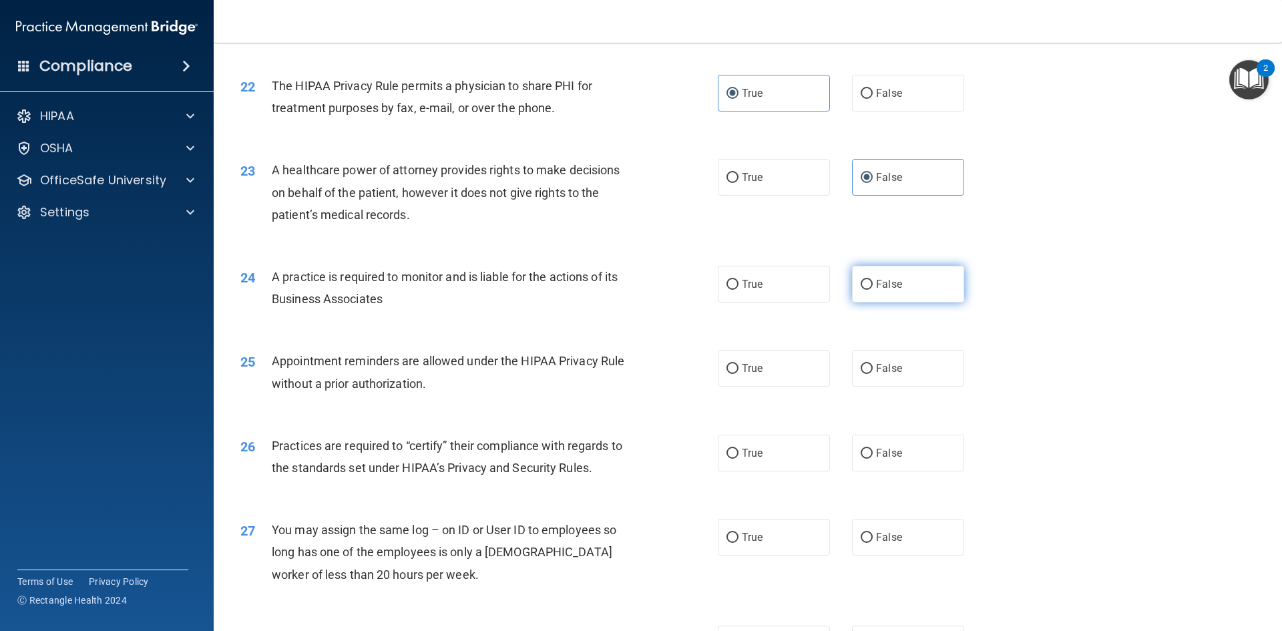
click at [927, 284] on label "False" at bounding box center [908, 284] width 112 height 37
click at [872, 284] on input "False" at bounding box center [866, 285] width 12 height 10
radio input "true"
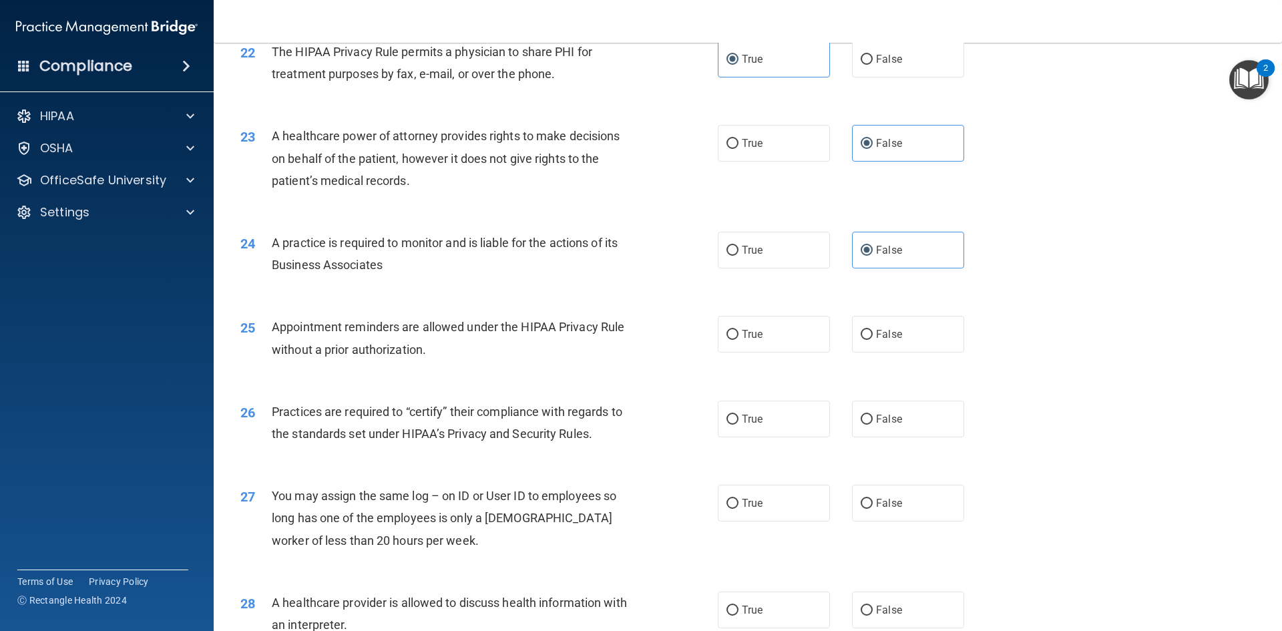
scroll to position [2203, 0]
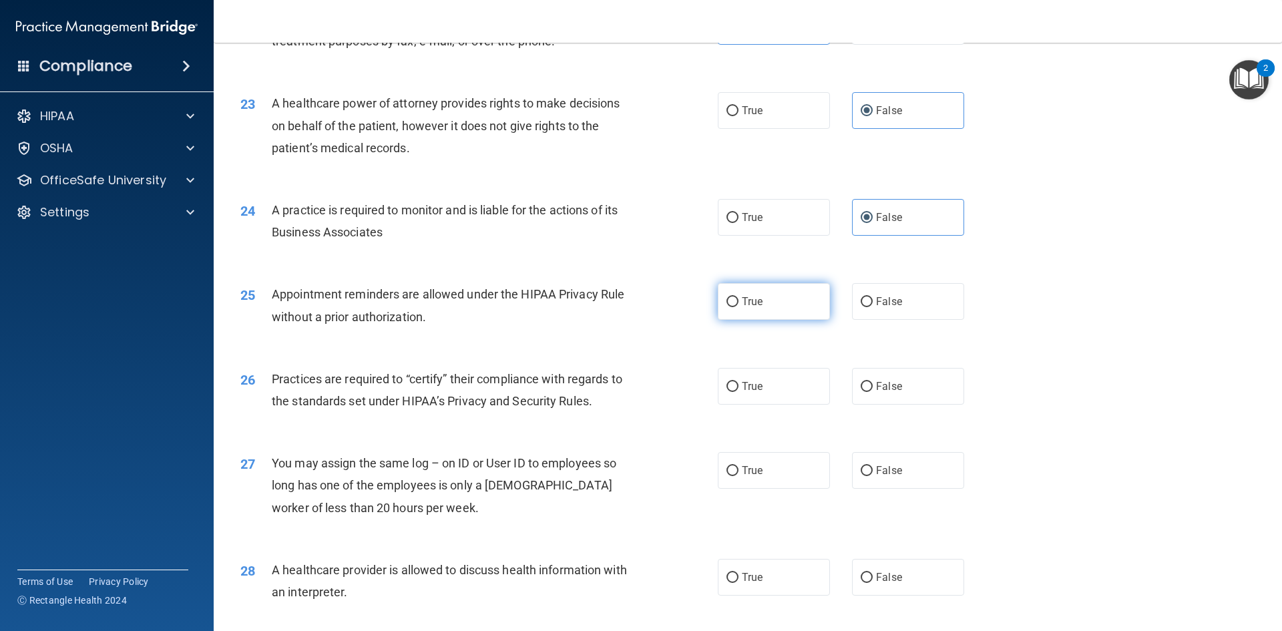
click at [773, 309] on label "True" at bounding box center [774, 301] width 112 height 37
click at [738, 307] on input "True" at bounding box center [732, 302] width 12 height 10
radio input "true"
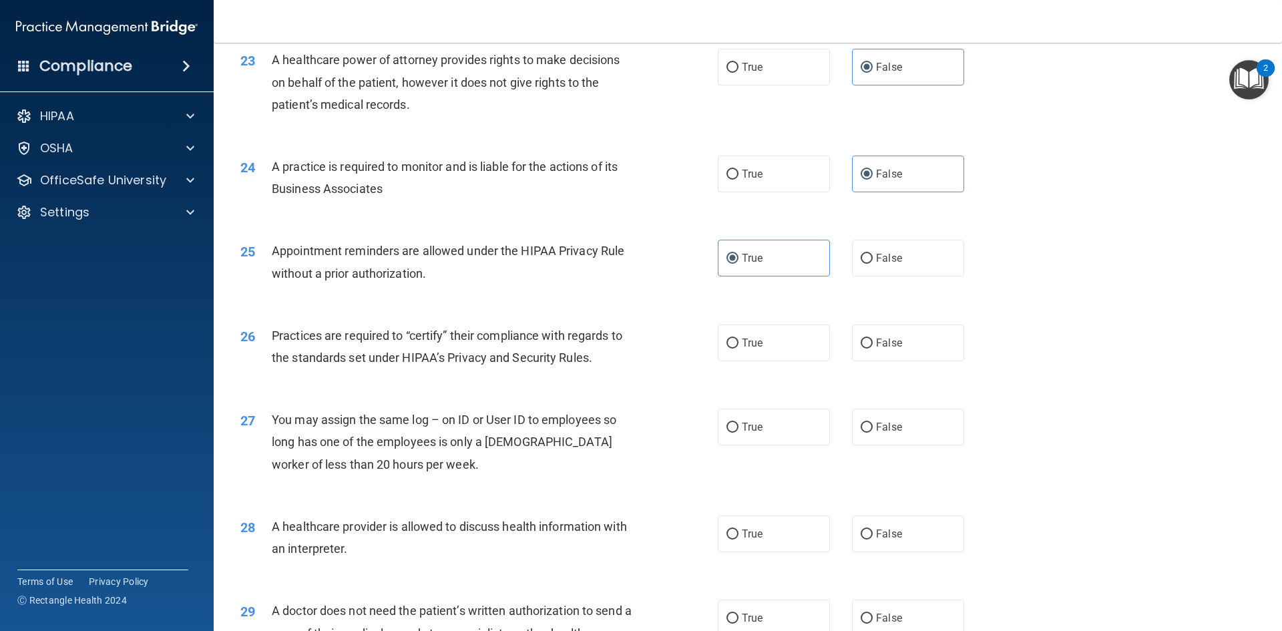
scroll to position [2270, 0]
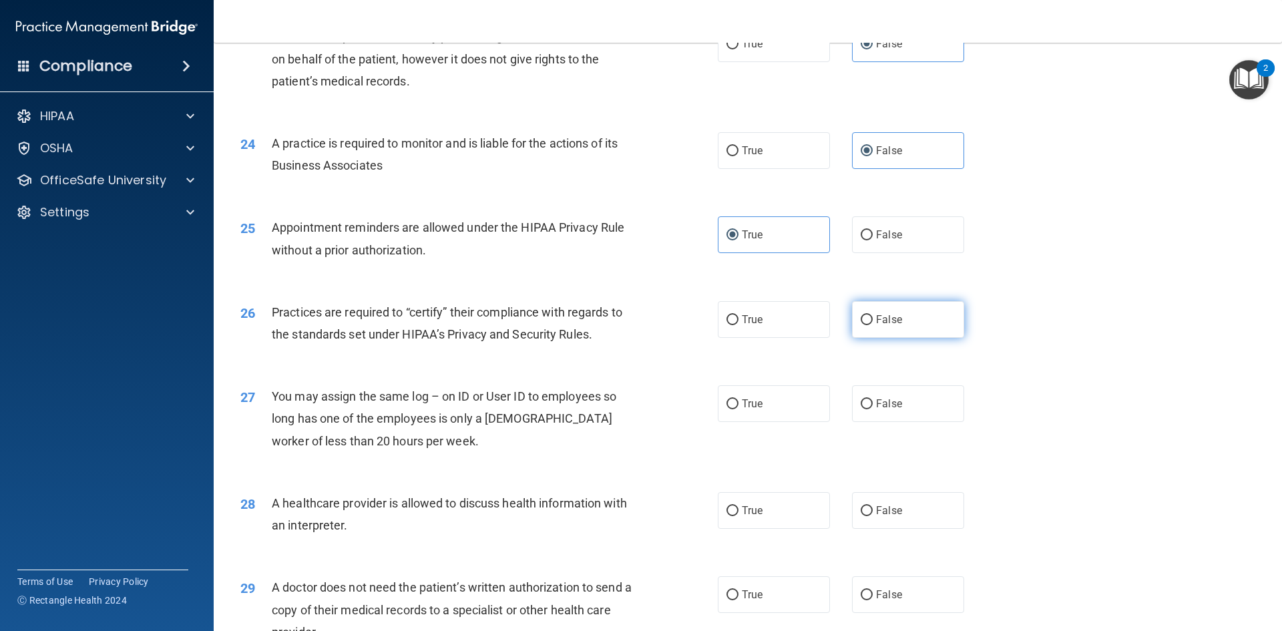
click at [913, 320] on label "False" at bounding box center [908, 319] width 112 height 37
click at [872, 320] on input "False" at bounding box center [866, 320] width 12 height 10
radio input "true"
click at [892, 405] on span "False" at bounding box center [889, 403] width 26 height 13
click at [876, 511] on span "False" at bounding box center [889, 510] width 26 height 13
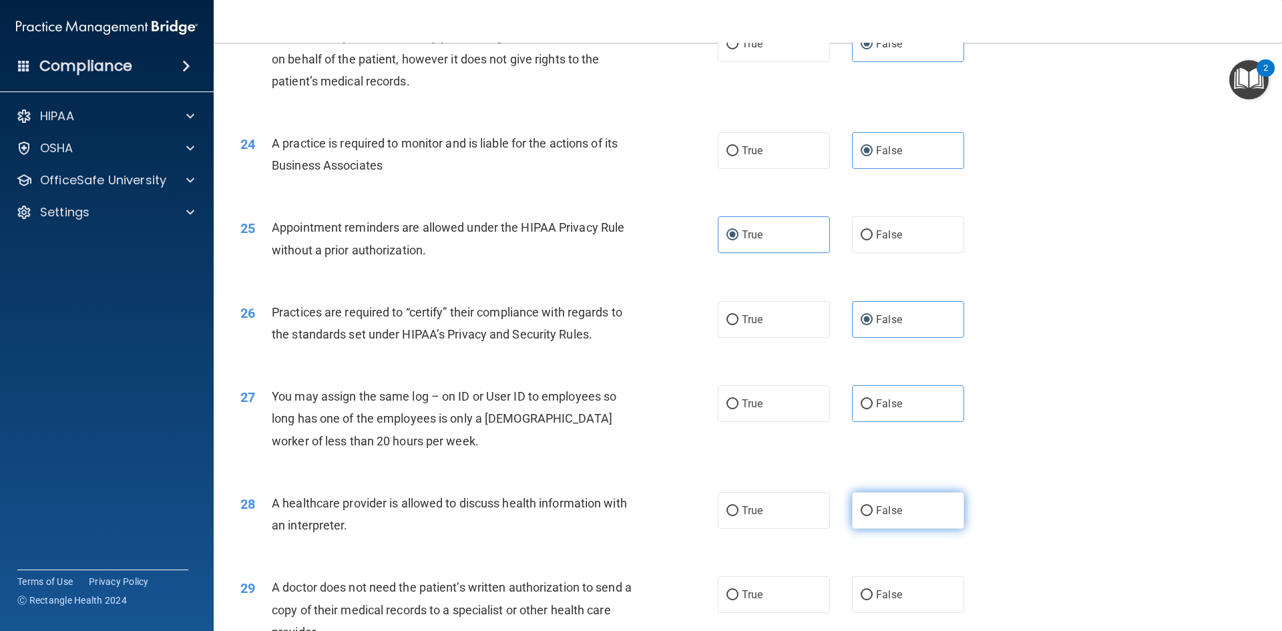
click at [872, 511] on input "False" at bounding box center [866, 511] width 12 height 10
radio input "true"
click at [914, 402] on label "False" at bounding box center [908, 403] width 112 height 37
click at [872, 402] on input "False" at bounding box center [866, 404] width 12 height 10
radio input "true"
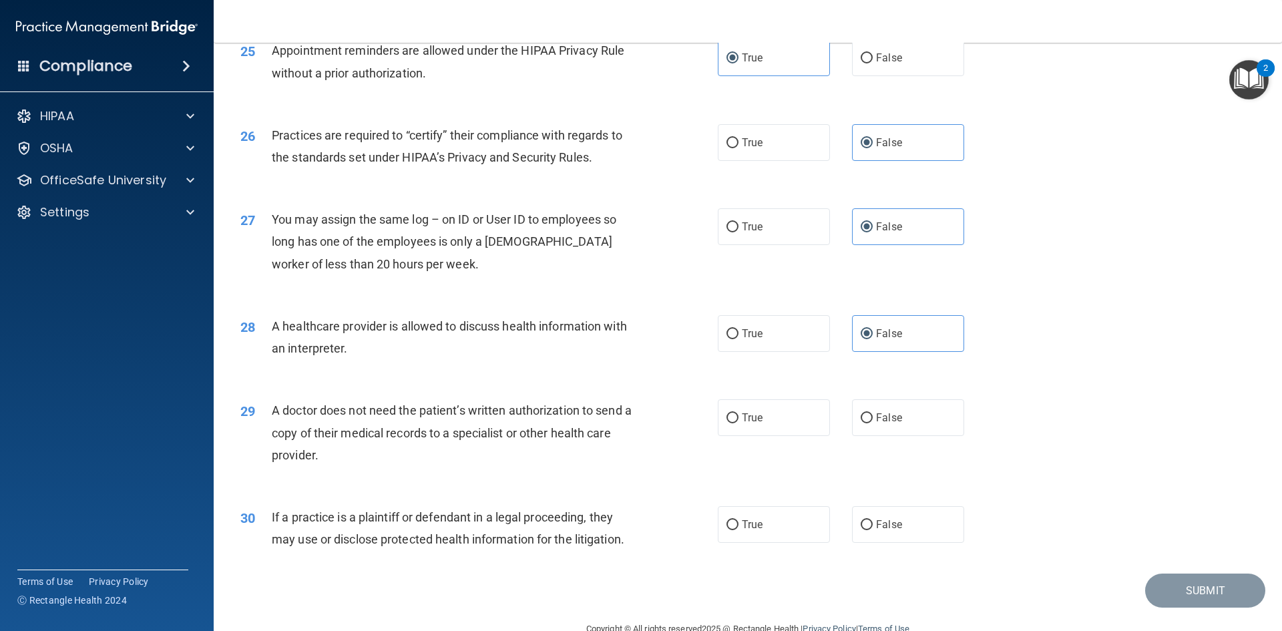
scroll to position [2470, 0]
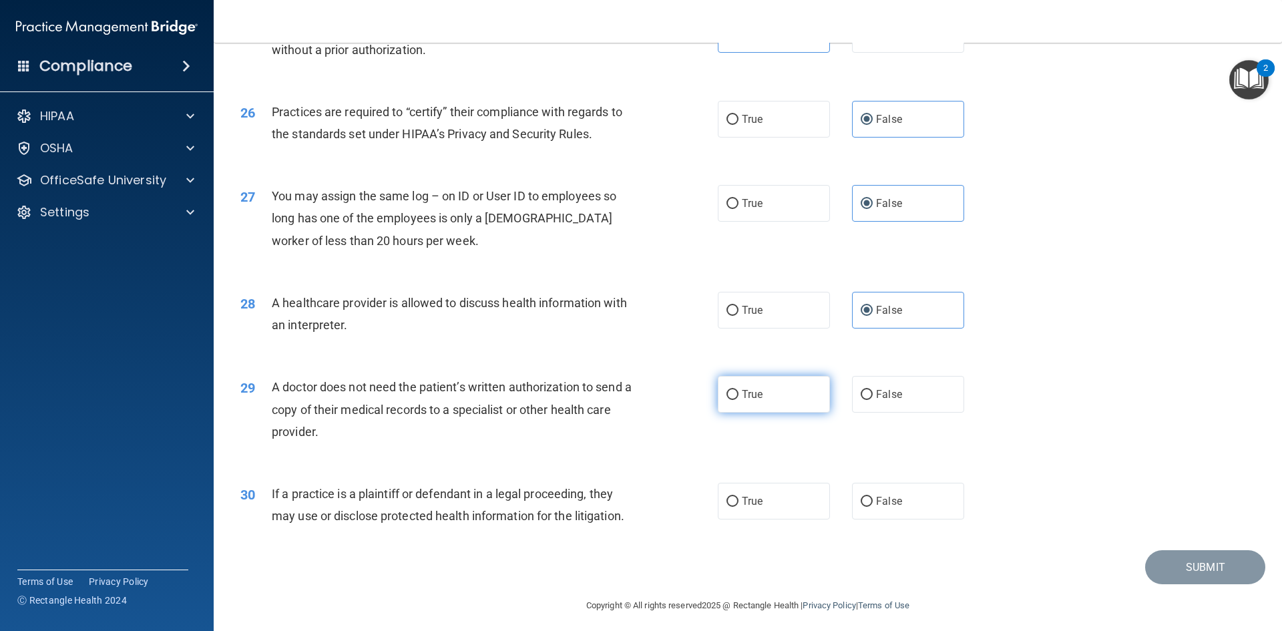
click at [766, 398] on label "True" at bounding box center [774, 394] width 112 height 37
click at [738, 398] on input "True" at bounding box center [732, 395] width 12 height 10
radio input "true"
click at [922, 495] on label "False" at bounding box center [908, 501] width 112 height 37
click at [872, 497] on input "False" at bounding box center [866, 502] width 12 height 10
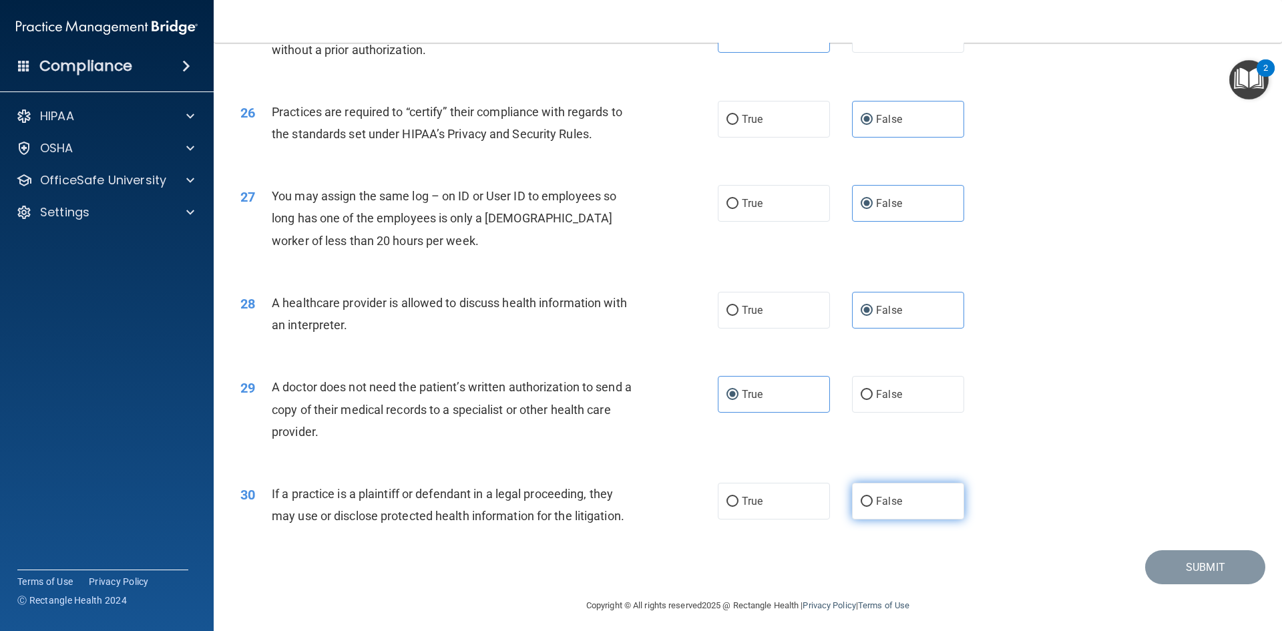
radio input "true"
click at [1212, 571] on button "Submit" at bounding box center [1205, 567] width 120 height 34
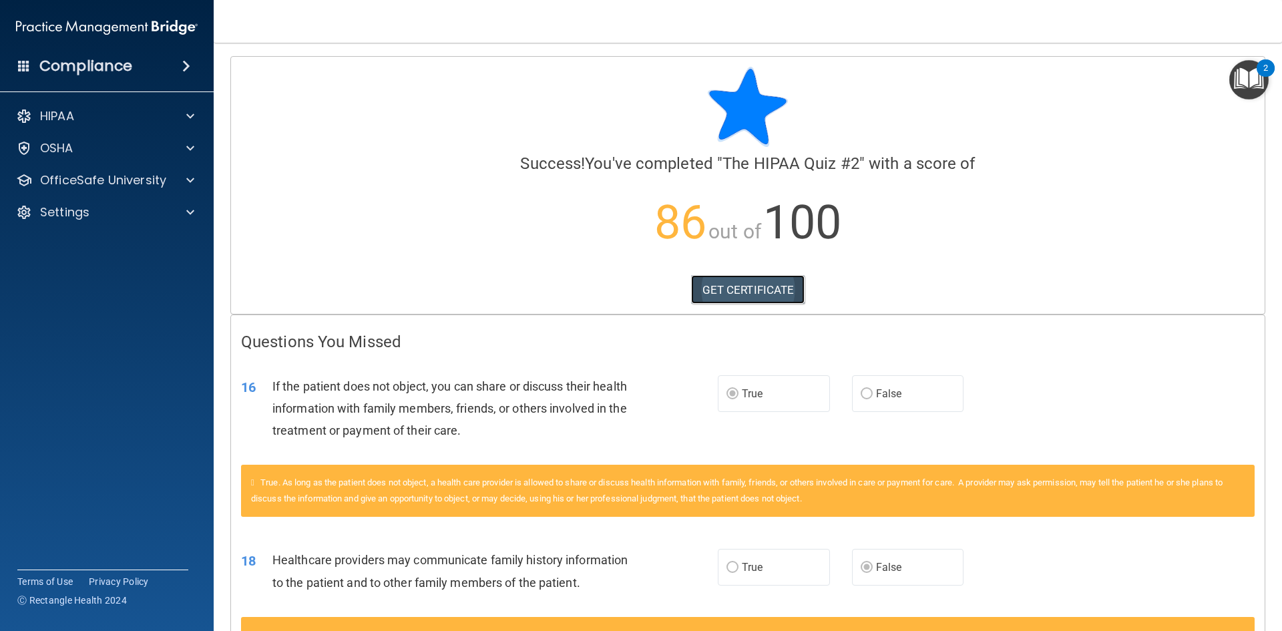
click at [763, 292] on link "GET CERTIFICATE" at bounding box center [748, 289] width 114 height 29
click at [117, 179] on p "OfficeSafe University" at bounding box center [103, 180] width 126 height 16
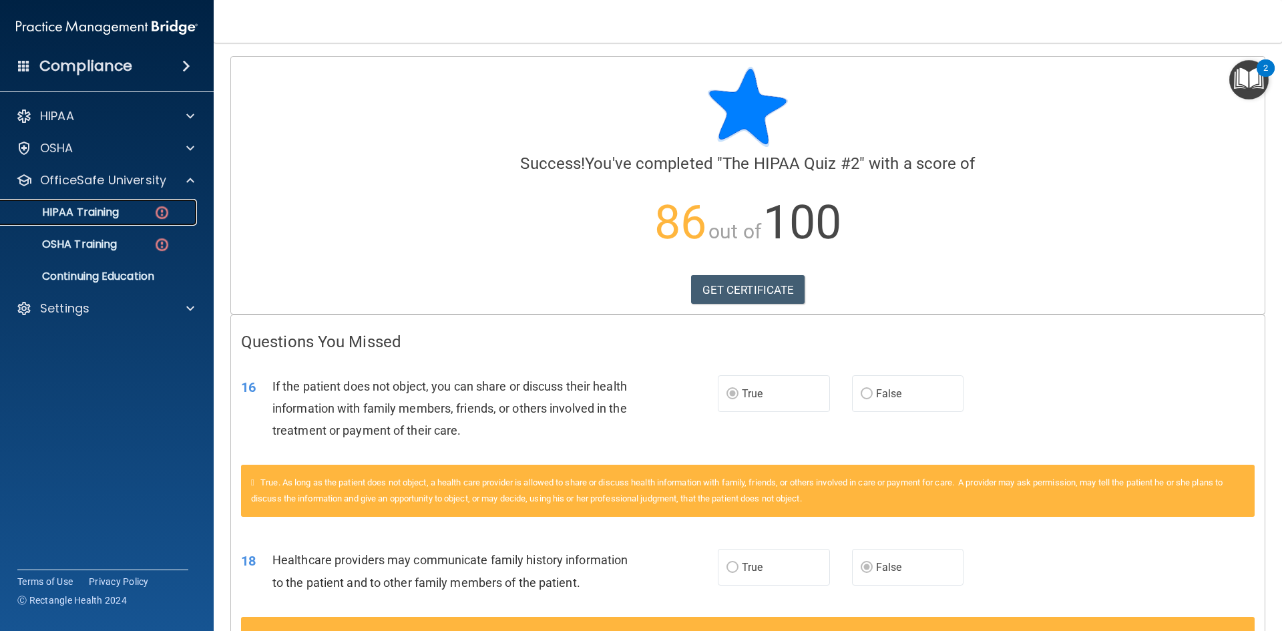
click at [85, 206] on p "HIPAA Training" at bounding box center [64, 212] width 110 height 13
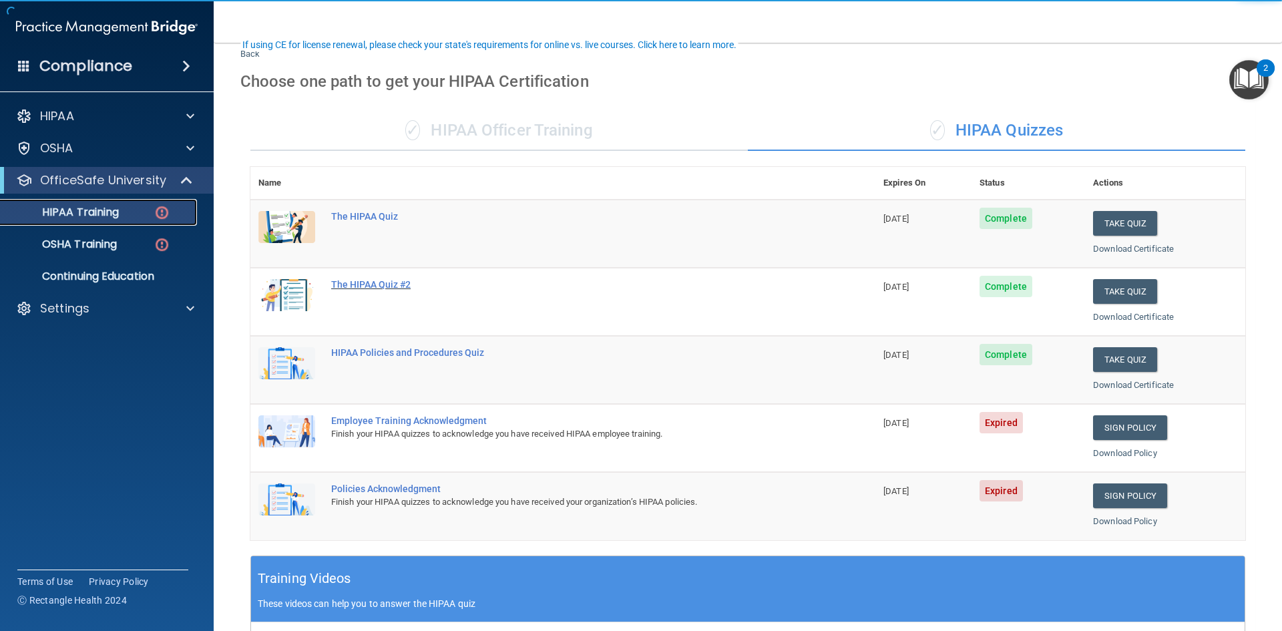
scroll to position [134, 0]
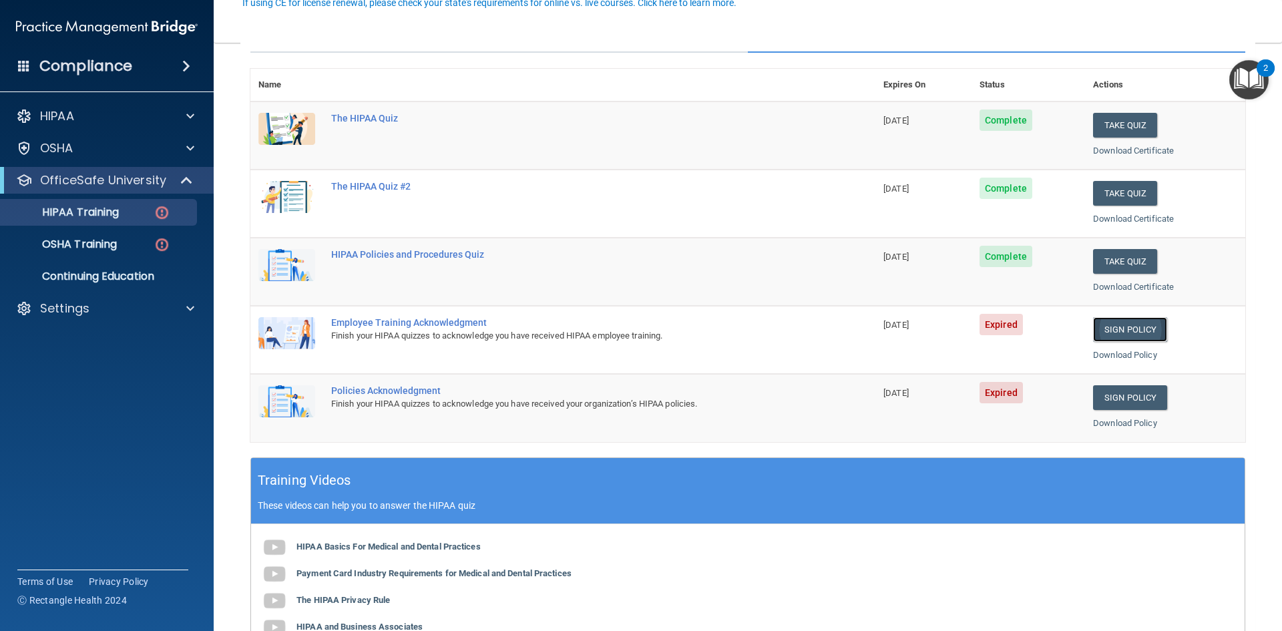
click at [1109, 328] on link "Sign Policy" at bounding box center [1130, 329] width 74 height 25
click at [1143, 332] on link "Sign Policy" at bounding box center [1130, 329] width 74 height 25
click at [1131, 326] on link "Sign Policy" at bounding box center [1130, 329] width 74 height 25
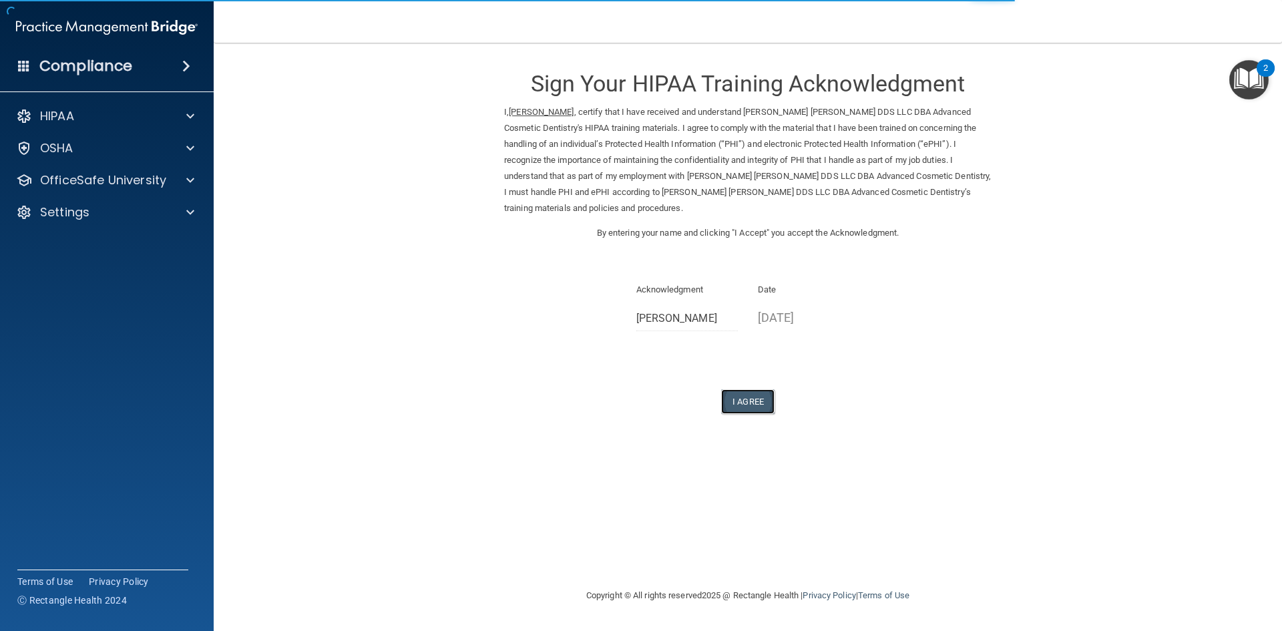
click at [737, 403] on button "I Agree" at bounding box center [747, 401] width 53 height 25
click at [742, 408] on button "I Agree" at bounding box center [747, 401] width 53 height 25
click at [748, 401] on button "I Agree" at bounding box center [747, 401] width 53 height 25
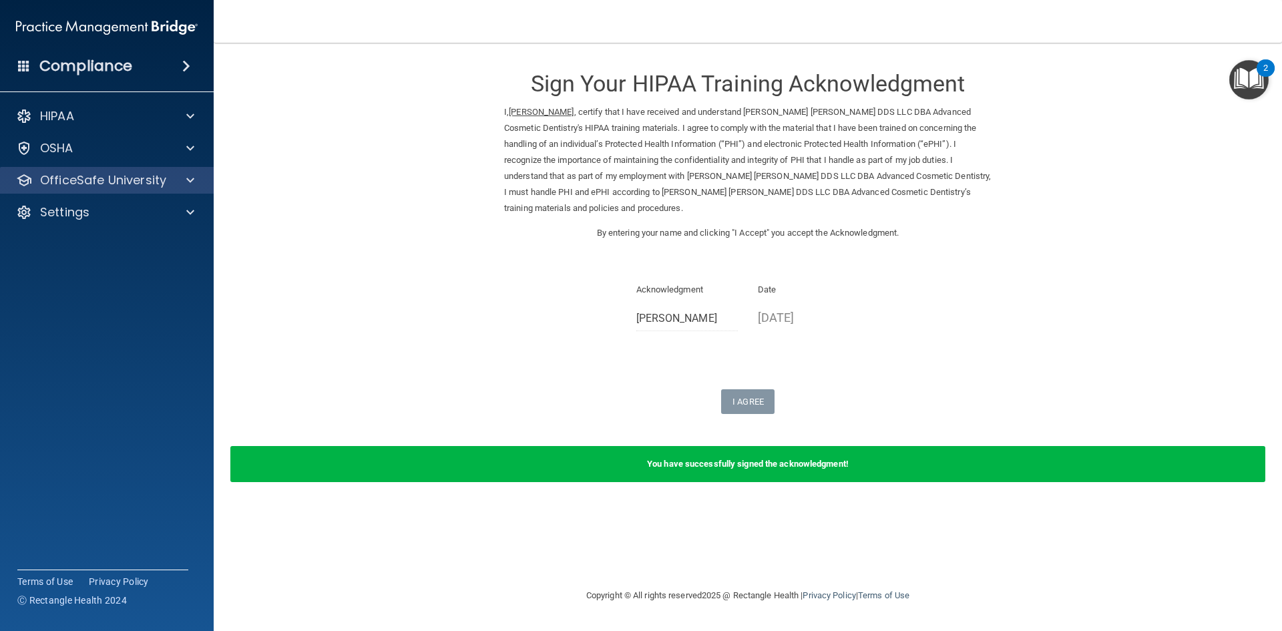
click at [77, 190] on div "OfficeSafe University" at bounding box center [107, 180] width 214 height 27
click at [115, 181] on p "OfficeSafe University" at bounding box center [103, 180] width 126 height 16
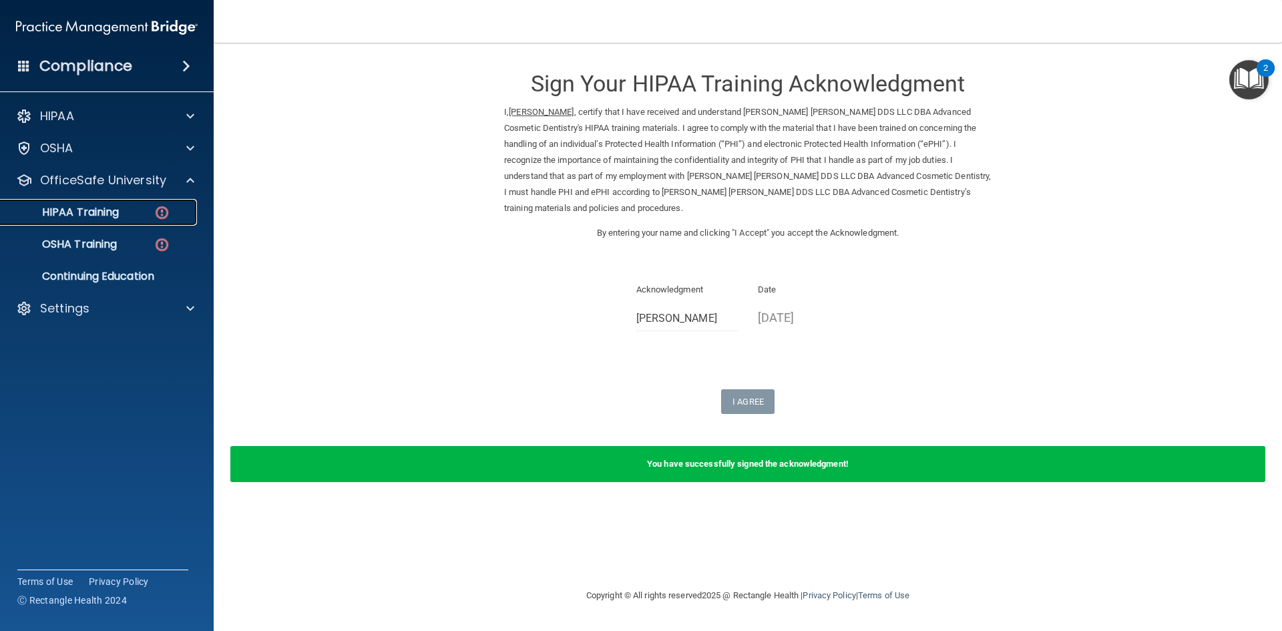
click at [129, 213] on div "HIPAA Training" at bounding box center [100, 212] width 182 height 13
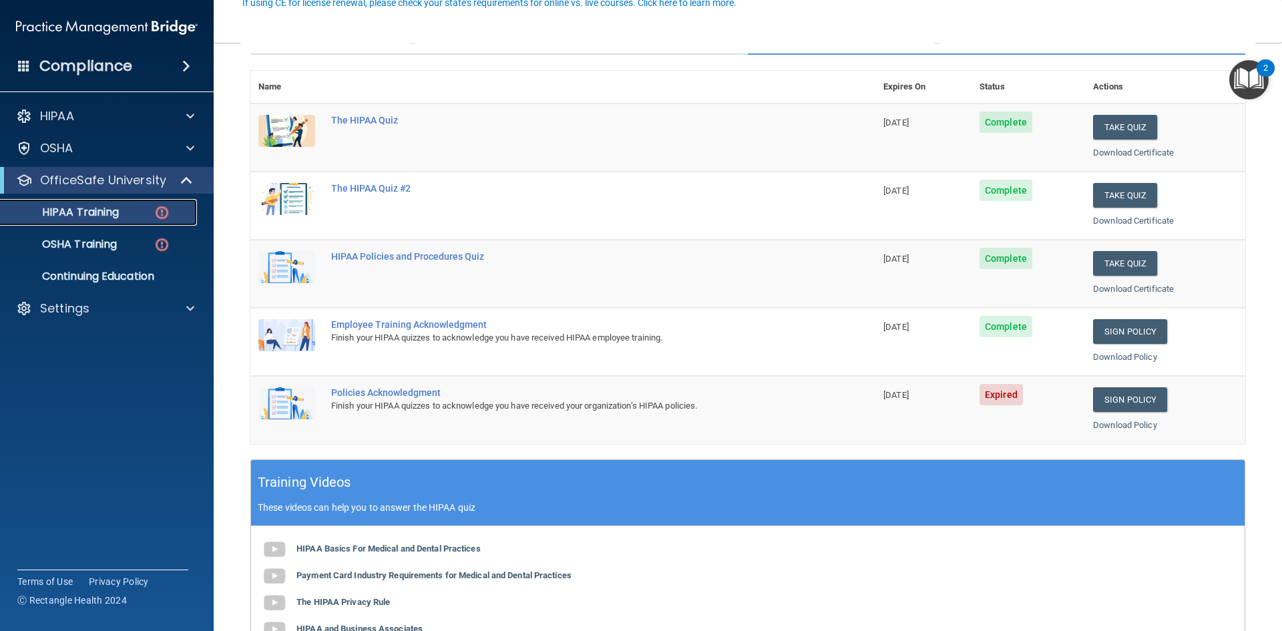
scroll to position [134, 0]
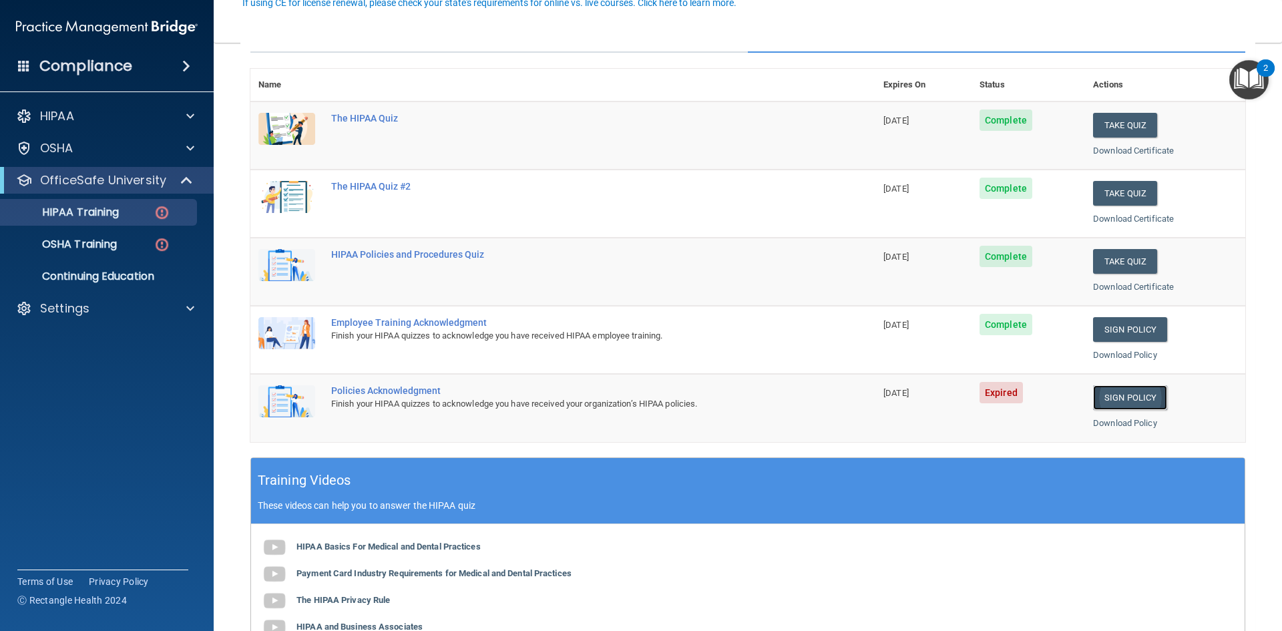
click at [1115, 398] on link "Sign Policy" at bounding box center [1130, 397] width 74 height 25
click at [1123, 396] on link "Sign Policy" at bounding box center [1130, 397] width 74 height 25
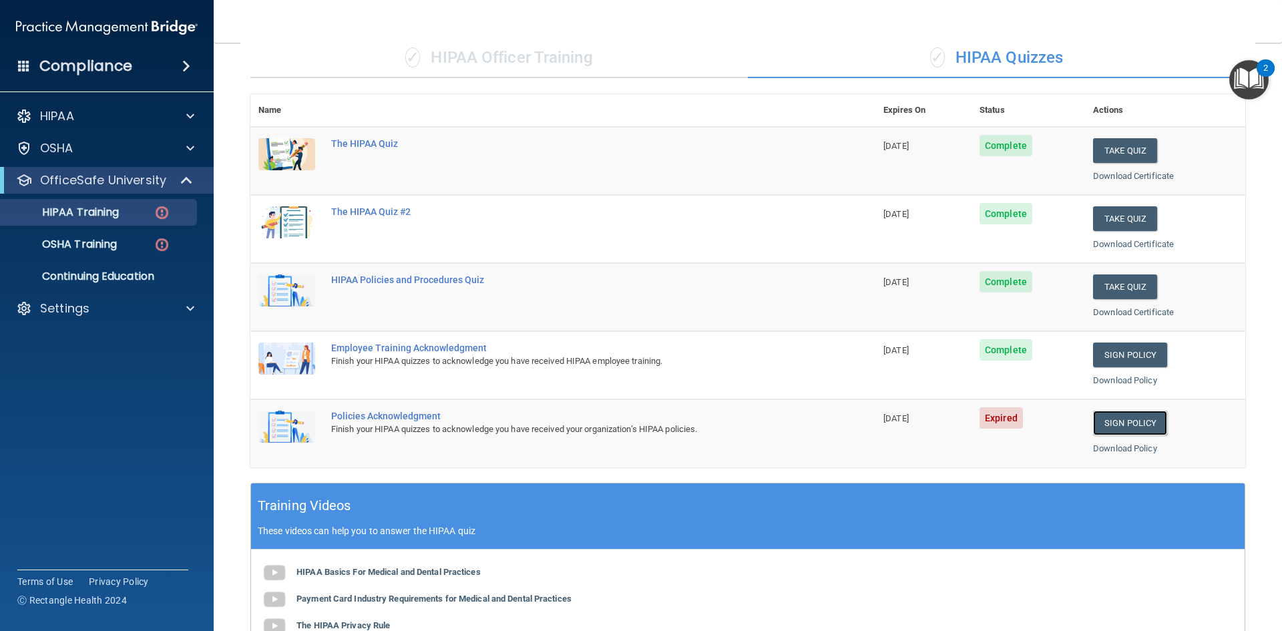
scroll to position [107, 0]
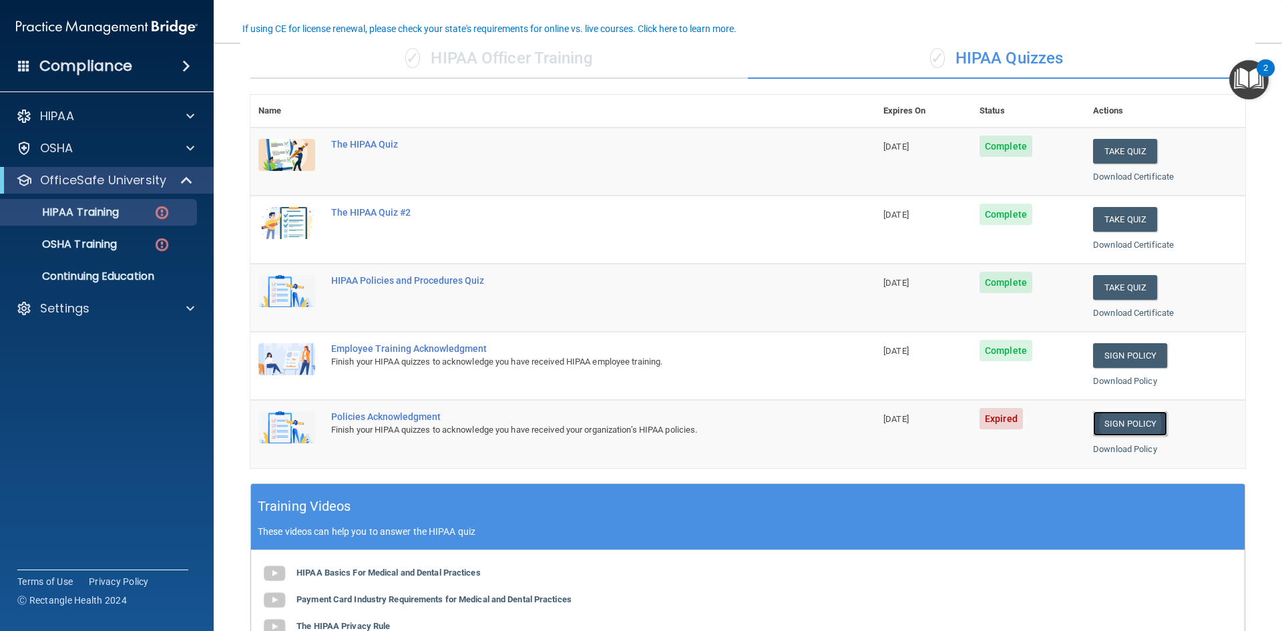
click at [1126, 425] on link "Sign Policy" at bounding box center [1130, 423] width 74 height 25
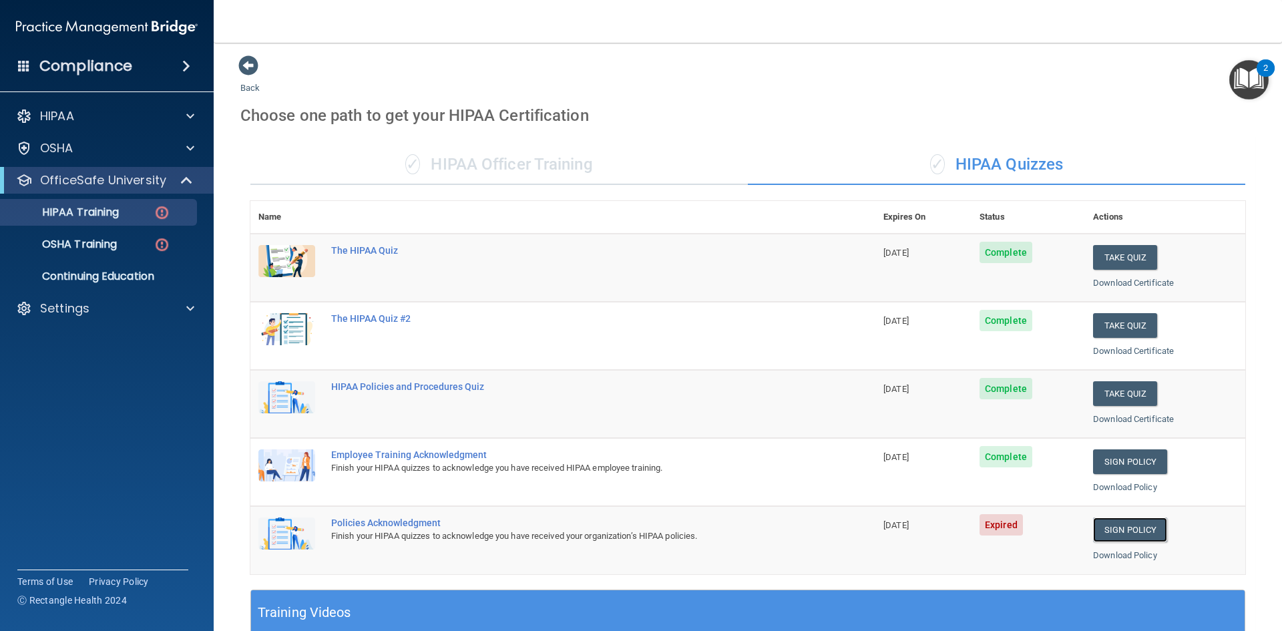
scroll to position [0, 0]
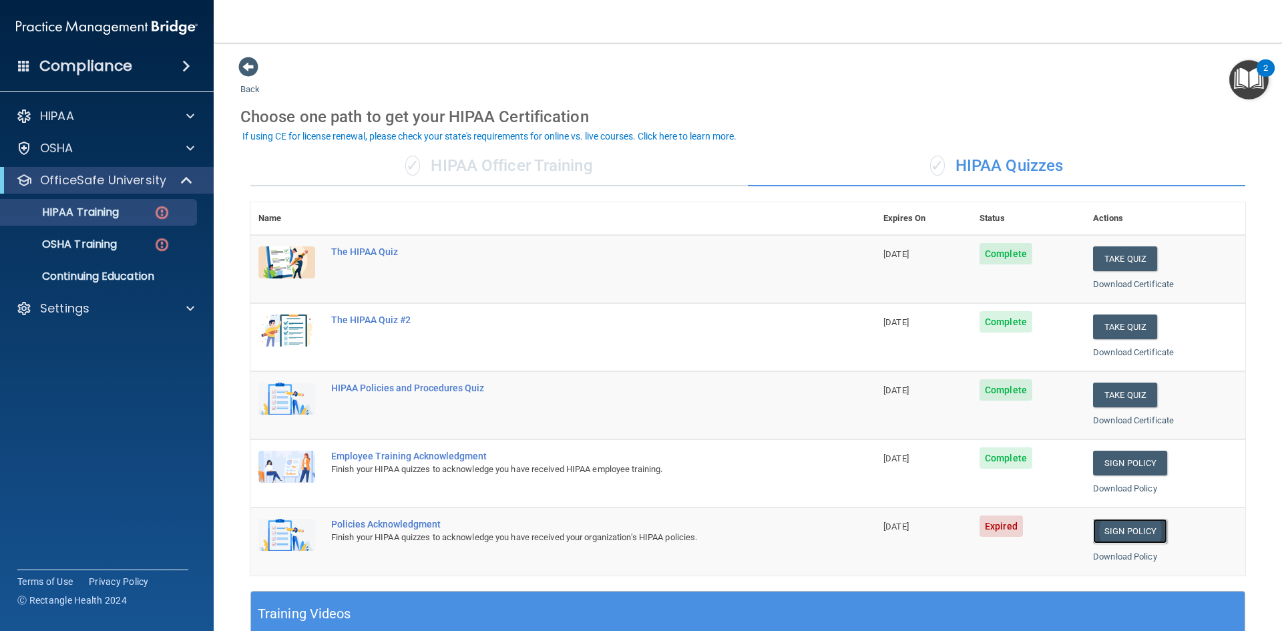
click at [1130, 529] on link "Sign Policy" at bounding box center [1130, 531] width 74 height 25
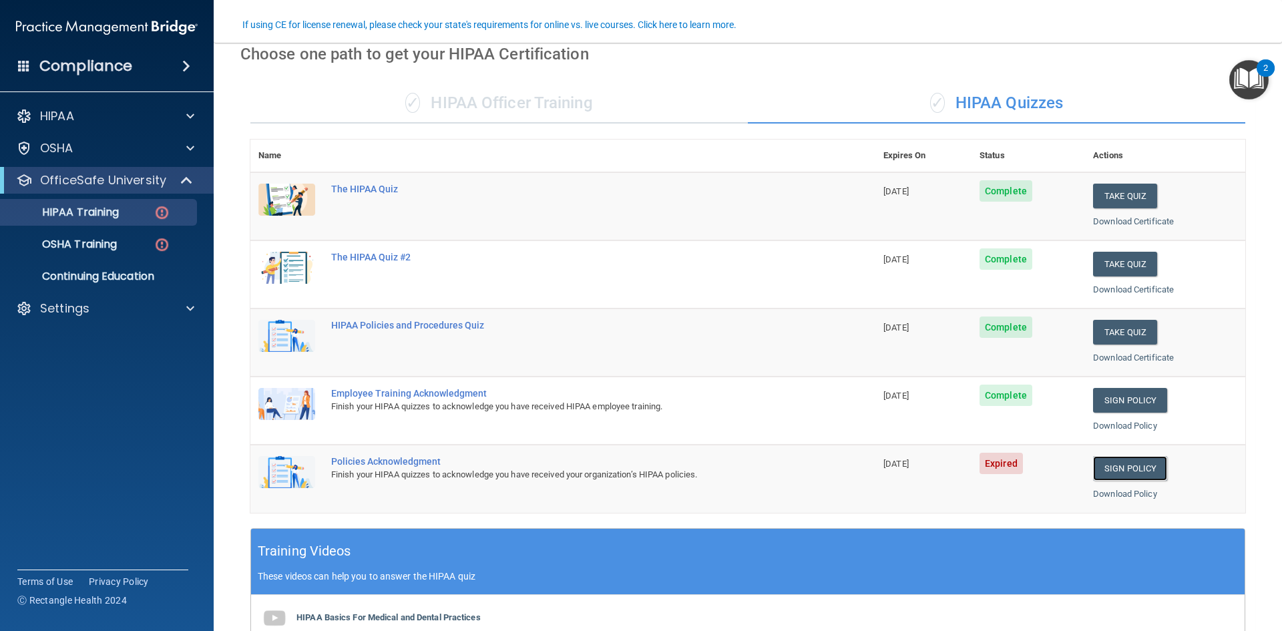
scroll to position [267, 0]
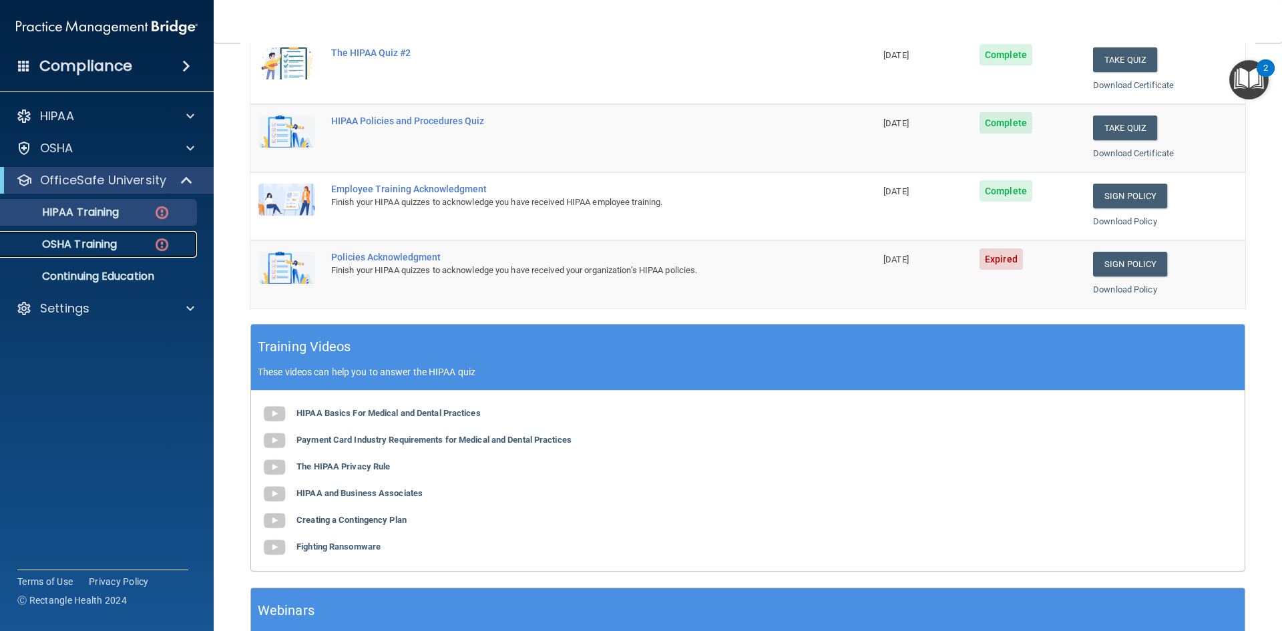
click at [113, 240] on p "OSHA Training" at bounding box center [63, 244] width 108 height 13
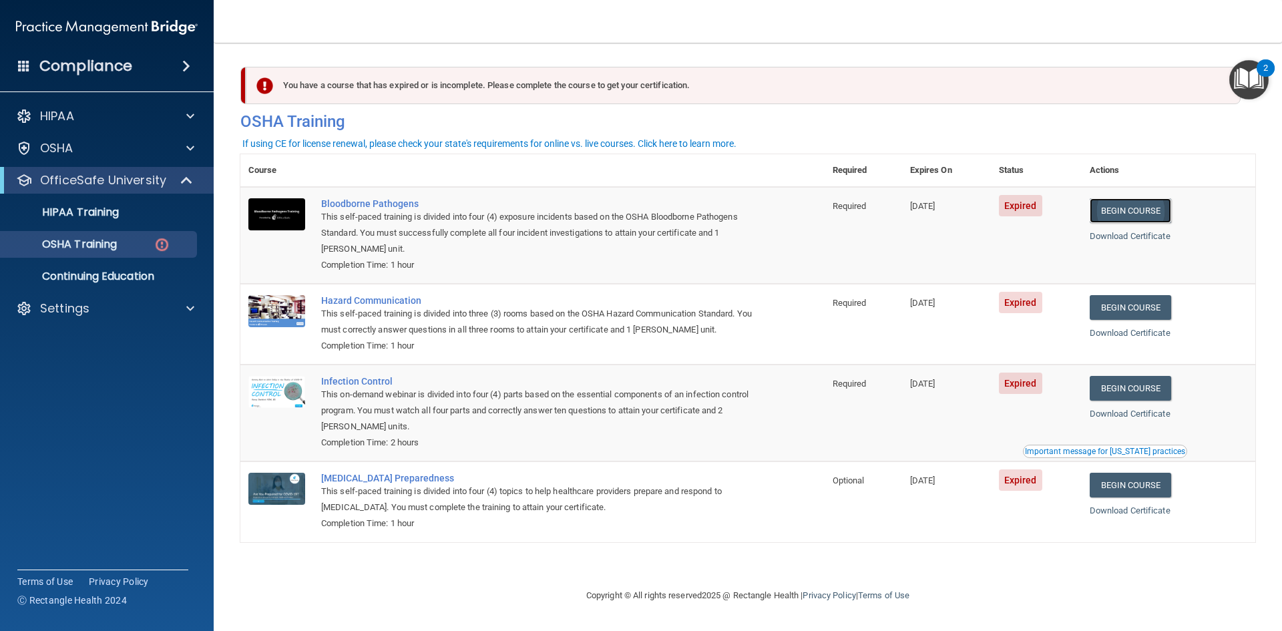
click at [1132, 214] on link "Begin Course" at bounding box center [1129, 210] width 81 height 25
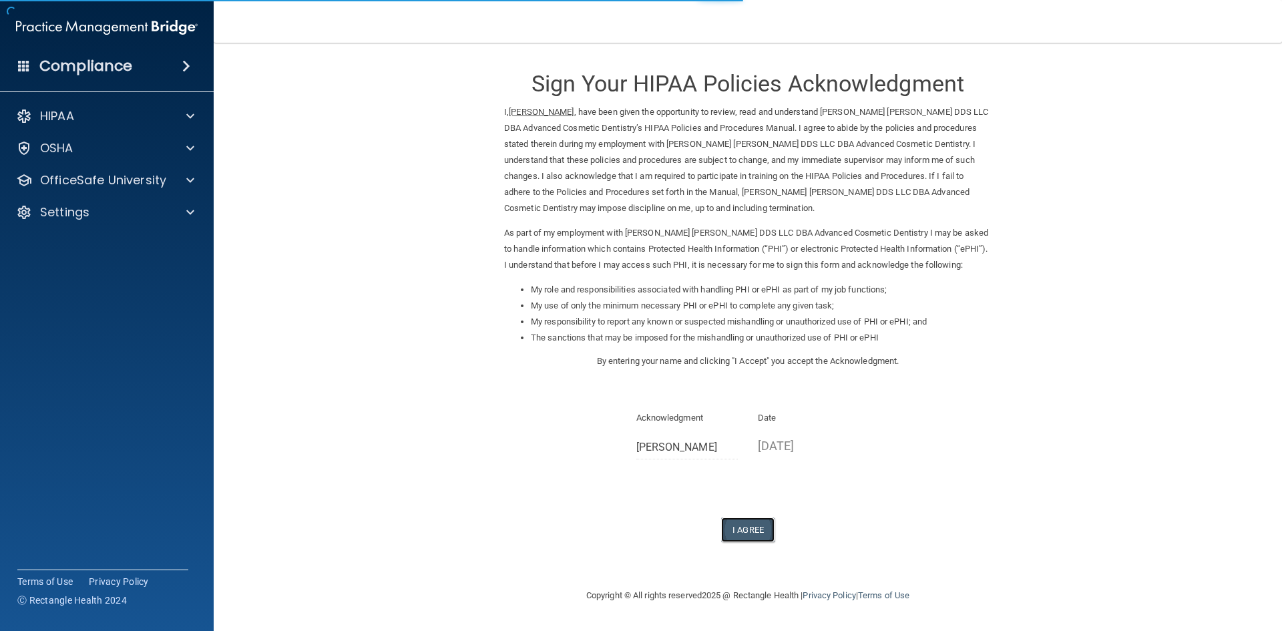
click at [742, 527] on button "I Agree" at bounding box center [747, 529] width 53 height 25
click at [752, 500] on div "Sign Your HIPAA Policies Acknowledgment I, [PERSON_NAME] , have been given the …" at bounding box center [747, 299] width 487 height 486
click at [752, 533] on button "I Agree" at bounding box center [747, 529] width 53 height 25
click at [758, 497] on div "Sign Your HIPAA Policies Acknowledgment I, [PERSON_NAME] , have been given the …" at bounding box center [747, 299] width 487 height 486
click at [756, 531] on button "I Agree" at bounding box center [747, 529] width 53 height 25
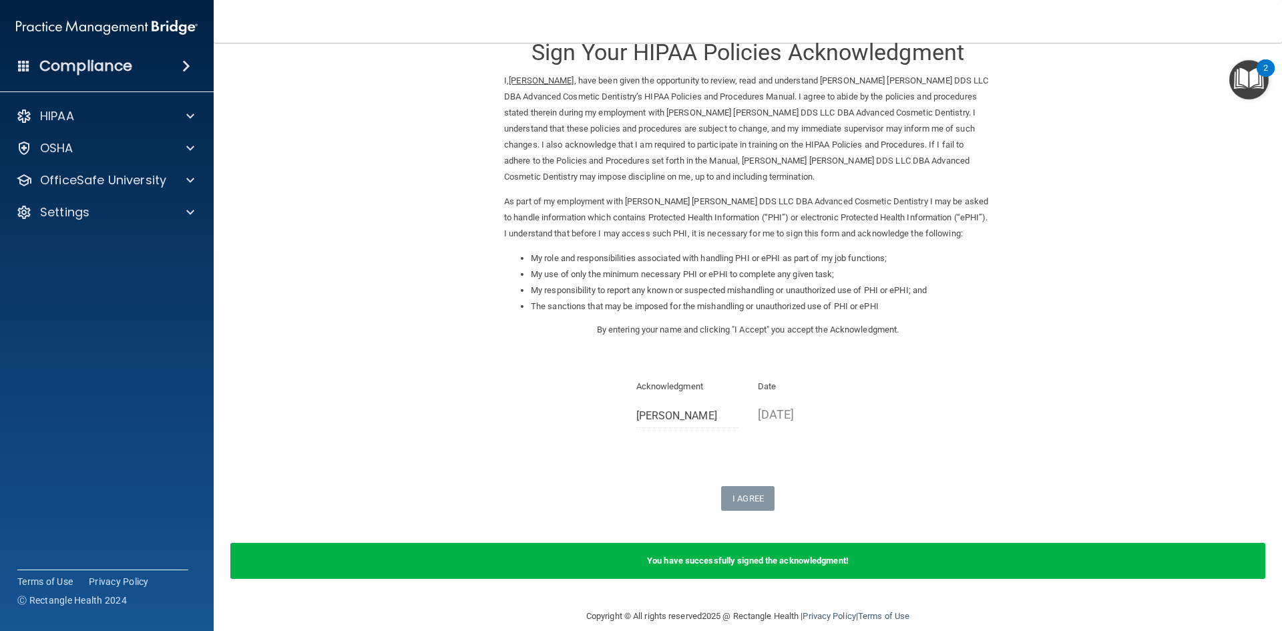
scroll to position [49, 0]
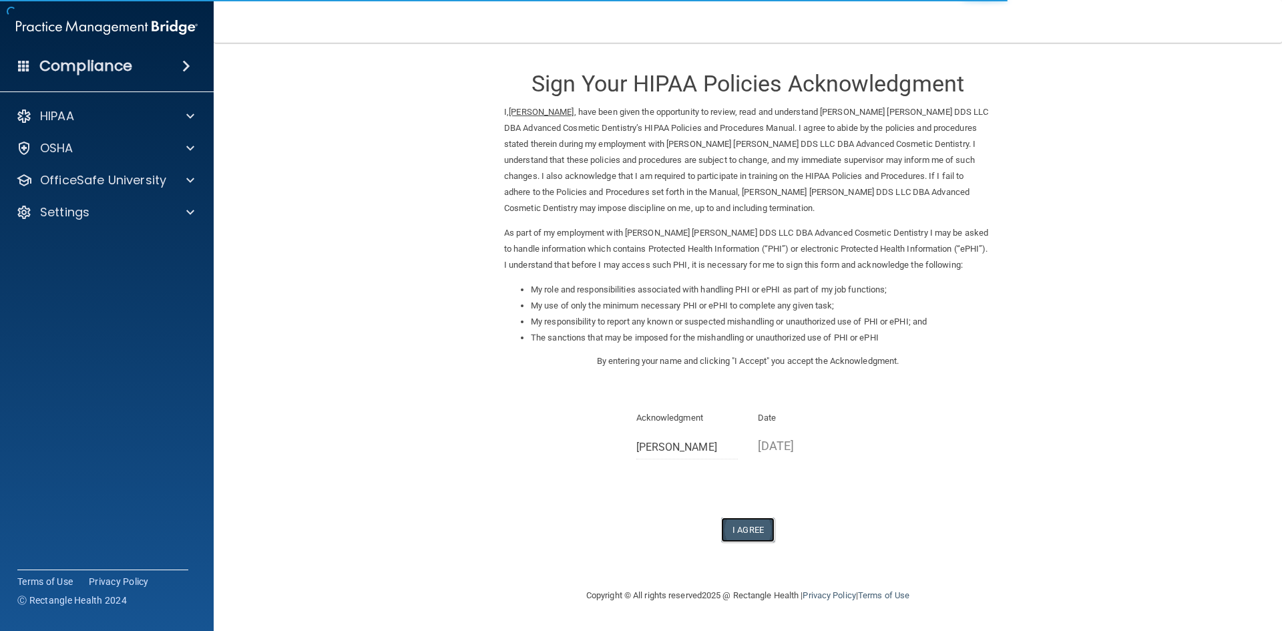
click at [732, 529] on button "I Agree" at bounding box center [747, 529] width 53 height 25
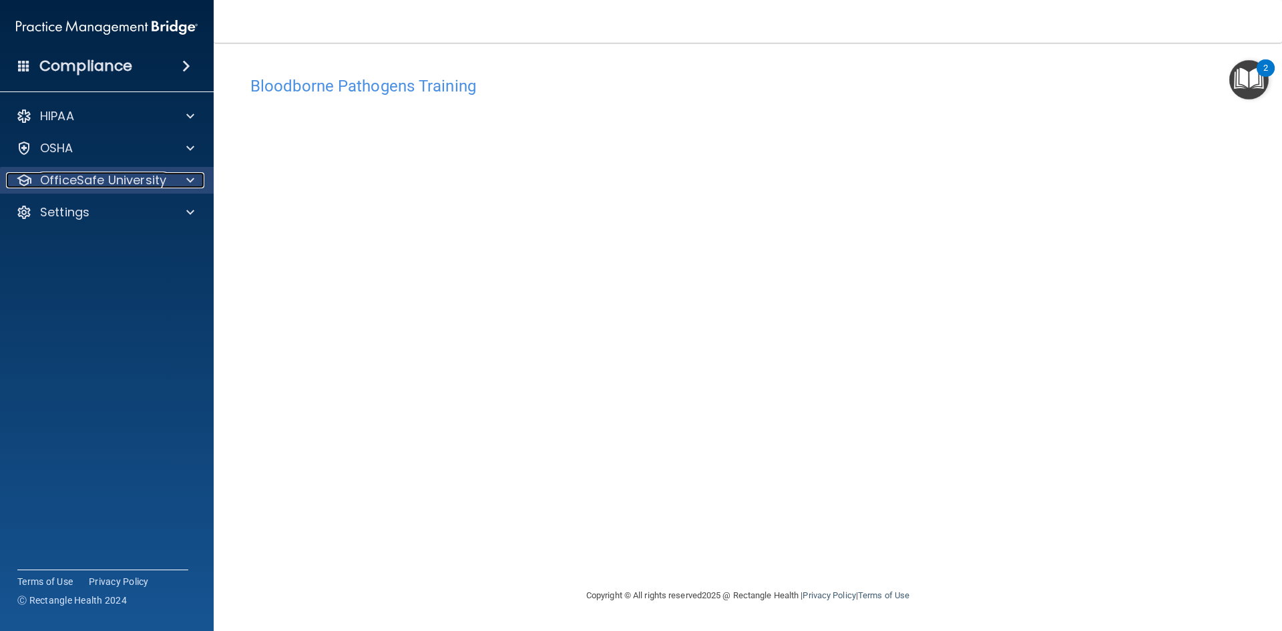
click at [154, 185] on p "OfficeSafe University" at bounding box center [103, 180] width 126 height 16
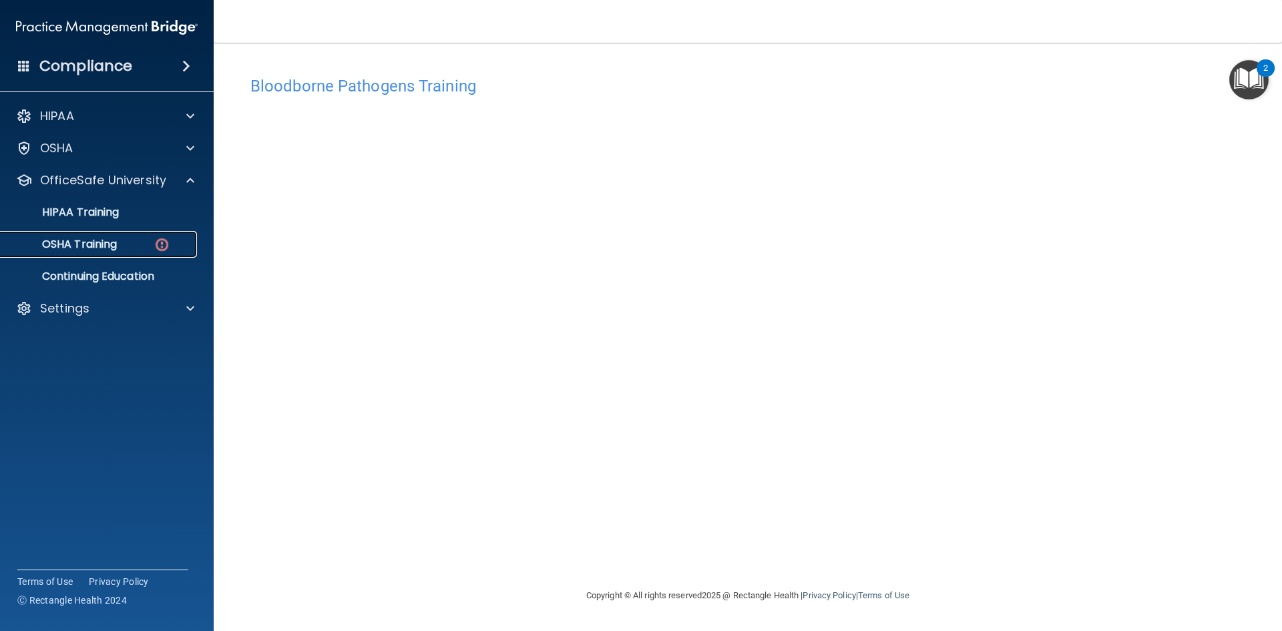
click at [95, 246] on p "OSHA Training" at bounding box center [63, 244] width 108 height 13
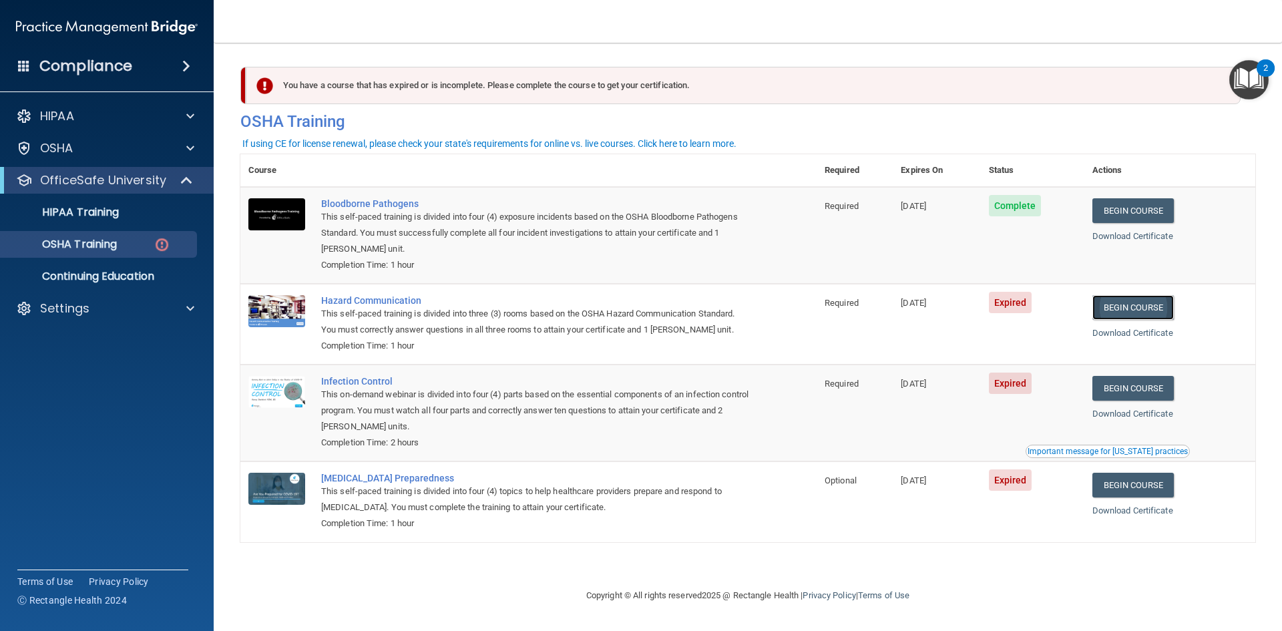
click at [1150, 311] on link "Begin Course" at bounding box center [1132, 307] width 81 height 25
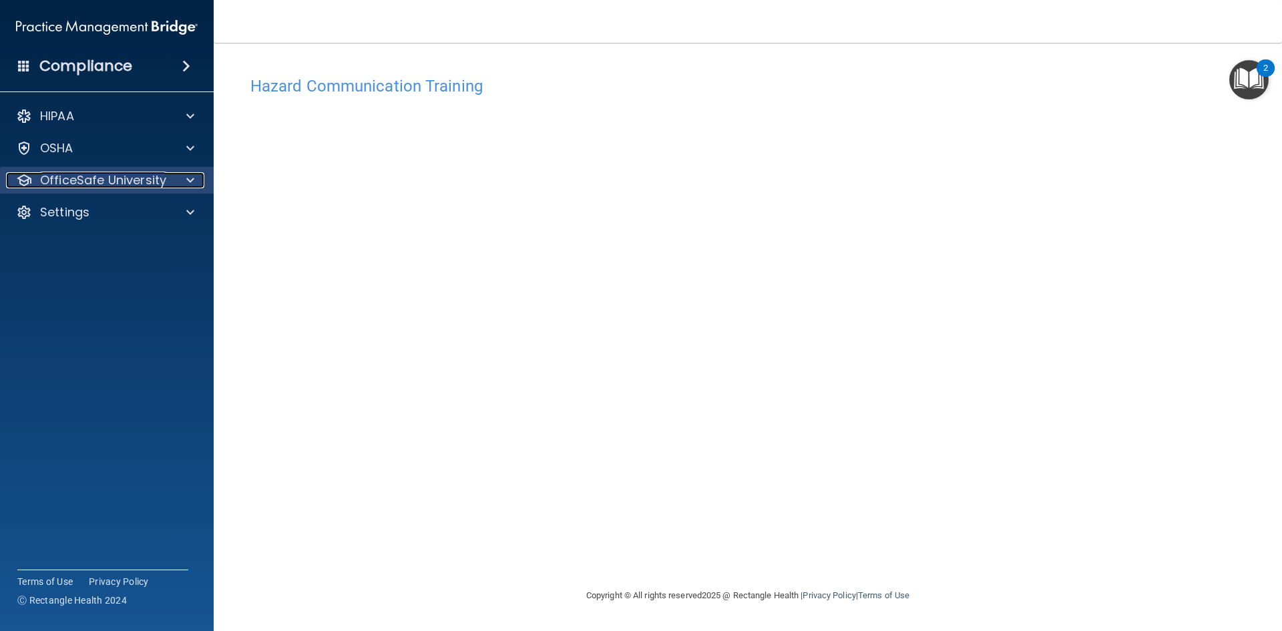
click at [156, 182] on p "OfficeSafe University" at bounding box center [103, 180] width 126 height 16
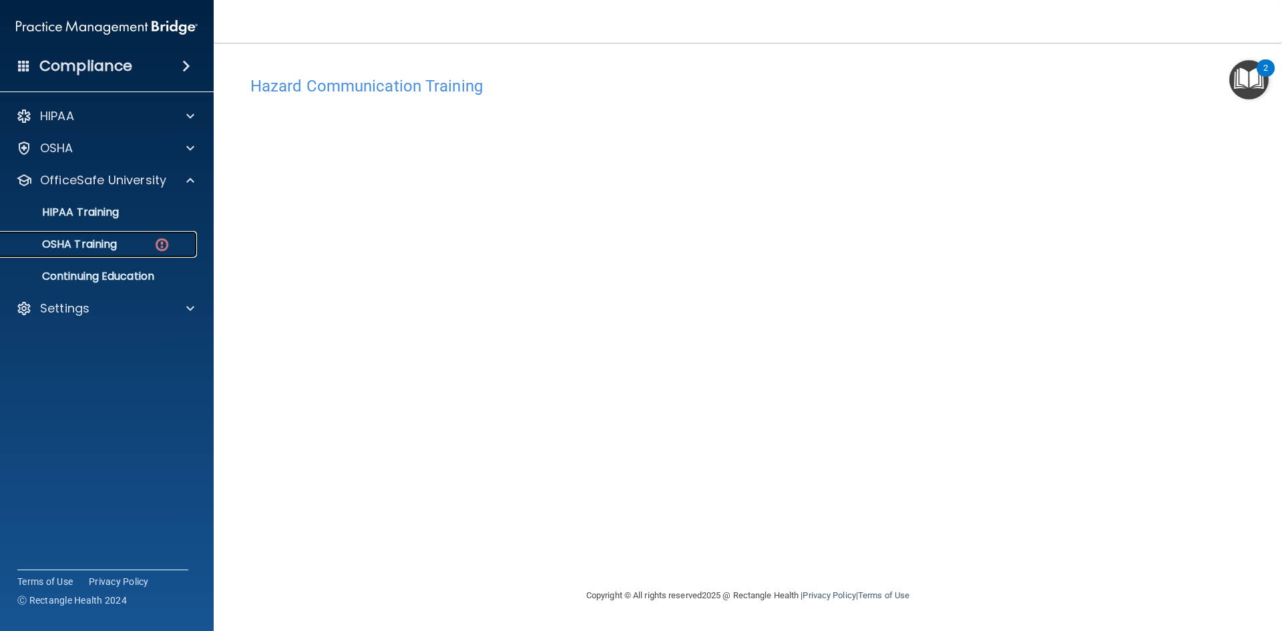
click at [108, 250] on p "OSHA Training" at bounding box center [63, 244] width 108 height 13
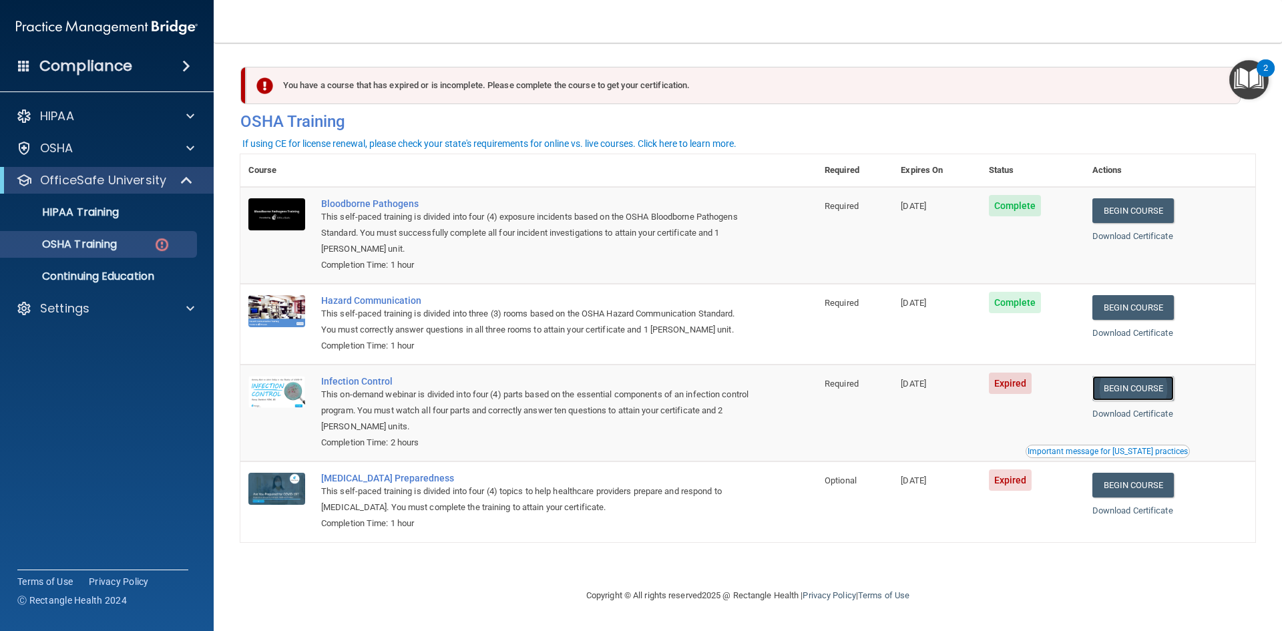
click at [1145, 392] on link "Begin Course" at bounding box center [1132, 388] width 81 height 25
click at [1173, 384] on link "Begin Course" at bounding box center [1132, 388] width 81 height 25
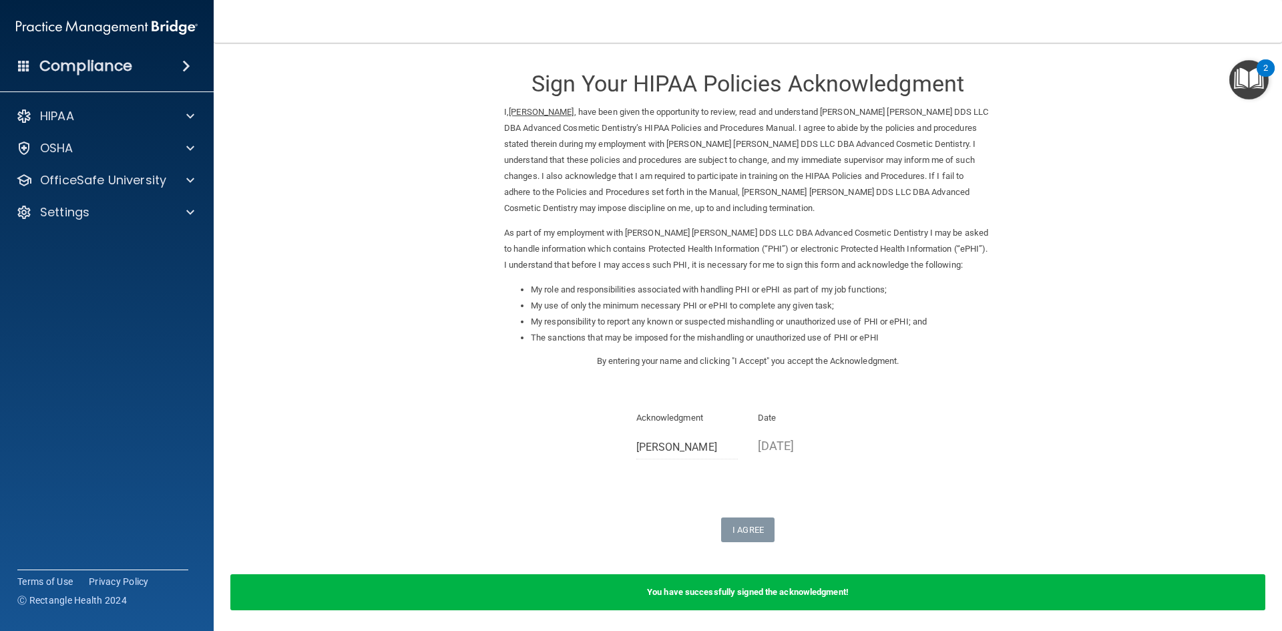
click at [734, 547] on form "Sign Your HIPAA Policies Acknowledgment I, Ashley Allen , have been given the o…" at bounding box center [747, 341] width 1015 height 570
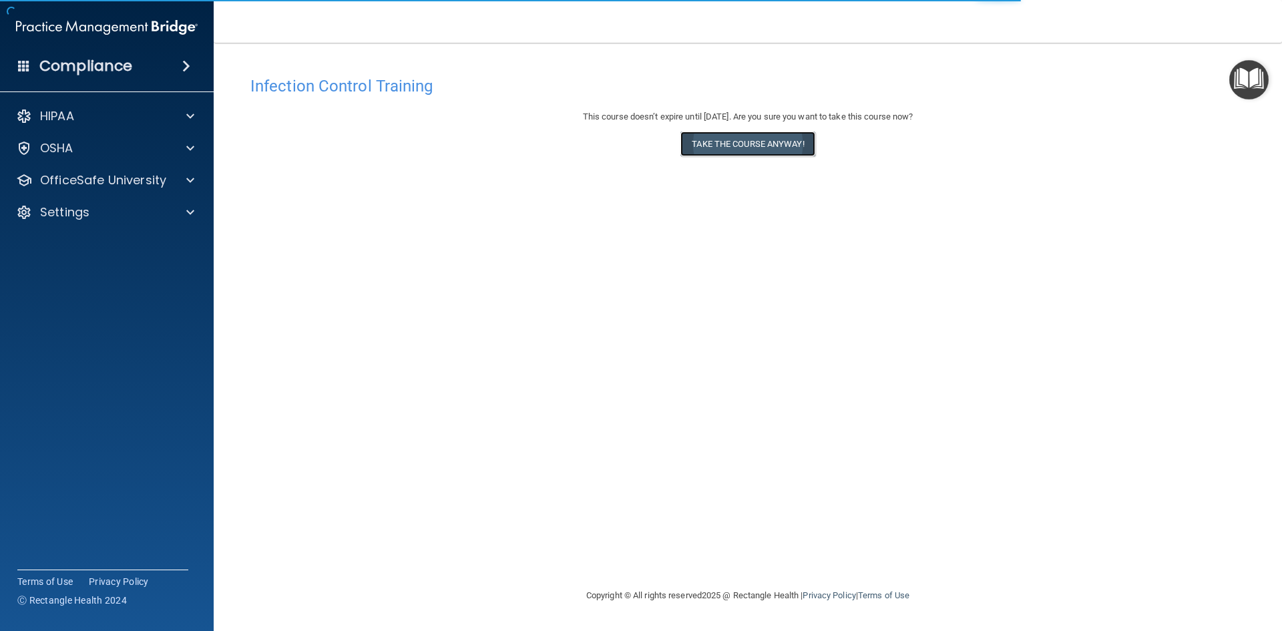
click at [770, 143] on button "Take the course anyway!" at bounding box center [747, 143] width 134 height 25
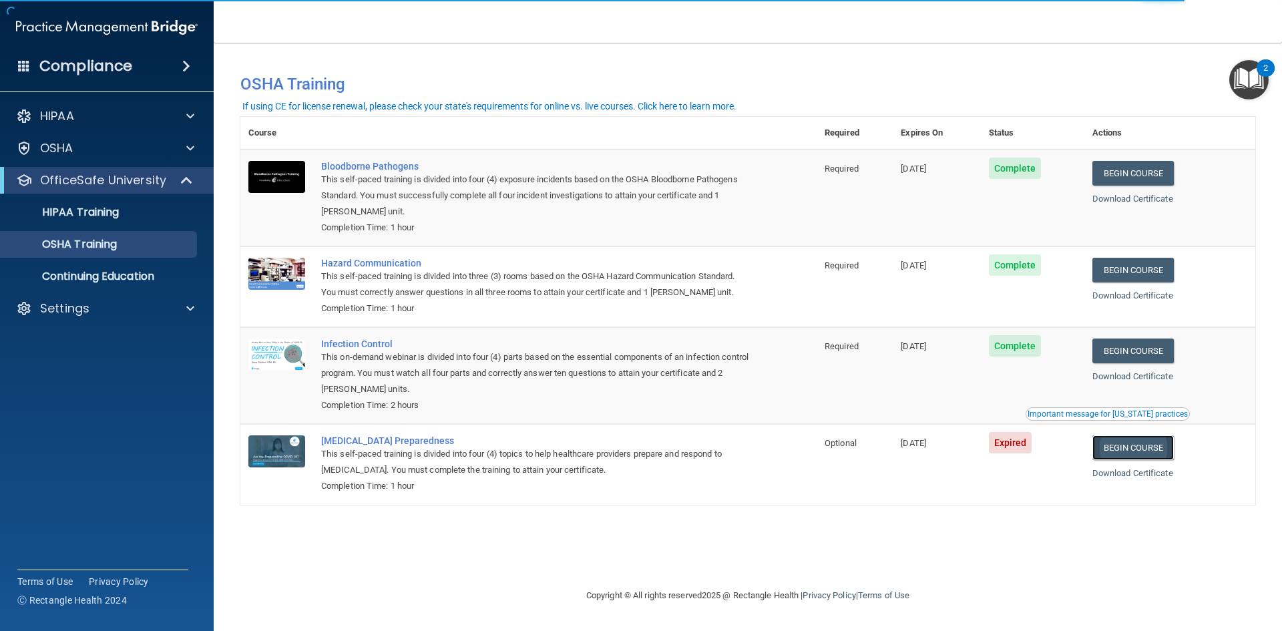
click at [1144, 456] on link "Begin Course" at bounding box center [1132, 447] width 81 height 25
click at [165, 218] on div "HIPAA Training" at bounding box center [100, 212] width 182 height 13
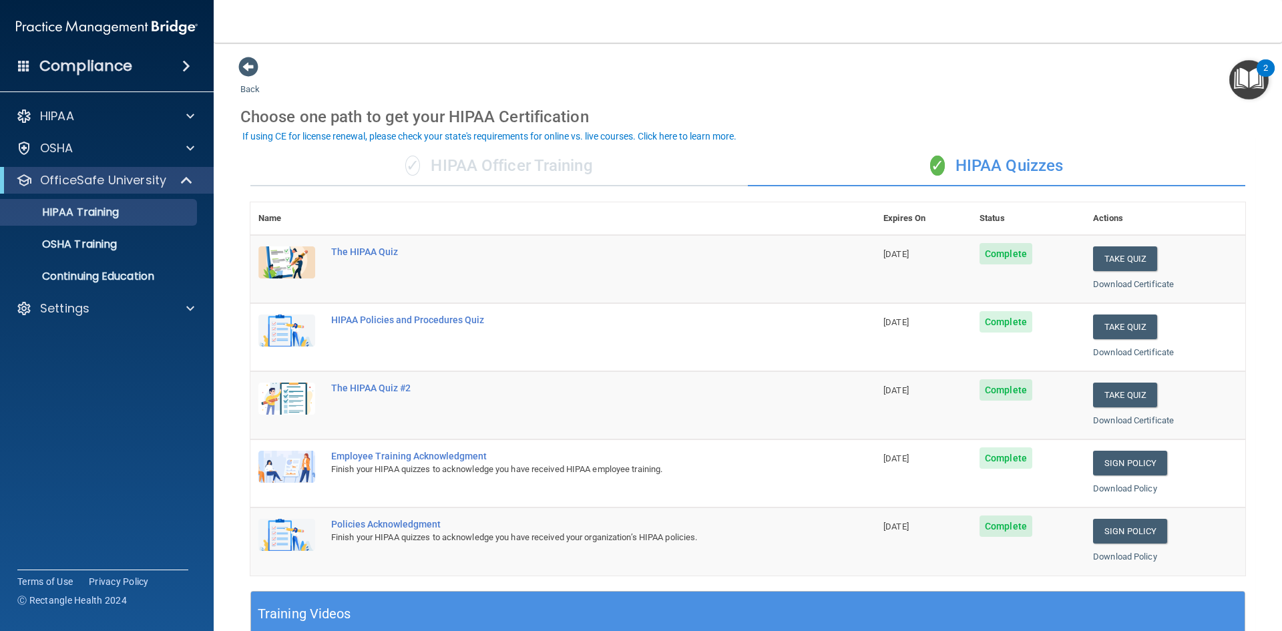
click at [1259, 79] on img "Open Resource Center, 2 new notifications" at bounding box center [1248, 79] width 39 height 39
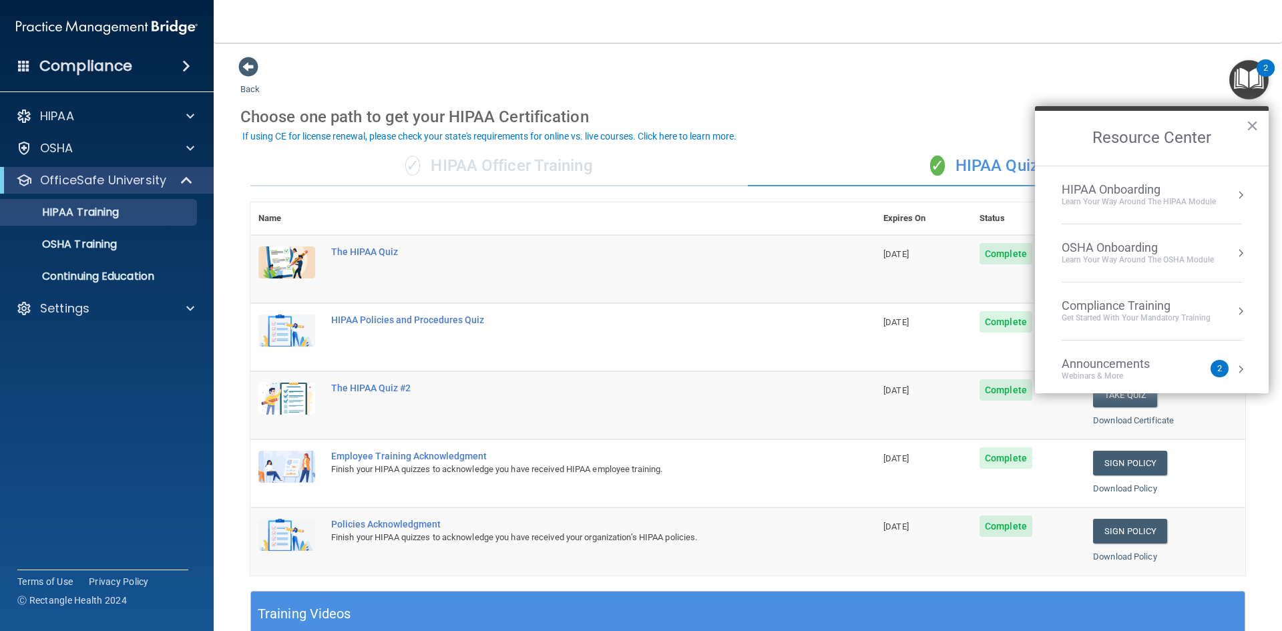
click at [1261, 125] on h2 "Resource Center" at bounding box center [1152, 138] width 234 height 55
